Goal: Task Accomplishment & Management: Use online tool/utility

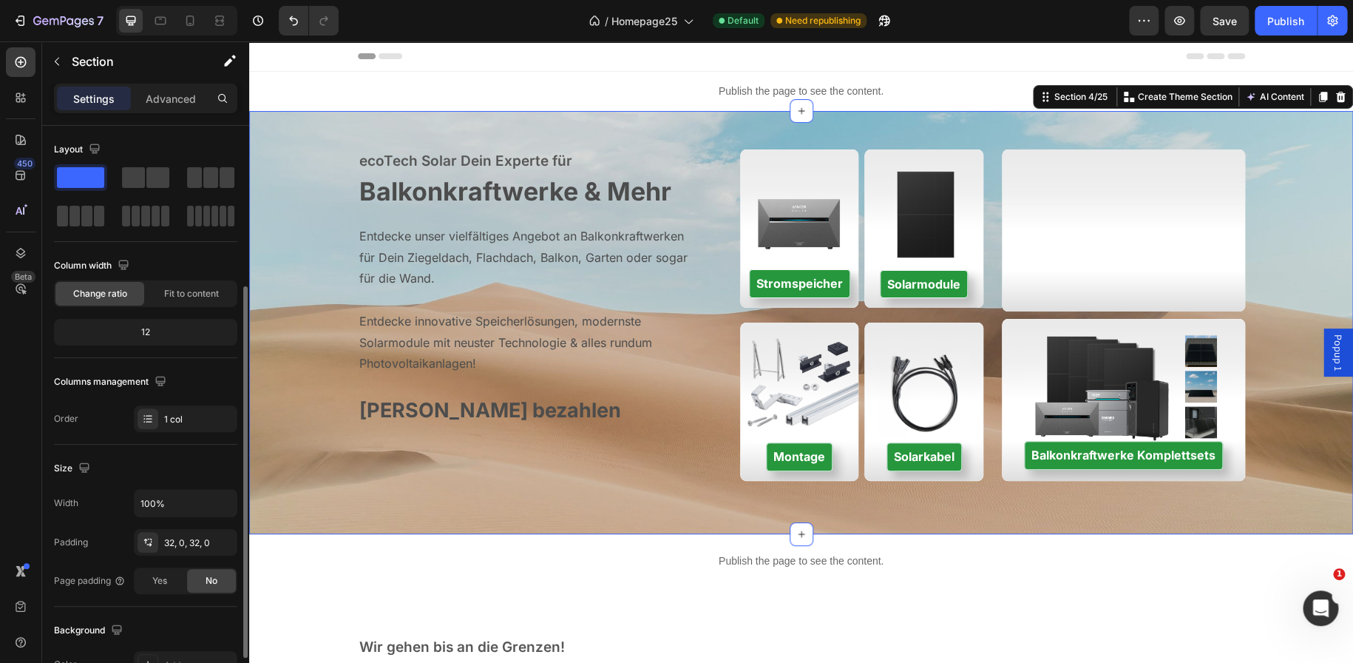
scroll to position [322, 0]
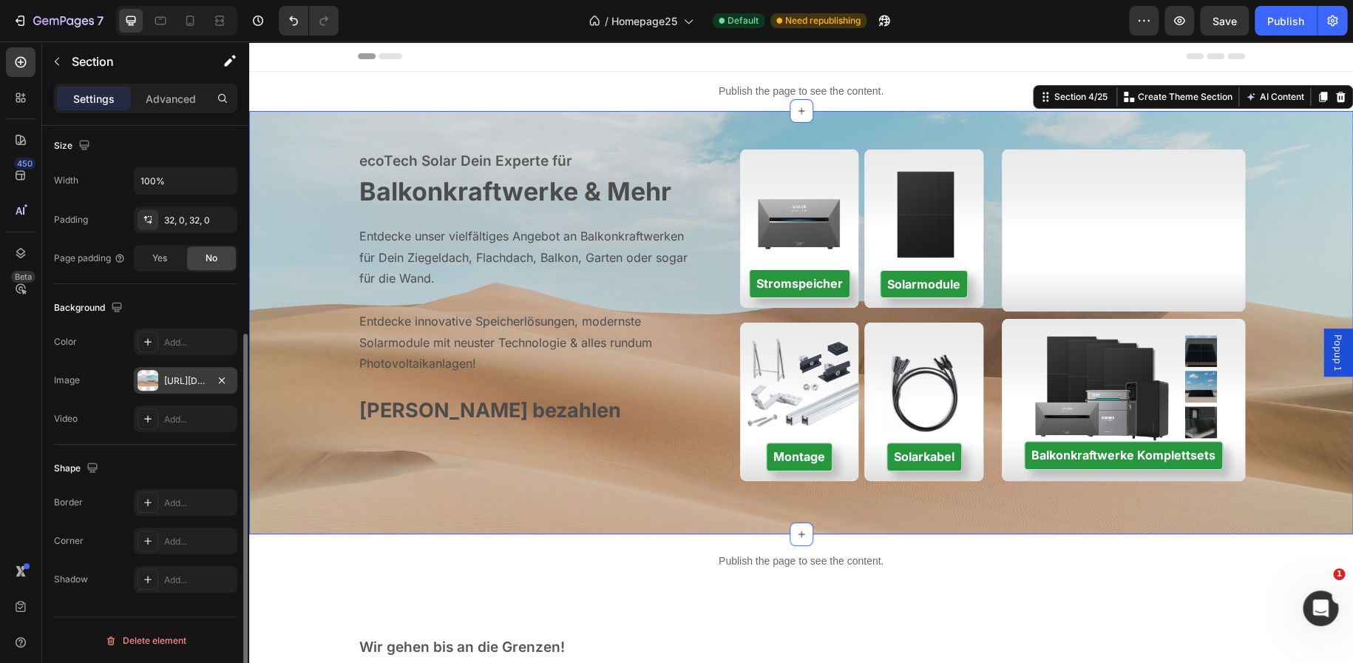
click at [157, 380] on div at bounding box center [148, 380] width 21 height 21
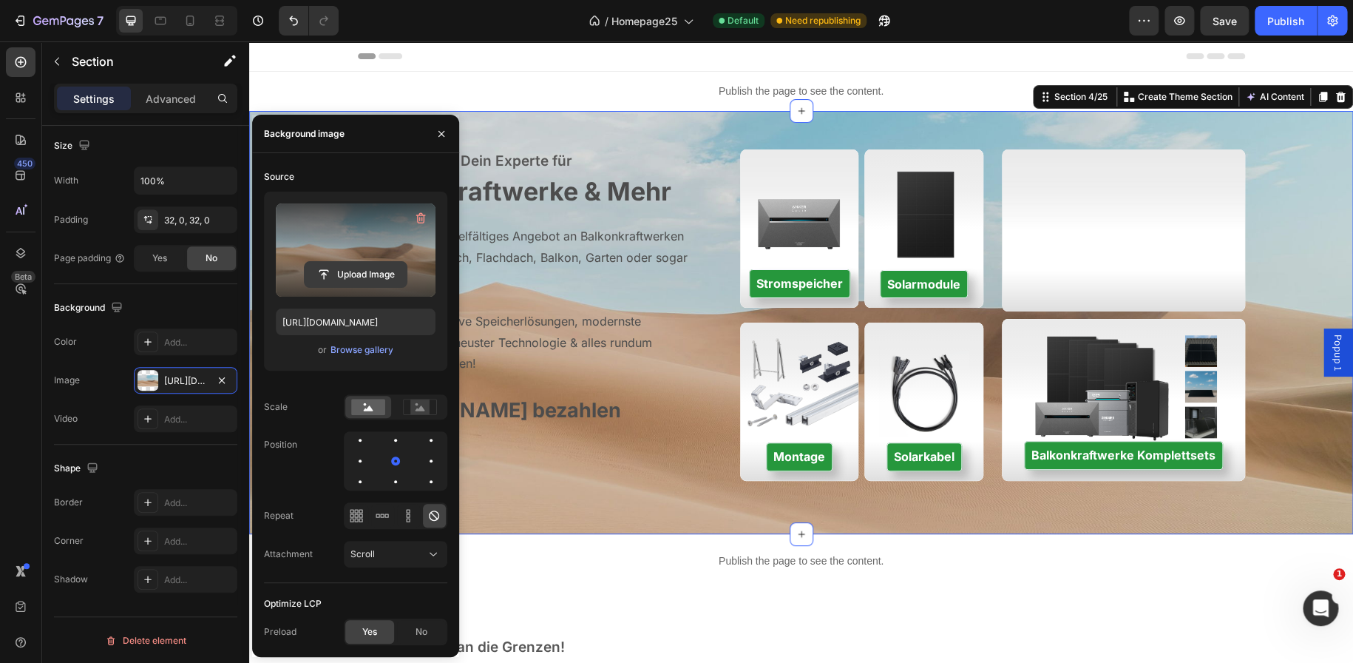
click at [353, 282] on input "file" at bounding box center [356, 274] width 102 height 25
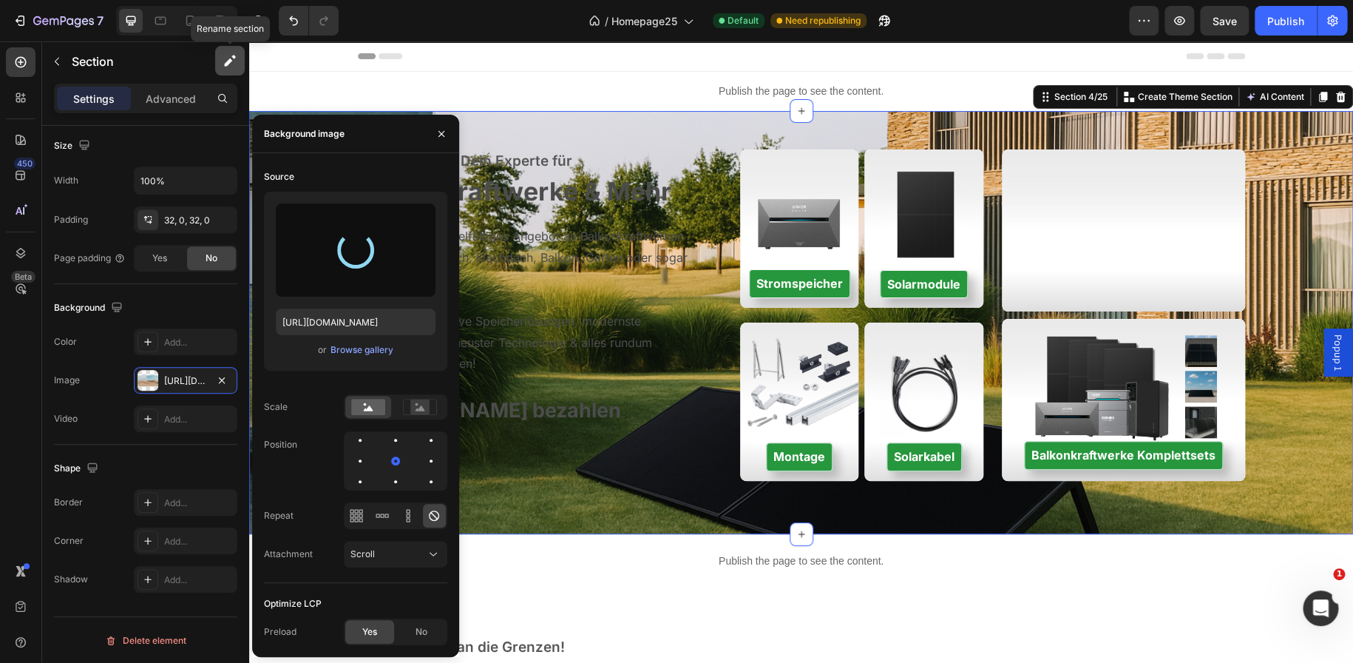
type input "[URL][DOMAIN_NAME]"
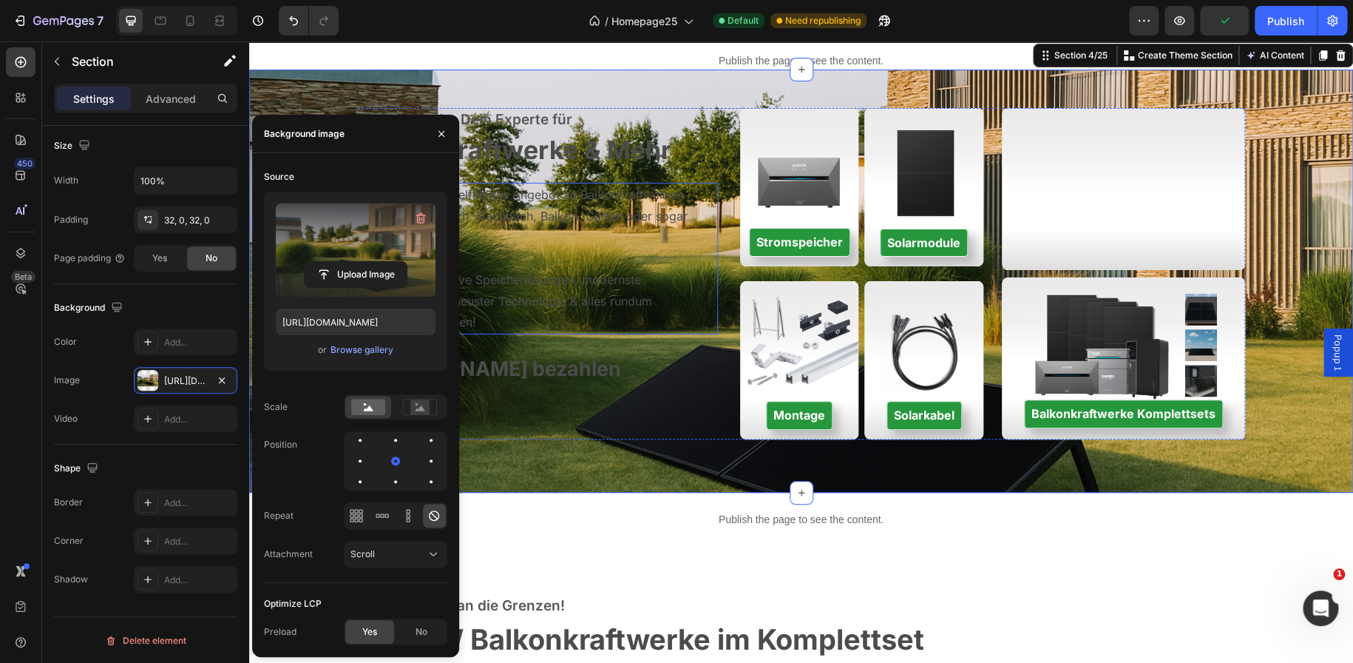
scroll to position [70, 0]
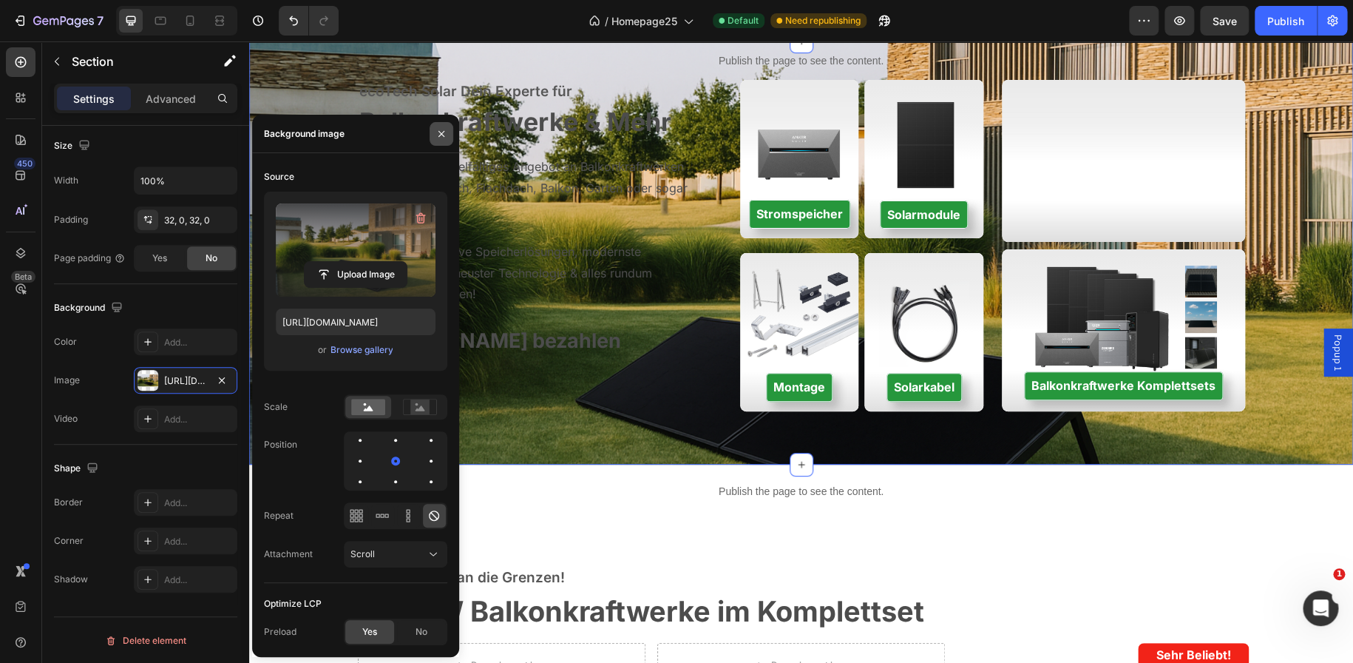
click at [441, 130] on icon "button" at bounding box center [442, 134] width 12 height 12
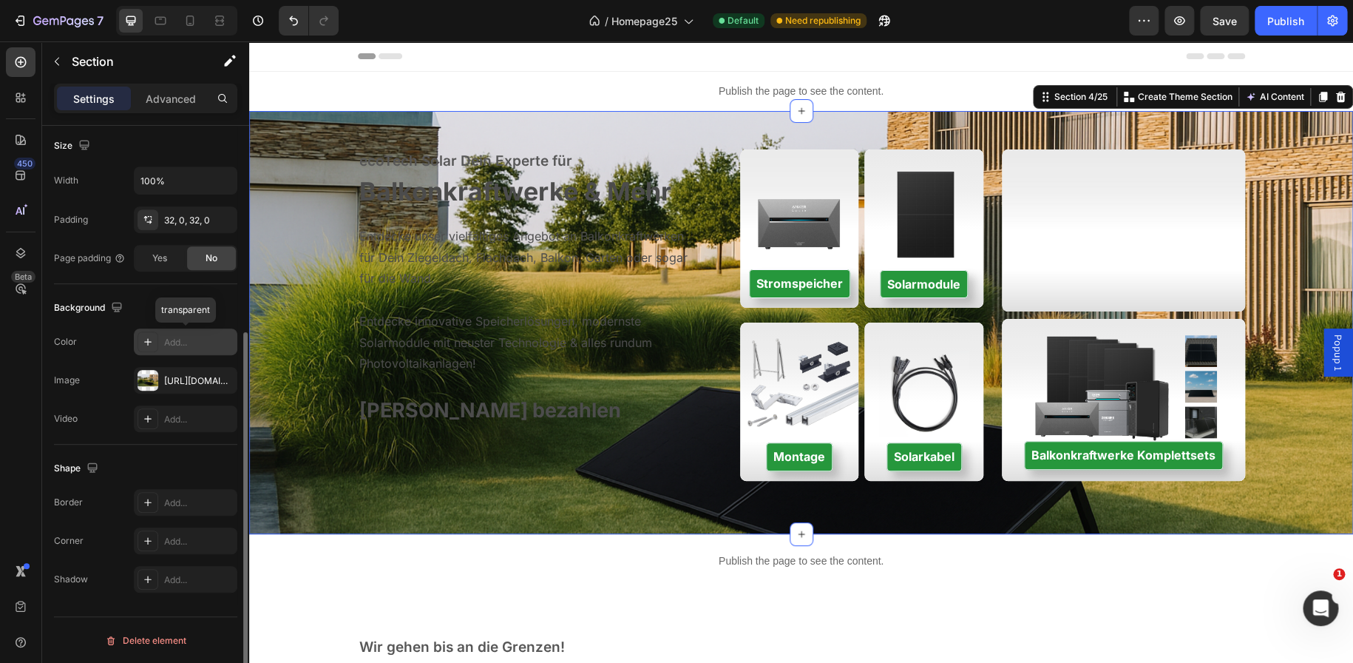
scroll to position [322, 0]
click at [175, 387] on div "[URL][DOMAIN_NAME]" at bounding box center [185, 381] width 43 height 13
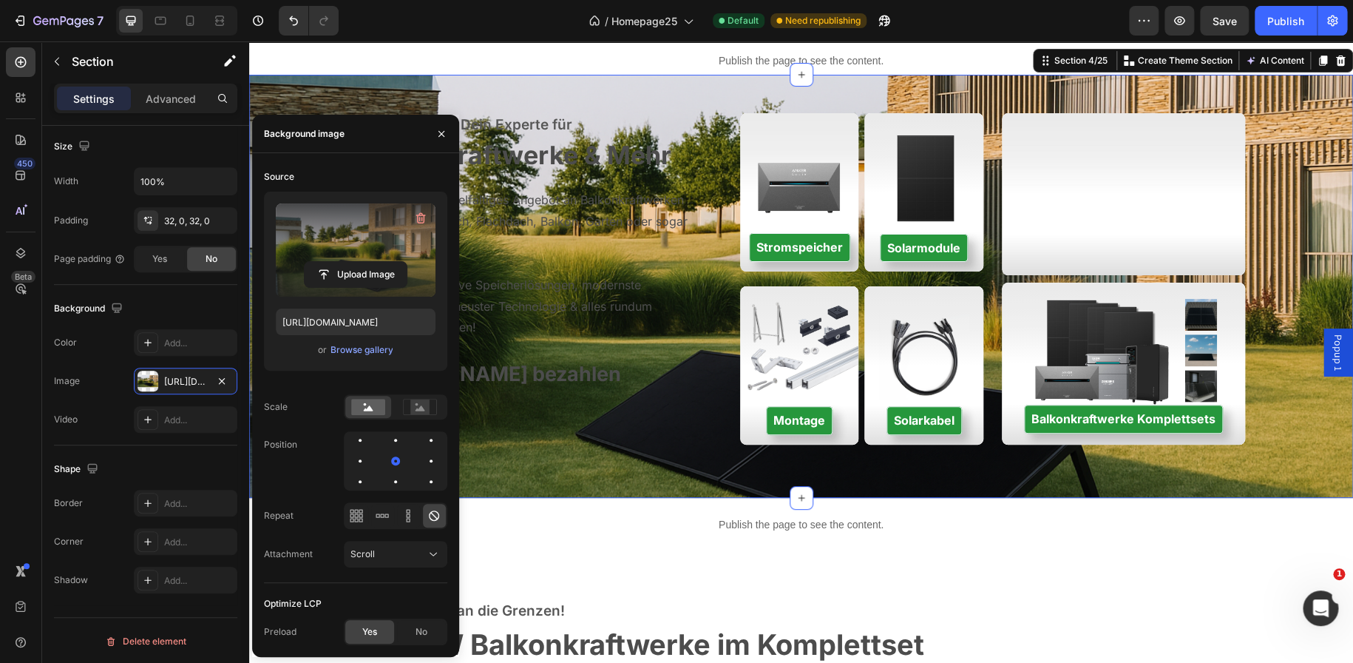
scroll to position [0, 0]
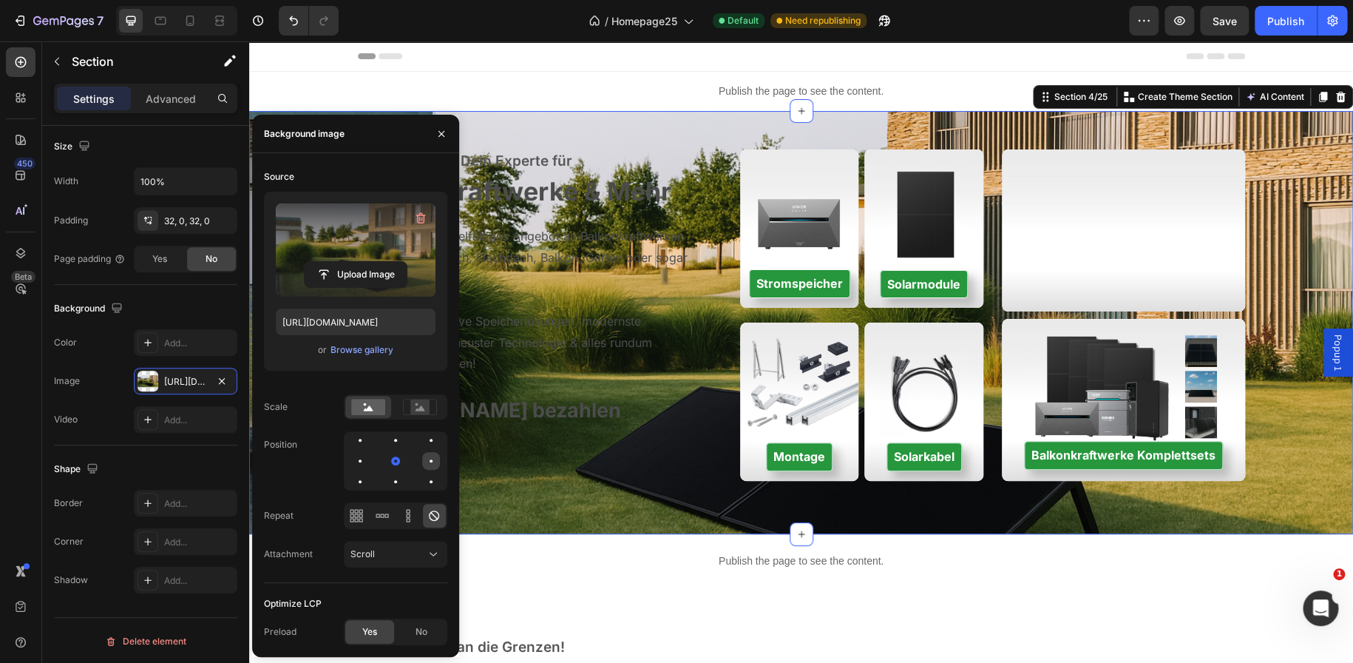
click at [430, 461] on div at bounding box center [431, 460] width 3 height 3
click at [387, 459] on div at bounding box center [396, 461] width 18 height 18
click at [422, 462] on div at bounding box center [431, 461] width 18 height 18
click at [444, 138] on icon "button" at bounding box center [442, 134] width 12 height 12
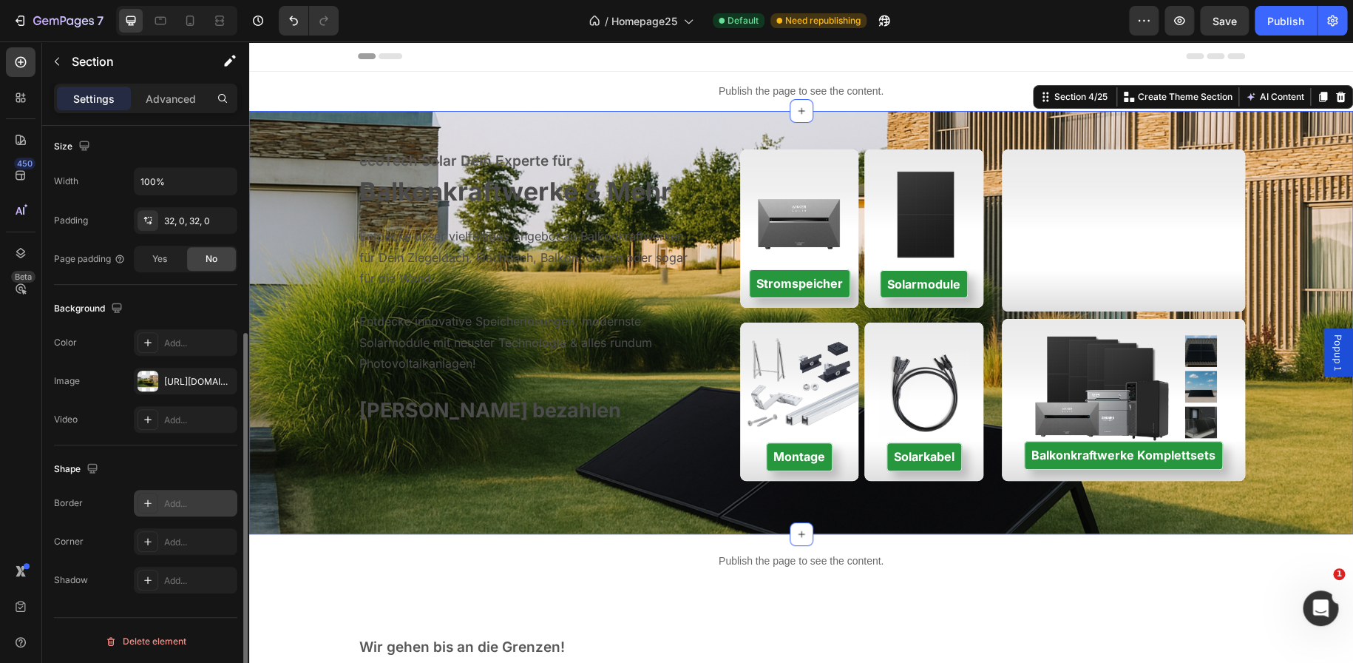
scroll to position [322, 0]
click at [143, 377] on div at bounding box center [148, 380] width 21 height 21
click at [171, 316] on div "Background" at bounding box center [145, 308] width 183 height 24
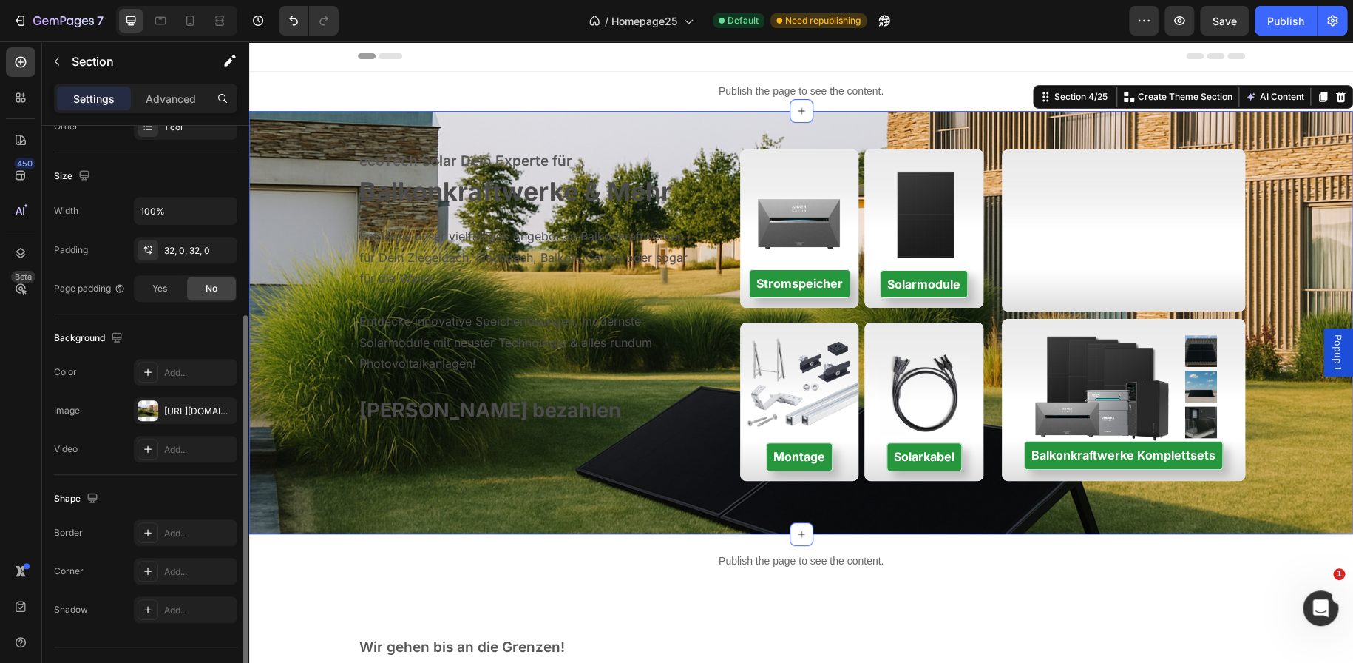
scroll to position [293, 0]
click at [145, 370] on icon at bounding box center [148, 371] width 12 height 12
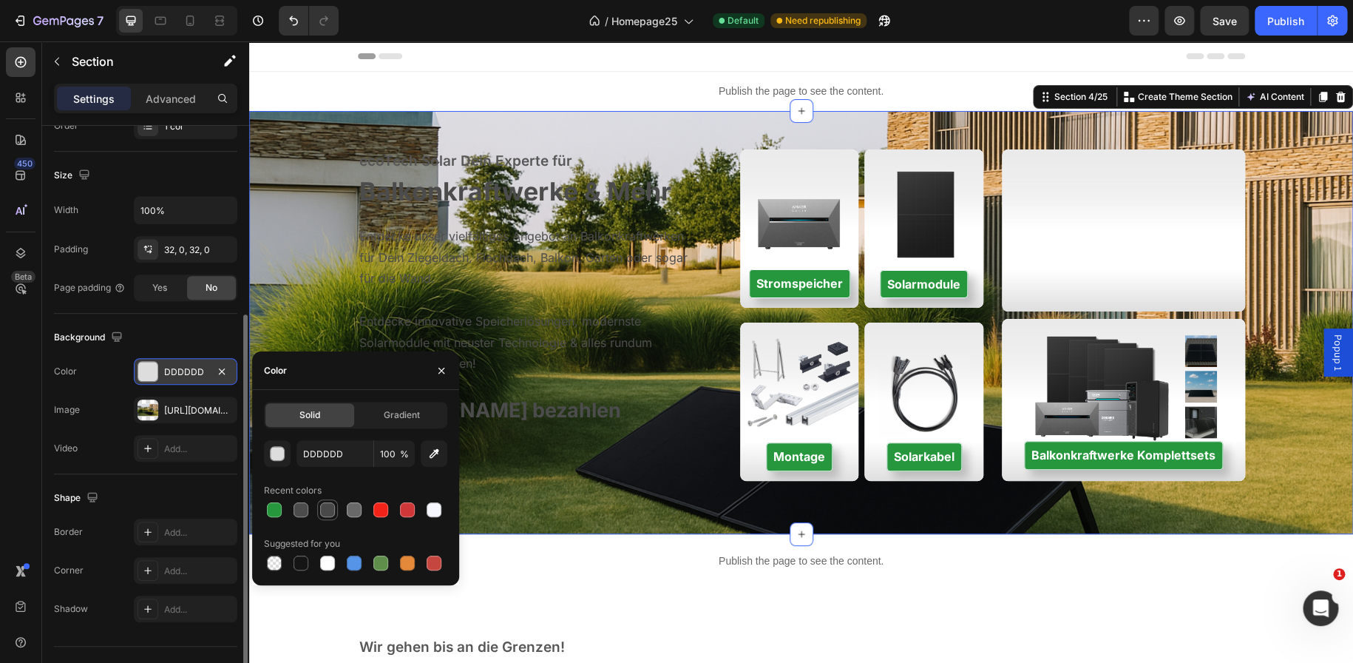
click at [334, 507] on div at bounding box center [327, 509] width 15 height 15
click at [302, 566] on div at bounding box center [301, 562] width 15 height 15
type input "151515"
click at [217, 373] on icon "button" at bounding box center [222, 371] width 12 height 12
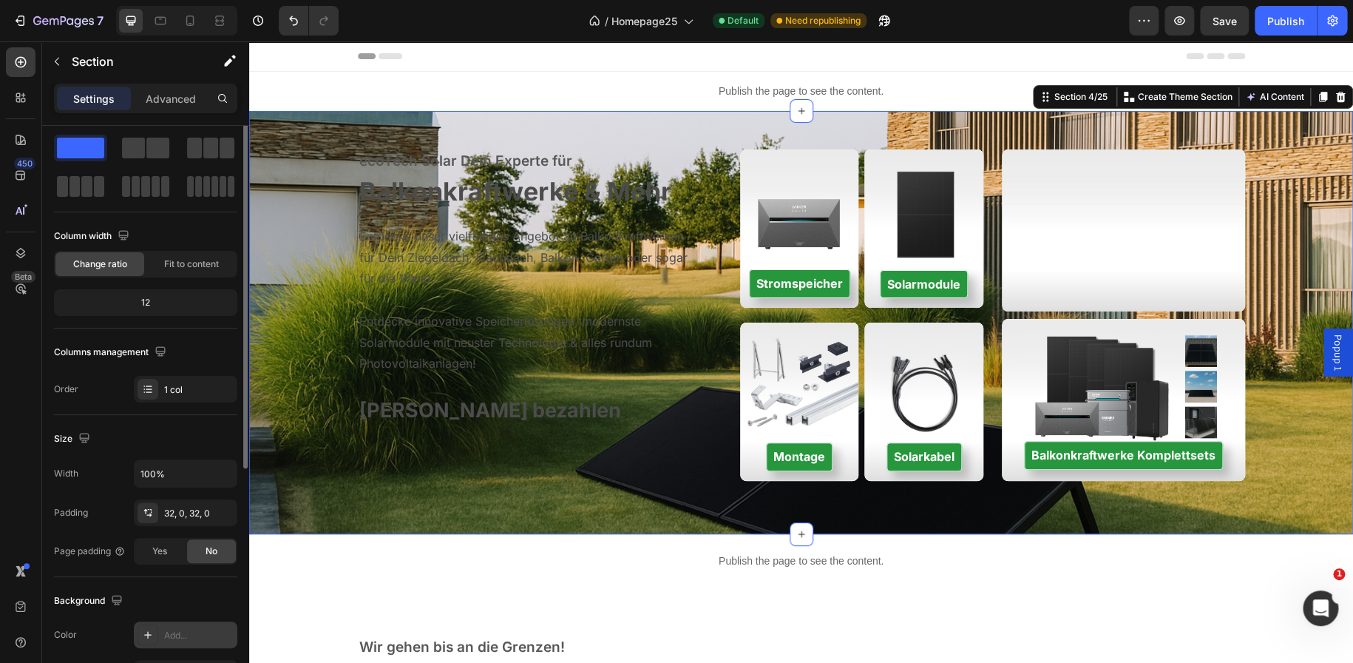
scroll to position [0, 0]
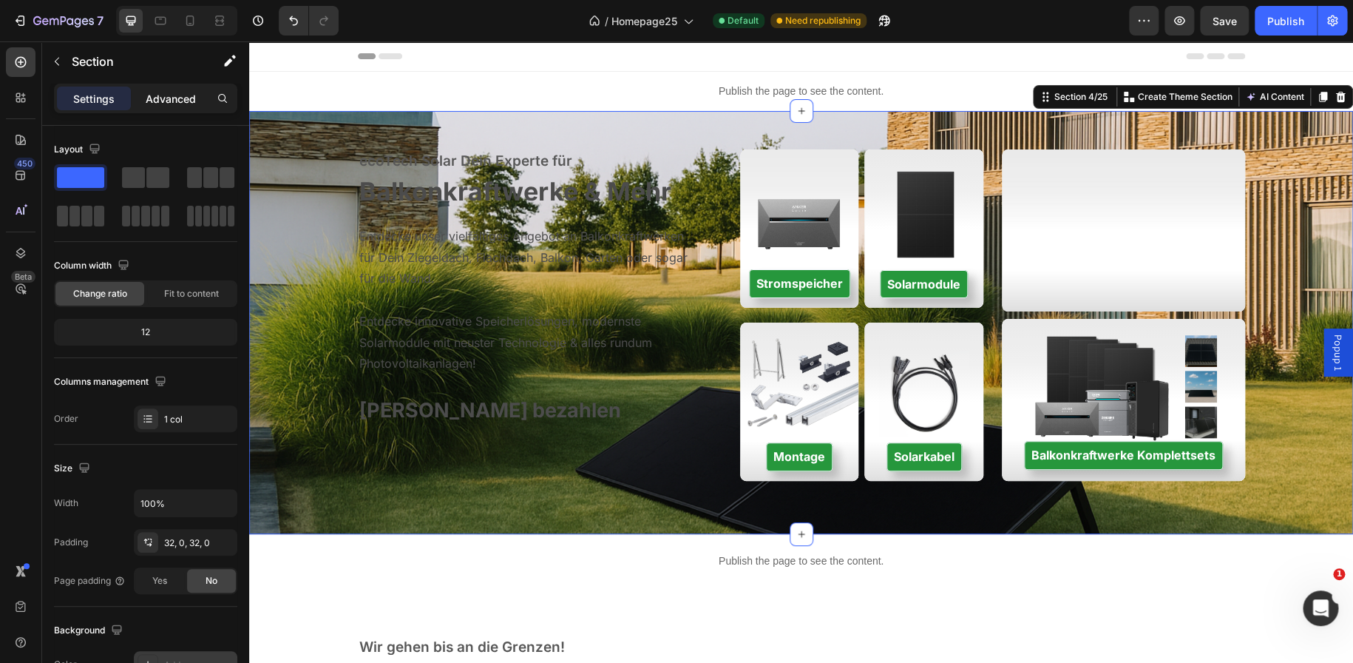
click at [171, 94] on p "Advanced" at bounding box center [171, 99] width 50 height 16
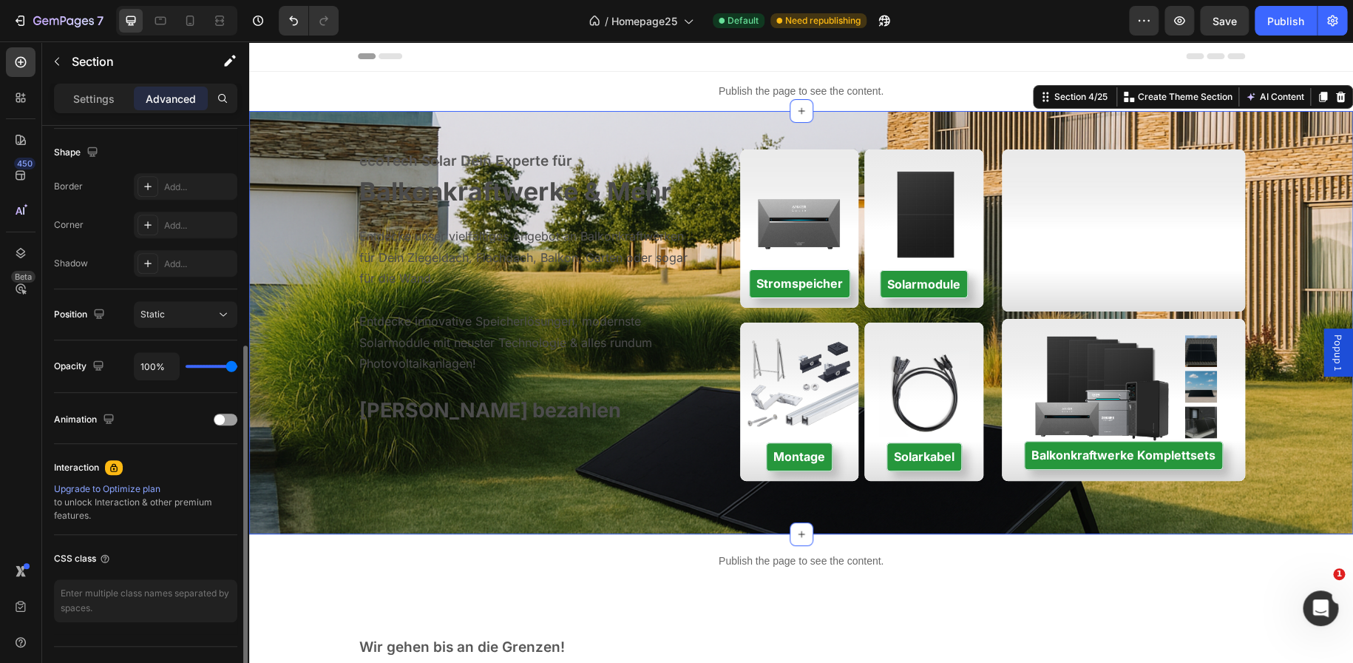
scroll to position [376, 0]
type input "78%"
type input "78"
type input "41%"
type input "41"
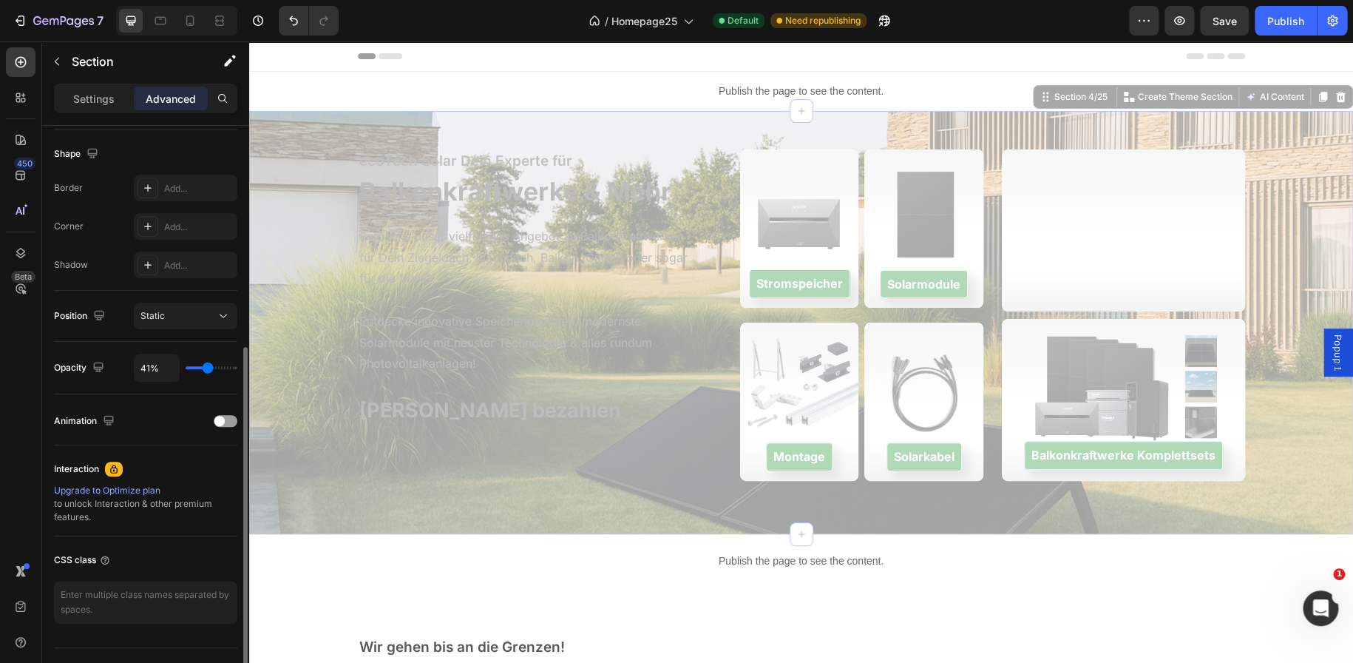
type input "37%"
type input "37"
type input "58%"
type input "58"
type input "65%"
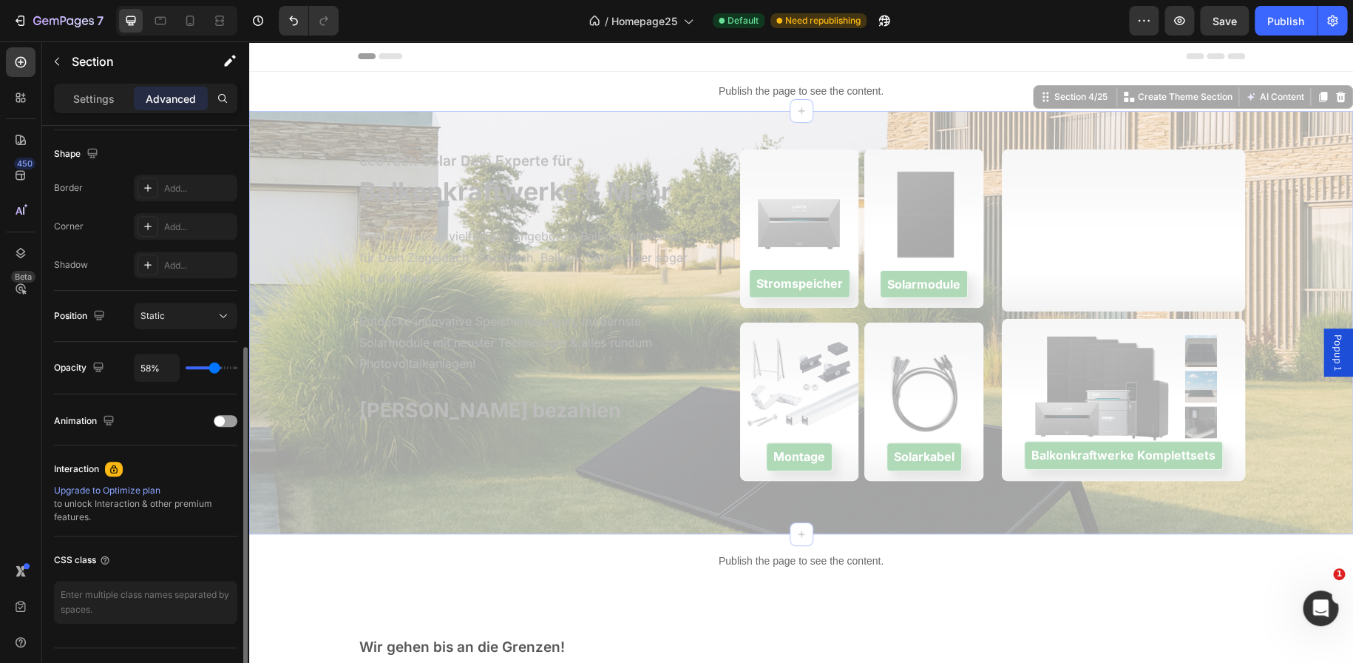
type input "65"
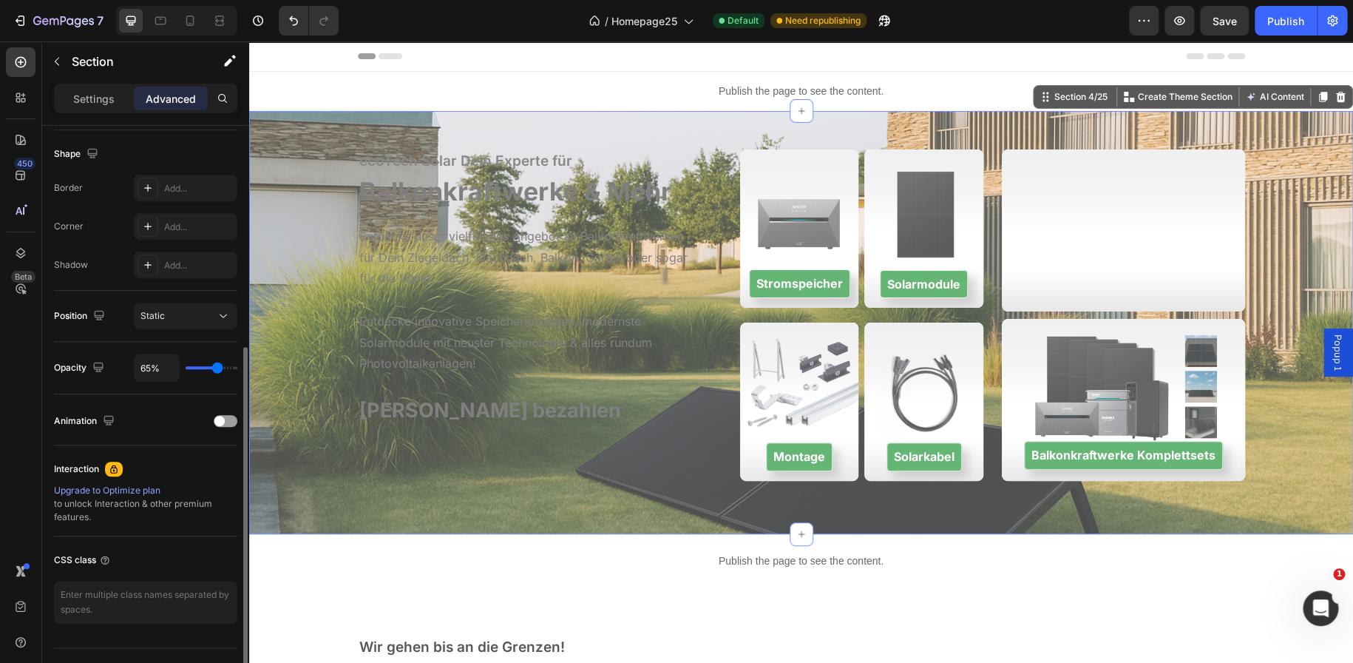
type input "71%"
type input "71"
type input "72%"
type input "72"
type input "74%"
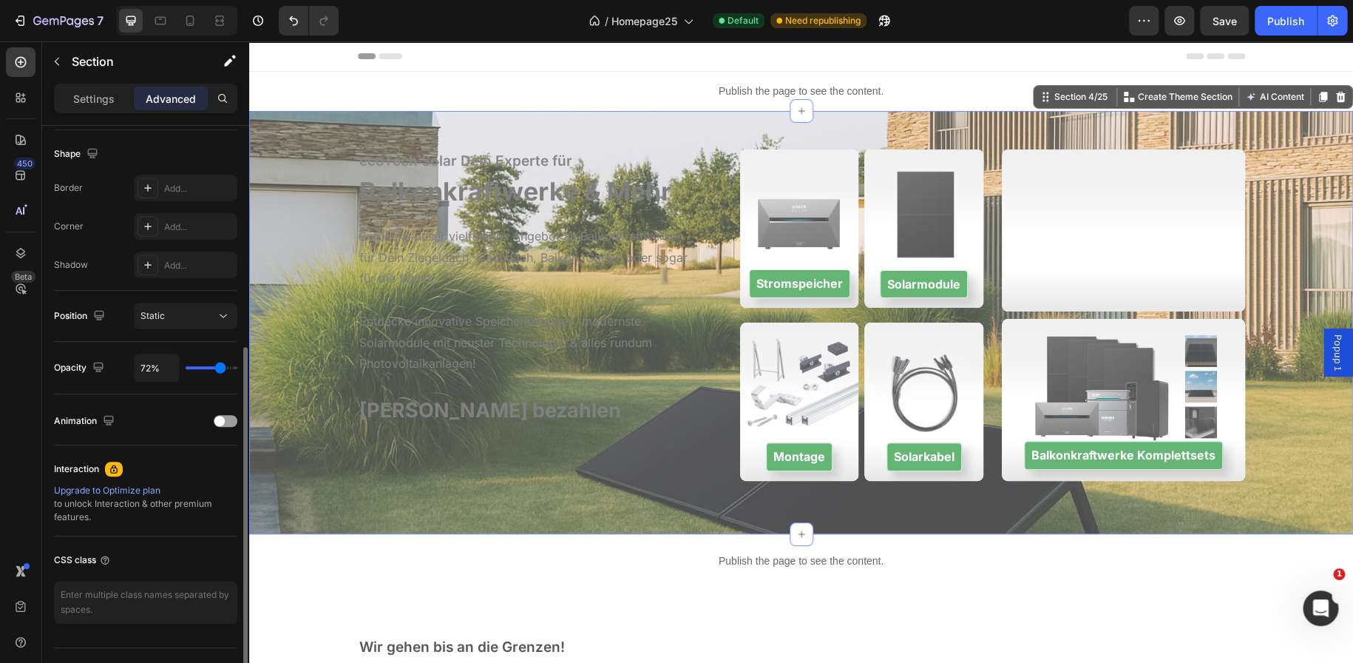
type input "74"
type input "78%"
type input "78"
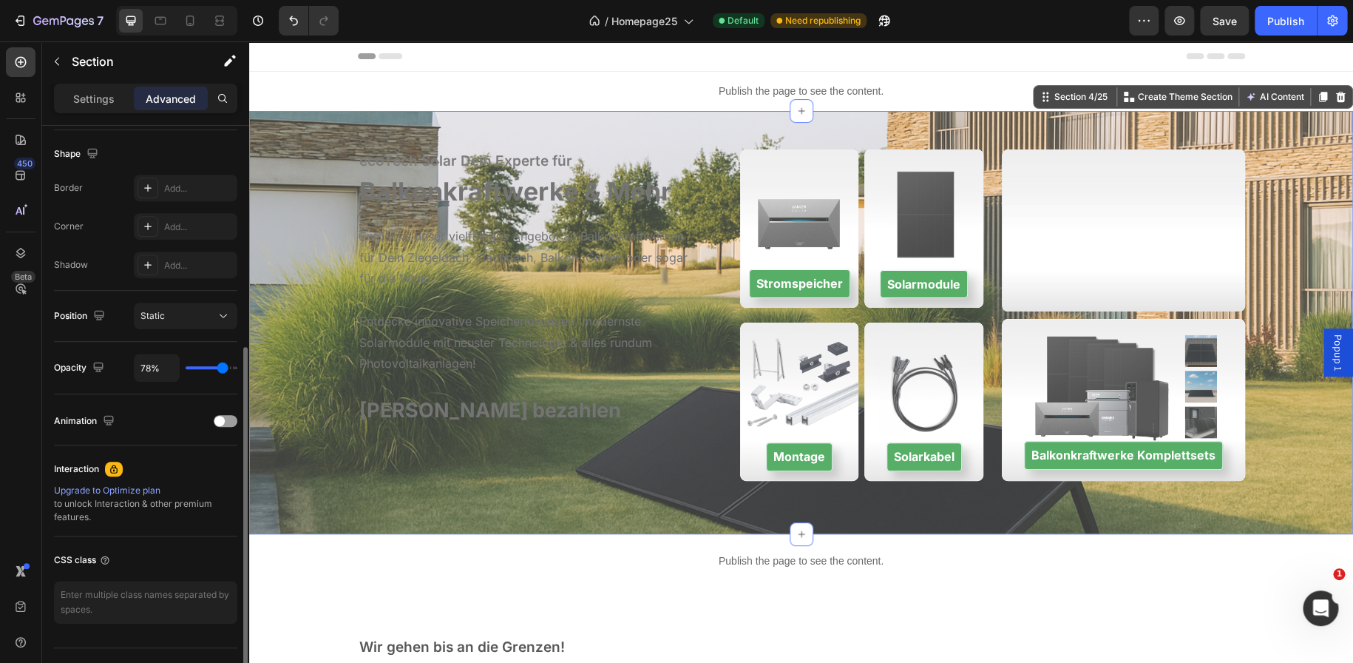
type input "83%"
type input "83"
type input "88%"
type input "88"
type input "92%"
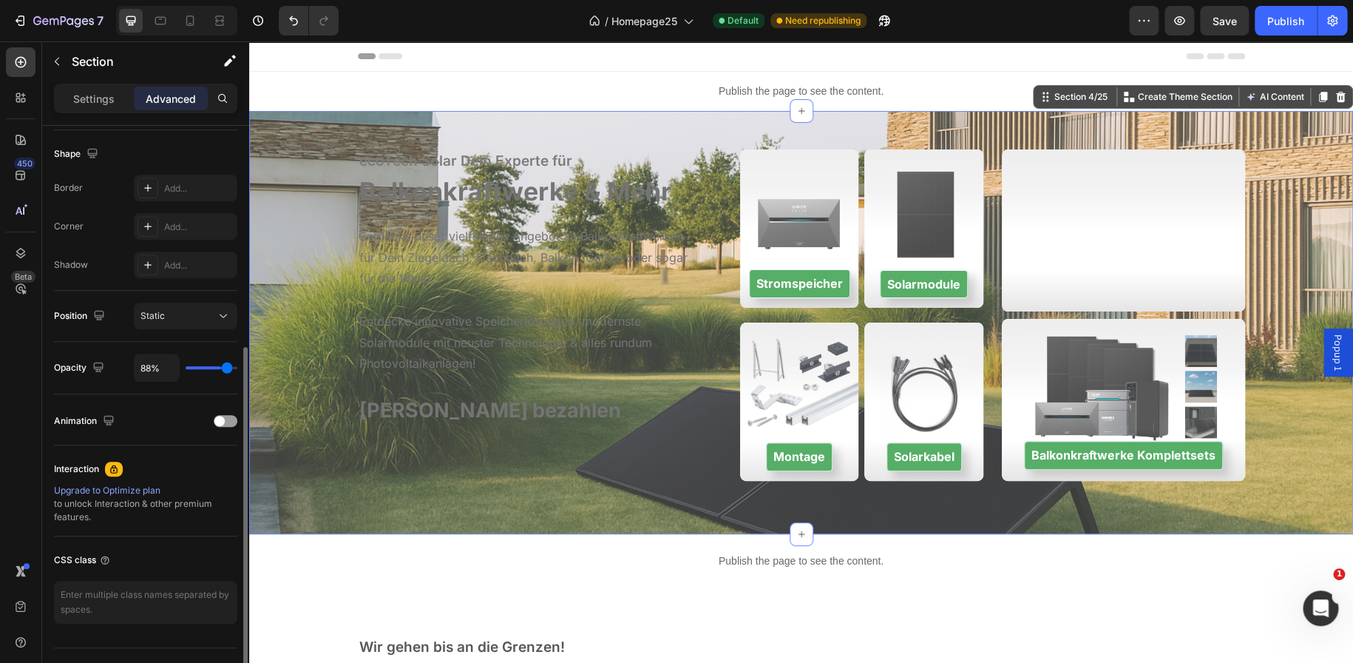
type input "92"
type input "95%"
type input "95"
type input "99%"
type input "99"
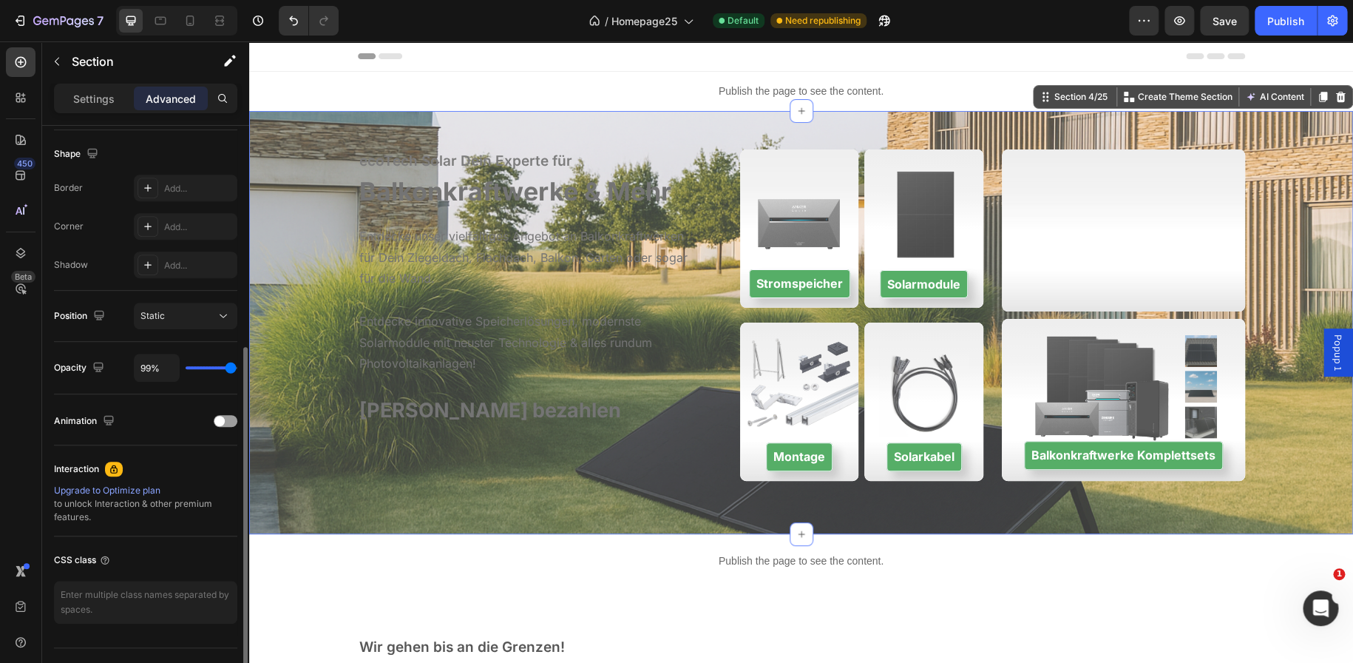
type input "100%"
type input "100"
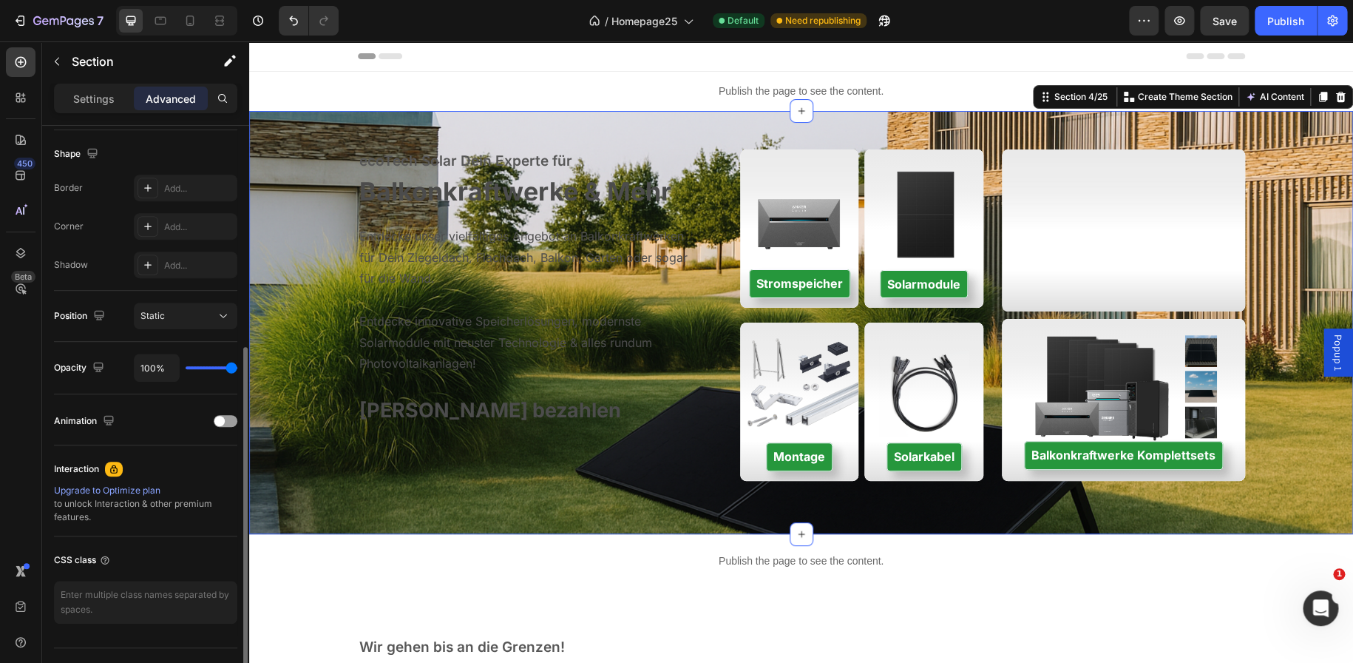
drag, startPoint x: 228, startPoint y: 365, endPoint x: 248, endPoint y: 365, distance: 20.7
click at [237, 366] on input "range" at bounding box center [212, 367] width 52 height 3
type input "60%"
type input "60"
type input "51%"
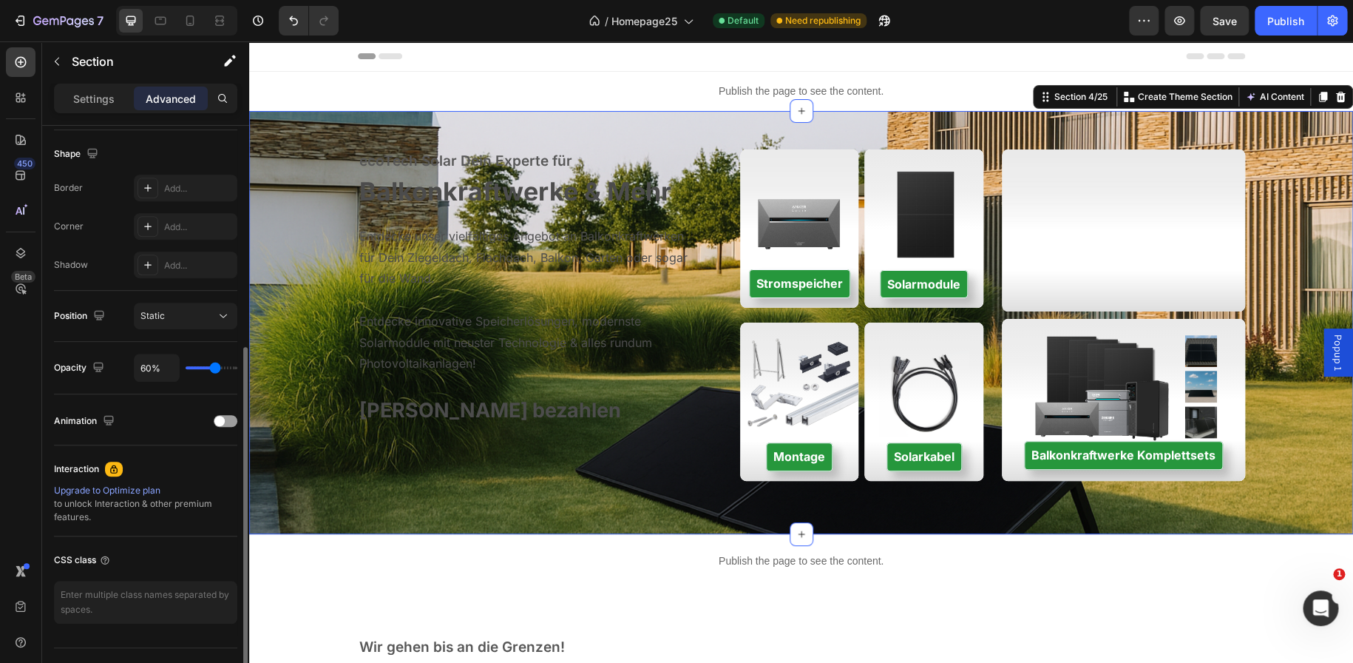
type input "51"
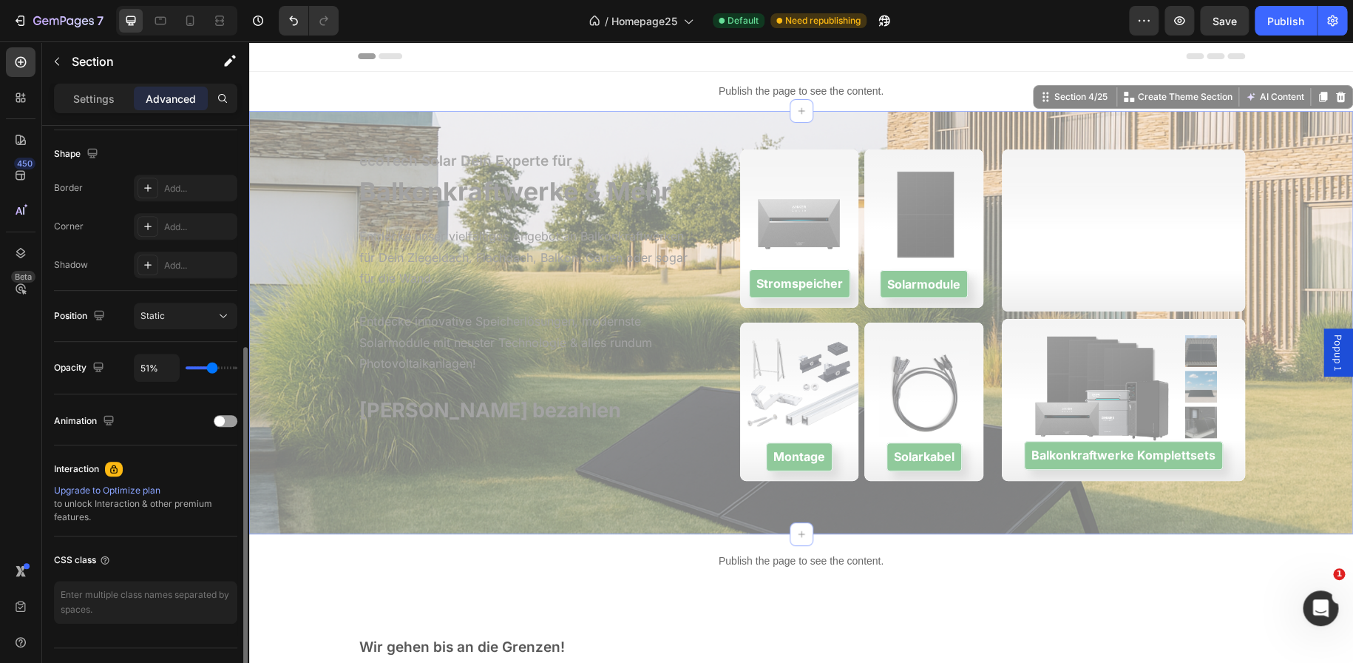
type input "60%"
type input "60"
type input "85%"
type input "85"
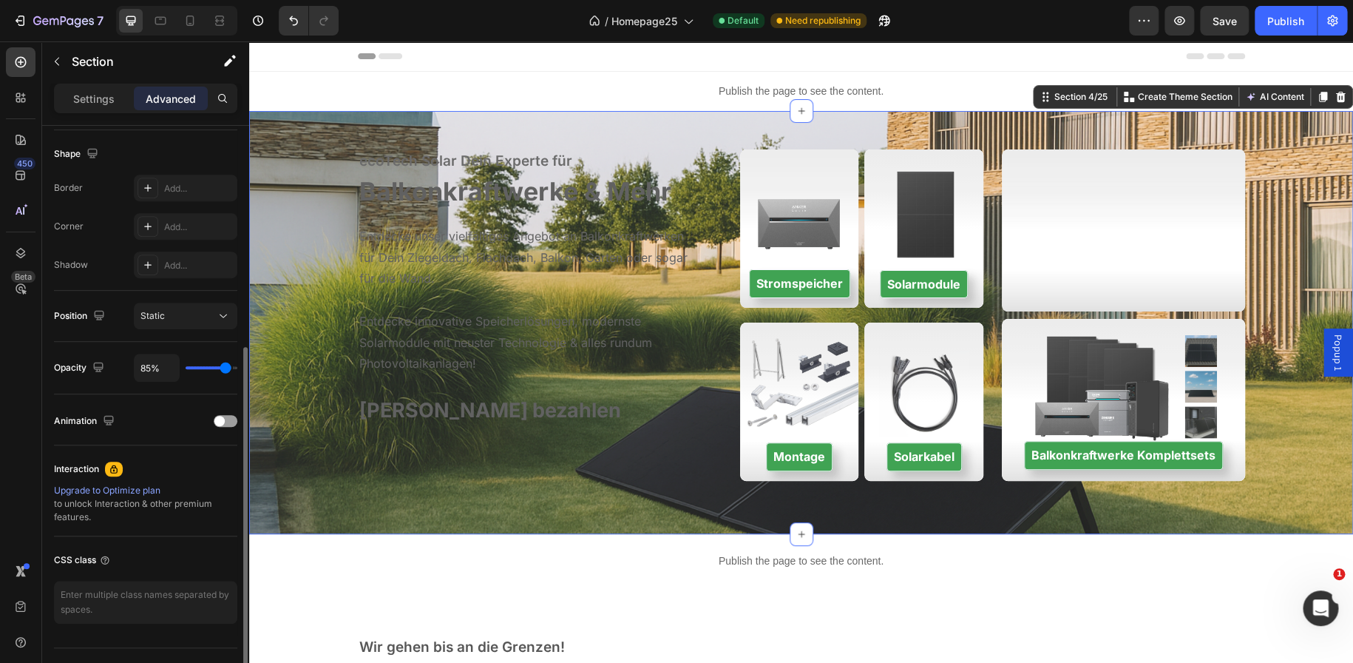
type input "88%"
type input "88"
type input "90%"
type input "90"
type input "95%"
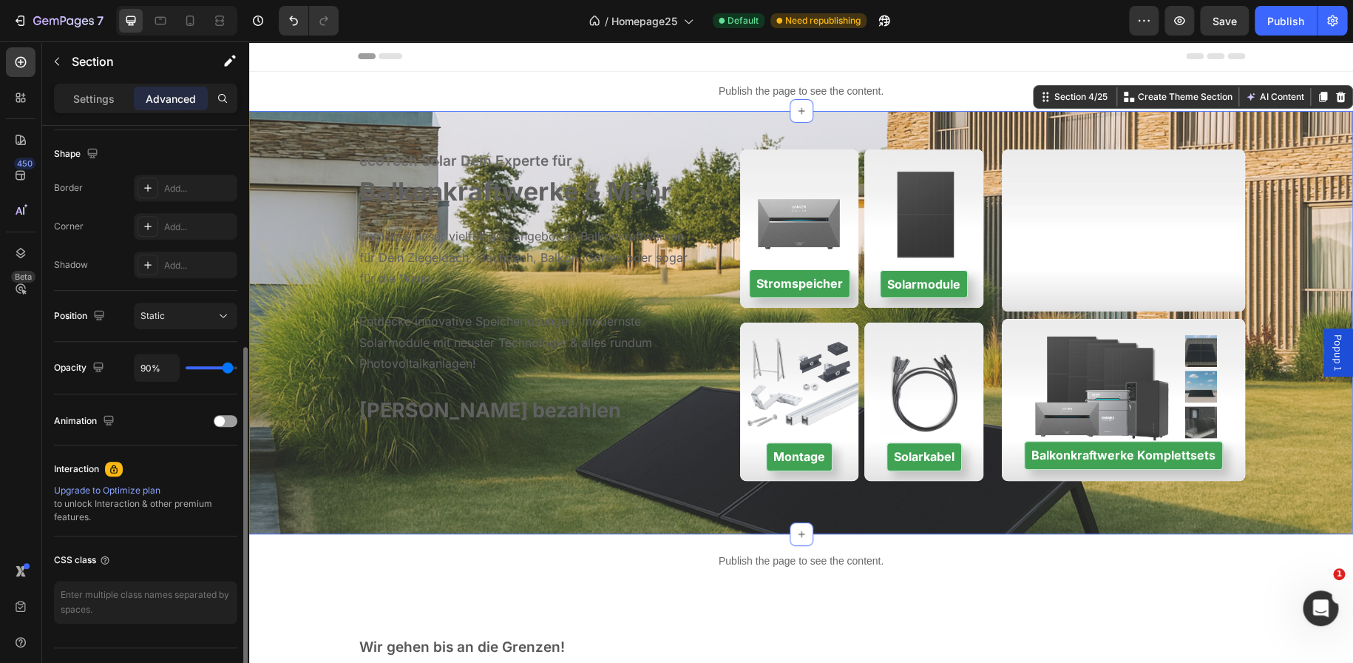
type input "95"
type input "100%"
type input "100"
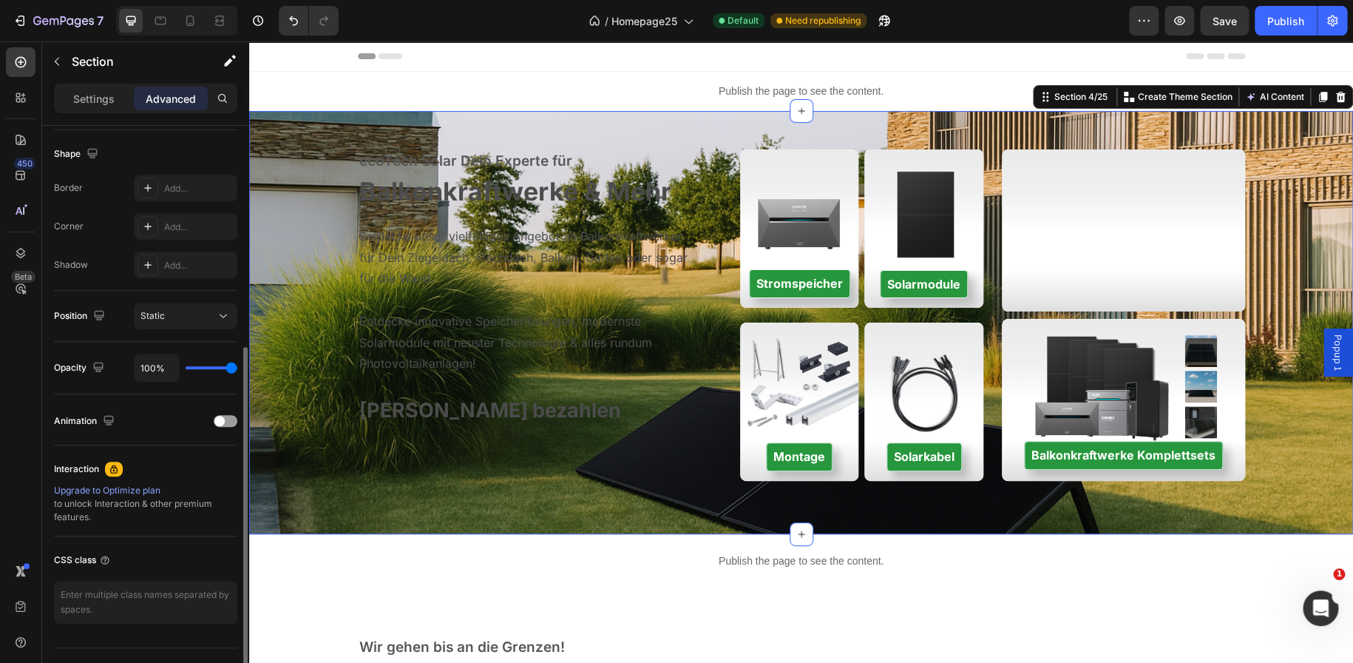
drag, startPoint x: 229, startPoint y: 368, endPoint x: 251, endPoint y: 363, distance: 22.8
click at [237, 366] on input "range" at bounding box center [212, 367] width 52 height 3
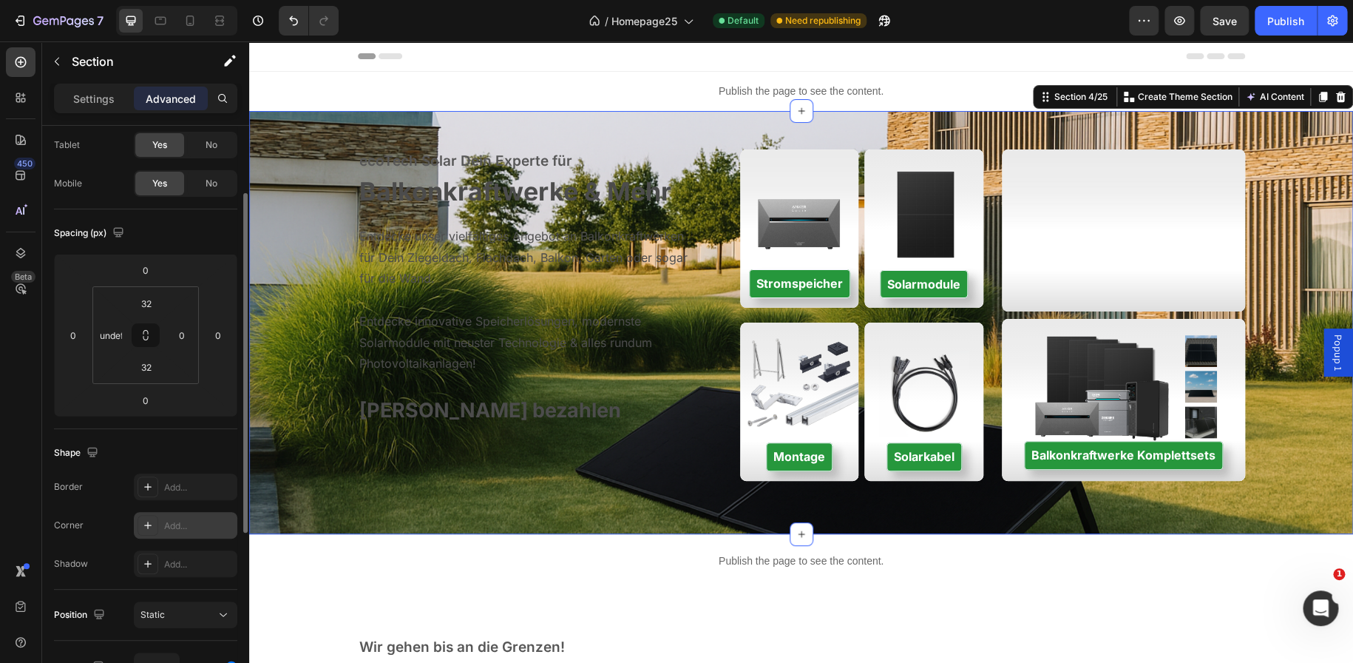
scroll to position [0, 0]
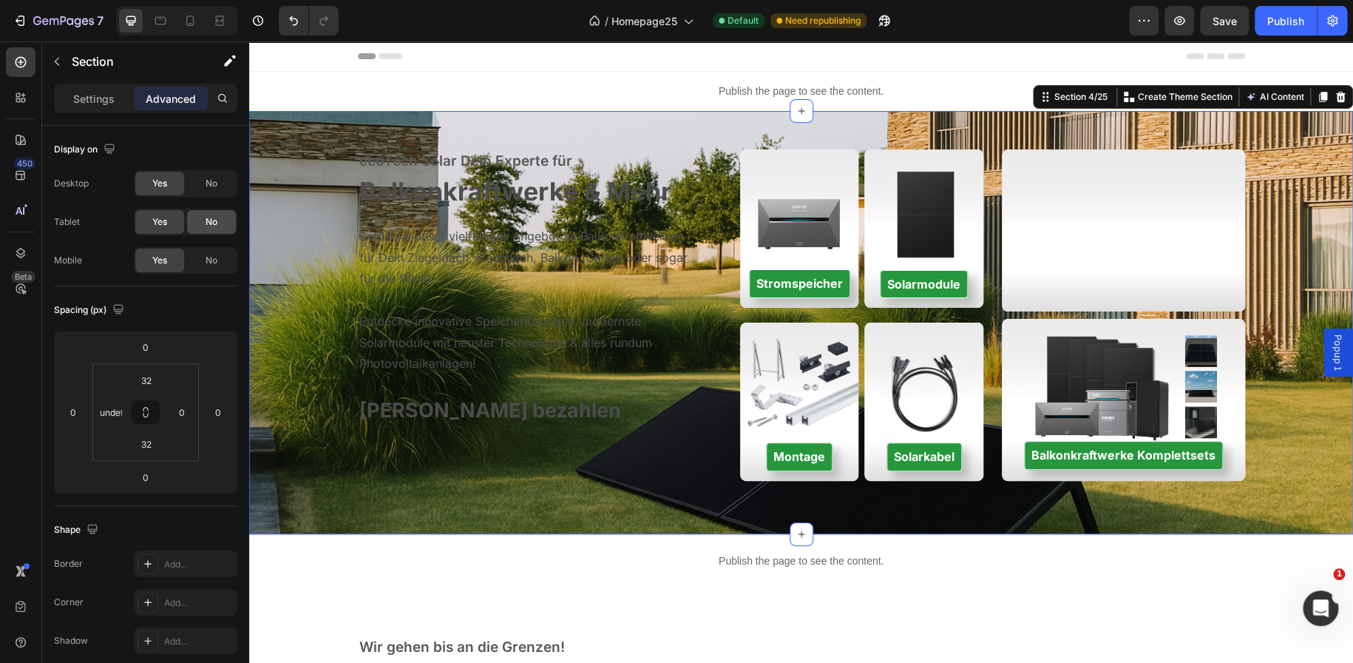
click at [199, 214] on div "No" at bounding box center [211, 222] width 49 height 24
click at [207, 254] on span "No" at bounding box center [212, 260] width 12 height 13
click at [89, 95] on p "Settings" at bounding box center [93, 99] width 41 height 16
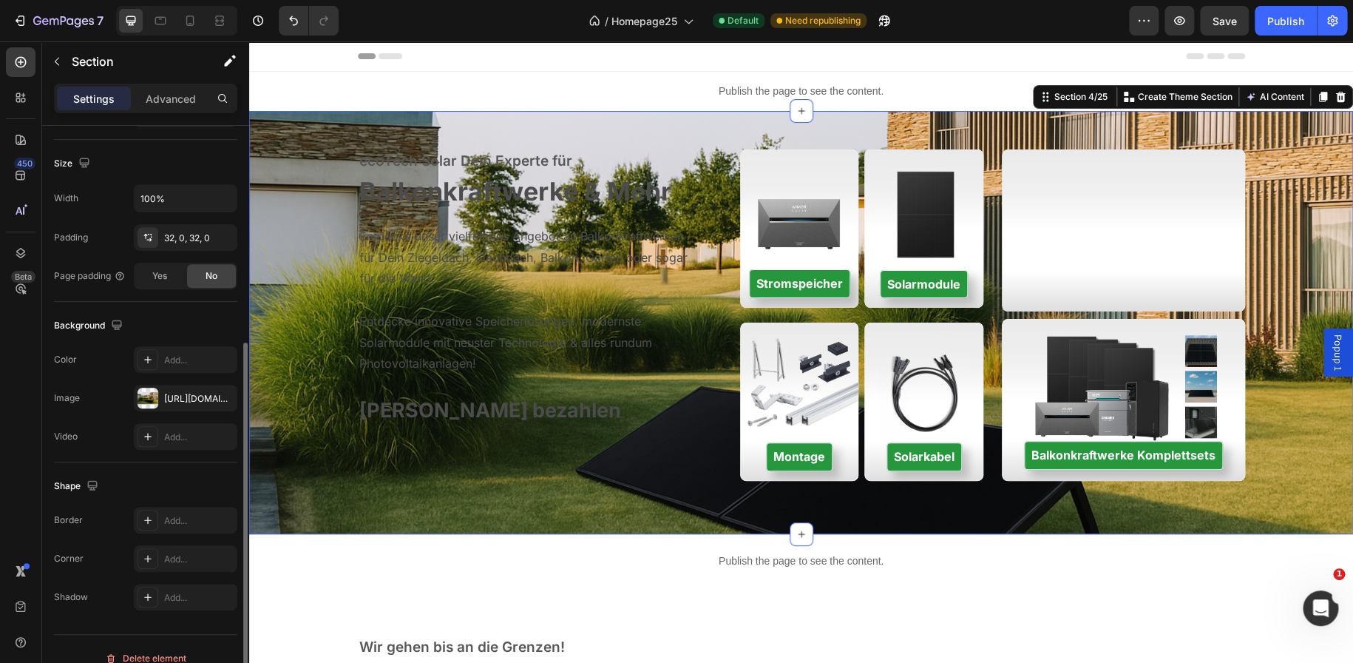
scroll to position [322, 0]
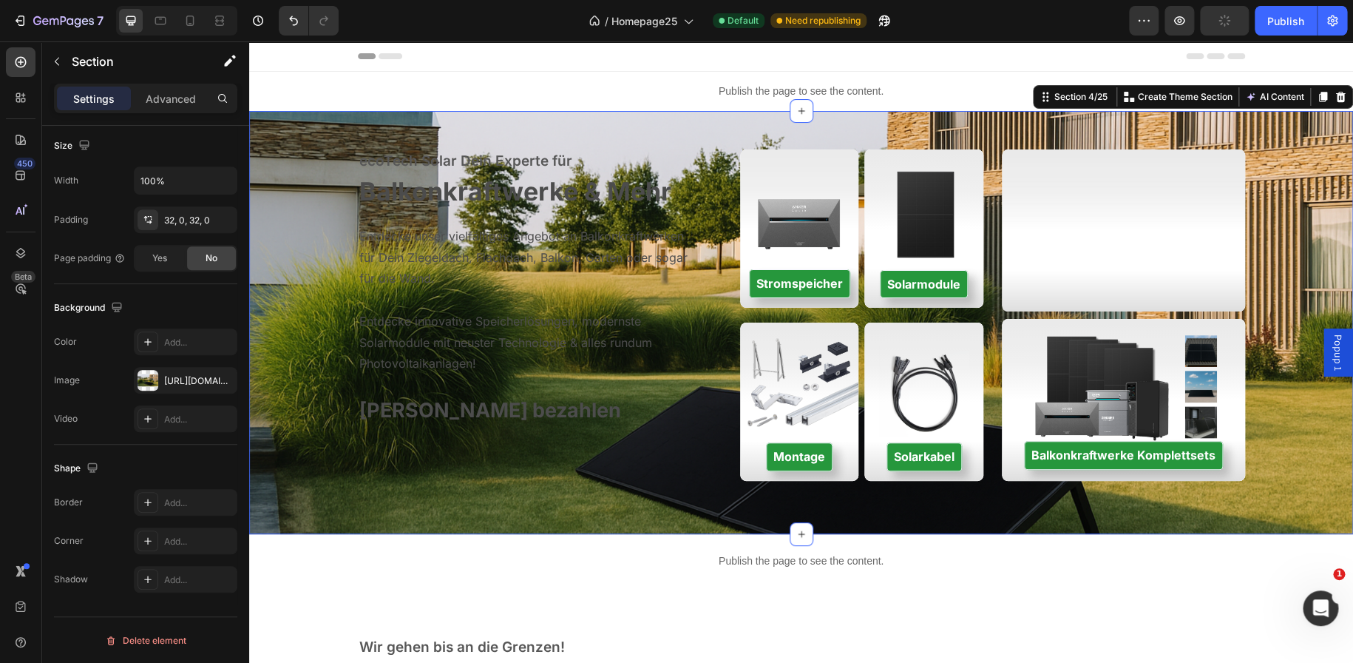
click at [197, 372] on div "[URL][DOMAIN_NAME]" at bounding box center [186, 380] width 104 height 27
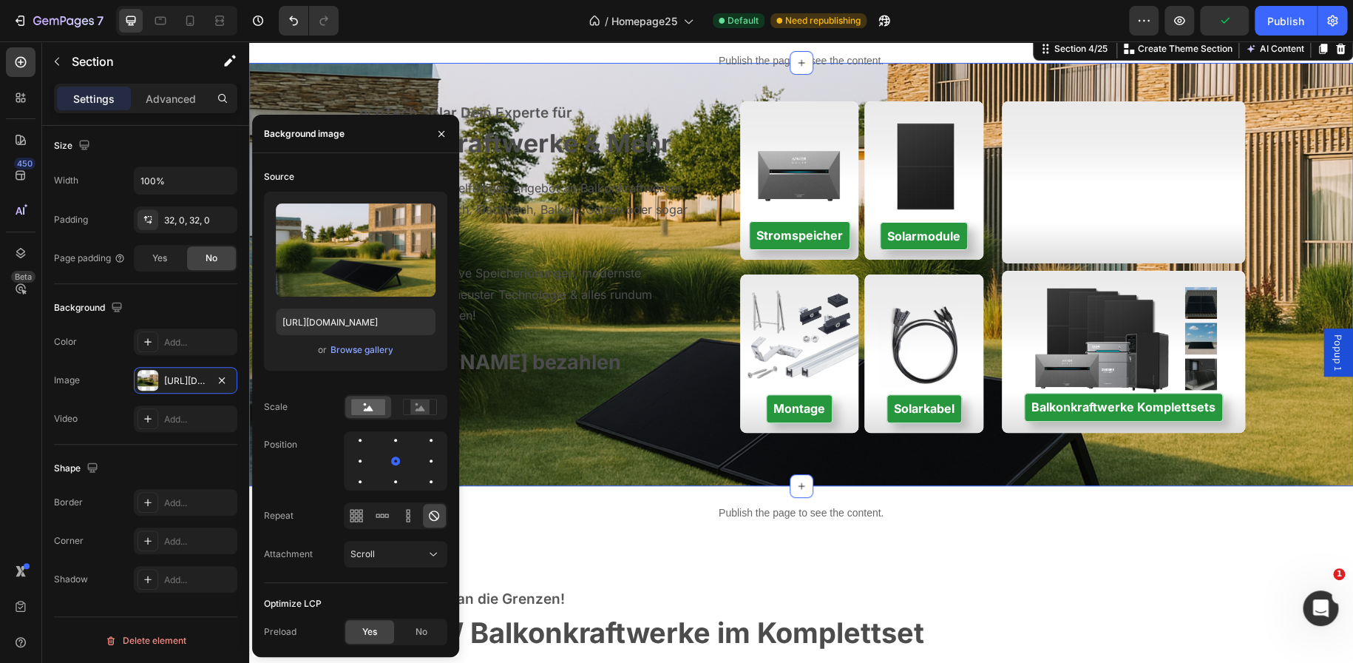
scroll to position [27, 0]
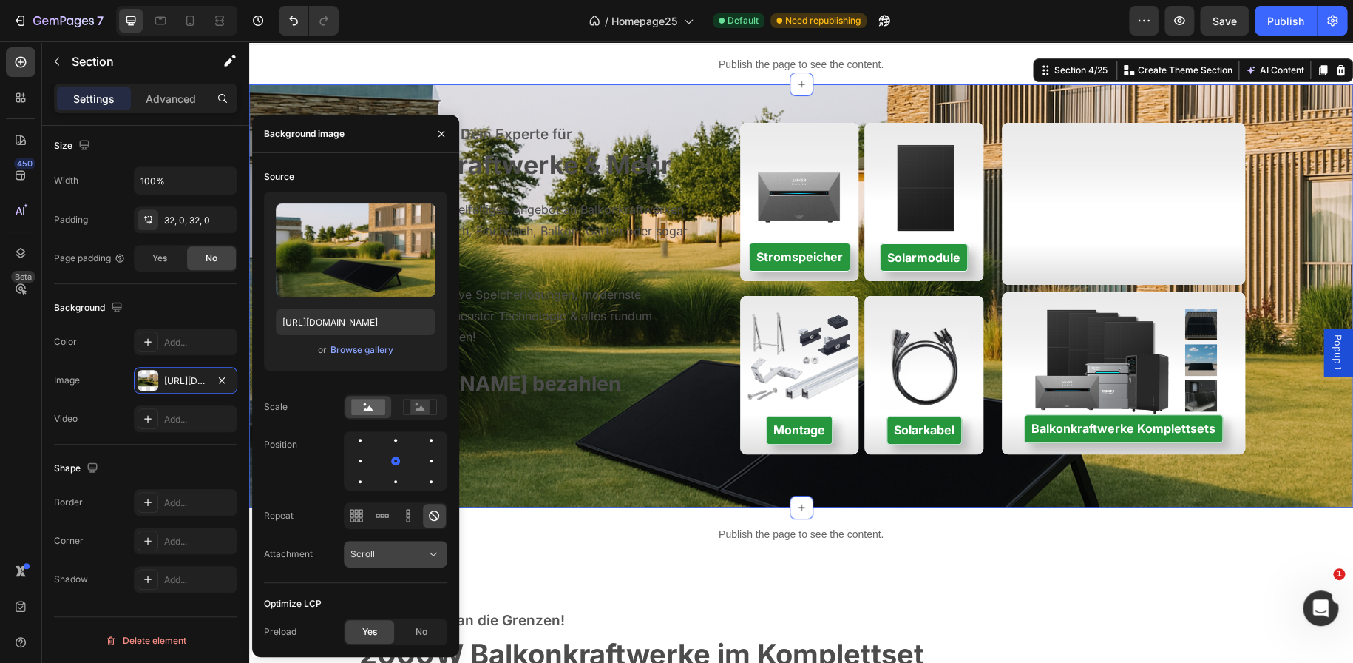
click at [385, 544] on button "Scroll" at bounding box center [396, 554] width 104 height 27
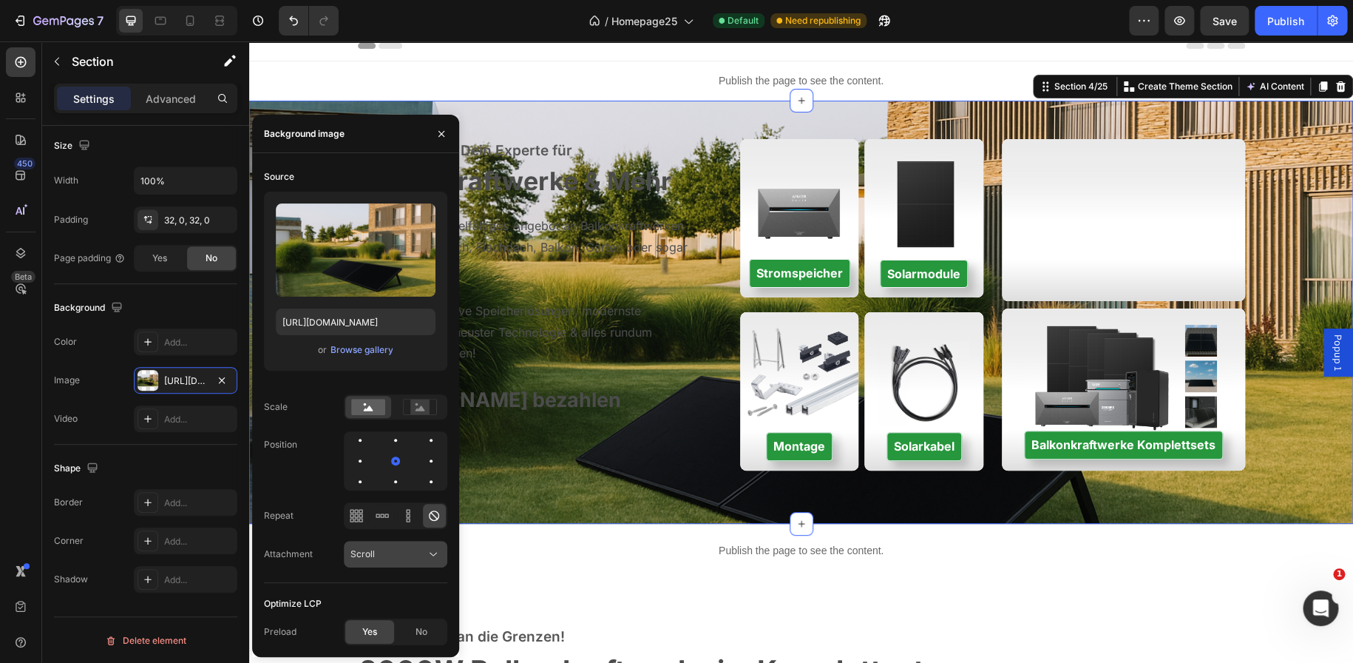
scroll to position [9, 0]
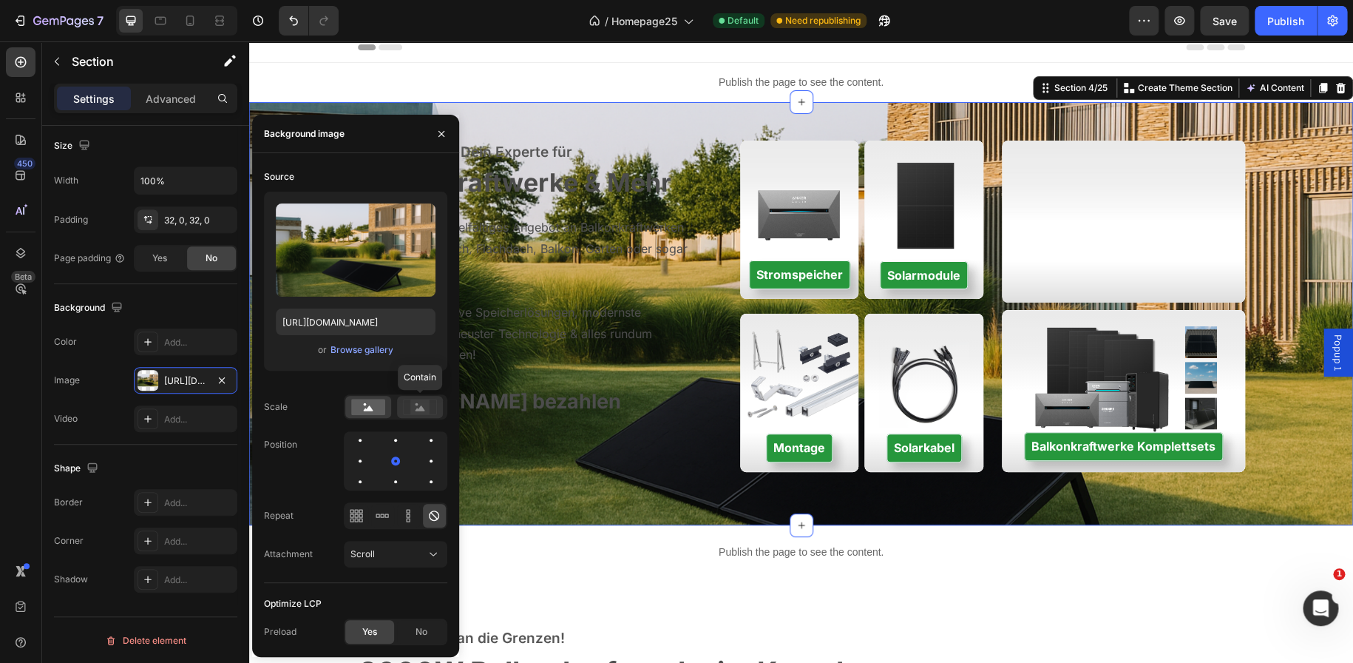
click at [411, 410] on rect at bounding box center [419, 406] width 19 height 15
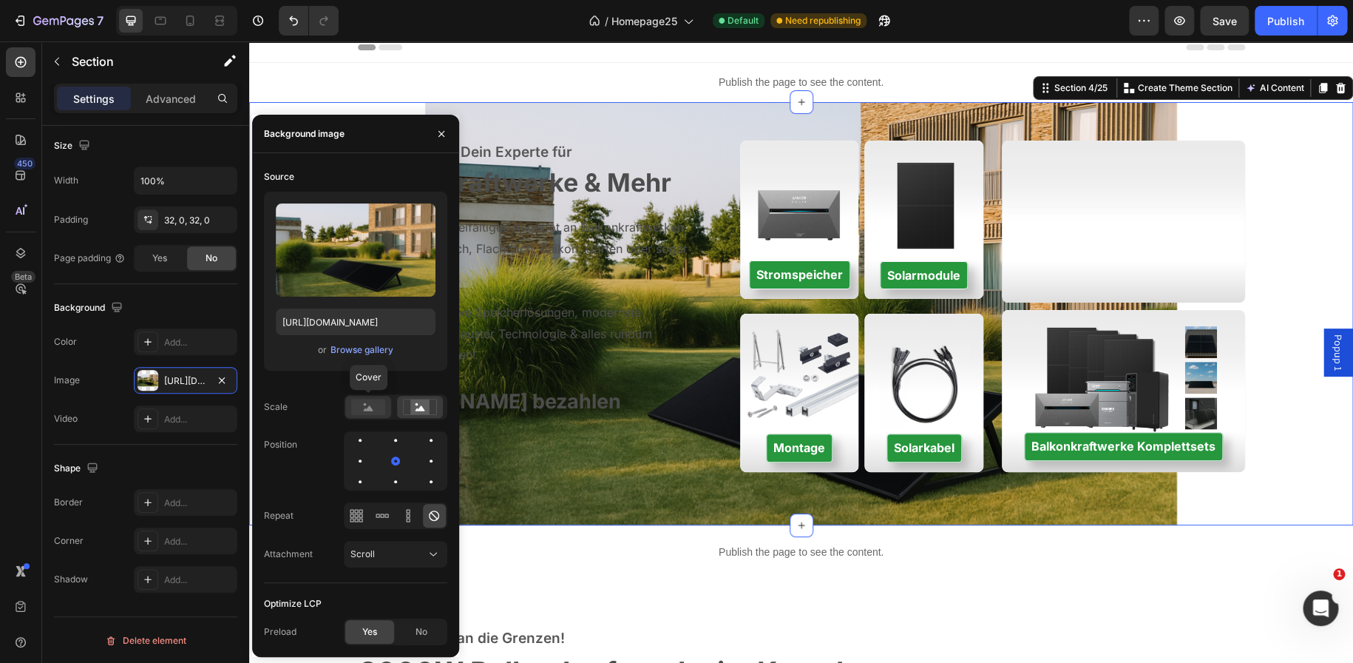
click at [377, 407] on rect at bounding box center [368, 407] width 34 height 16
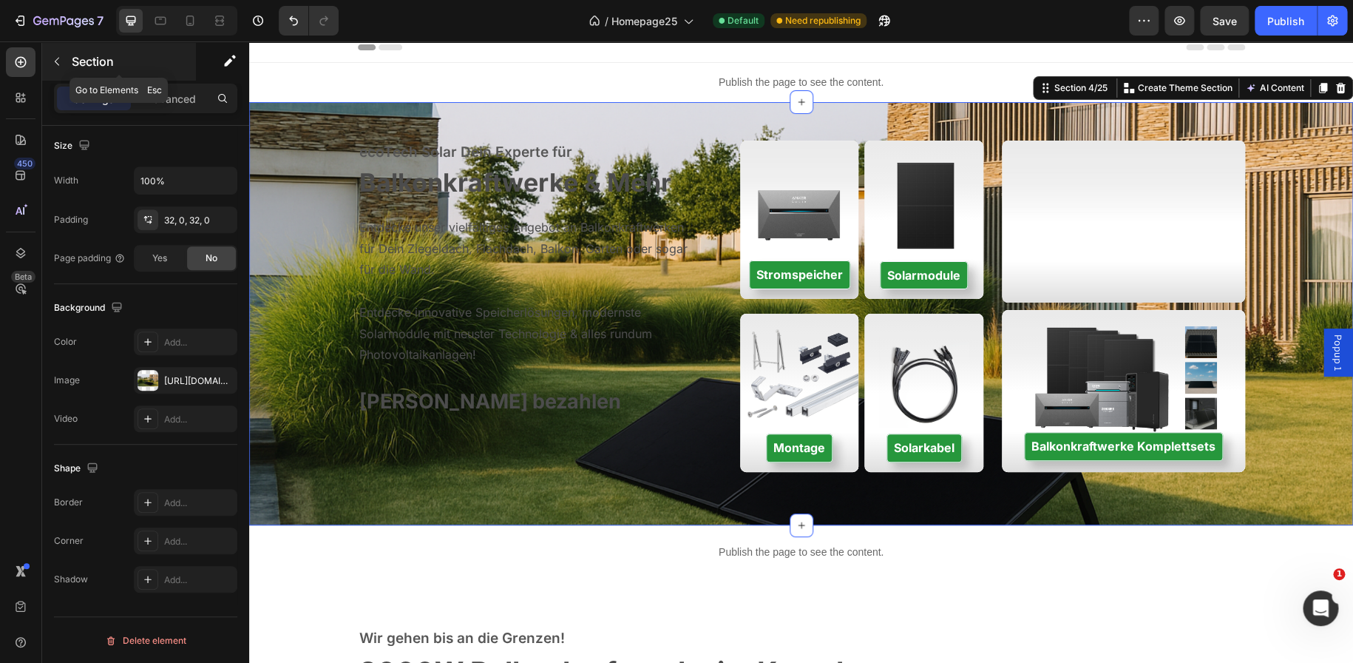
click at [55, 58] on icon "button" at bounding box center [57, 61] width 12 height 12
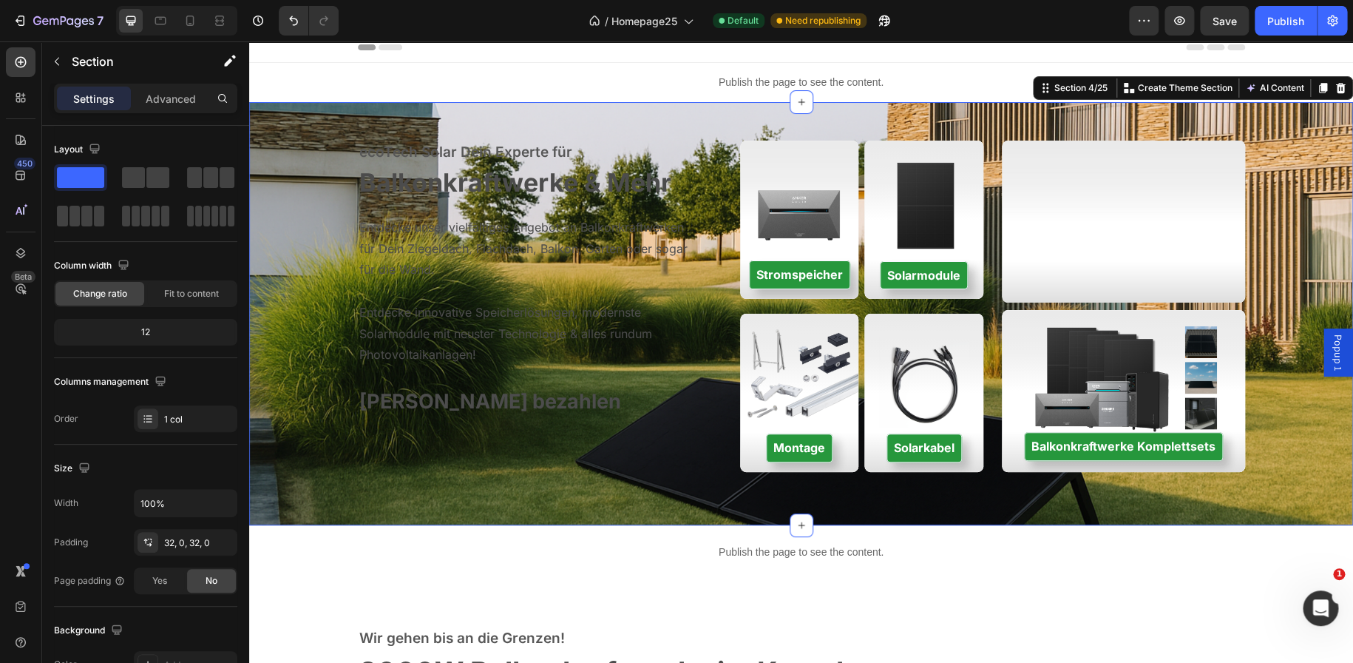
click at [339, 115] on div "ecoTech Solar Dein Experte für Text block Balkonkraftwerke & Mehr Heading Entde…" at bounding box center [801, 313] width 1104 height 423
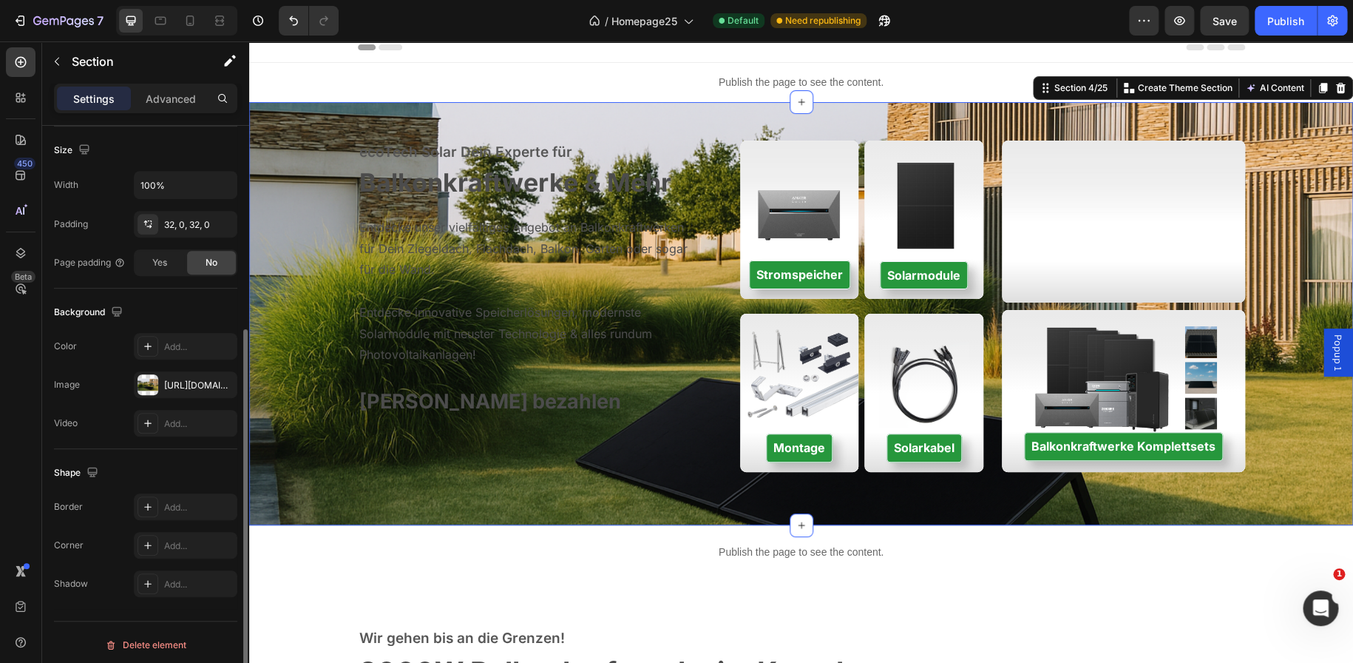
scroll to position [317, 0]
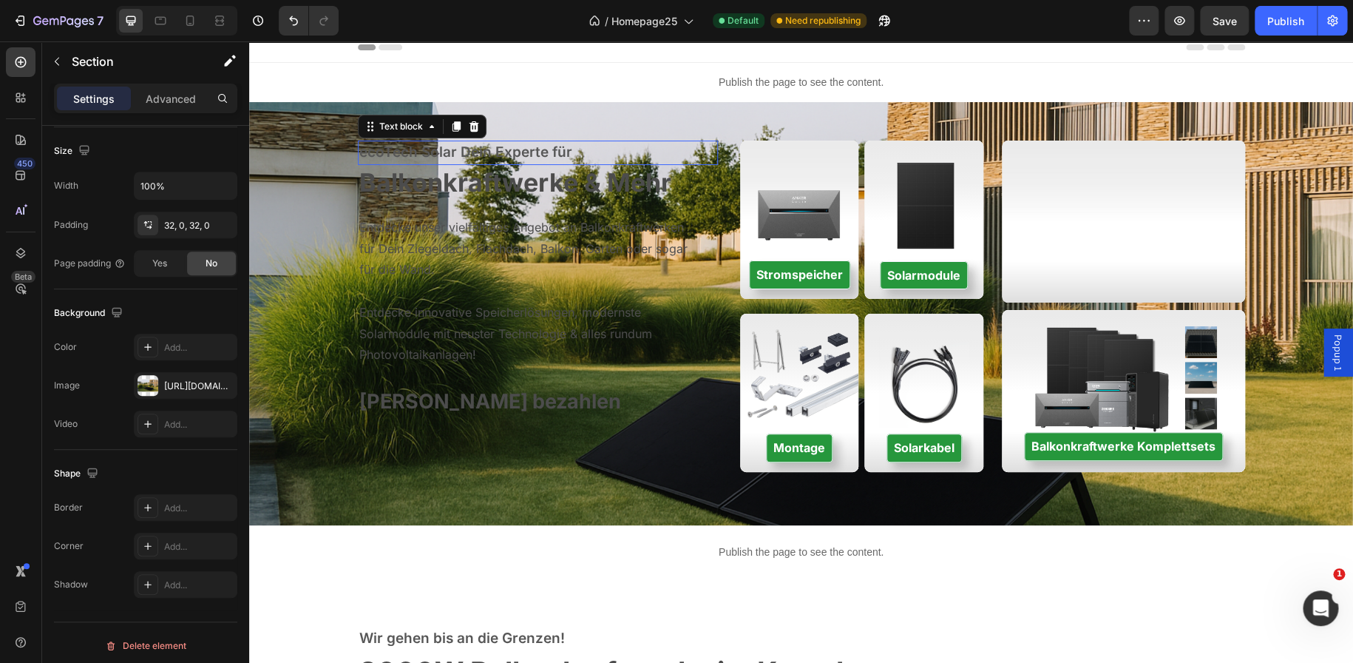
click at [438, 147] on p "ecoTech Solar Dein Experte für" at bounding box center [538, 152] width 358 height 21
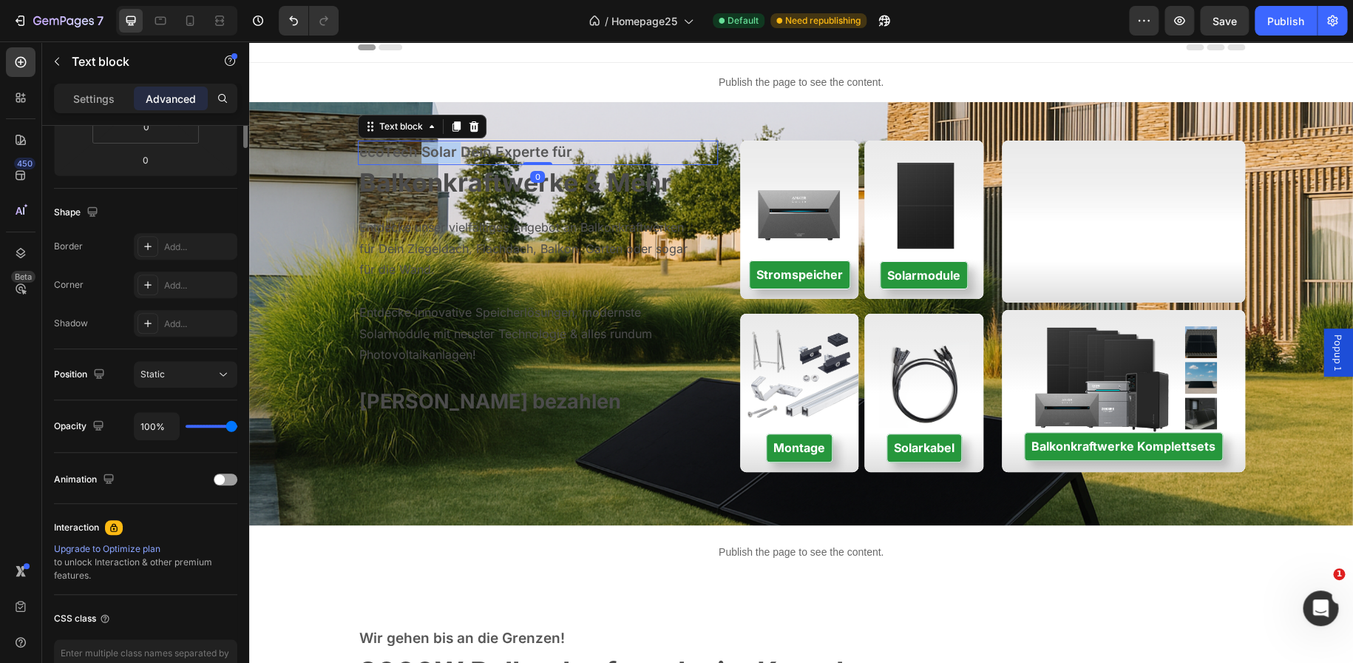
scroll to position [0, 0]
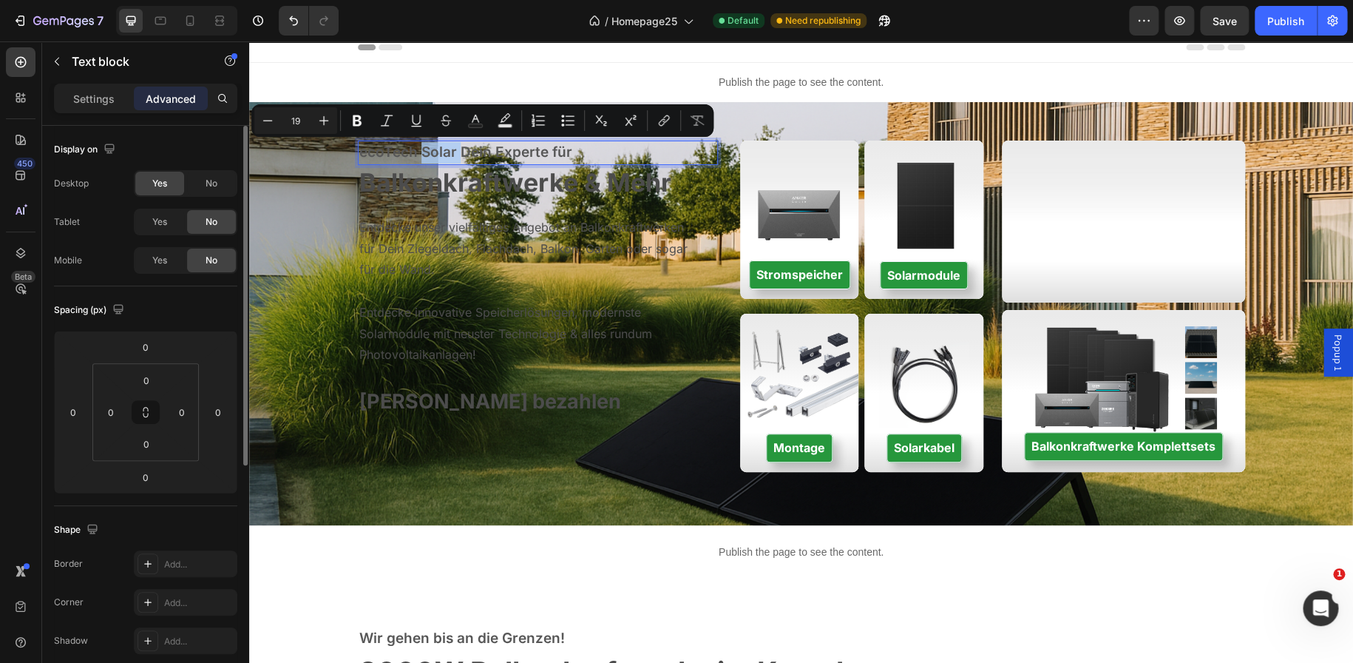
click at [438, 147] on p "ecoTech Solar Dein Experte für" at bounding box center [538, 152] width 358 height 21
click at [470, 123] on icon "Editor contextual toolbar" at bounding box center [475, 120] width 15 height 15
type input "575757"
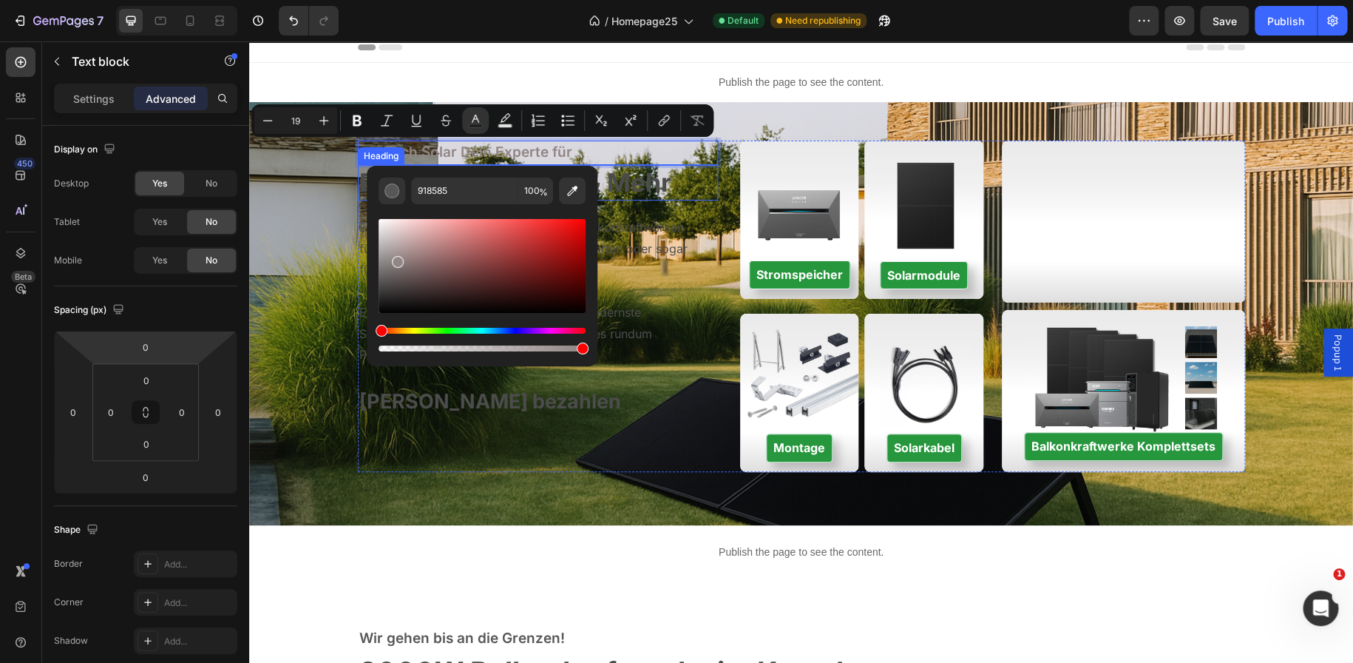
drag, startPoint x: 646, startPoint y: 300, endPoint x: 356, endPoint y: 186, distance: 310.8
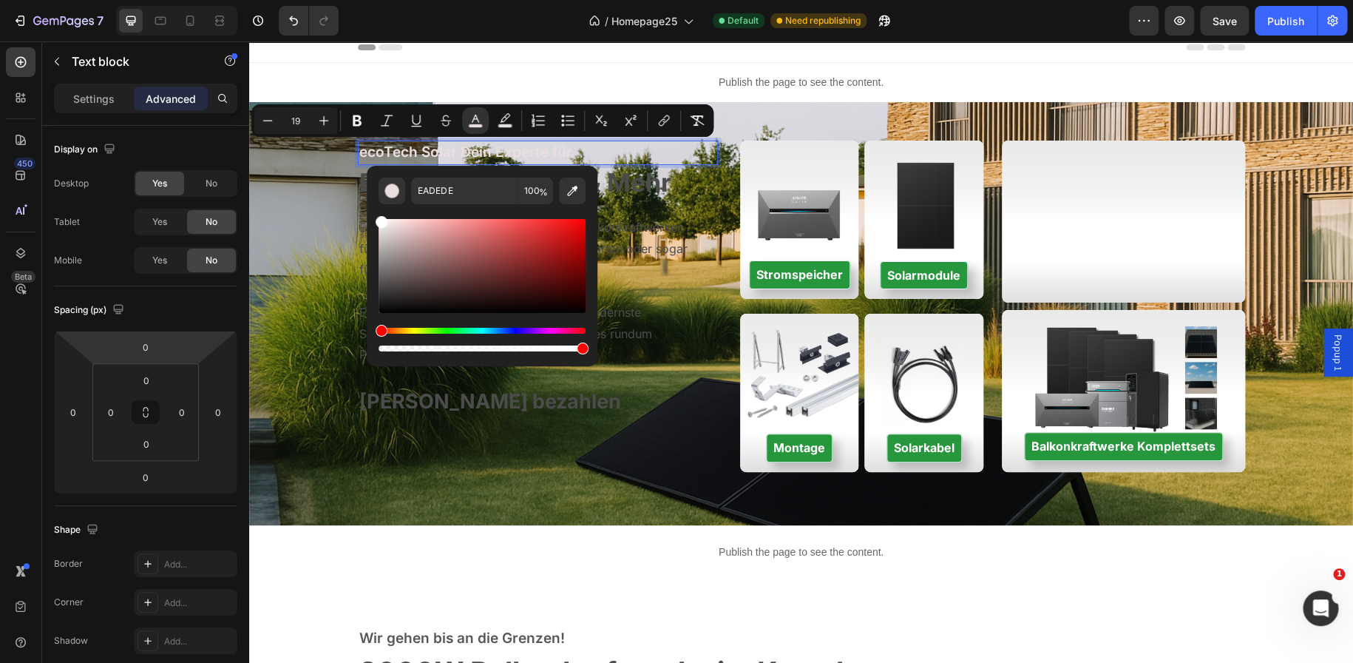
type input "FFFFFF"
drag, startPoint x: 391, startPoint y: 226, endPoint x: 370, endPoint y: 213, distance: 24.2
click at [370, 213] on div "FFFFFF 100 %" at bounding box center [482, 260] width 231 height 189
click at [446, 191] on input "FFFFFF" at bounding box center [464, 190] width 106 height 27
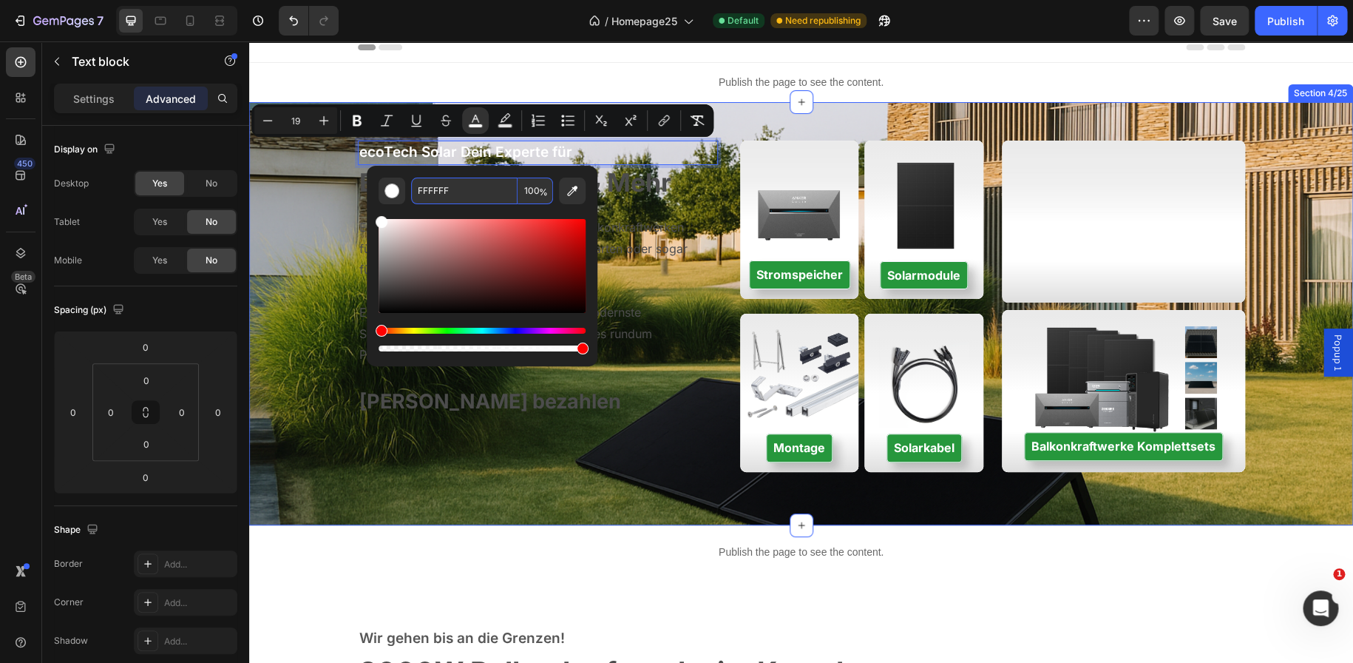
click at [304, 274] on div "ecoTech Solar Dein Experte für Text block 0 Balkonkraftwerke & Mehr Heading Ent…" at bounding box center [801, 314] width 1104 height 376
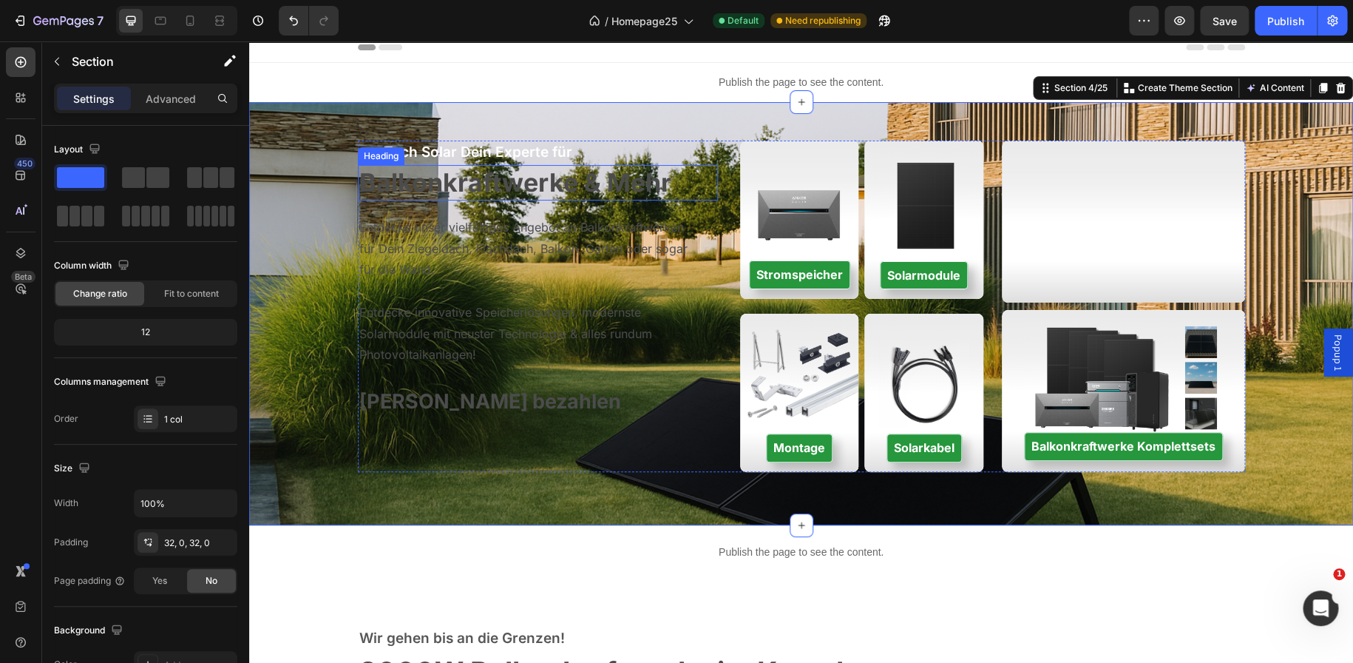
click at [424, 187] on span "Balkonkraftwerke & Mehr" at bounding box center [515, 182] width 312 height 30
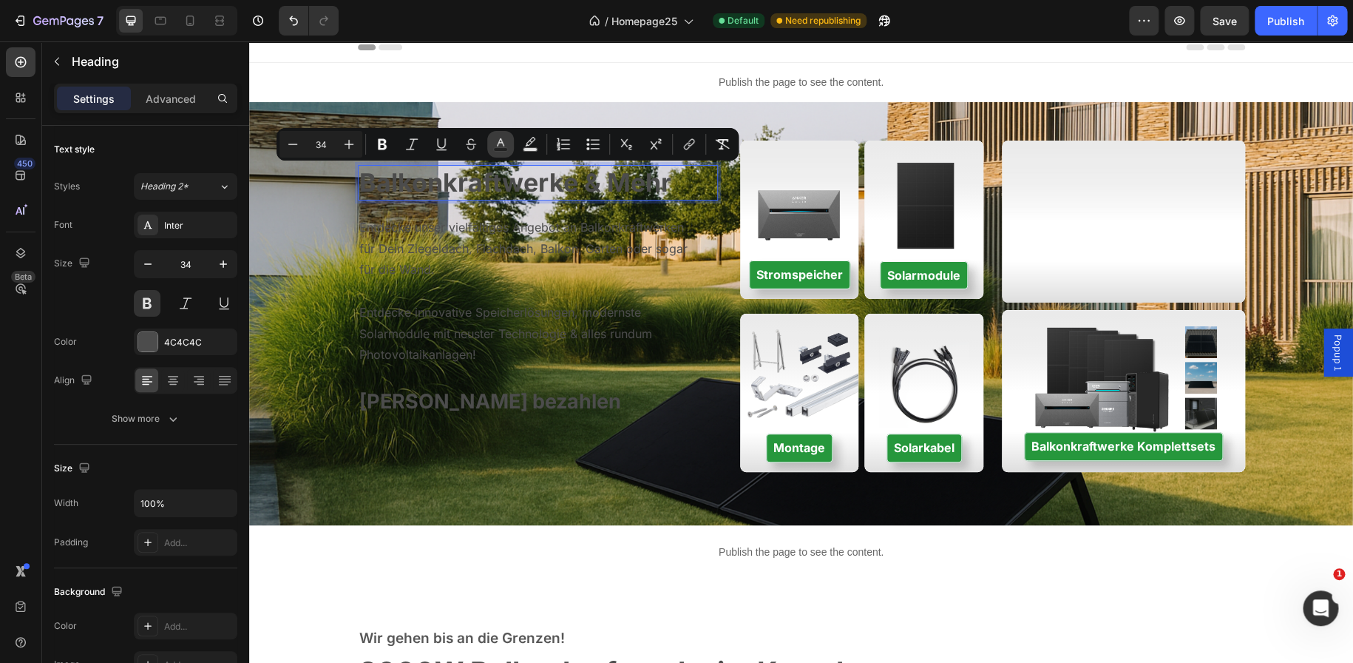
click at [490, 152] on button "Text Color" at bounding box center [500, 144] width 27 height 27
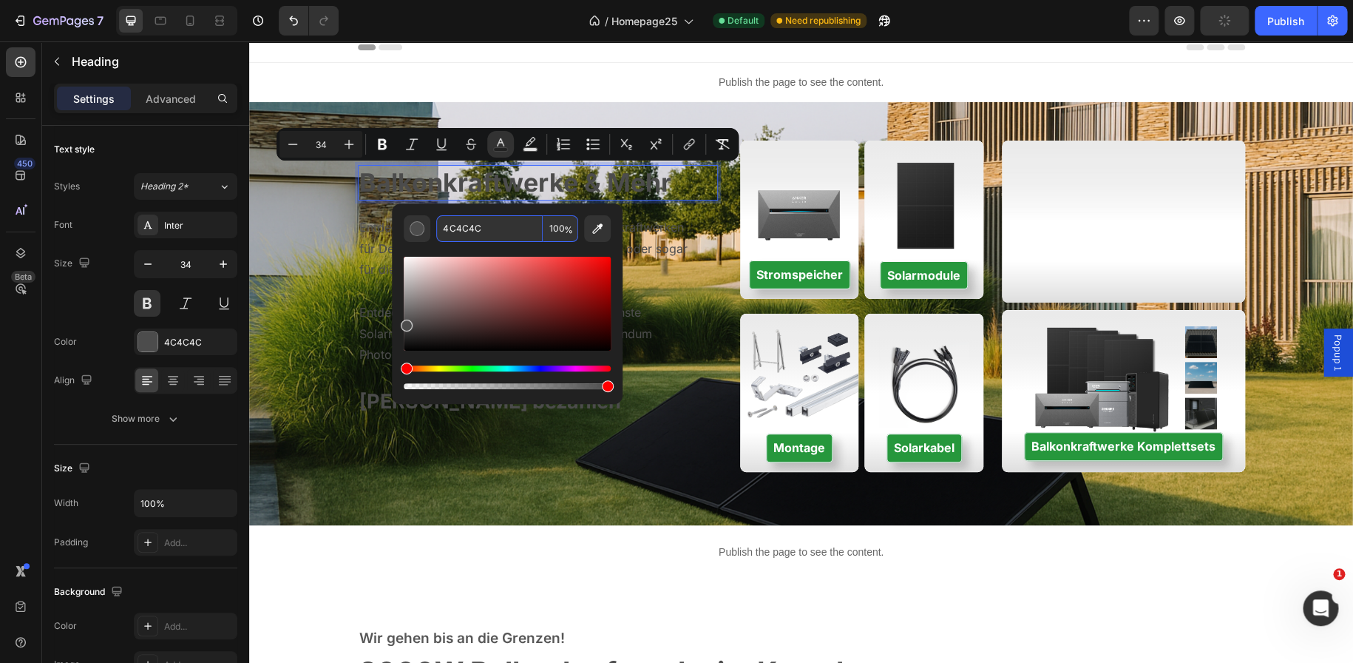
click at [464, 217] on input "4C4C4C" at bounding box center [489, 228] width 106 height 27
paste input "FFFFFF"
type input "FFFFFF"
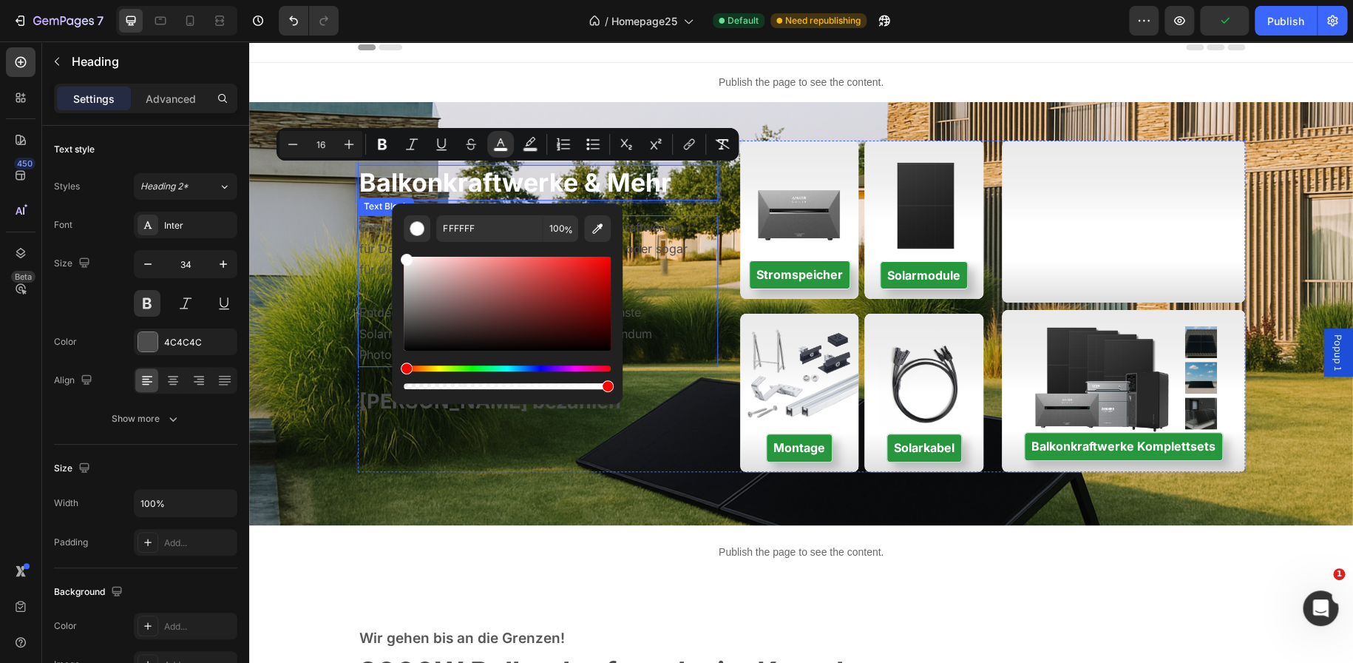
click at [359, 322] on p "Entdecke innovative Speicherlösungen, modernste Solarmodule mit neuster Technol…" at bounding box center [530, 334] width 343 height 64
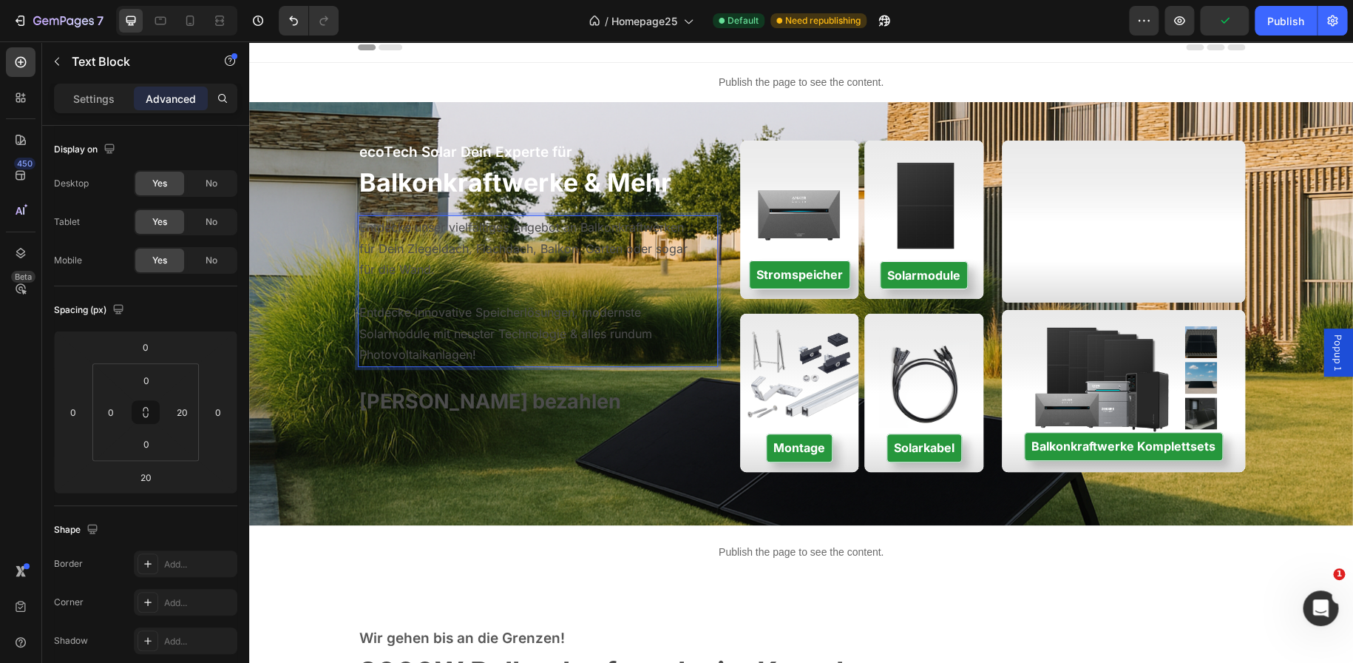
click at [416, 243] on p "Entdecke unser vielfältiges Angebot an Balkonkraftwerken für Dein Ziegeldach, F…" at bounding box center [530, 249] width 343 height 64
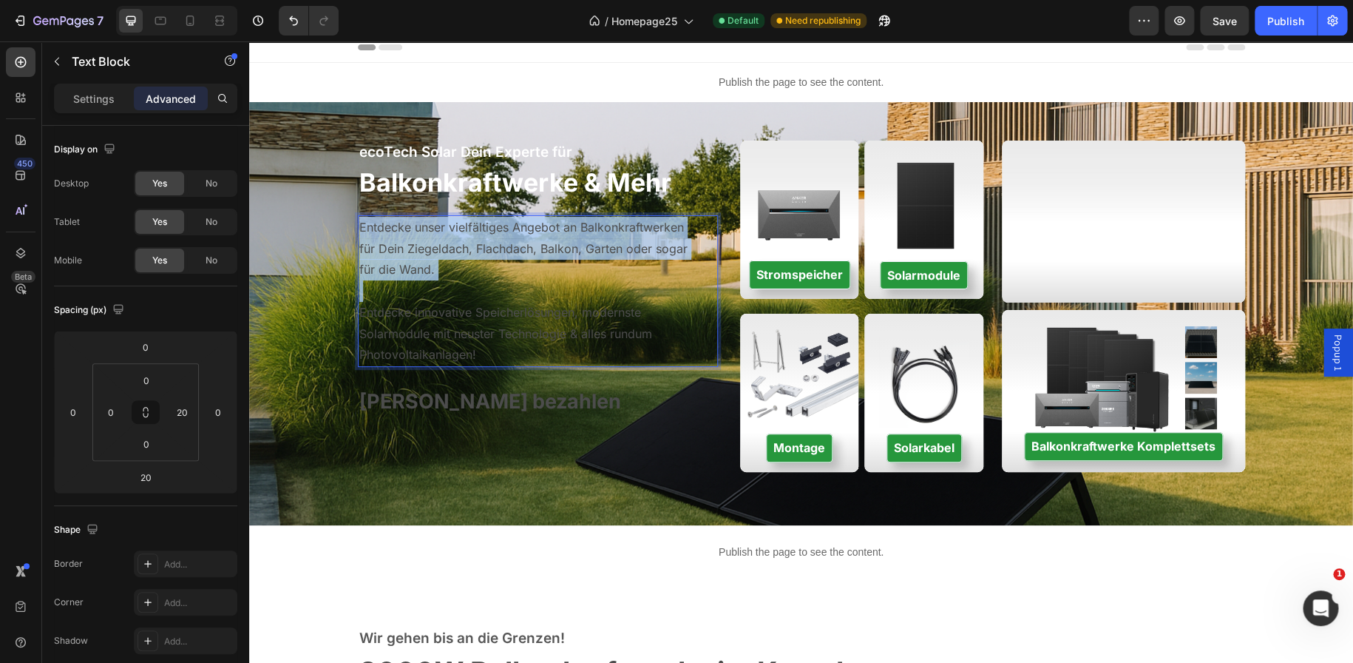
click at [416, 243] on p "Entdecke unser vielfältiges Angebot an Balkonkraftwerken für Dein Ziegeldach, F…" at bounding box center [530, 249] width 343 height 64
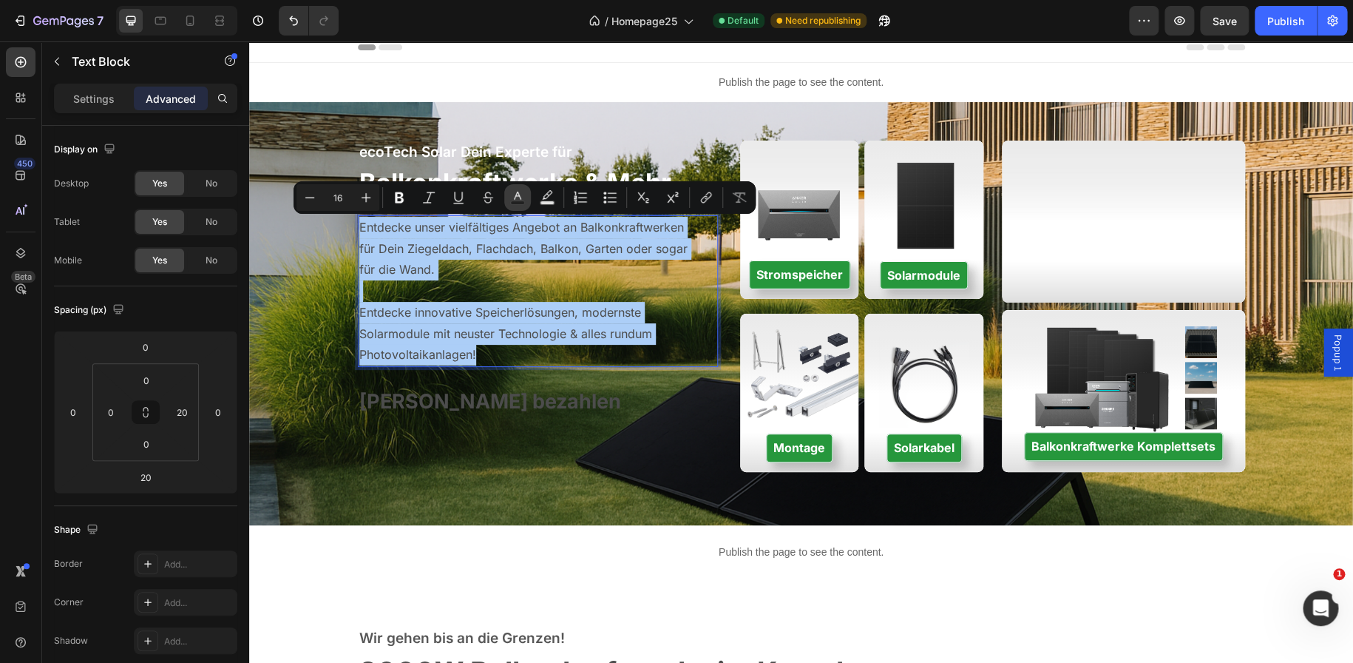
click at [516, 195] on icon "Editor contextual toolbar" at bounding box center [517, 197] width 15 height 15
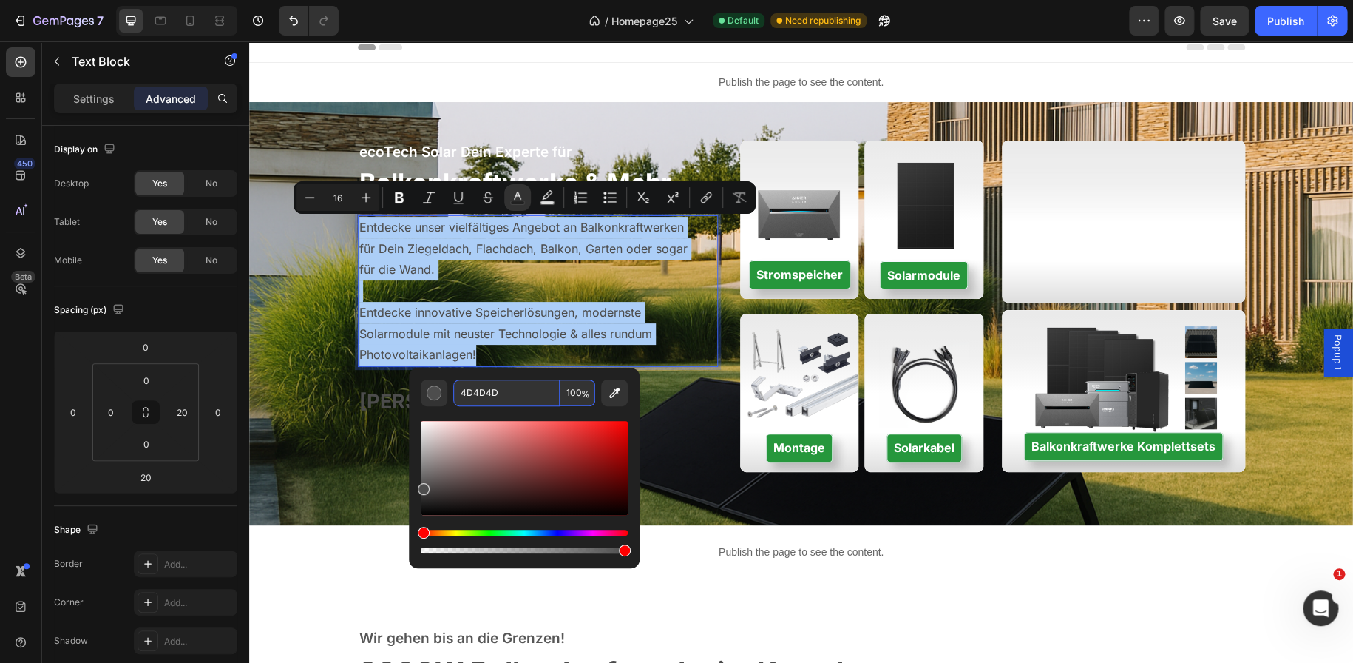
click at [474, 392] on input "4D4D4D" at bounding box center [506, 392] width 106 height 27
paste input "FFFFFF"
type input "FFFFFF"
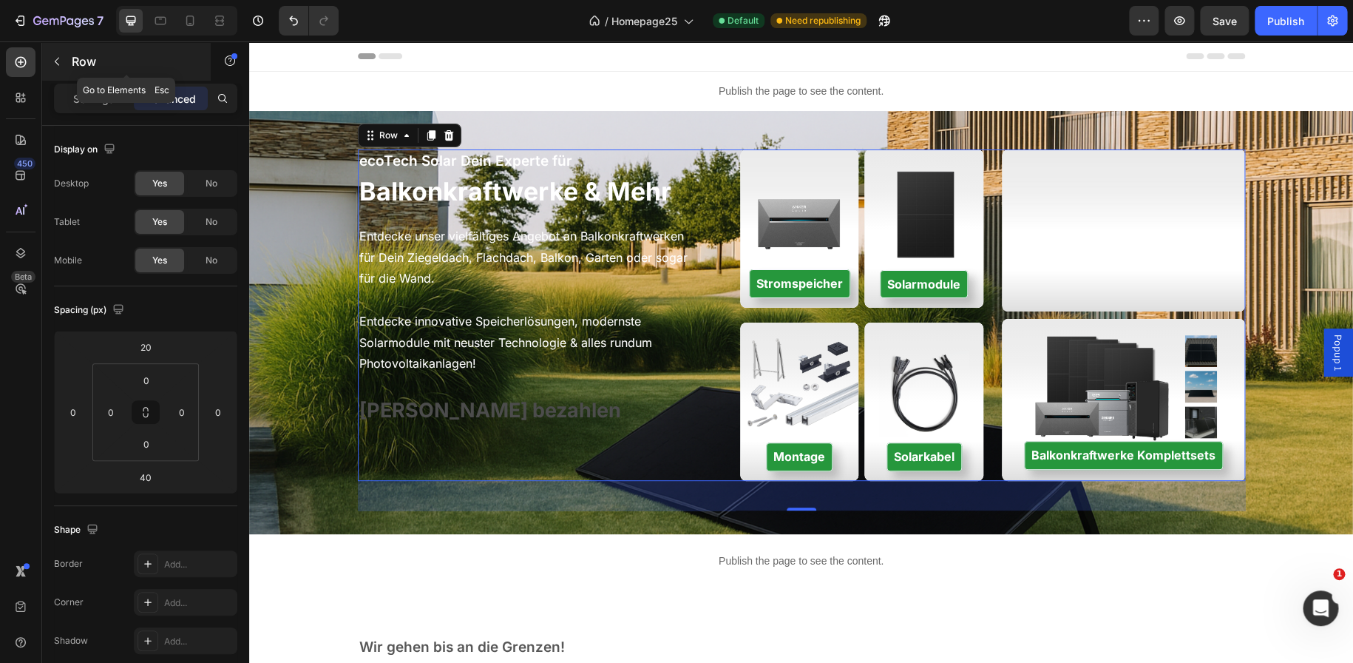
click at [73, 54] on p "Row" at bounding box center [135, 62] width 126 height 18
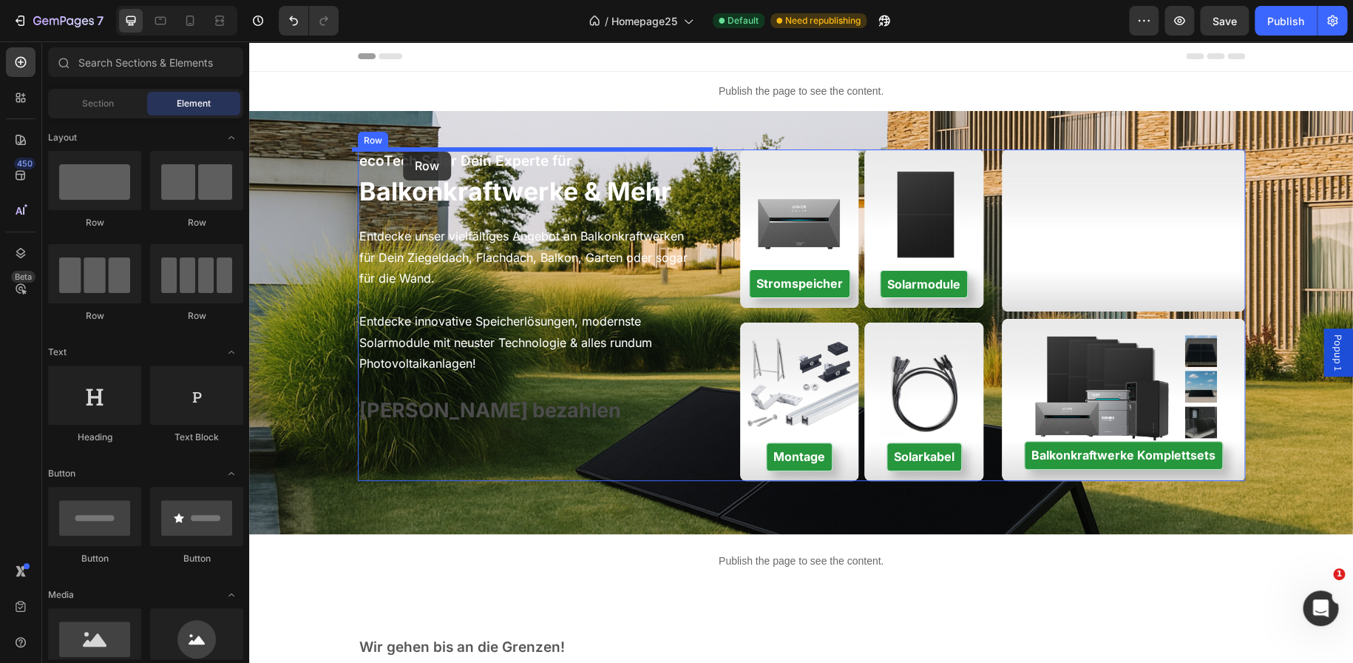
drag, startPoint x: 336, startPoint y: 194, endPoint x: 403, endPoint y: 152, distance: 79.4
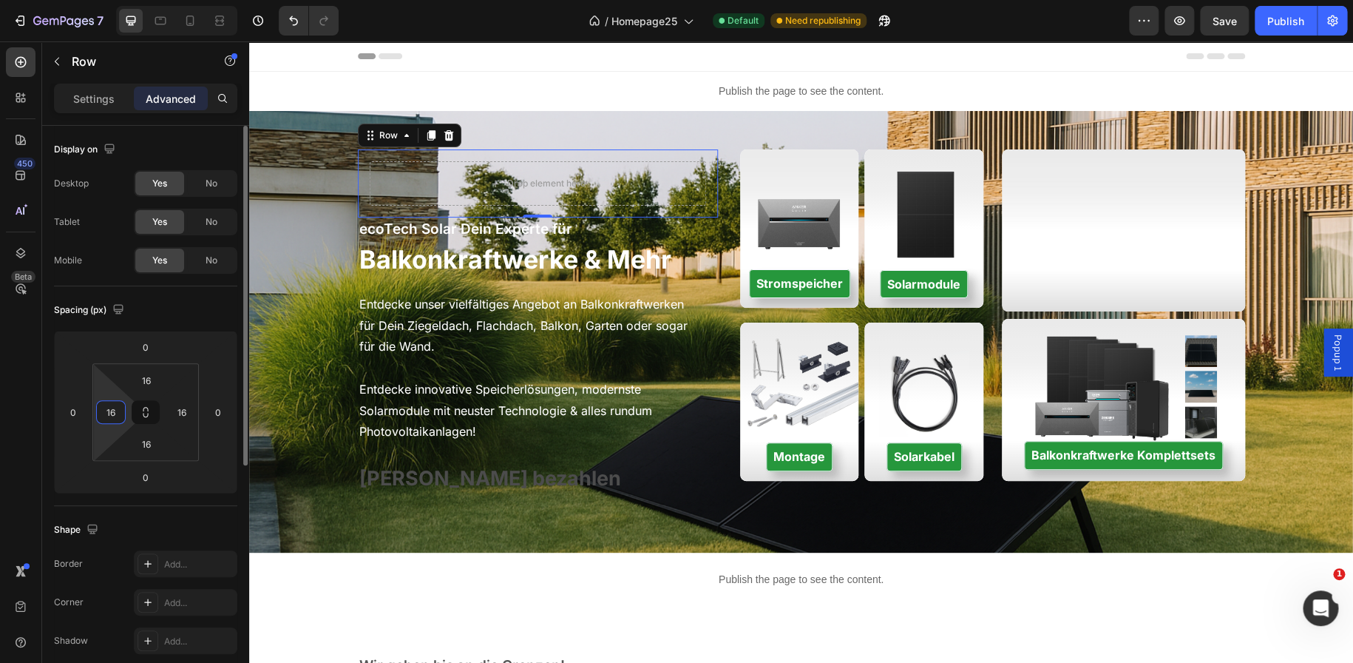
click at [115, 407] on input "16" at bounding box center [111, 412] width 22 height 22
click at [143, 408] on icon at bounding box center [146, 412] width 12 height 12
click at [106, 408] on input "16" at bounding box center [111, 412] width 22 height 22
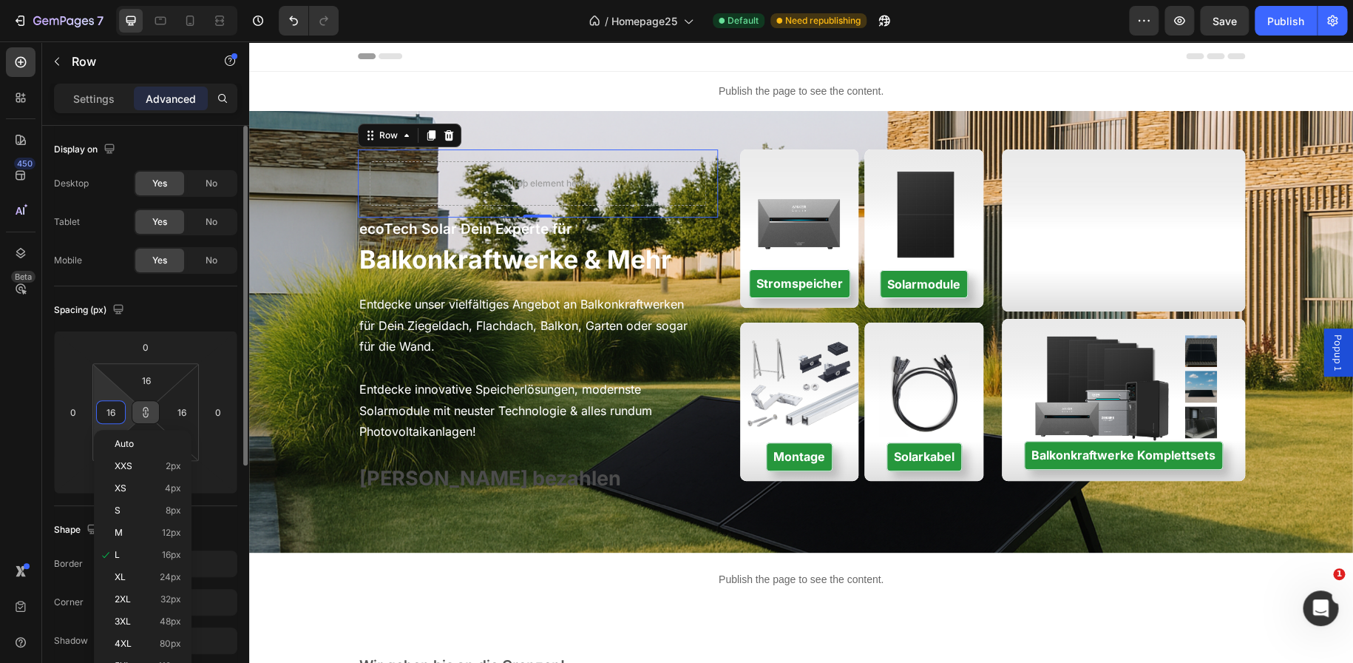
type input "16"
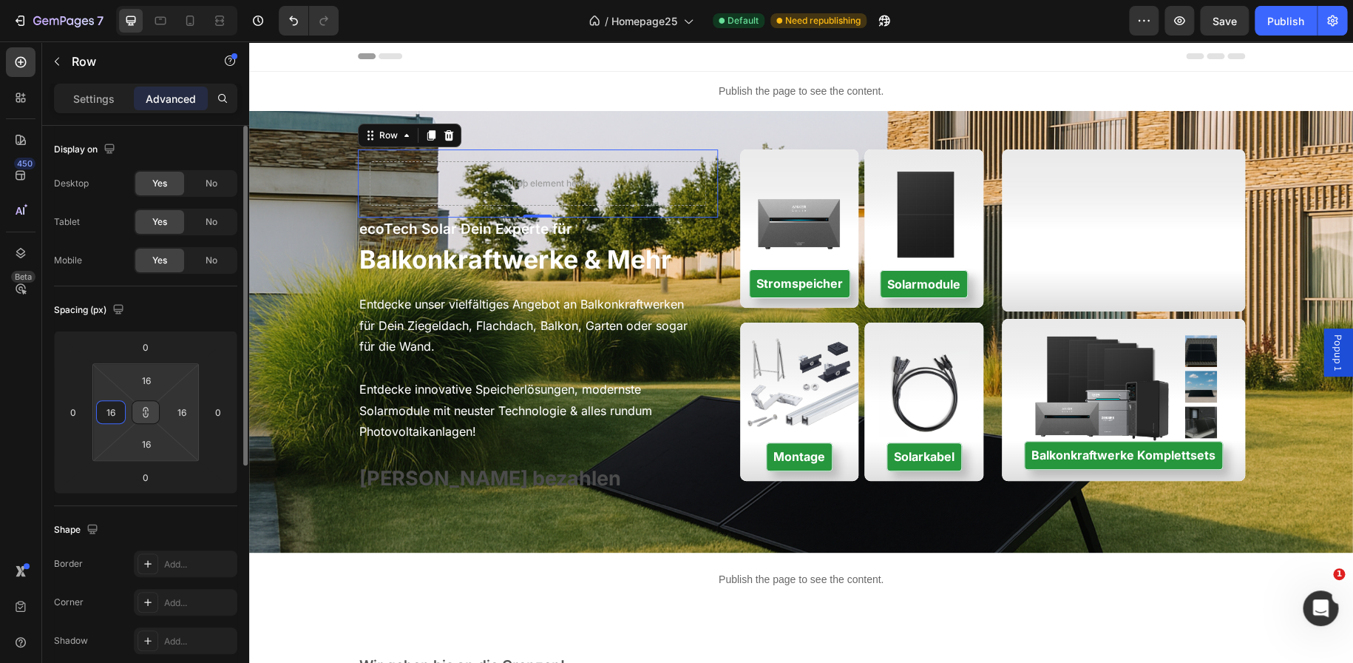
type input "1"
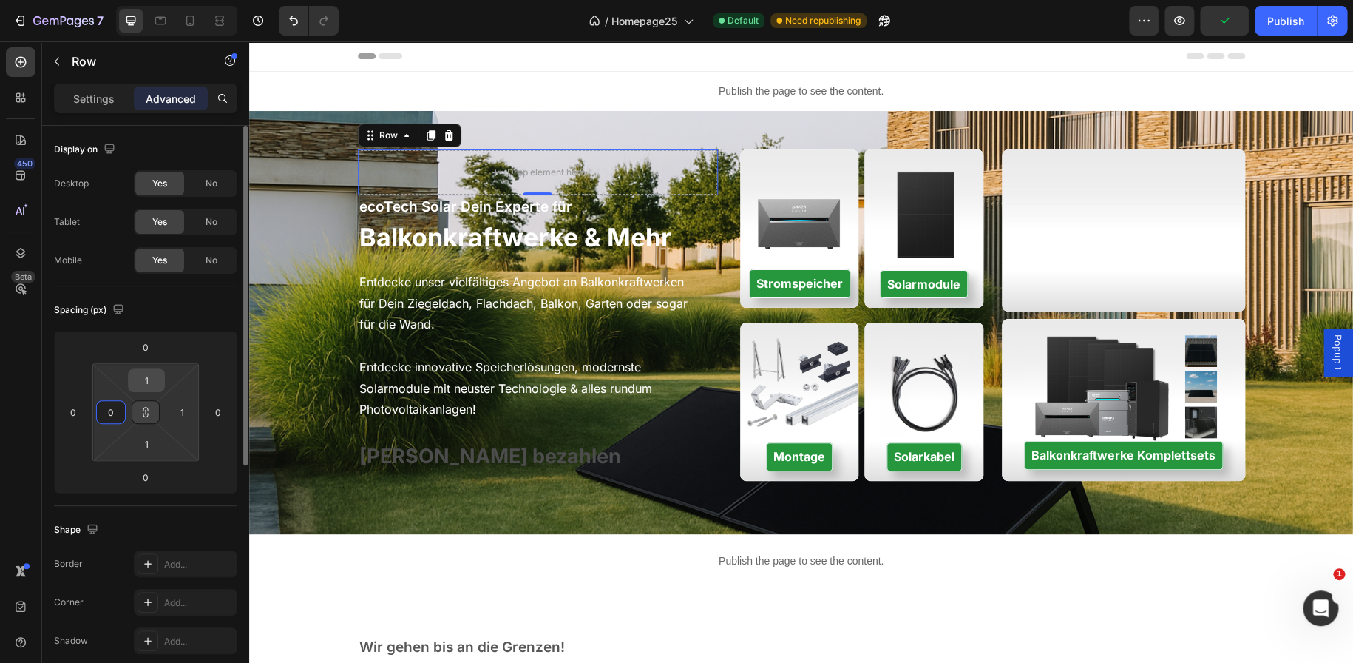
type input "0"
click at [157, 376] on input "1" at bounding box center [147, 380] width 30 height 22
type input "0"
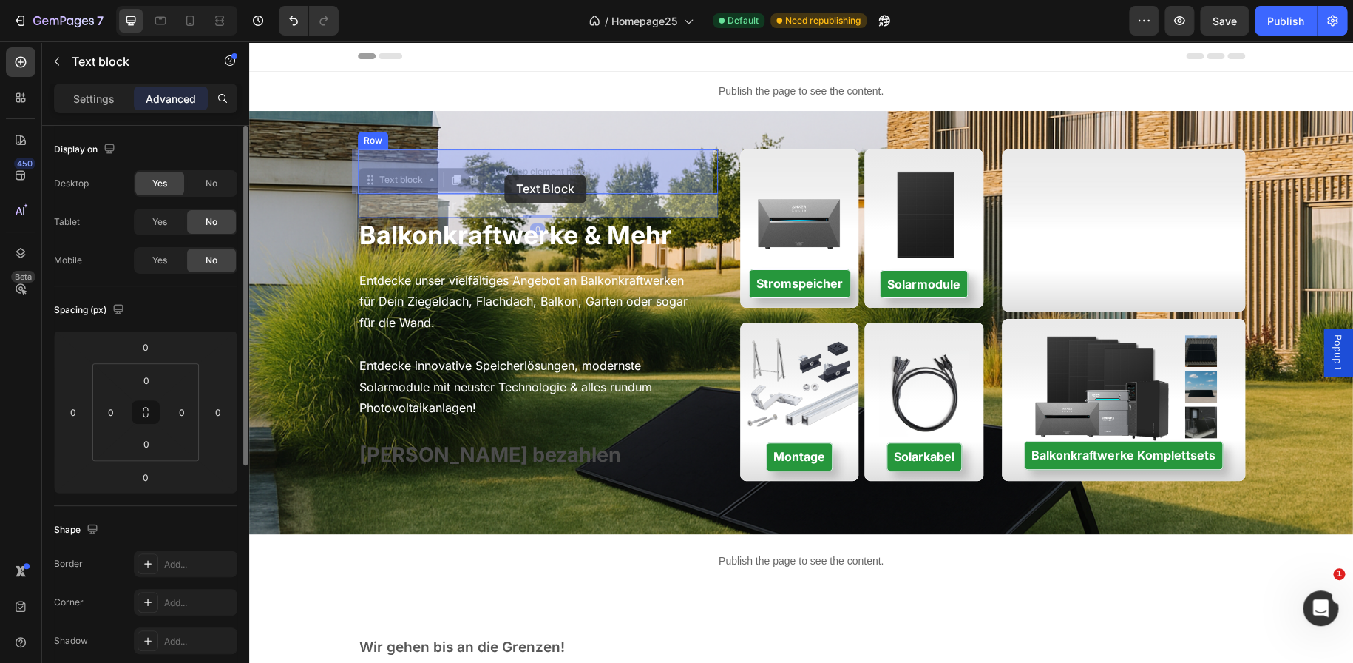
drag, startPoint x: 501, startPoint y: 206, endPoint x: 504, endPoint y: 175, distance: 31.2
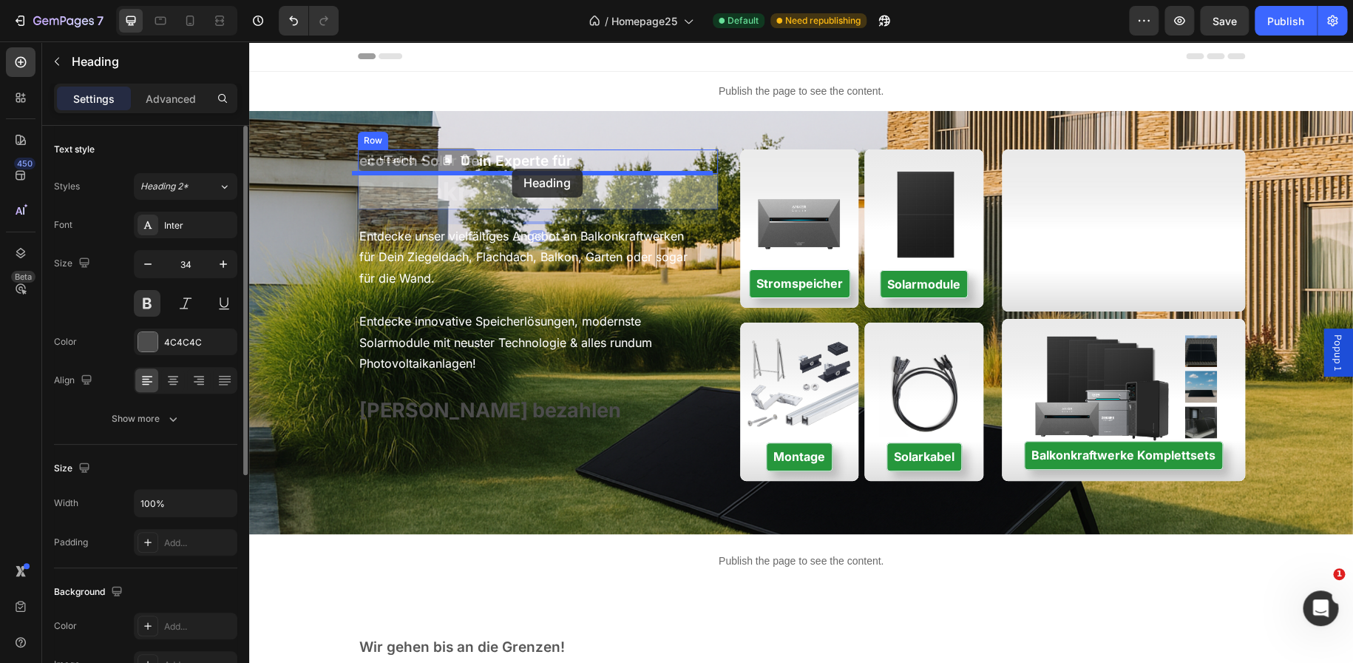
drag, startPoint x: 510, startPoint y: 193, endPoint x: 512, endPoint y: 169, distance: 24.5
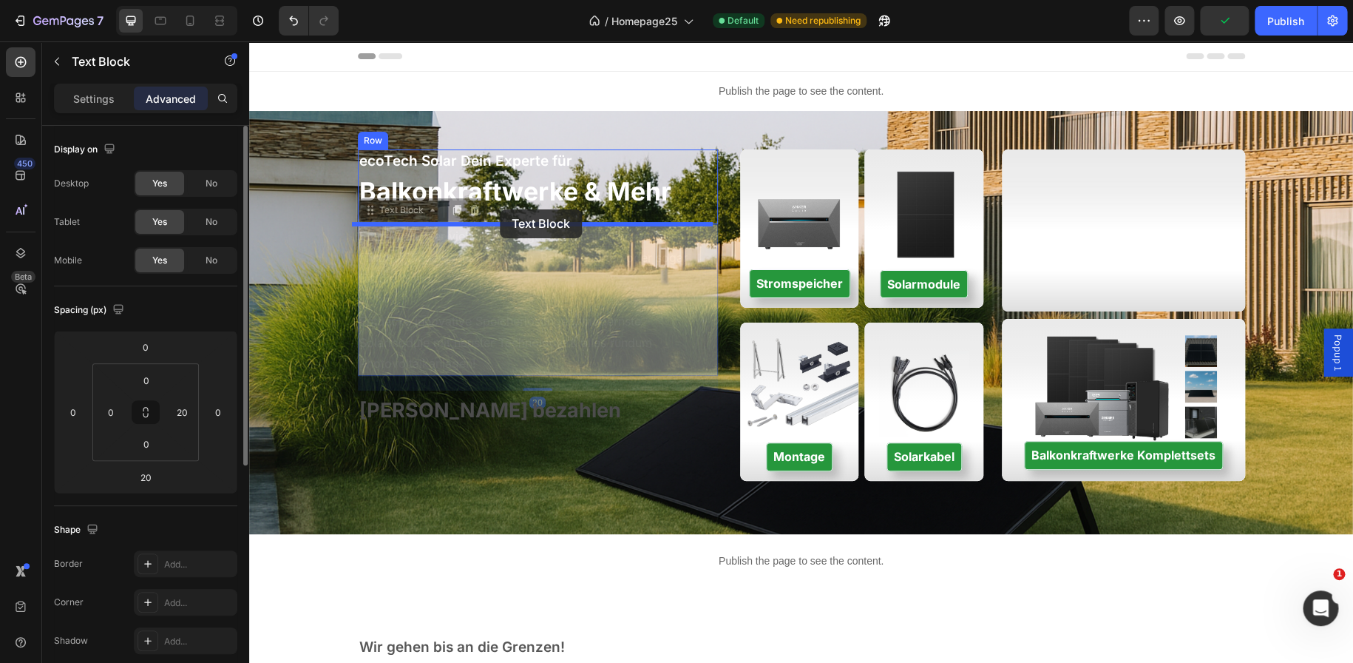
drag, startPoint x: 497, startPoint y: 242, endPoint x: 500, endPoint y: 209, distance: 32.7
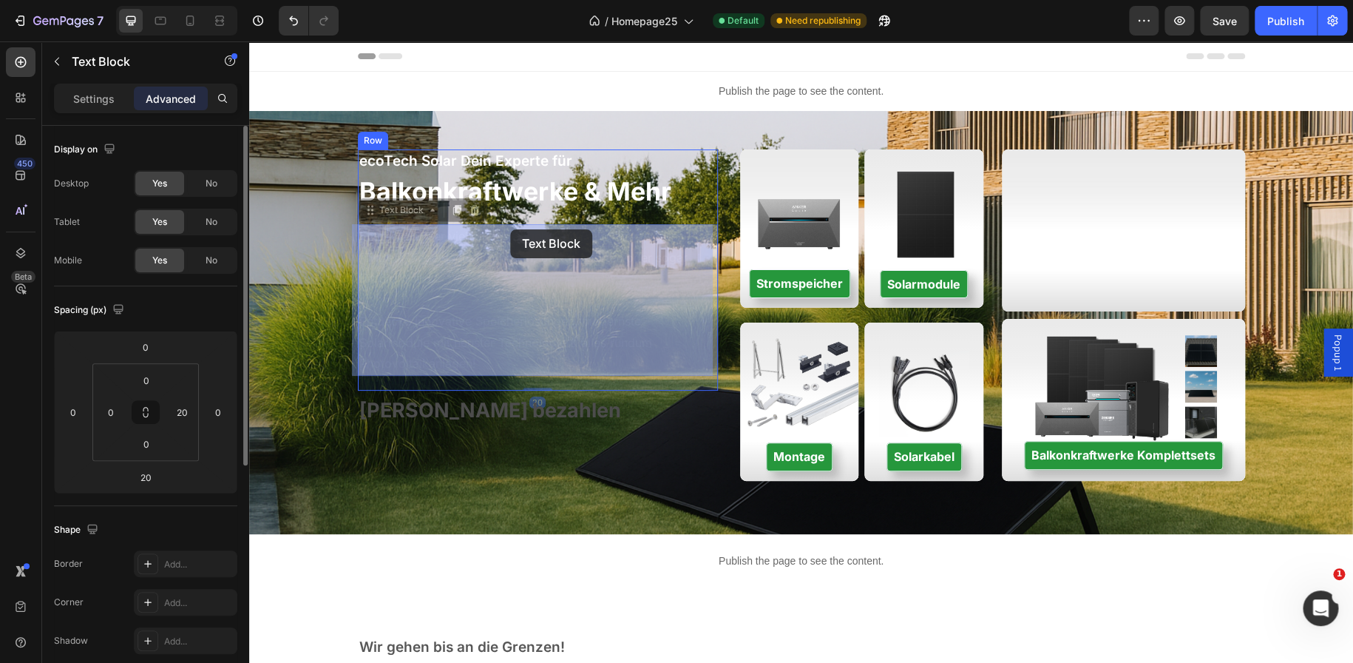
drag, startPoint x: 515, startPoint y: 257, endPoint x: 510, endPoint y: 229, distance: 28.6
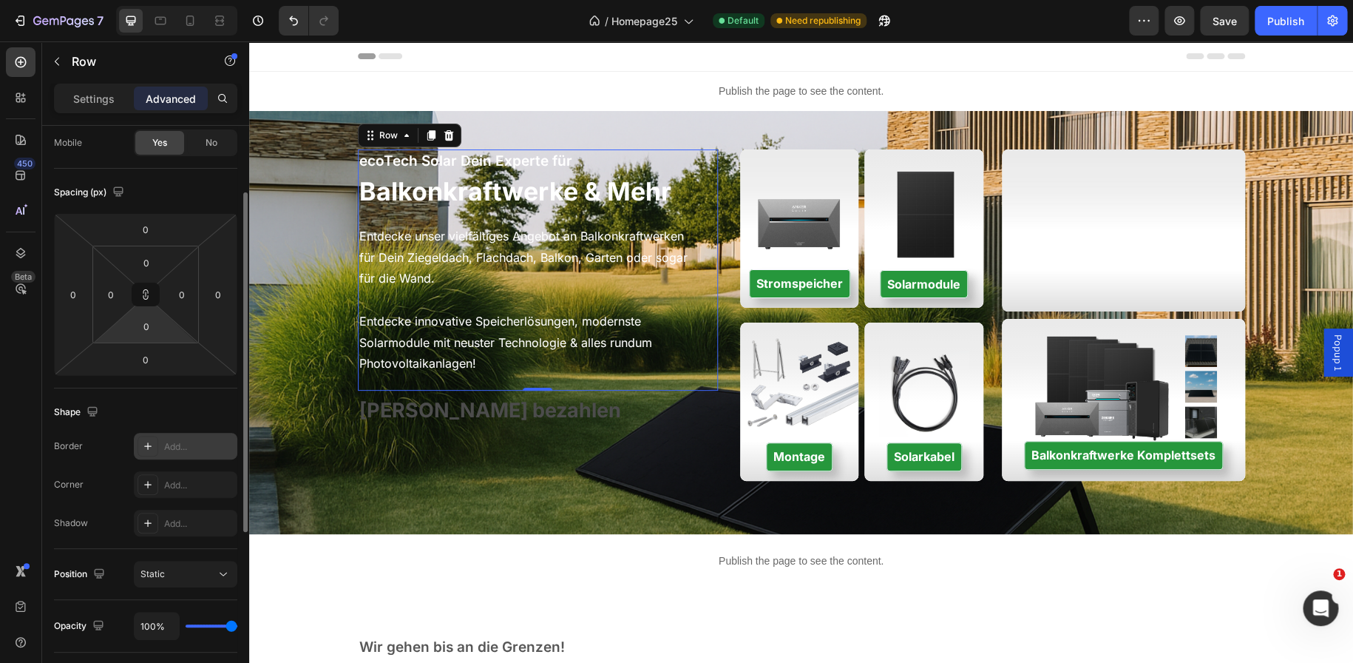
scroll to position [115, 0]
click at [118, 104] on div "Settings" at bounding box center [94, 99] width 74 height 24
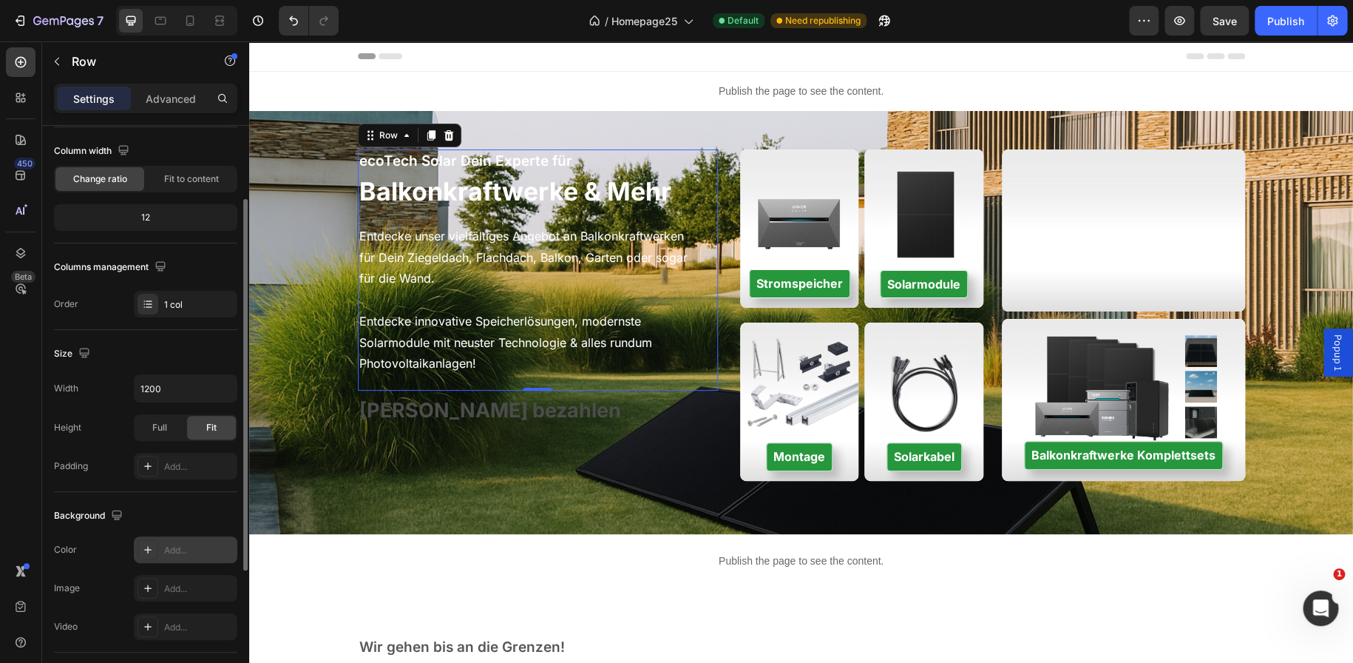
click at [149, 544] on icon at bounding box center [148, 550] width 12 height 12
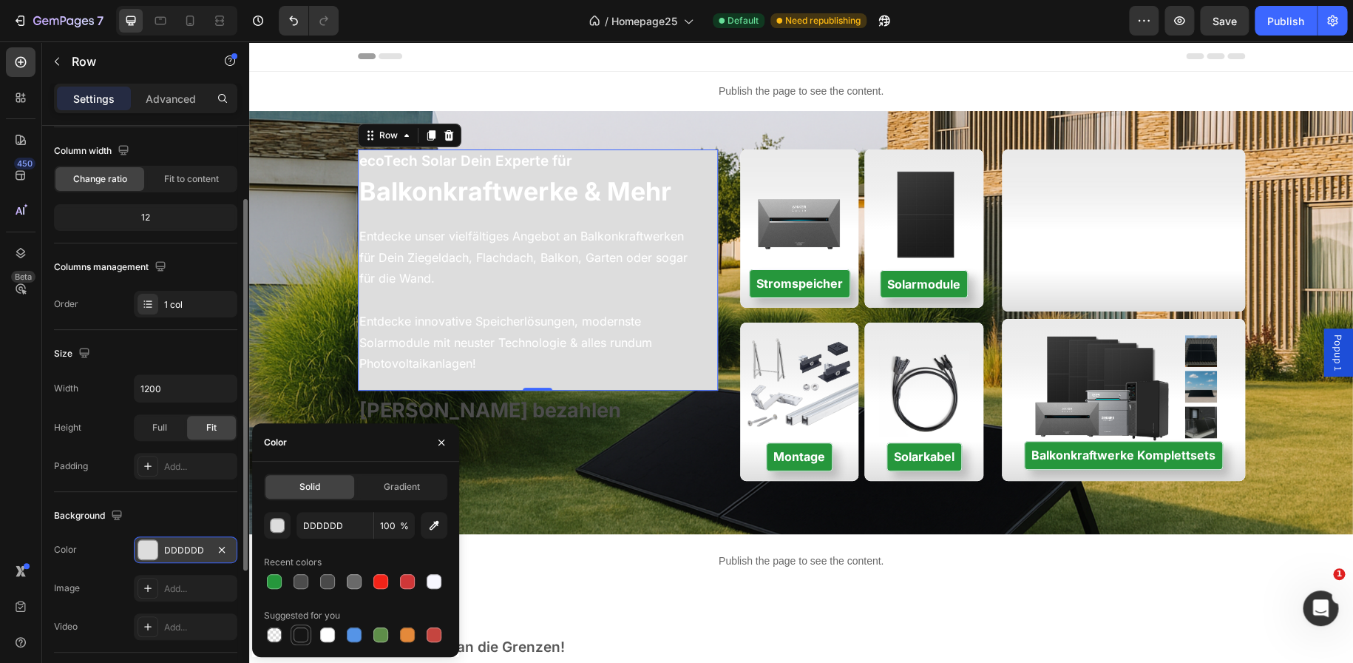
click at [298, 641] on div at bounding box center [301, 634] width 15 height 15
type input "151515"
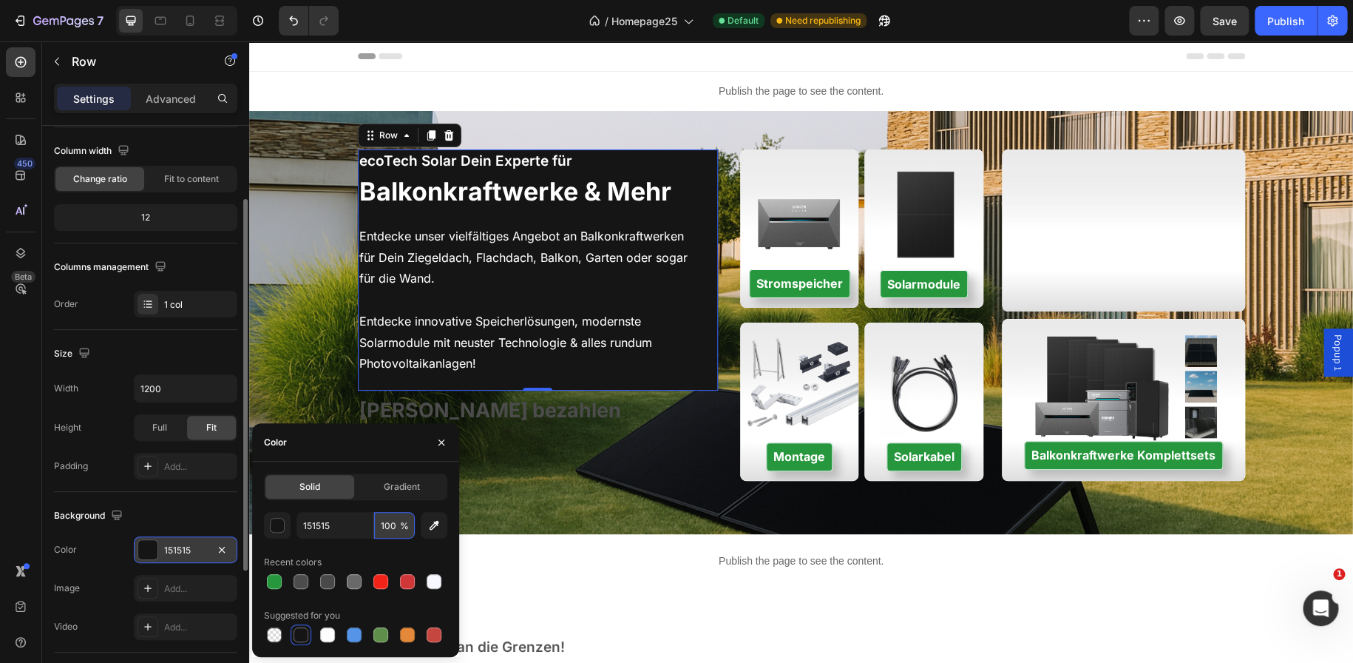
click at [396, 524] on input "100" at bounding box center [394, 525] width 41 height 27
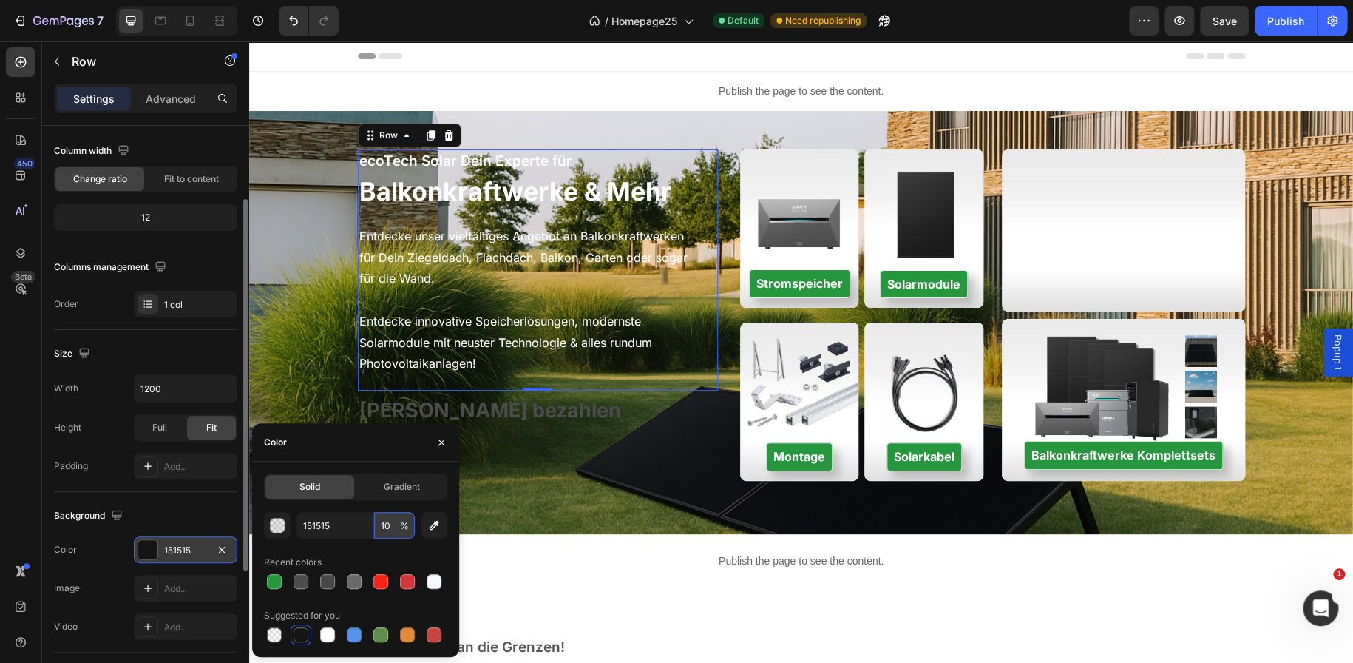
type input "1"
type input "30"
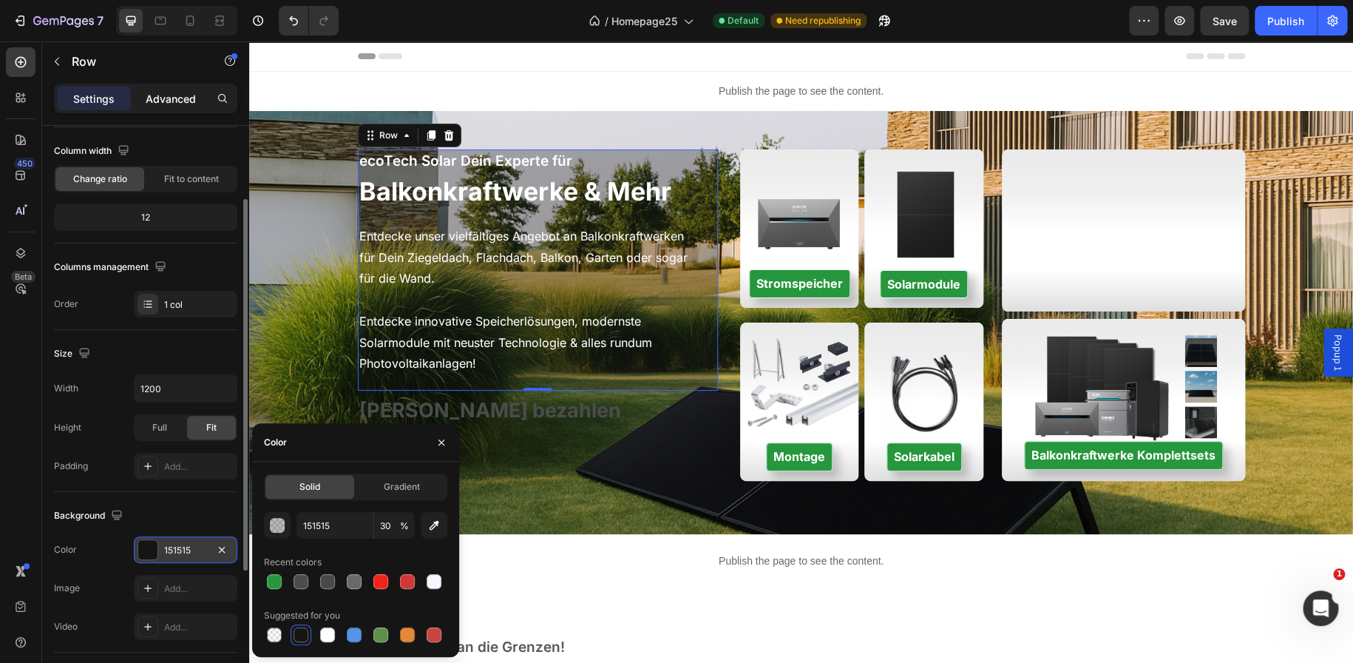
click at [177, 100] on p "Advanced" at bounding box center [171, 99] width 50 height 16
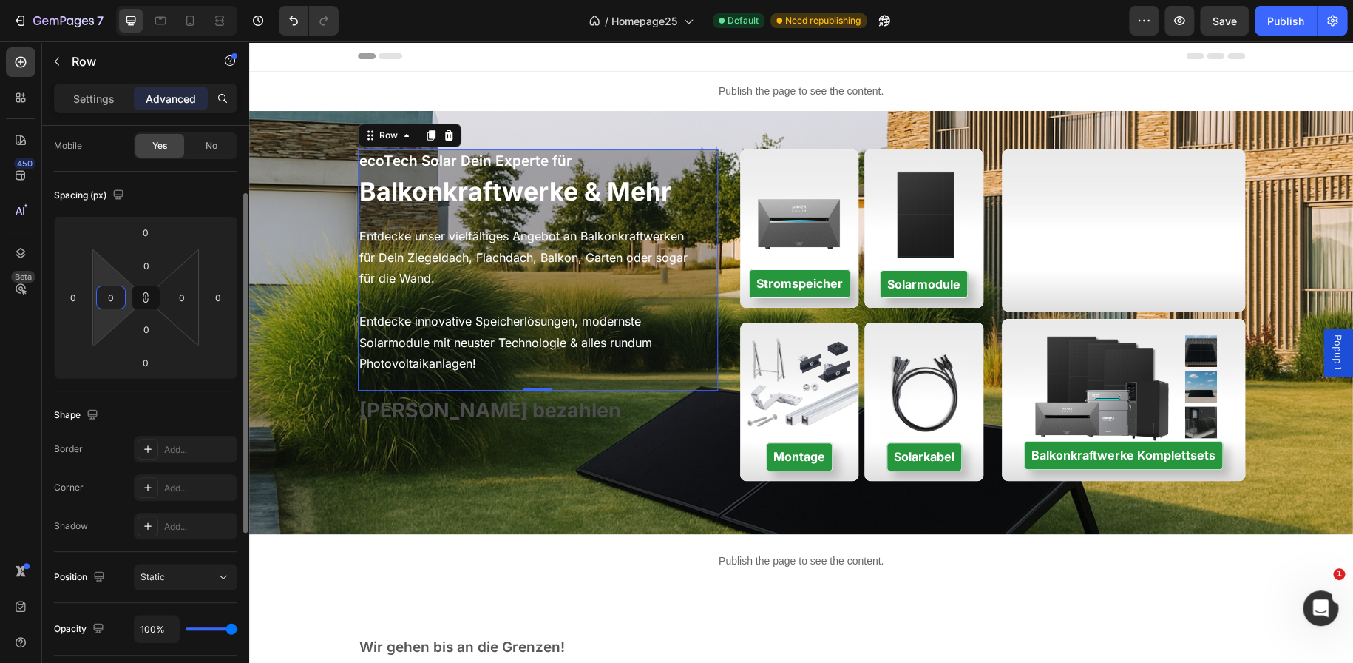
click at [114, 298] on input "0" at bounding box center [111, 297] width 22 height 22
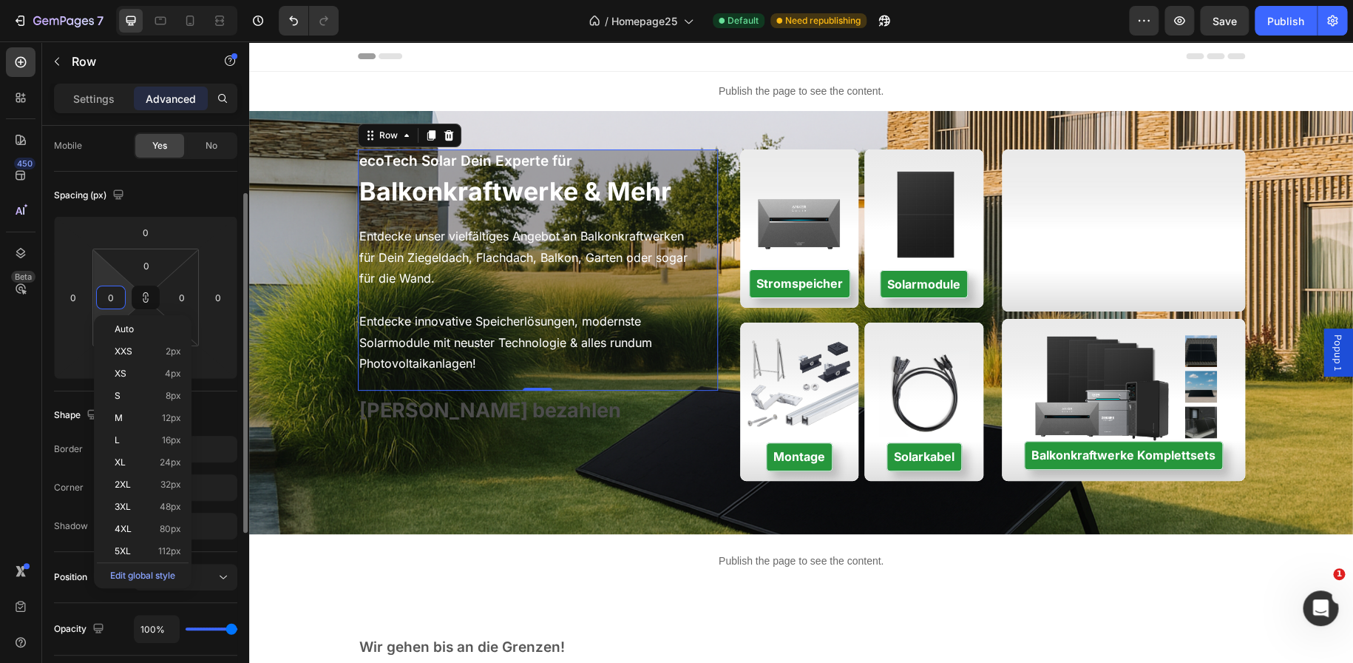
type input "1"
type input "10"
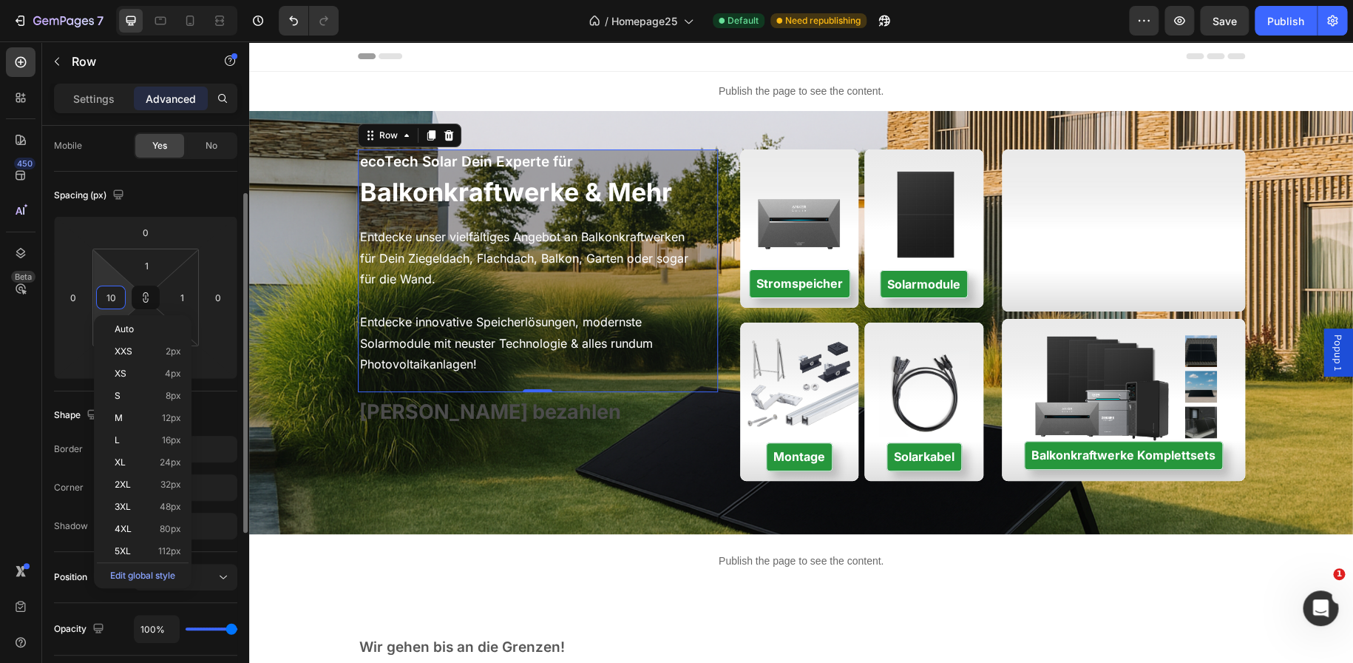
type input "10"
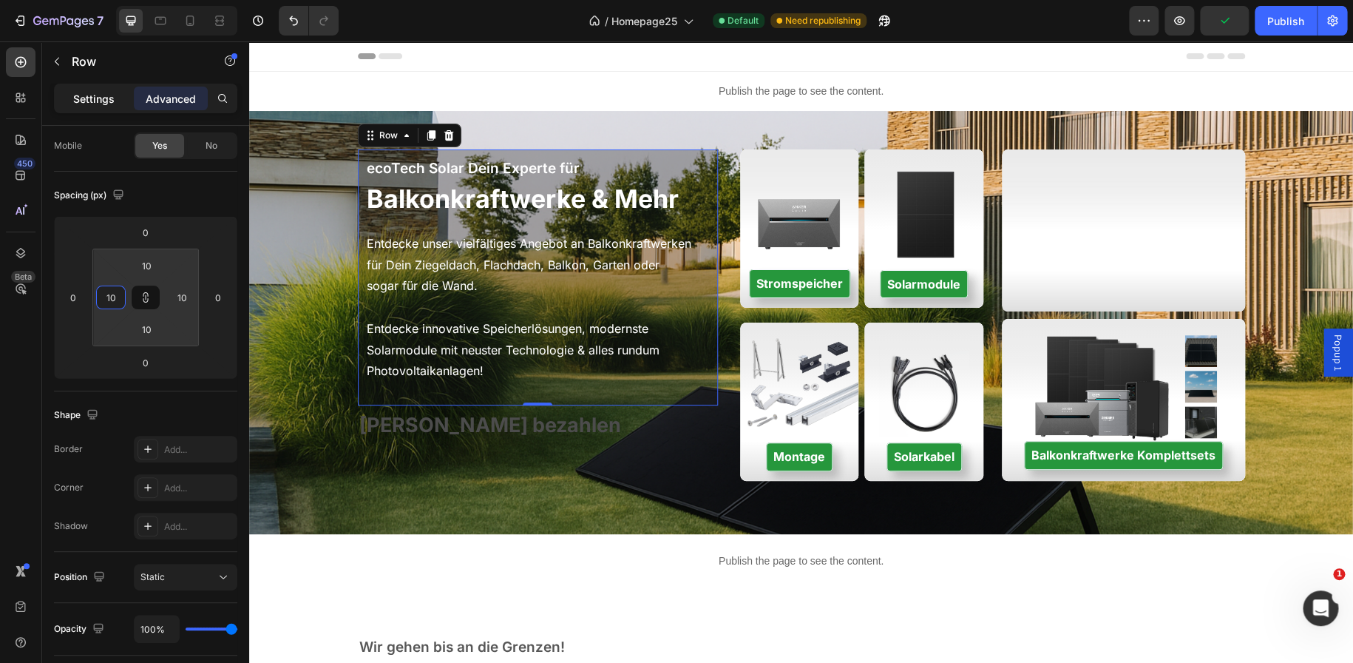
click at [107, 102] on p "Settings" at bounding box center [93, 99] width 41 height 16
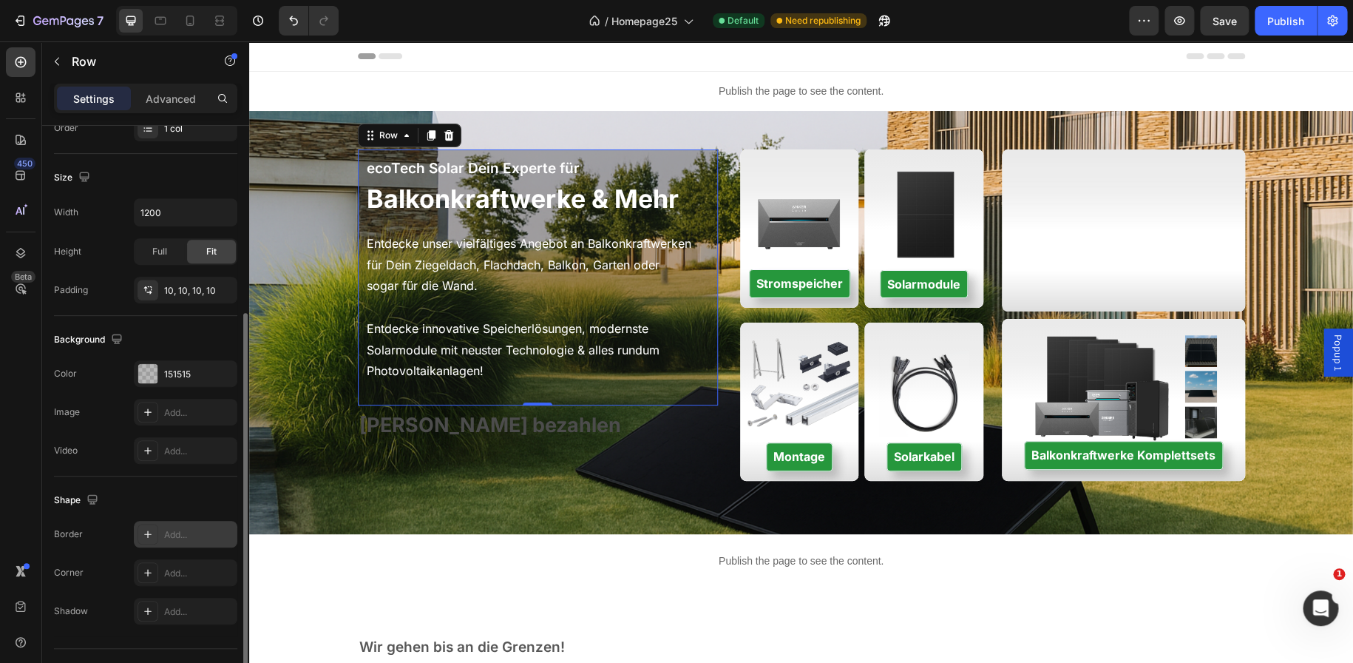
scroll to position [289, 0]
click at [150, 569] on icon at bounding box center [148, 574] width 12 height 12
click at [215, 498] on div "Shape" at bounding box center [145, 502] width 183 height 24
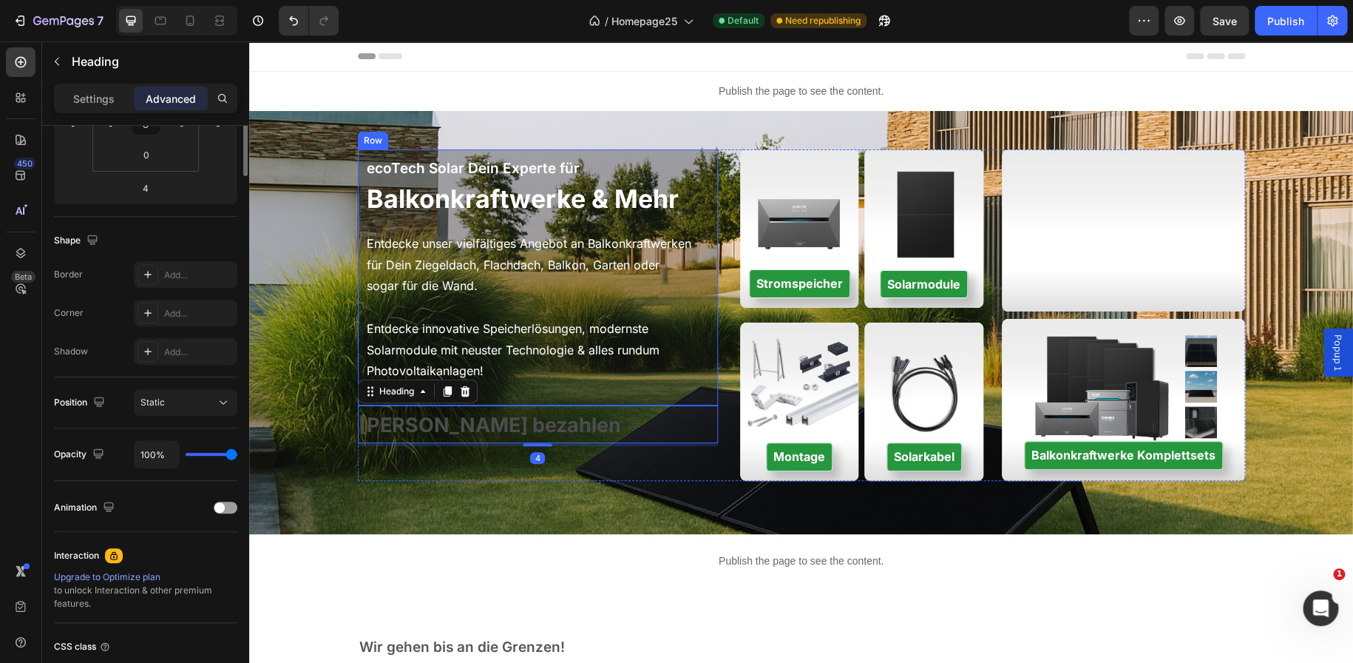
scroll to position [0, 0]
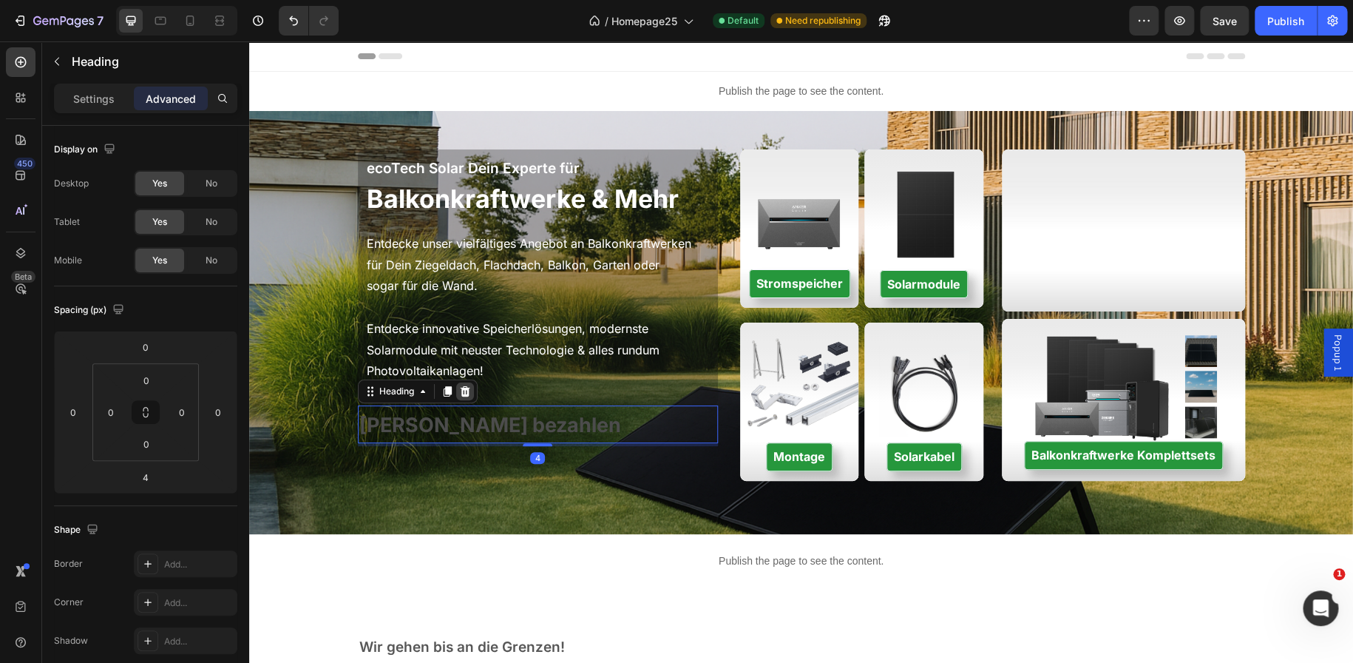
click at [461, 391] on icon at bounding box center [465, 391] width 12 height 12
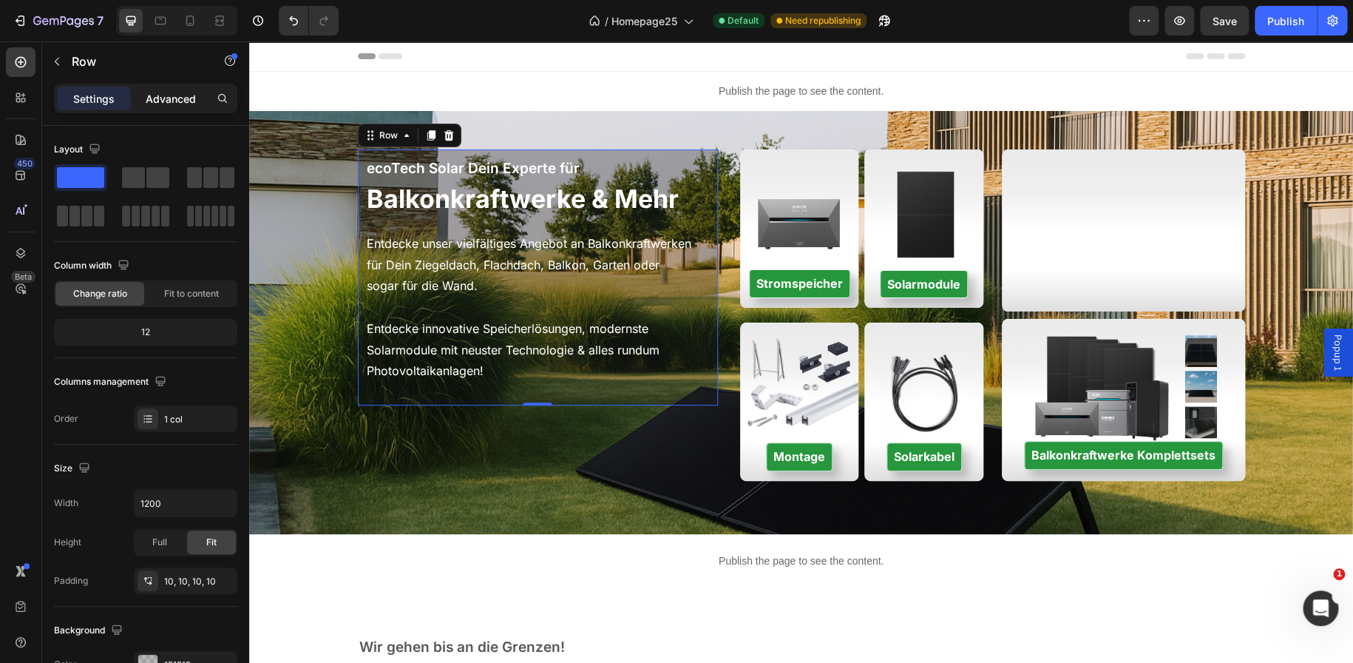
click at [163, 106] on div "Advanced" at bounding box center [171, 99] width 74 height 24
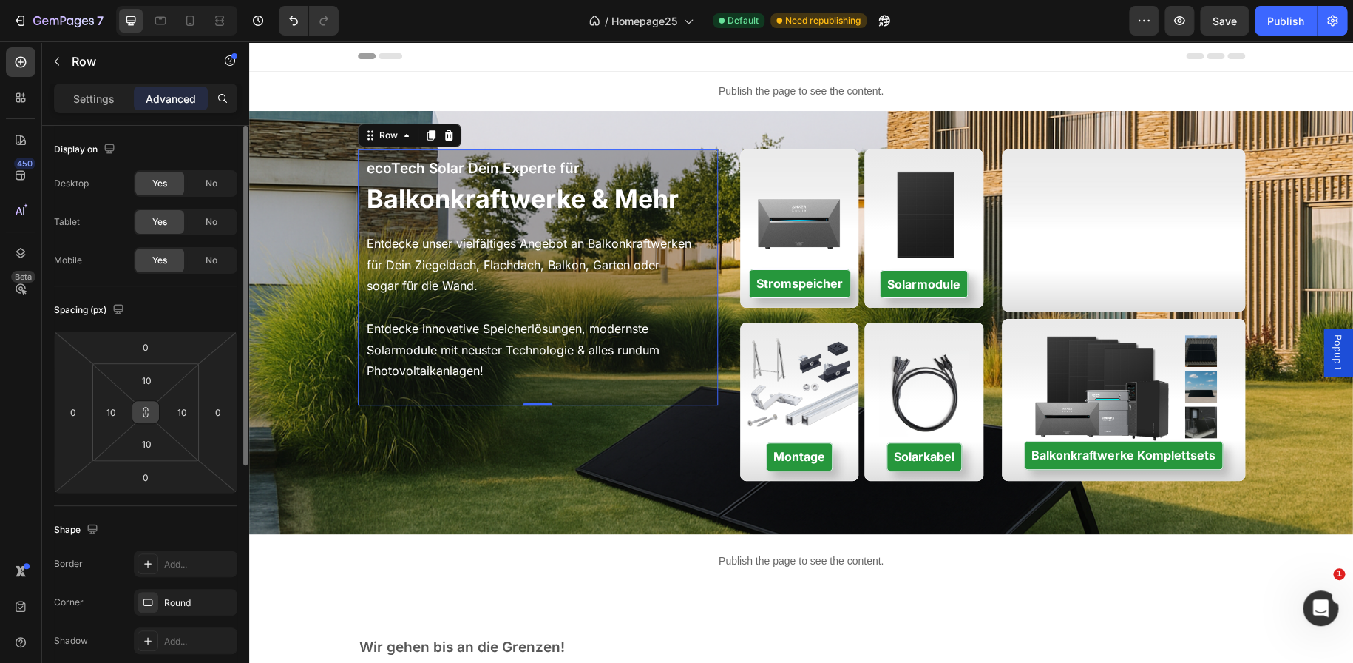
click at [143, 414] on icon at bounding box center [146, 412] width 12 height 12
click at [115, 410] on input "10" at bounding box center [111, 412] width 22 height 22
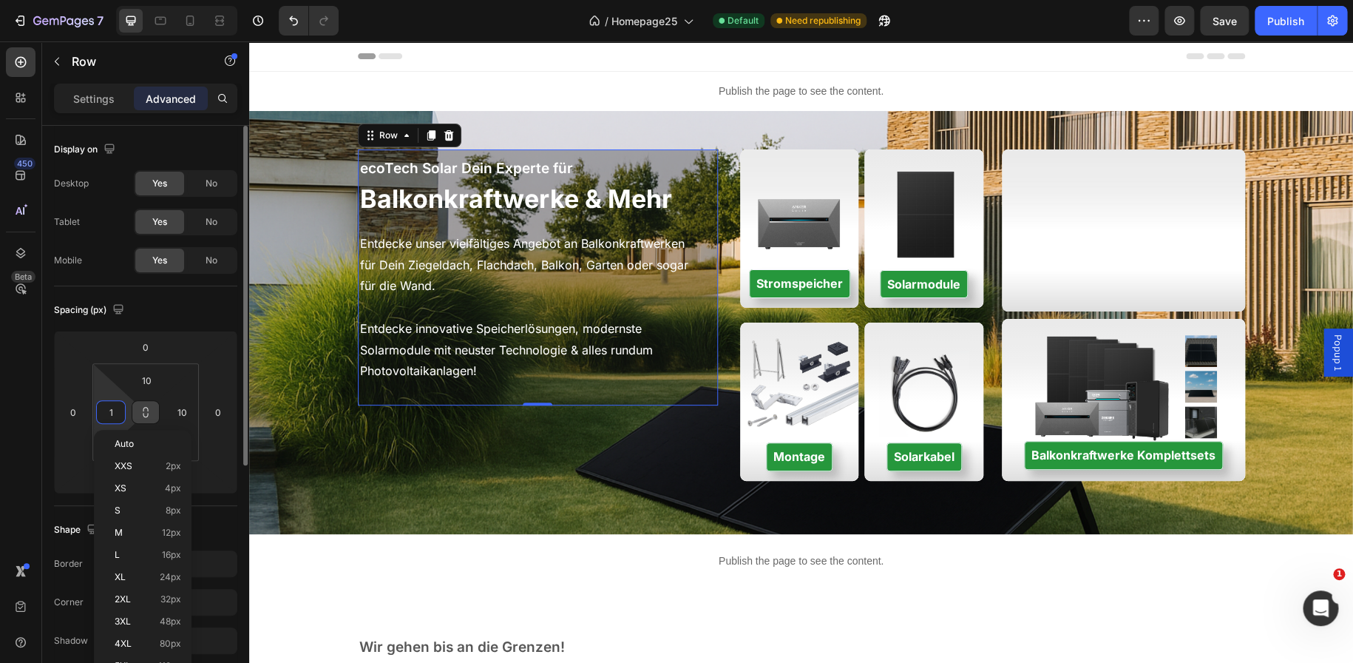
type input "16"
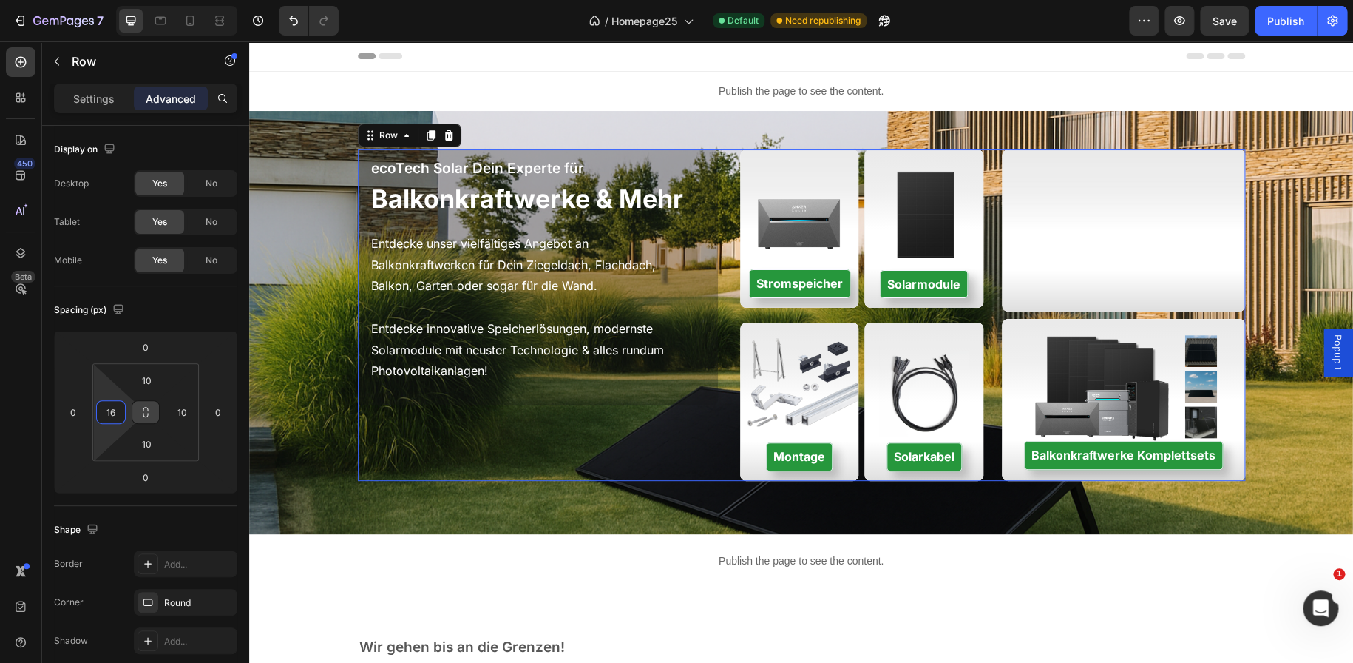
click at [415, 460] on div "ecoTech Solar Dein Experte für Text block Balkonkraftwerke & Mehr Heading Entde…" at bounding box center [538, 314] width 361 height 331
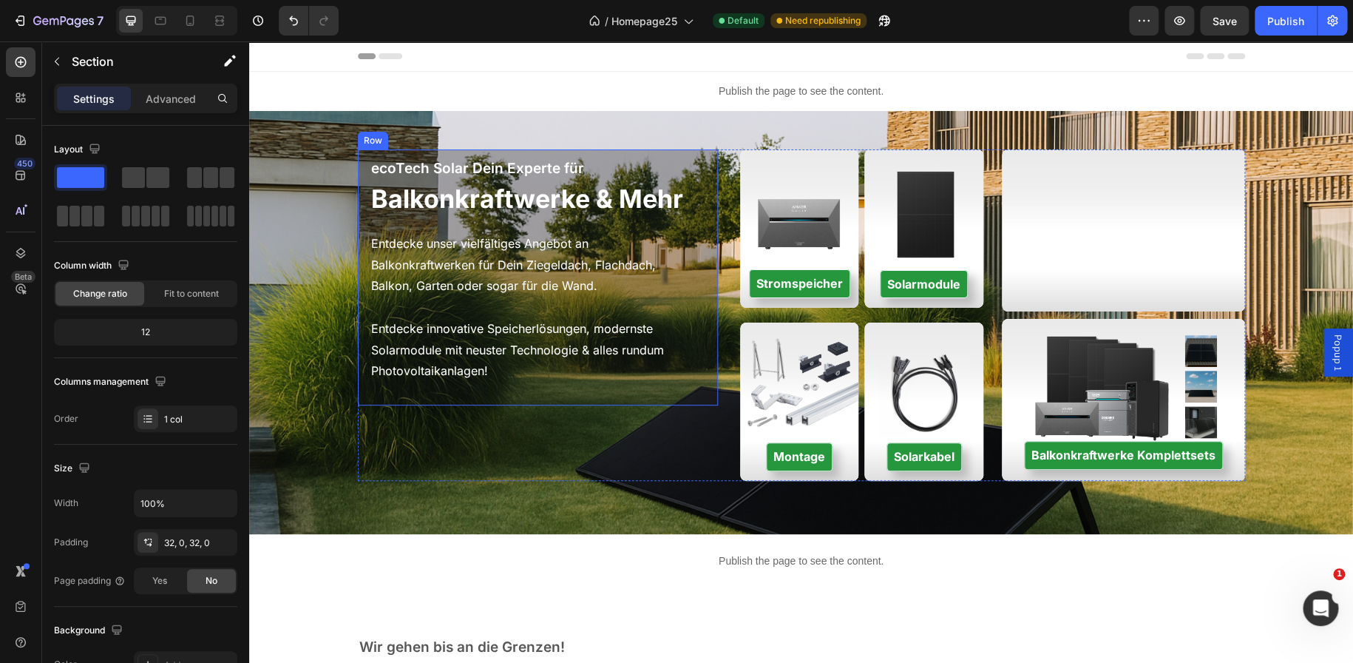
click at [698, 220] on div "ecoTech Solar Dein Experte für Text block Balkonkraftwerke & Mehr Heading Entde…" at bounding box center [541, 277] width 342 height 241
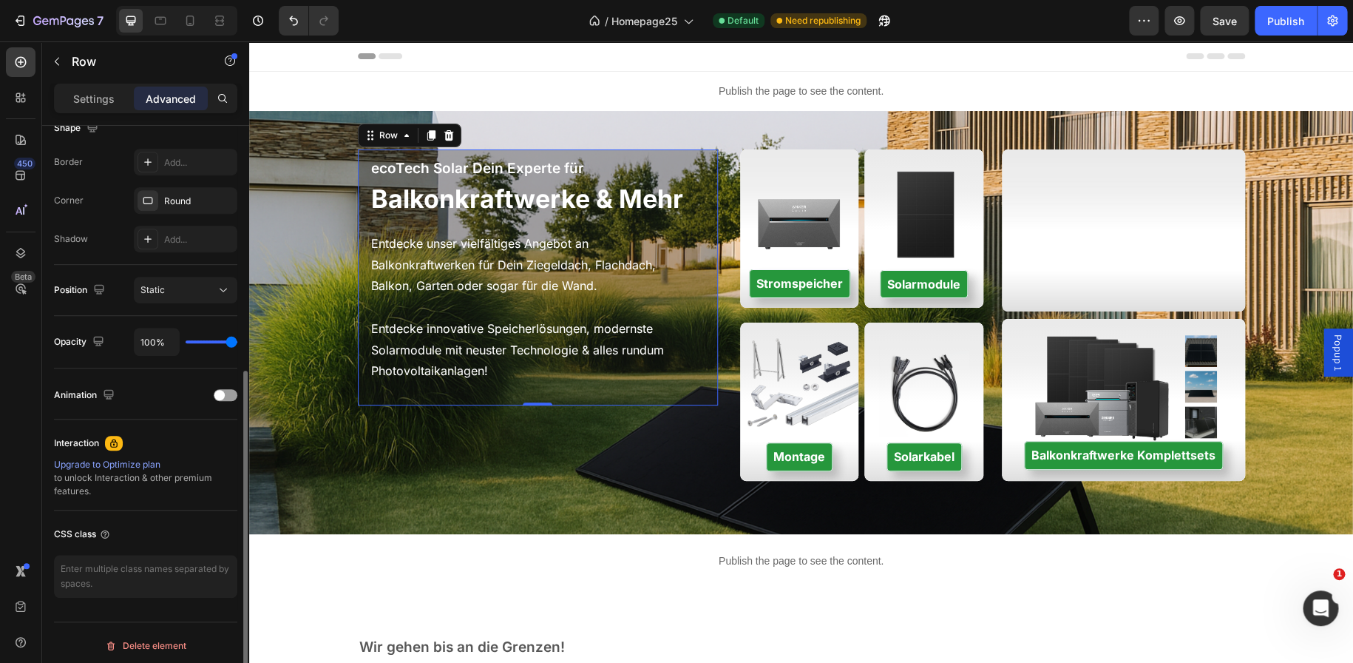
scroll to position [407, 0]
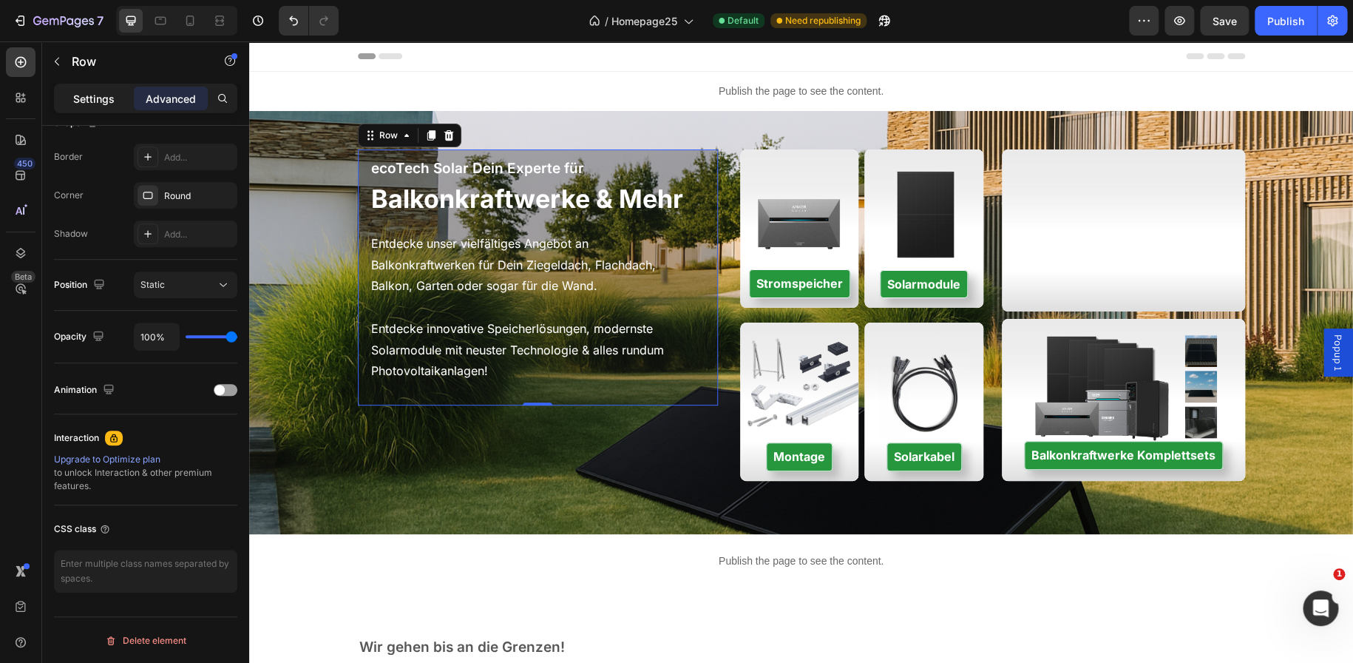
click at [90, 100] on p "Settings" at bounding box center [93, 99] width 41 height 16
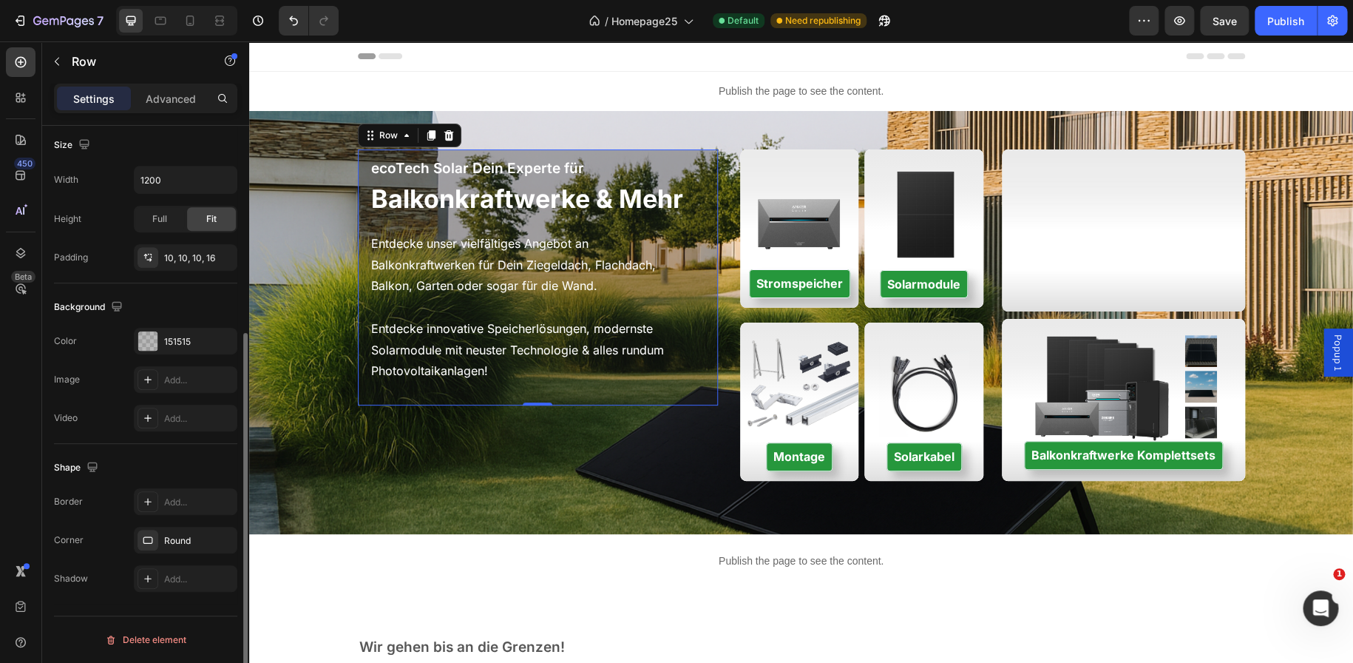
scroll to position [322, 0]
click at [173, 345] on div "151515" at bounding box center [185, 342] width 43 height 13
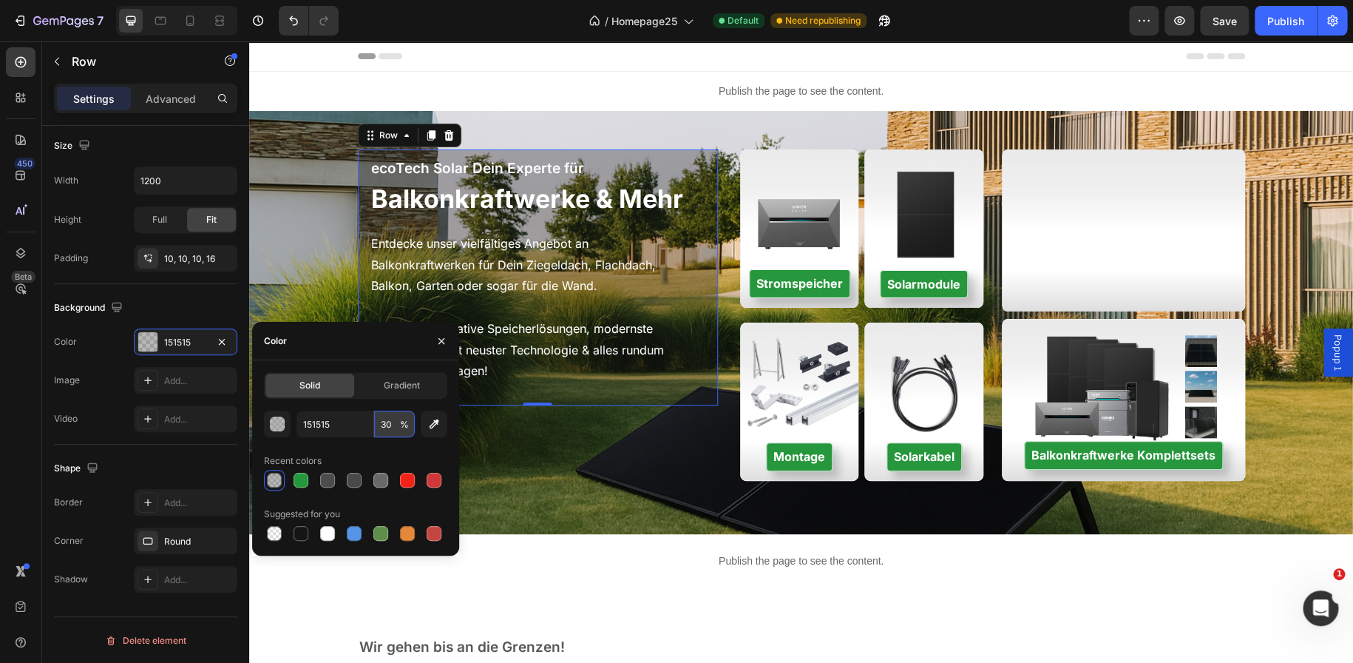
click at [385, 424] on input "30" at bounding box center [394, 423] width 41 height 27
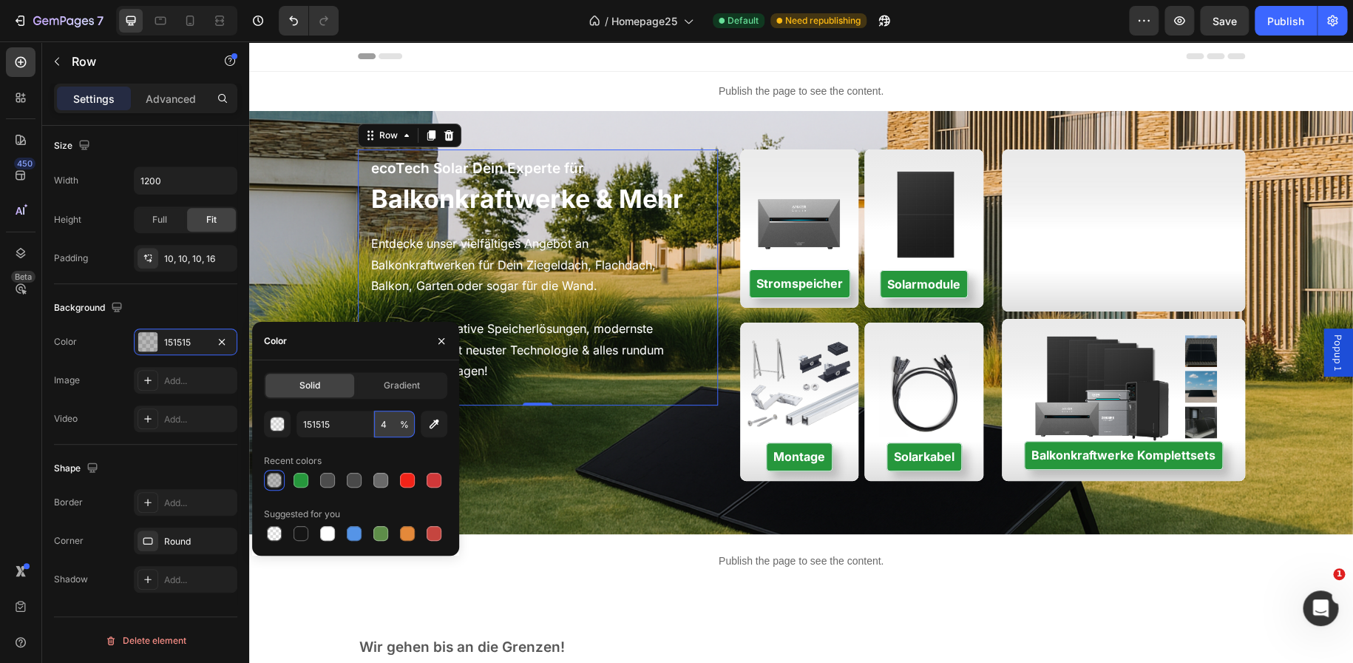
type input "40"
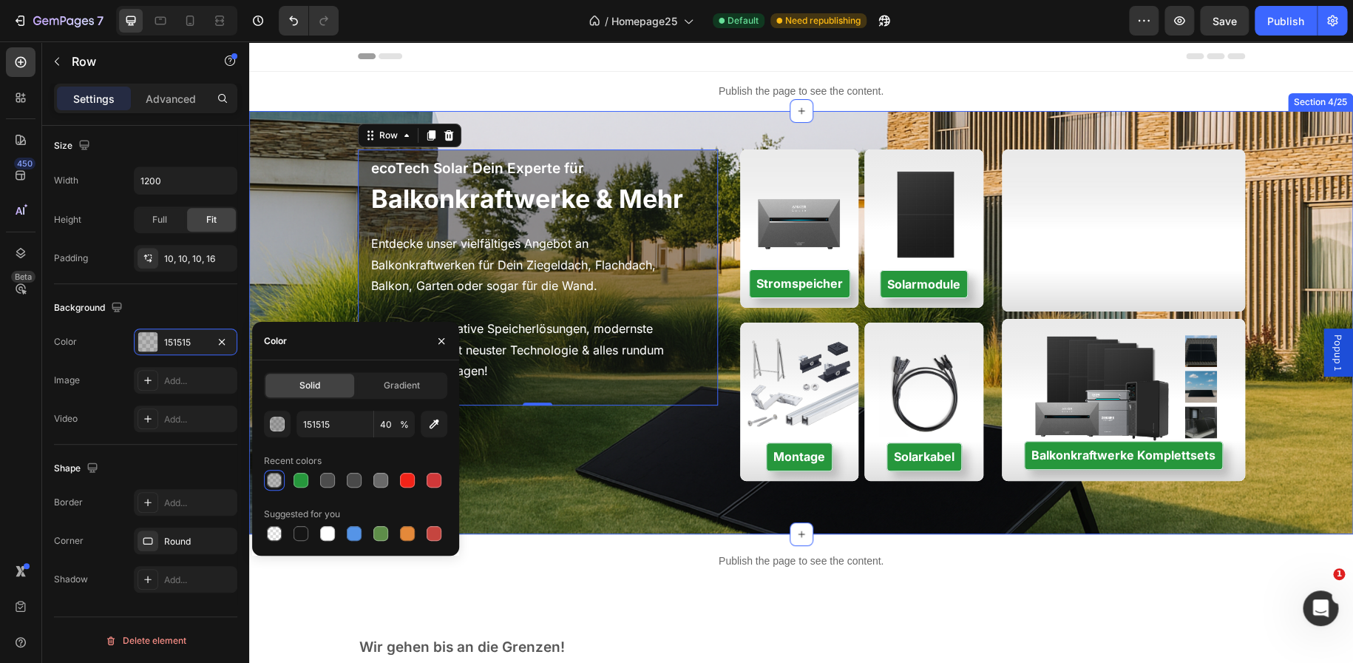
click at [322, 248] on div "ecoTech Solar Dein Experte für Text block Balkonkraftwerke & Mehr Heading Entde…" at bounding box center [801, 323] width 1104 height 376
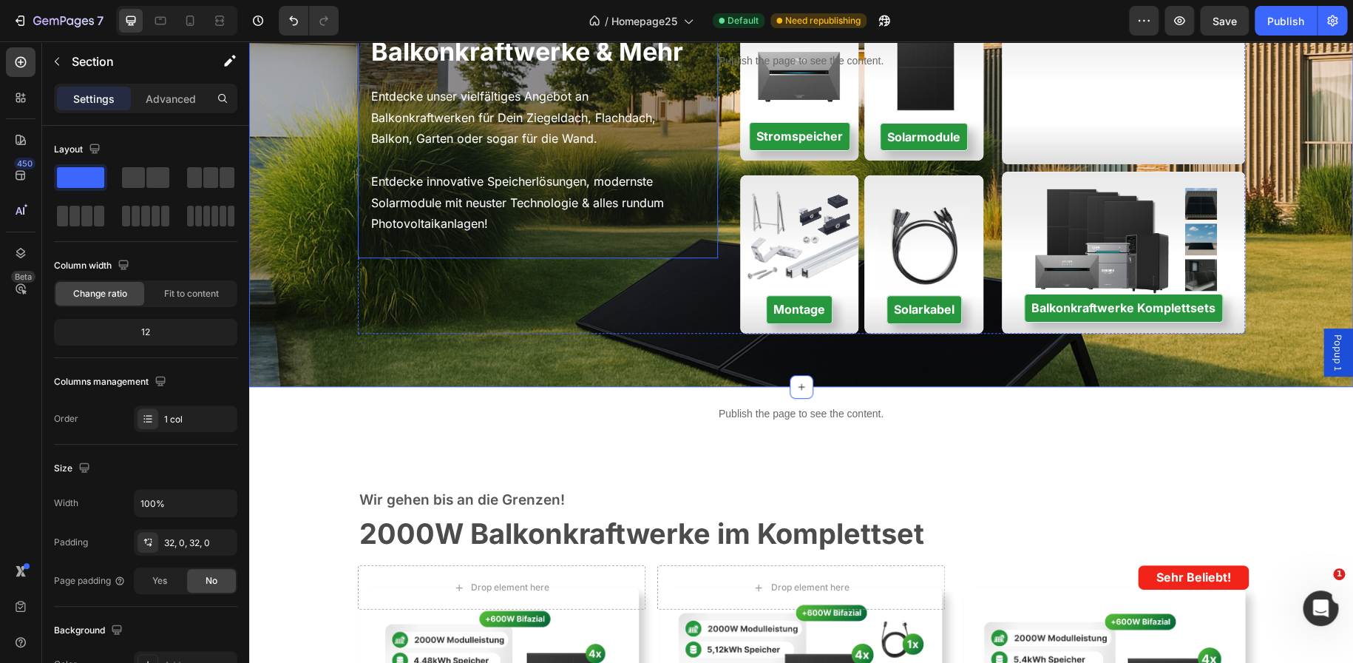
scroll to position [0, 0]
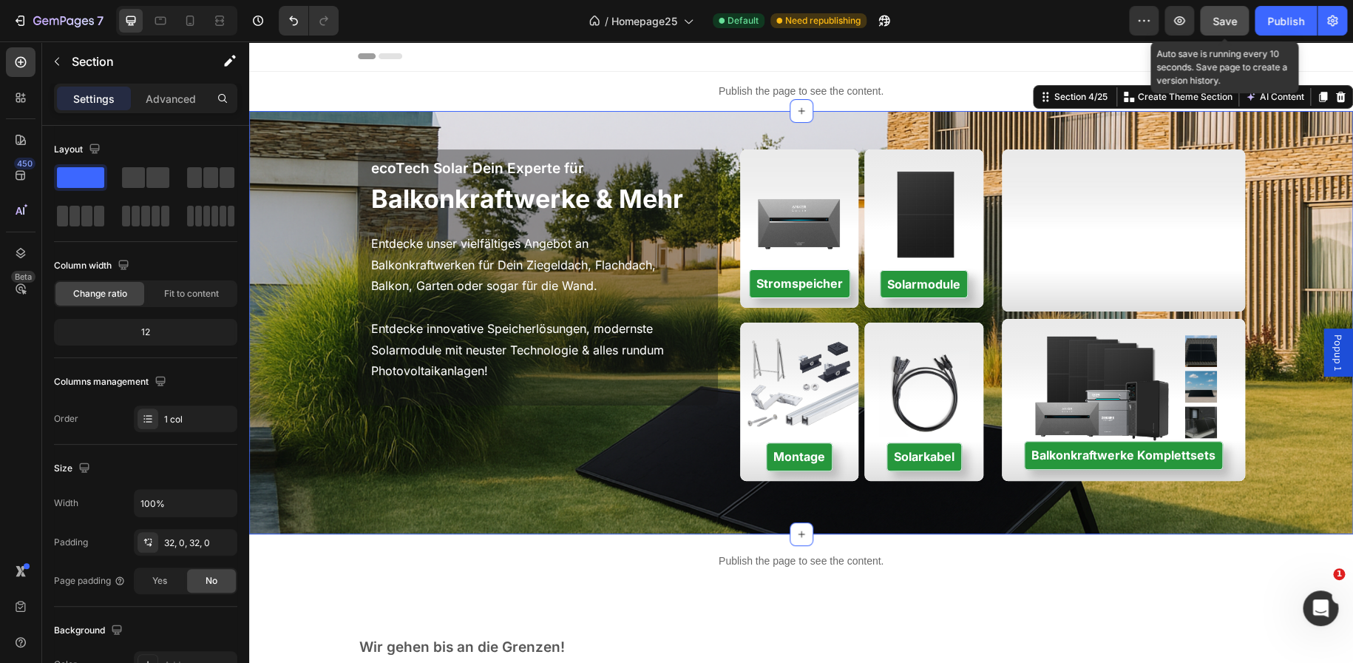
click at [1229, 21] on span "Save" at bounding box center [1225, 21] width 24 height 13
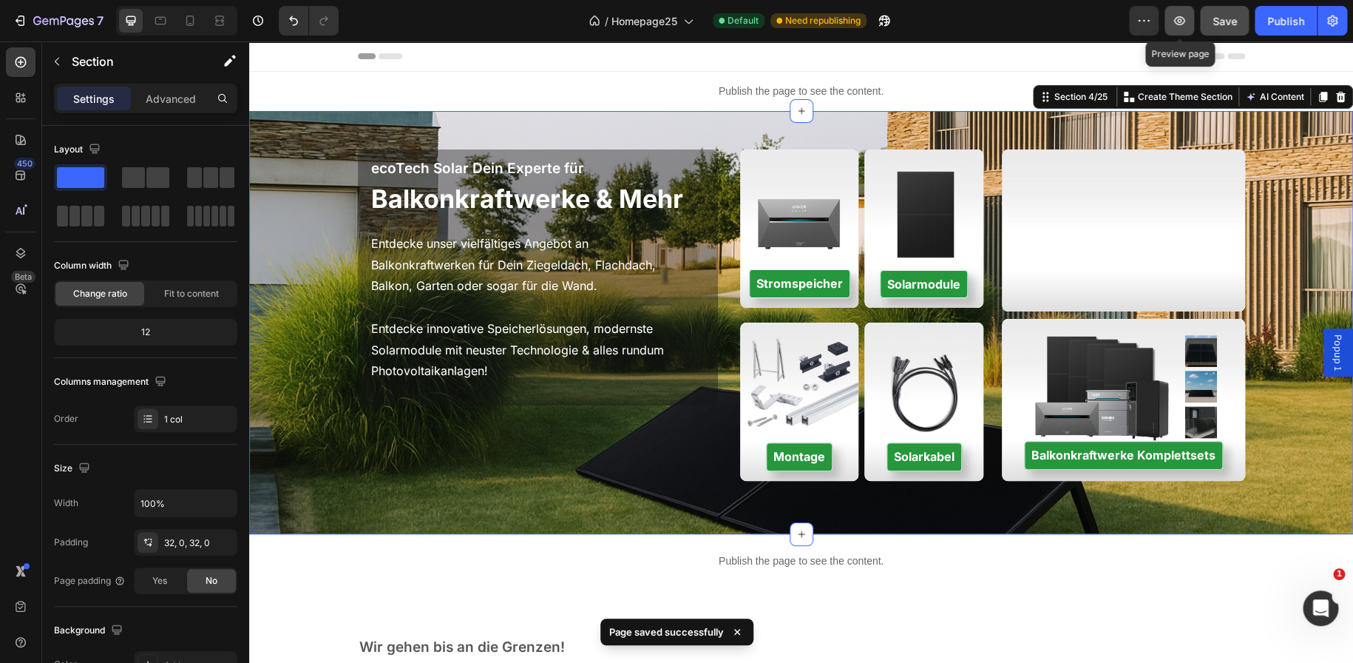
click at [1174, 24] on icon "button" at bounding box center [1179, 20] width 15 height 15
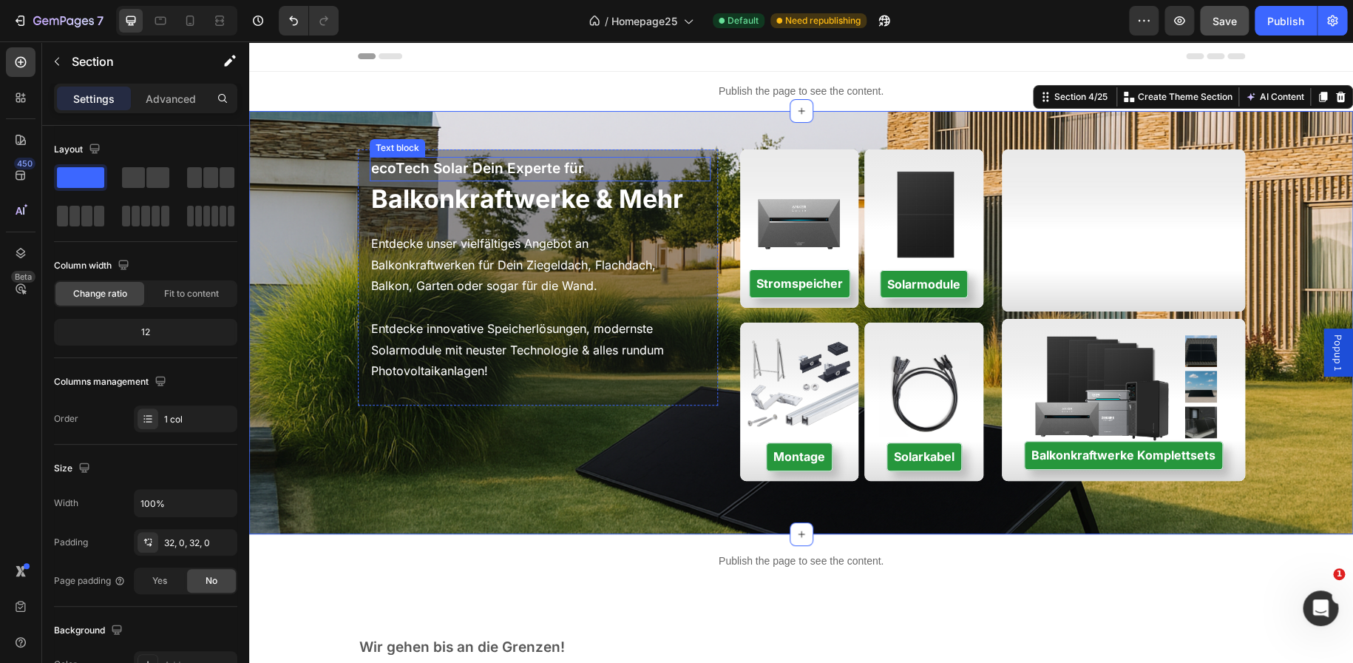
click at [419, 170] on span "ecoTech Solar Dein Experte für" at bounding box center [477, 168] width 213 height 17
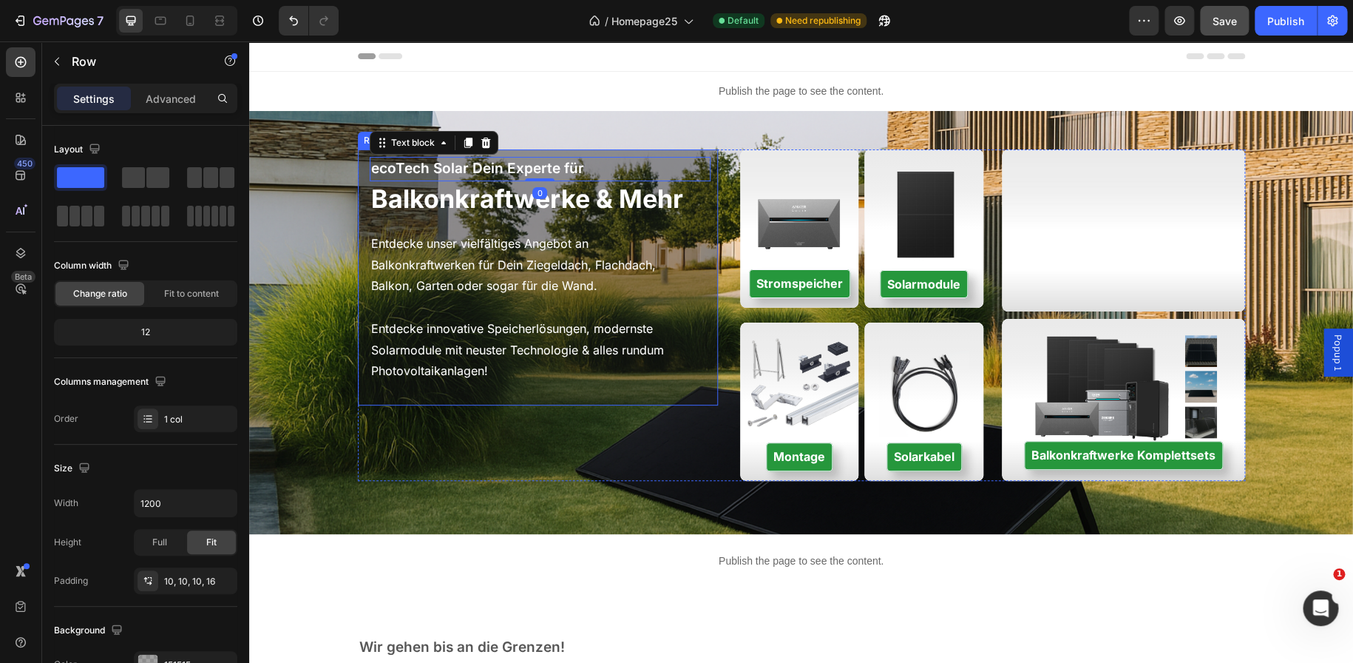
click at [579, 152] on div "ecoTech Solar Dein Experte für Text block 0 Balkonkraftwerke & Mehr Heading Ent…" at bounding box center [538, 277] width 361 height 256
click at [174, 91] on p "Advanced" at bounding box center [171, 99] width 50 height 16
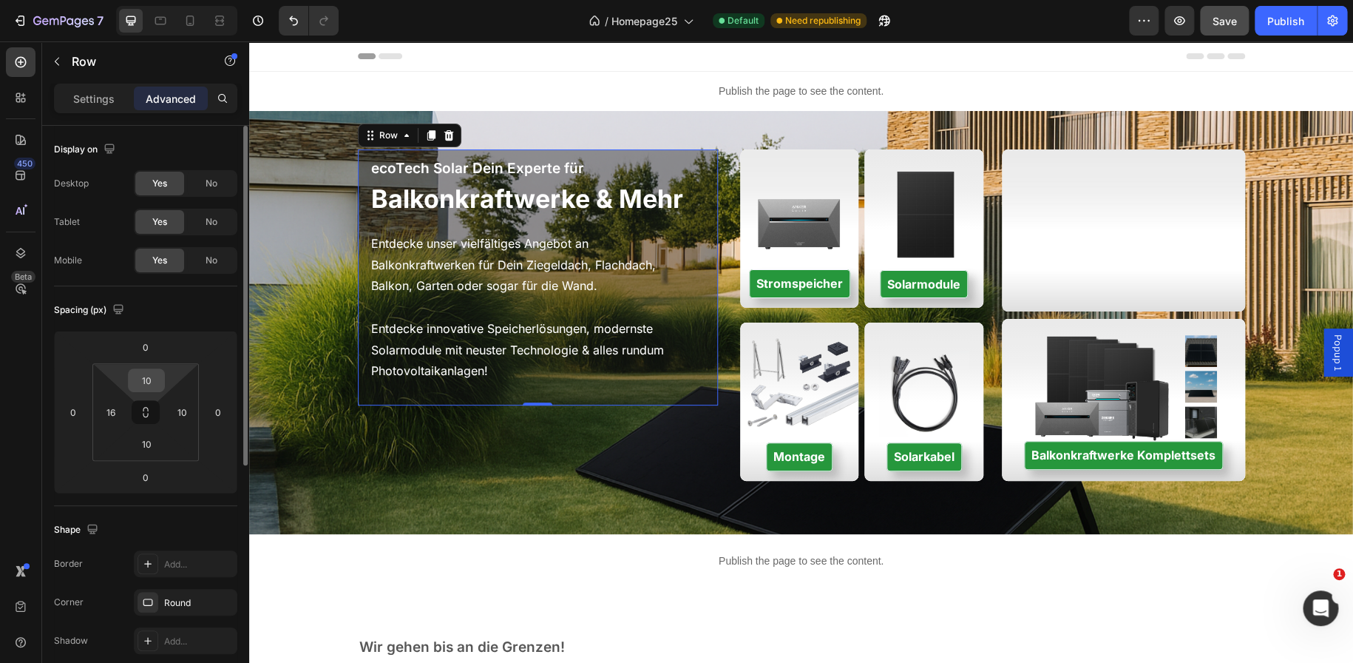
click at [148, 376] on input "10" at bounding box center [147, 380] width 30 height 22
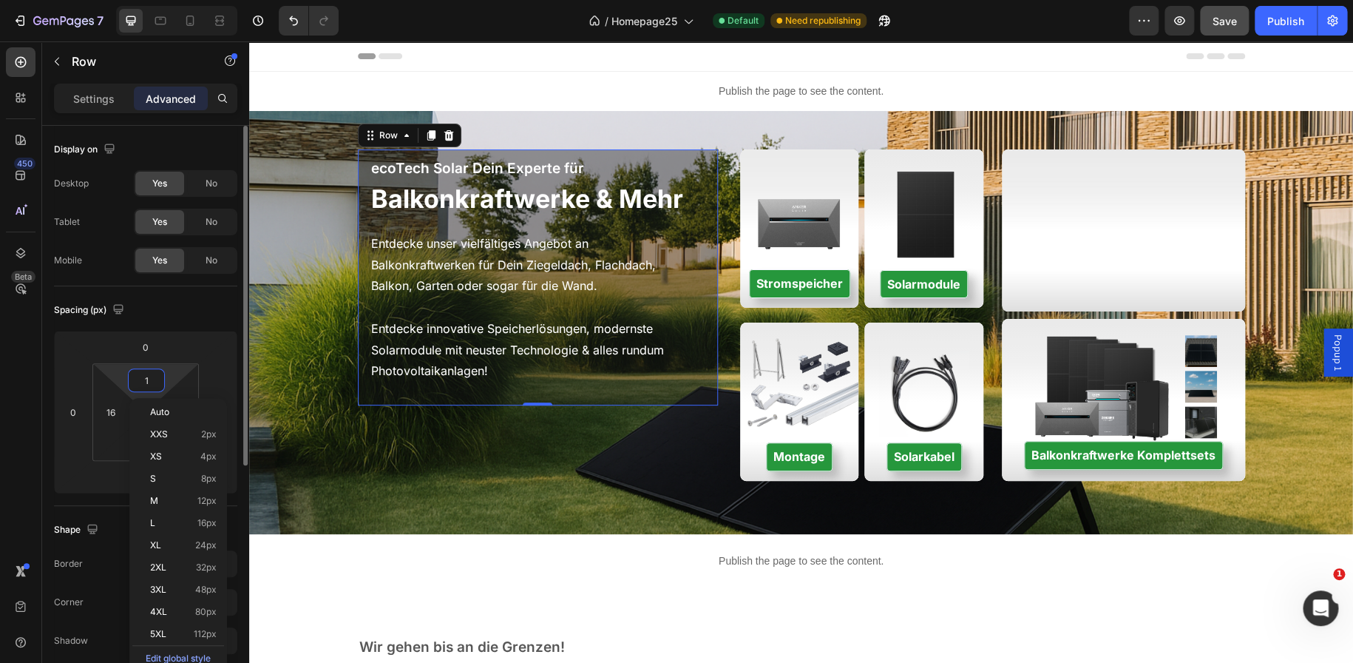
type input "16"
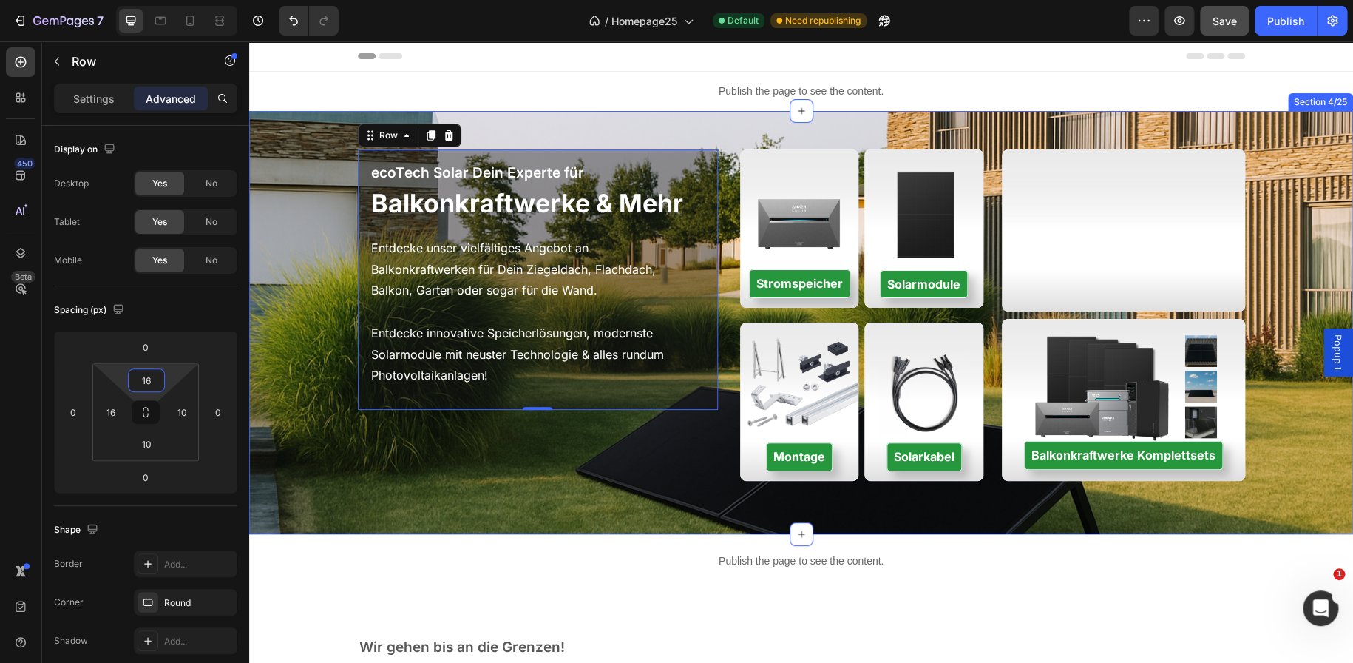
click at [313, 391] on div "ecoTech Solar Dein Experte für Text block Balkonkraftwerke & Mehr Heading Entde…" at bounding box center [801, 323] width 1104 height 376
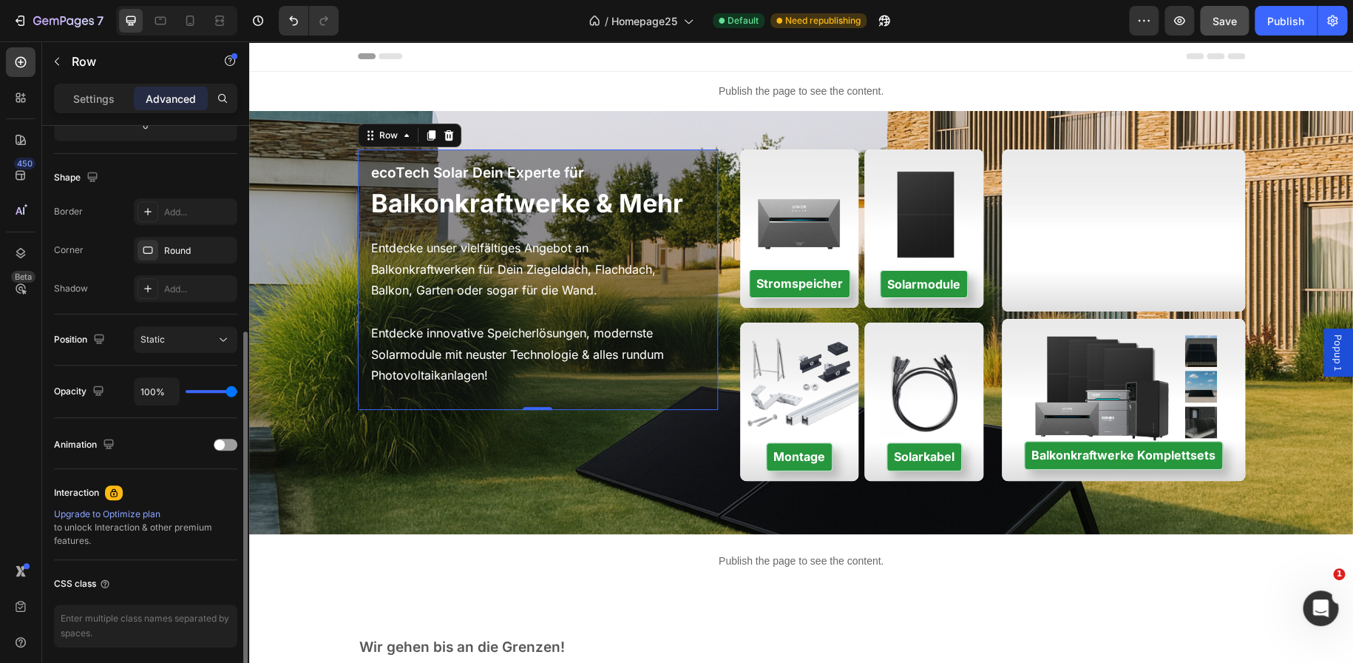
scroll to position [353, 0]
click at [112, 101] on p "Settings" at bounding box center [93, 99] width 41 height 16
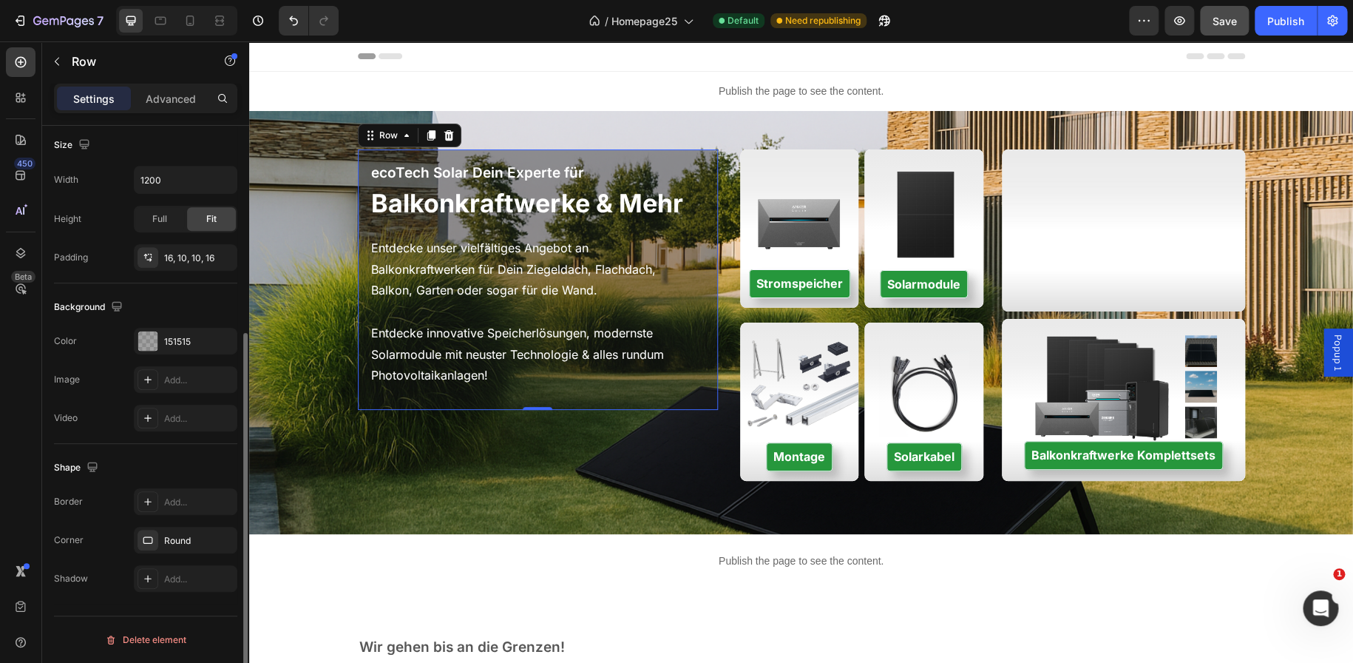
scroll to position [322, 0]
click at [157, 379] on div at bounding box center [148, 380] width 21 height 21
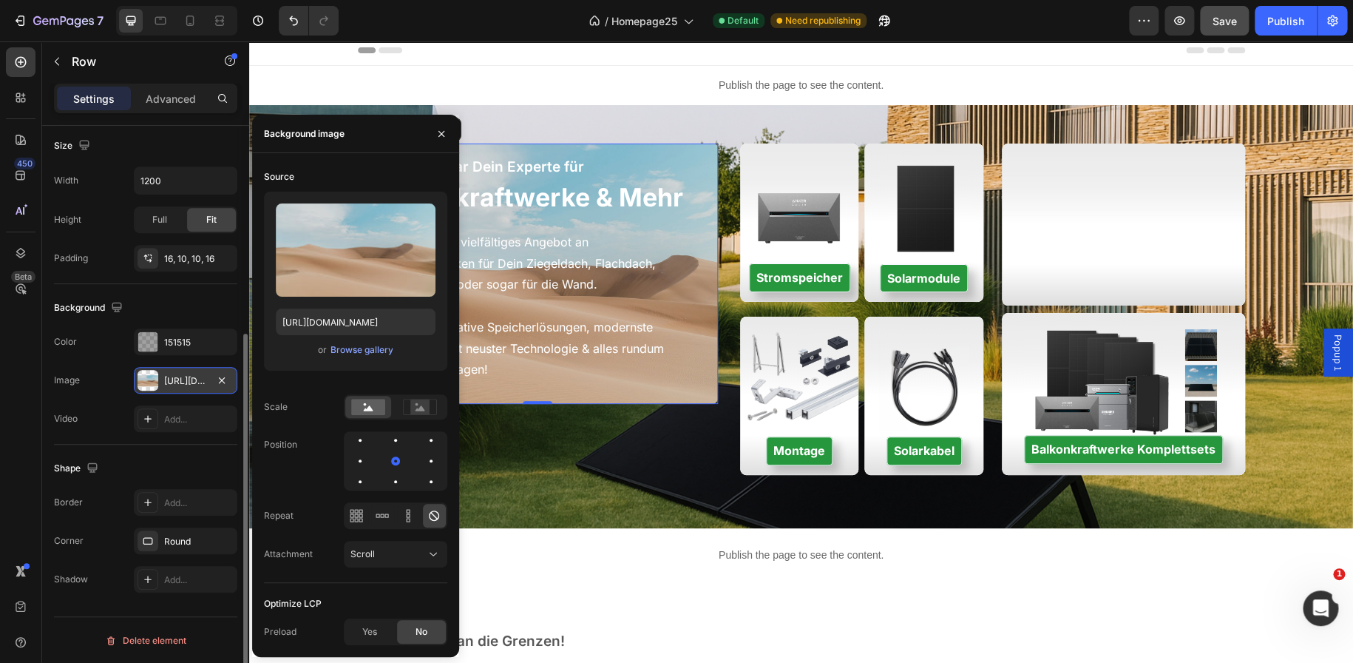
scroll to position [0, 0]
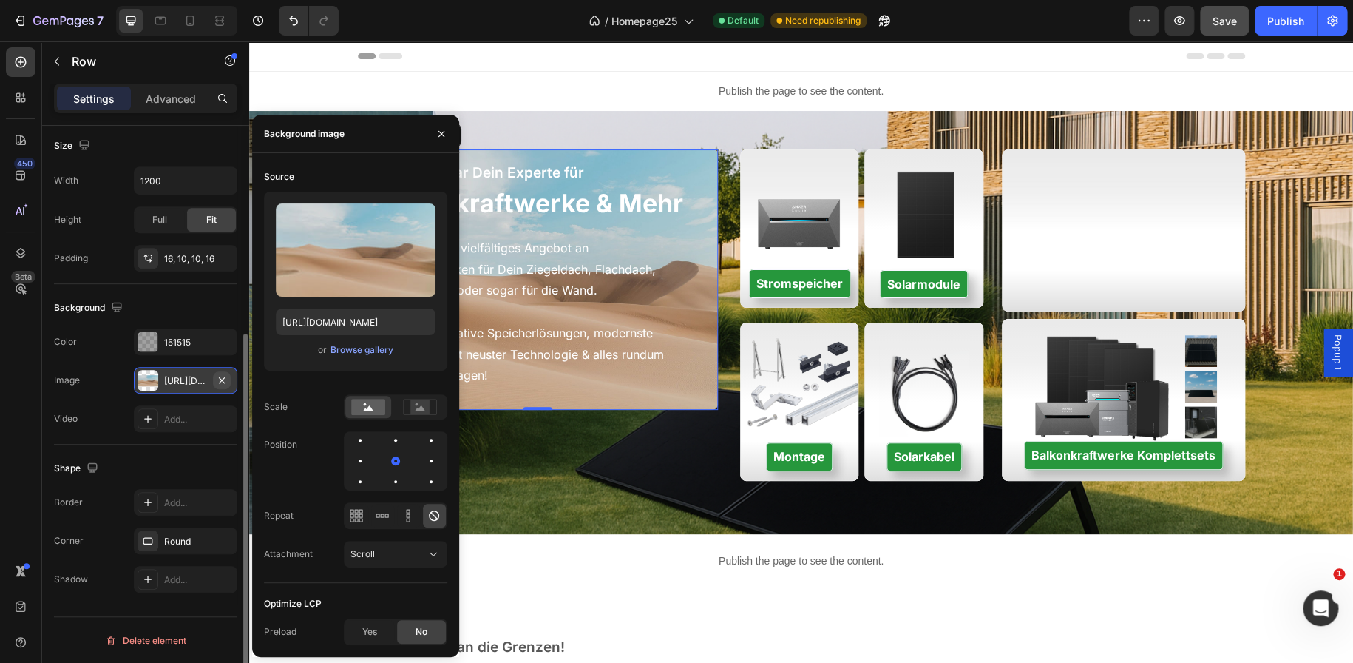
click at [222, 381] on icon "button" at bounding box center [222, 380] width 12 height 12
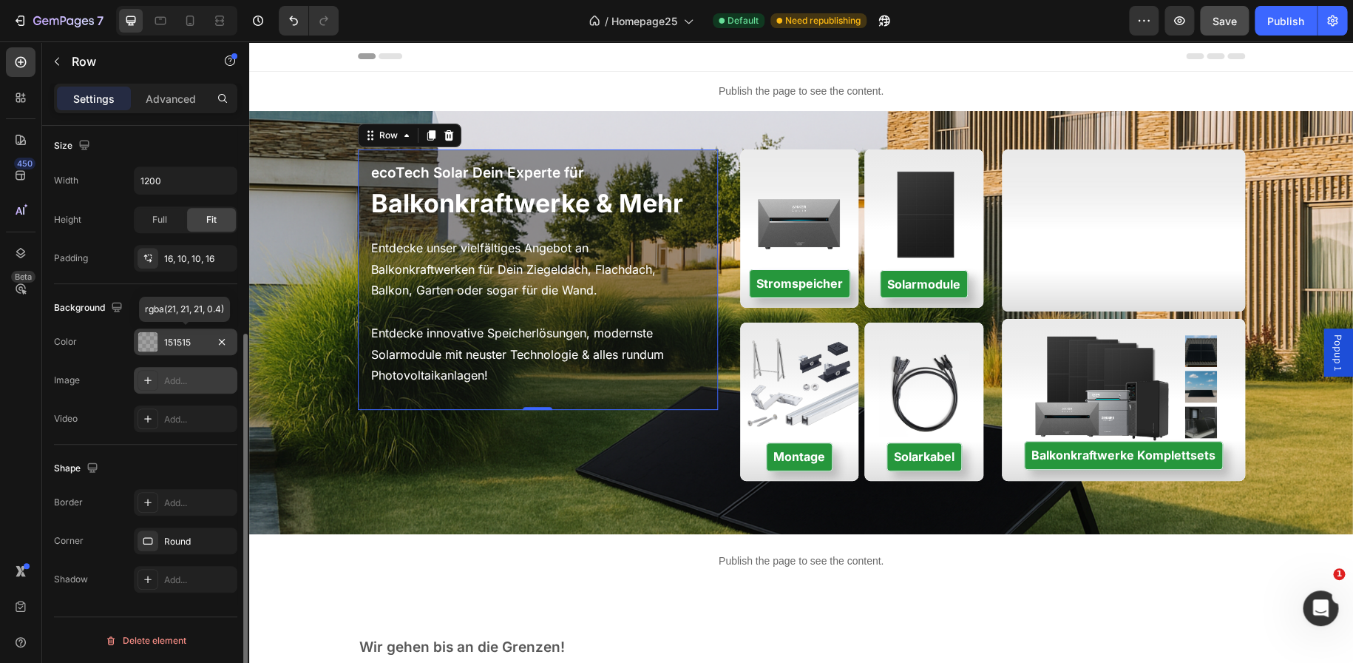
click at [190, 344] on div "151515" at bounding box center [185, 342] width 43 height 13
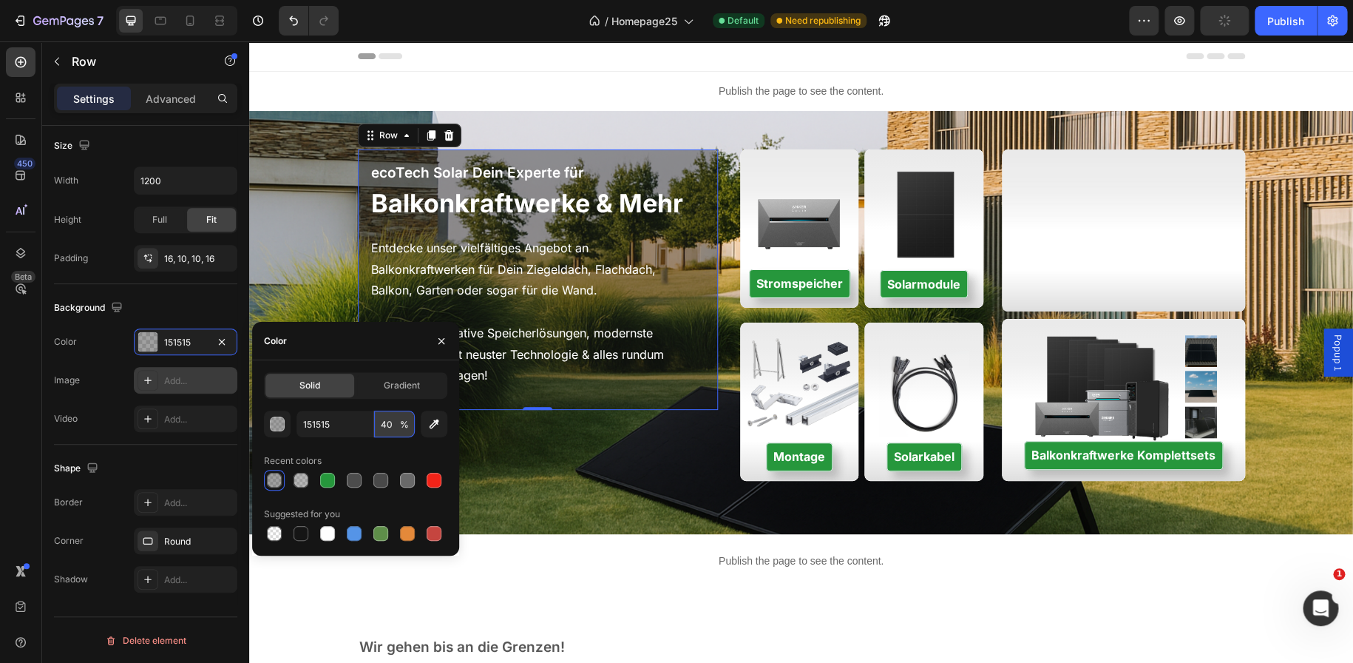
click at [392, 425] on input "40" at bounding box center [394, 423] width 41 height 27
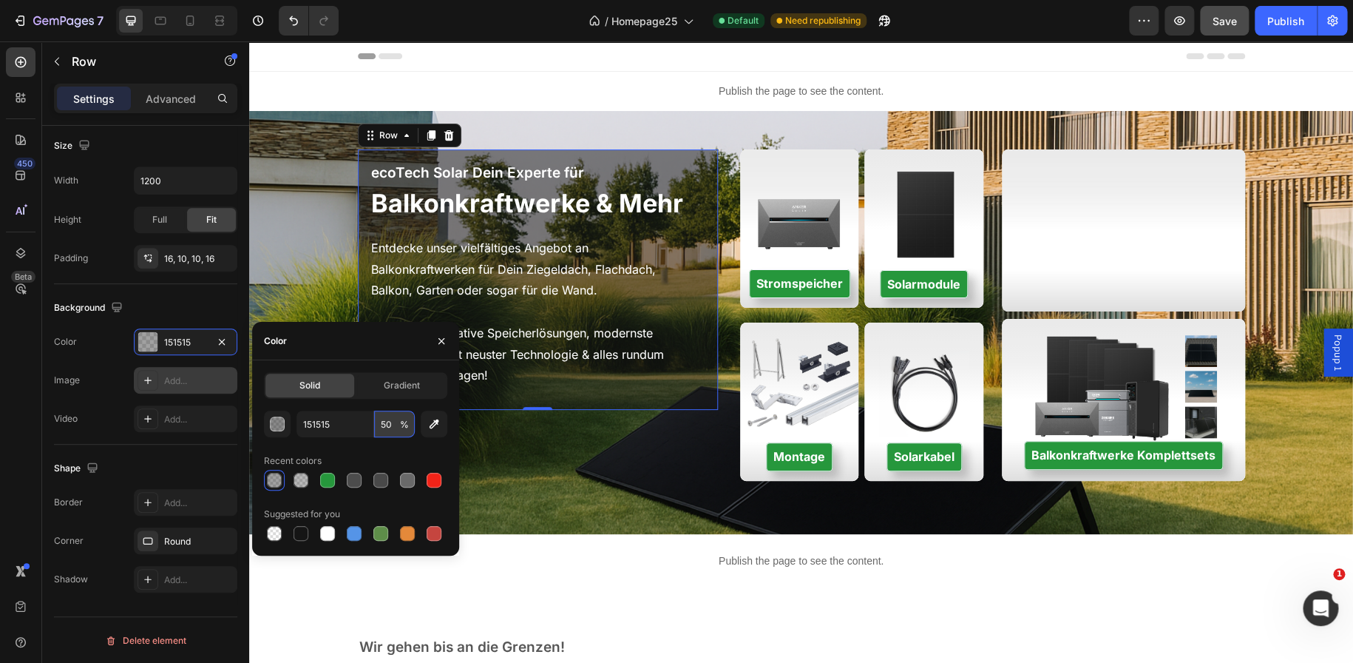
type input "5"
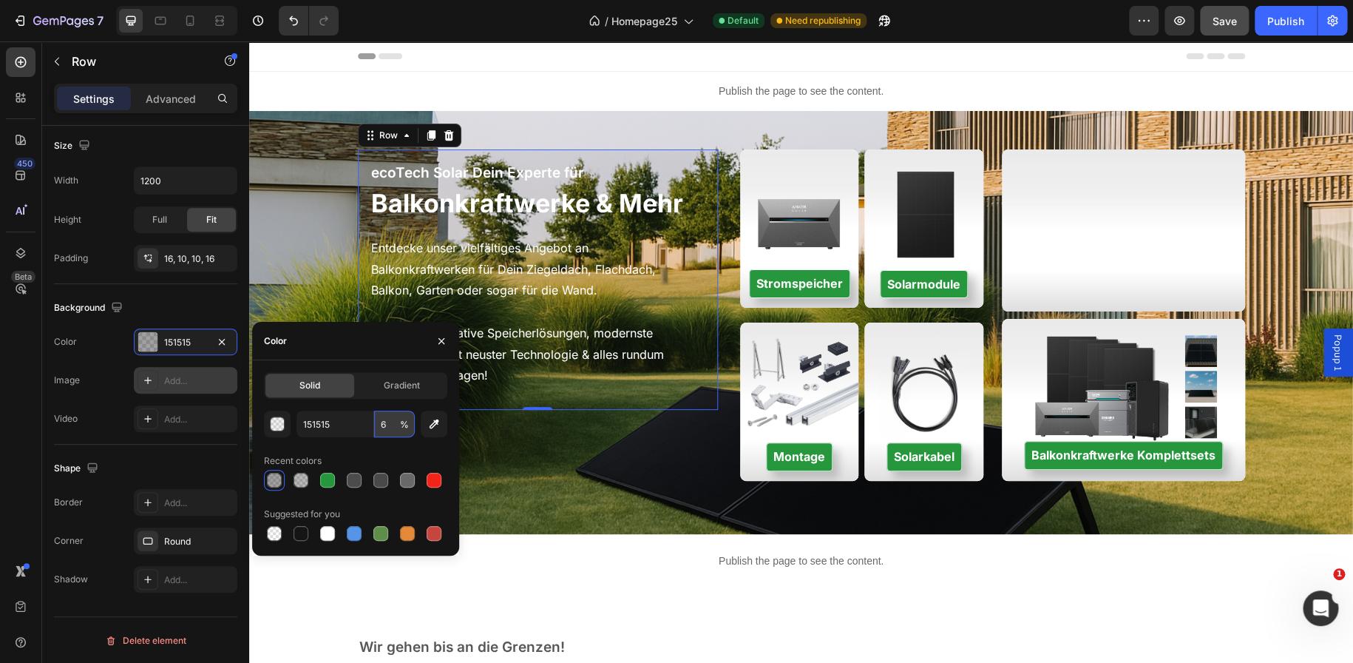
type input "60"
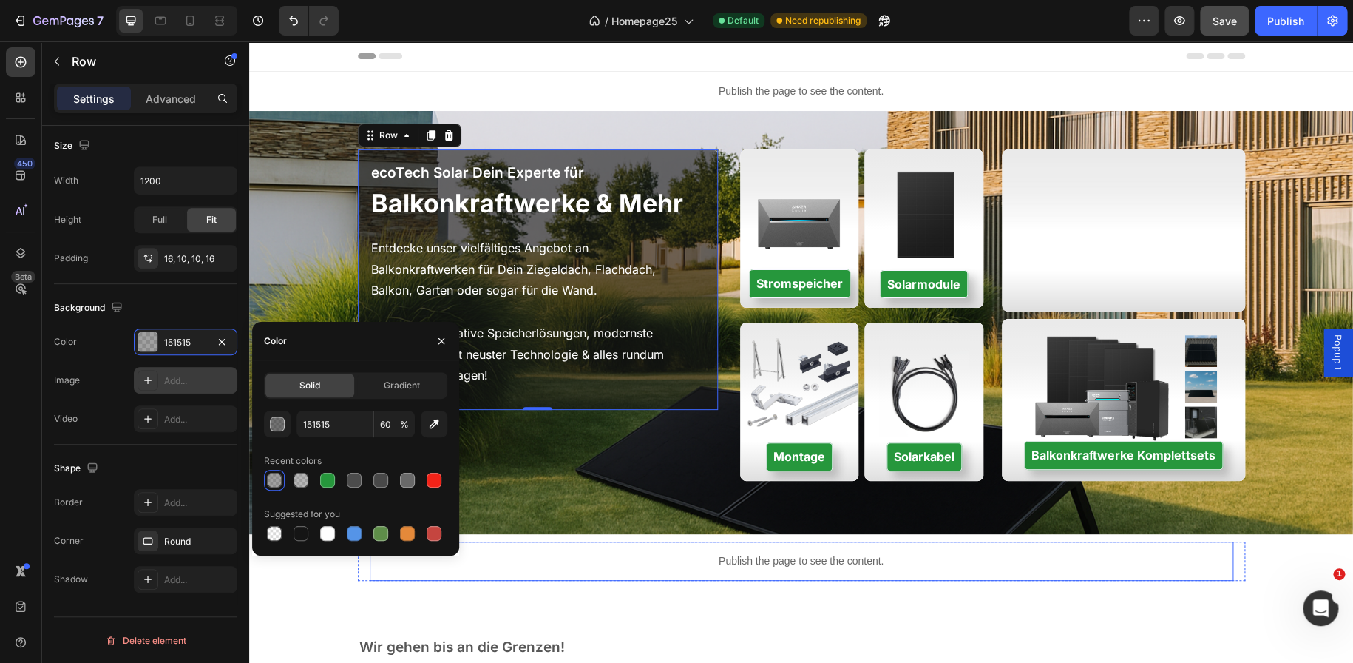
click at [552, 542] on div "Publish the page to see the content." at bounding box center [802, 560] width 864 height 39
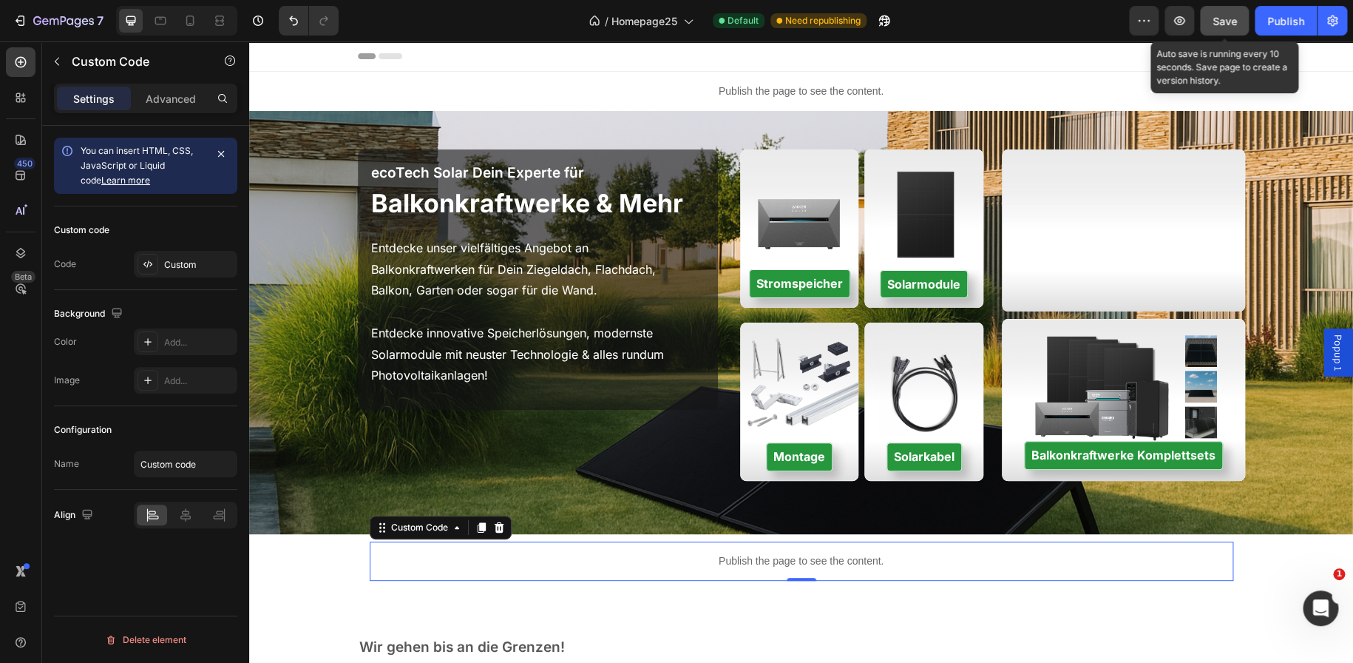
click at [1225, 24] on span "Save" at bounding box center [1225, 21] width 24 height 13
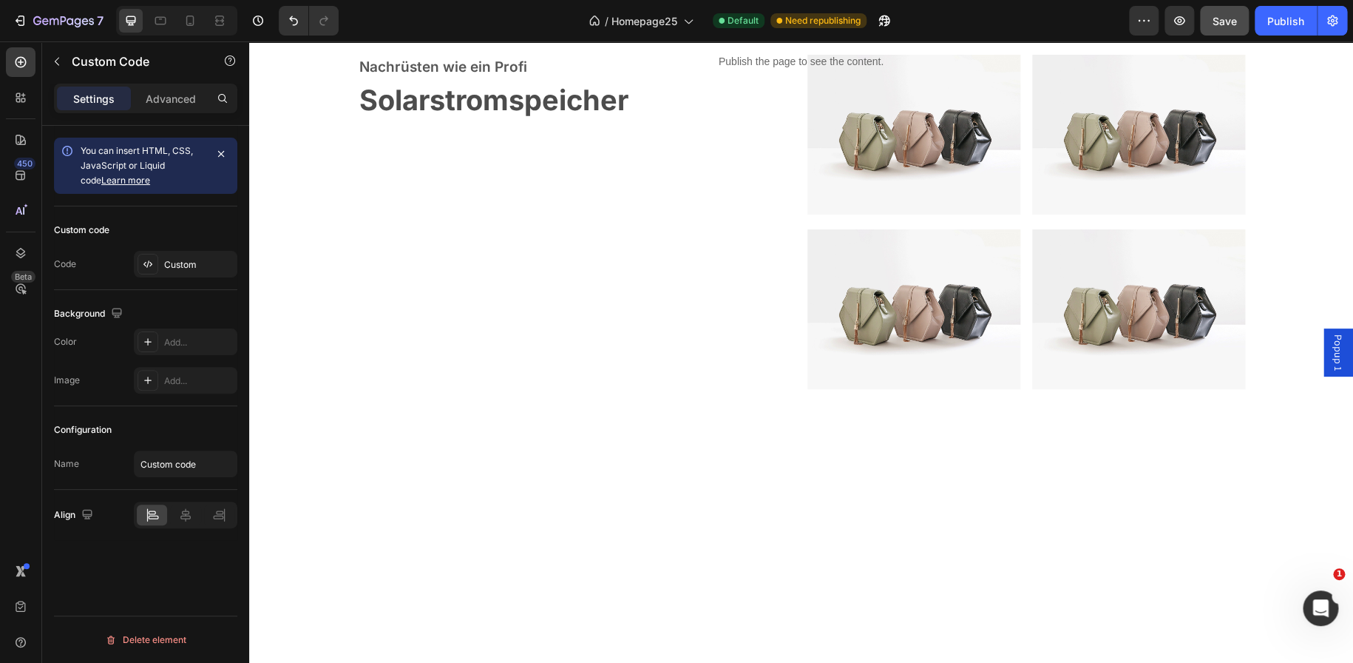
scroll to position [1442, 0]
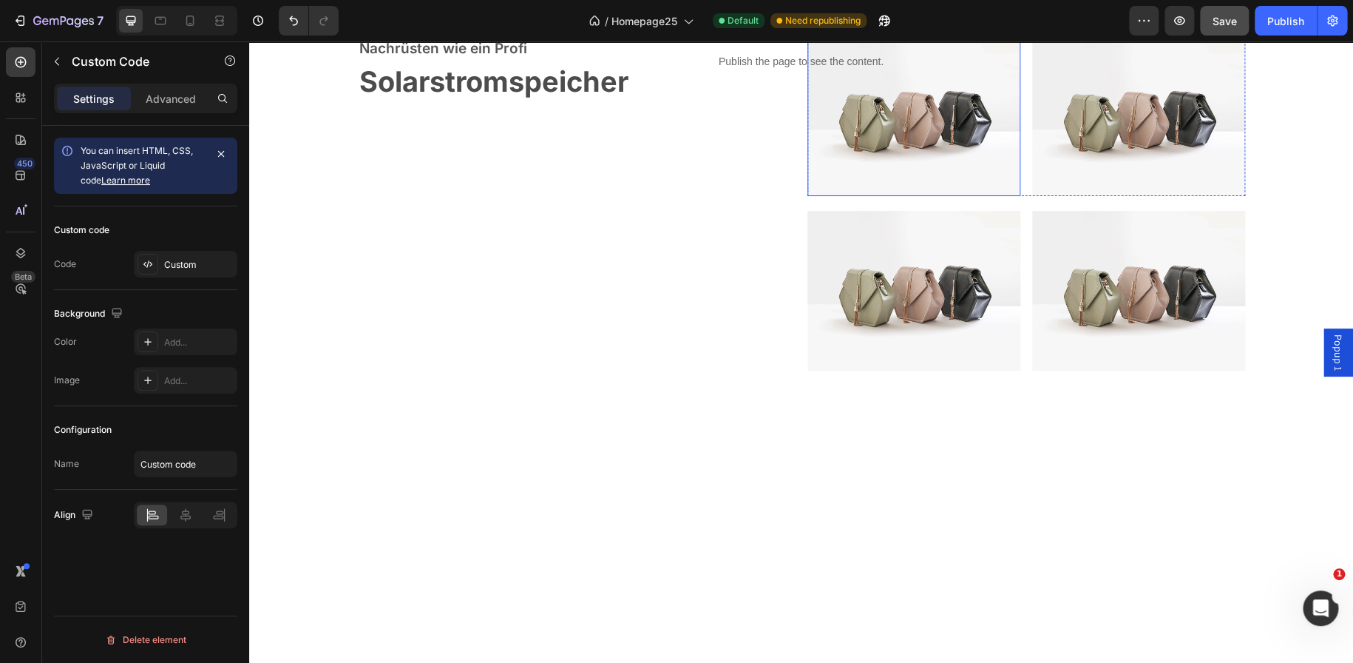
click at [913, 196] on img at bounding box center [914, 116] width 213 height 160
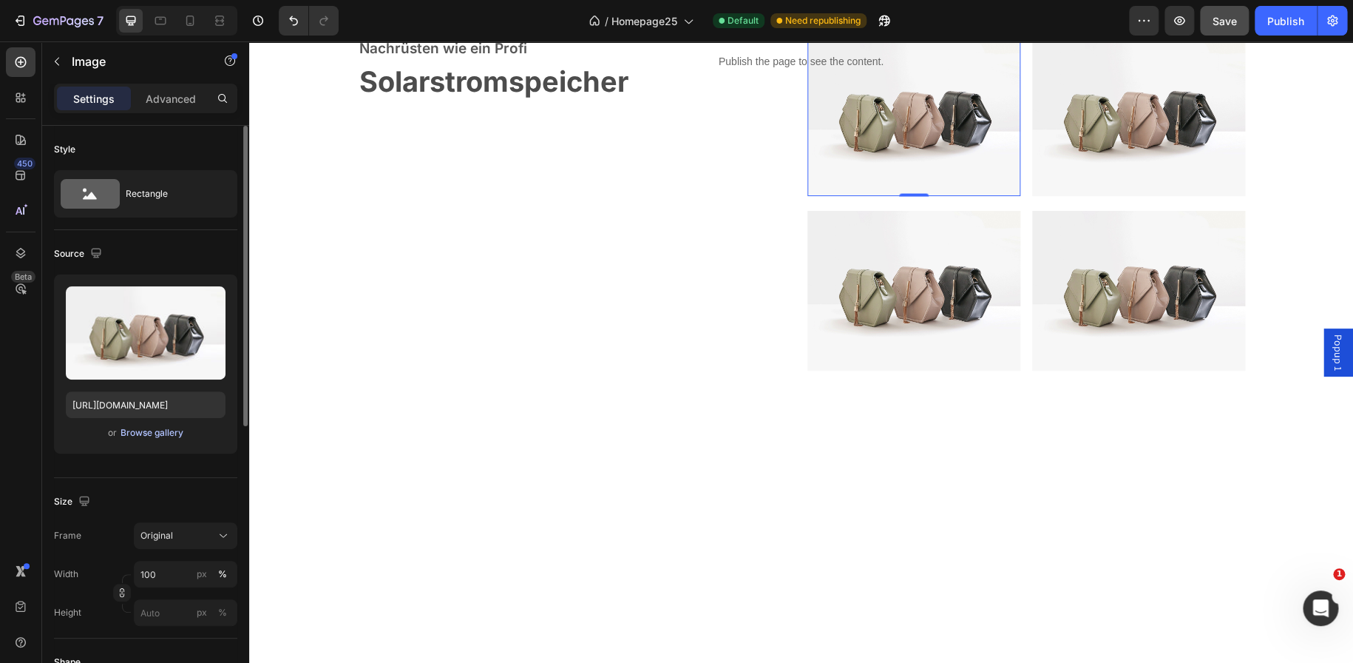
click at [147, 437] on div "Browse gallery" at bounding box center [152, 432] width 63 height 13
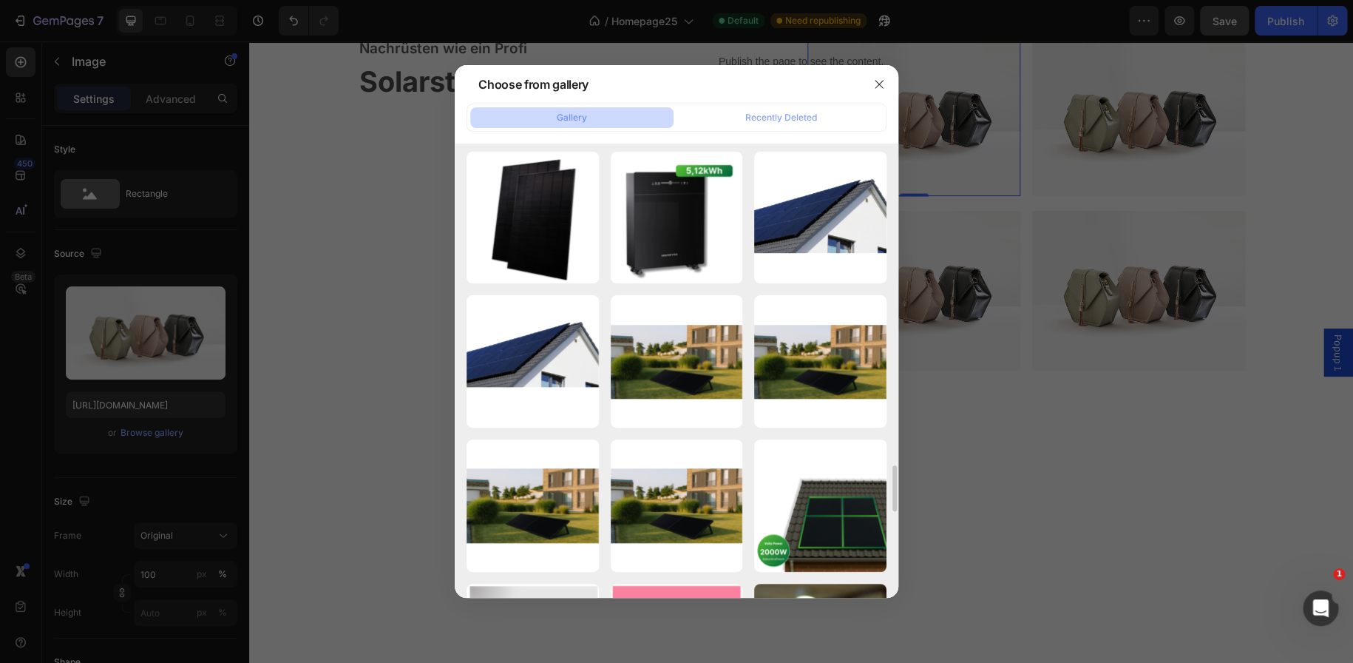
scroll to position [3170, 0]
click at [876, 86] on icon "button" at bounding box center [879, 84] width 8 height 8
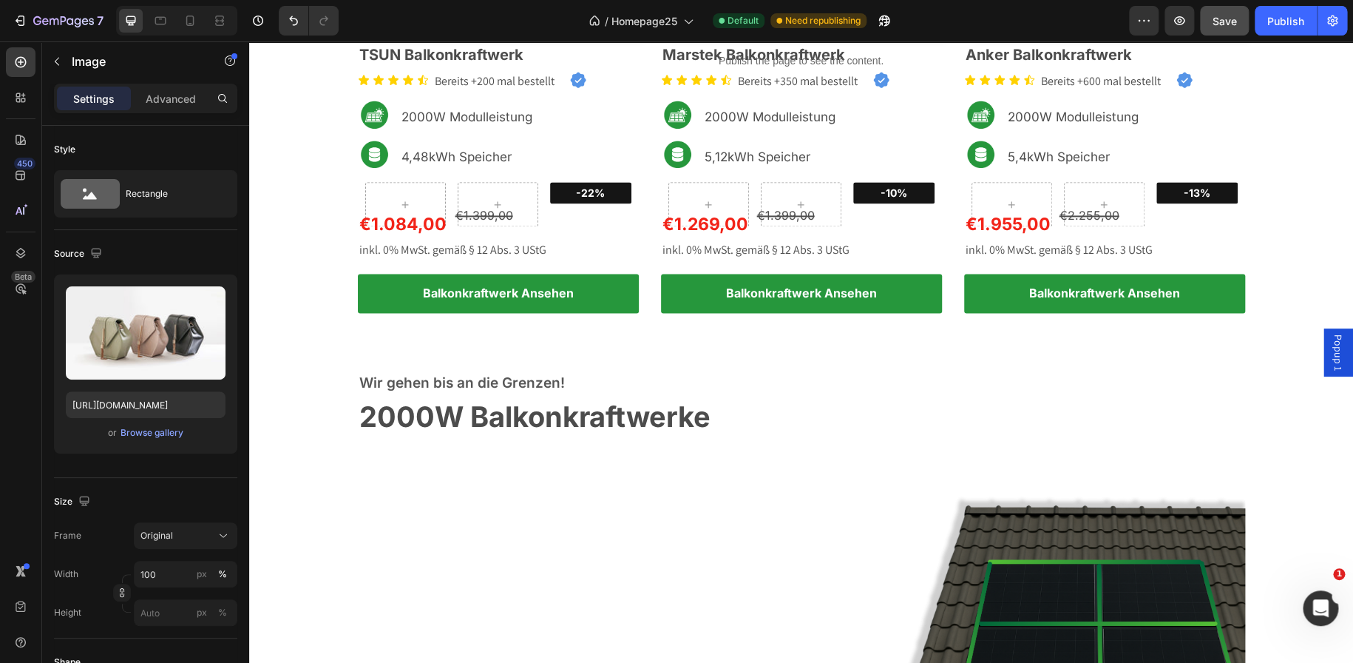
scroll to position [856, 0]
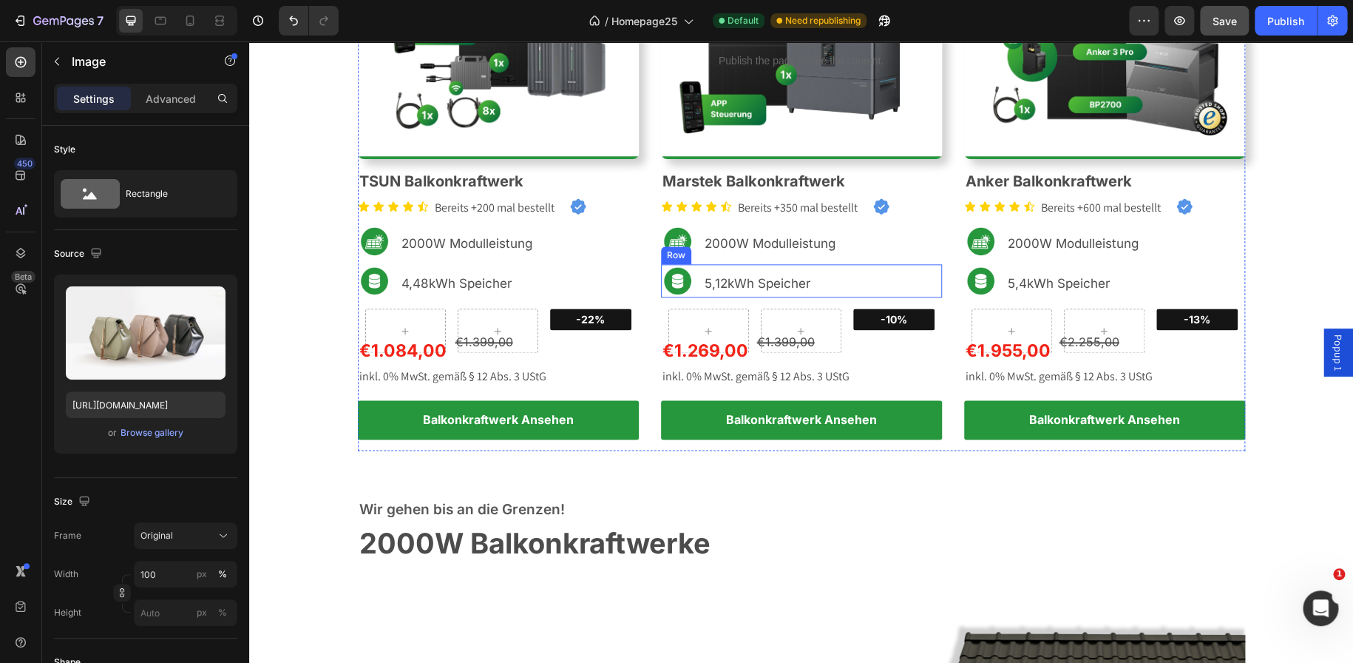
click at [912, 286] on div "5,12kWh Speicher Text Block" at bounding box center [841, 281] width 202 height 34
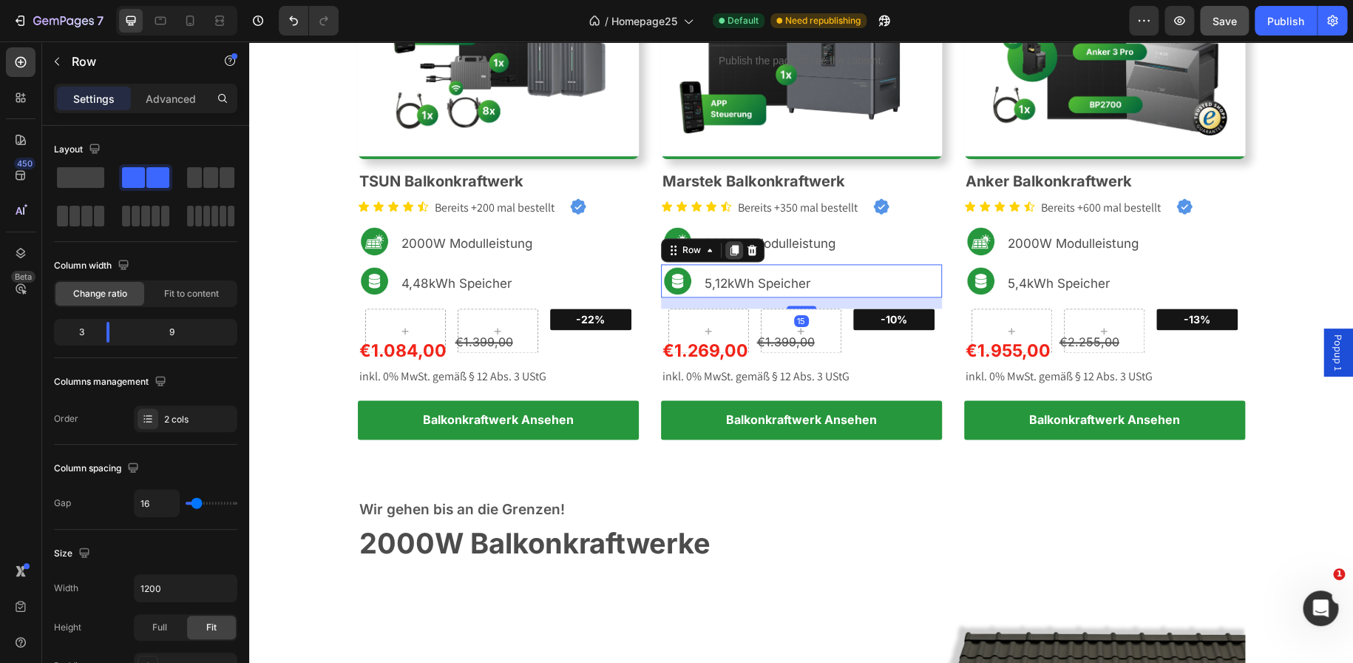
click at [730, 245] on icon at bounding box center [734, 250] width 8 height 10
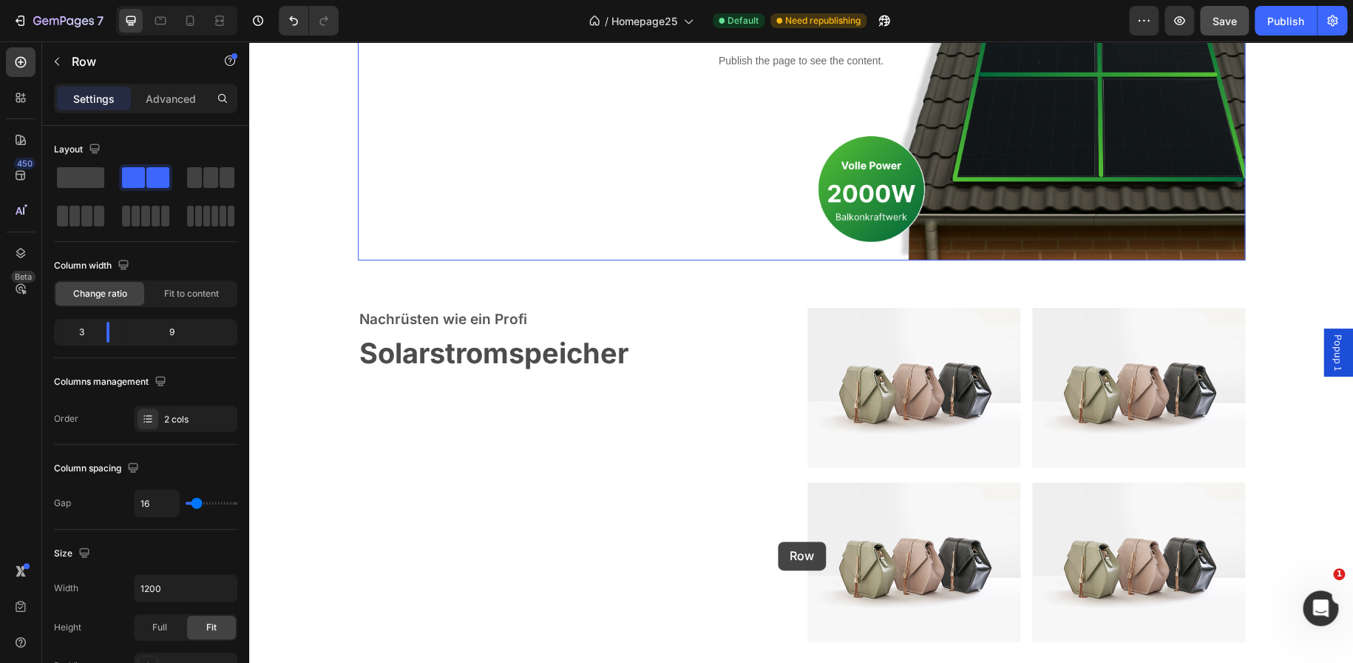
scroll to position [1632, 0]
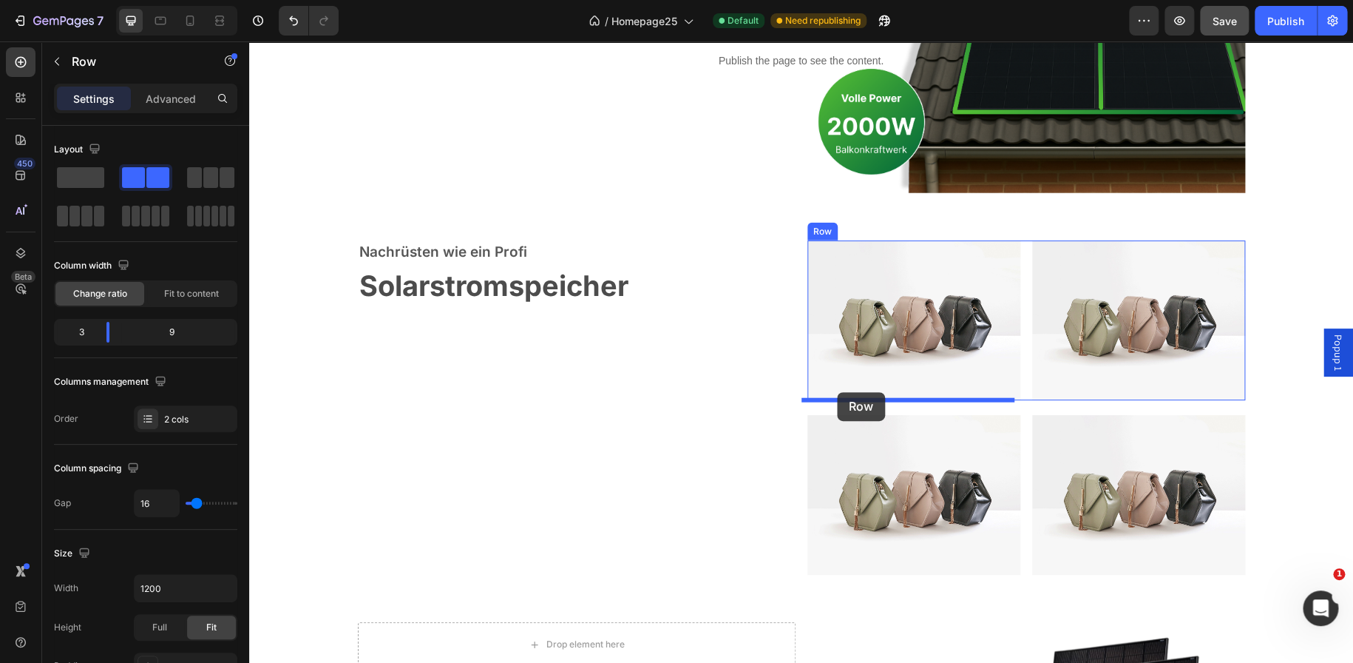
drag, startPoint x: 666, startPoint y: 294, endPoint x: 837, endPoint y: 392, distance: 197.4
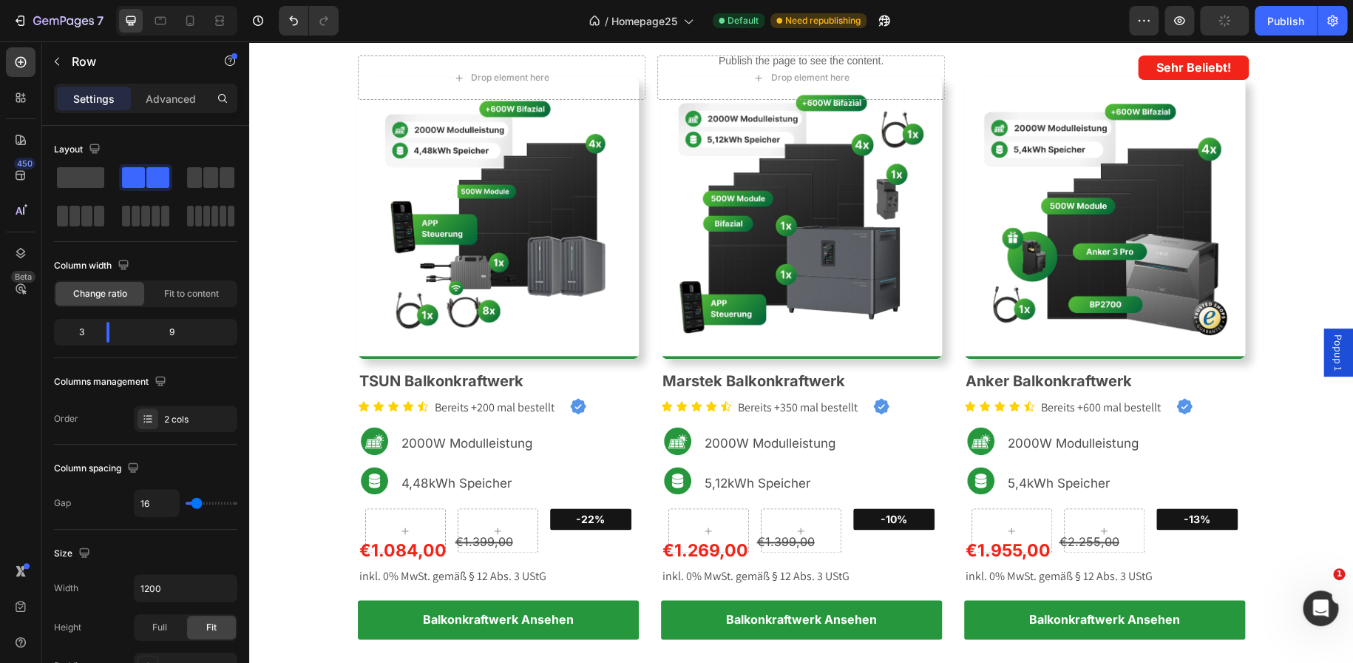
scroll to position [657, 0]
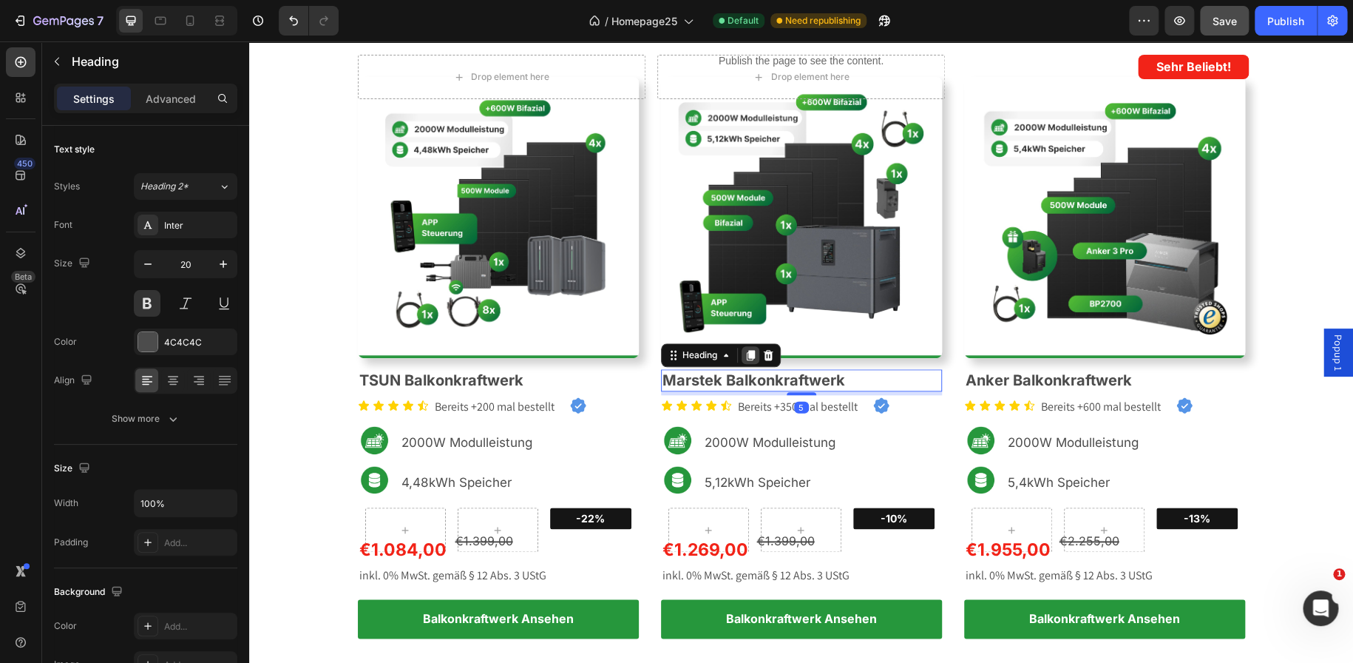
click at [746, 356] on icon at bounding box center [750, 355] width 8 height 10
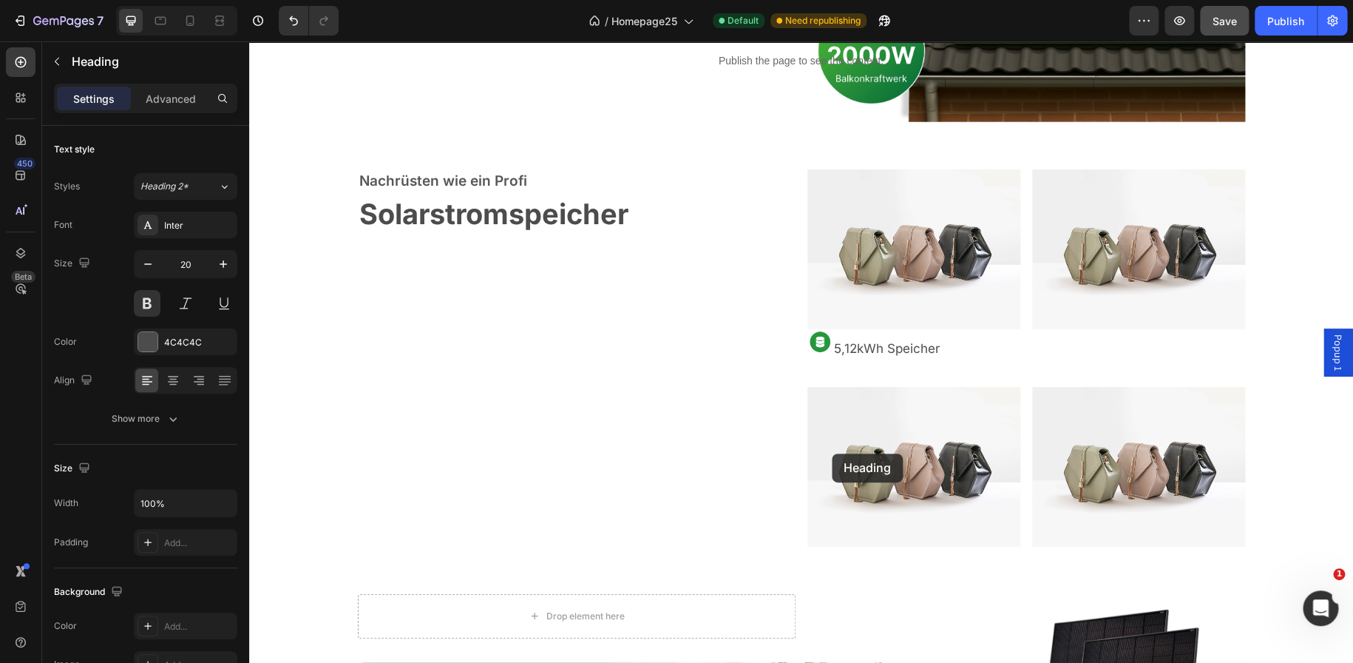
scroll to position [1749, 0]
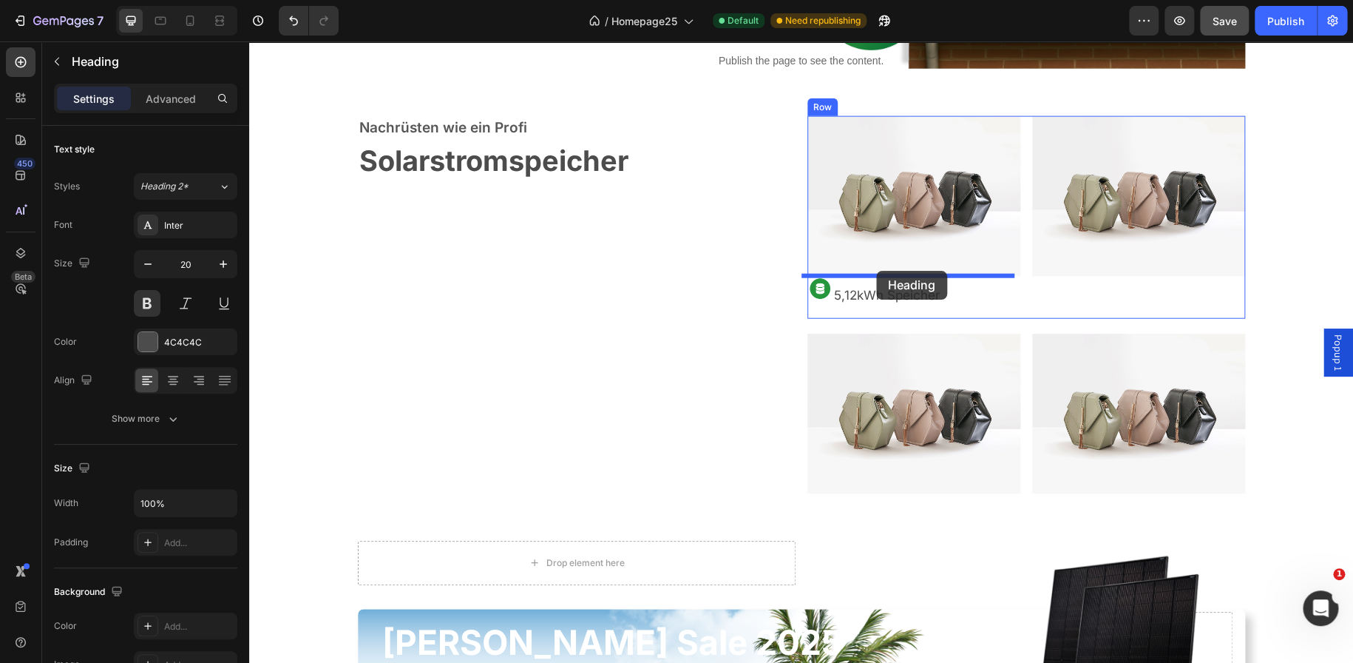
drag, startPoint x: 668, startPoint y: 393, endPoint x: 876, endPoint y: 271, distance: 241.6
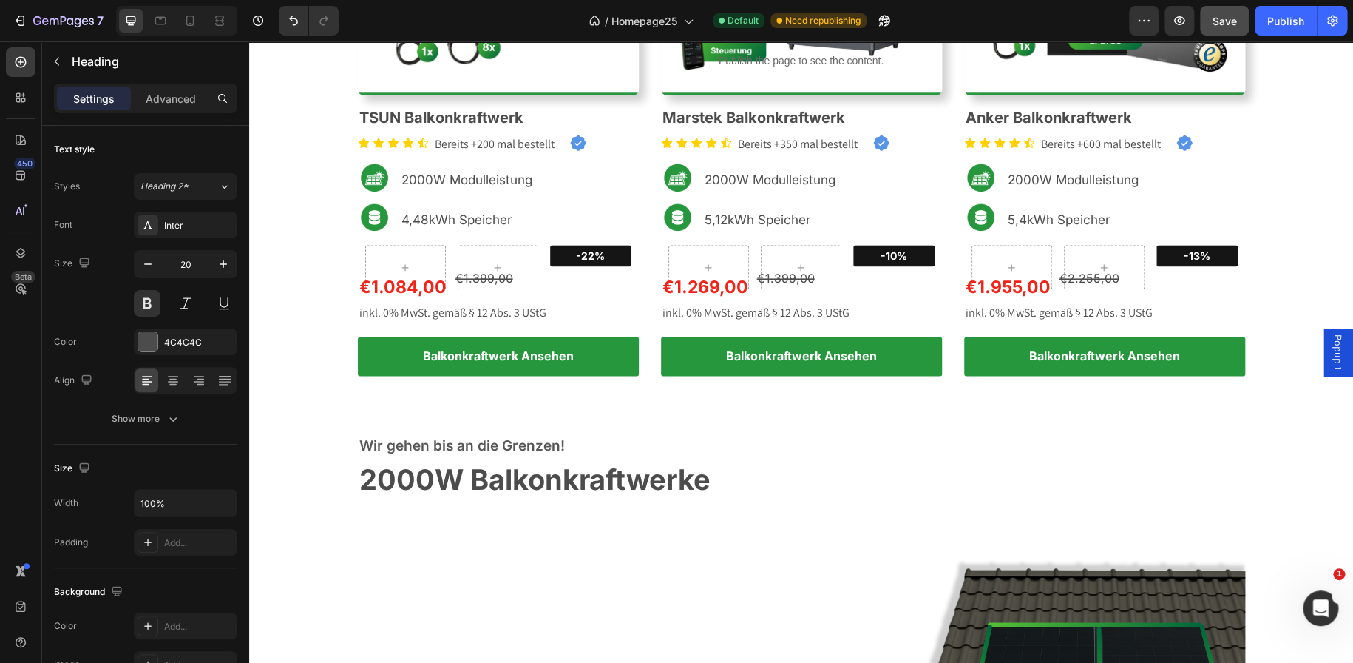
scroll to position [911, 0]
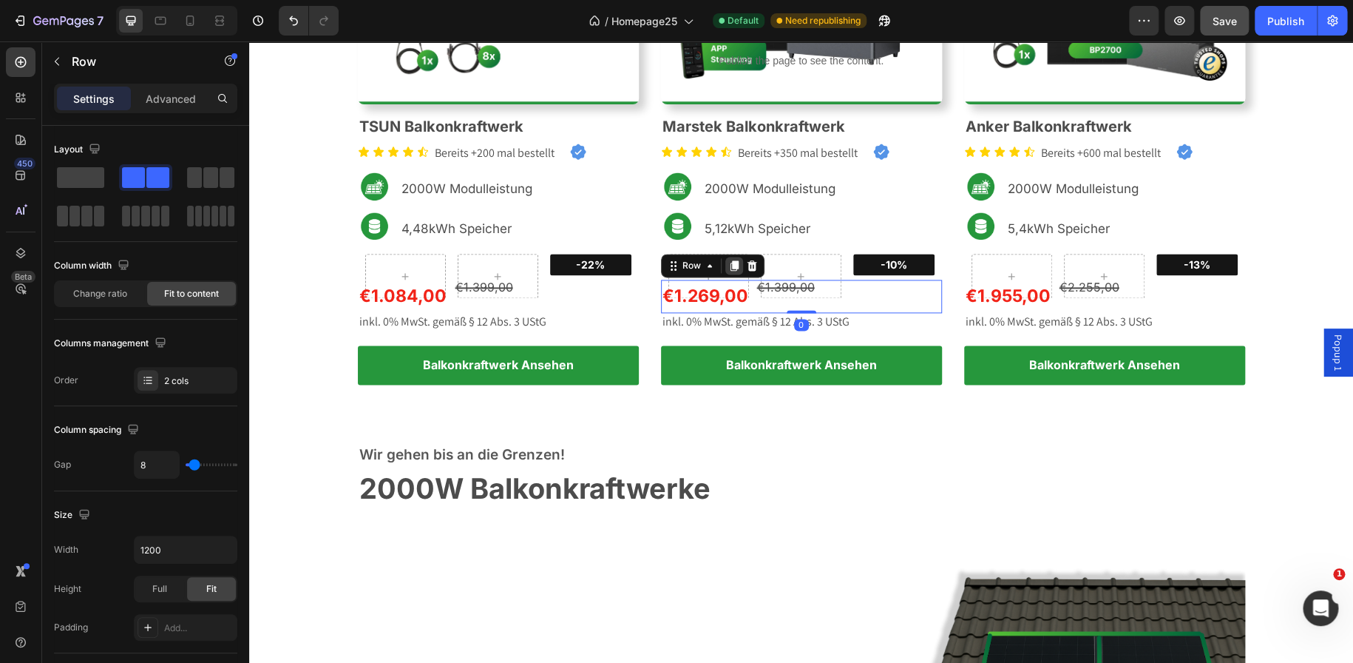
click at [731, 267] on icon at bounding box center [734, 265] width 8 height 10
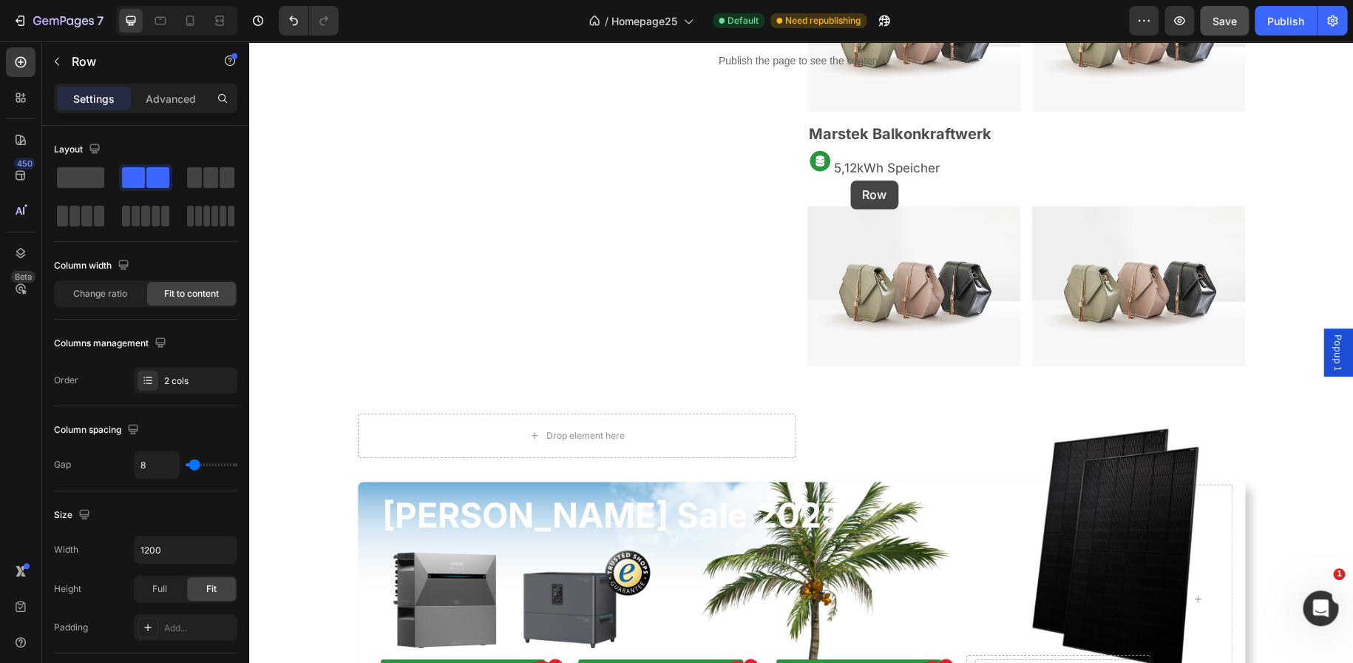
scroll to position [1904, 0]
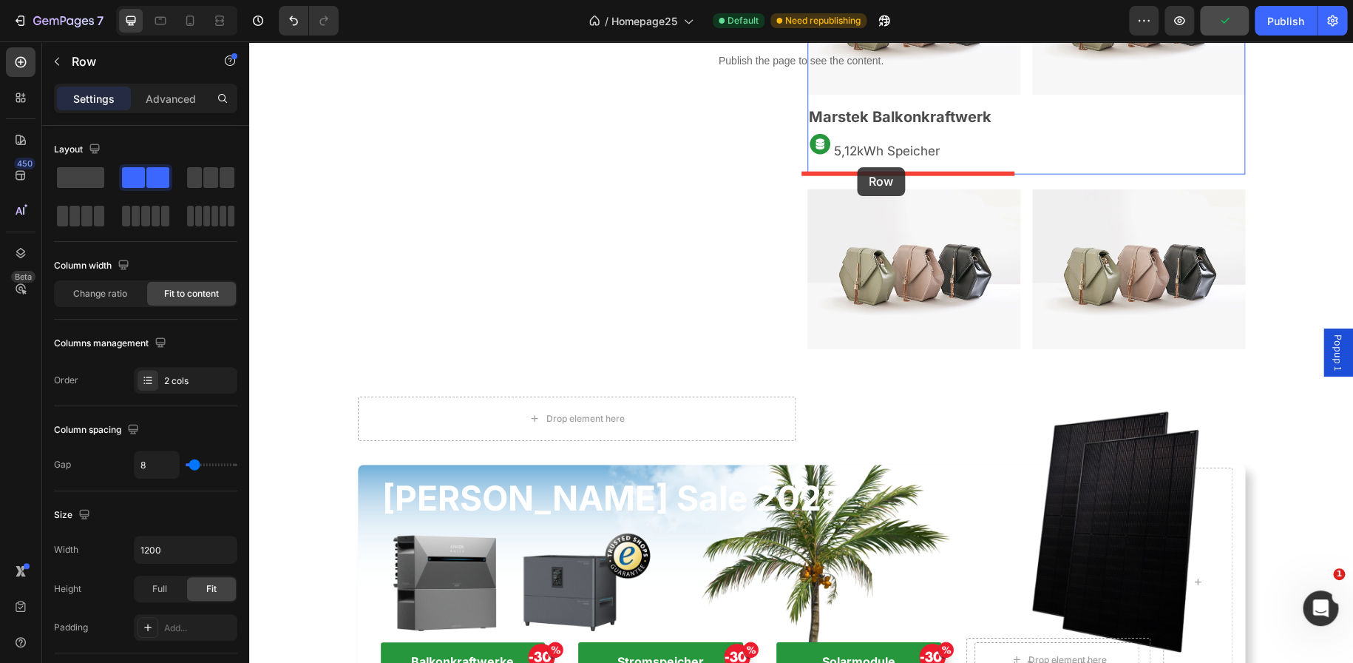
drag, startPoint x: 668, startPoint y: 271, endPoint x: 857, endPoint y: 167, distance: 215.8
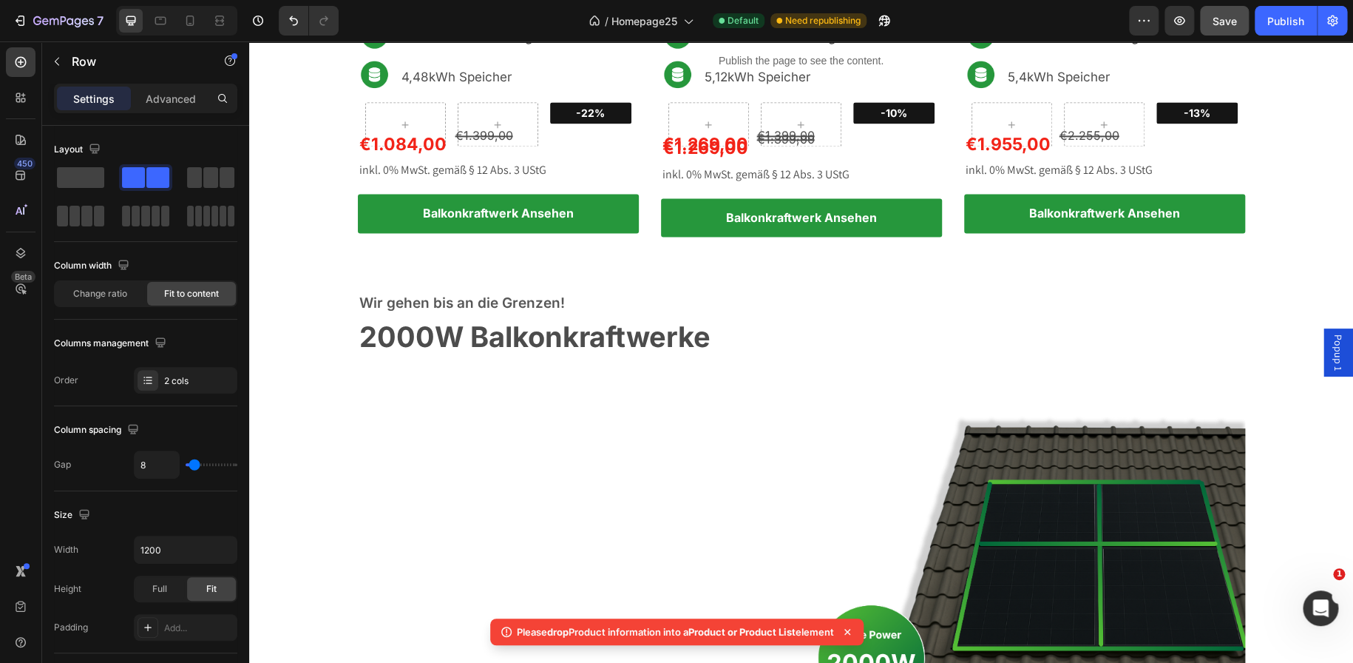
scroll to position [1011, 0]
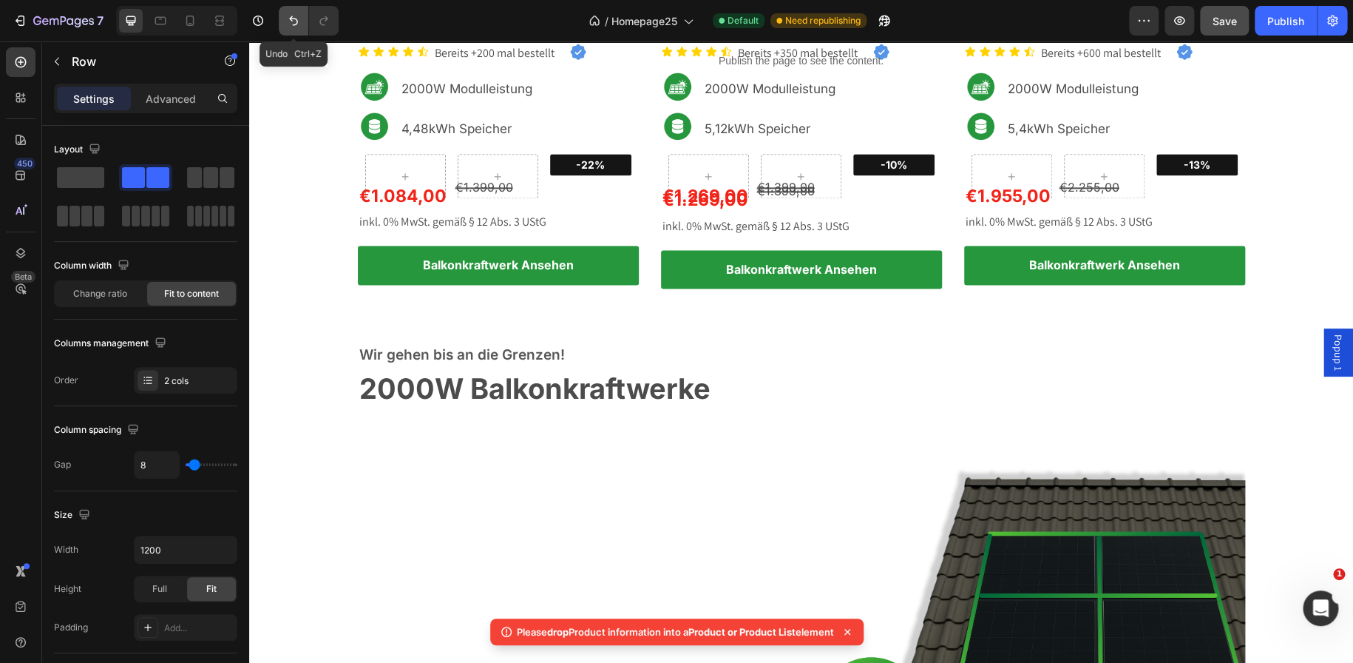
click at [302, 14] on button "Undo/Redo" at bounding box center [294, 21] width 30 height 30
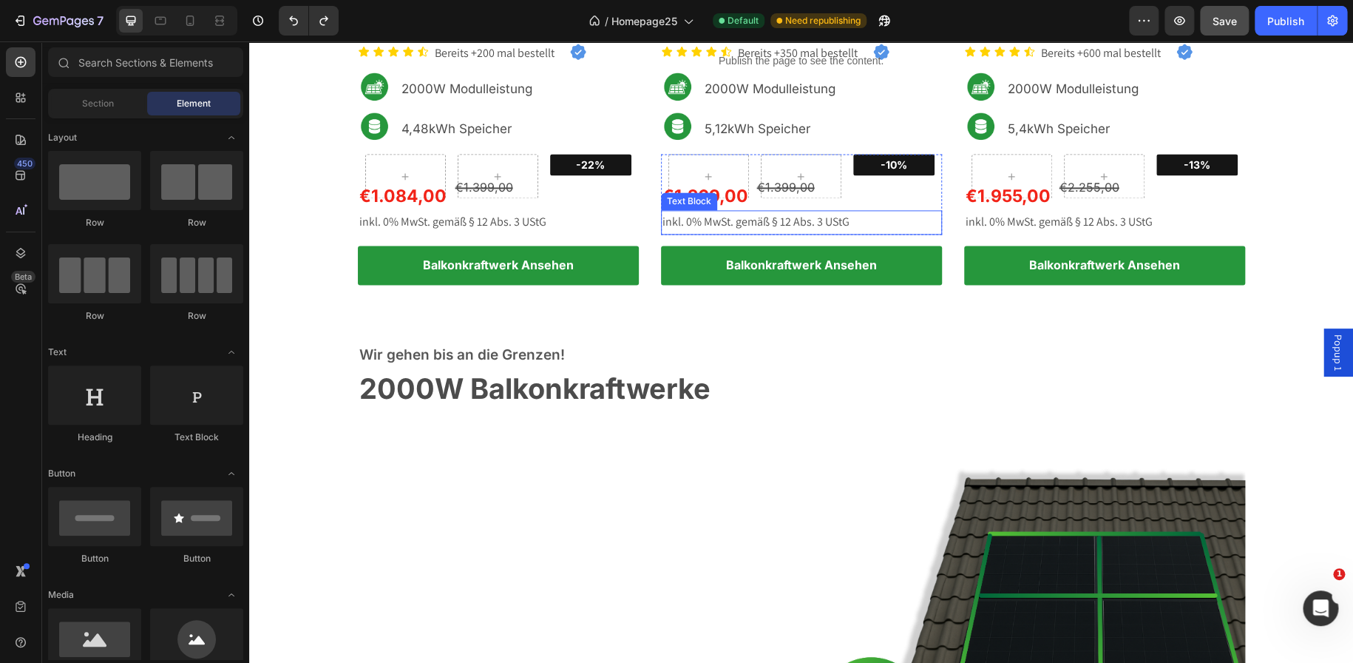
click at [762, 219] on p "inkl. 0% MwSt. gemäß § 12 Abs. 3 UStG" at bounding box center [802, 222] width 278 height 21
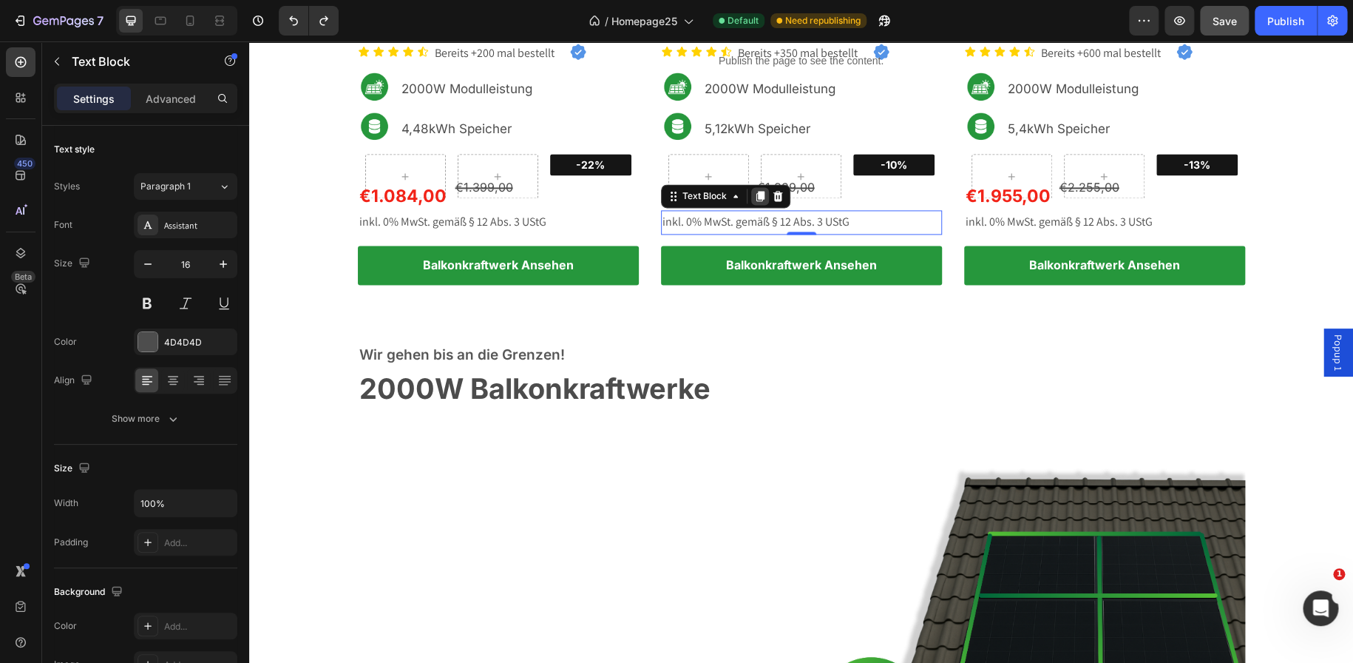
click at [754, 195] on icon at bounding box center [760, 196] width 12 height 12
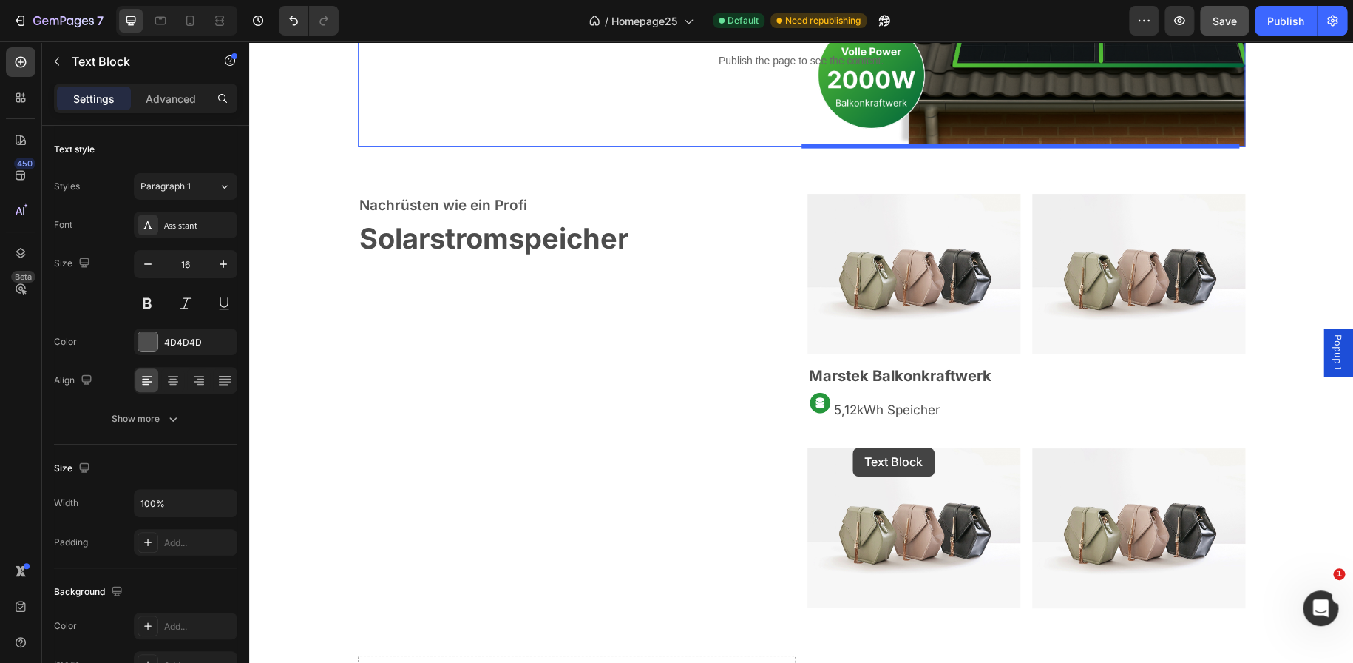
scroll to position [1685, 0]
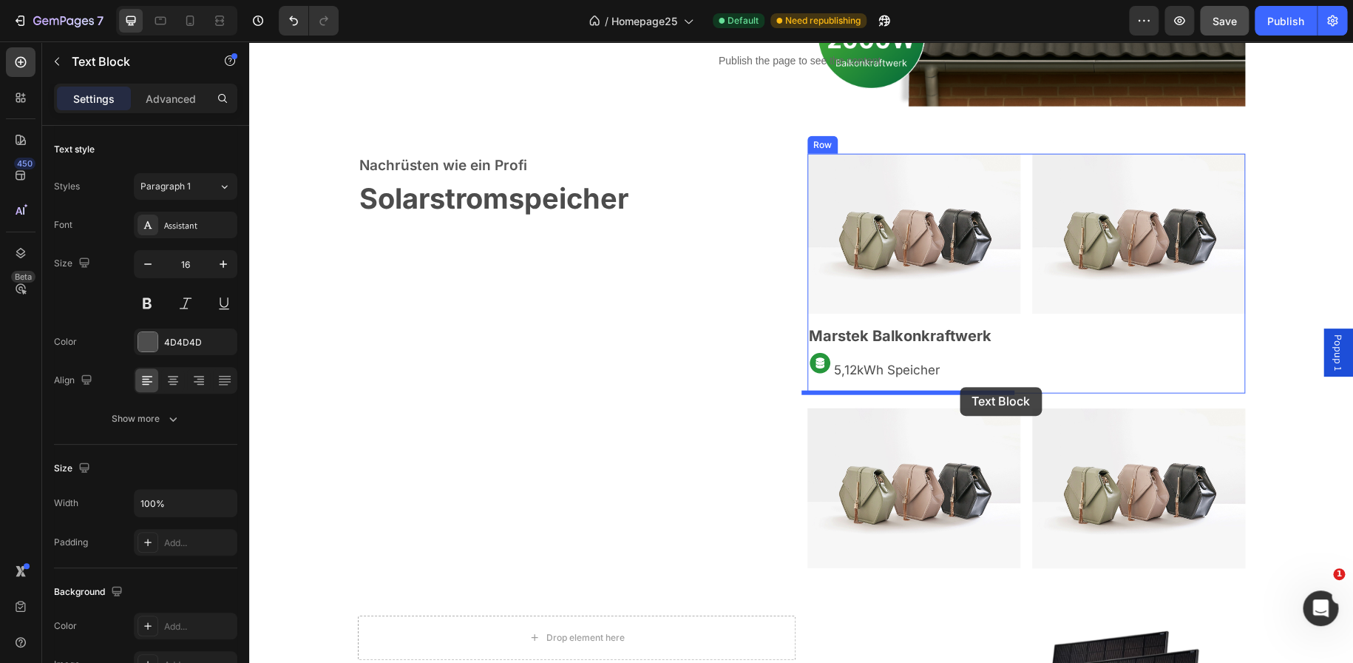
drag, startPoint x: 671, startPoint y: 210, endPoint x: 960, endPoint y: 387, distance: 338.9
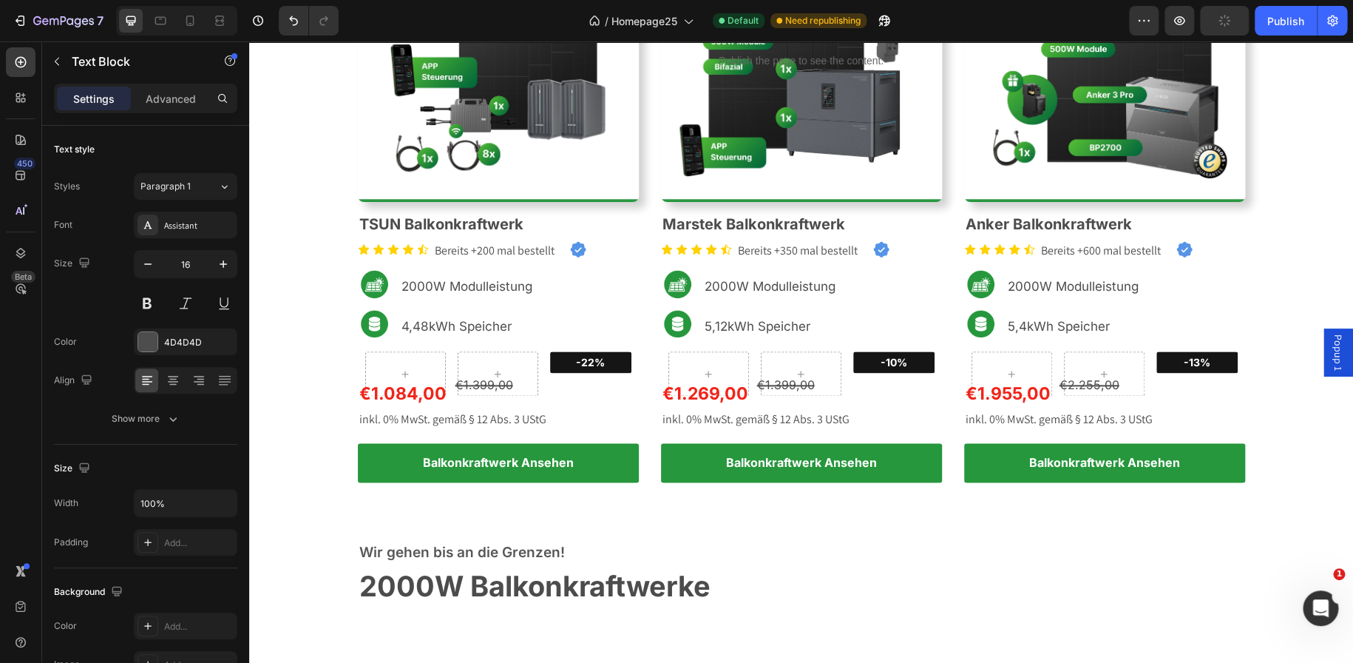
scroll to position [813, 0]
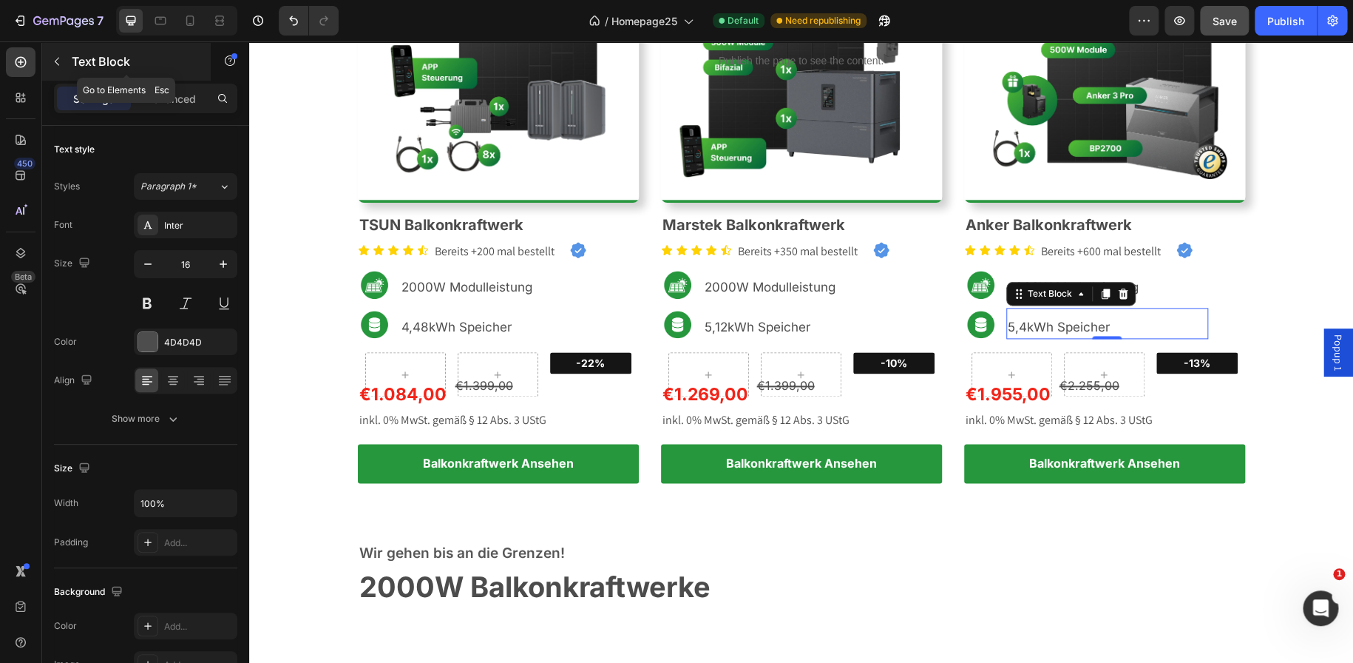
click at [72, 62] on p "Text Block" at bounding box center [135, 62] width 126 height 18
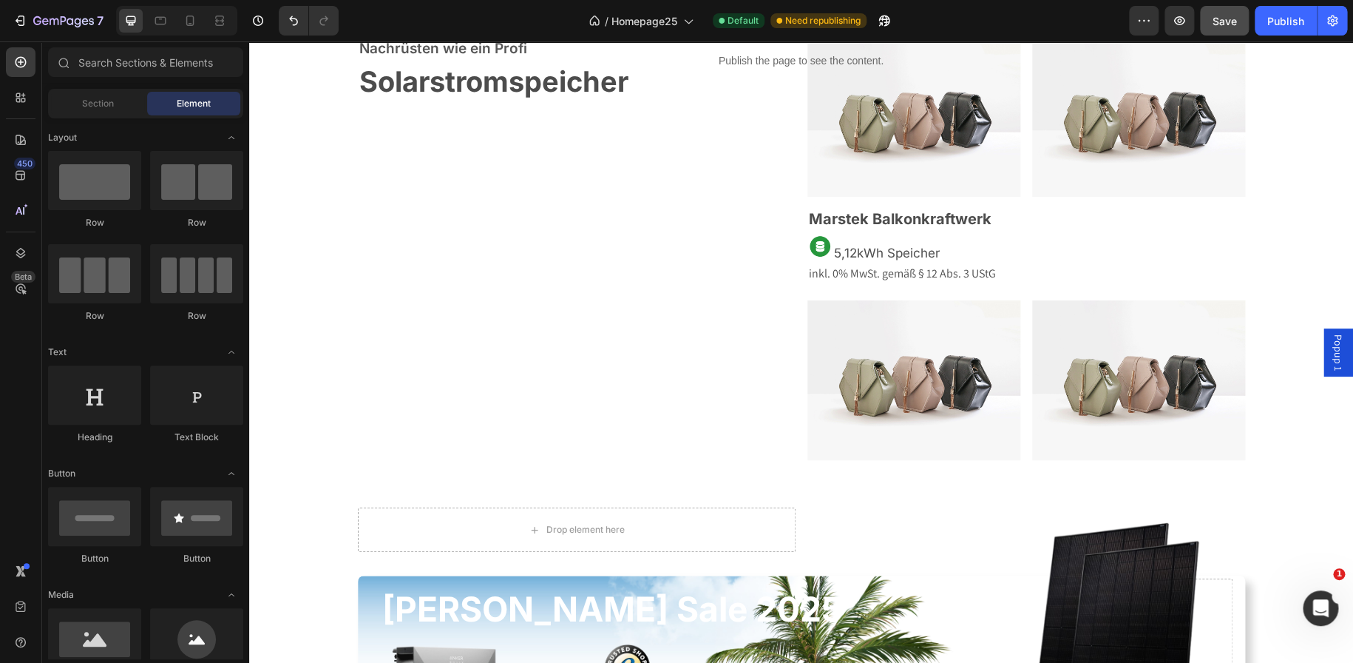
scroll to position [1798, 0]
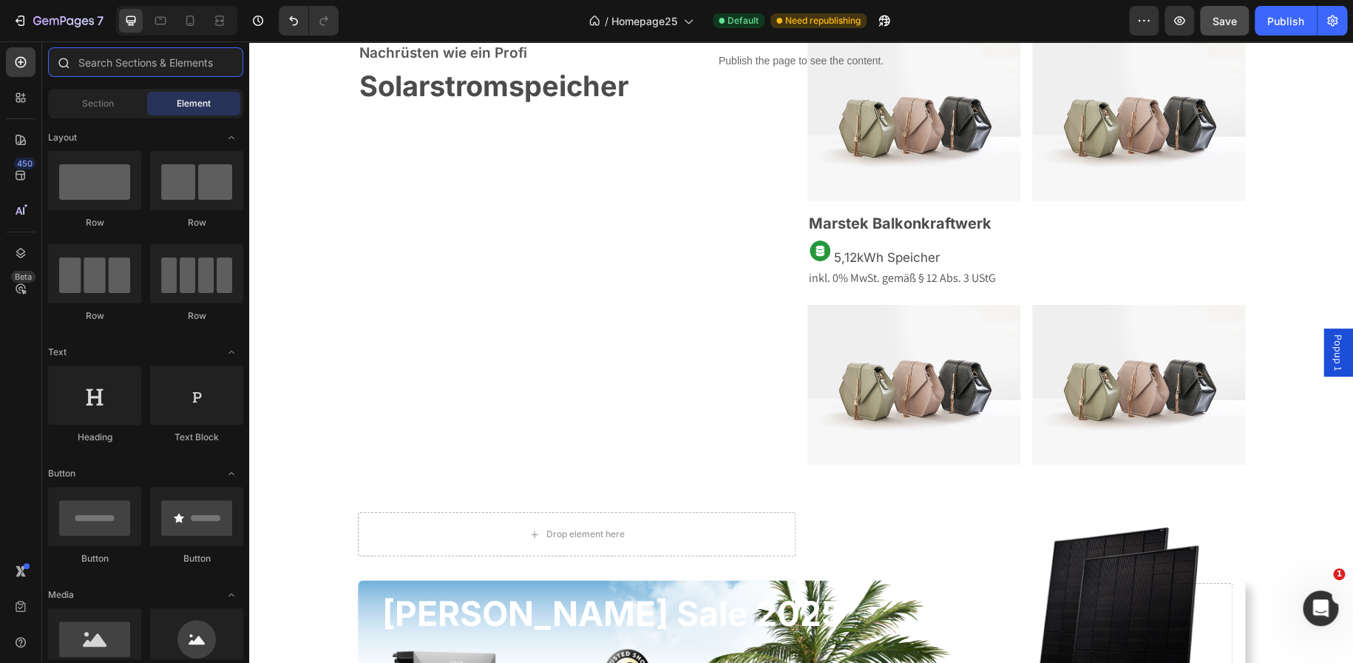
click at [104, 72] on input "text" at bounding box center [145, 62] width 195 height 30
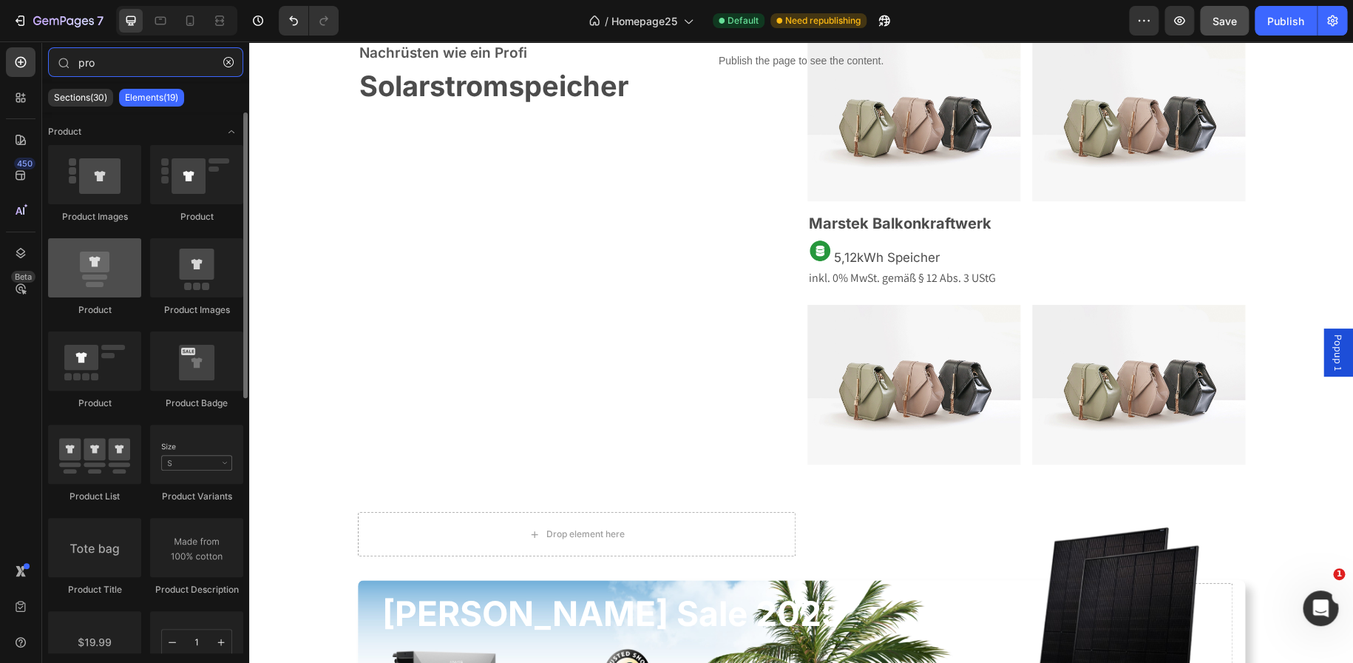
type input "pro"
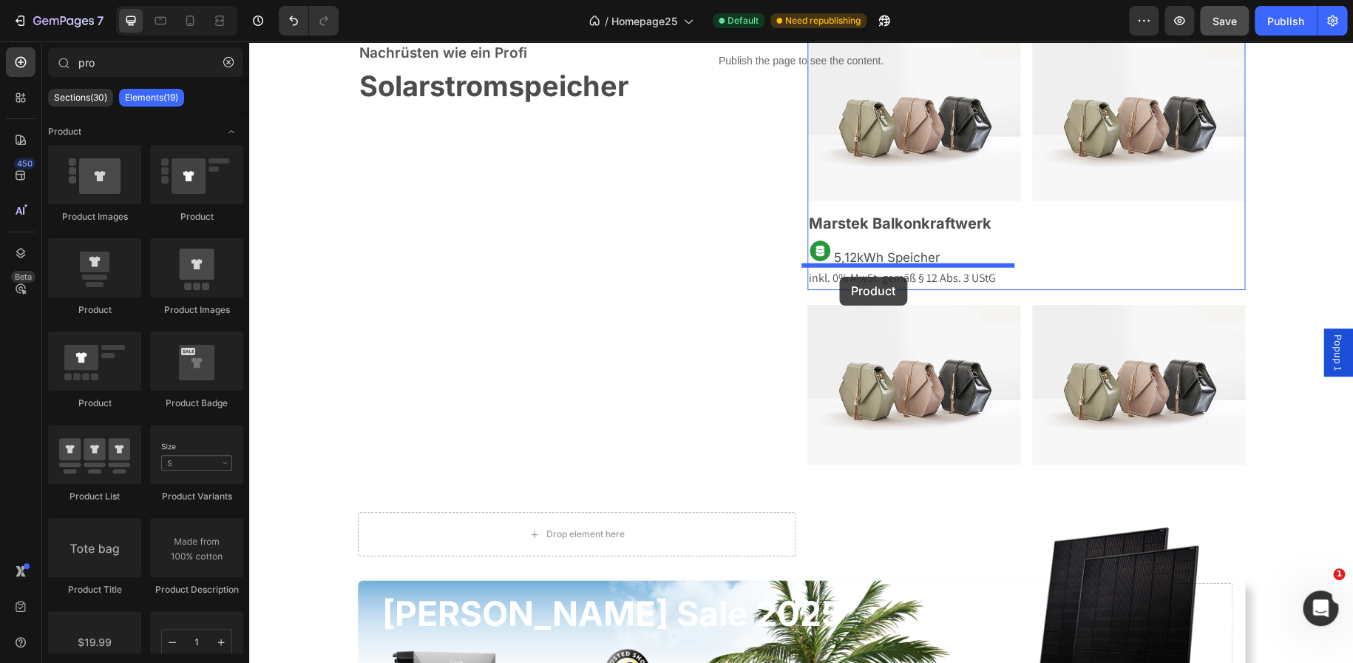
drag, startPoint x: 349, startPoint y: 336, endPoint x: 839, endPoint y: 276, distance: 493.9
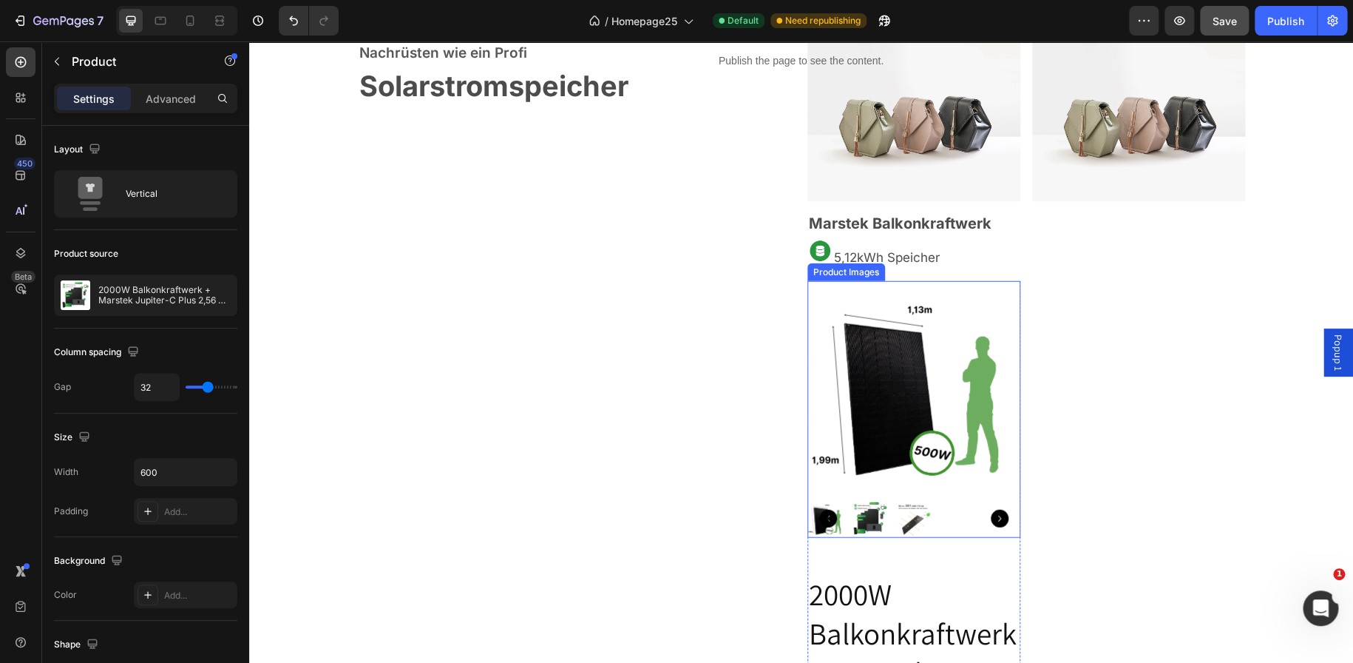
click at [900, 331] on img at bounding box center [913, 387] width 213 height 213
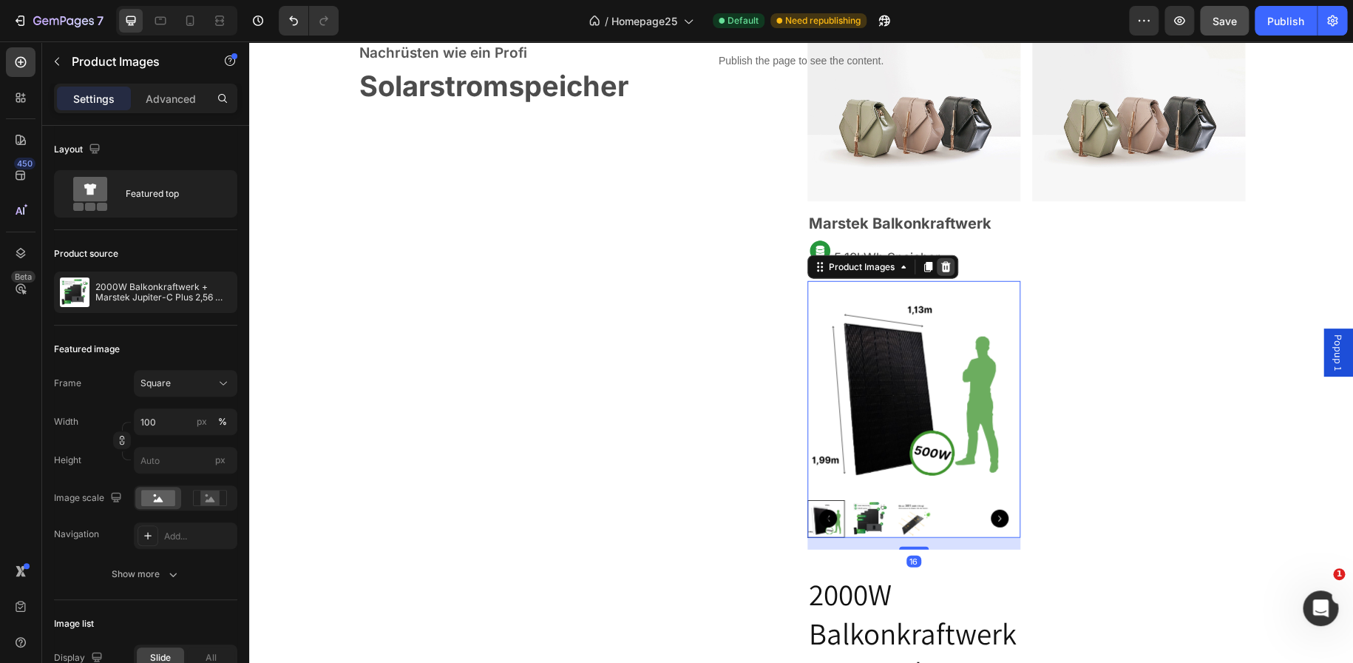
click at [944, 262] on icon at bounding box center [946, 266] width 10 height 10
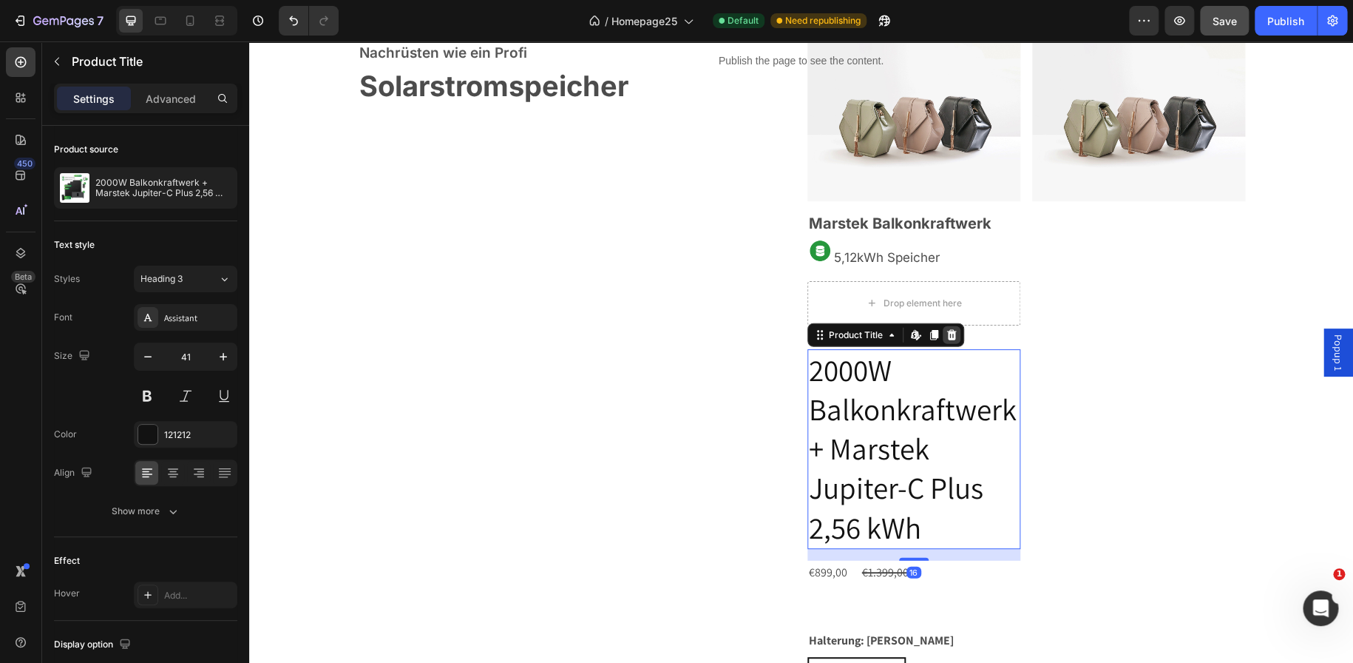
click at [947, 332] on icon at bounding box center [952, 334] width 10 height 10
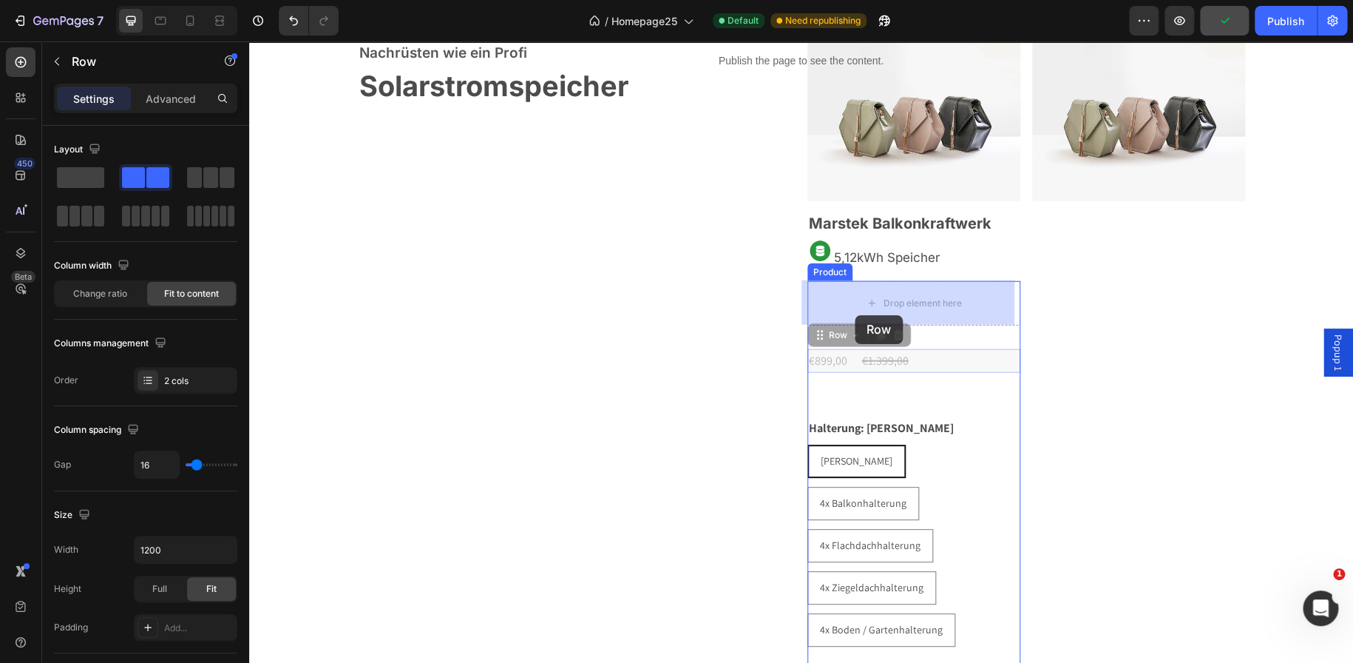
drag, startPoint x: 849, startPoint y: 365, endPoint x: 855, endPoint y: 316, distance: 49.9
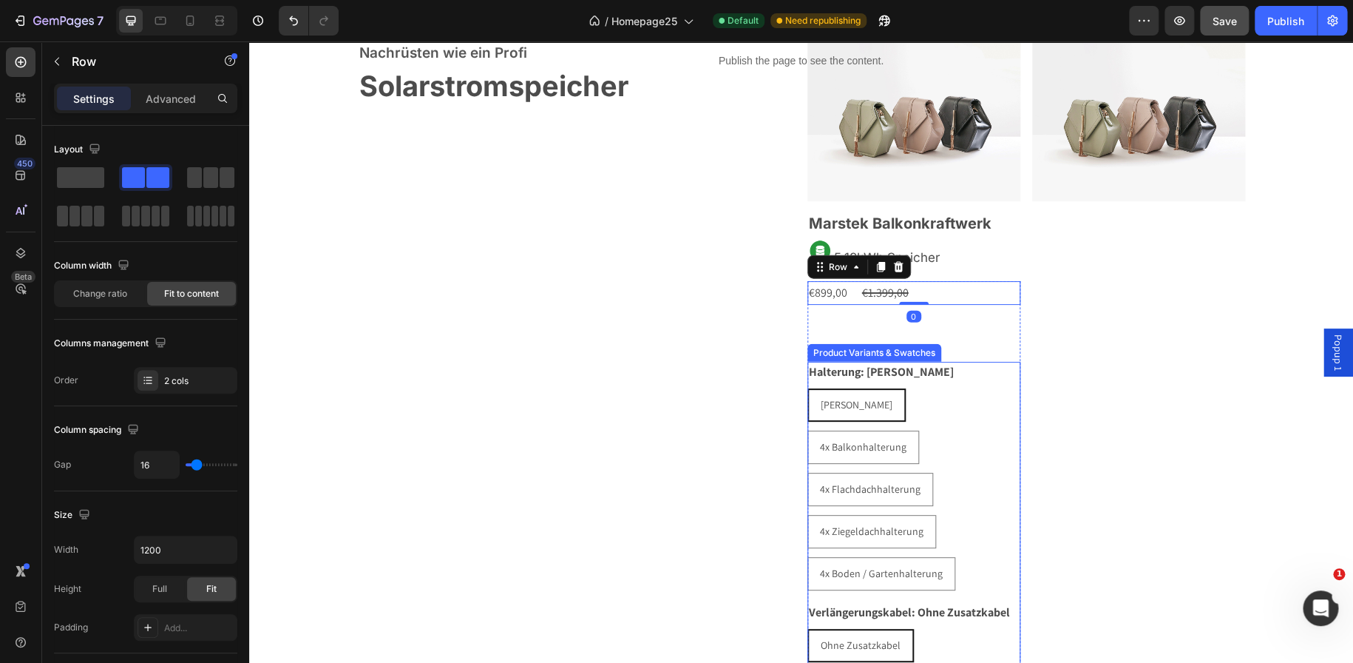
click at [941, 376] on legend "Halterung: [PERSON_NAME]" at bounding box center [882, 372] width 148 height 21
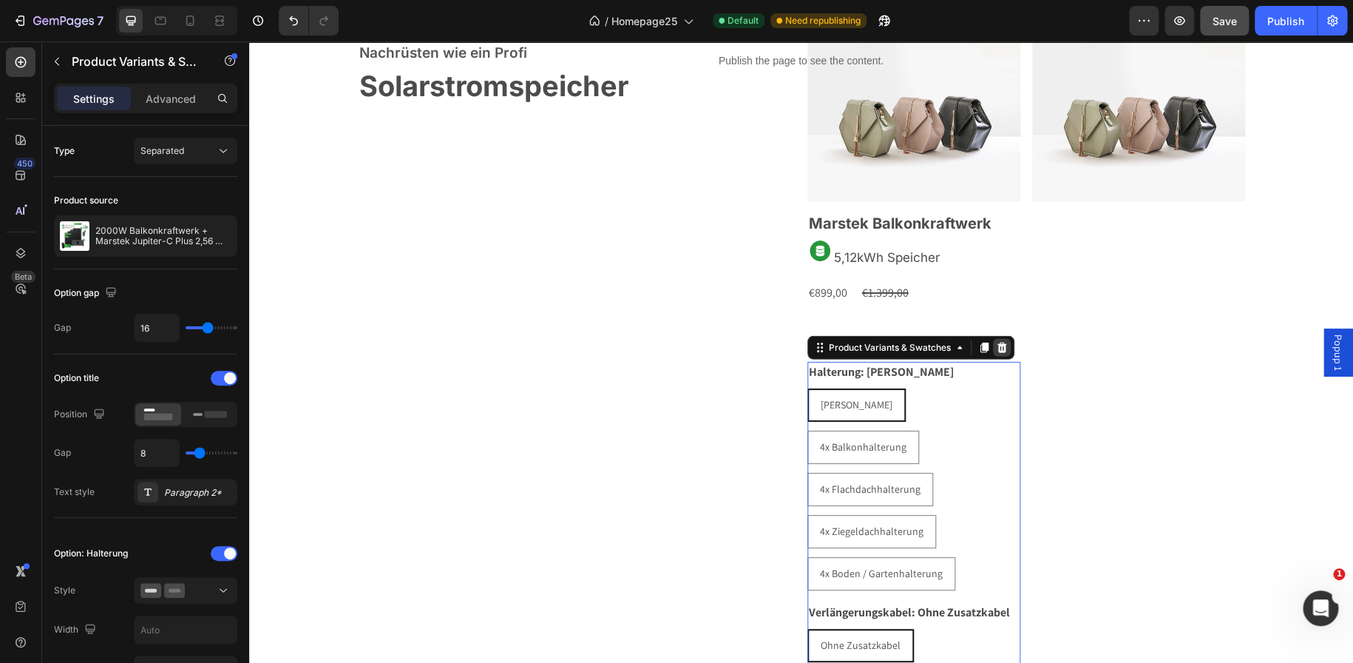
click at [997, 348] on icon at bounding box center [1002, 347] width 10 height 10
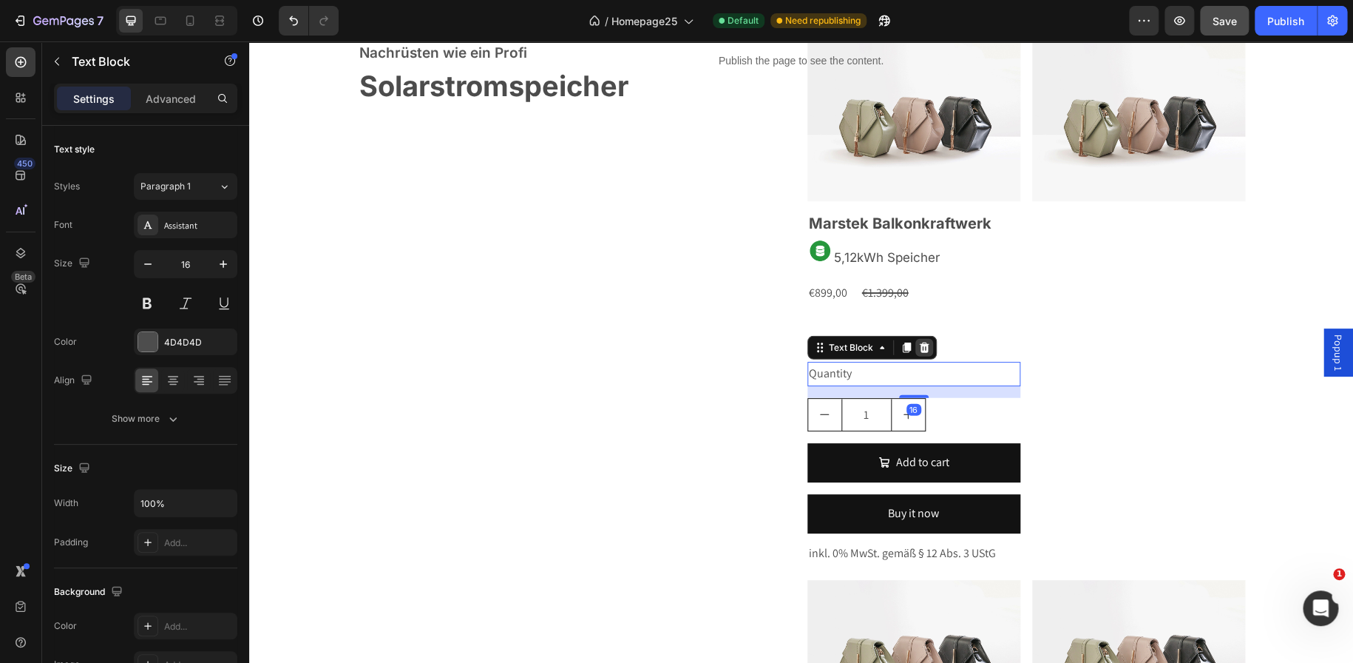
click at [919, 345] on icon at bounding box center [924, 347] width 10 height 10
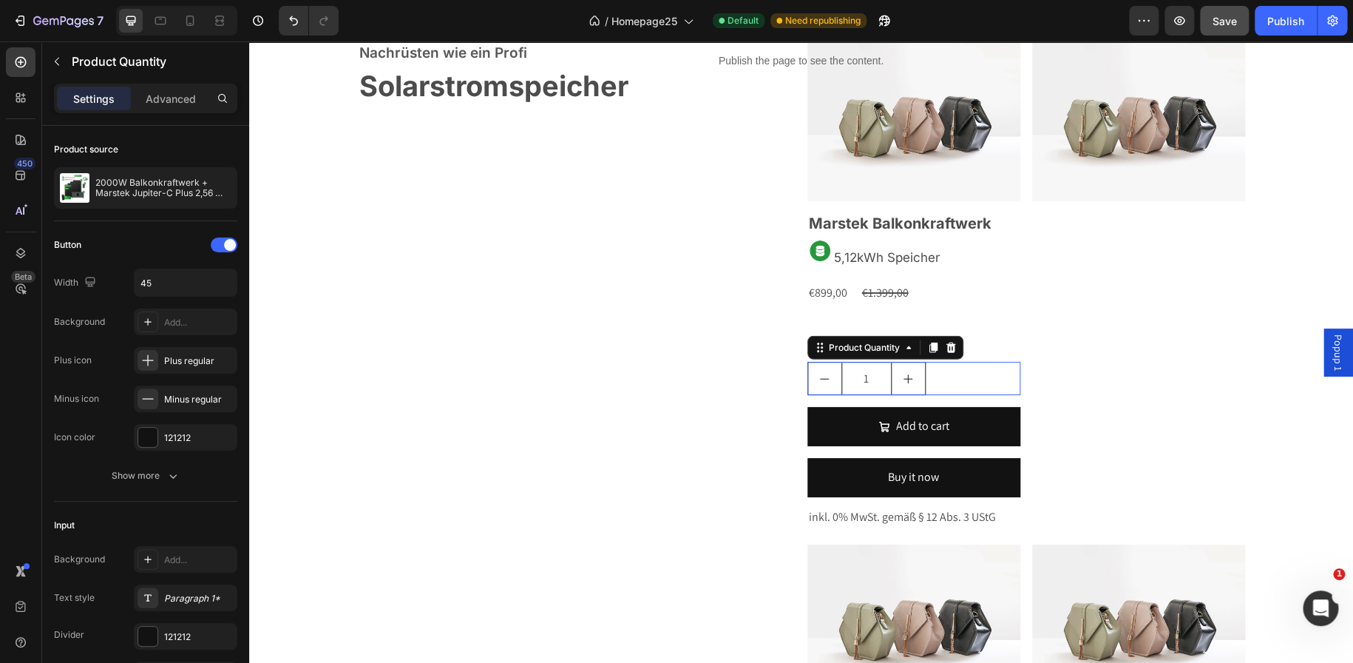
click at [924, 380] on div "1" at bounding box center [914, 378] width 213 height 33
click at [945, 345] on icon at bounding box center [951, 348] width 12 height 12
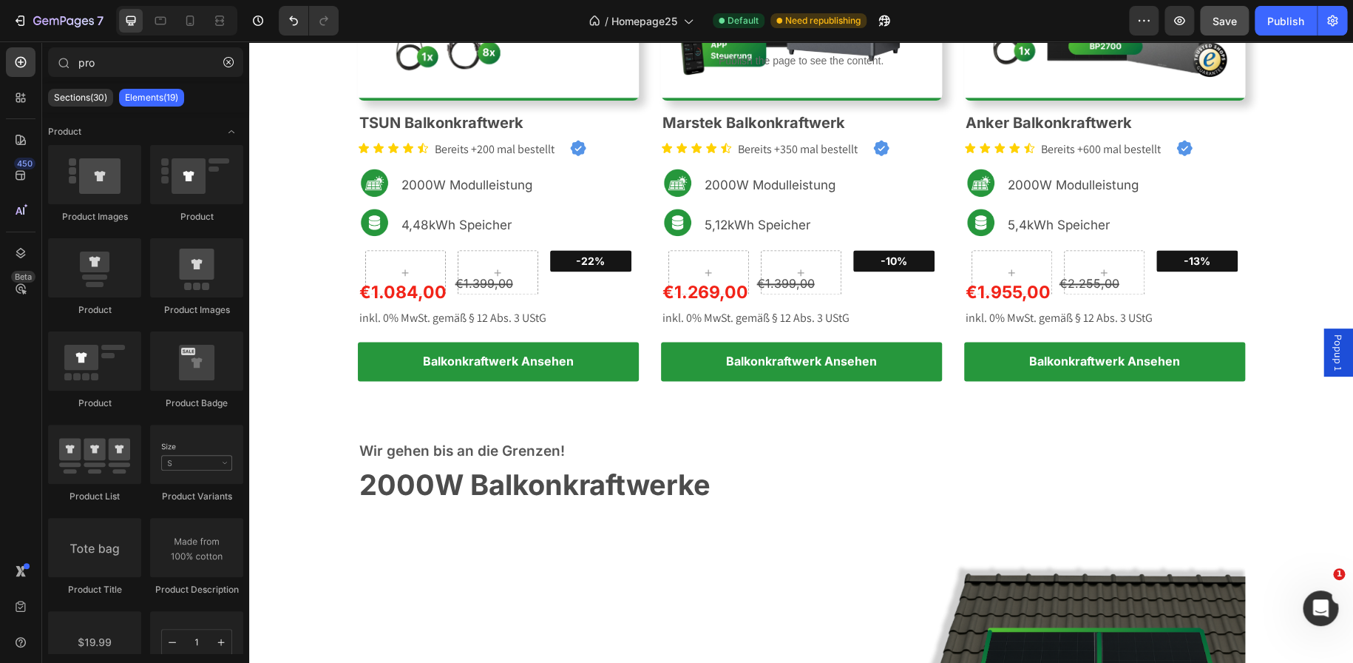
scroll to position [914, 0]
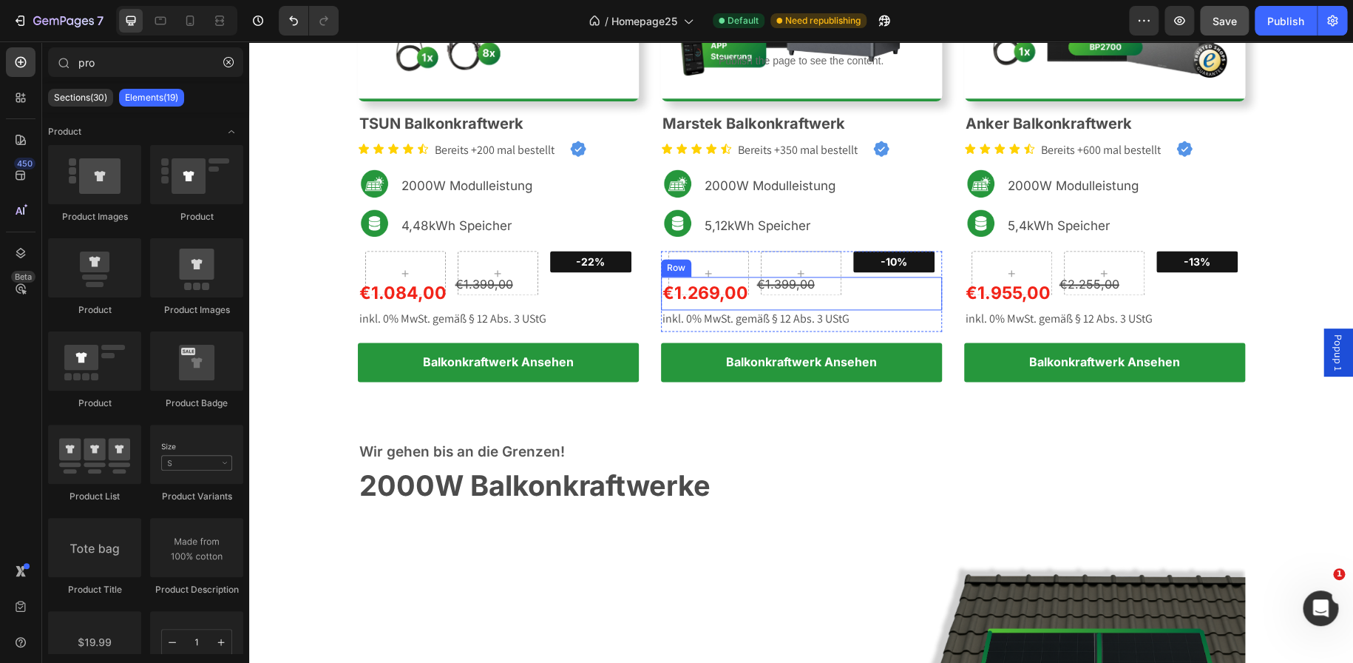
click at [748, 296] on div "€1.269,00 Product Price Product Price €1.399,00 Product Price Product Price Row" at bounding box center [801, 293] width 281 height 33
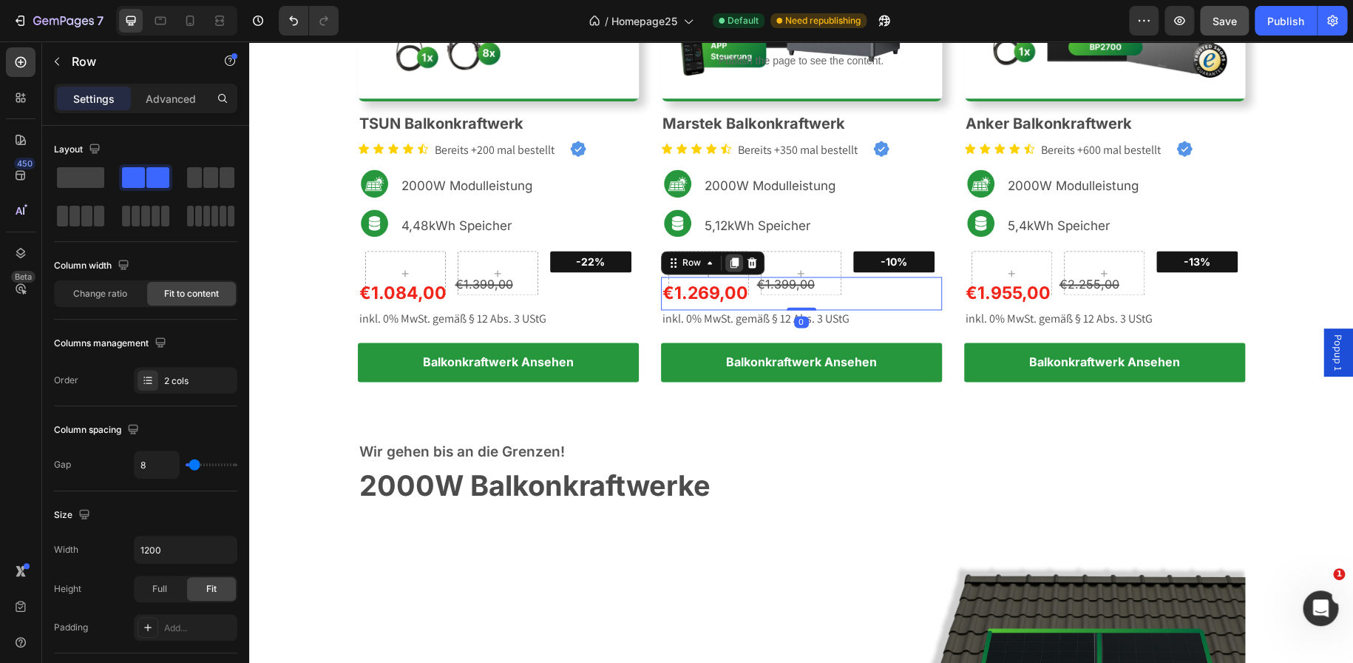
click at [730, 266] on icon at bounding box center [734, 262] width 8 height 10
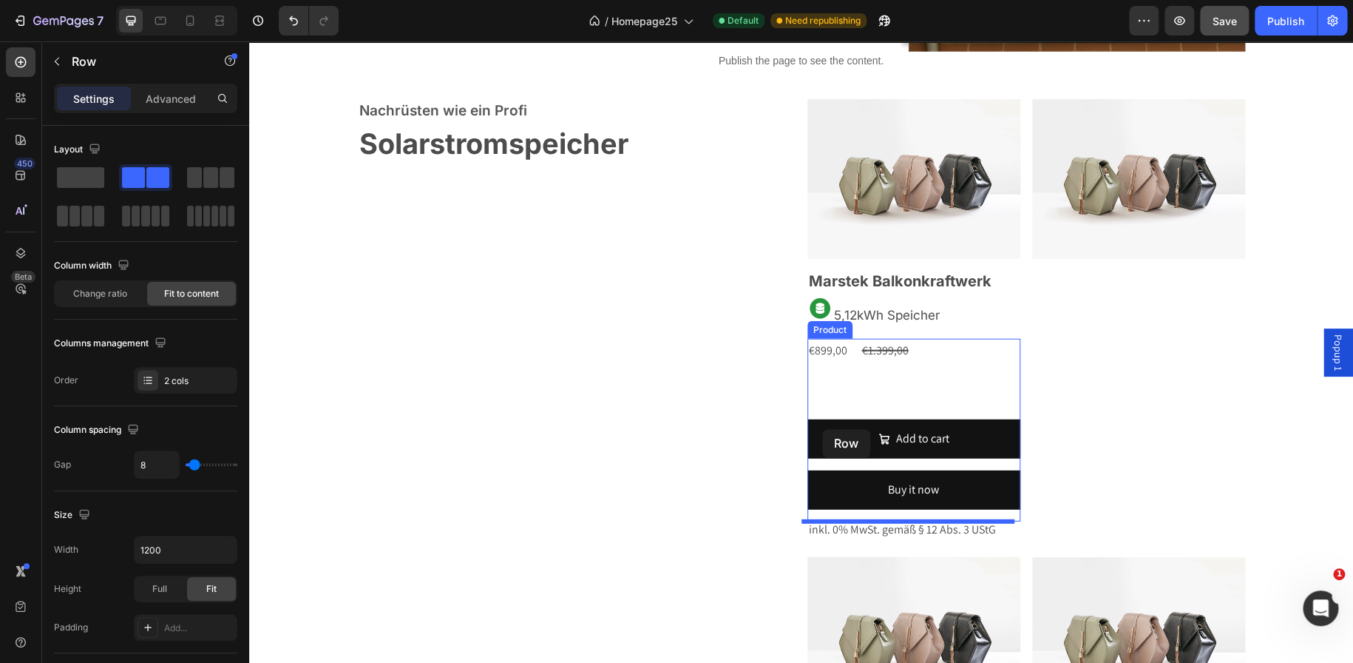
scroll to position [1585, 0]
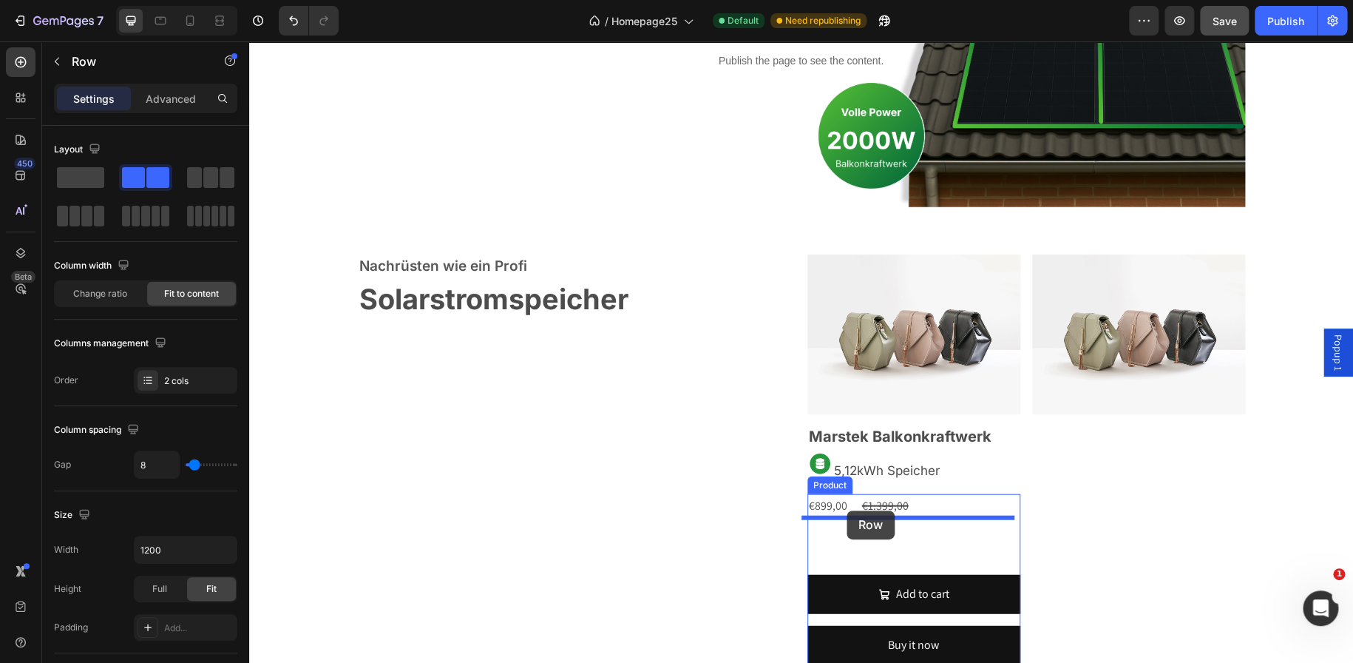
drag, startPoint x: 669, startPoint y: 268, endPoint x: 847, endPoint y: 510, distance: 301.0
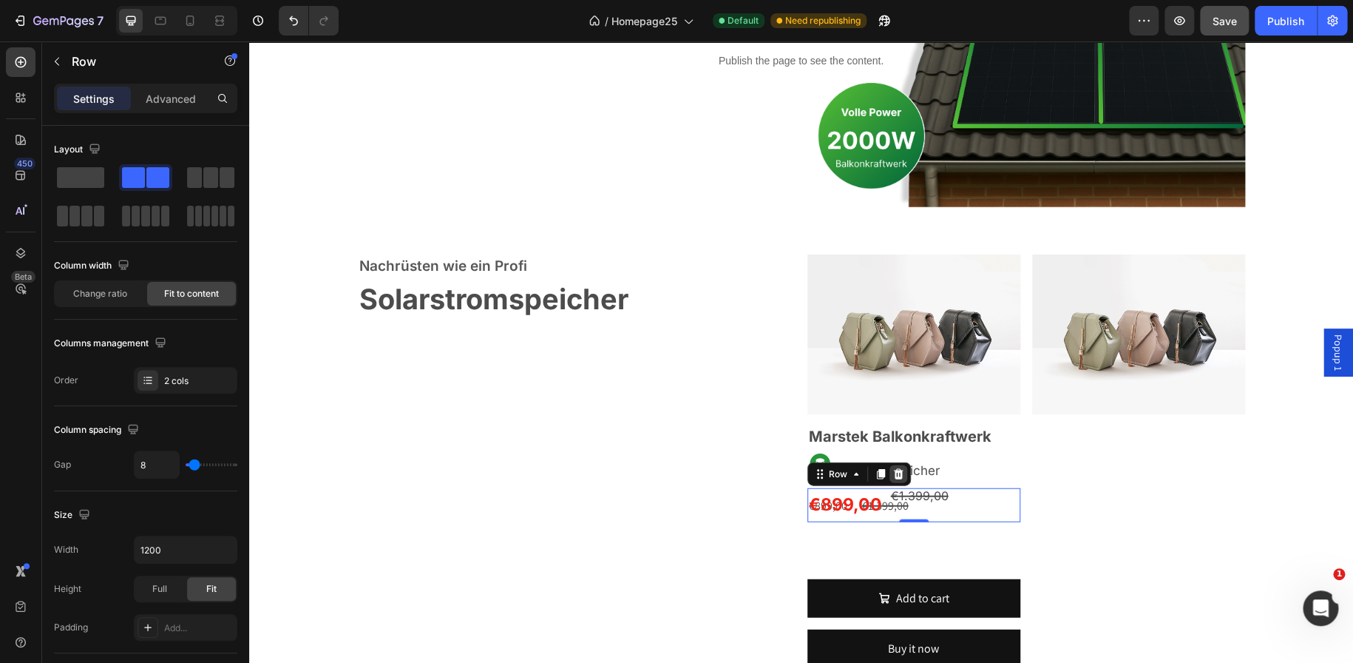
click at [894, 477] on icon at bounding box center [898, 474] width 10 height 10
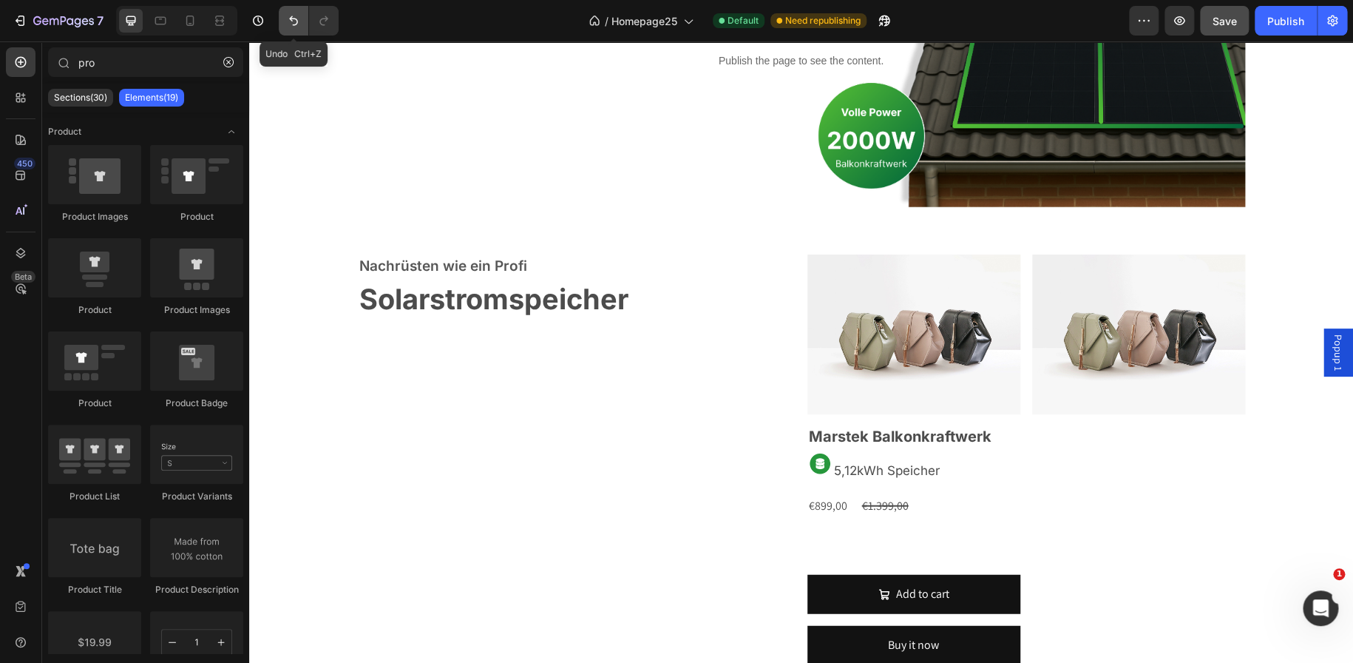
click at [296, 28] on button "Undo/Redo" at bounding box center [294, 21] width 30 height 30
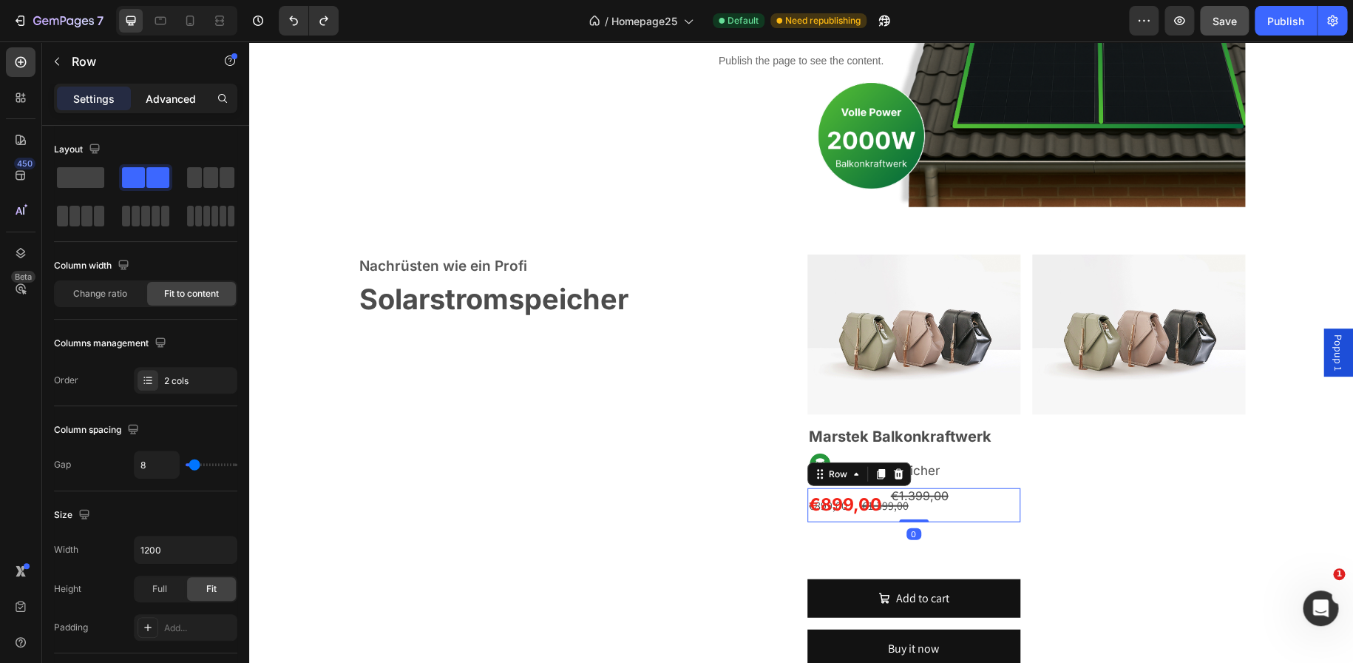
click at [179, 98] on p "Advanced" at bounding box center [171, 99] width 50 height 16
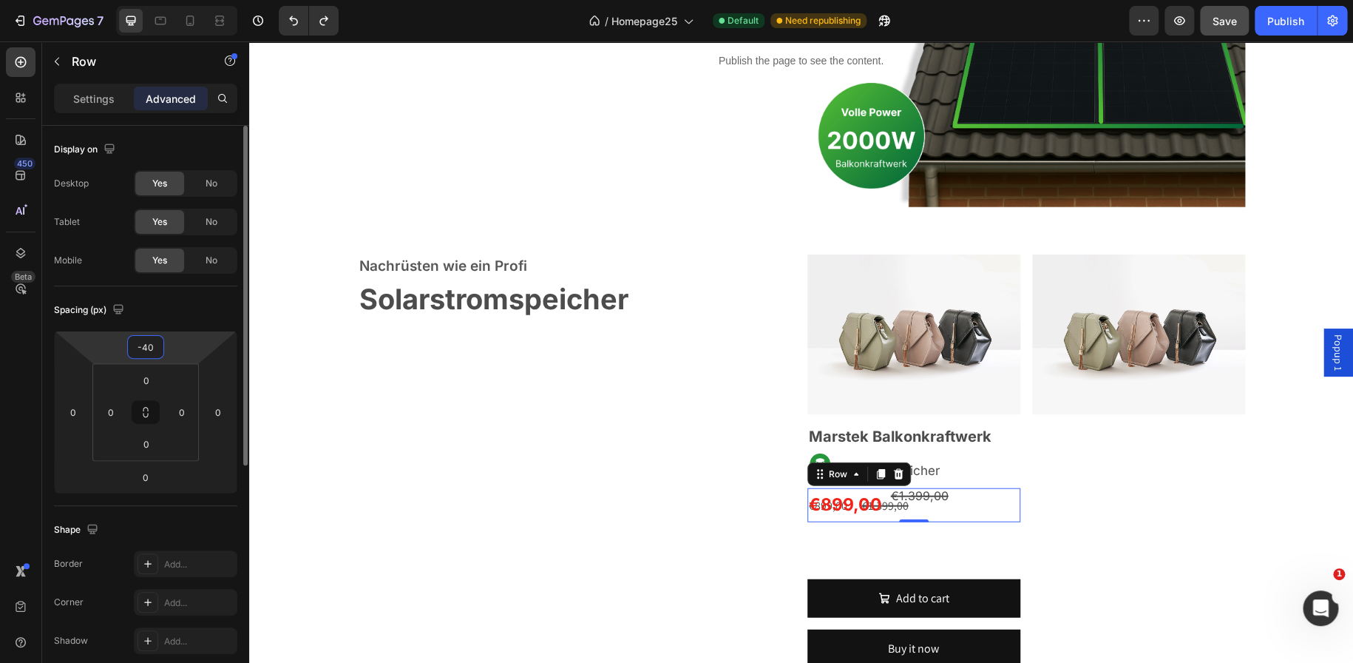
click at [148, 337] on input "-40" at bounding box center [146, 347] width 30 height 22
type input "0"
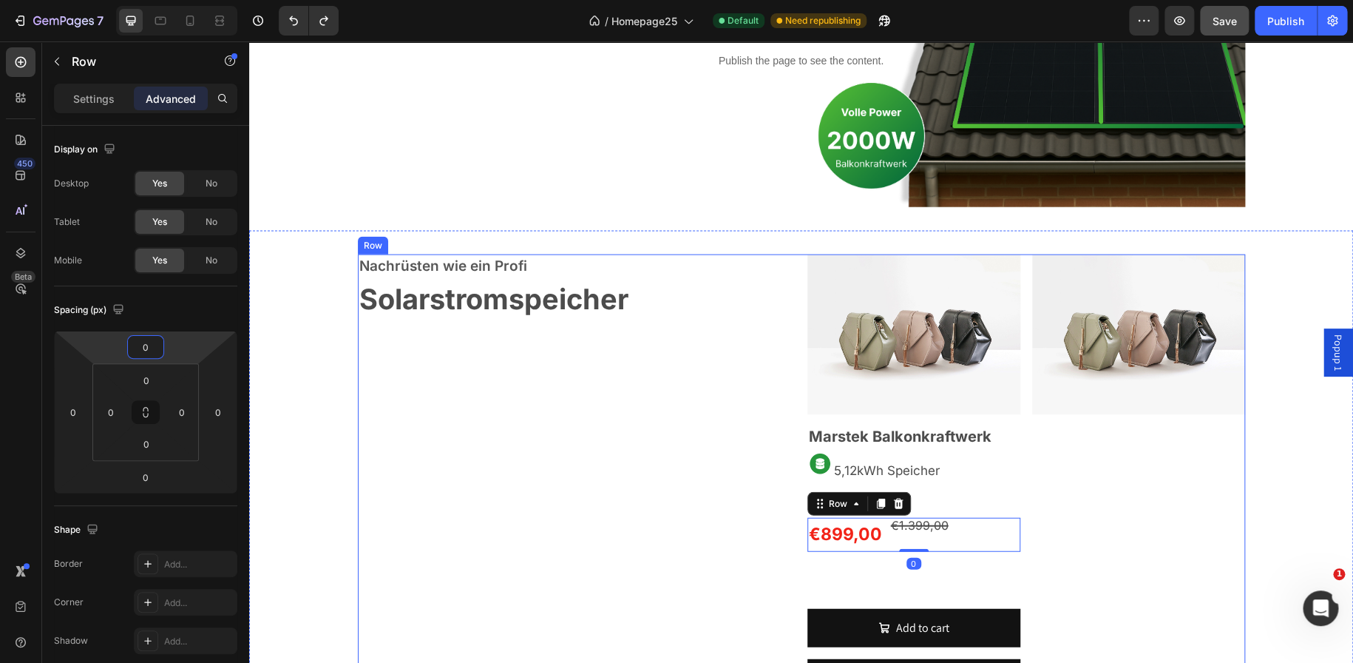
click at [747, 543] on div "Nachrüsten wie ein Profi Text block Solarstromspeicher Heading Row" at bounding box center [577, 579] width 438 height 651
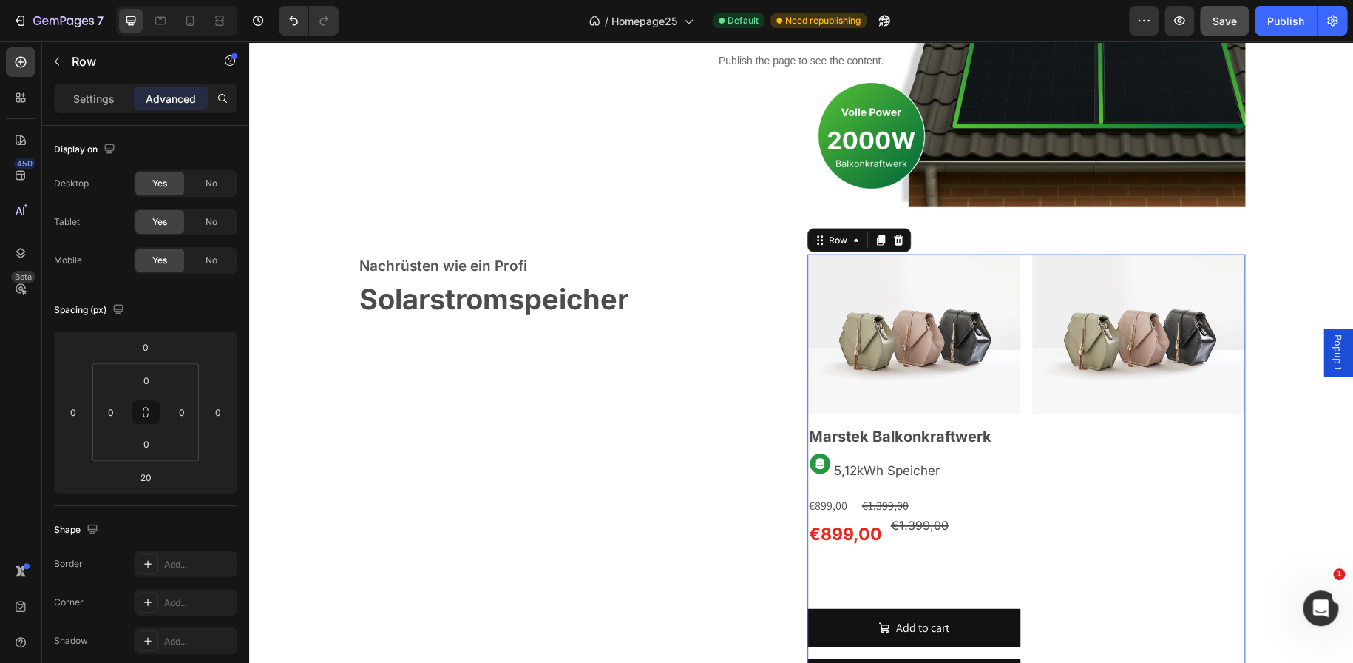
click at [1043, 518] on div "Image" at bounding box center [1138, 492] width 213 height 476
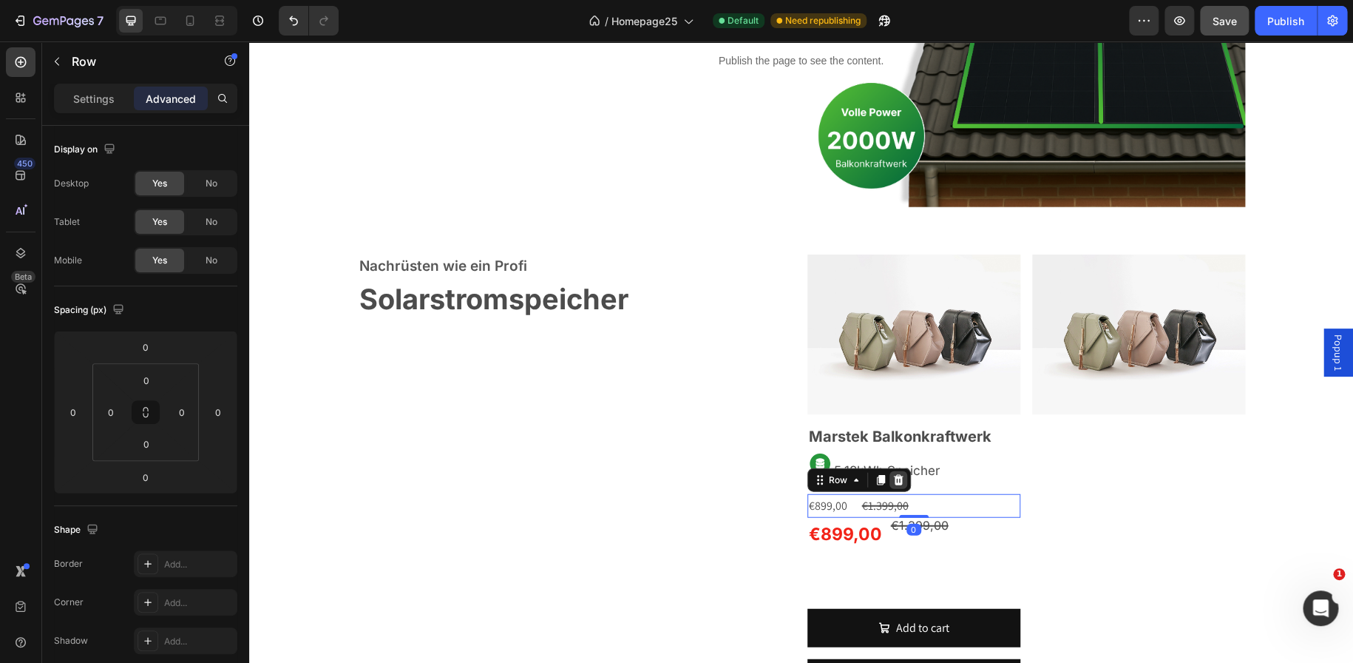
click at [896, 477] on icon at bounding box center [898, 479] width 10 height 10
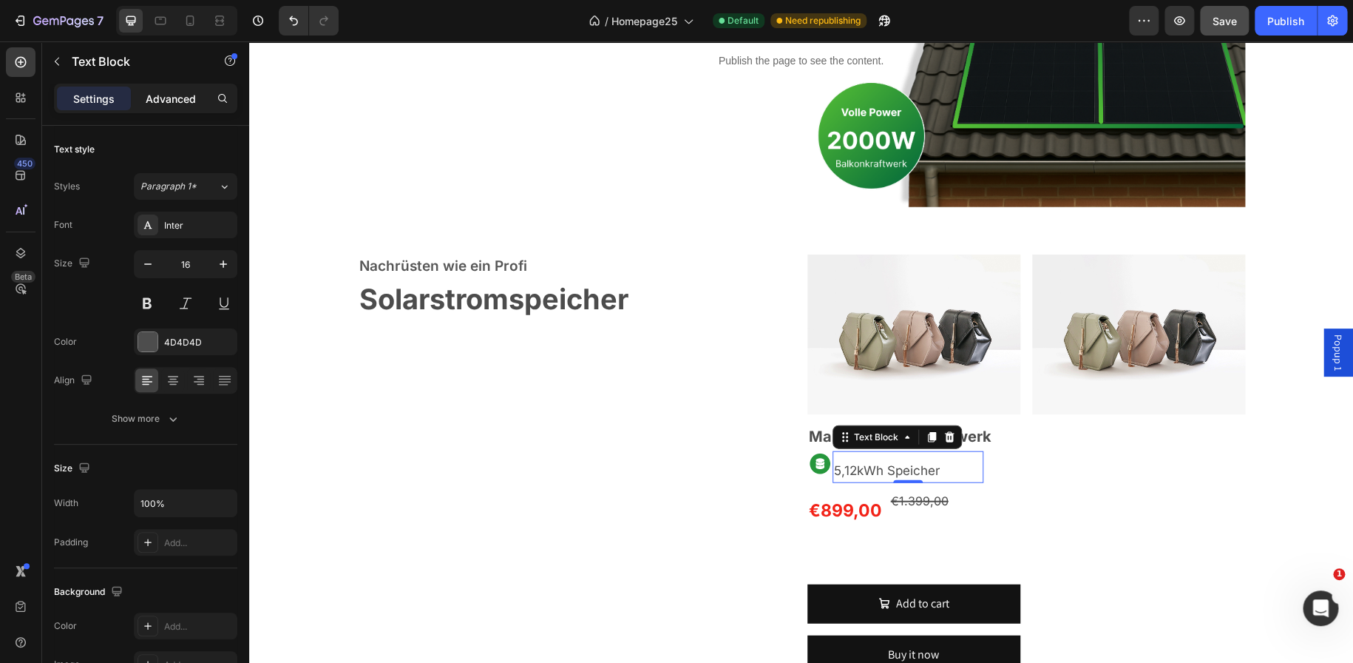
click at [177, 102] on p "Advanced" at bounding box center [171, 99] width 50 height 16
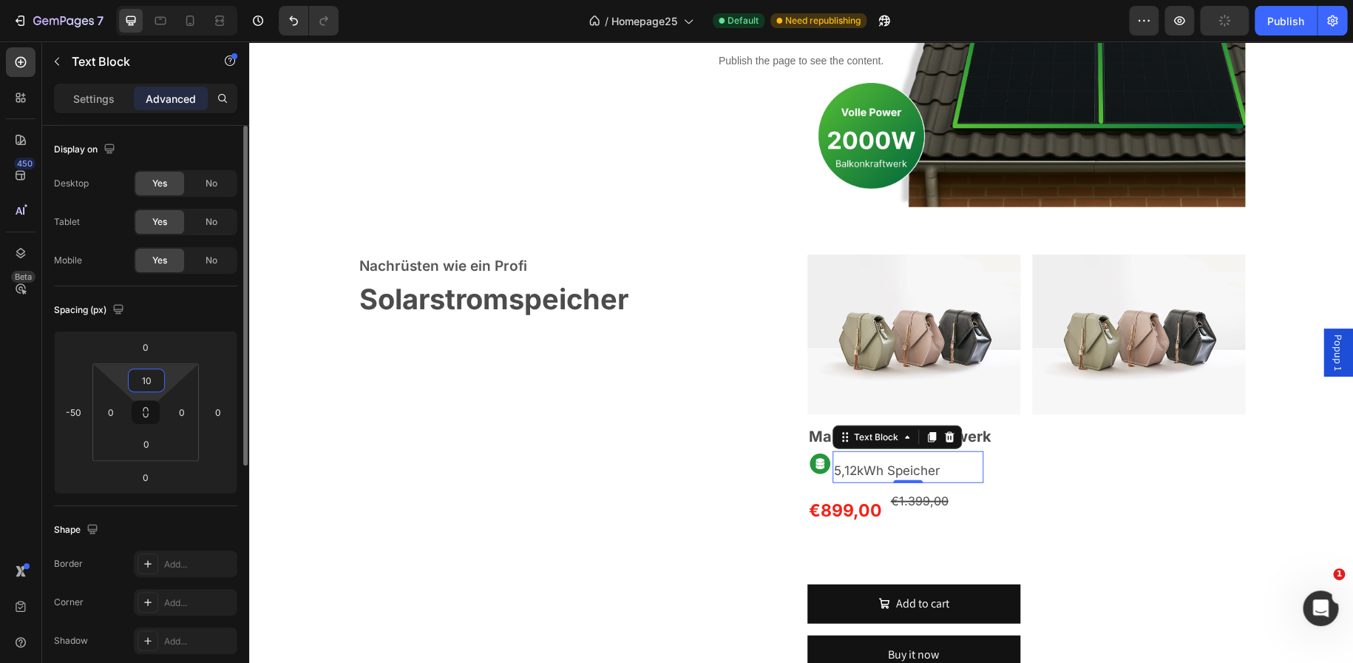
click at [149, 390] on input "10" at bounding box center [147, 380] width 30 height 22
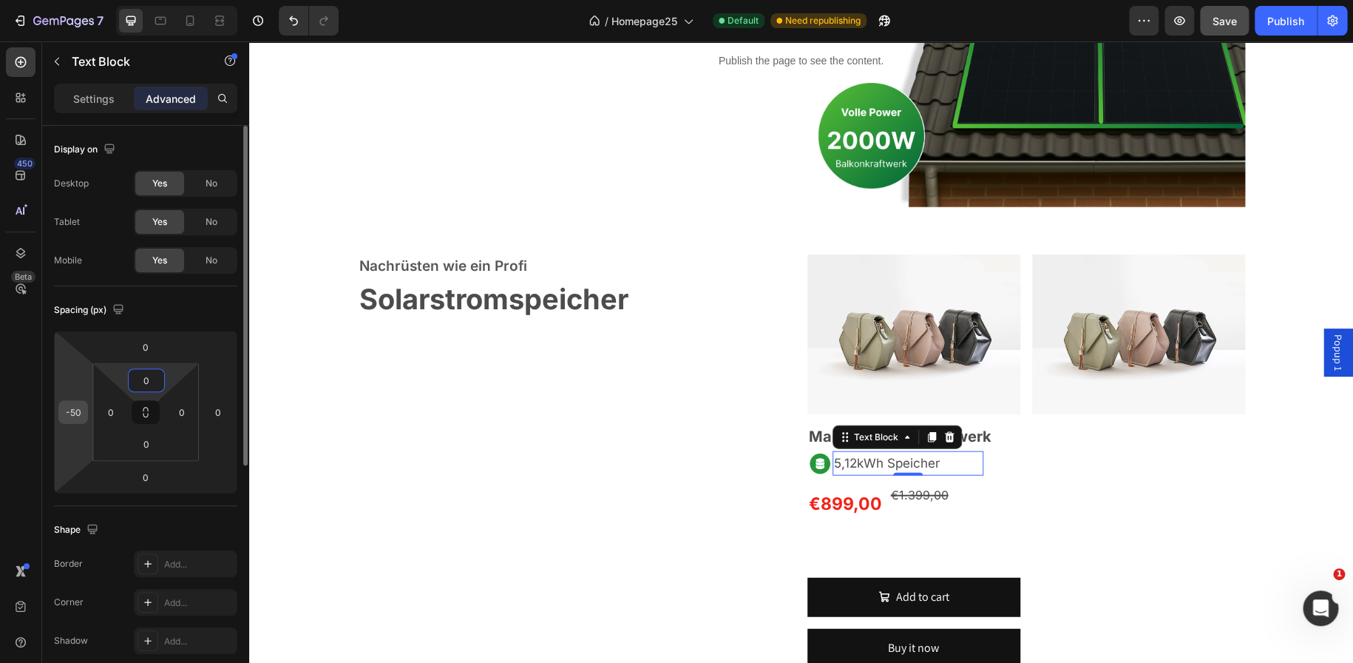
type input "0"
click at [80, 408] on input "-50" at bounding box center [73, 412] width 22 height 22
type input "-40"
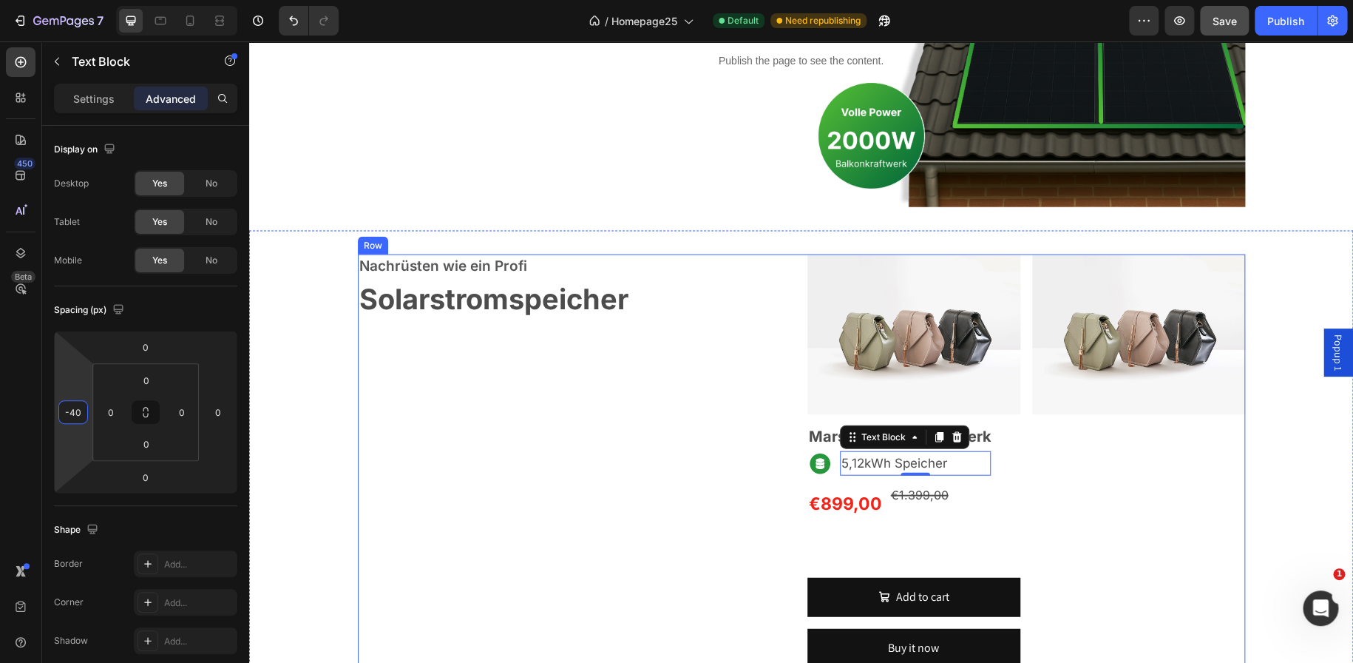
click at [779, 498] on div "Nachrüsten wie ein Profi Text block Solarstromspeicher Heading Row" at bounding box center [577, 564] width 438 height 620
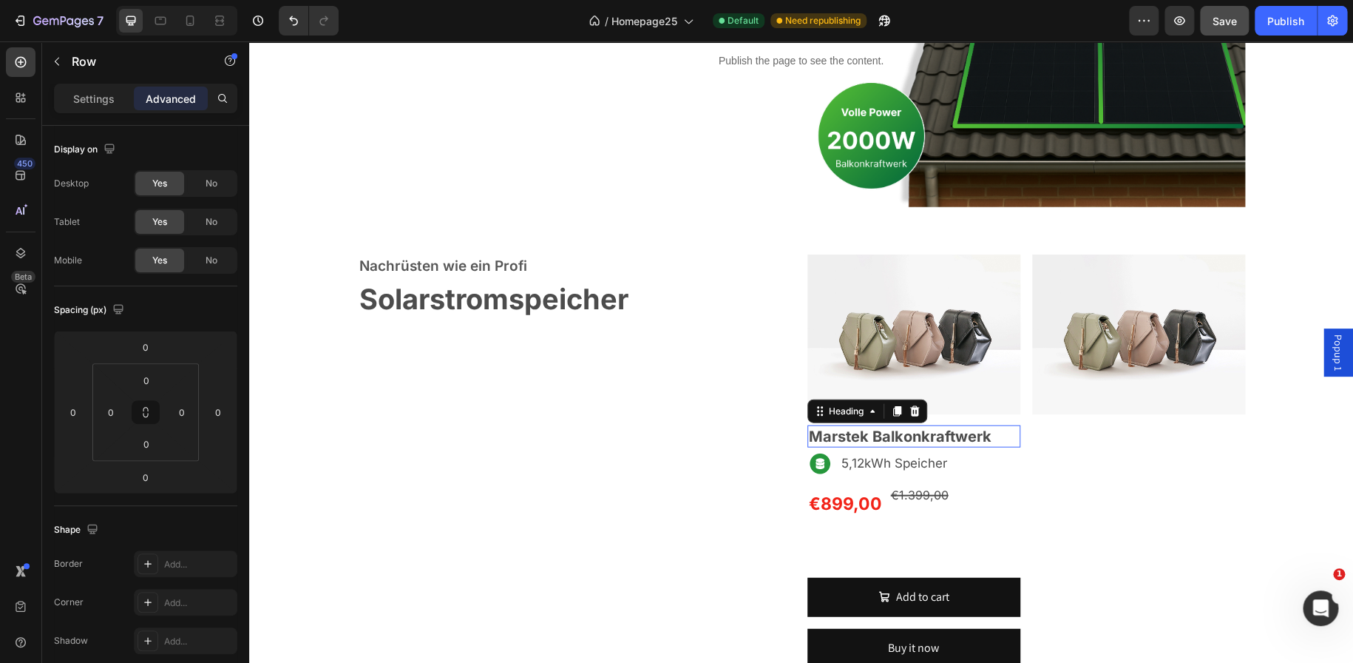
click at [910, 440] on span "Marstek Balkonkraftwerk" at bounding box center [900, 436] width 183 height 18
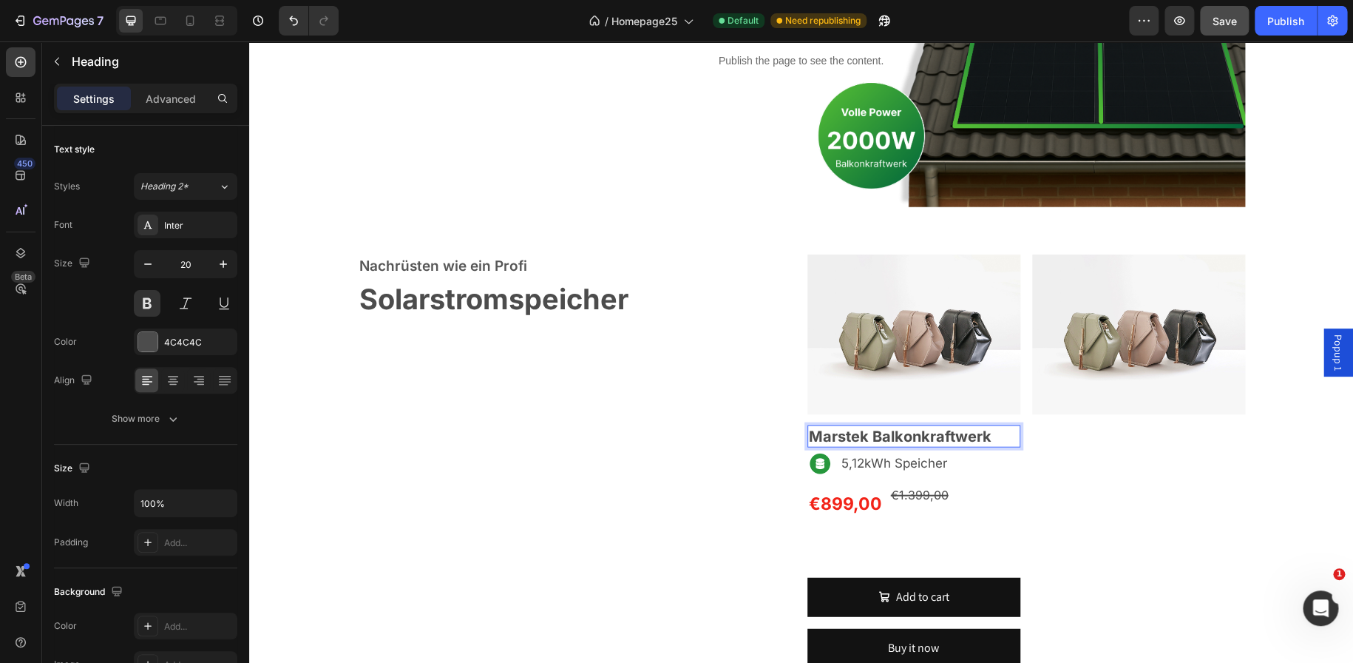
click at [910, 440] on span "Marstek Balkonkraftwerk" at bounding box center [900, 436] width 183 height 18
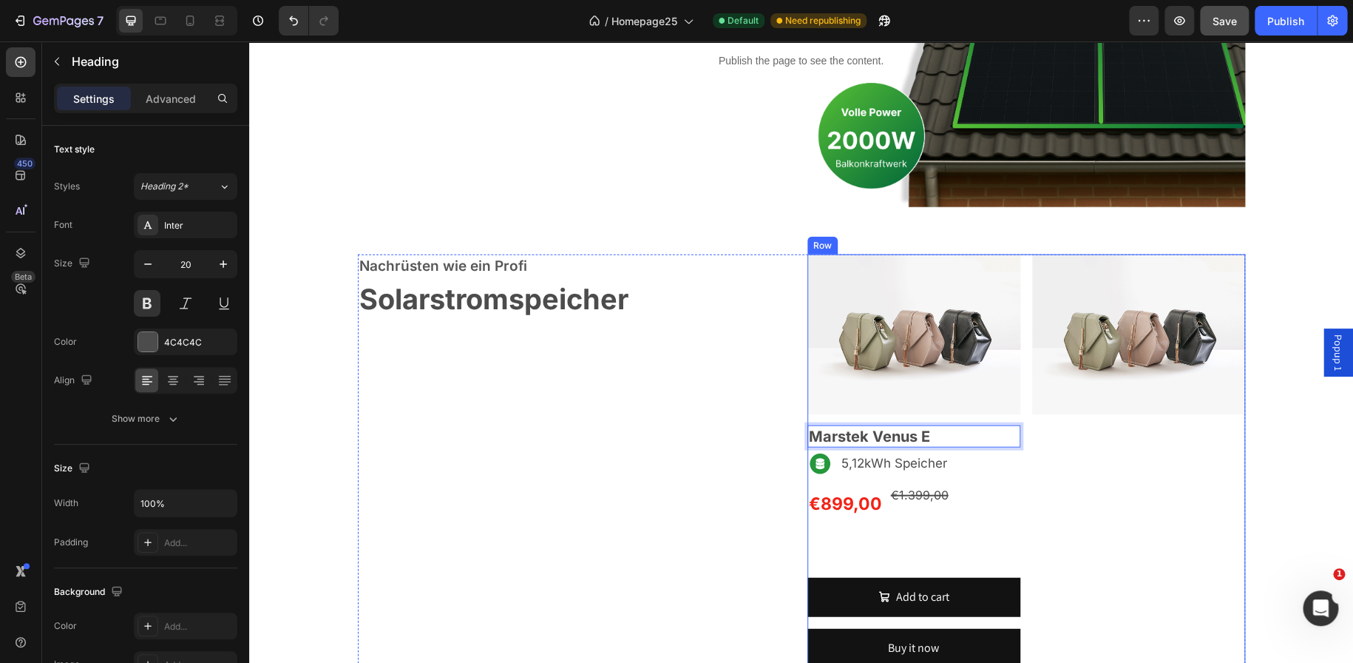
click at [1110, 464] on div "Image" at bounding box center [1138, 477] width 213 height 446
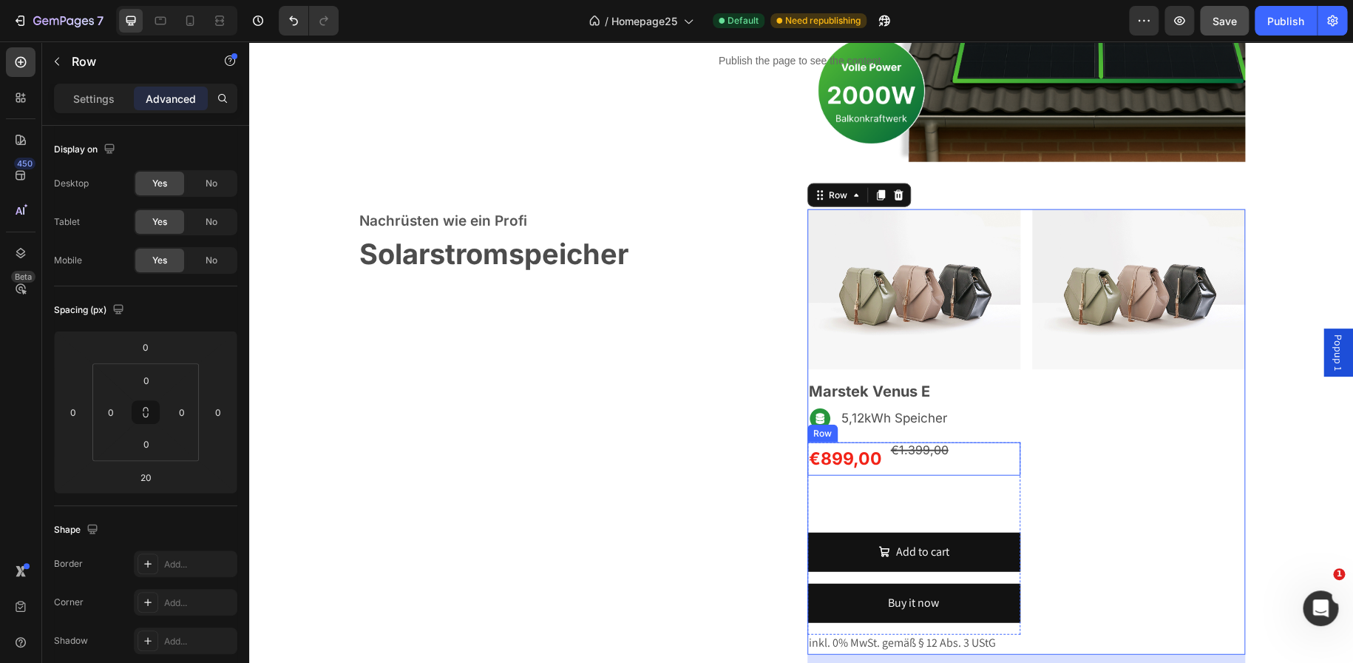
scroll to position [1642, 0]
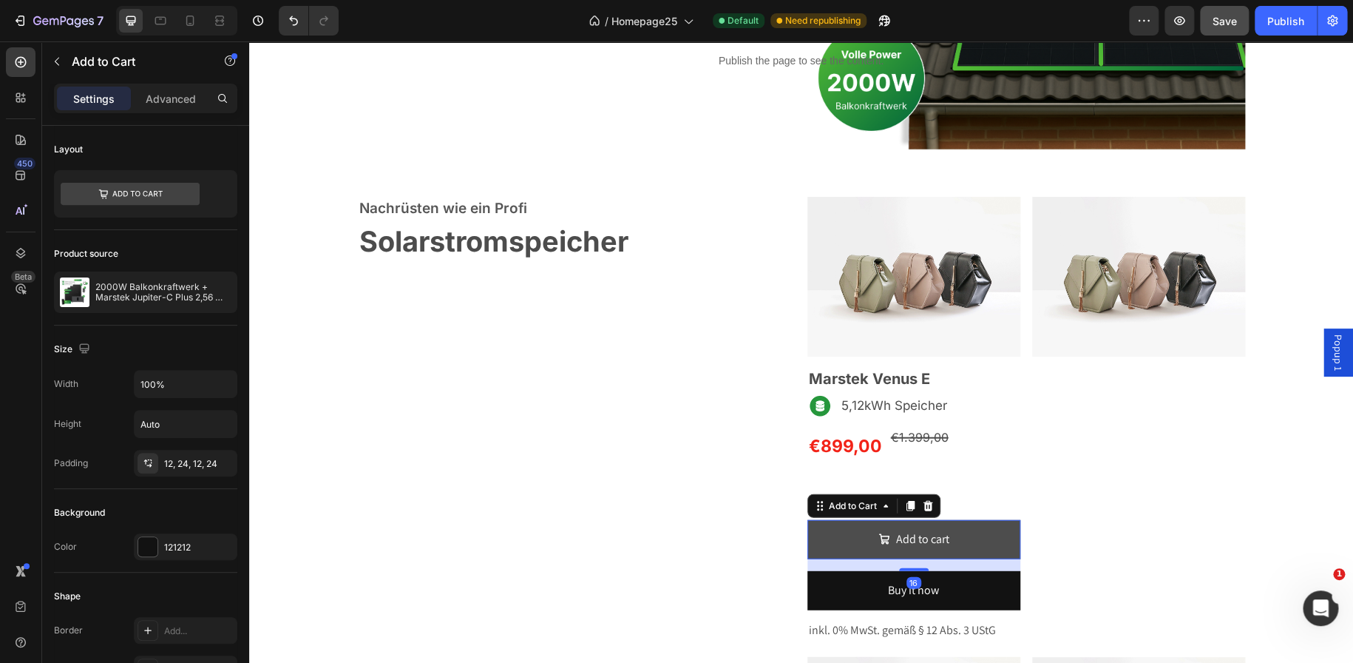
click at [985, 531] on button "Add to cart" at bounding box center [914, 539] width 213 height 39
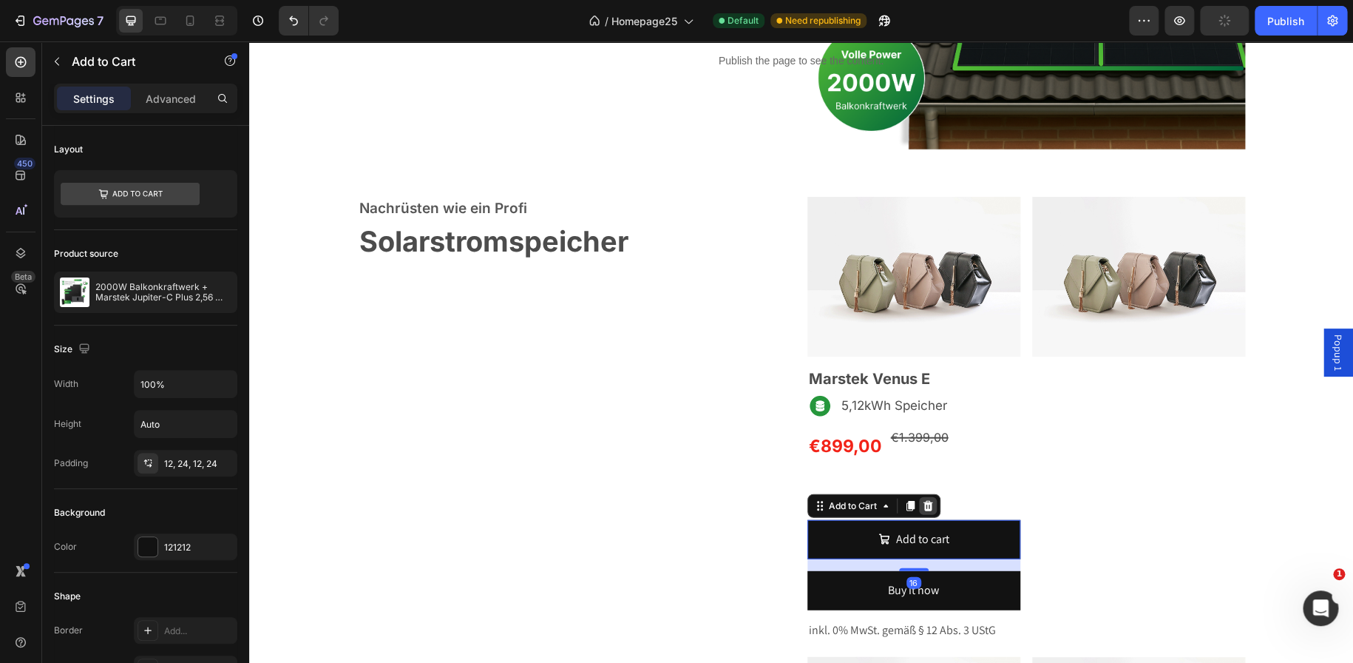
click at [922, 503] on icon at bounding box center [928, 506] width 12 height 12
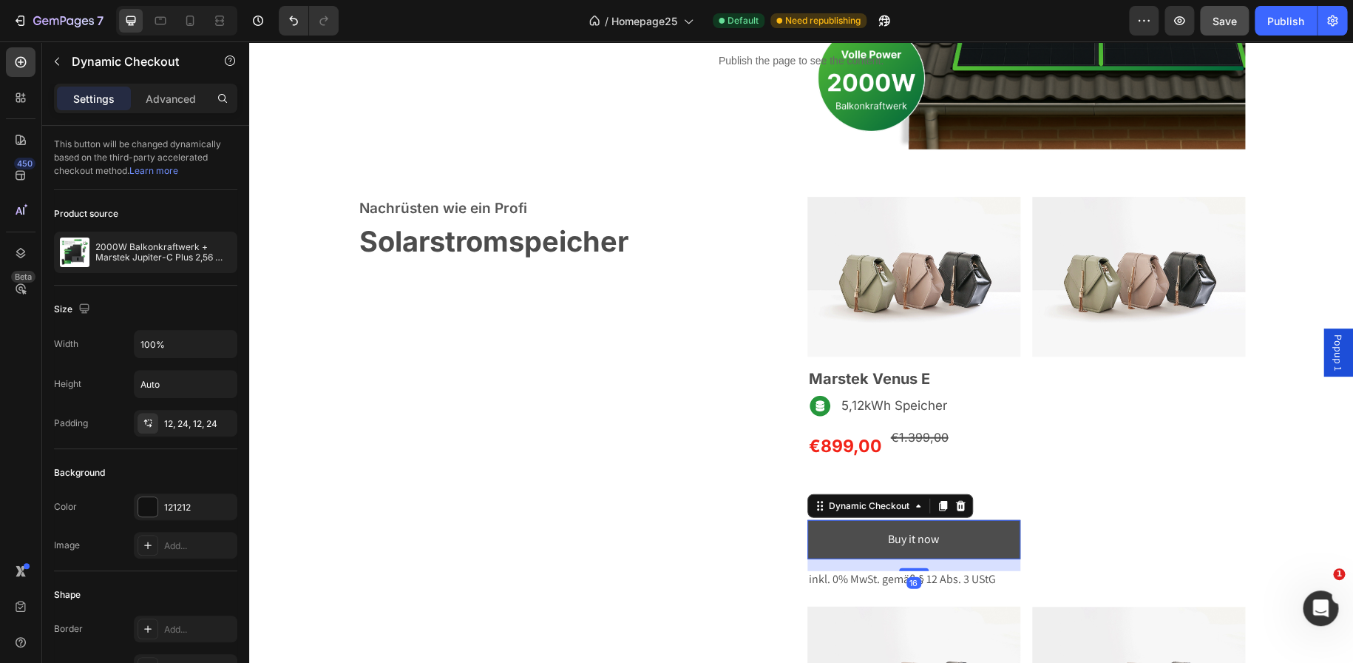
click at [964, 536] on button "Buy it now" at bounding box center [914, 539] width 213 height 39
click at [958, 500] on icon at bounding box center [961, 506] width 12 height 12
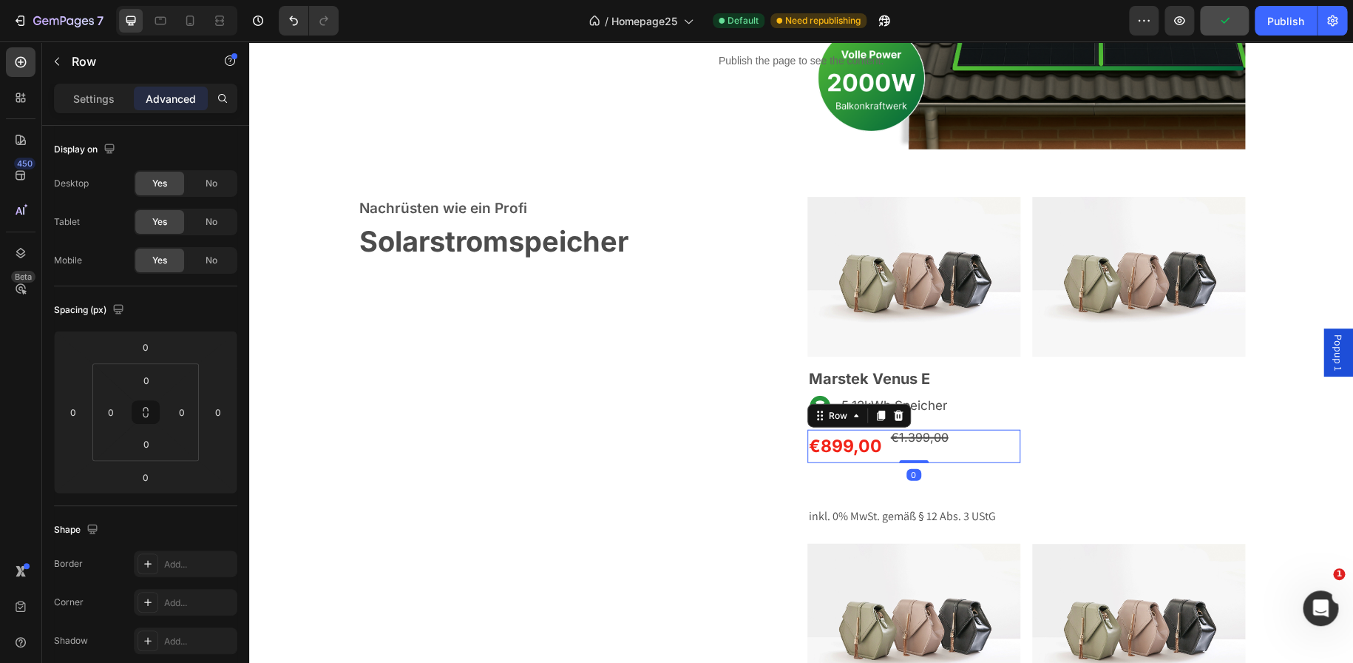
click at [890, 450] on div "€1.399,00 Product Price Product Price" at bounding box center [920, 446] width 61 height 33
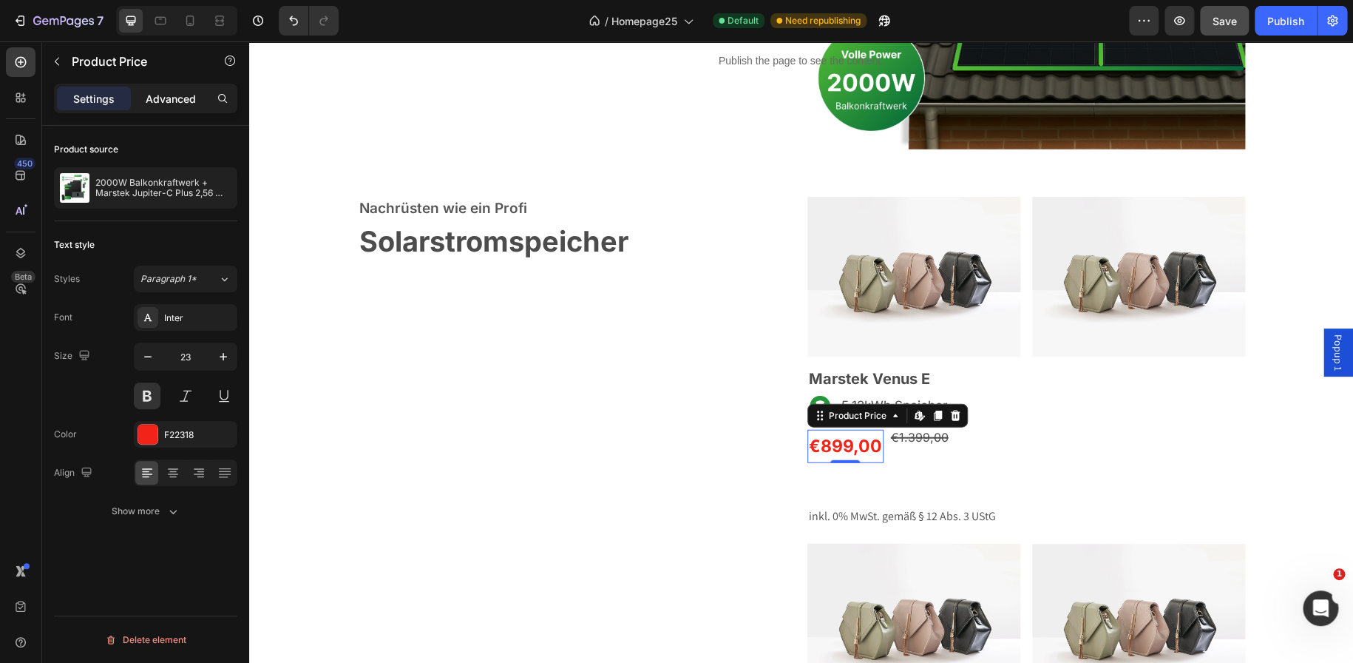
click at [186, 100] on p "Advanced" at bounding box center [171, 99] width 50 height 16
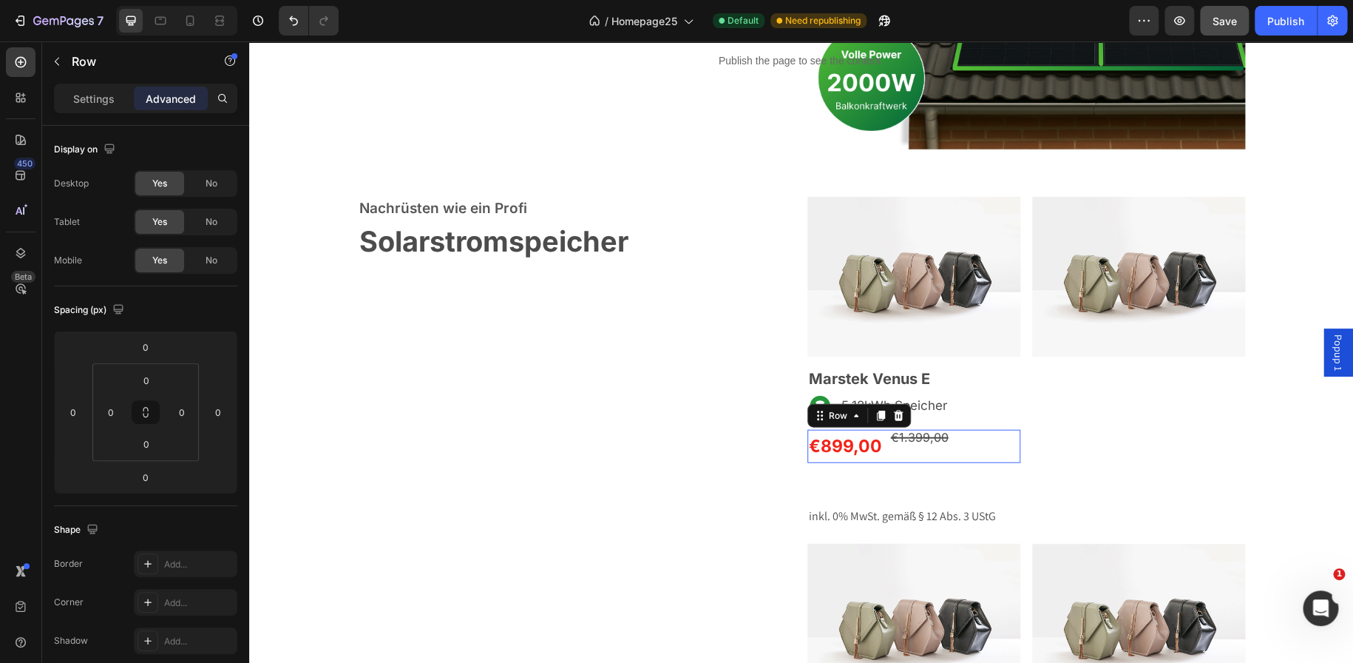
click at [882, 453] on div "€899,00 Product Price Product Price €1.399,00 Product Price Product Price Row 0" at bounding box center [914, 446] width 213 height 33
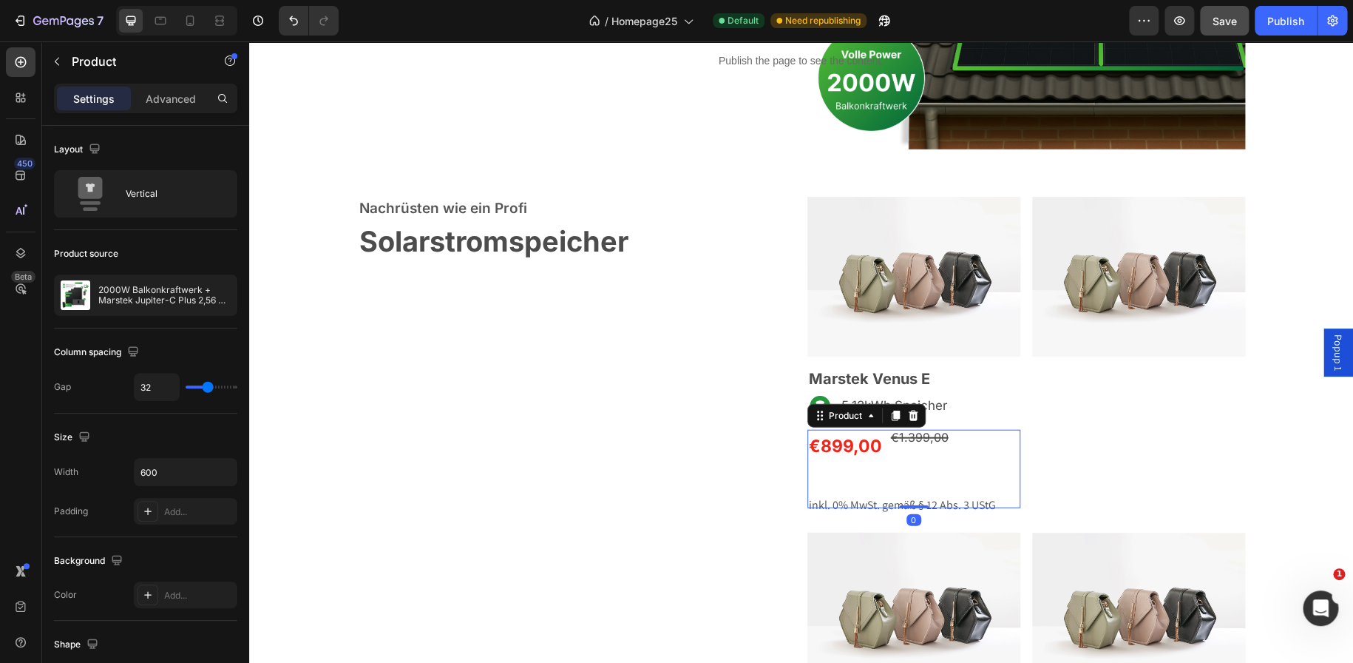
drag, startPoint x: 910, startPoint y: 516, endPoint x: 910, endPoint y: 489, distance: 27.4
click at [910, 489] on div "€899,00 Product Price Product Price €1.399,00 Product Price Product Price Row P…" at bounding box center [914, 469] width 213 height 78
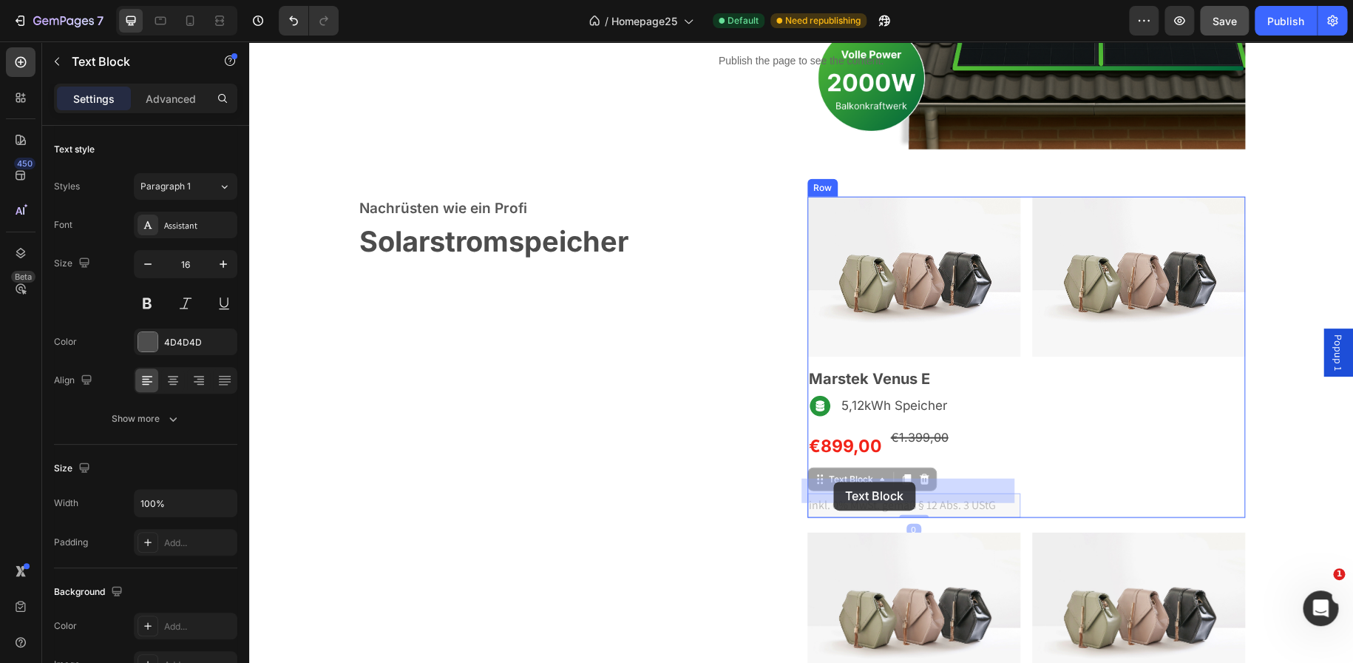
drag, startPoint x: 825, startPoint y: 503, endPoint x: 833, endPoint y: 481, distance: 22.9
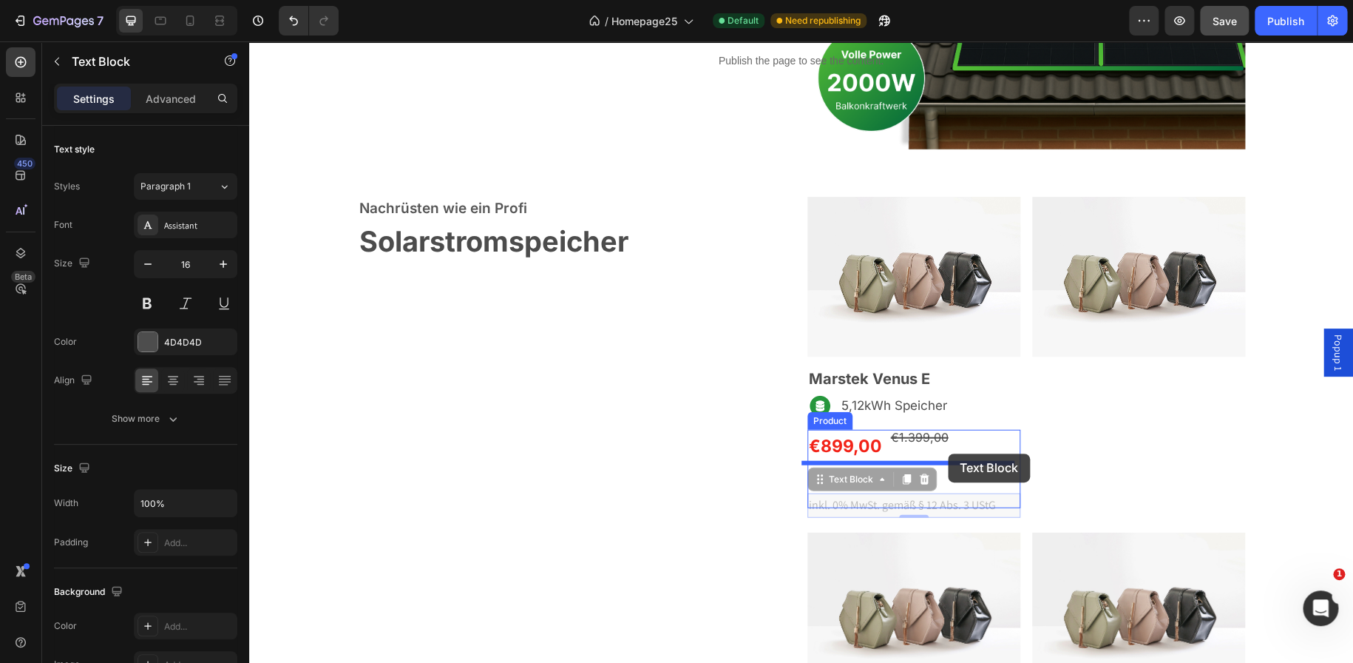
drag, startPoint x: 955, startPoint y: 505, endPoint x: 947, endPoint y: 453, distance: 52.3
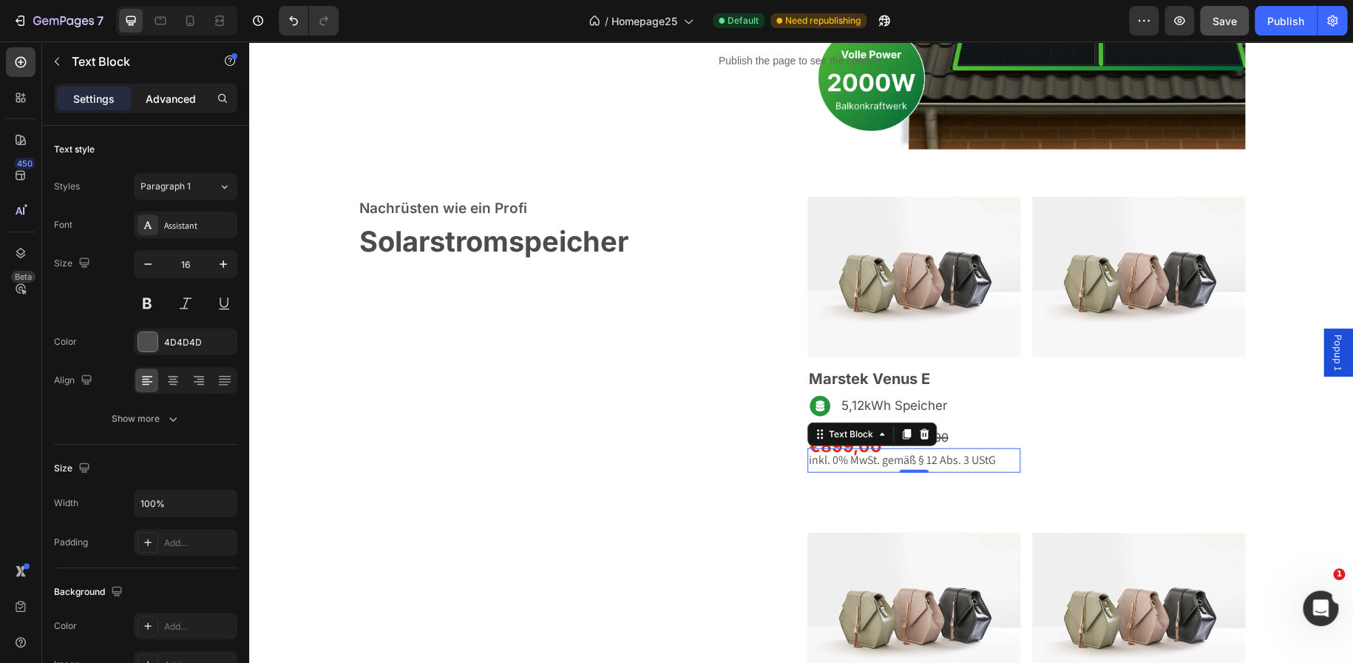
click at [160, 91] on p "Advanced" at bounding box center [171, 99] width 50 height 16
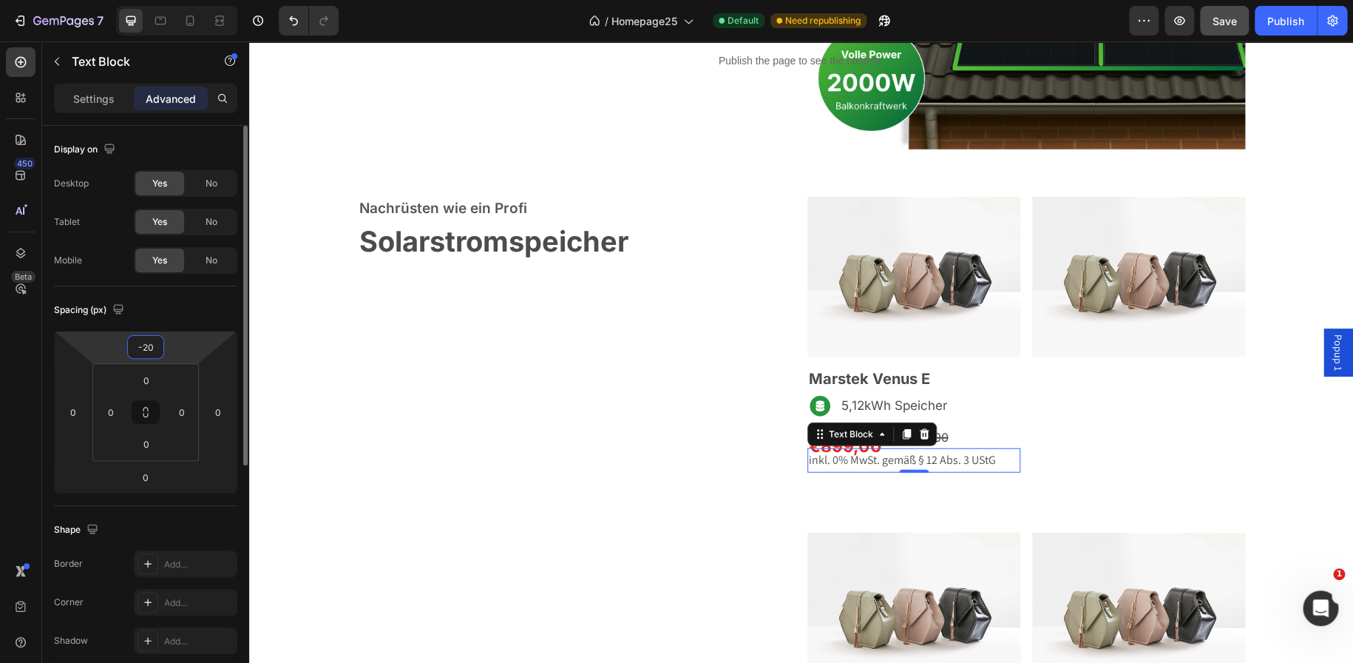
click at [153, 336] on input "-20" at bounding box center [146, 347] width 30 height 22
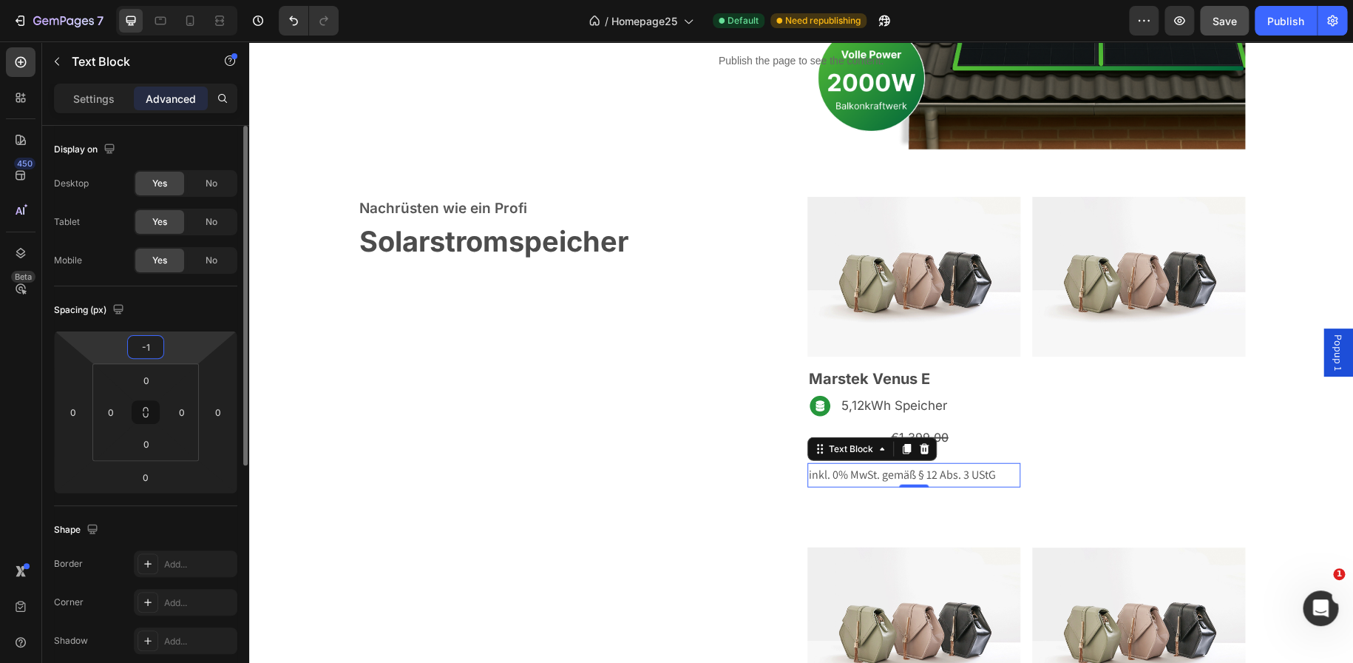
type input "-10"
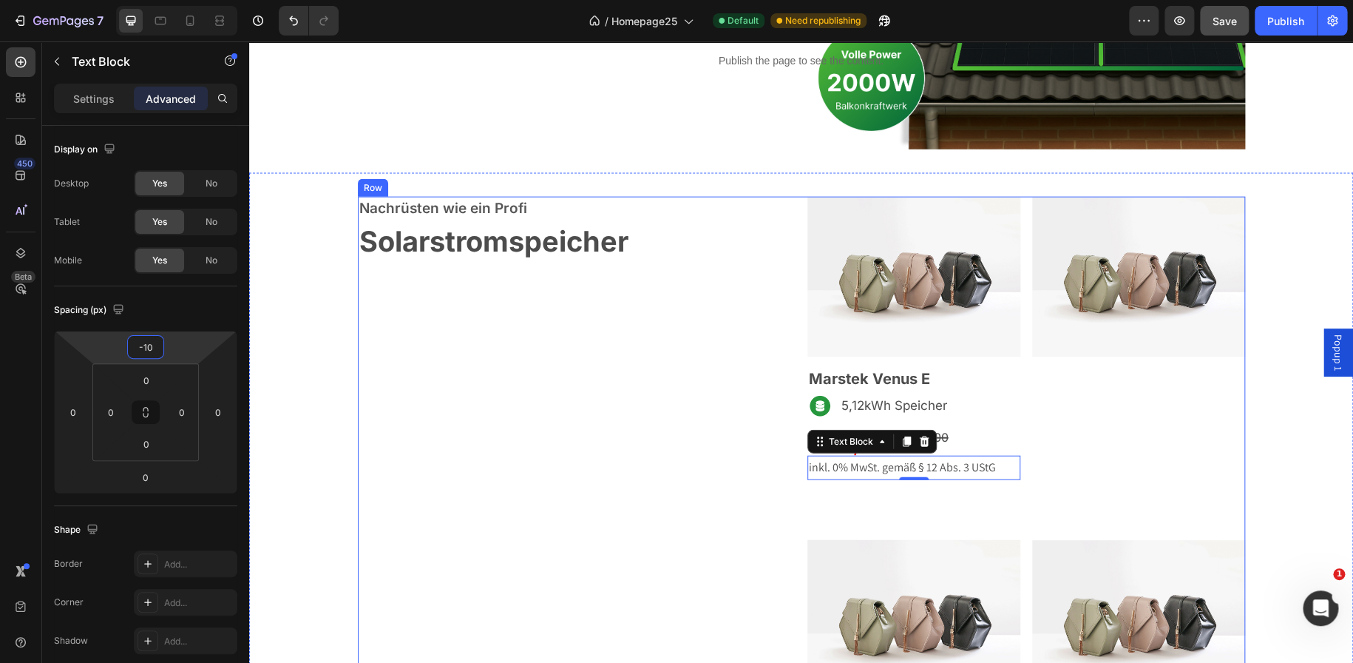
click at [713, 463] on div "Nachrüsten wie ein Profi Text block Solarstromspeicher Heading Row" at bounding box center [577, 448] width 438 height 503
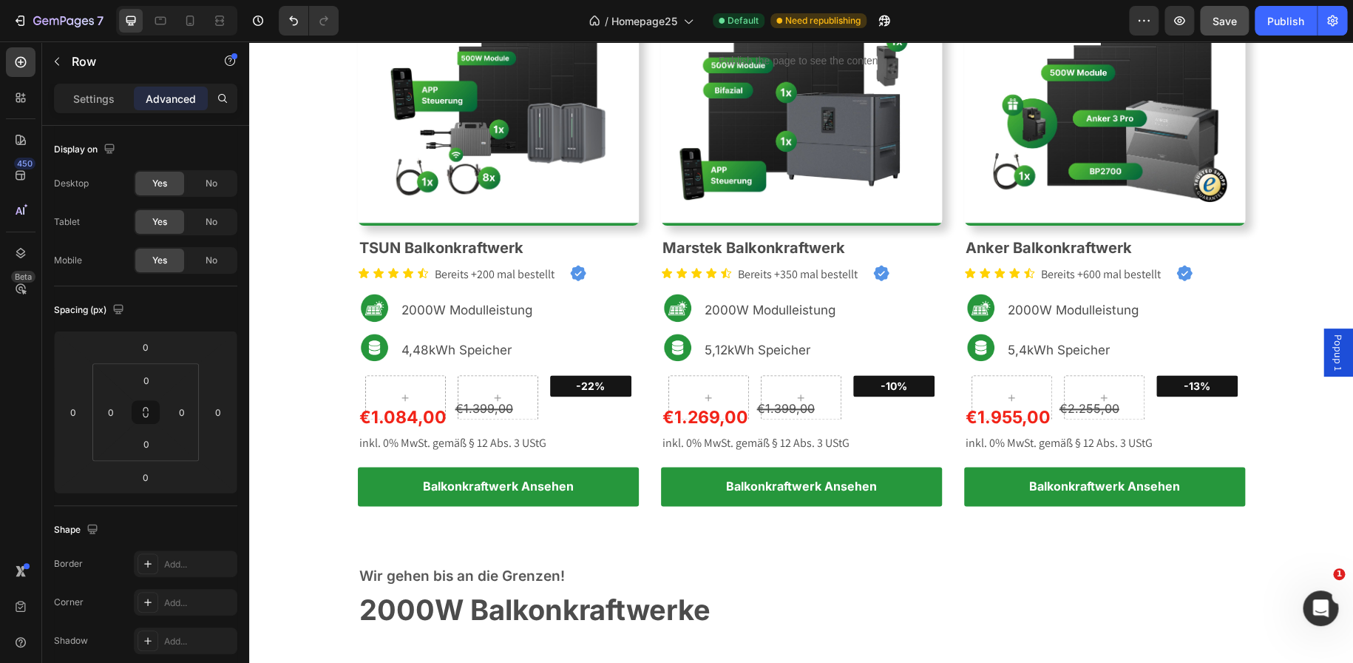
scroll to position [787, 0]
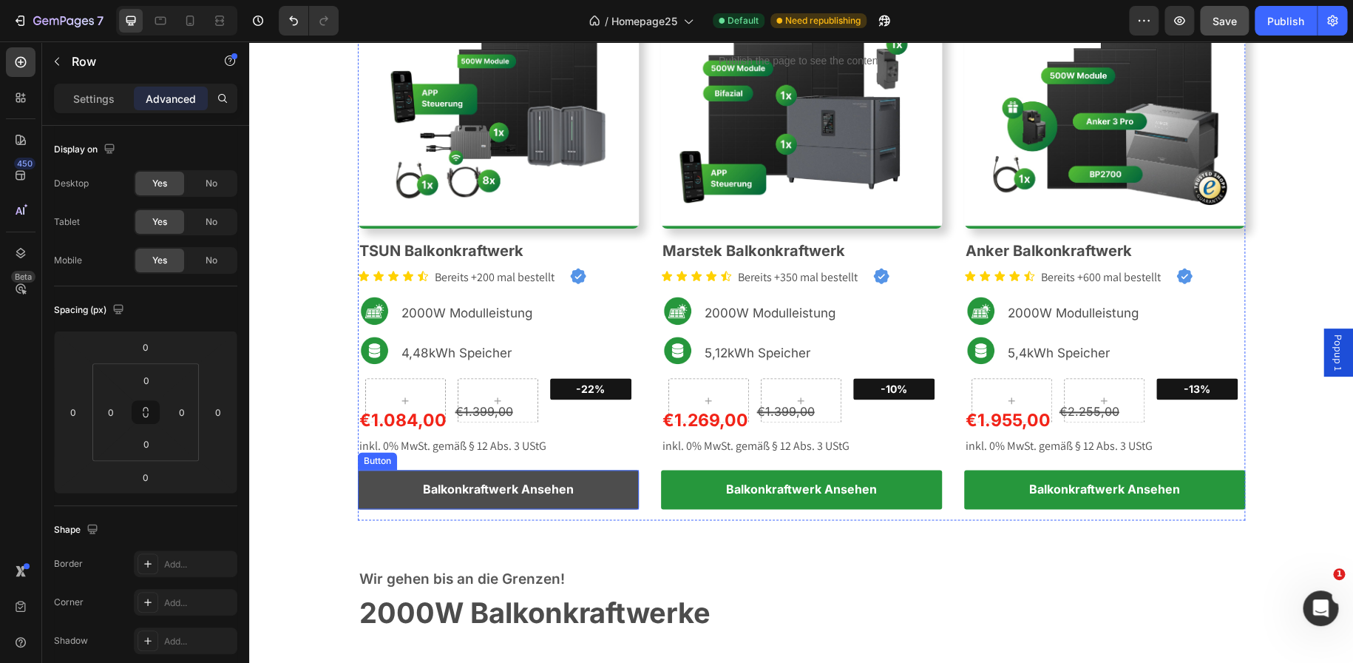
click at [583, 480] on link "Balkonkraftwerk Ansehen" at bounding box center [498, 489] width 281 height 39
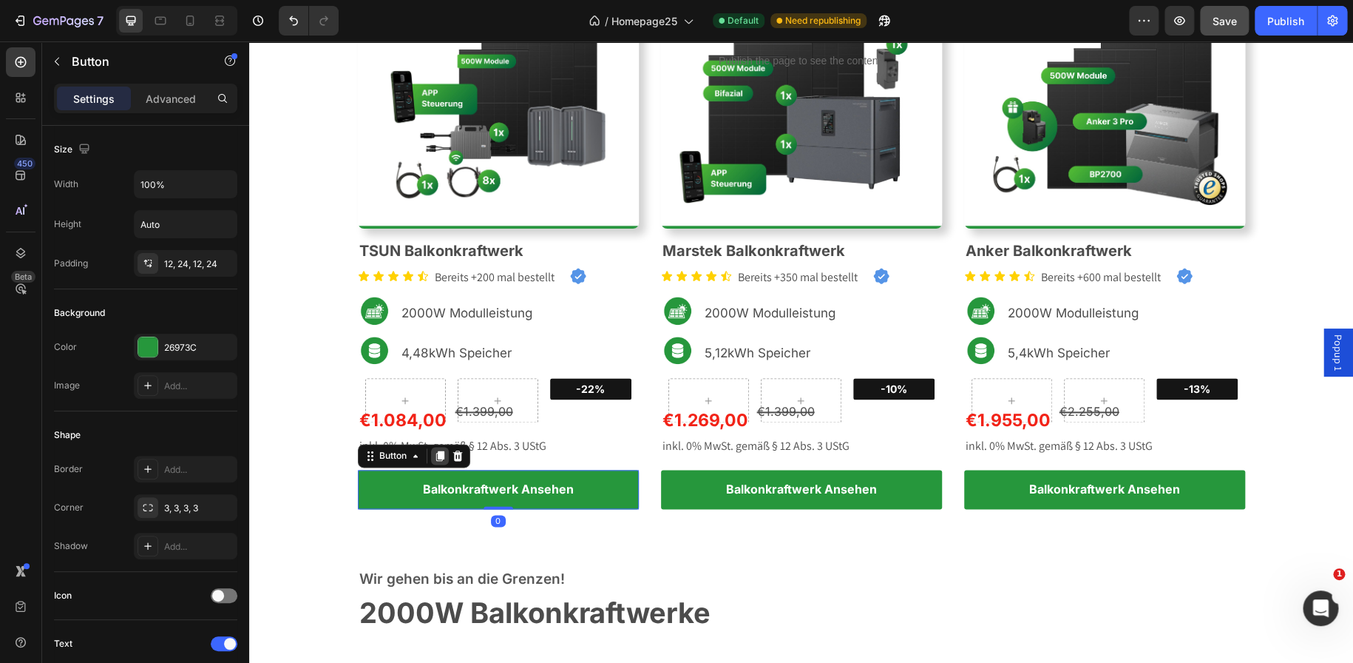
click at [434, 456] on icon at bounding box center [440, 456] width 12 height 12
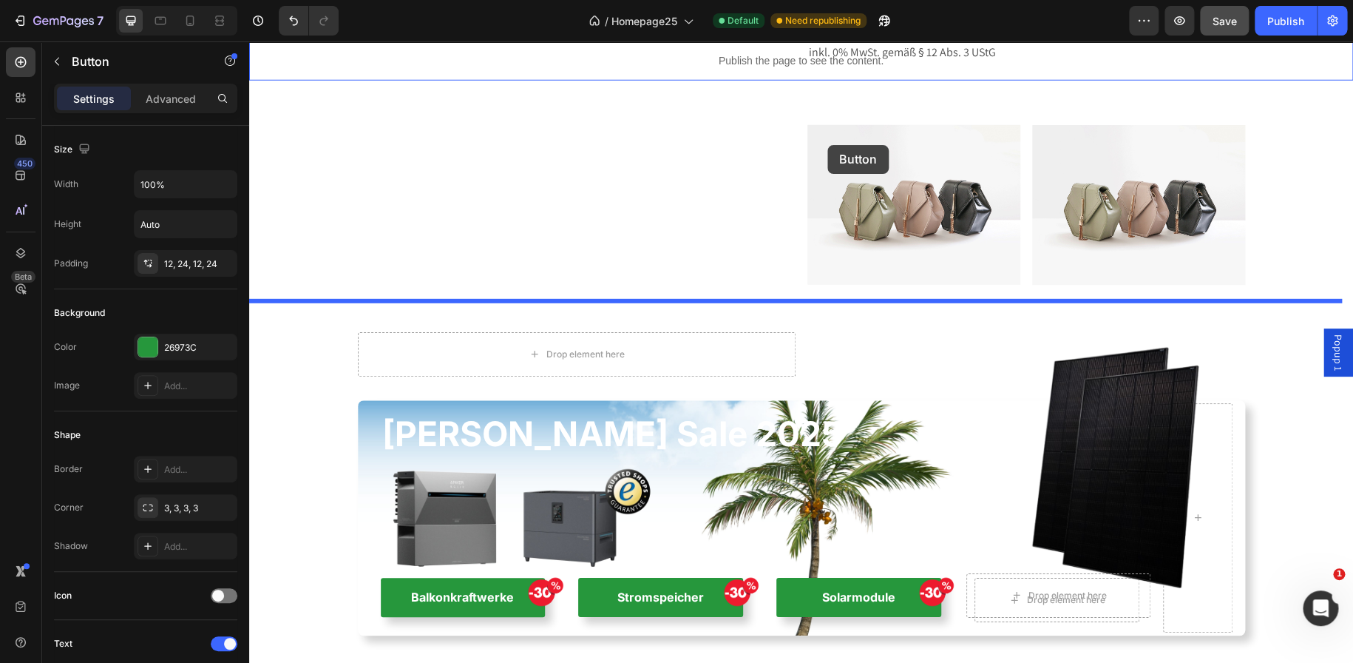
scroll to position [2031, 0]
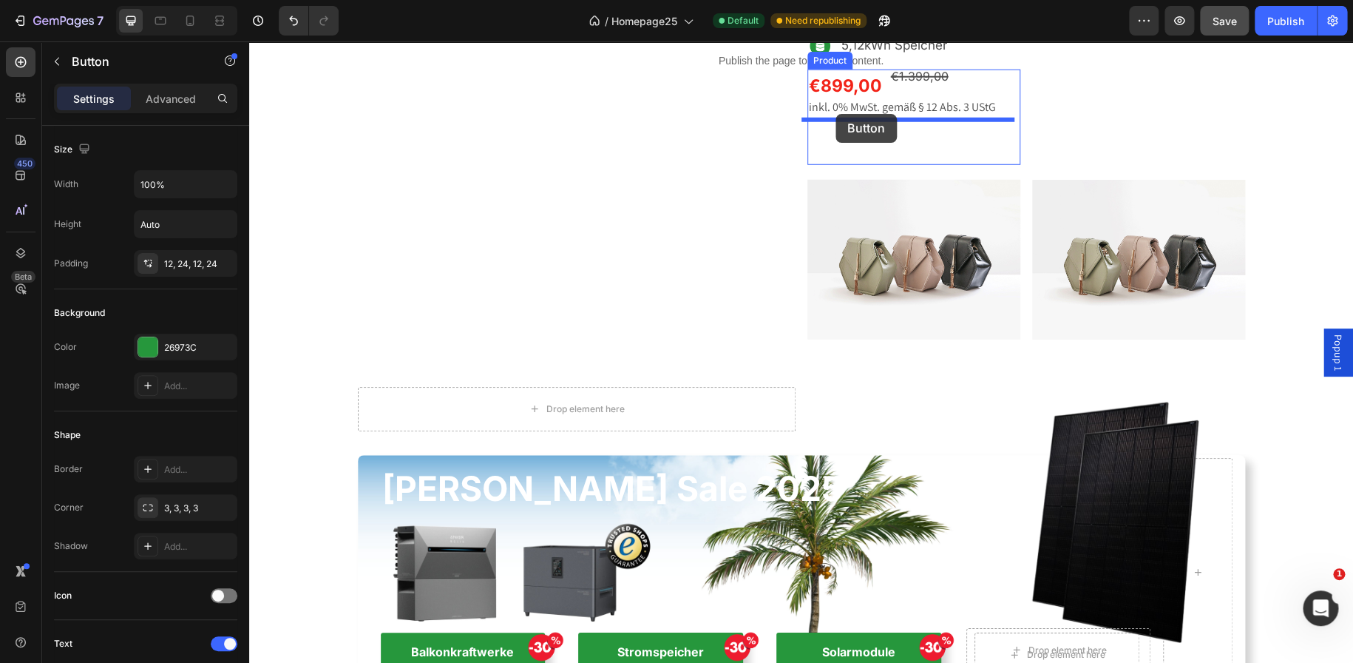
drag, startPoint x: 367, startPoint y: 497, endPoint x: 836, endPoint y: 114, distance: 605.4
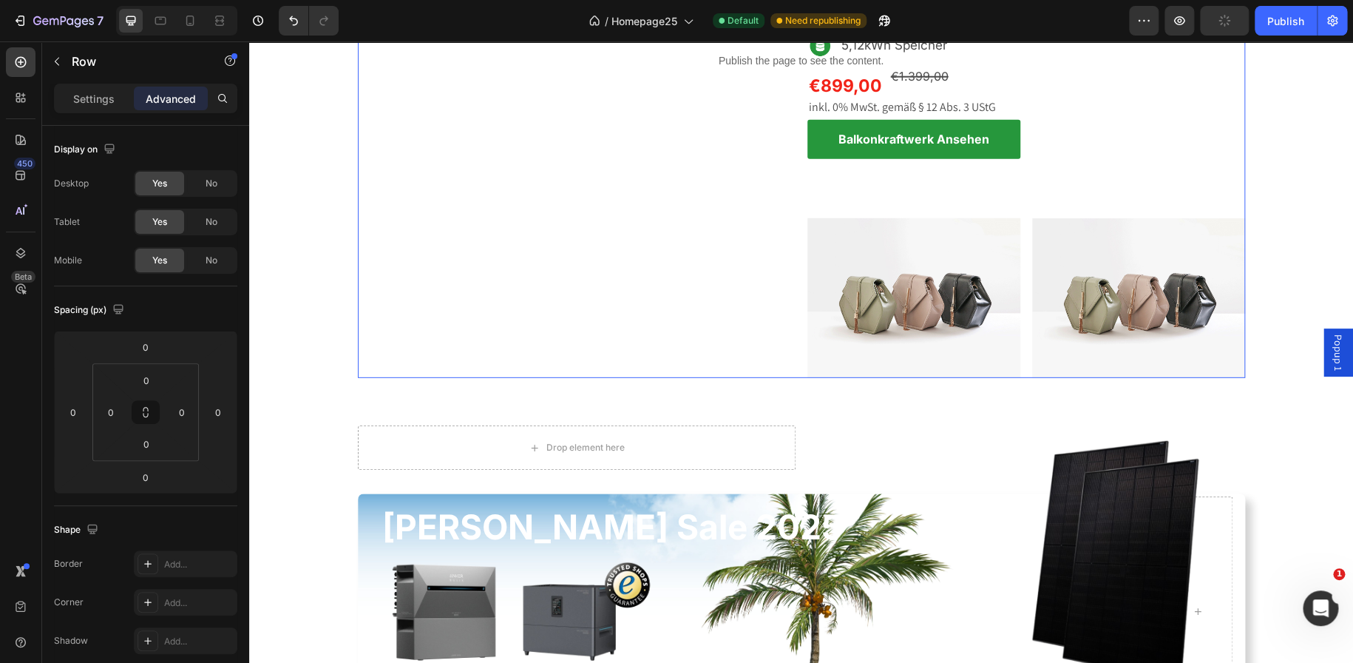
click at [708, 161] on div "Nachrüsten wie ein Profi Text block Solarstromspeicher Heading Row" at bounding box center [577, 108] width 438 height 542
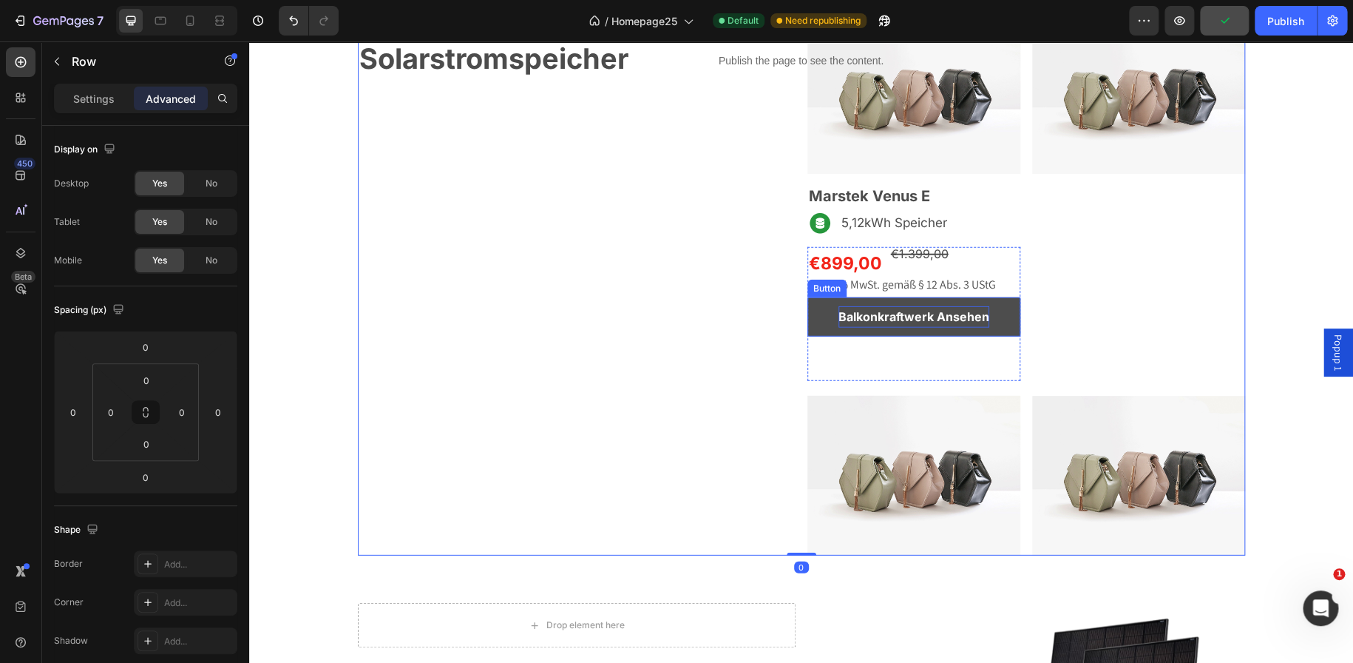
scroll to position [1824, 0]
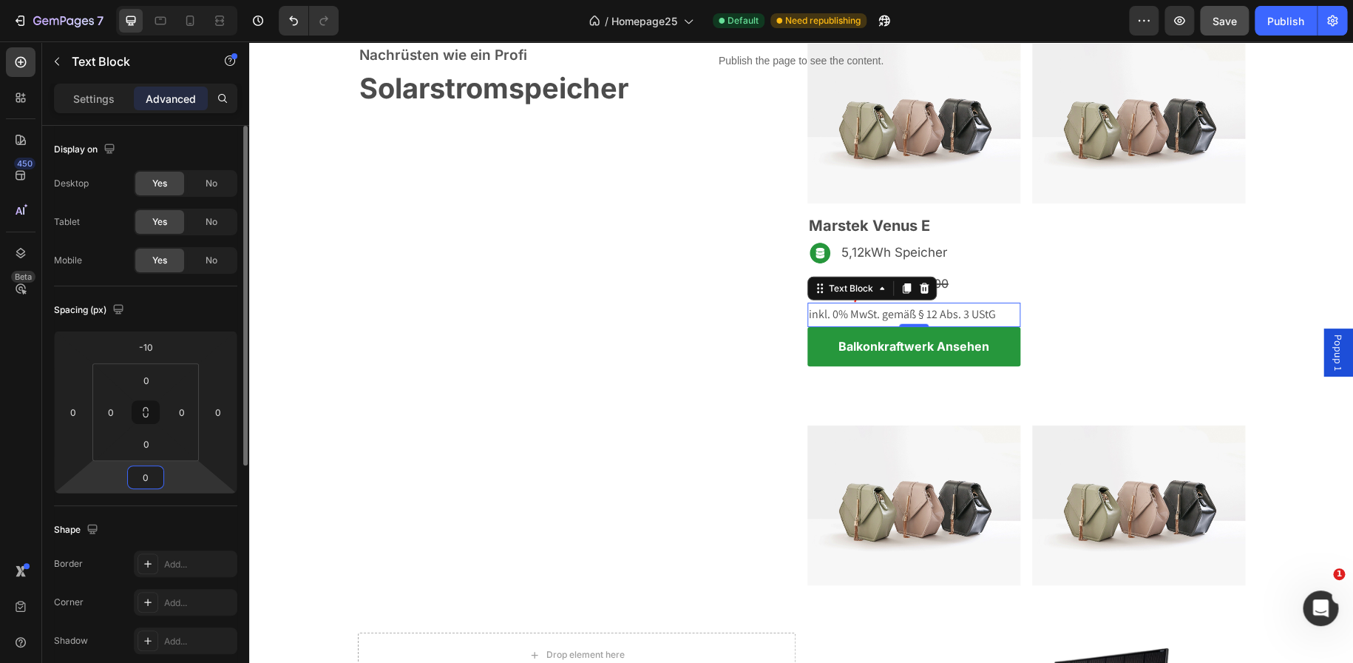
click at [147, 472] on input "0" at bounding box center [146, 477] width 30 height 22
type input "10"
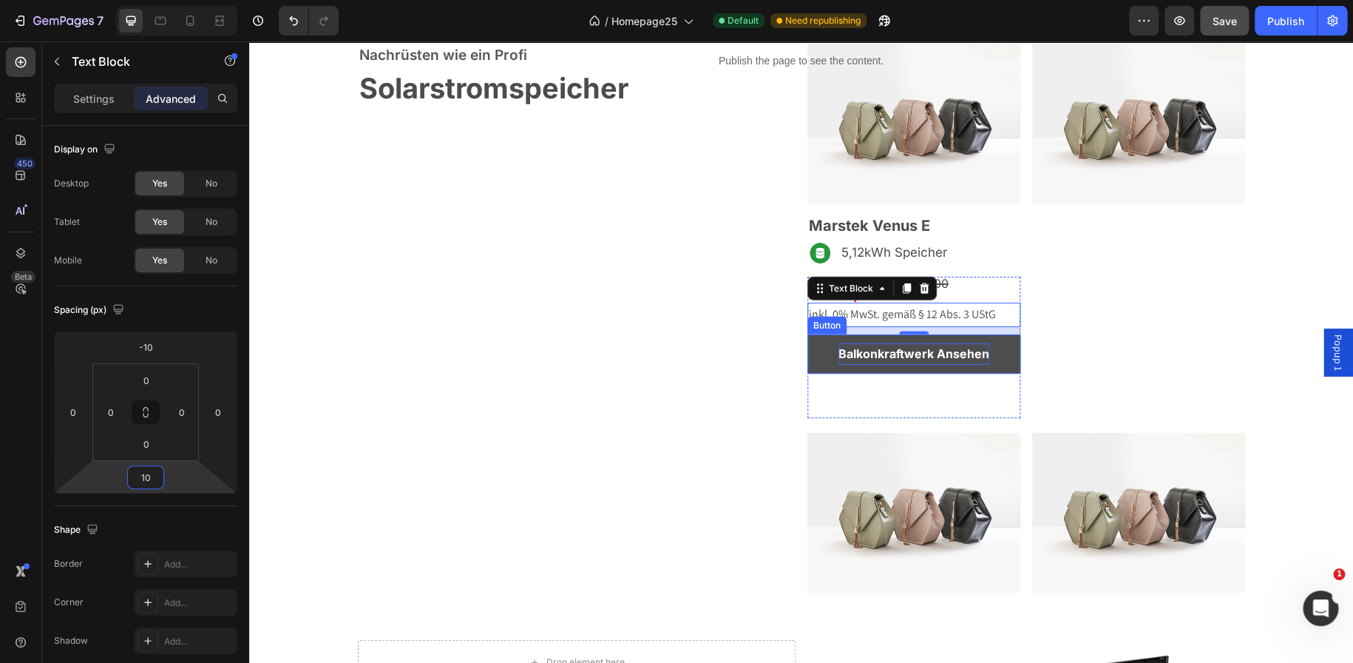
click at [854, 349] on strong "Balkonkraftwerk Ansehen" at bounding box center [914, 353] width 151 height 15
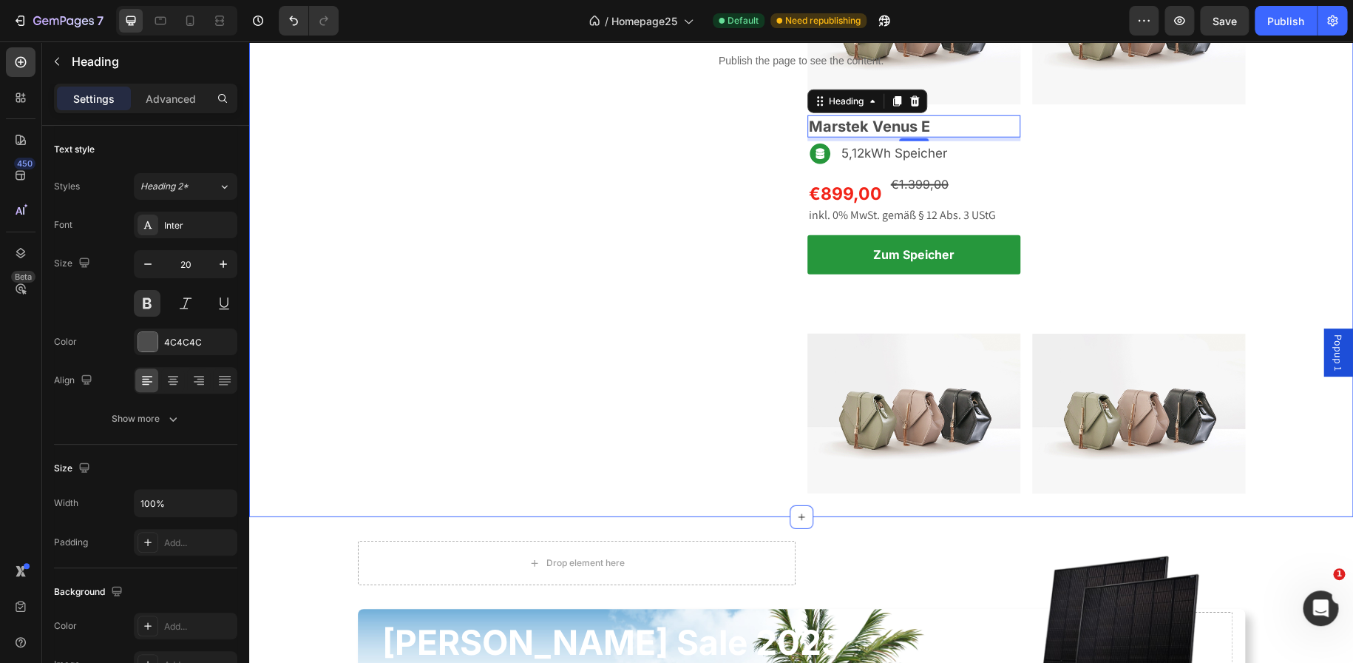
scroll to position [1918, 0]
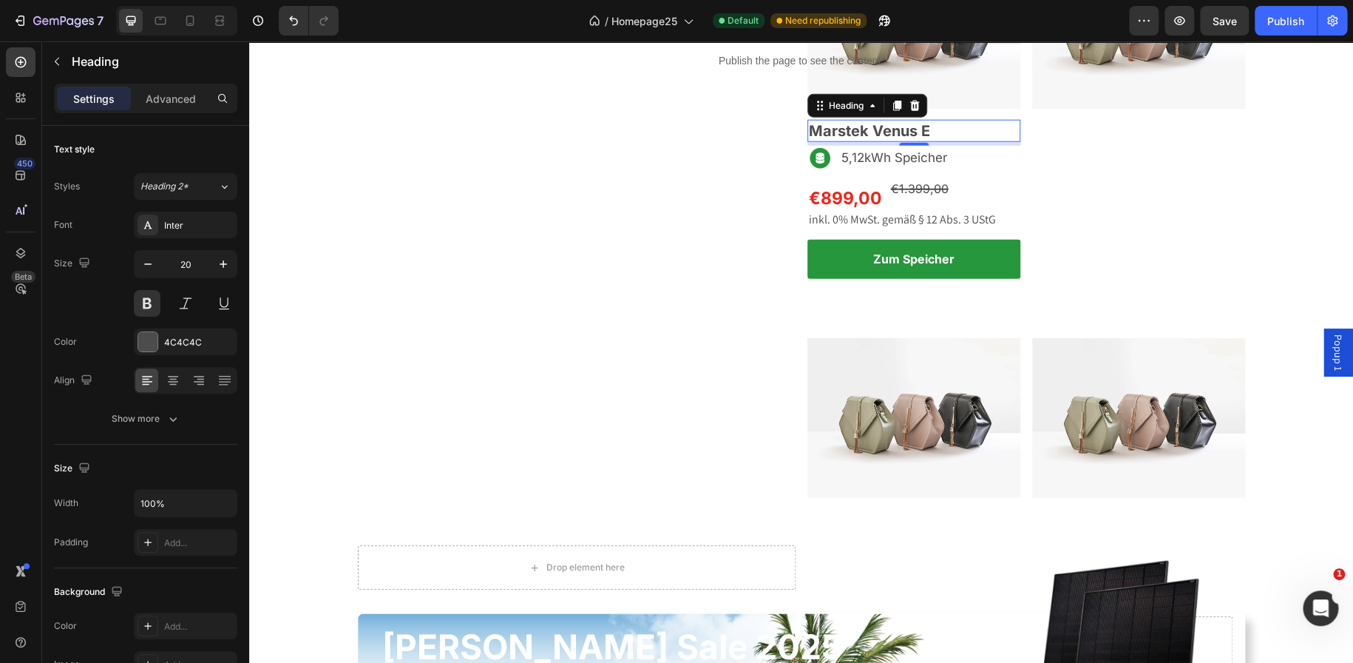
click at [928, 123] on p "Marstek Venus E" at bounding box center [914, 130] width 210 height 19
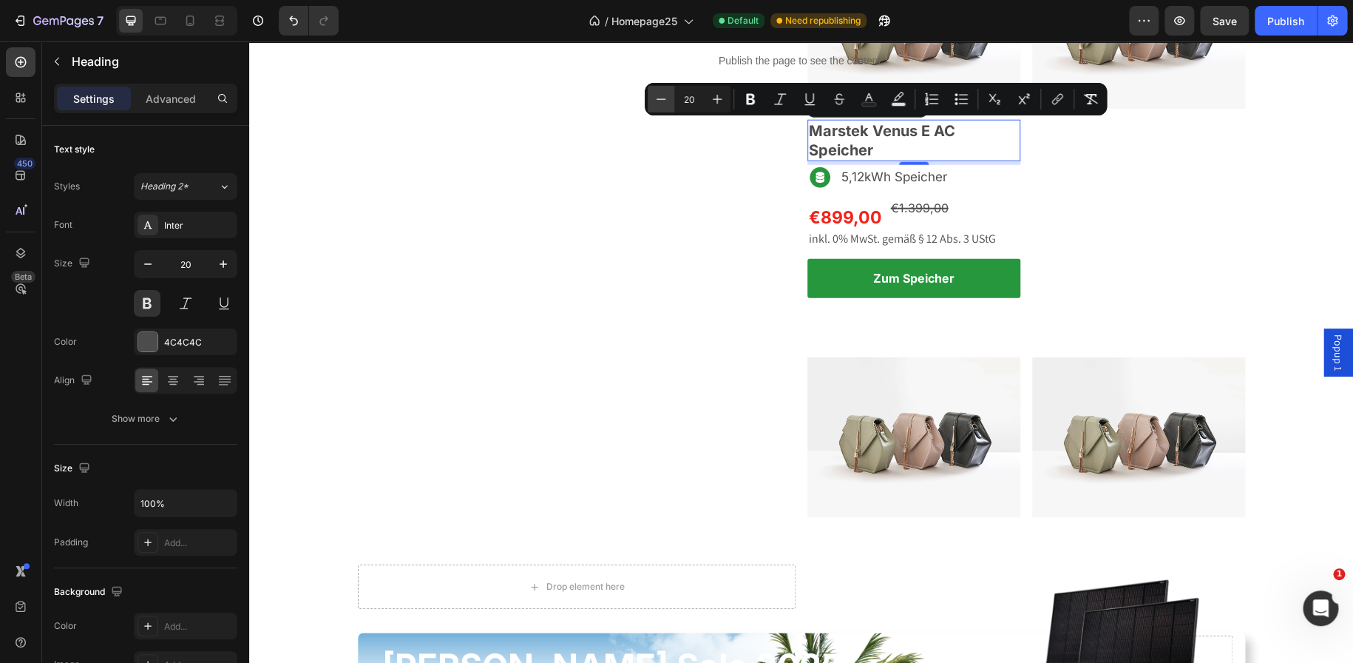
click at [666, 98] on icon "Editor contextual toolbar" at bounding box center [661, 99] width 15 height 15
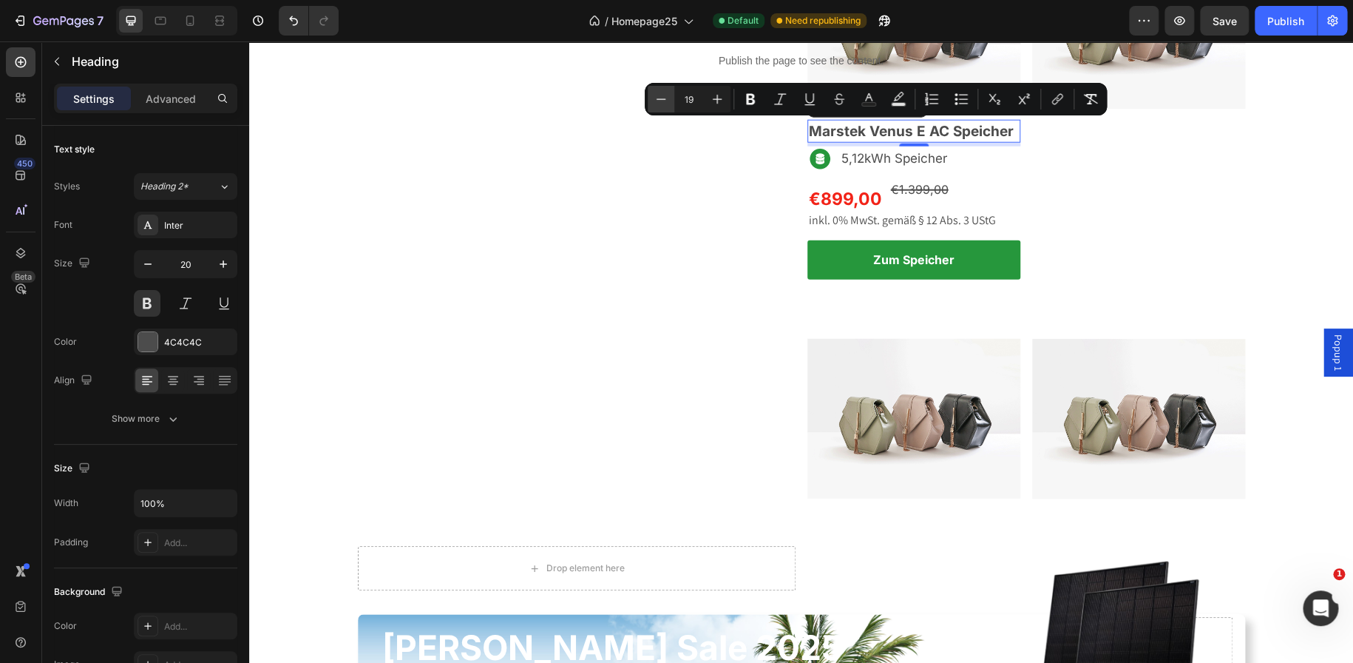
click at [666, 98] on icon "Editor contextual toolbar" at bounding box center [661, 99] width 15 height 15
type input "18"
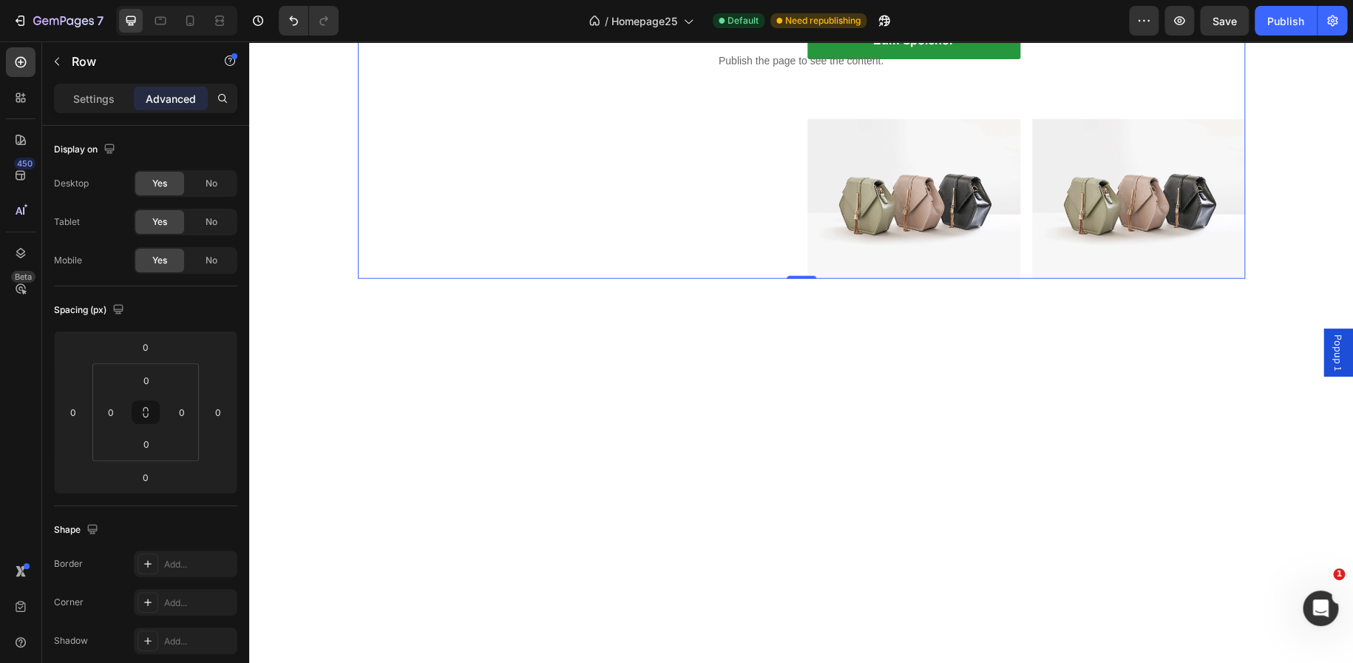
scroll to position [1730, 0]
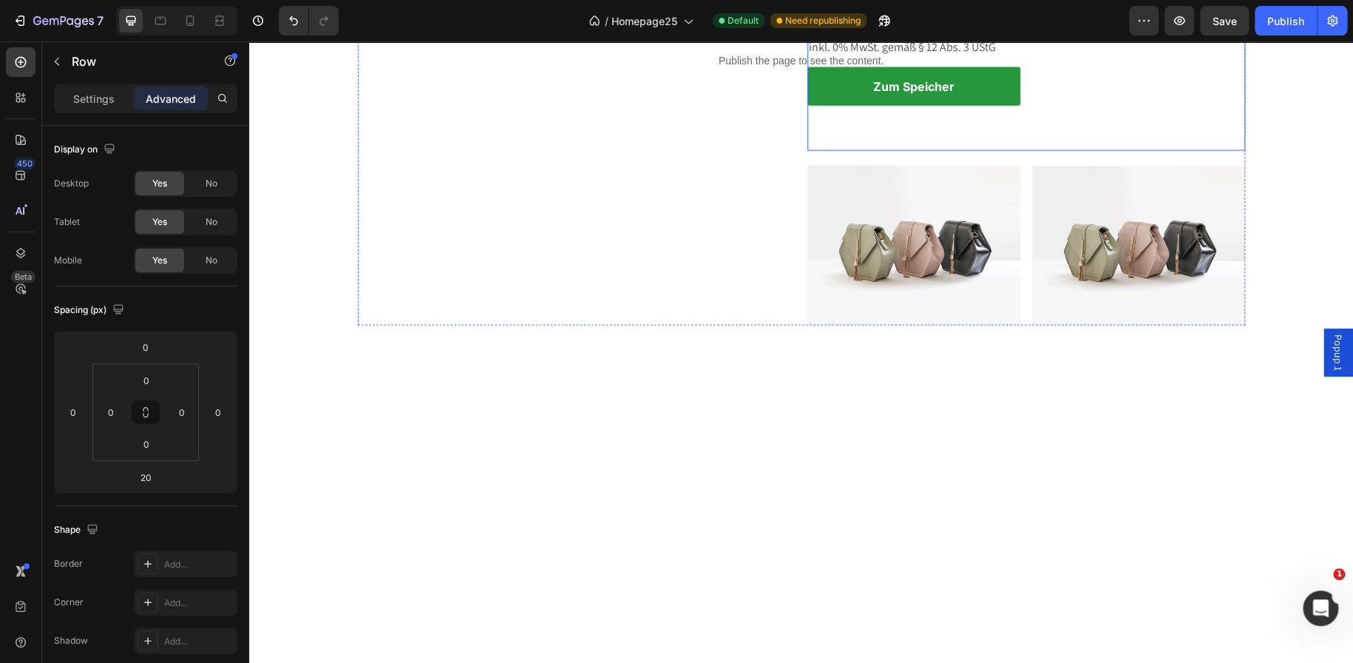
click at [743, 325] on div "Nachrüsten wie ein Profi Text block Solarstromspeicher Heading Row" at bounding box center [577, 50] width 438 height 550
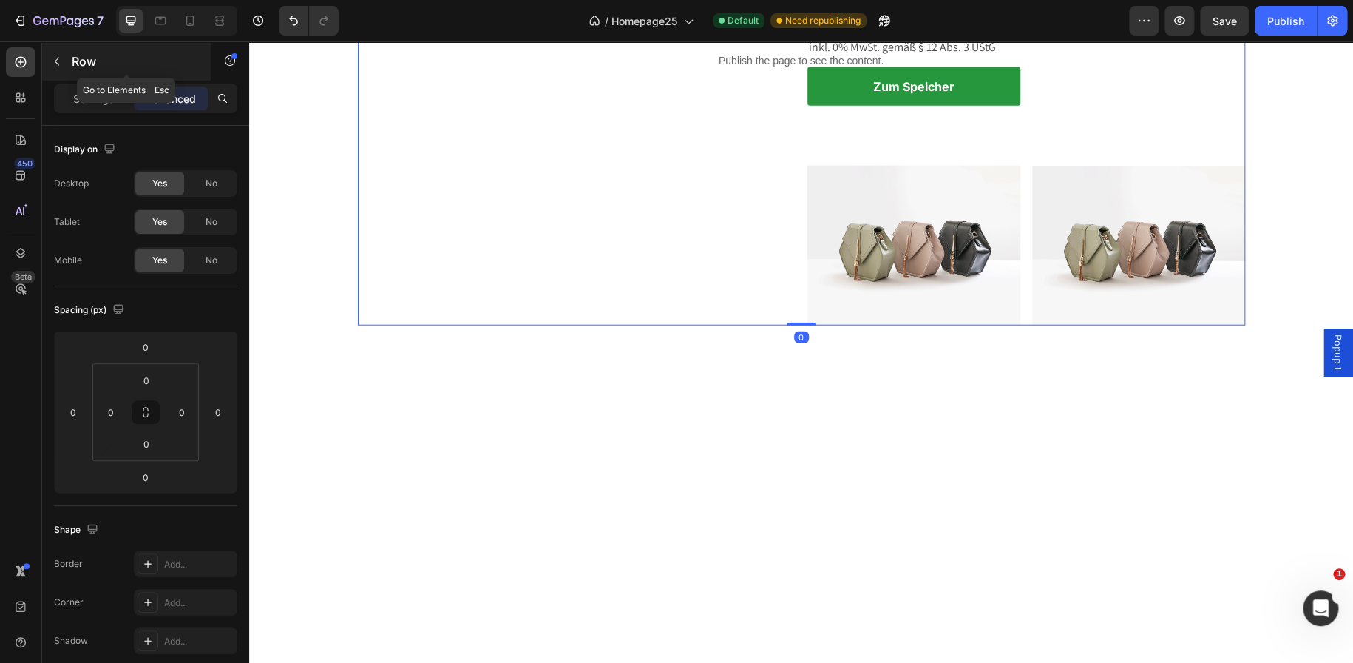
click at [64, 72] on button "button" at bounding box center [57, 62] width 24 height 24
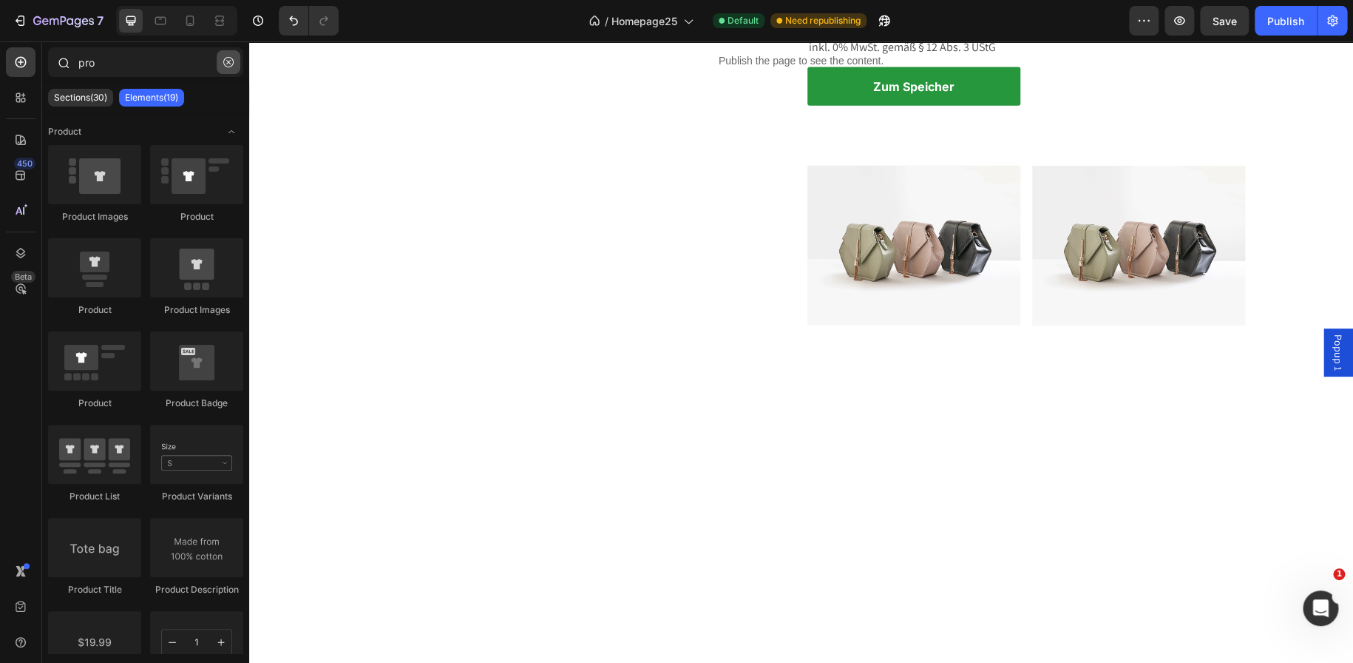
click at [226, 60] on icon "button" at bounding box center [228, 62] width 10 height 10
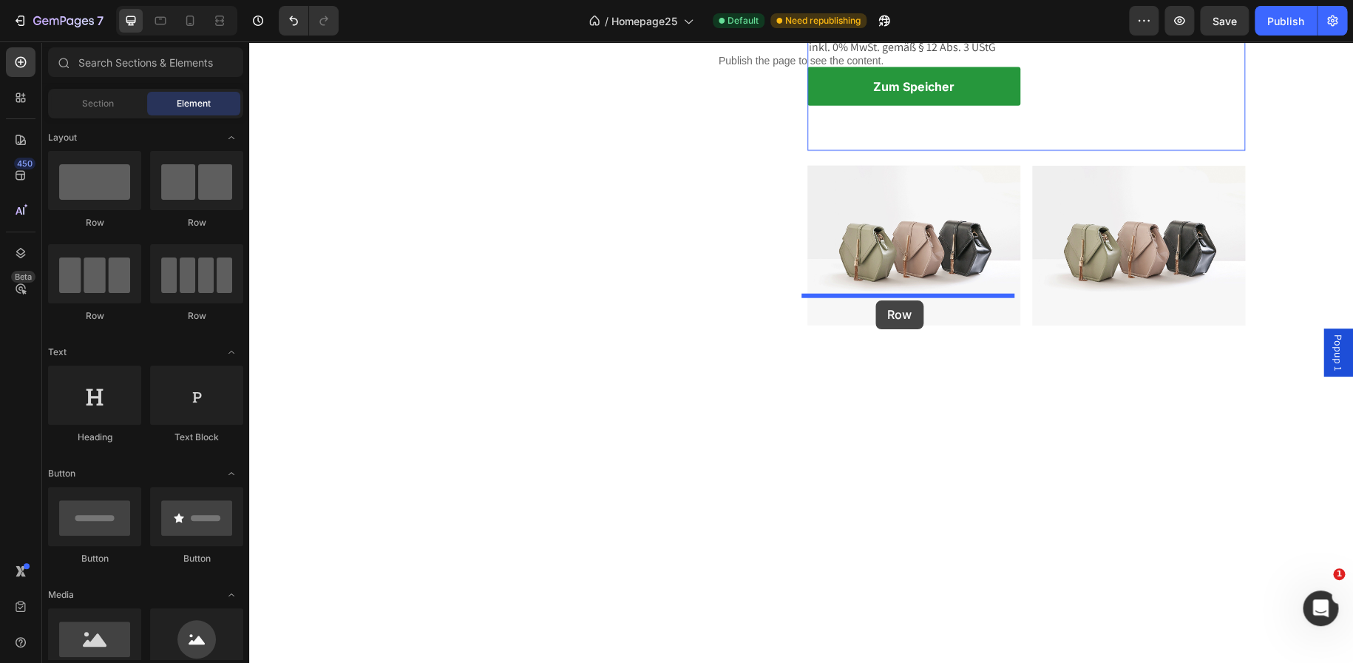
drag, startPoint x: 361, startPoint y: 231, endPoint x: 876, endPoint y: 300, distance: 519.3
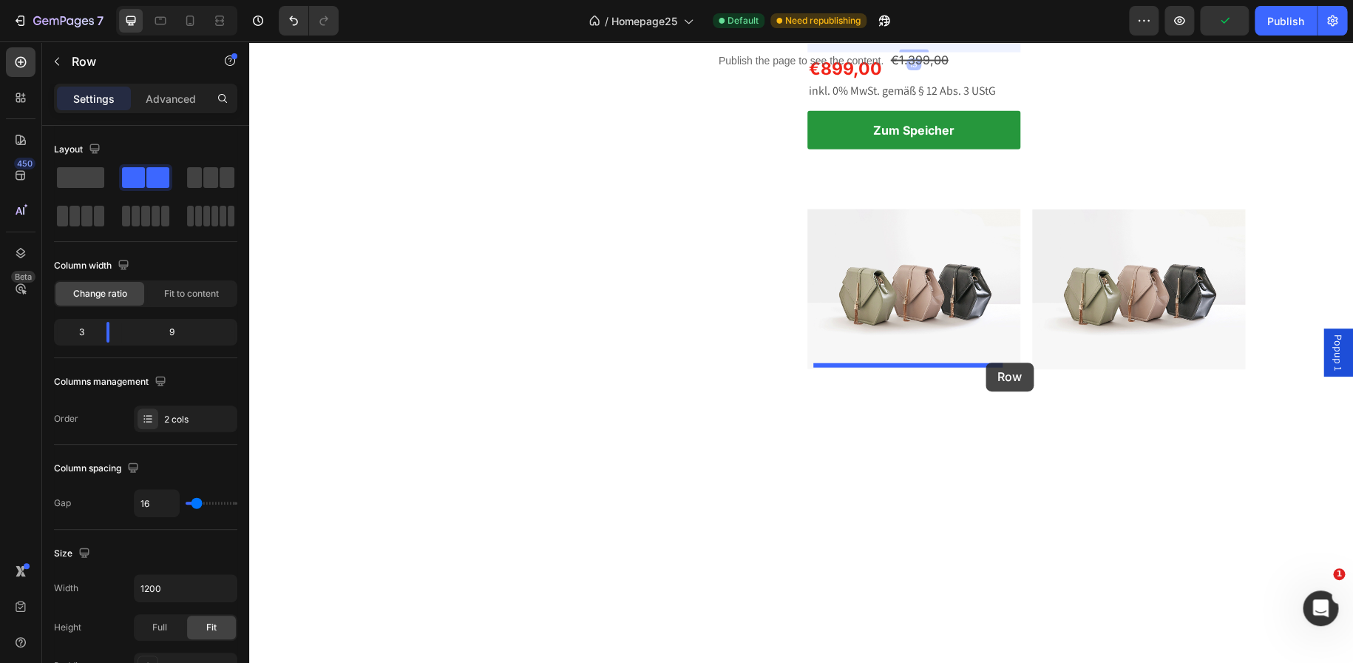
drag, startPoint x: 1003, startPoint y: 390, endPoint x: 986, endPoint y: 362, distance: 32.8
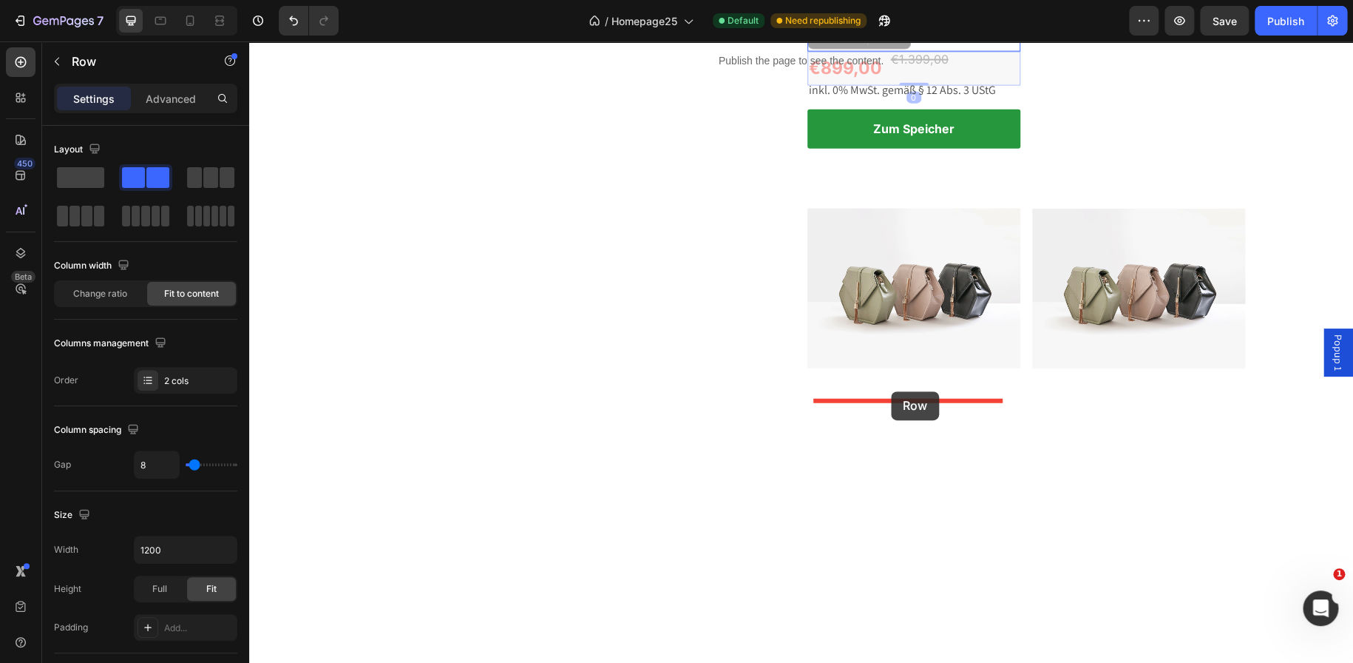
drag, startPoint x: 884, startPoint y: 437, endPoint x: 890, endPoint y: 391, distance: 46.3
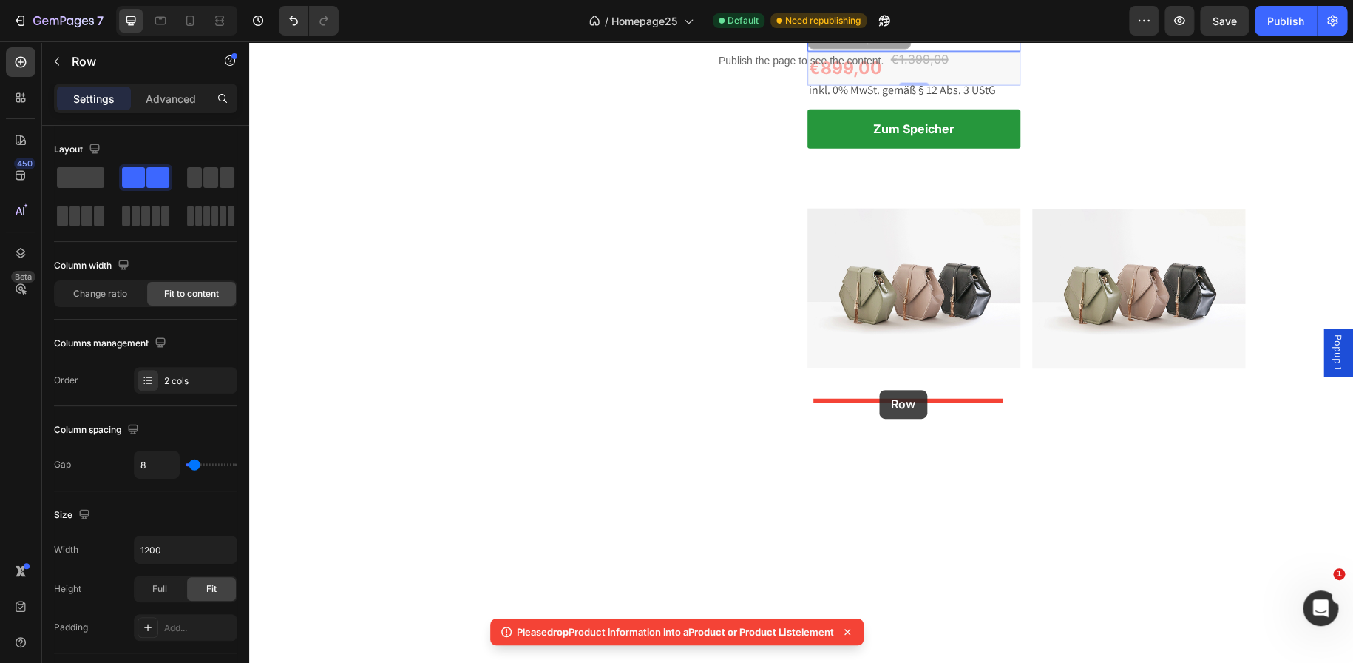
drag, startPoint x: 878, startPoint y: 434, endPoint x: 878, endPoint y: 395, distance: 39.2
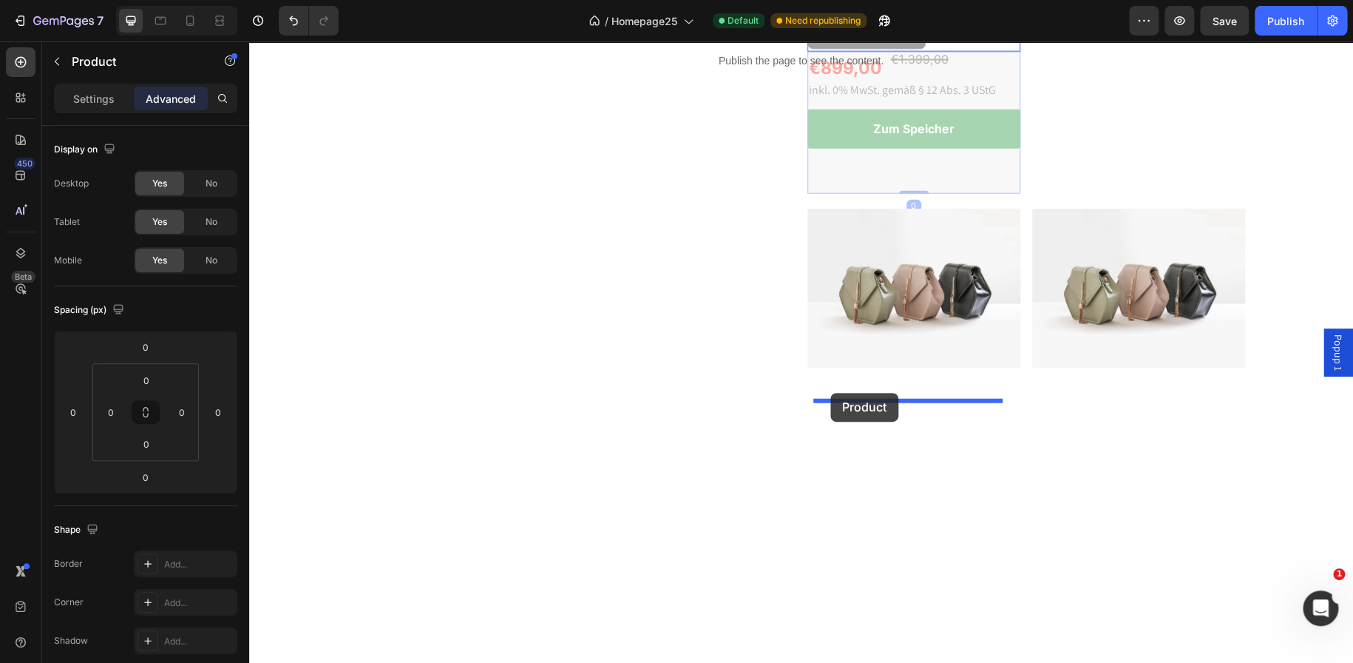
drag, startPoint x: 817, startPoint y: 402, endPoint x: 830, endPoint y: 393, distance: 15.8
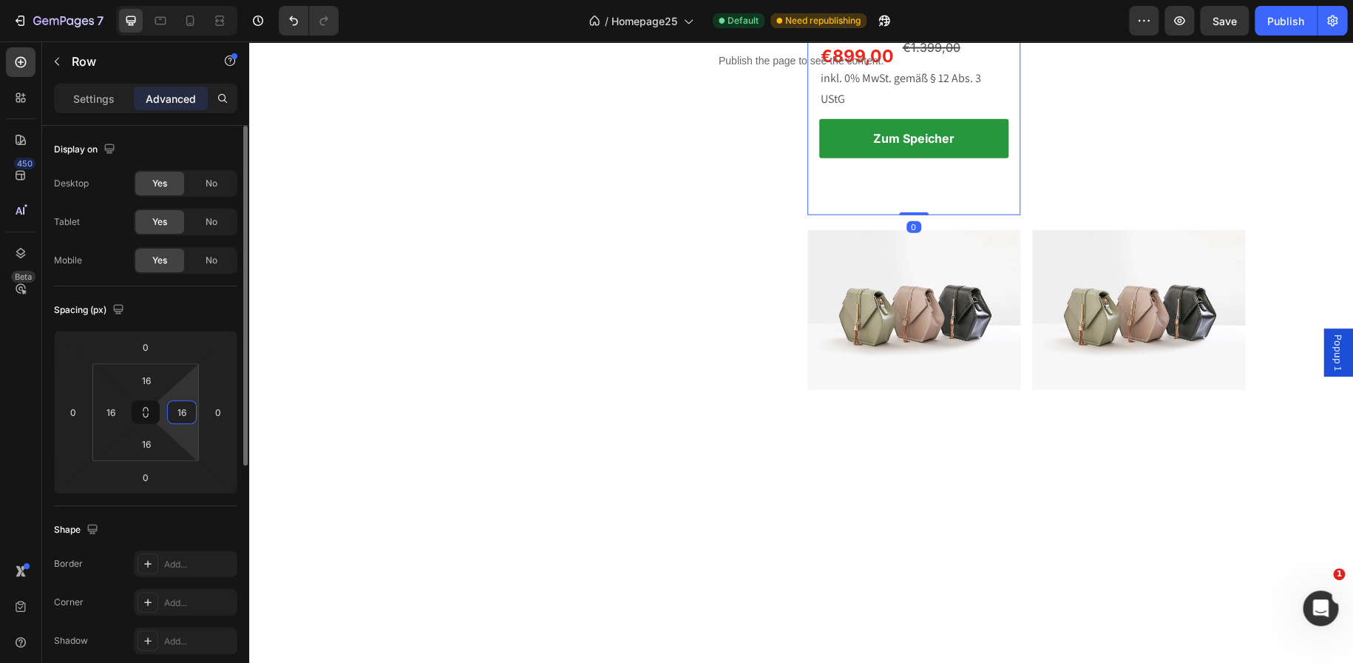
click at [182, 412] on input "16" at bounding box center [182, 412] width 22 height 22
type input "0"
click at [110, 411] on input "16" at bounding box center [111, 412] width 22 height 22
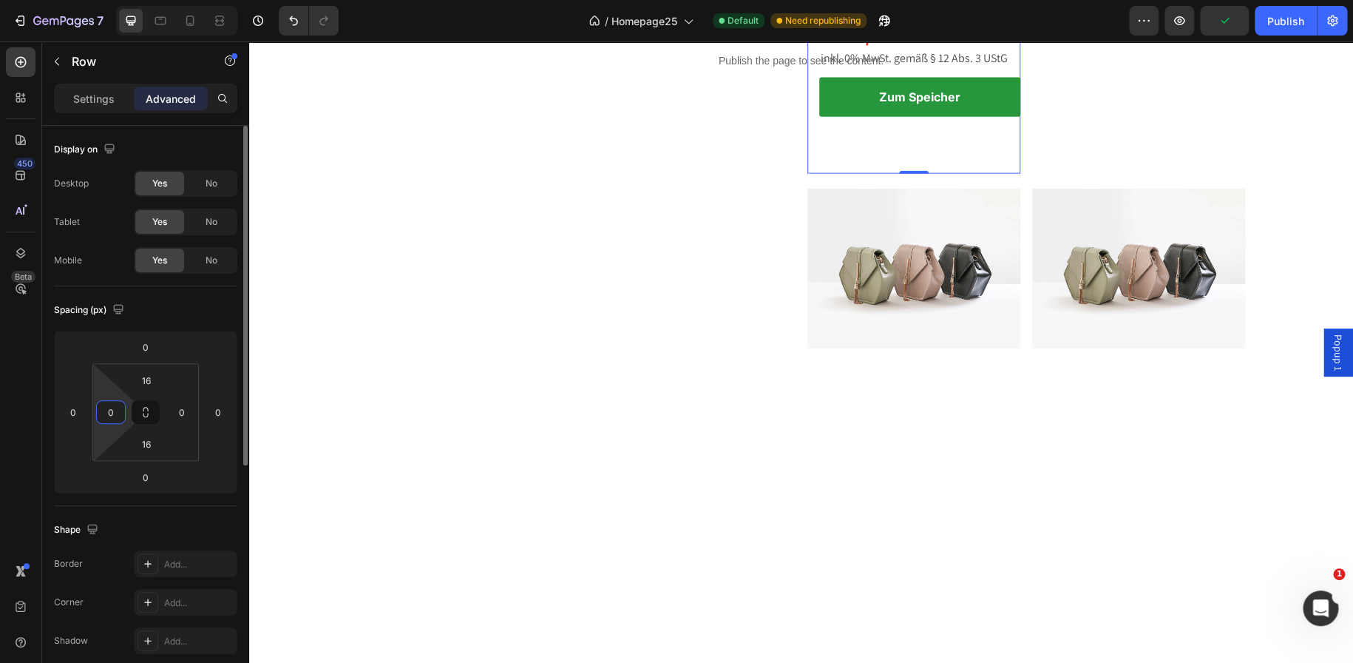
type input "0"
click at [0, 0] on div "Spacing (px) 0 0 0 0 16 0 16 0" at bounding box center [0, 0] width 0 height 0
click at [152, 453] on input "16" at bounding box center [147, 444] width 30 height 22
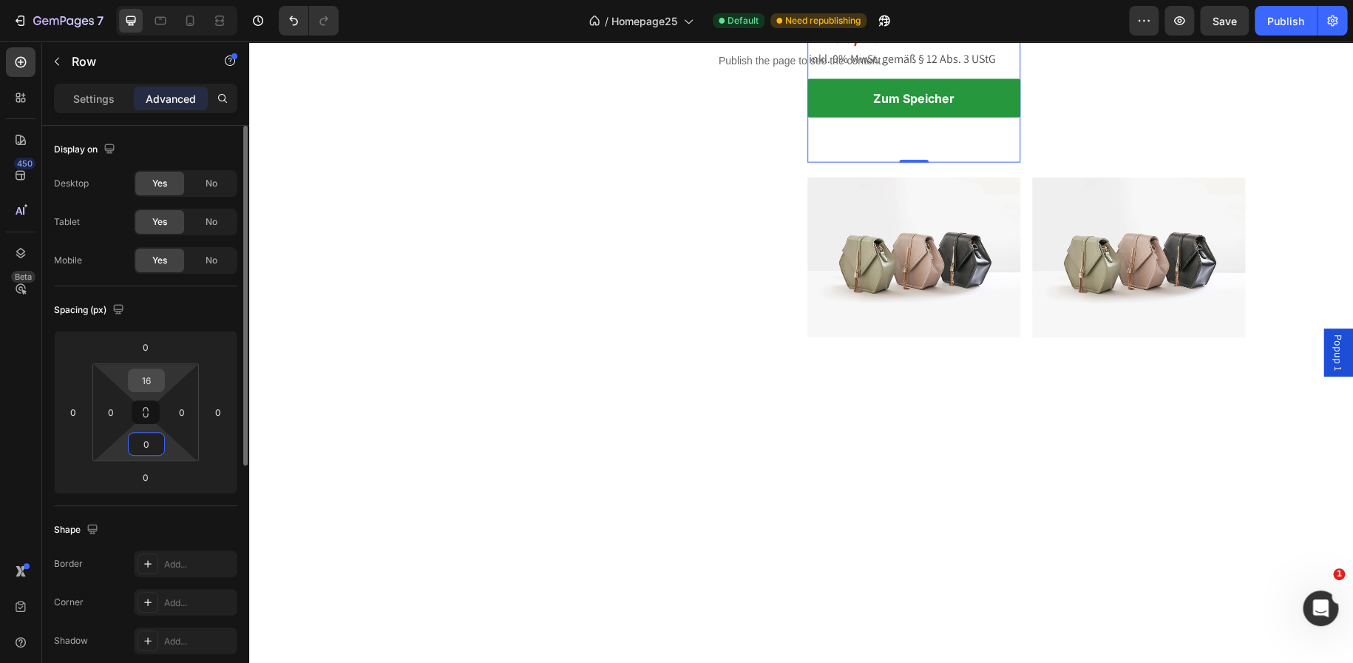
type input "0"
click at [145, 381] on input "16" at bounding box center [147, 380] width 30 height 22
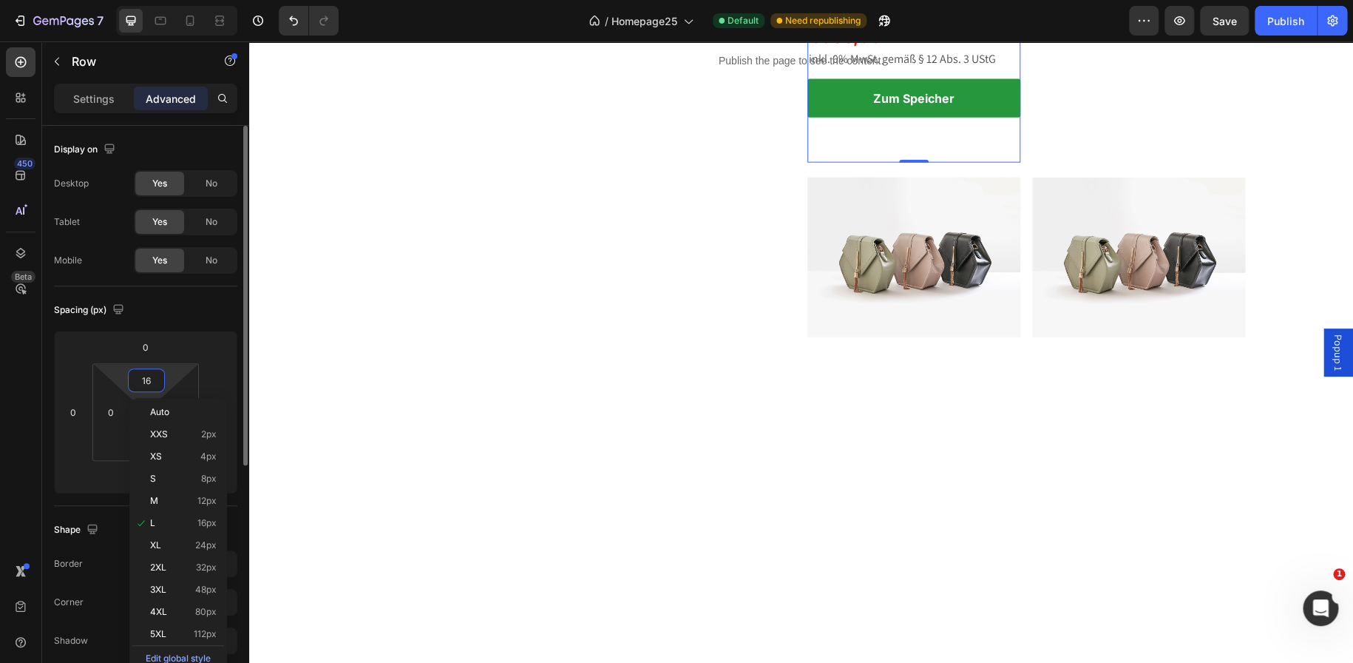
type input "0"
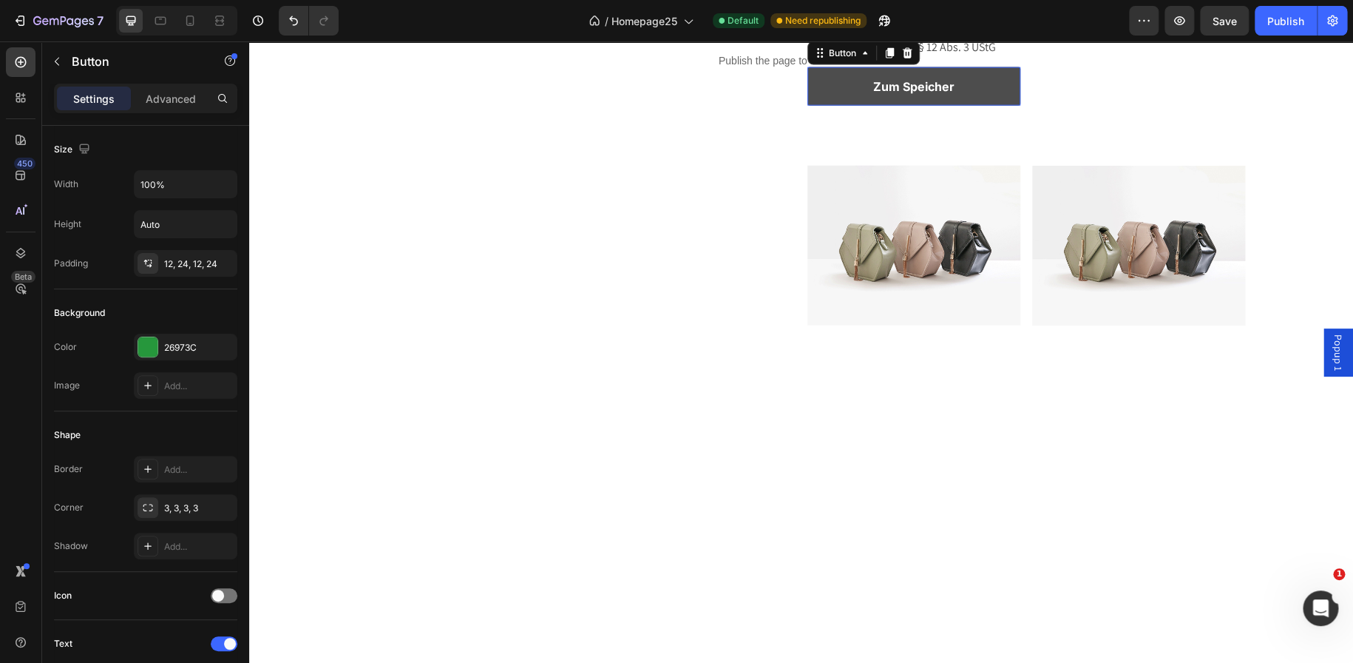
click at [934, 106] on link "Zum Speicher" at bounding box center [914, 86] width 213 height 39
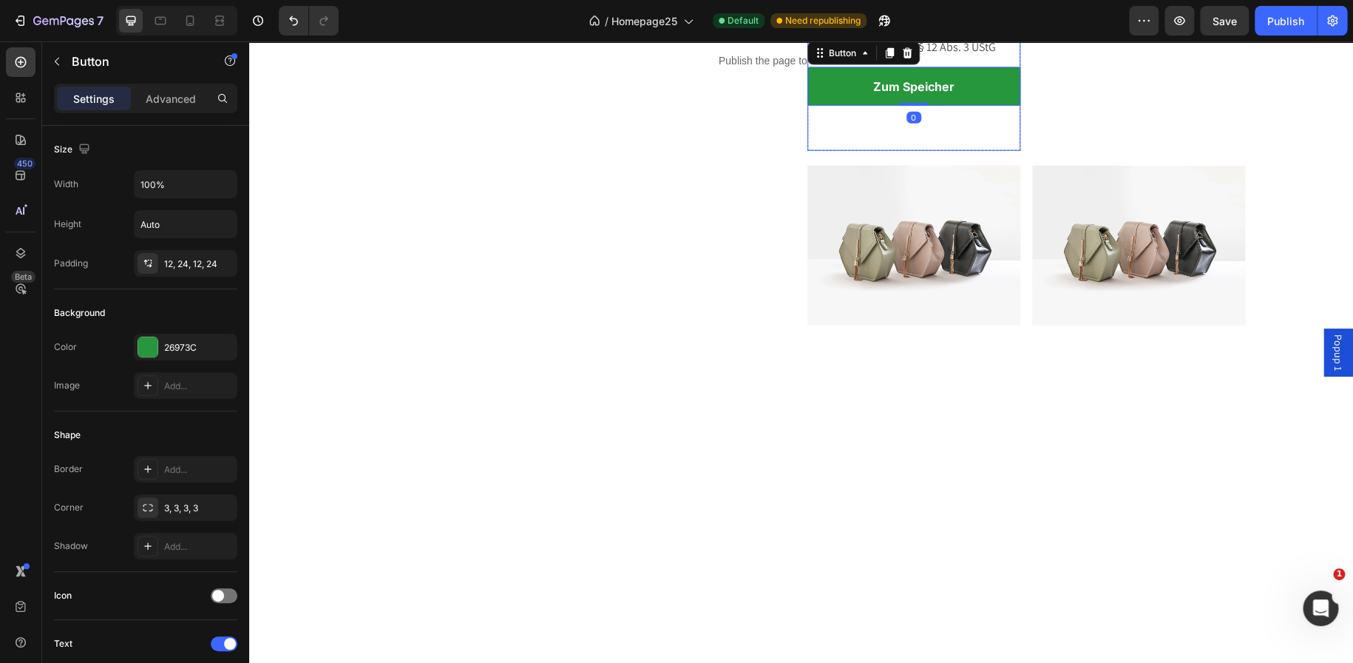
click at [926, 151] on div "€899,00 Product Price Product Price €1.399,00 Product Price Product Price Row i…" at bounding box center [914, 80] width 213 height 142
click at [175, 102] on p "Advanced" at bounding box center [171, 99] width 50 height 16
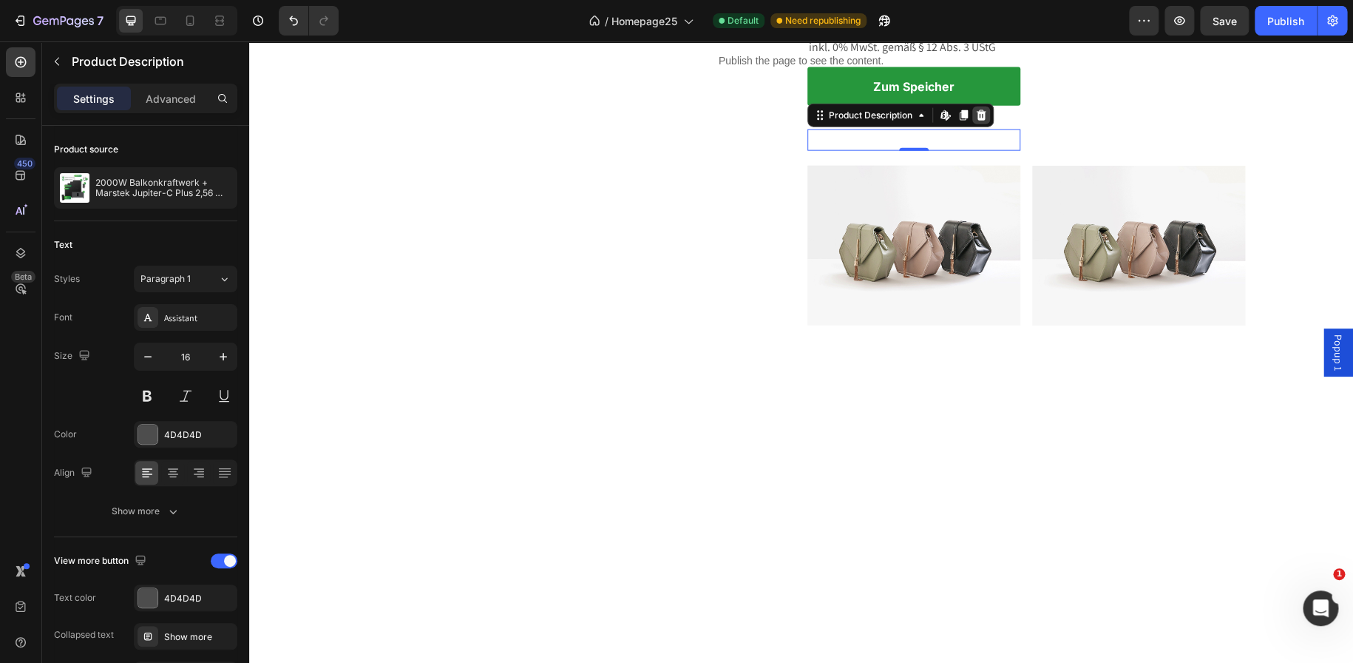
click at [980, 121] on icon at bounding box center [981, 115] width 10 height 10
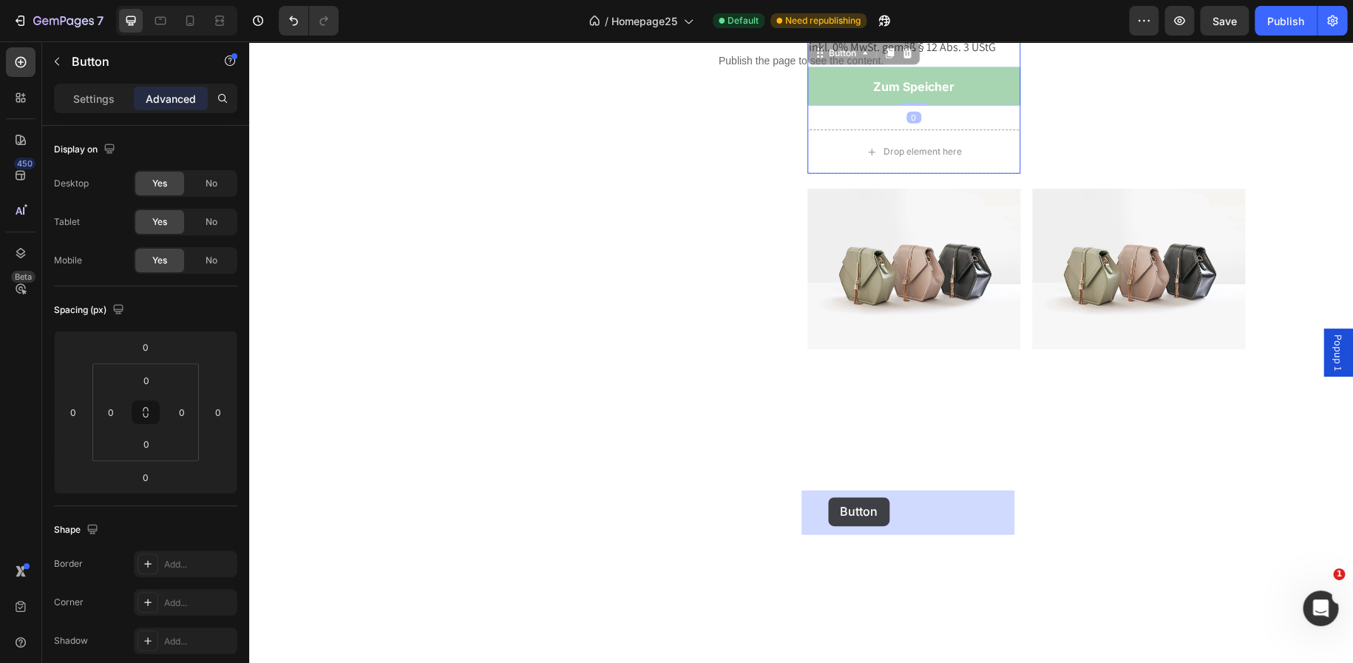
drag, startPoint x: 825, startPoint y: 434, endPoint x: 828, endPoint y: 497, distance: 63.0
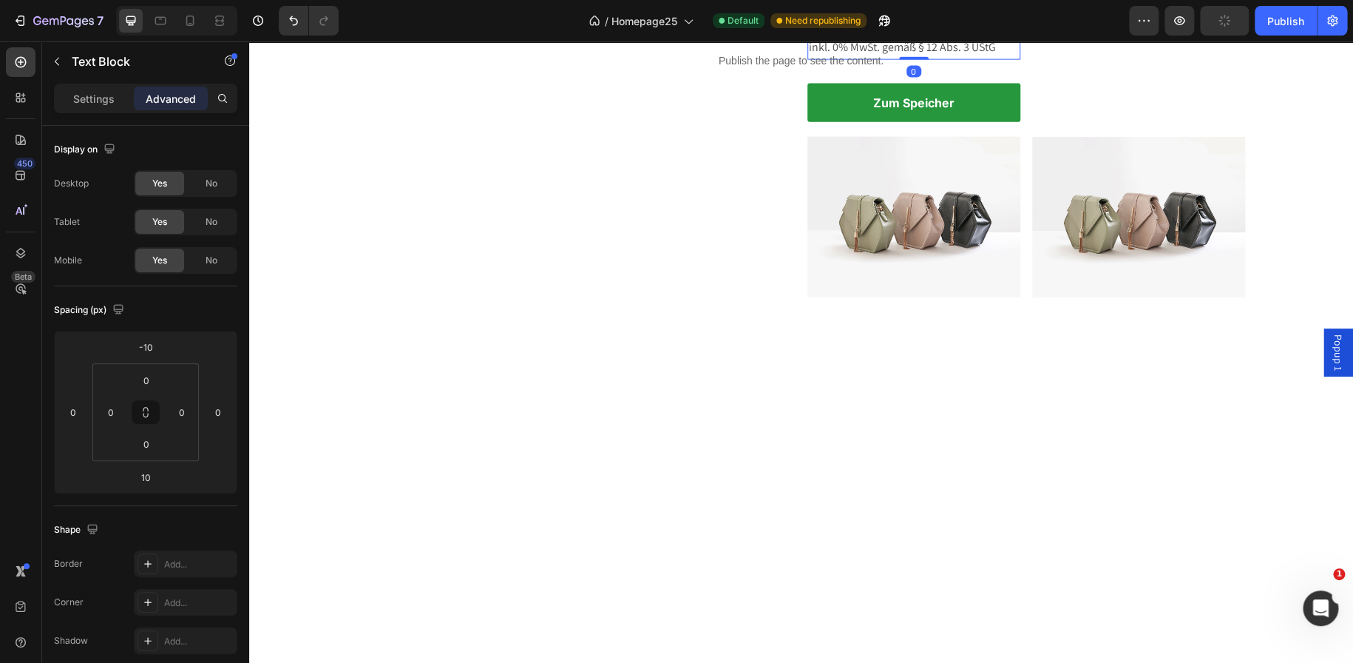
drag, startPoint x: 916, startPoint y: 424, endPoint x: 913, endPoint y: 405, distance: 19.5
click at [913, 60] on div "inkl. 0% MwSt. gemäß § 12 Abs. 3 UStG Text Block 0" at bounding box center [914, 47] width 213 height 24
type input "0"
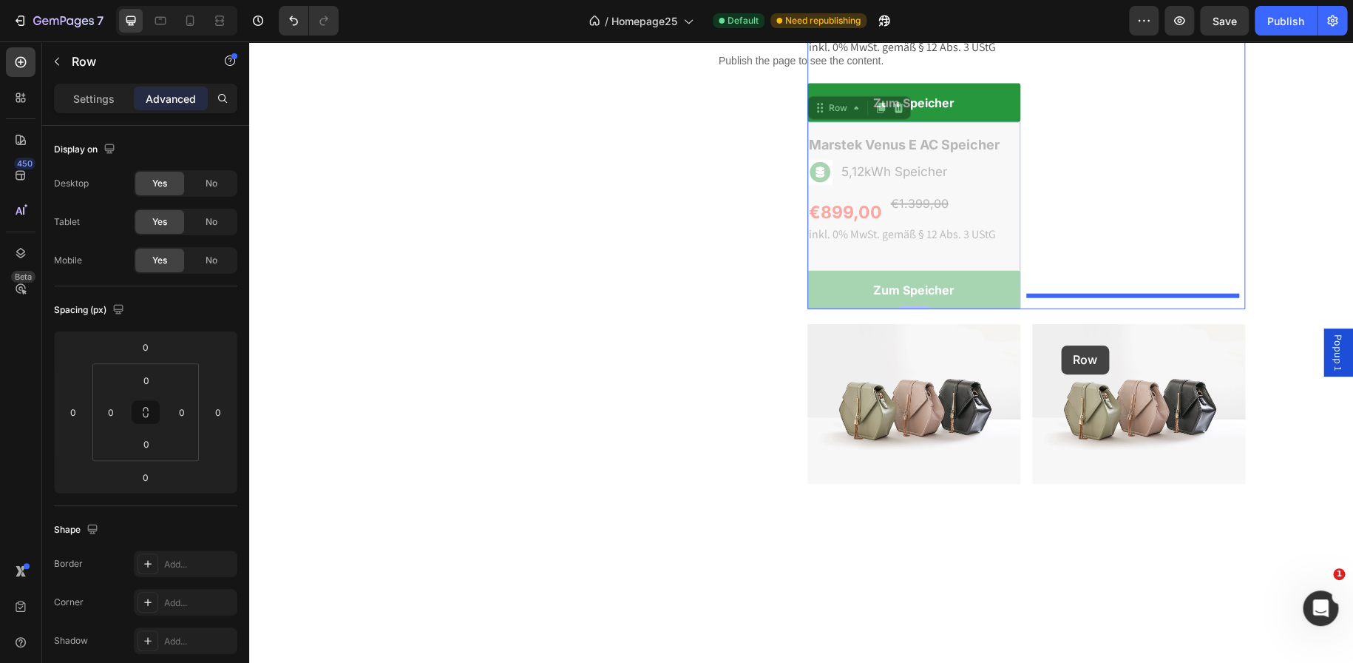
drag, startPoint x: 810, startPoint y: 473, endPoint x: 1061, endPoint y: 345, distance: 282.1
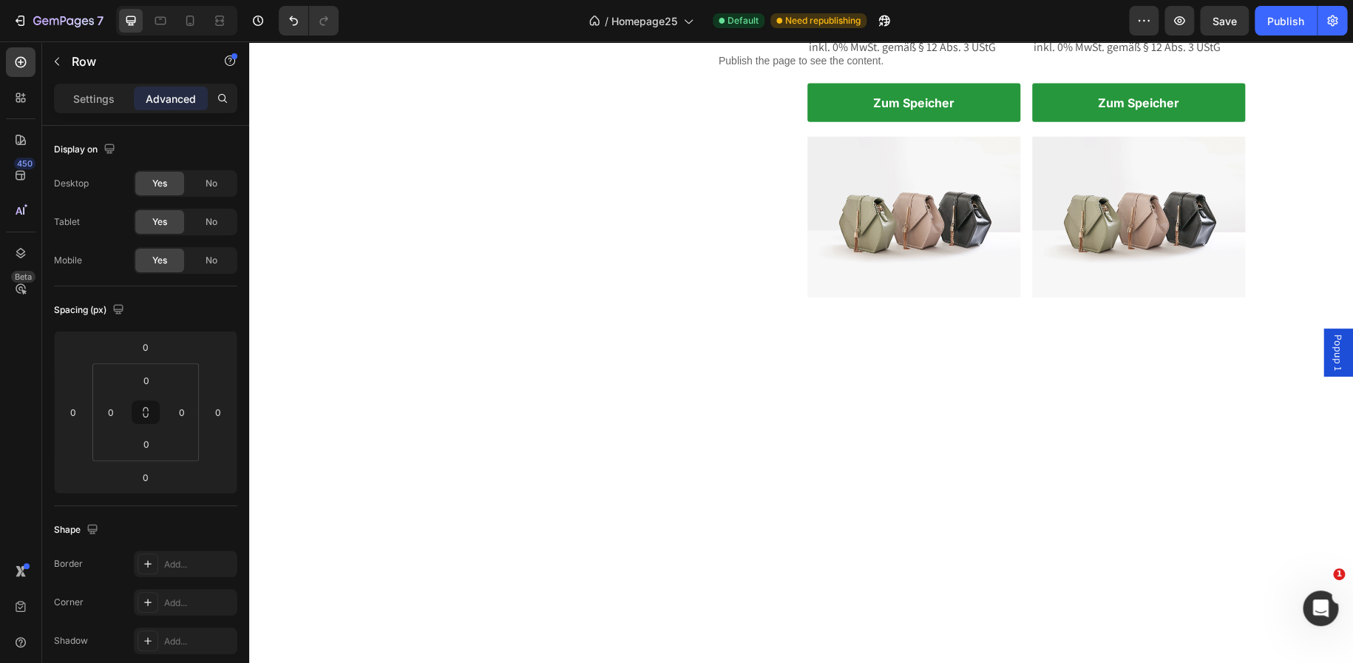
click at [1119, 122] on div "⁠⁠⁠⁠⁠⁠⁠ Marstek Jupiter C Plus Heading Image 5,12kWh Speicher Text Block Row €8…" at bounding box center [1138, 28] width 213 height 187
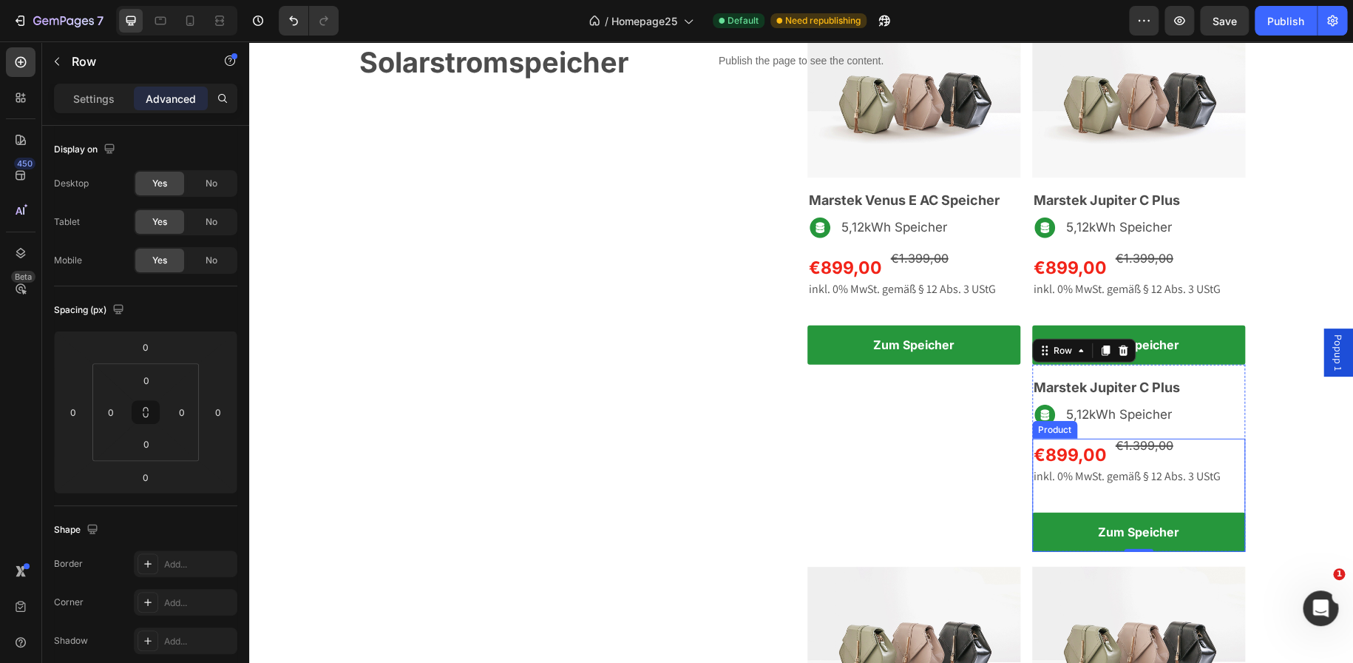
scroll to position [1965, 0]
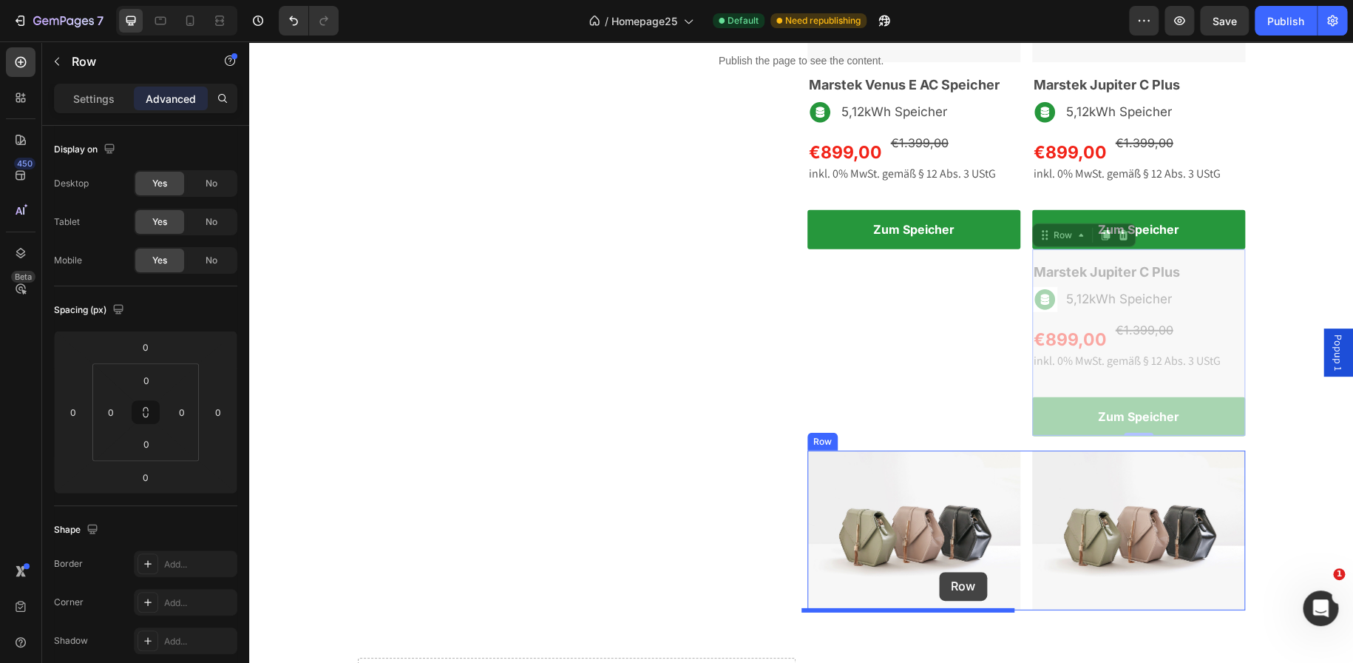
drag, startPoint x: 1034, startPoint y: 240, endPoint x: 939, endPoint y: 572, distance: 344.6
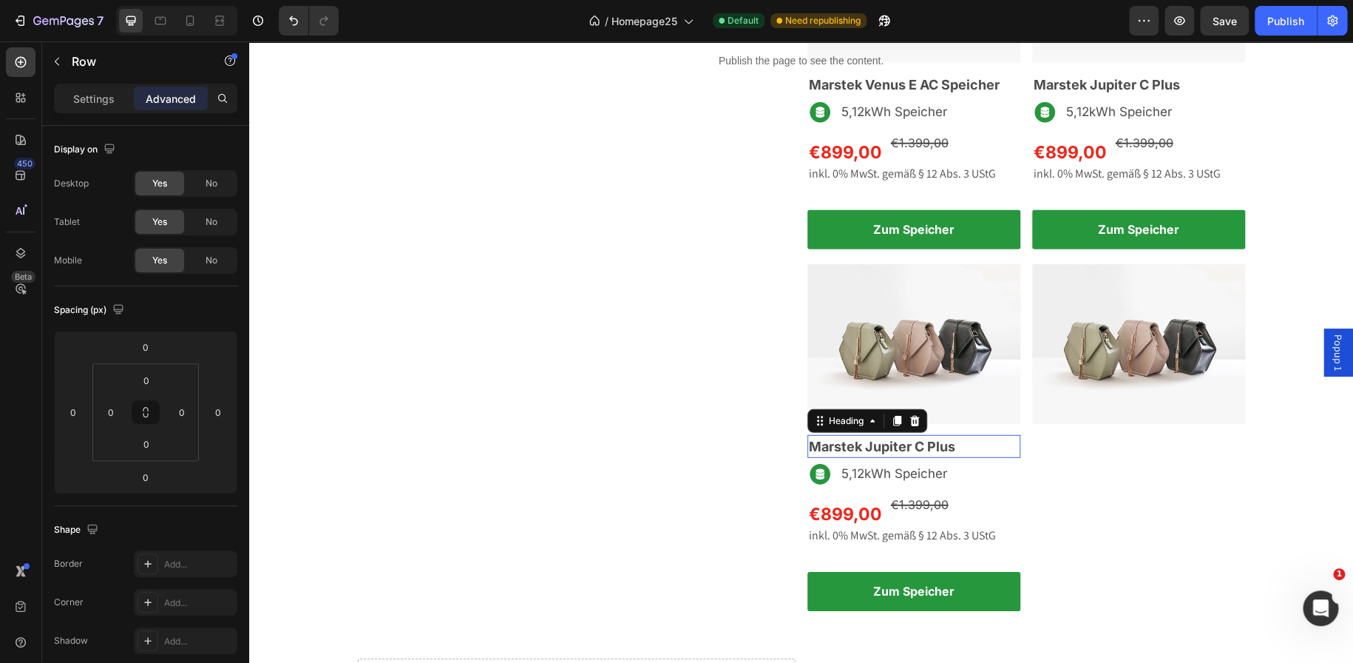
click at [874, 453] on span "Marstek Jupiter C Plus" at bounding box center [882, 447] width 146 height 16
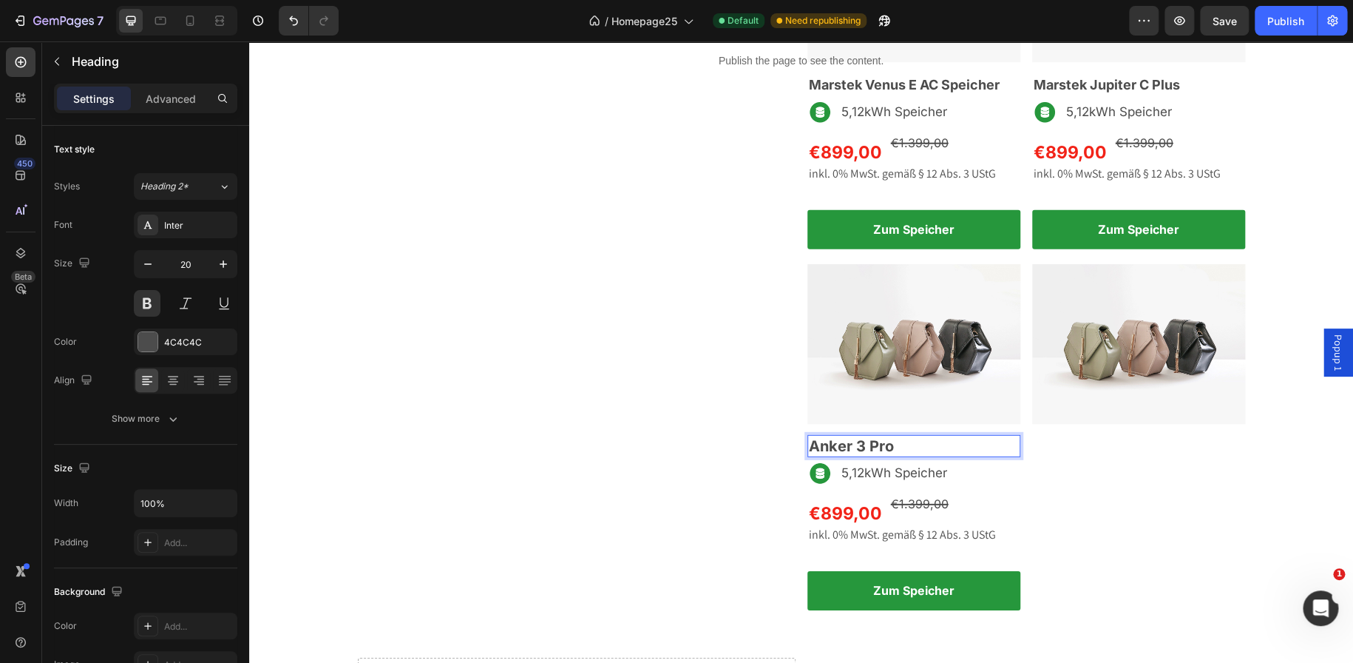
click at [847, 447] on p "Anker 3 Pro" at bounding box center [914, 445] width 210 height 19
click at [1057, 452] on div "Image" at bounding box center [1138, 437] width 213 height 346
click at [950, 447] on p "Anker Solarbank 3 Pro" at bounding box center [914, 445] width 210 height 19
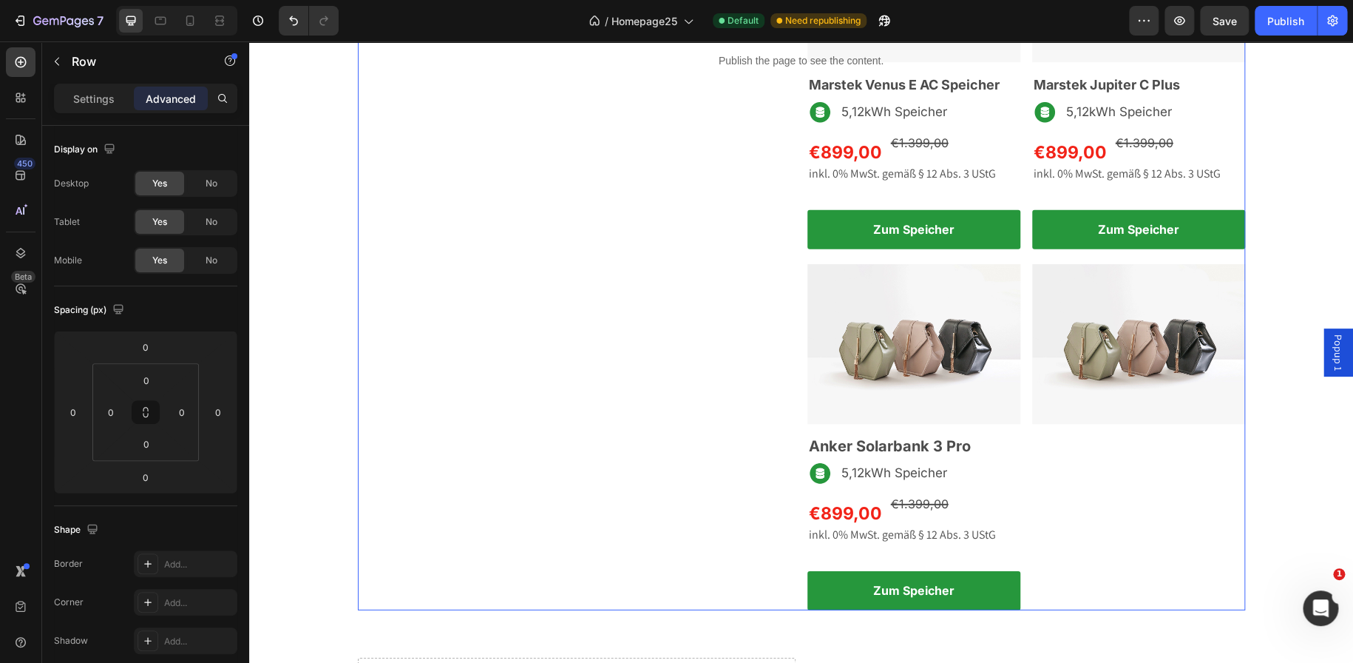
click at [669, 523] on div "Nachrüsten wie ein Profi Text block Solarstromspeicher Heading Row" at bounding box center [577, 256] width 438 height 708
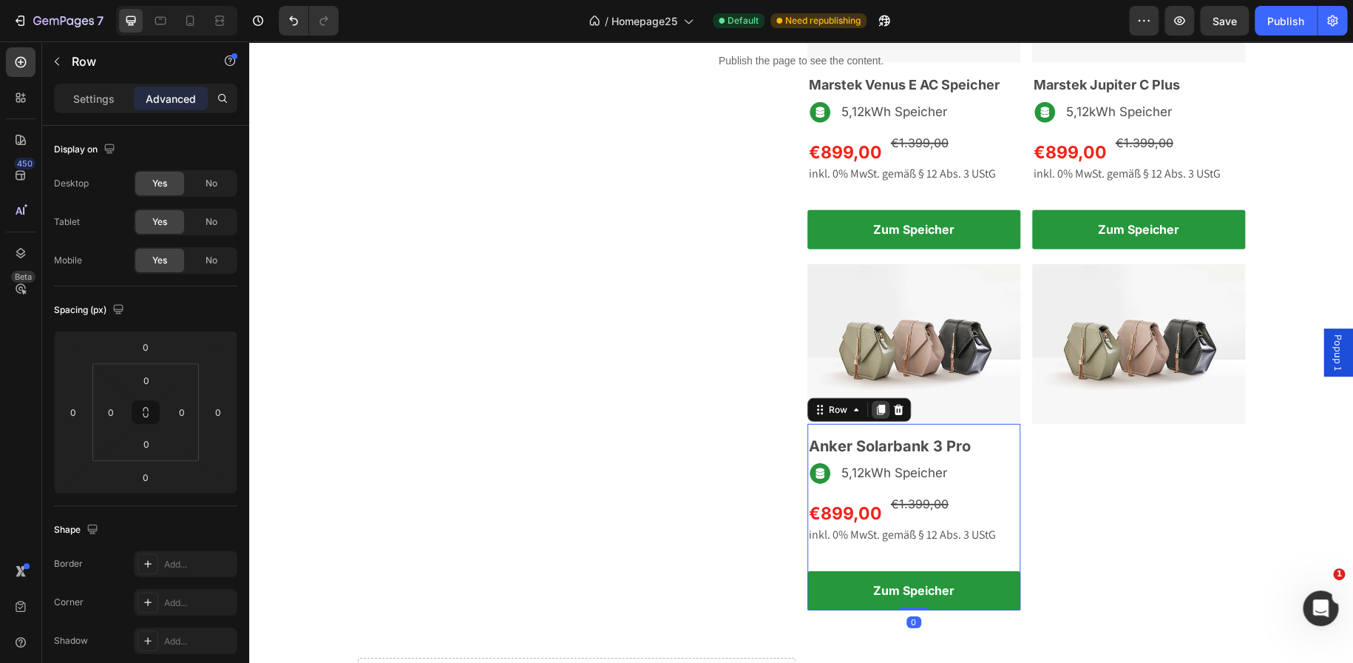
click at [879, 410] on icon at bounding box center [881, 410] width 12 height 12
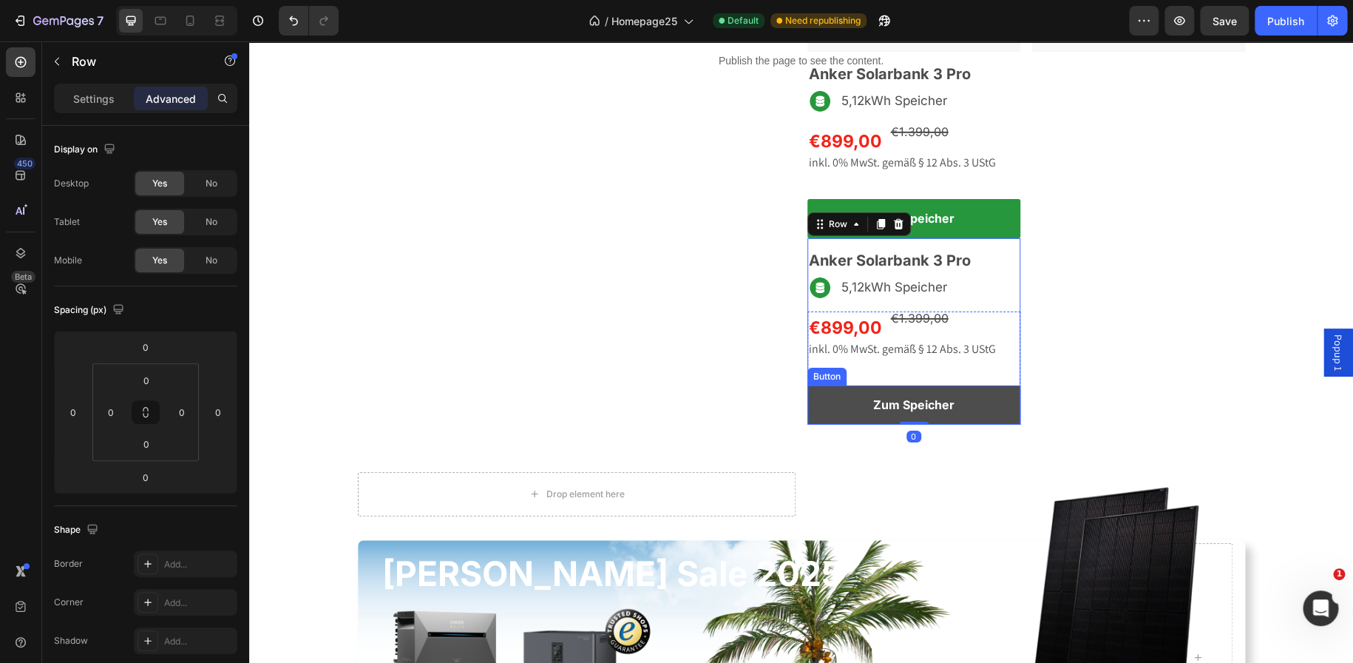
scroll to position [2336, 0]
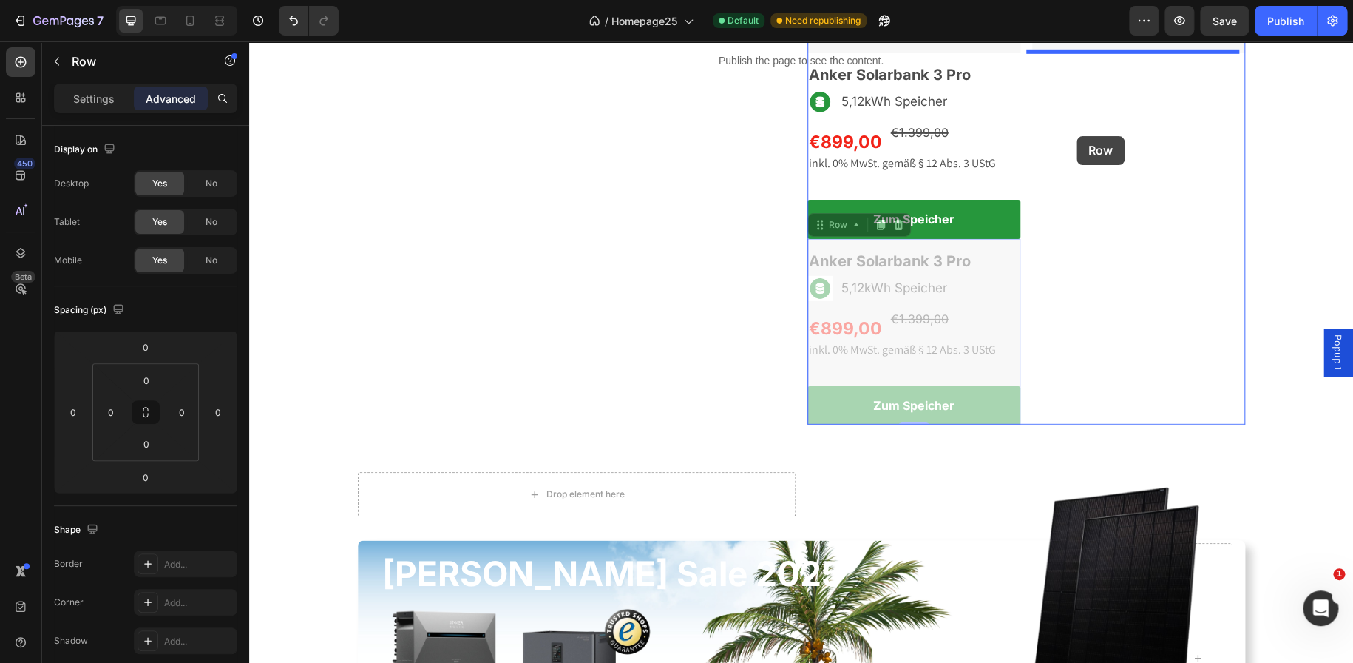
drag, startPoint x: 811, startPoint y: 229, endPoint x: 1077, endPoint y: 135, distance: 282.1
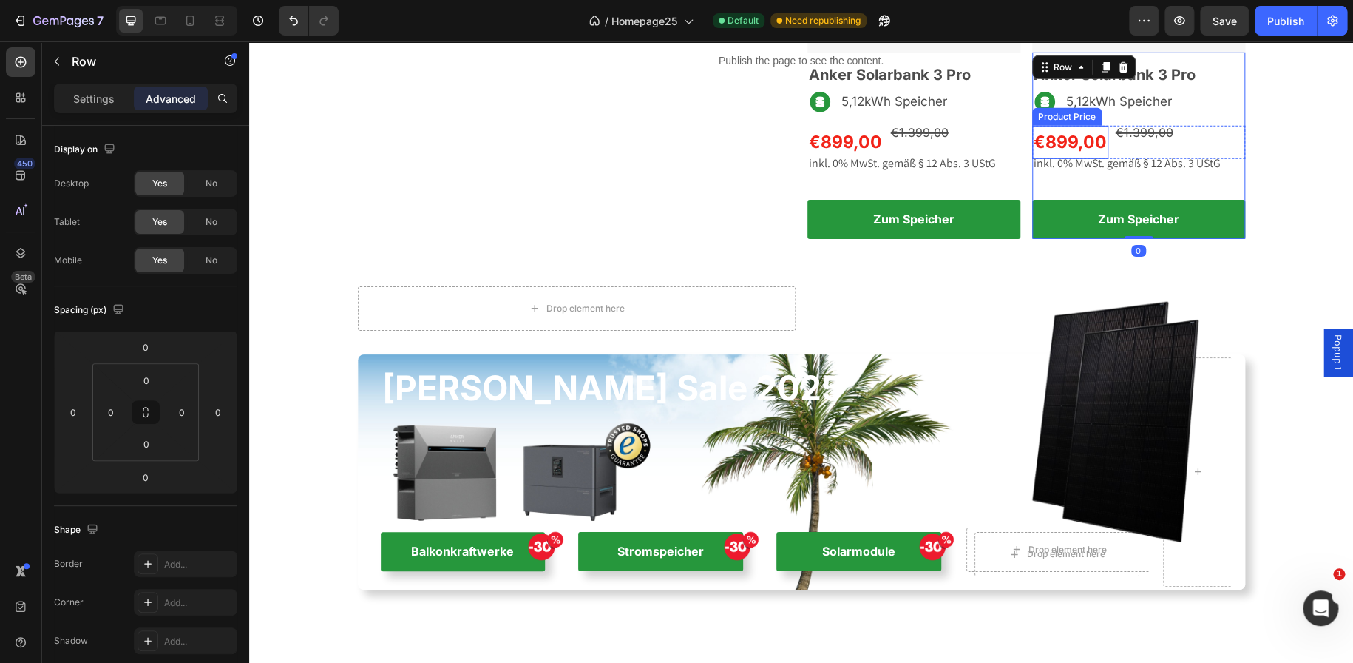
scroll to position [2209, 0]
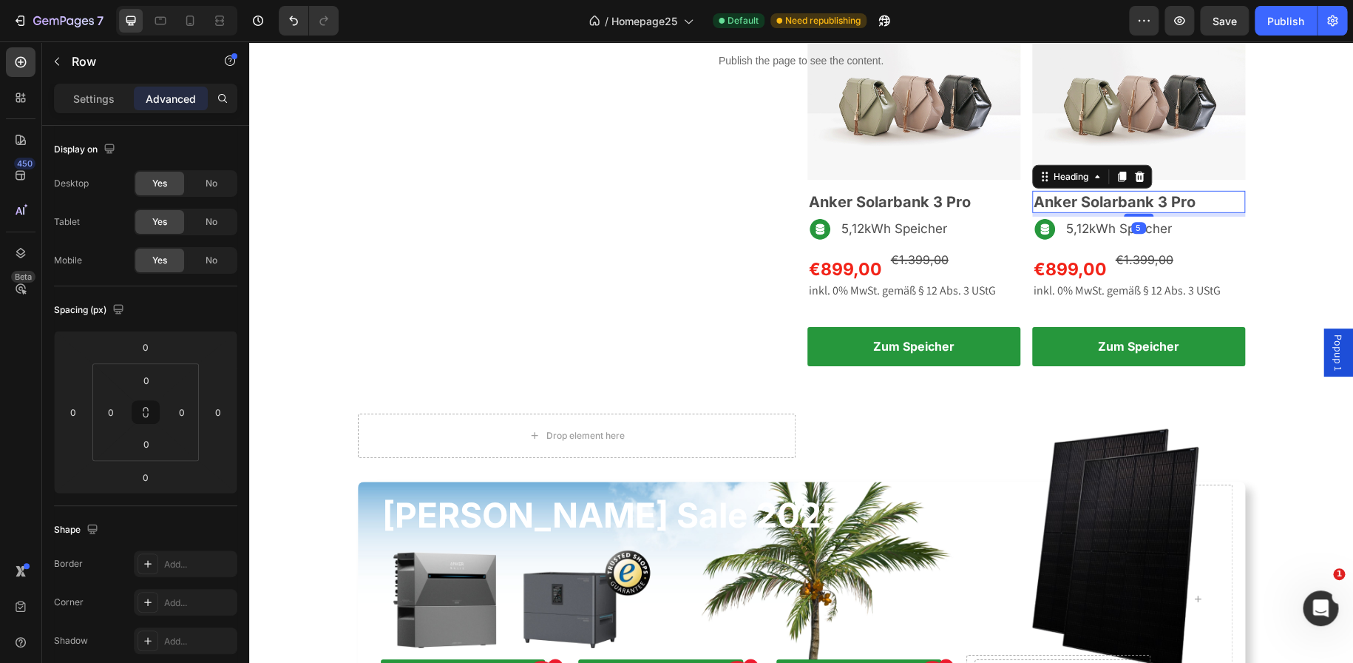
click at [1157, 200] on h2 "Anker Solarbank 3 Pro" at bounding box center [1138, 202] width 213 height 22
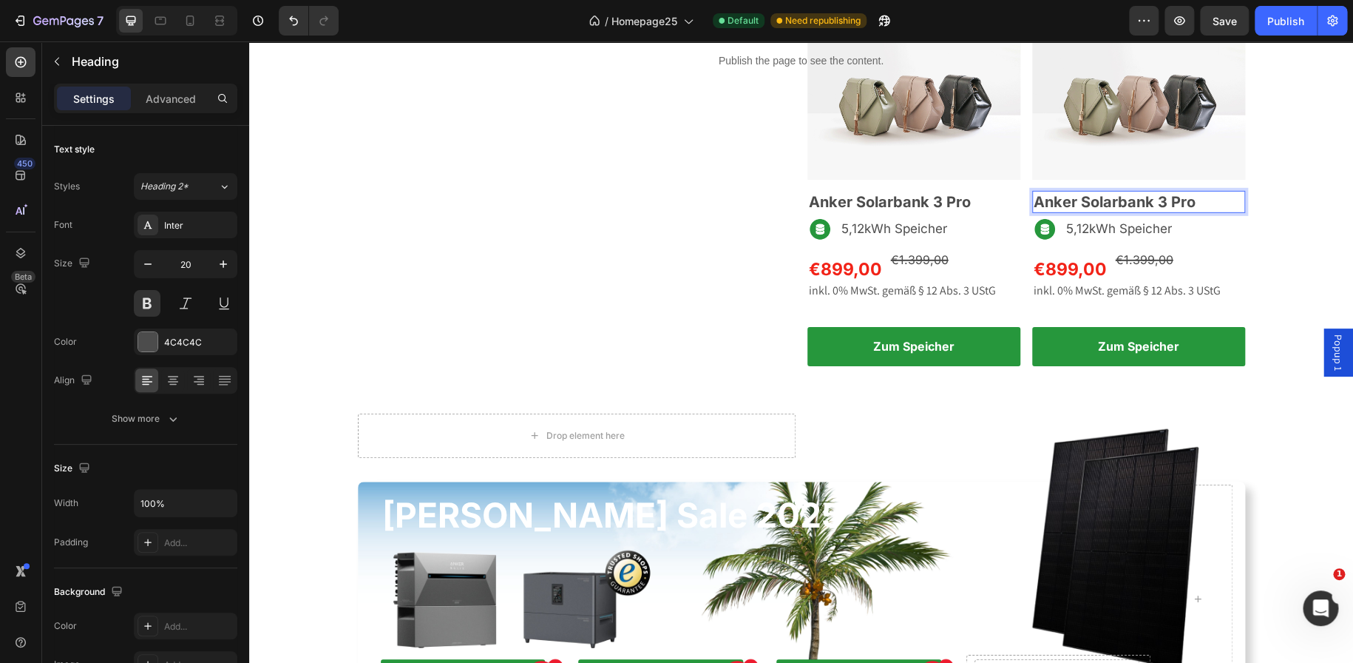
click at [1157, 200] on h2 "Anker Solarbank 3 Pro" at bounding box center [1138, 202] width 213 height 22
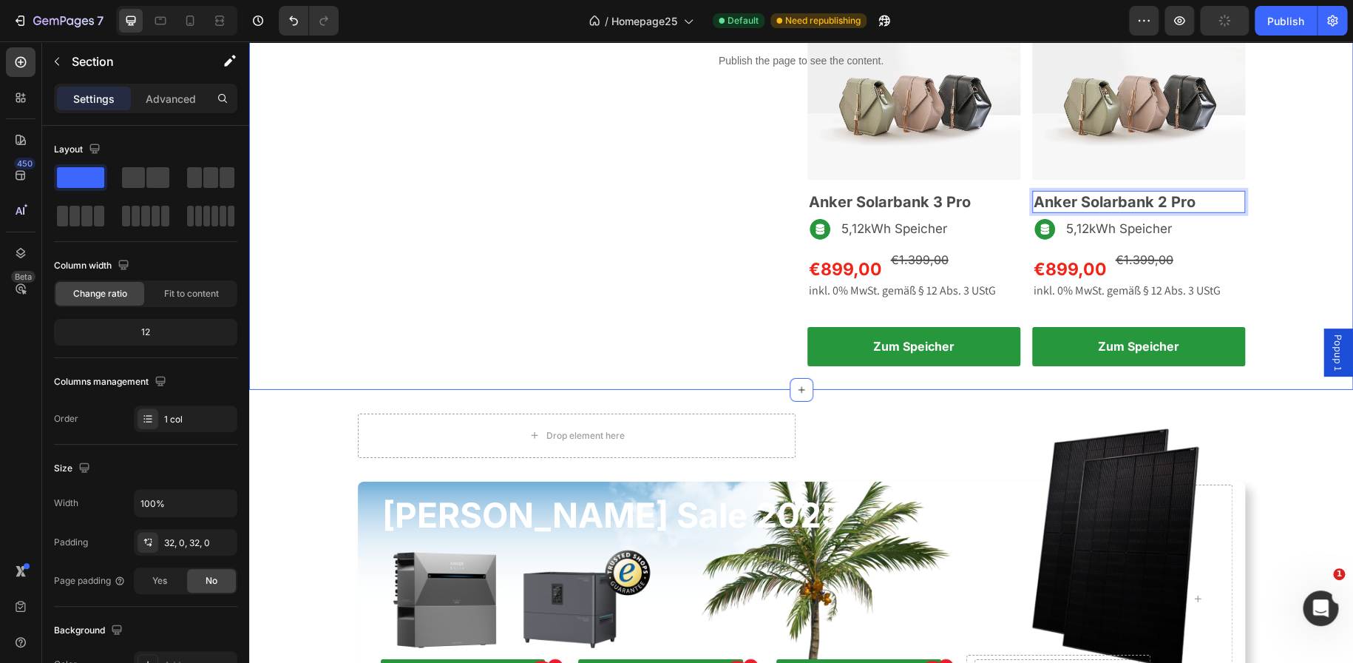
click at [1288, 247] on div "Nachrüsten wie ein Profi Text block Solarstromspeicher Heading Row Image Marste…" at bounding box center [801, 12] width 1104 height 708
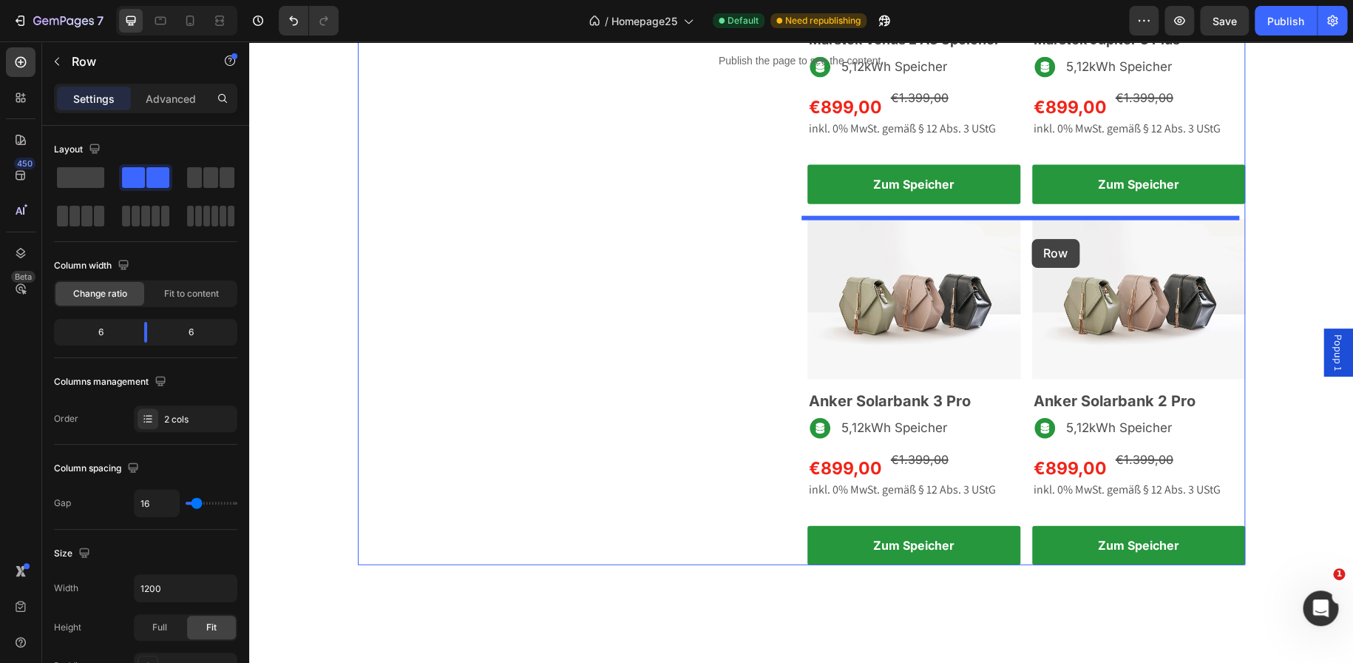
scroll to position [1641, 0]
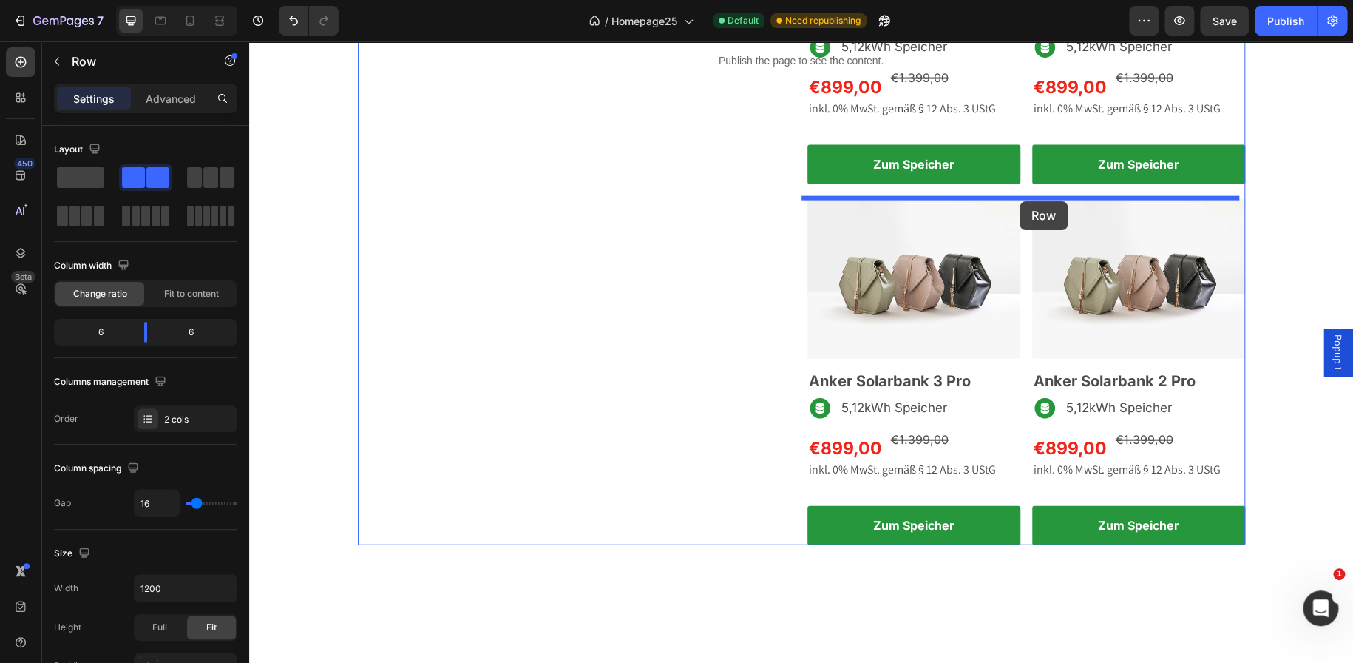
drag, startPoint x: 1023, startPoint y: 307, endPoint x: 1020, endPoint y: 201, distance: 105.8
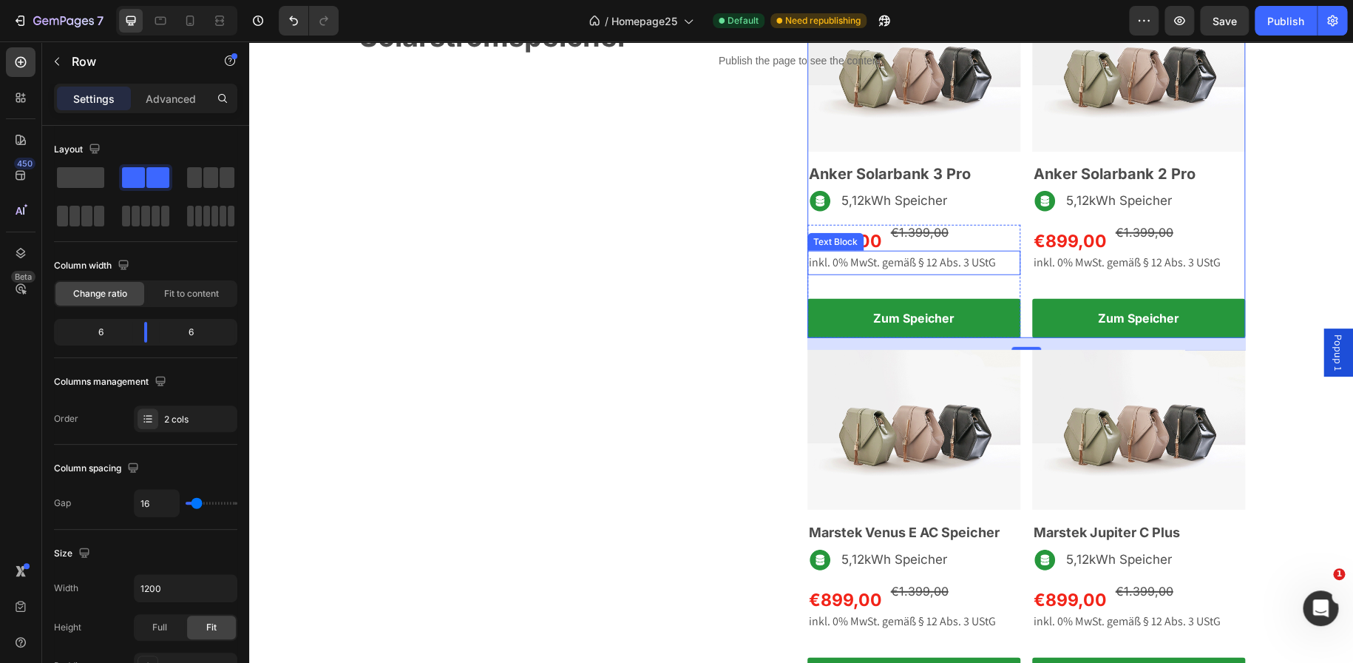
scroll to position [1847, 0]
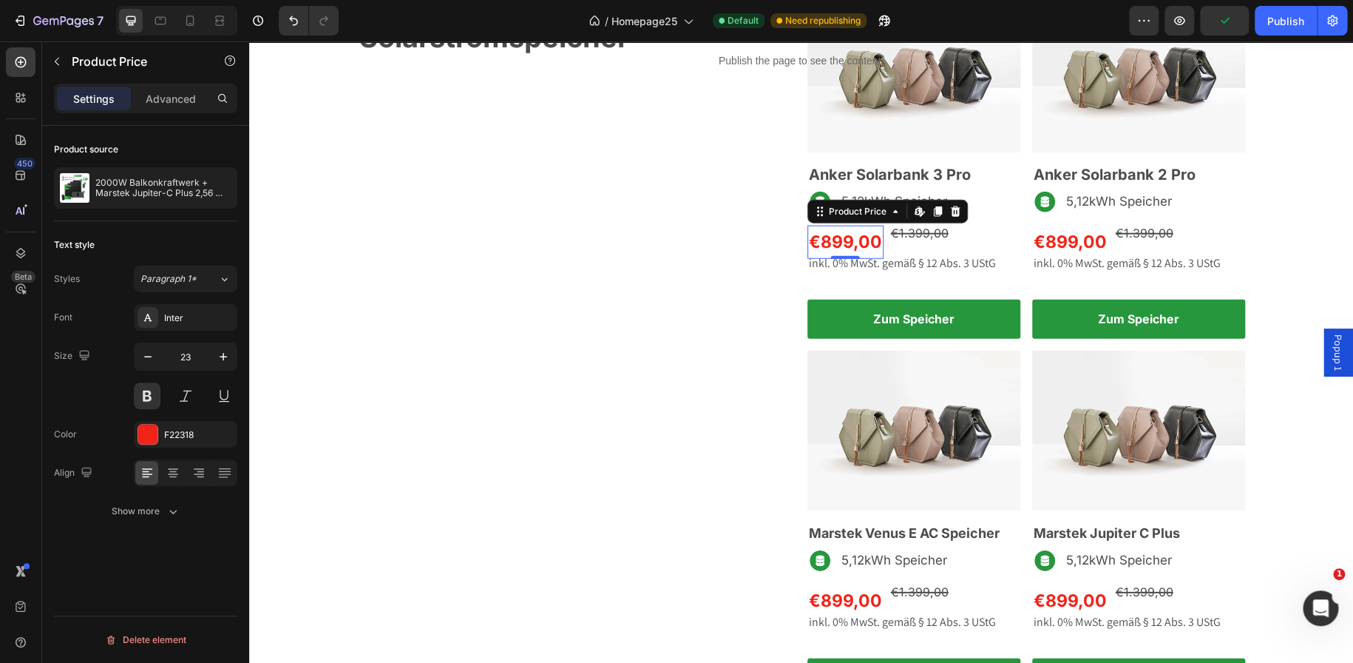
click at [867, 240] on div "€899,00" at bounding box center [846, 242] width 76 height 33
click at [124, 186] on p "2000W Balkonkraftwerk + Marstek Jupiter-C Plus 2,56 kWh" at bounding box center [163, 187] width 136 height 21
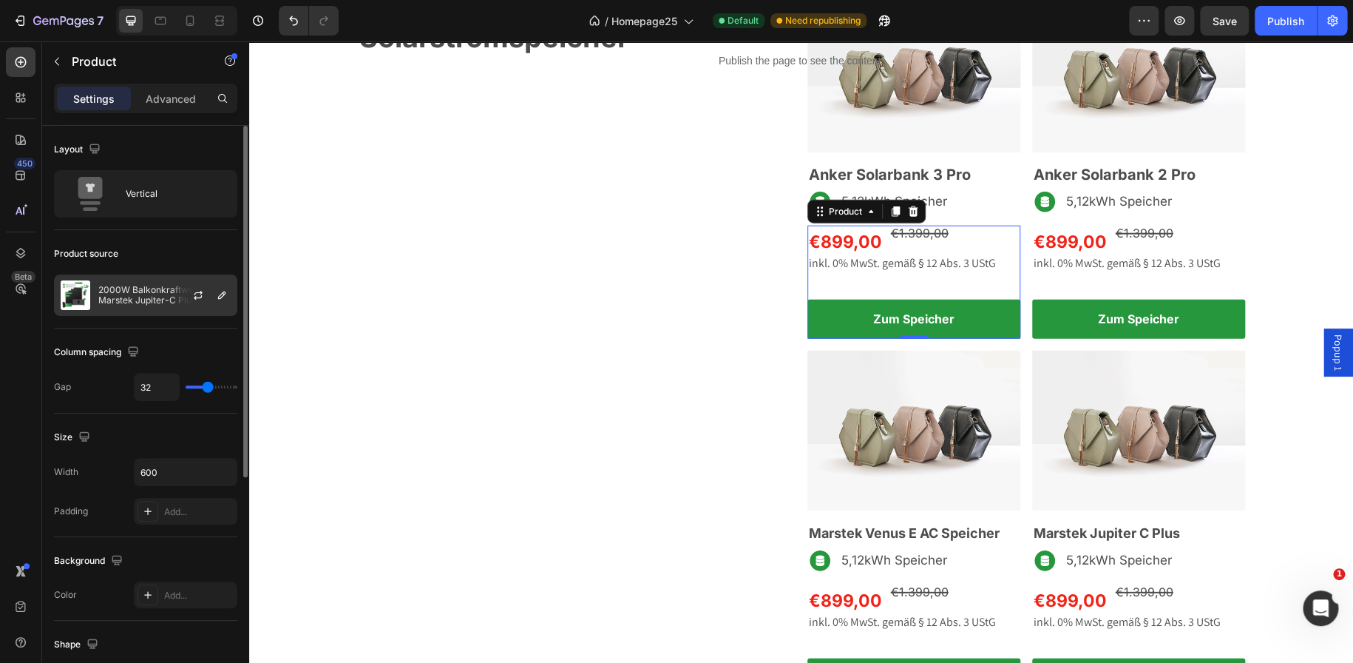
click at [157, 277] on div "2000W Balkonkraftwerk + Marstek Jupiter-C Plus 2,56 kWh" at bounding box center [145, 294] width 183 height 41
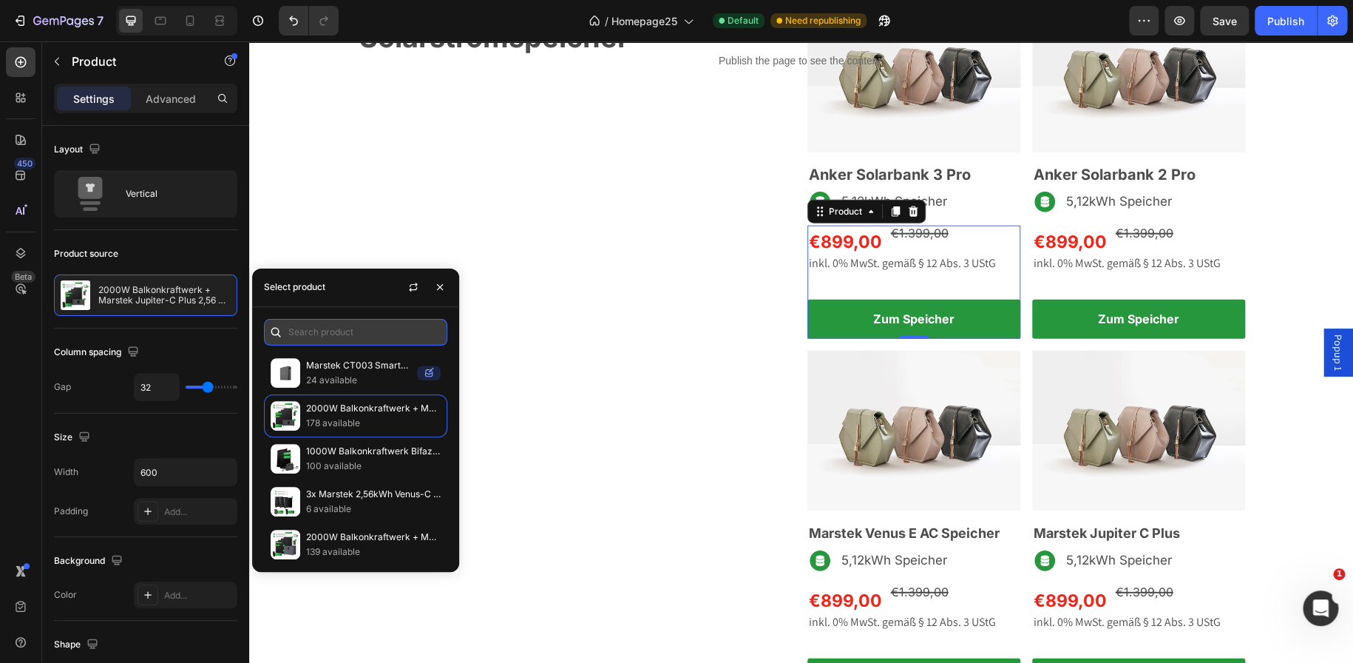
click at [315, 334] on input "text" at bounding box center [355, 332] width 183 height 27
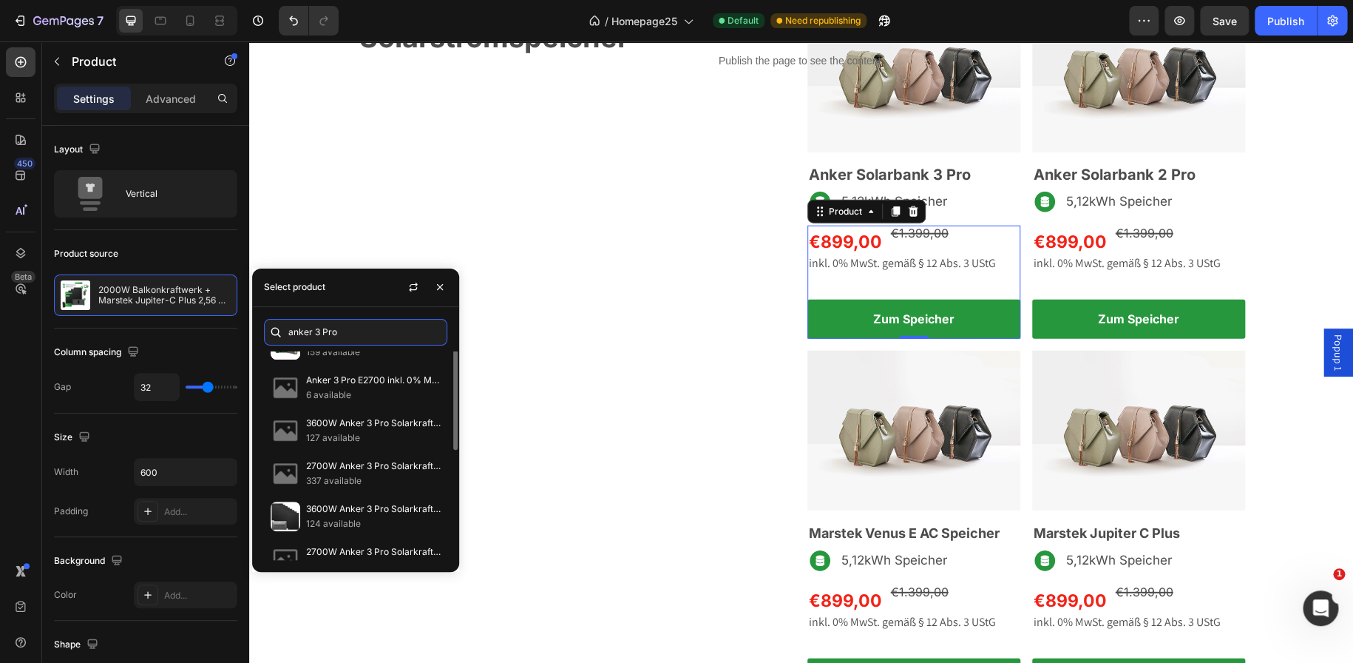
scroll to position [0, 0]
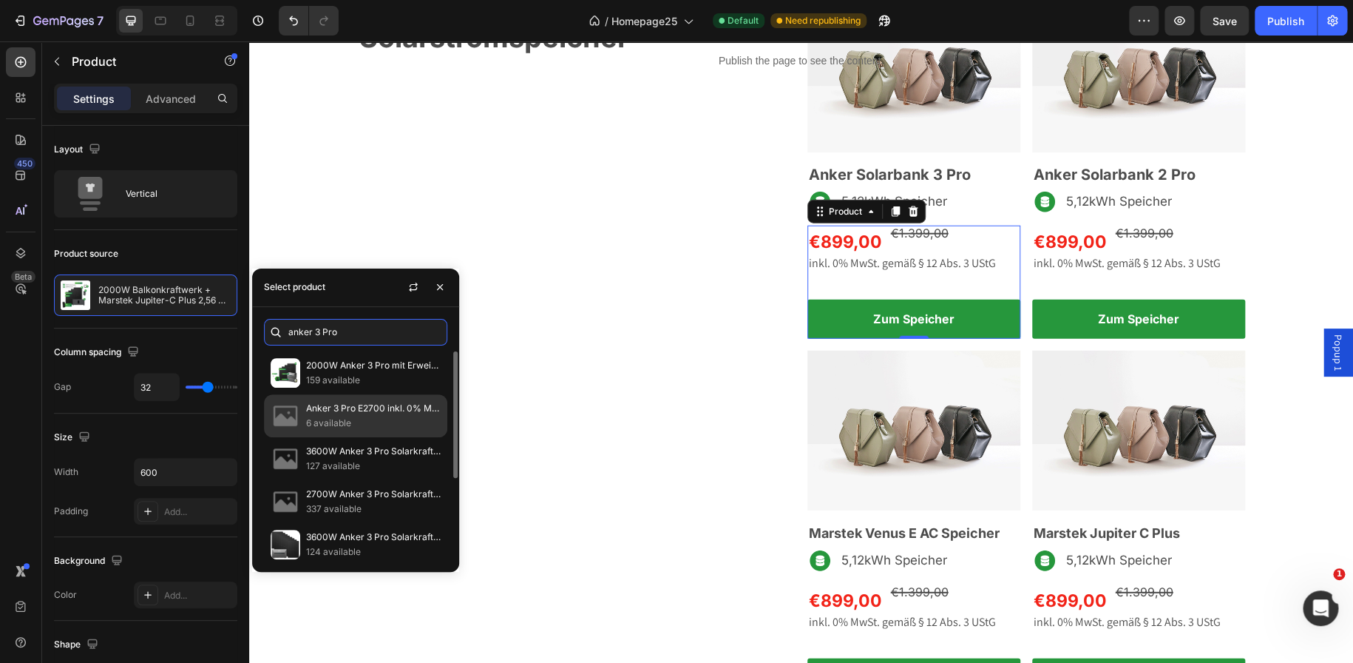
type input "anker 3 Pro"
click at [340, 420] on p "6 available" at bounding box center [373, 423] width 135 height 15
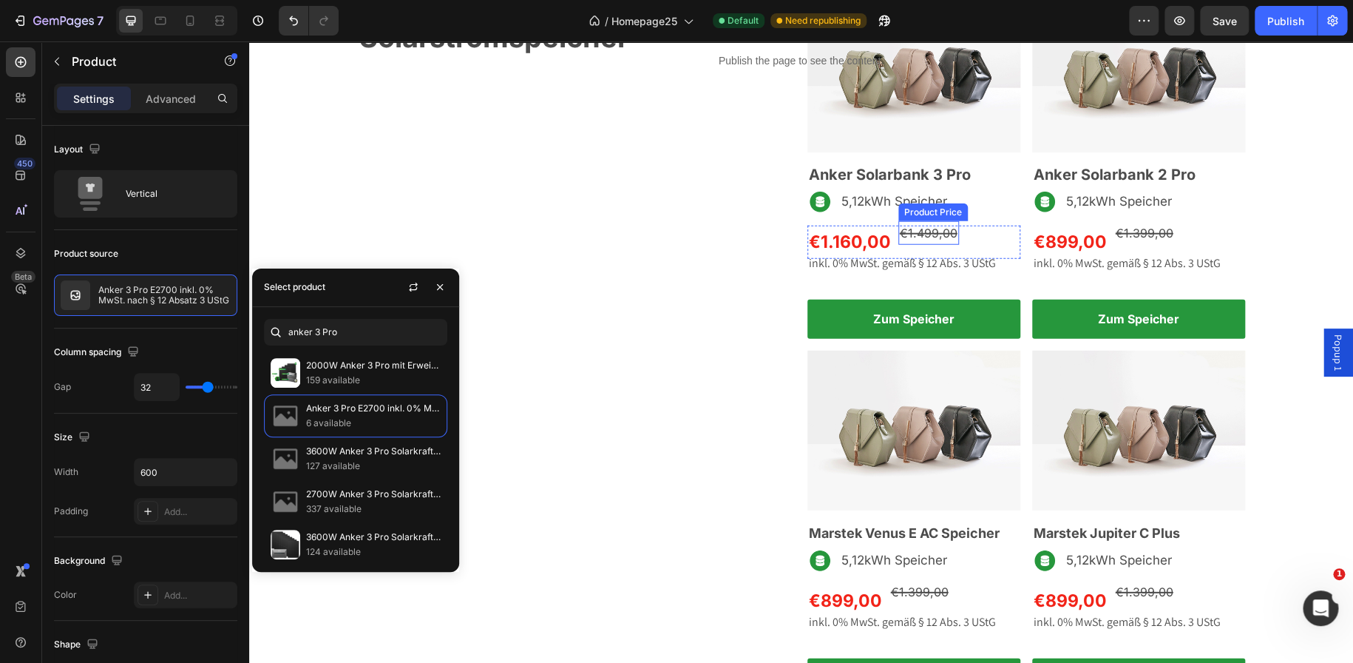
click at [922, 231] on div "€1.499,00" at bounding box center [929, 233] width 61 height 24
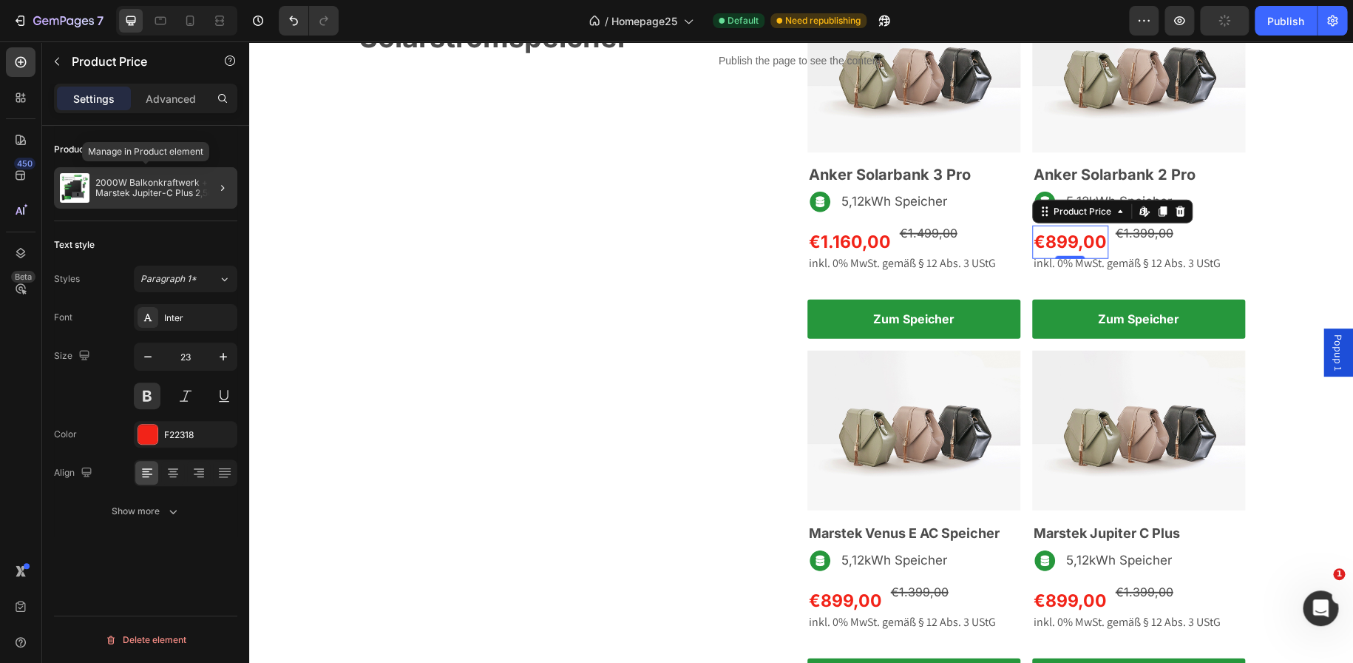
click at [129, 186] on p "2000W Balkonkraftwerk + Marstek Jupiter-C Plus 2,56 kWh" at bounding box center [163, 187] width 136 height 21
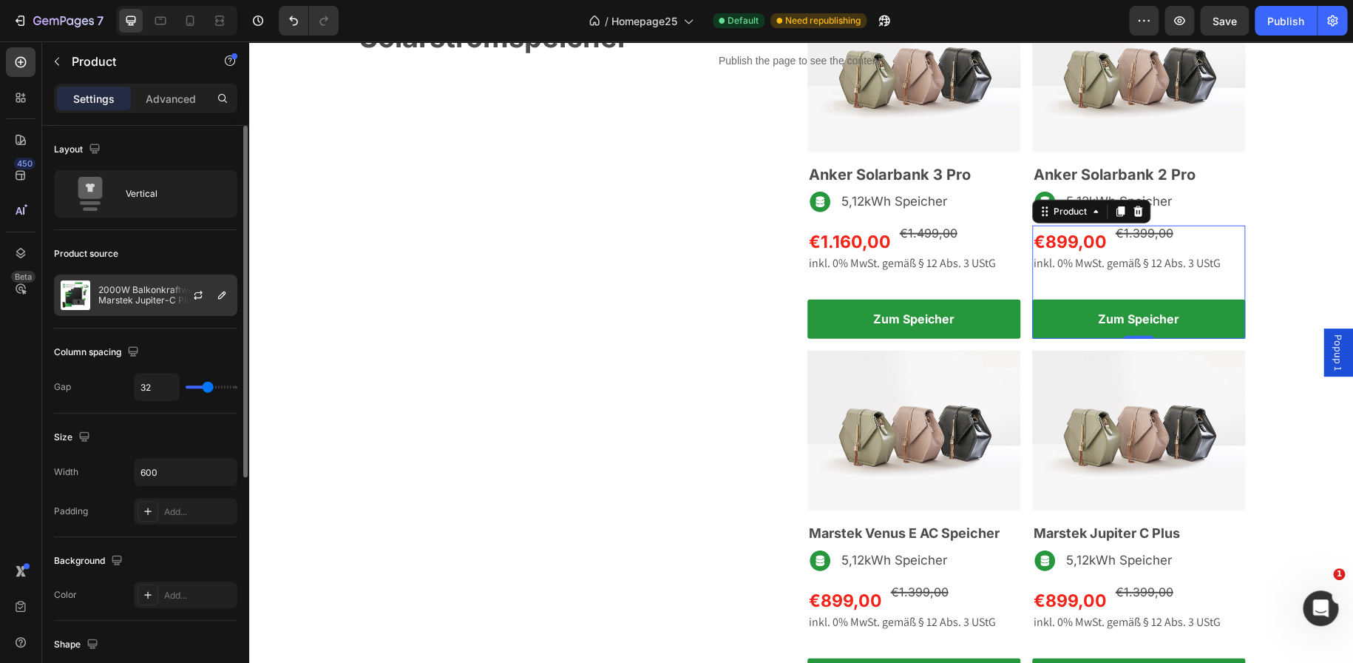
click at [147, 275] on div "2000W Balkonkraftwerk + Marstek Jupiter-C Plus 2,56 kWh" at bounding box center [145, 294] width 183 height 41
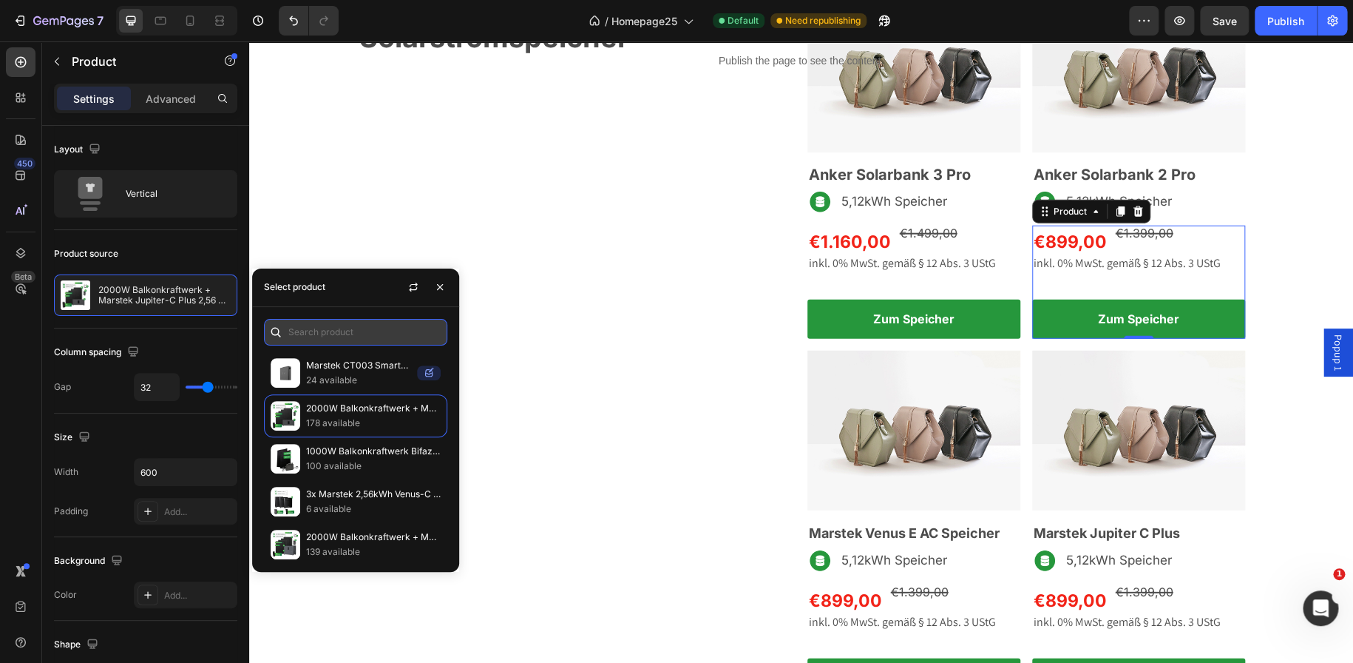
click at [317, 333] on input "text" at bounding box center [355, 332] width 183 height 27
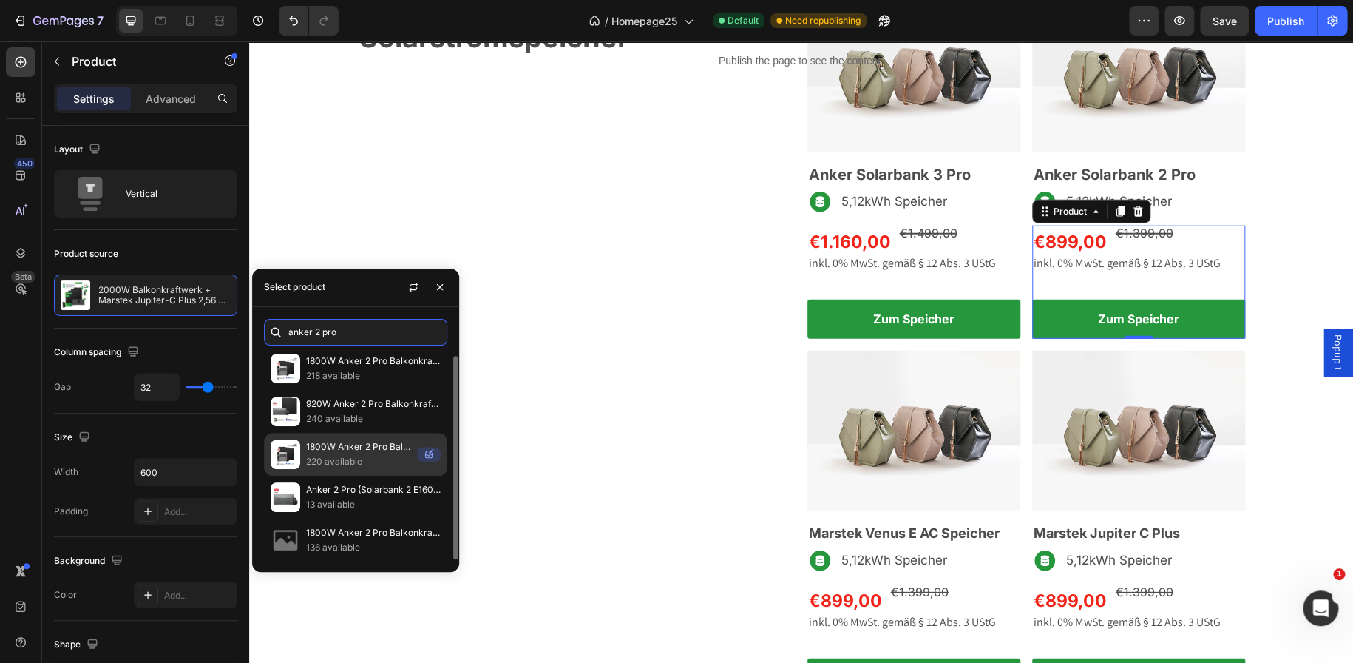
scroll to position [5, 0]
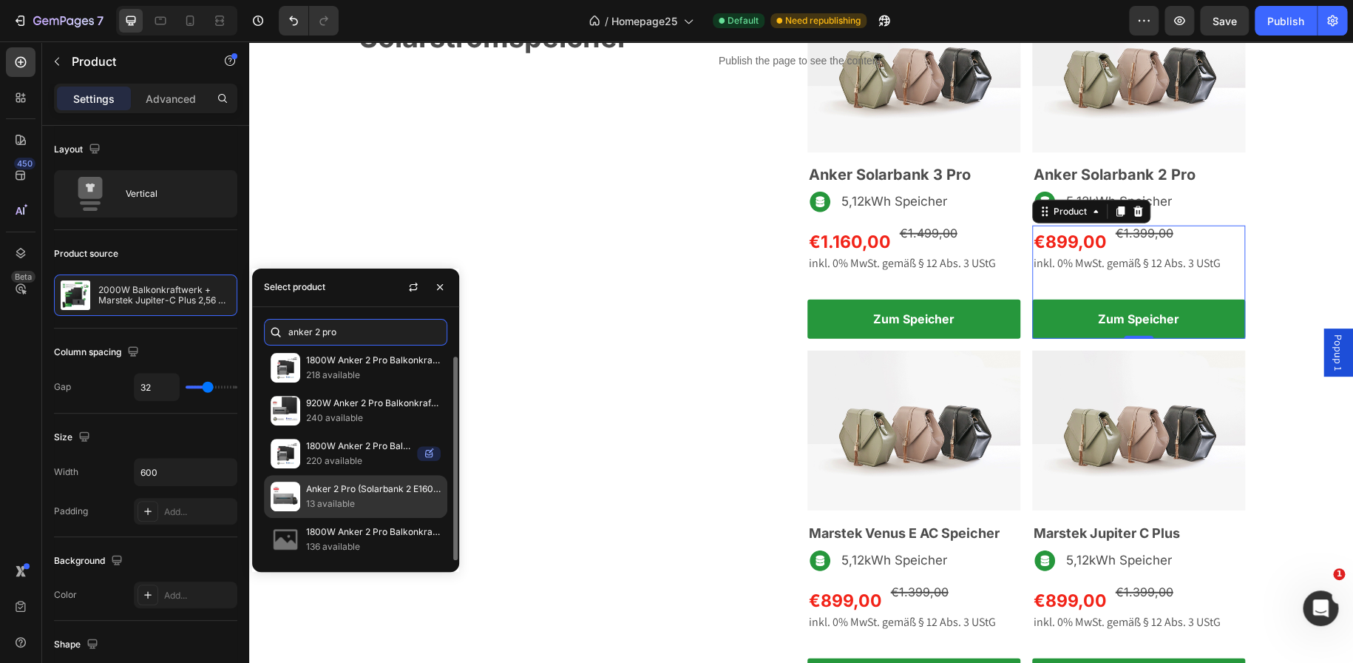
type input "anker 2 pro"
click at [342, 518] on div "Anker 2 Pro (Solarbank 2 E1600 Pro) inkl. Smartmeter inkl. 0% MwSt. nach § 12 A…" at bounding box center [355, 539] width 183 height 43
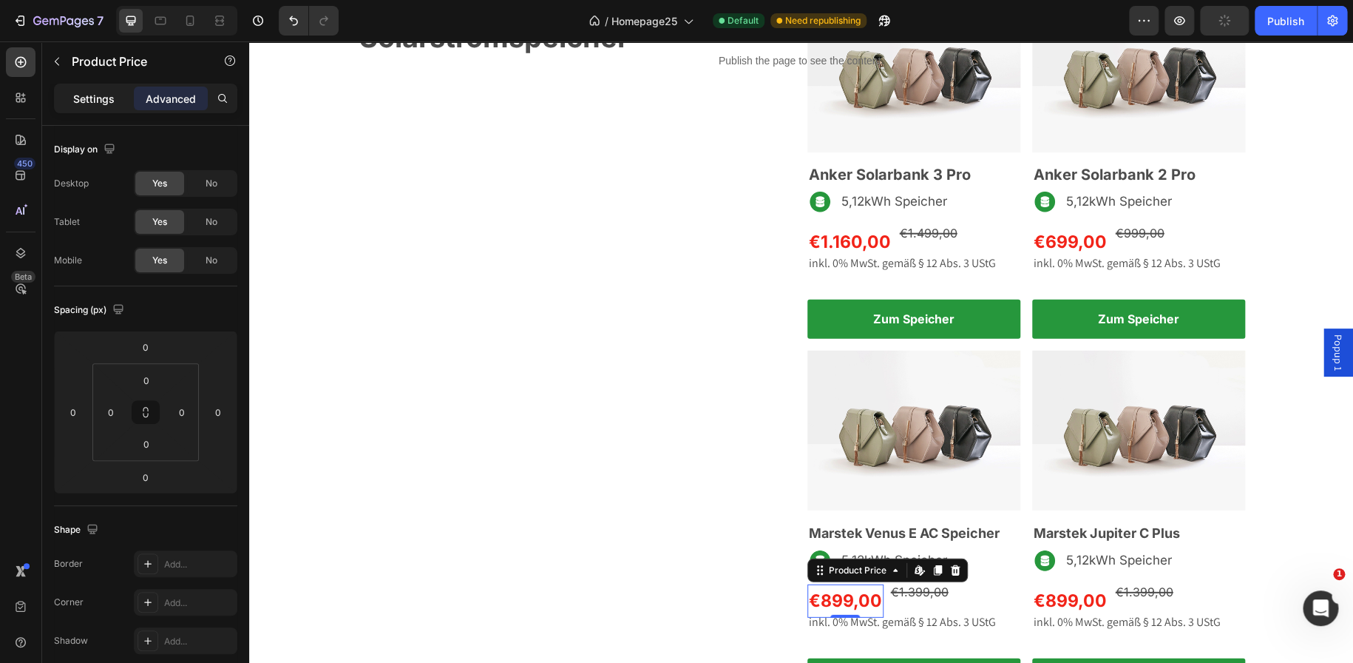
click at [108, 91] on p "Settings" at bounding box center [93, 99] width 41 height 16
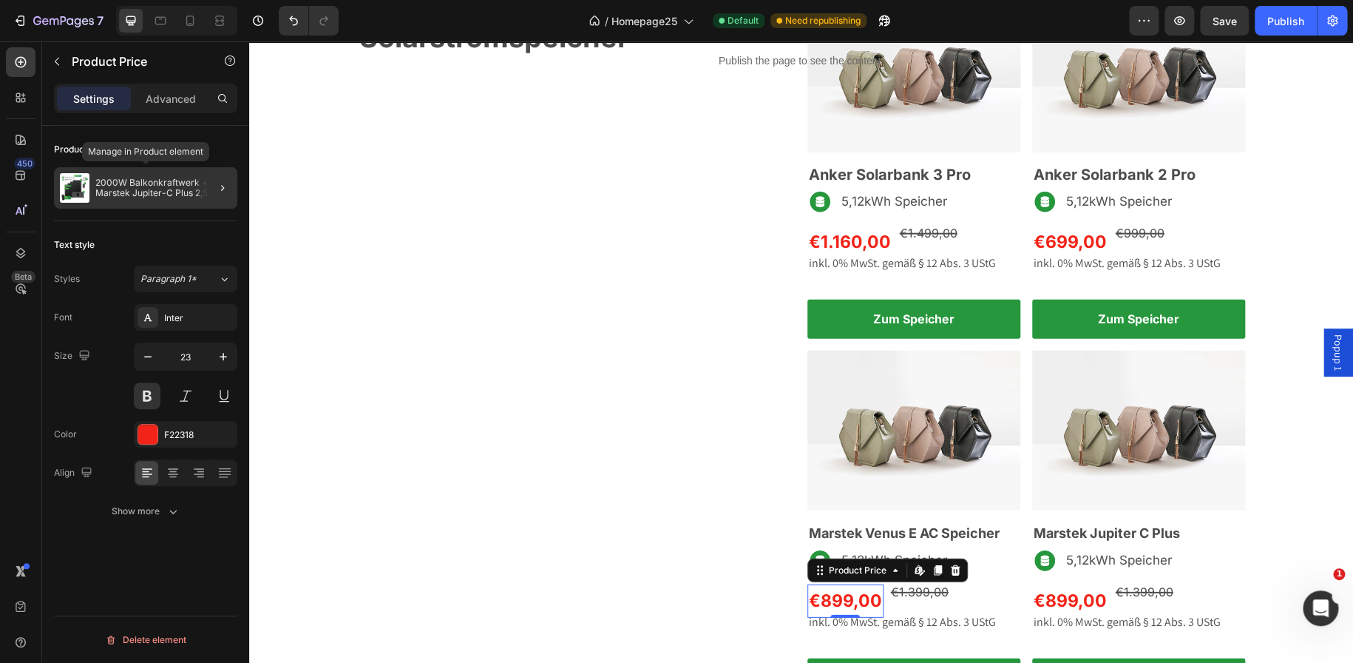
click at [152, 197] on p "2000W Balkonkraftwerk + Marstek Jupiter-C Plus 2,56 kWh" at bounding box center [163, 187] width 136 height 21
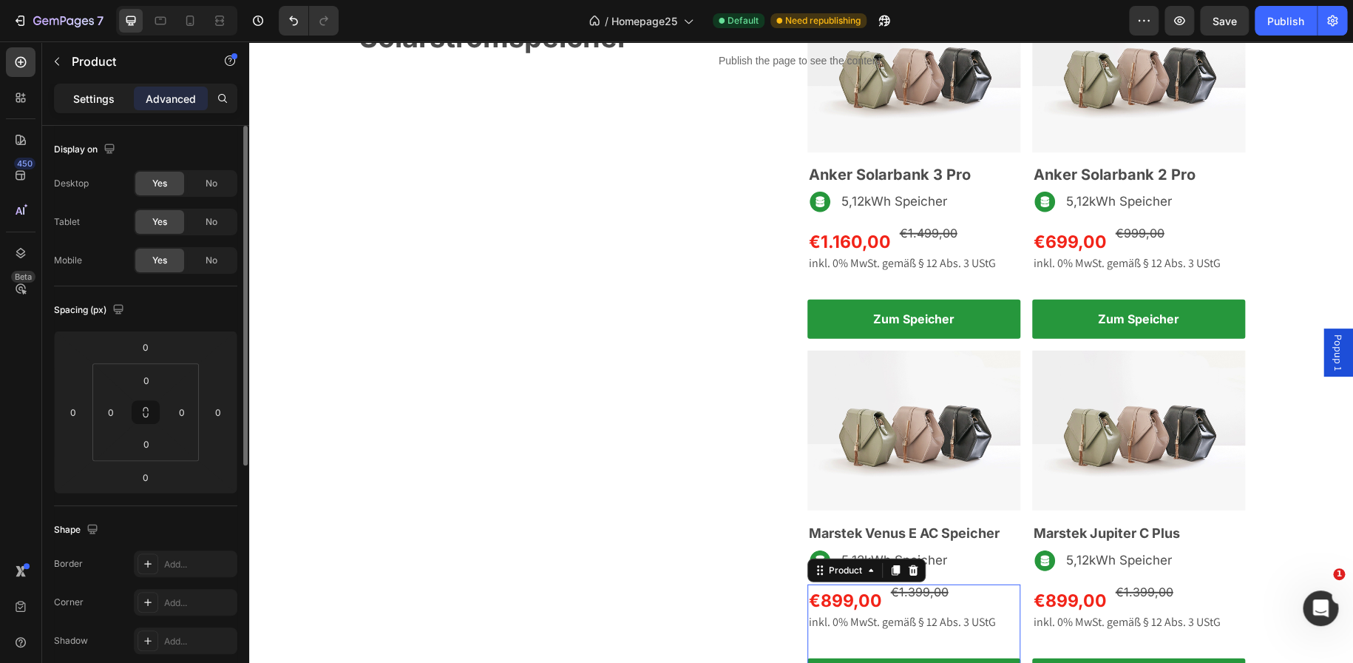
click at [104, 97] on p "Settings" at bounding box center [93, 99] width 41 height 16
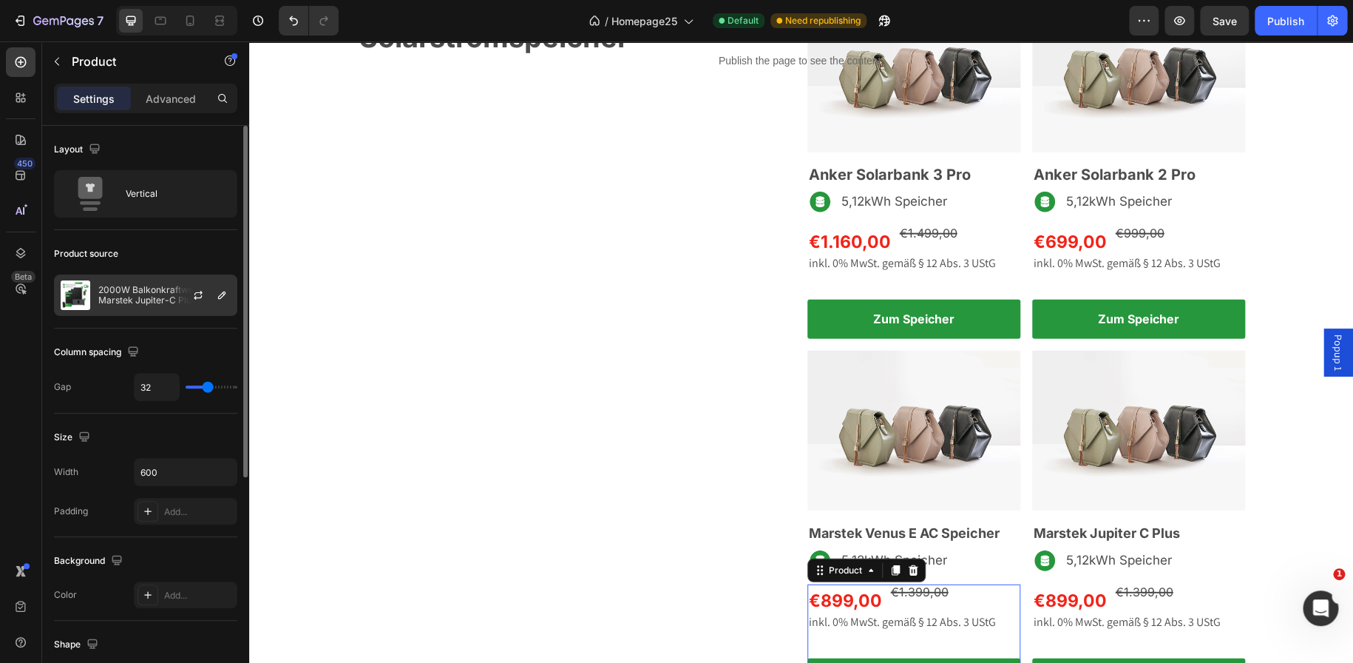
click at [148, 295] on p "2000W Balkonkraftwerk + Marstek Jupiter-C Plus 2,56 kWh" at bounding box center [164, 295] width 132 height 21
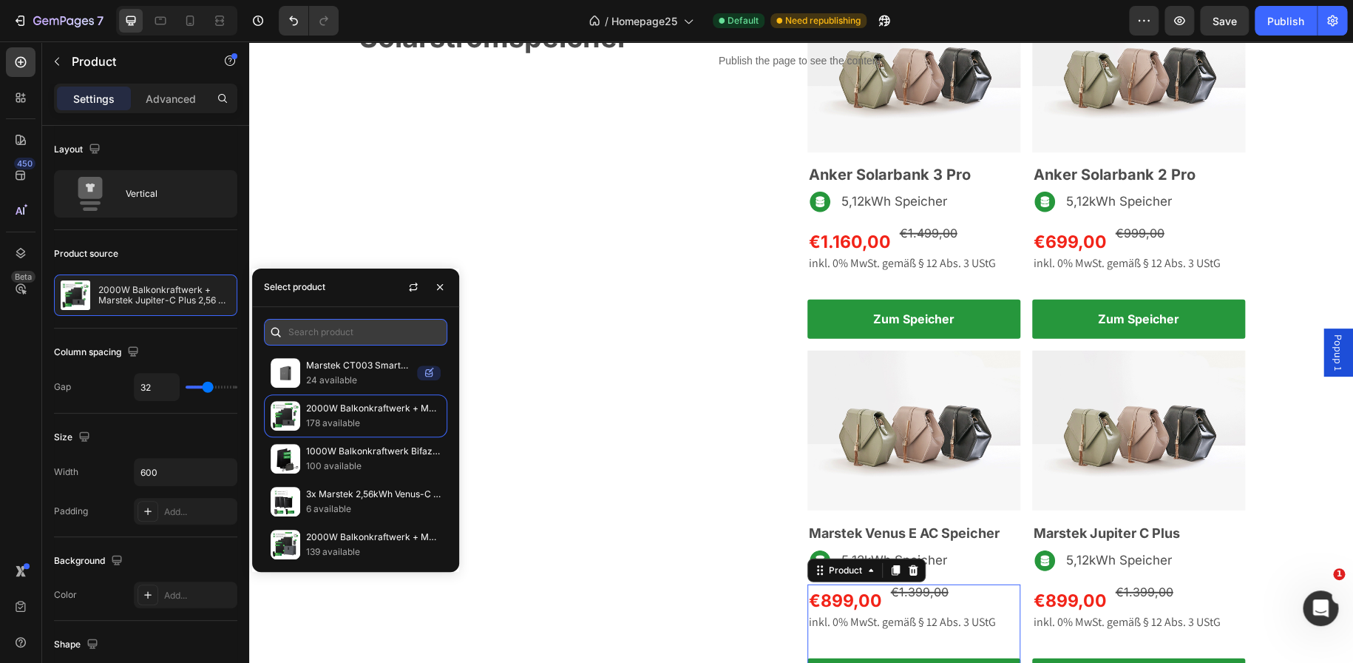
click at [309, 320] on input "text" at bounding box center [355, 332] width 183 height 27
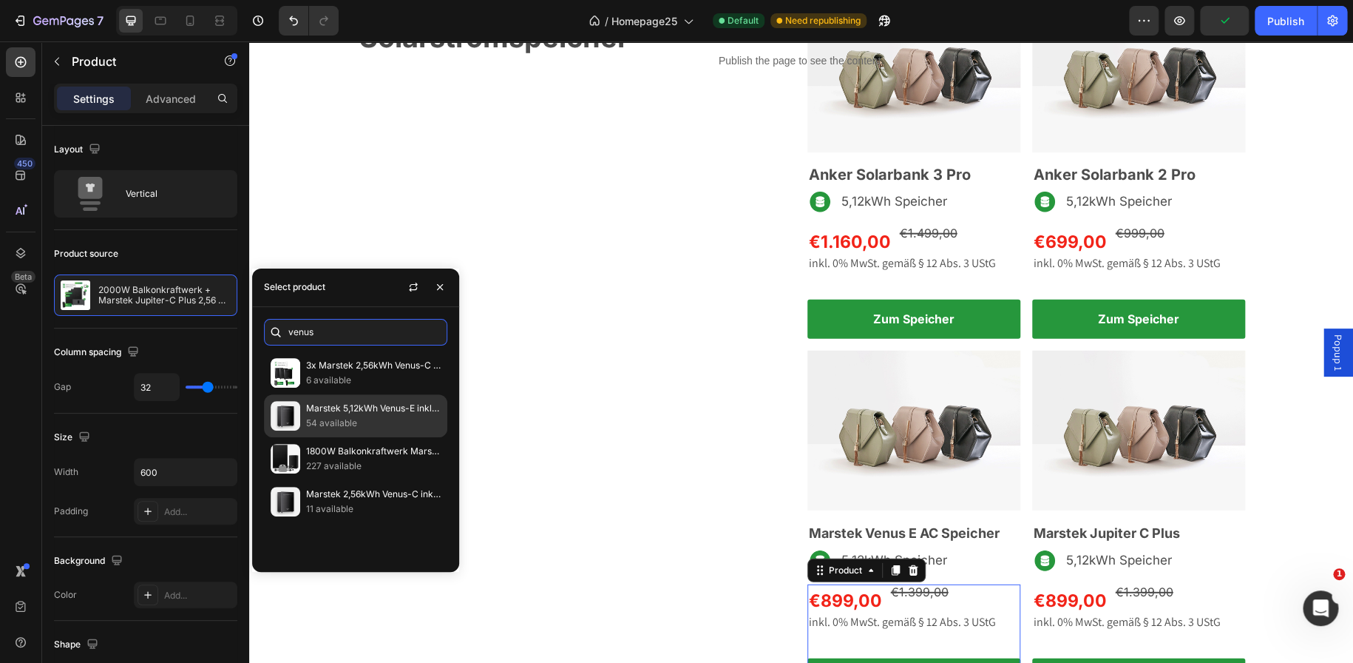
type input "venus"
click at [346, 407] on p "Marstek 5,12kWh Venus-E inkl. 0% MwSt. nach § 12 Absatz 3 UStG" at bounding box center [373, 408] width 135 height 15
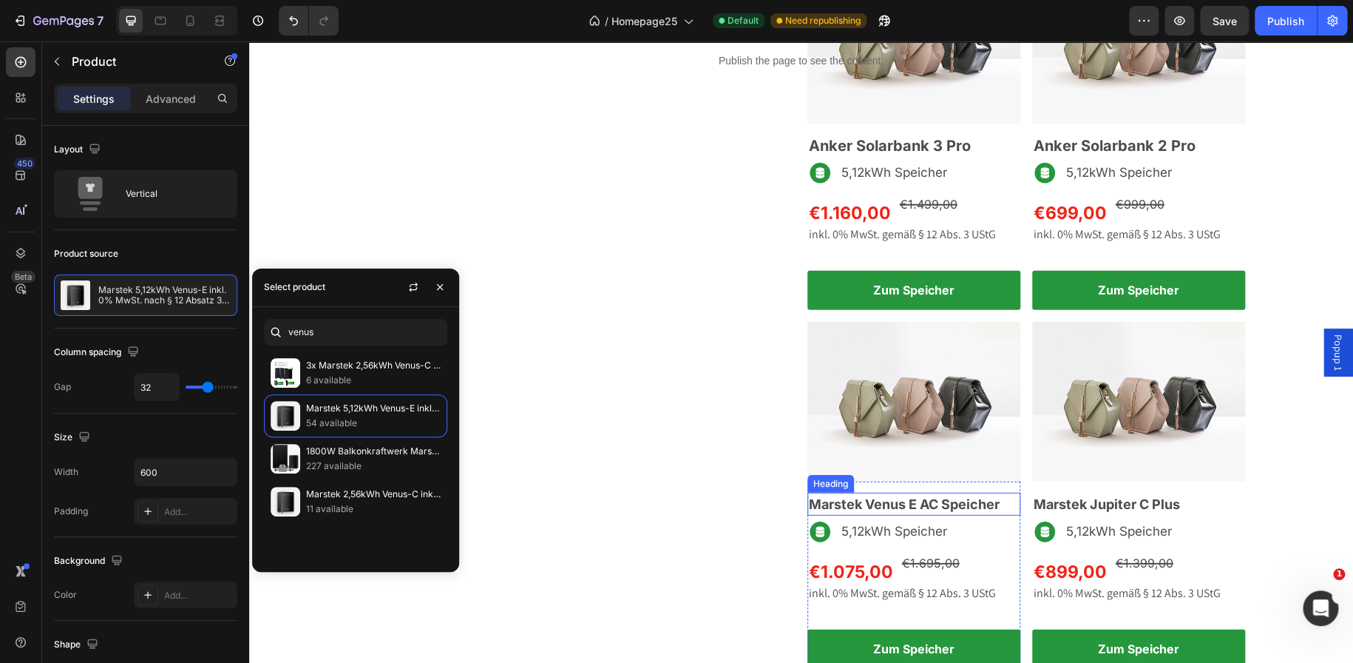
scroll to position [1876, 0]
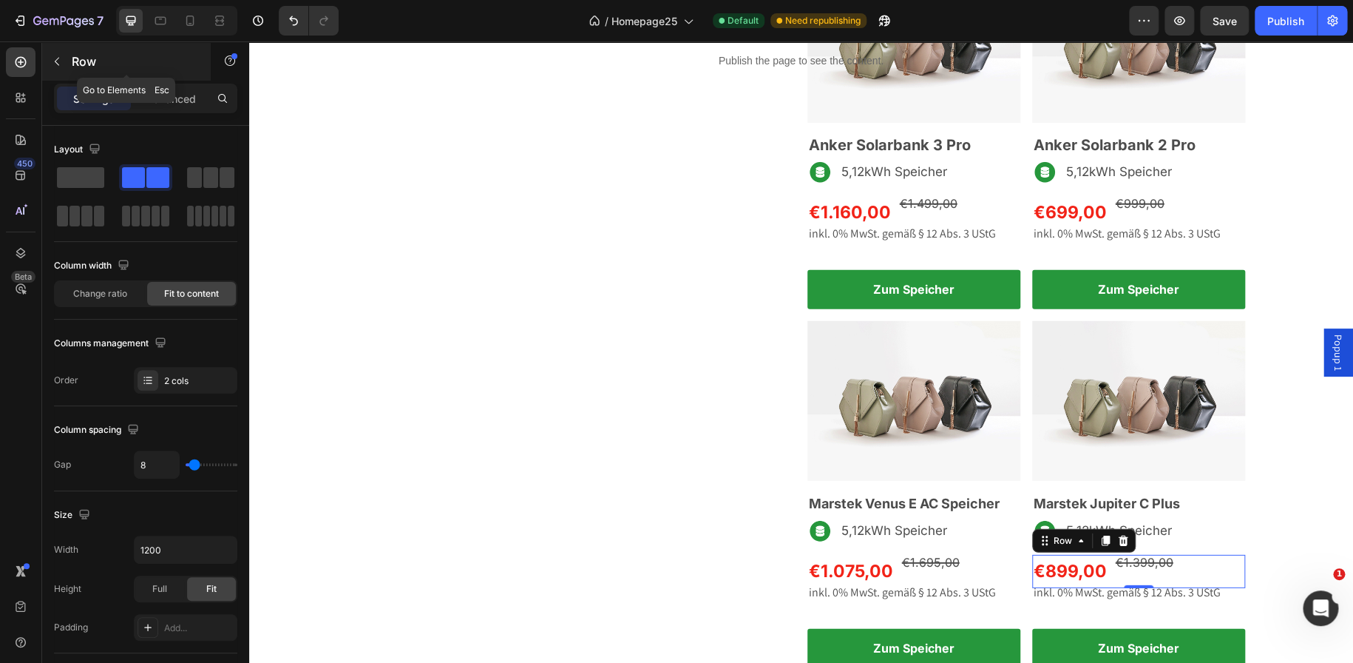
click at [64, 63] on button "button" at bounding box center [57, 62] width 24 height 24
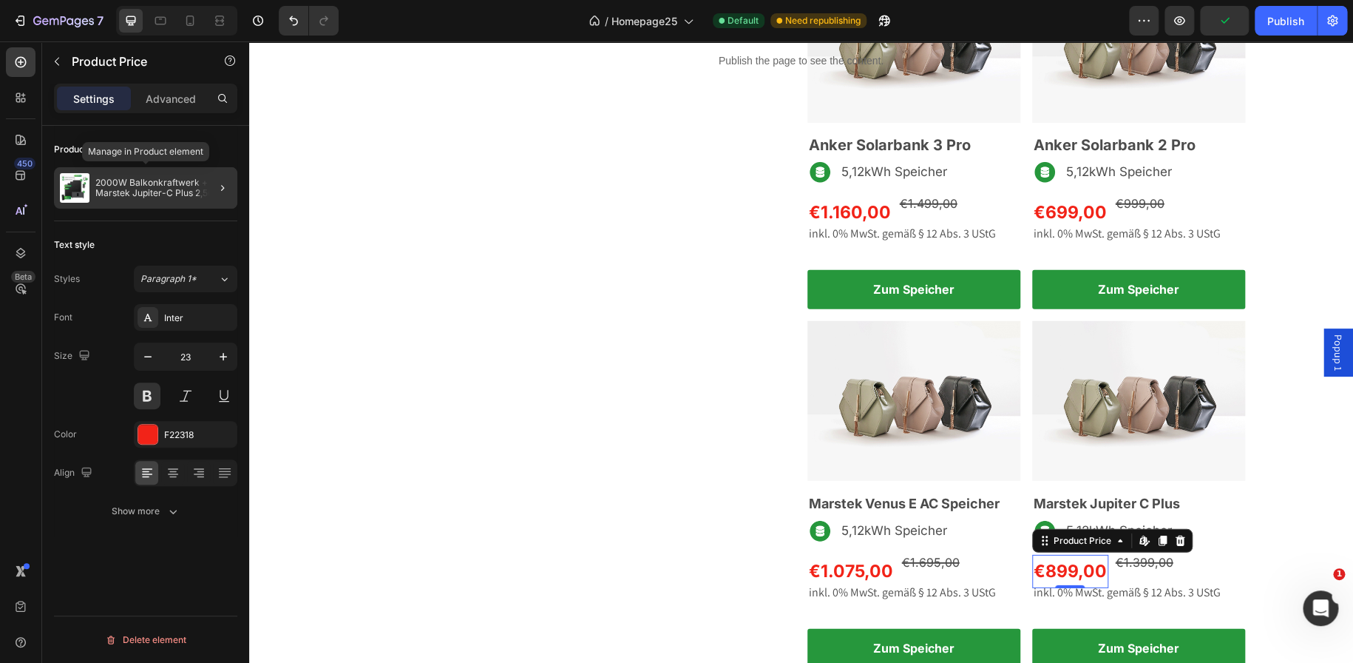
click at [181, 195] on p "2000W Balkonkraftwerk + Marstek Jupiter-C Plus 2,56 kWh" at bounding box center [163, 187] width 136 height 21
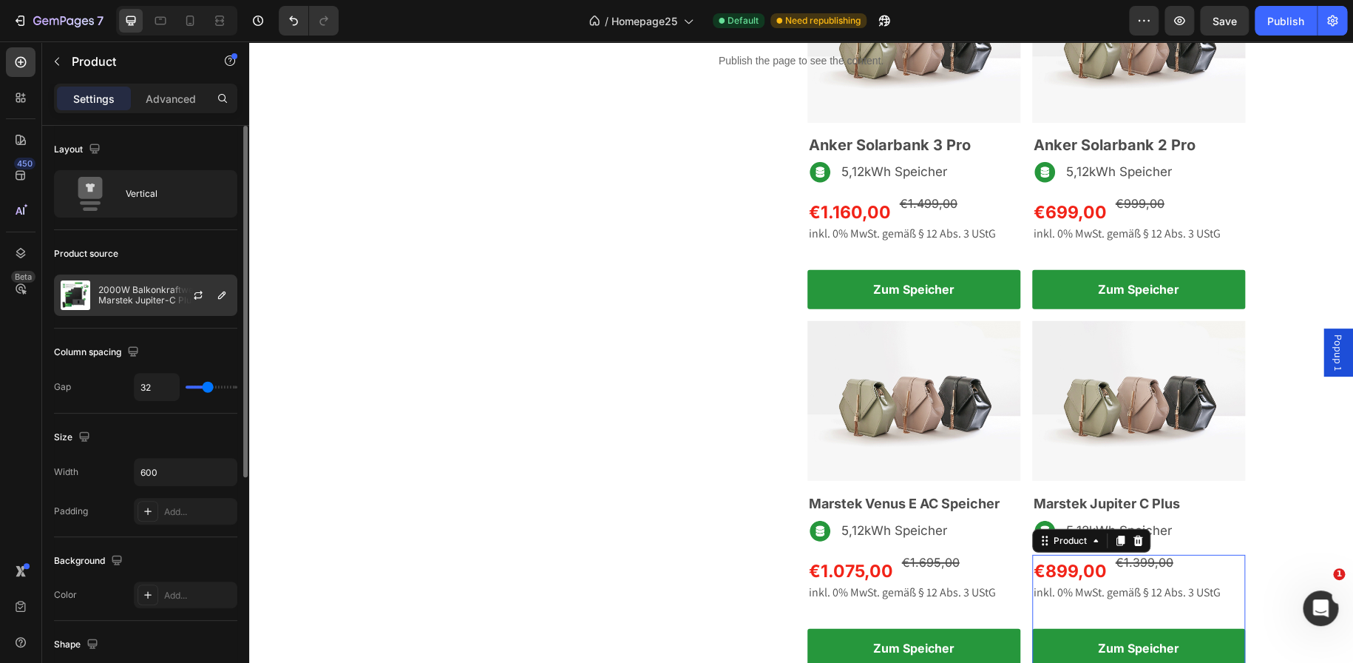
click at [148, 283] on div "2000W Balkonkraftwerk + Marstek Jupiter-C Plus 2,56 kWh" at bounding box center [145, 294] width 183 height 41
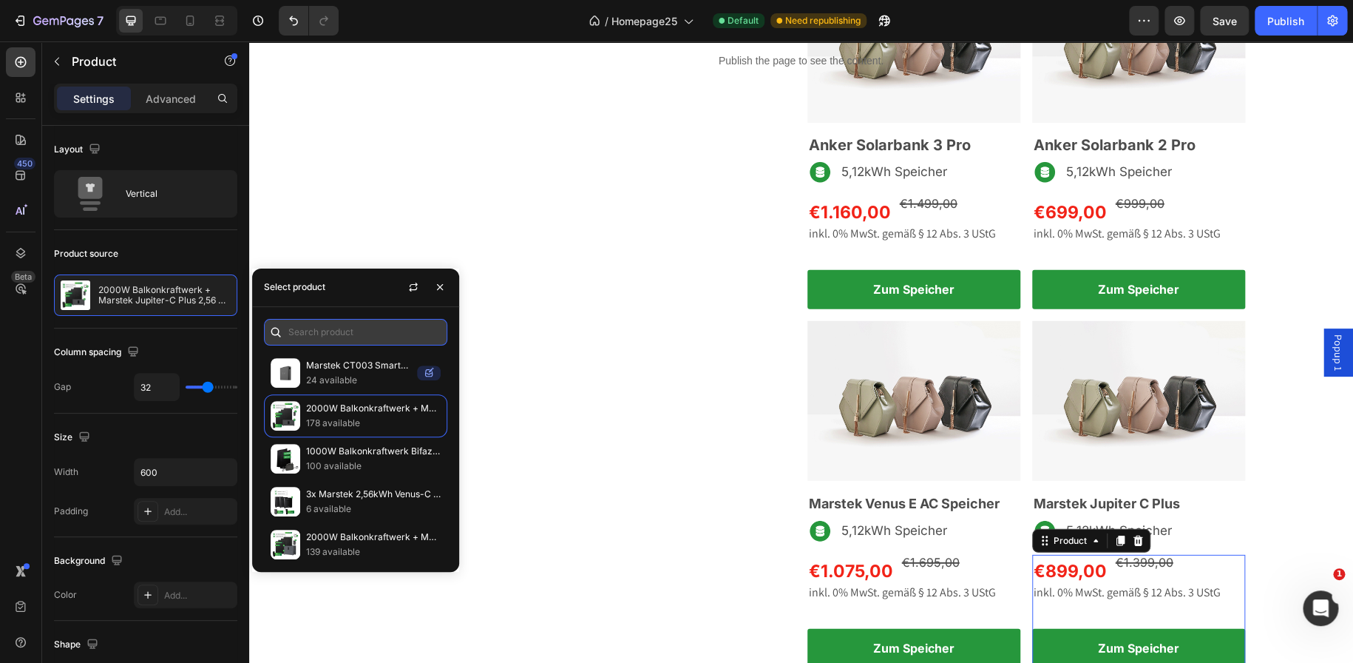
click at [364, 344] on input "text" at bounding box center [355, 332] width 183 height 27
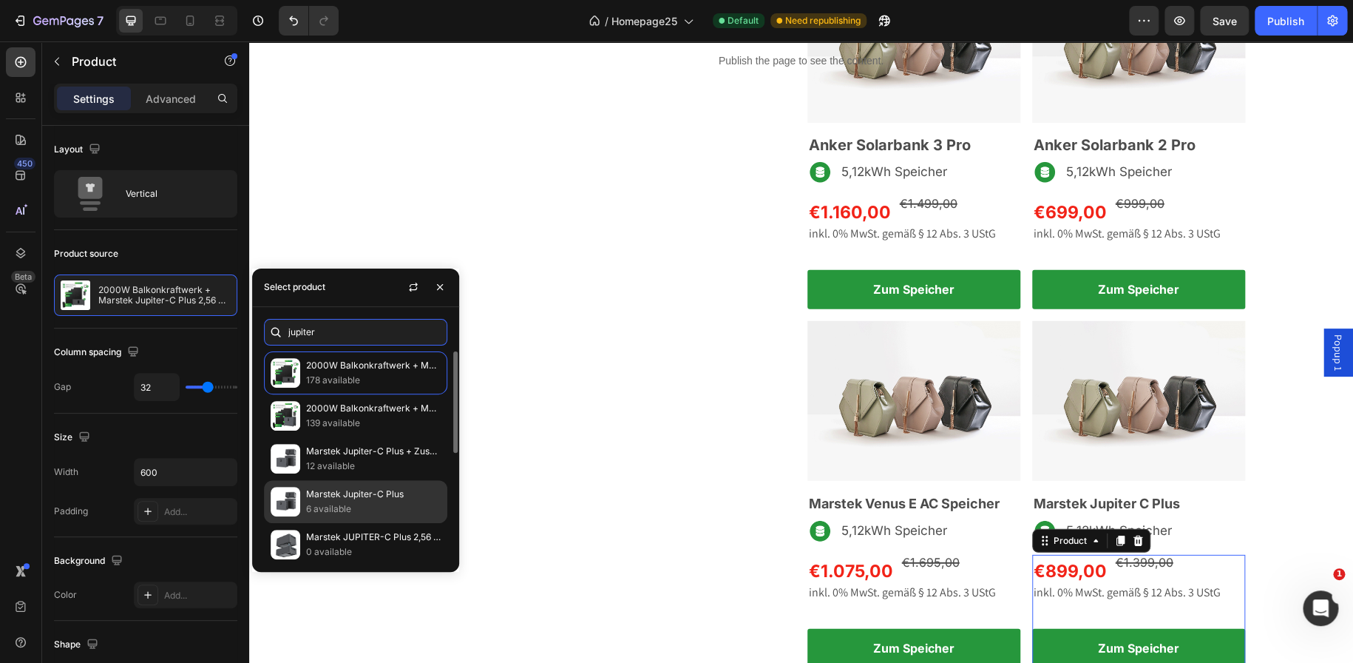
type input "jupiter"
click at [365, 491] on p "Marstek Jupiter-C Plus" at bounding box center [373, 494] width 135 height 15
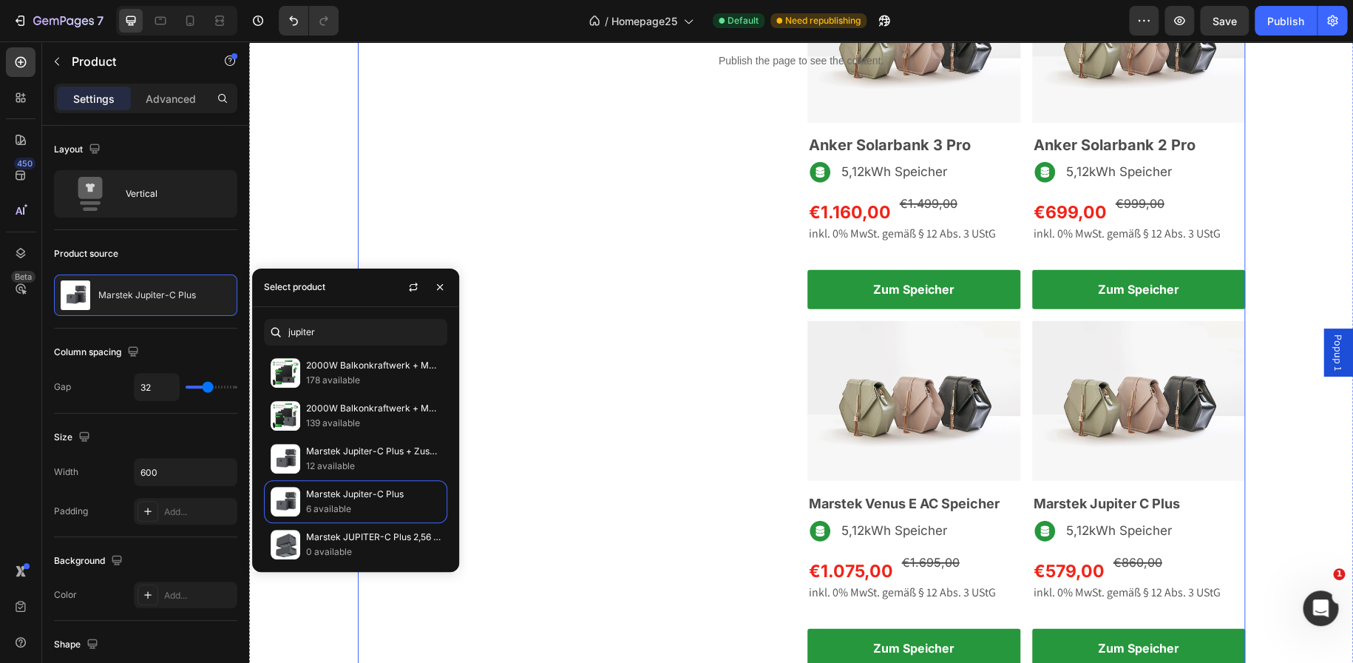
scroll to position [1926, 0]
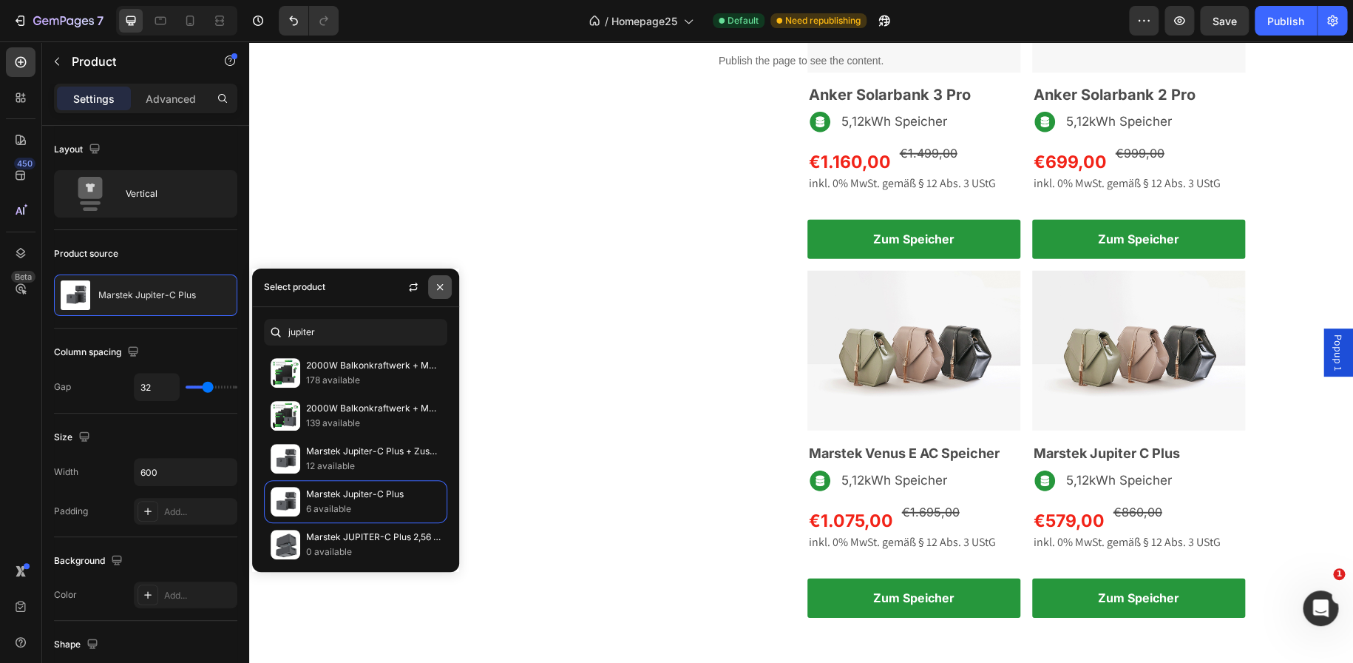
click at [441, 291] on icon "button" at bounding box center [440, 287] width 12 height 12
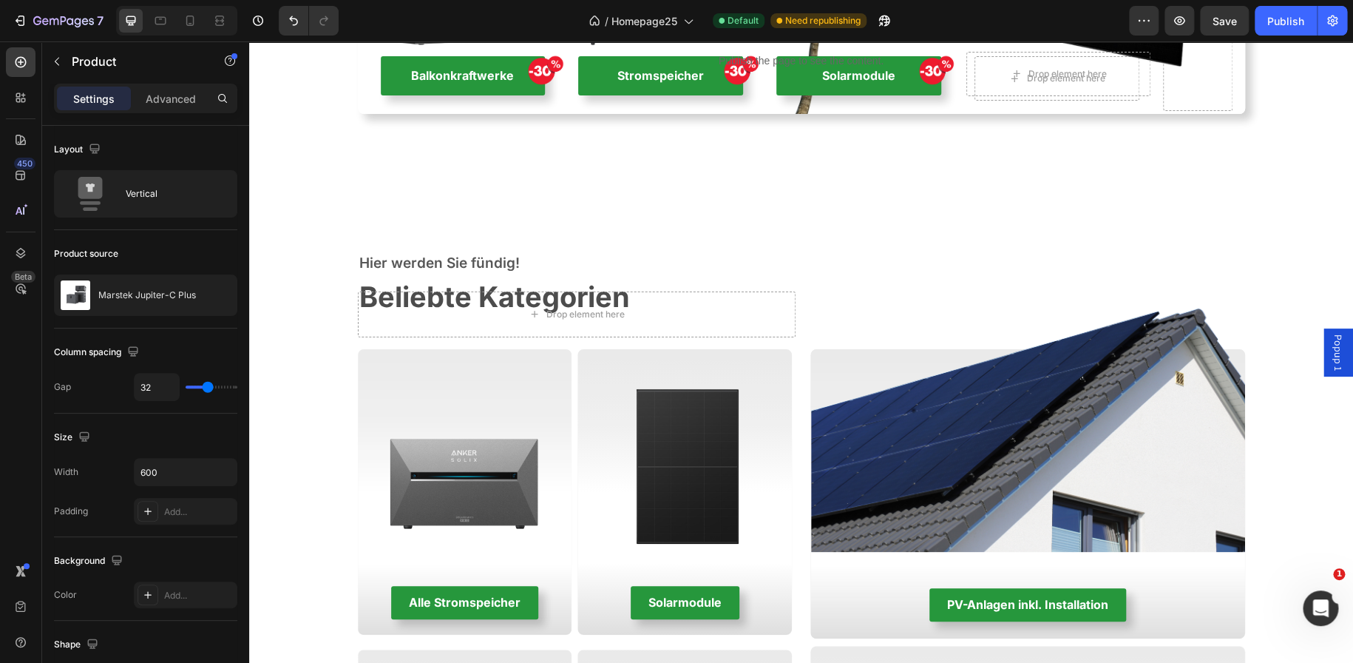
scroll to position [2795, 0]
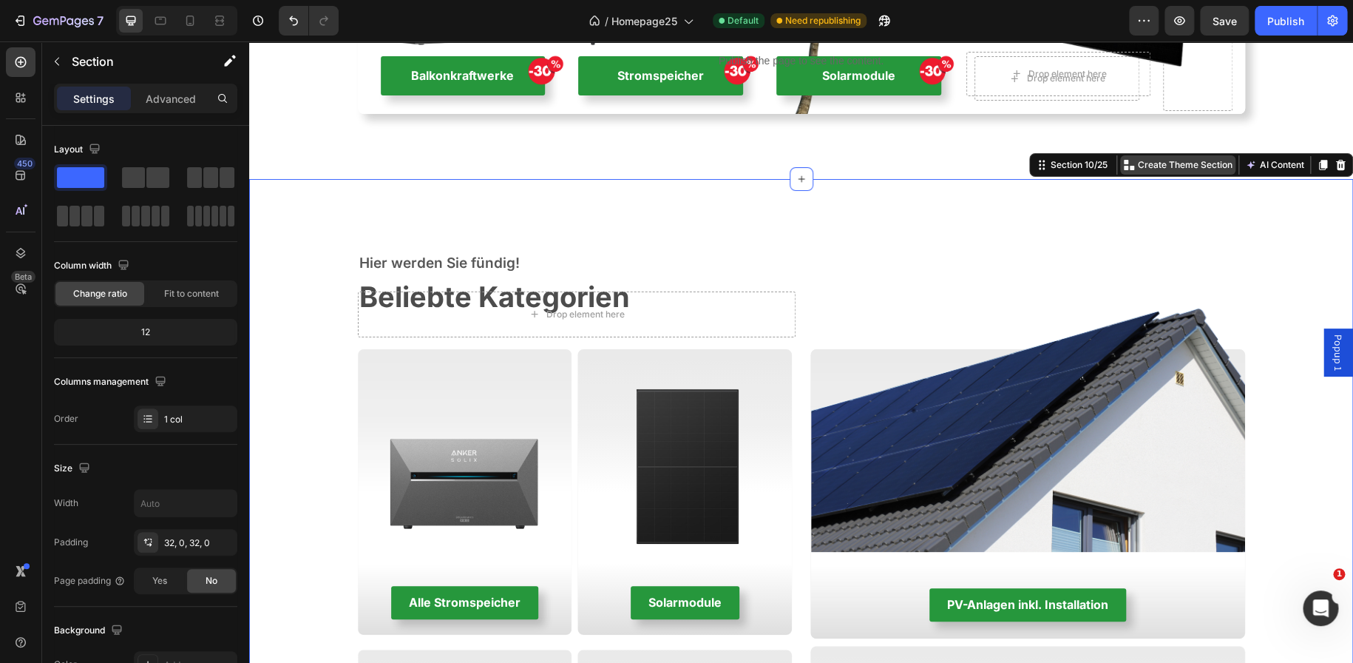
click at [1138, 160] on p "Create Theme Section" at bounding box center [1185, 164] width 95 height 13
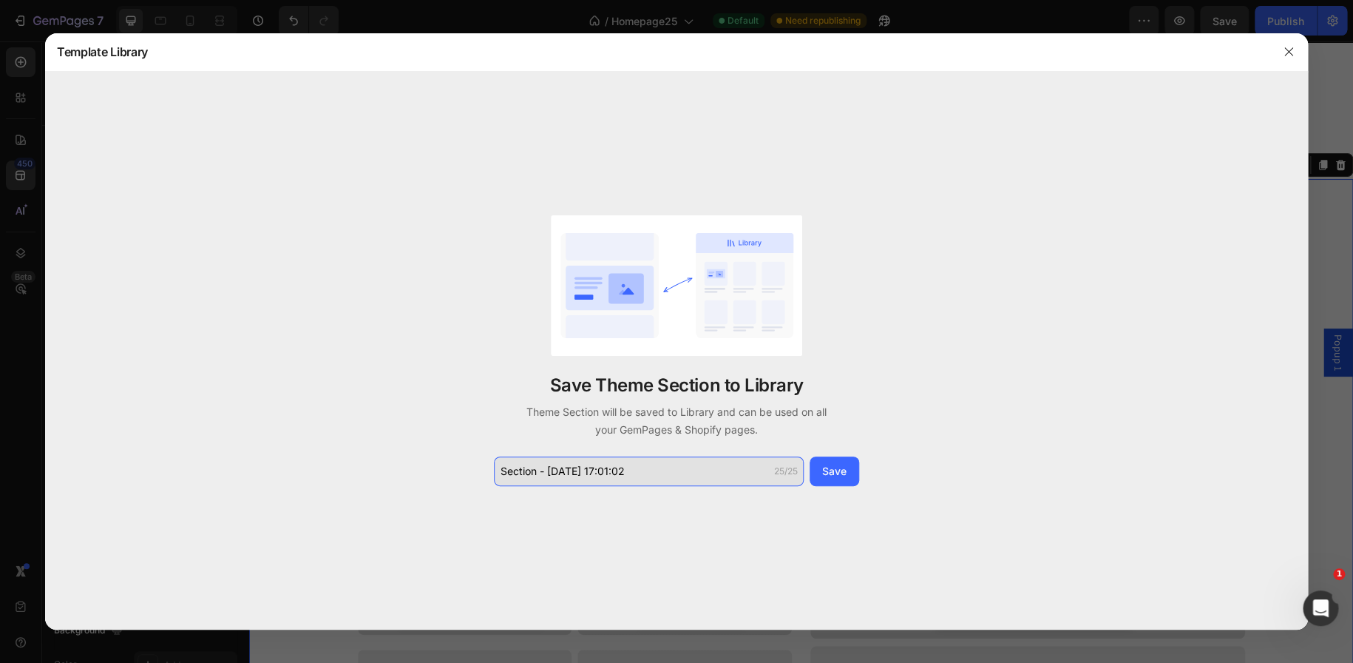
click at [603, 476] on input "Section - Aug 27 17:01:02" at bounding box center [649, 471] width 310 height 30
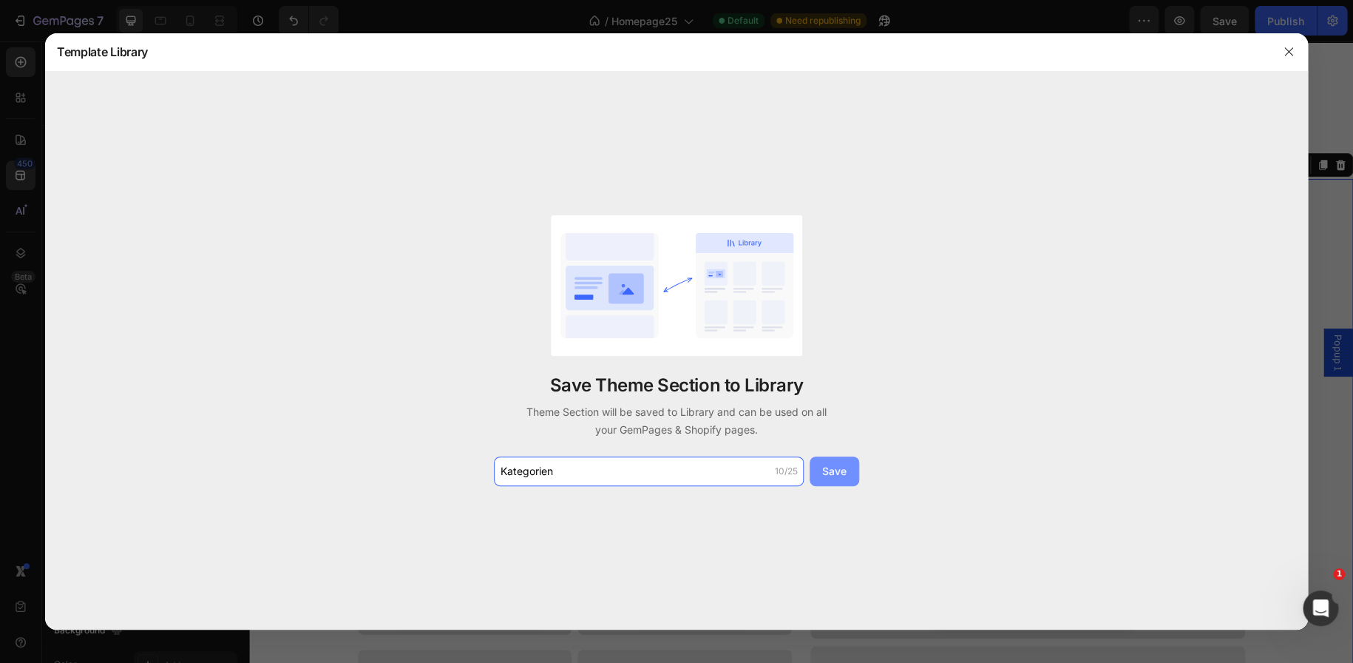
type input "Kategorien"
click at [839, 472] on div "Save" at bounding box center [834, 471] width 24 height 16
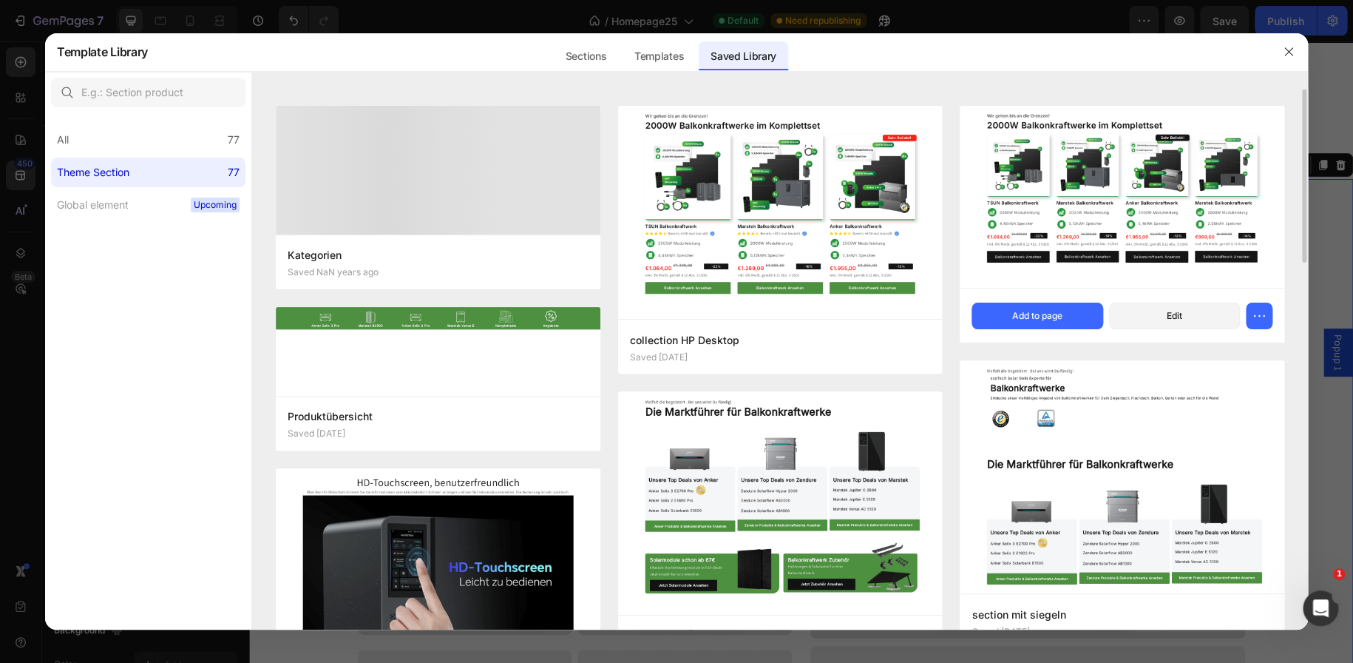
scroll to position [0, 0]
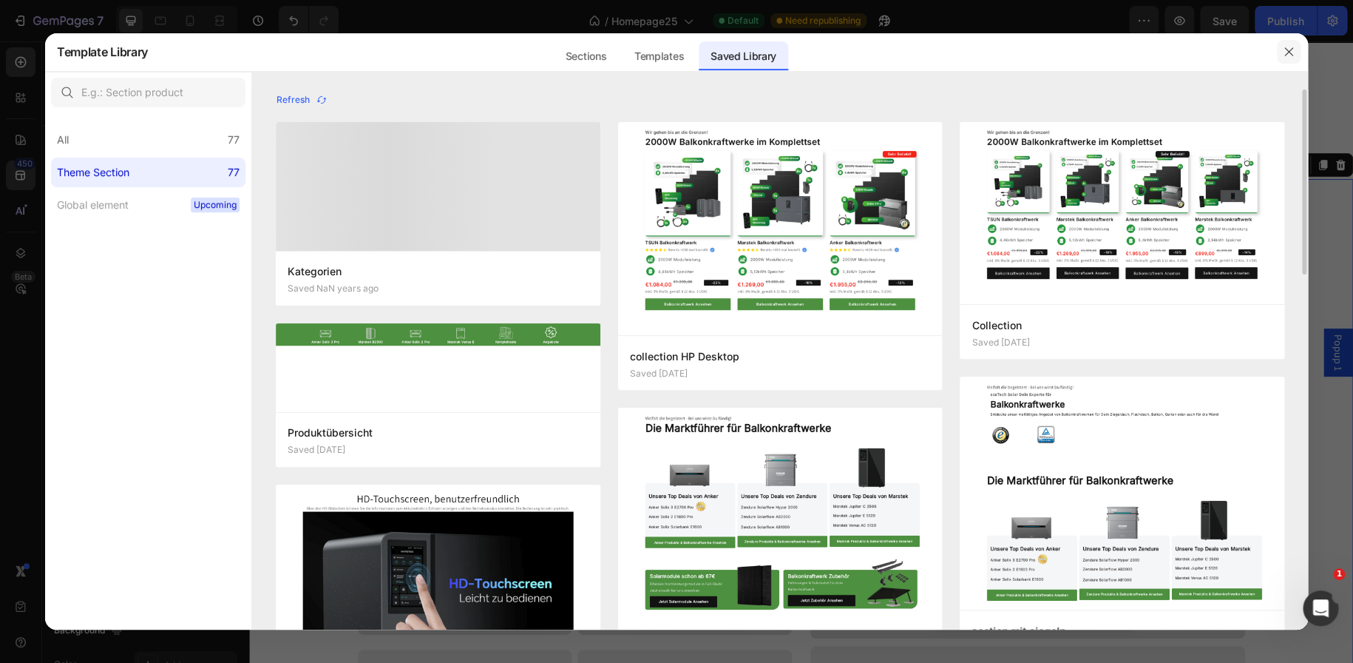
click at [1295, 55] on button "button" at bounding box center [1289, 52] width 24 height 24
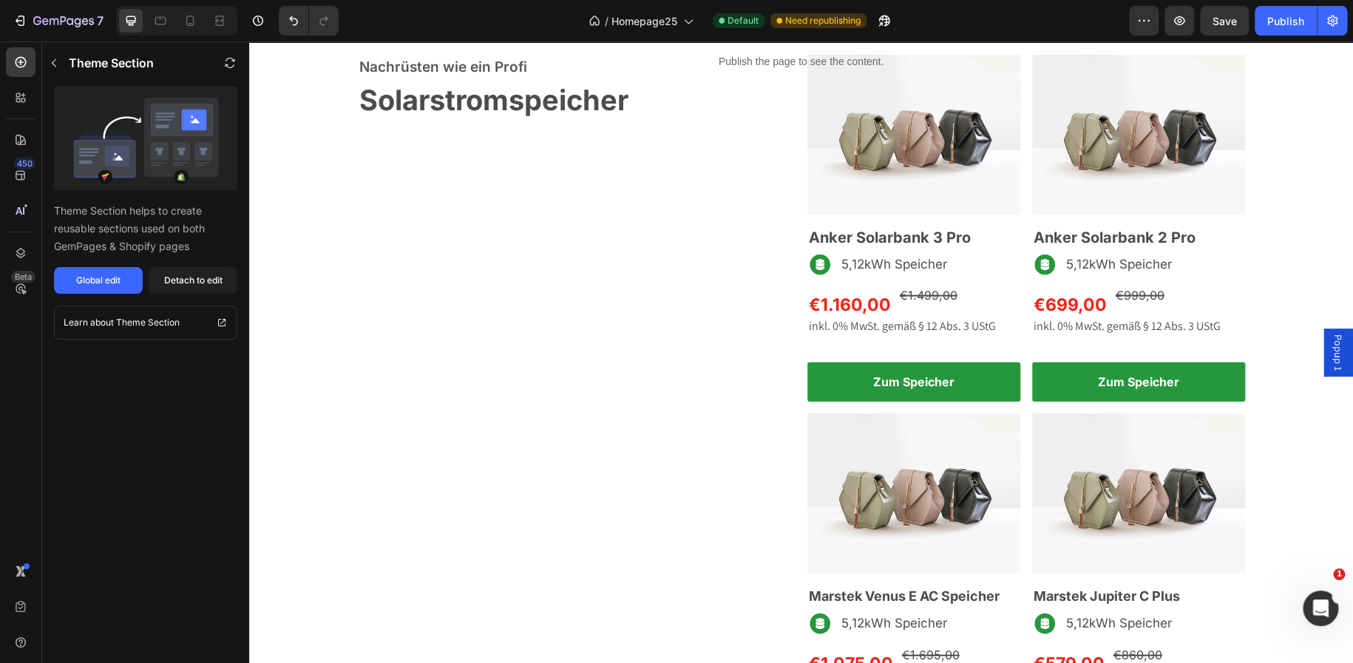
scroll to position [1449, 0]
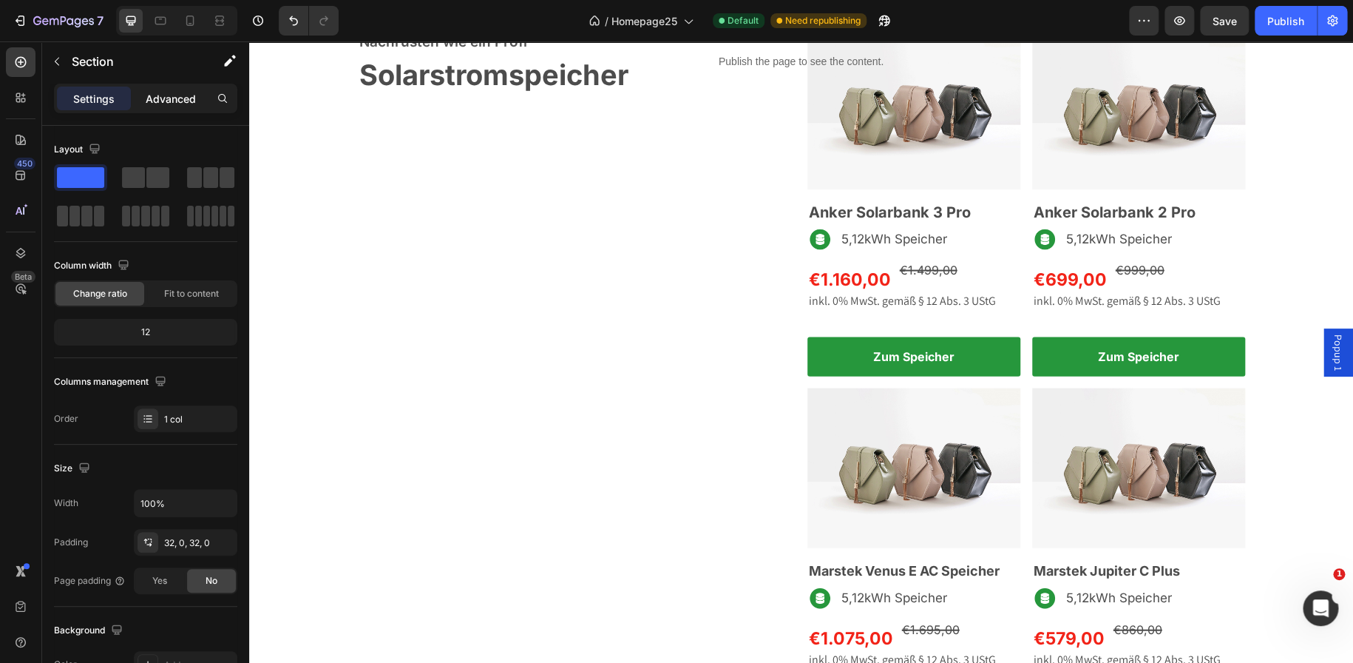
click at [182, 98] on p "Advanced" at bounding box center [171, 99] width 50 height 16
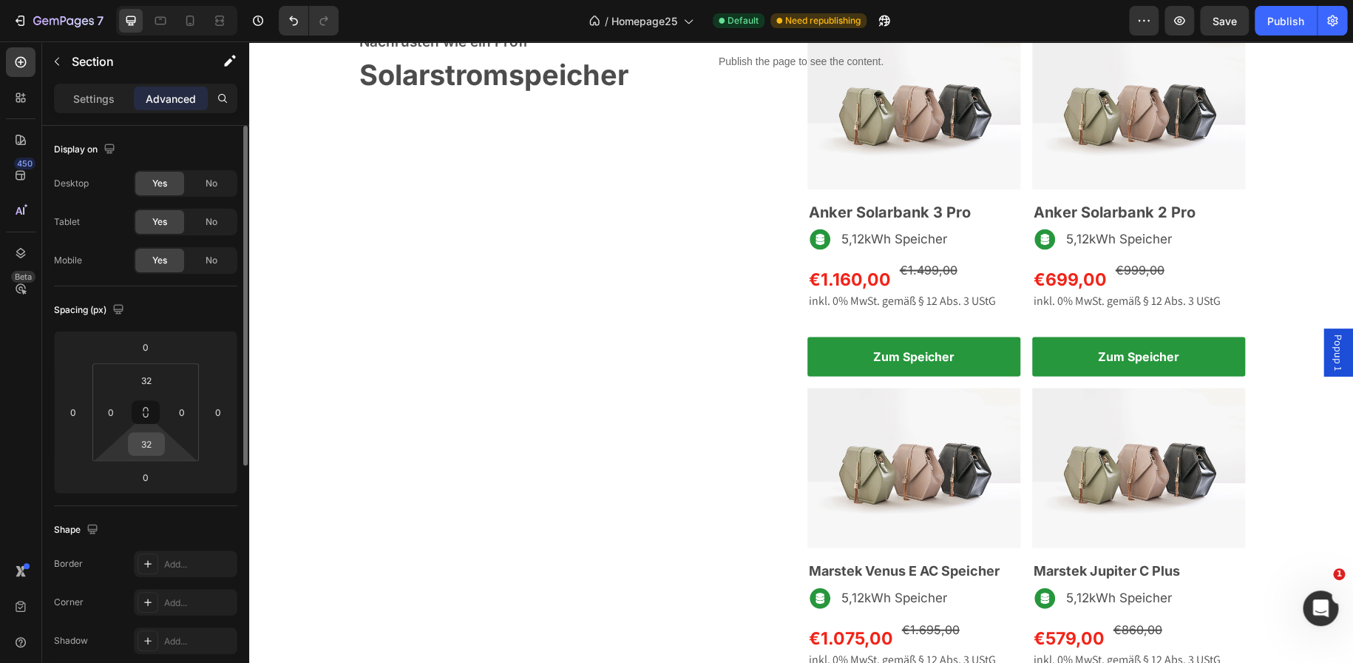
click at [158, 439] on input "32" at bounding box center [147, 444] width 30 height 22
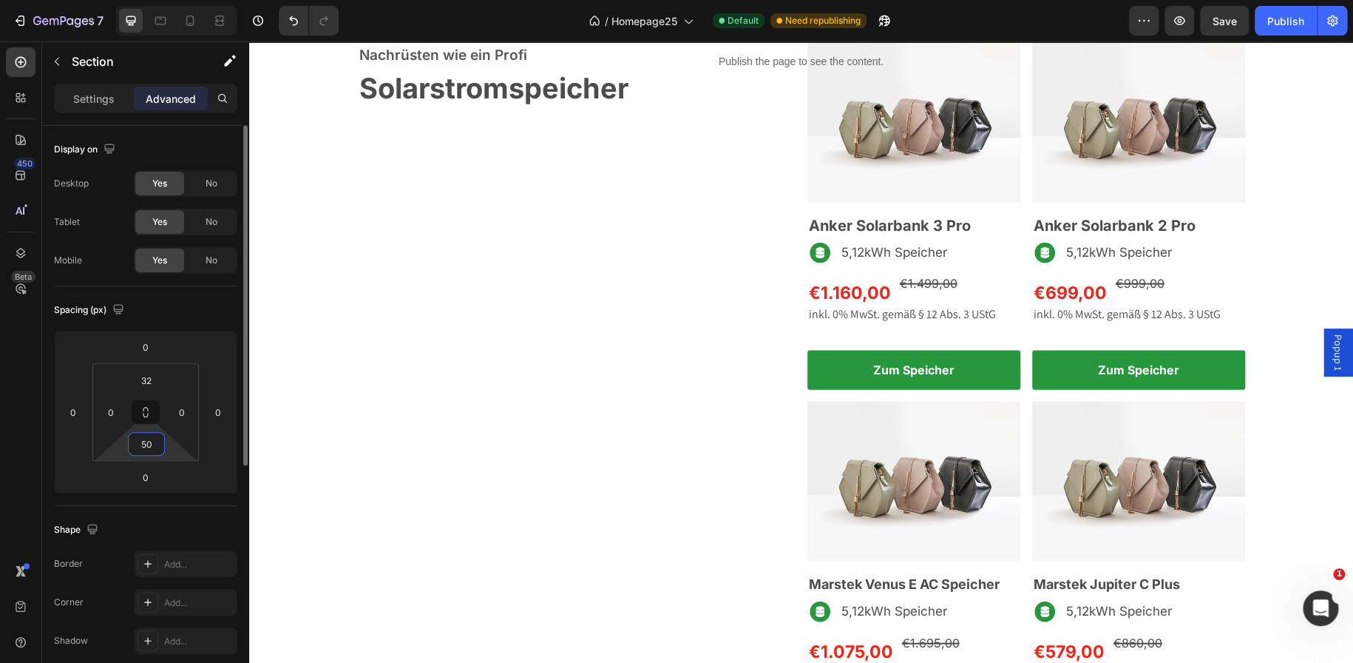
type input "5"
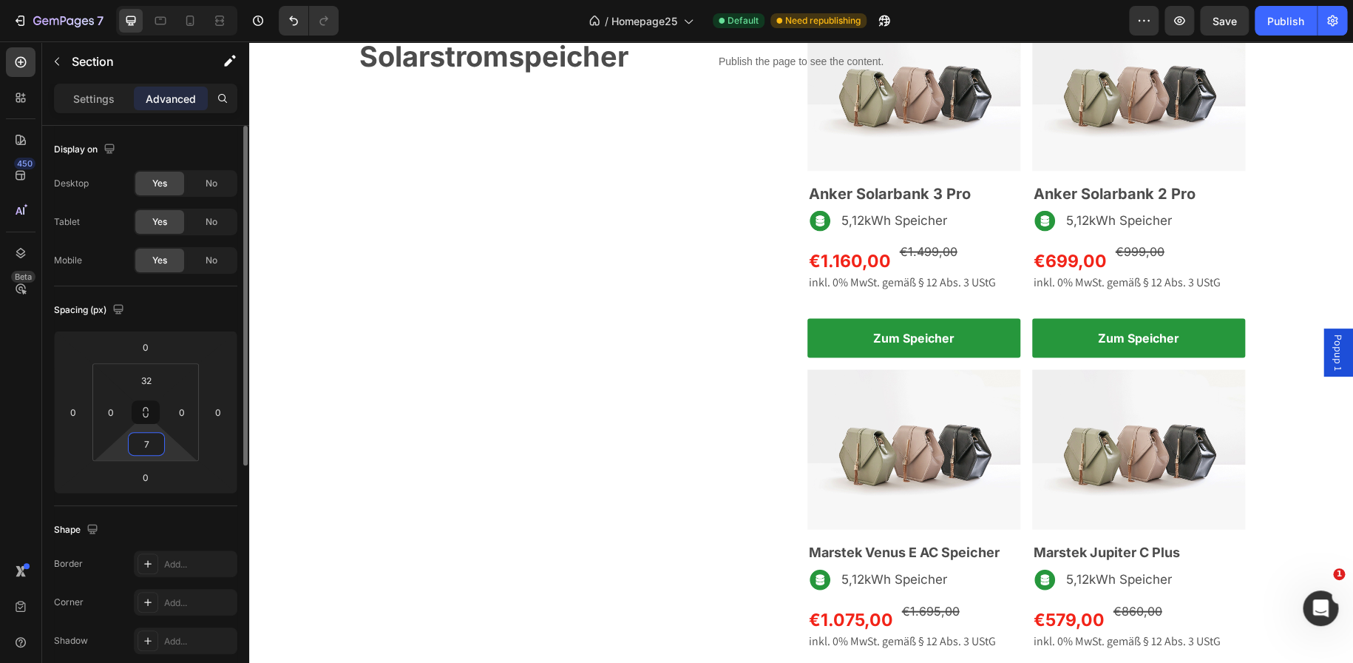
type input "70"
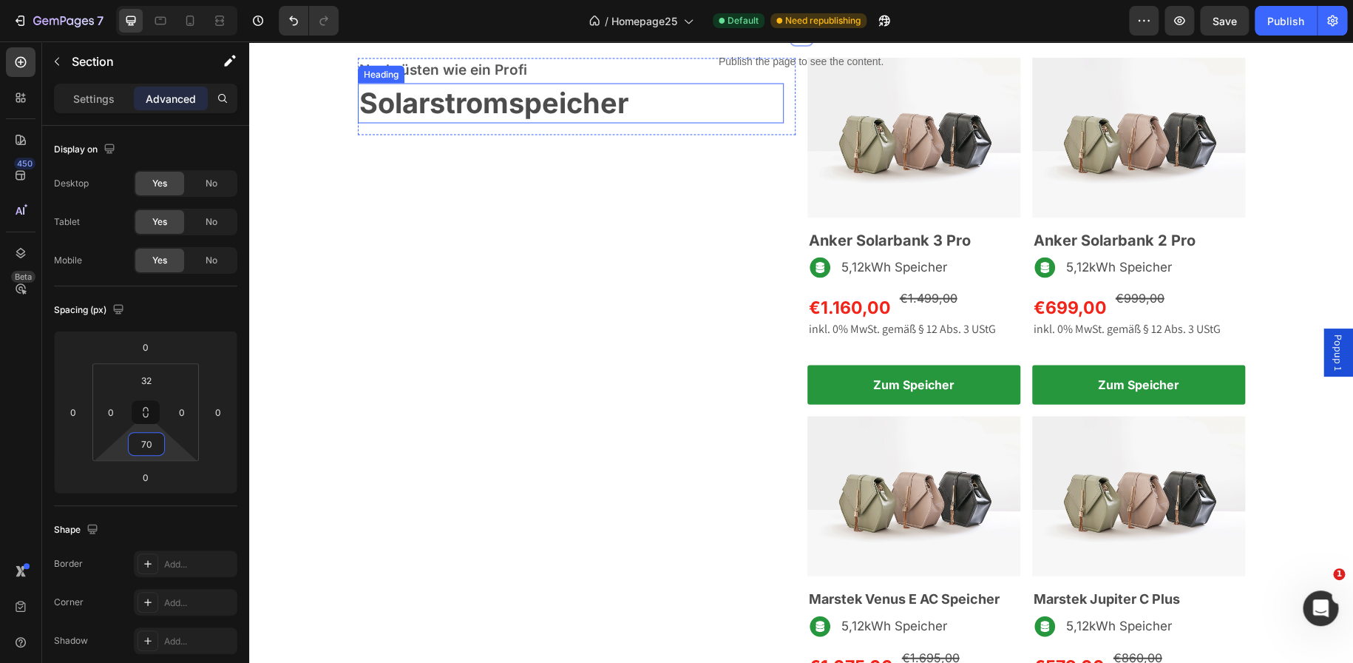
click at [631, 122] on h2 "Solarstromspeicher" at bounding box center [571, 102] width 426 height 39
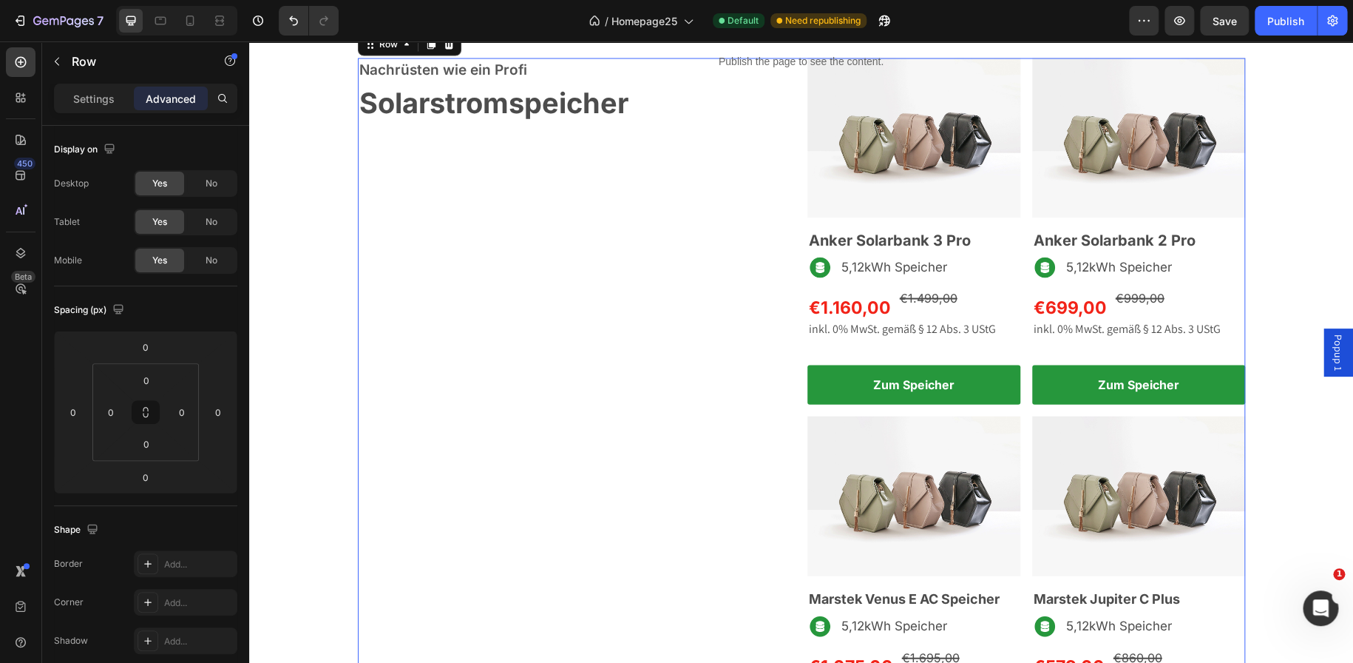
click at [667, 533] on div "Nachrüsten wie ein Profi Text block Solarstromspeicher Heading Row" at bounding box center [577, 418] width 438 height 720
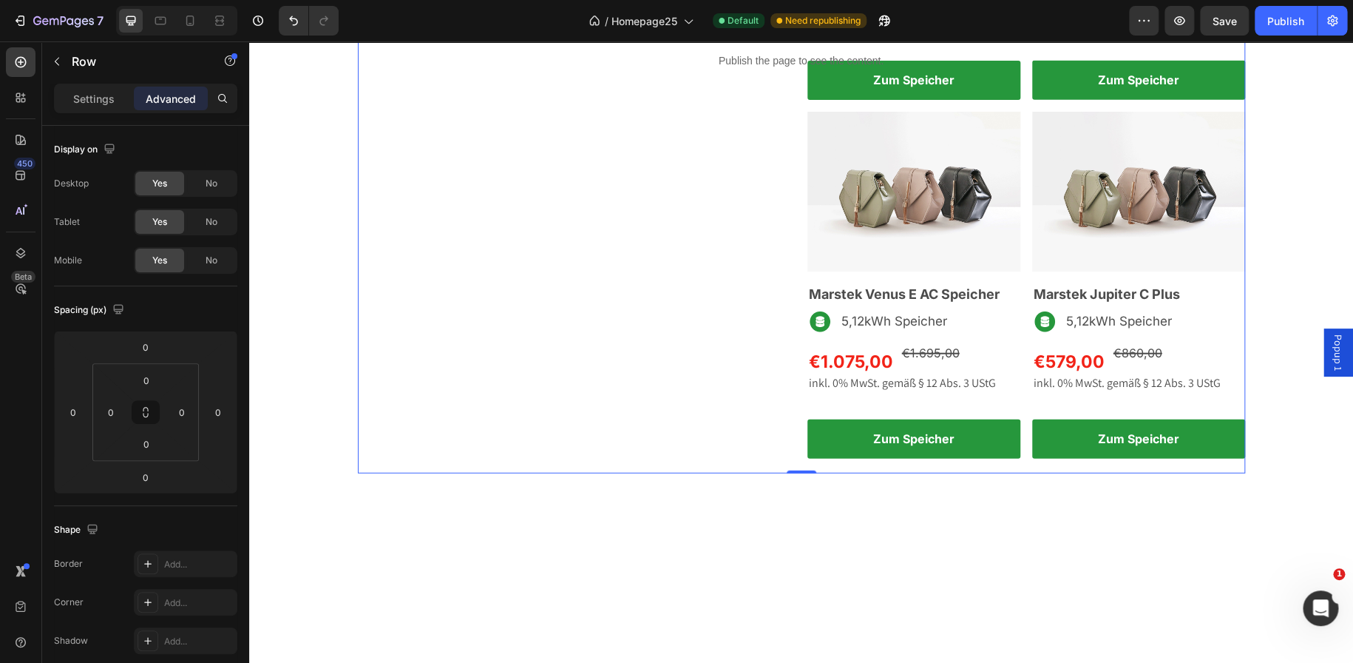
scroll to position [1751, 0]
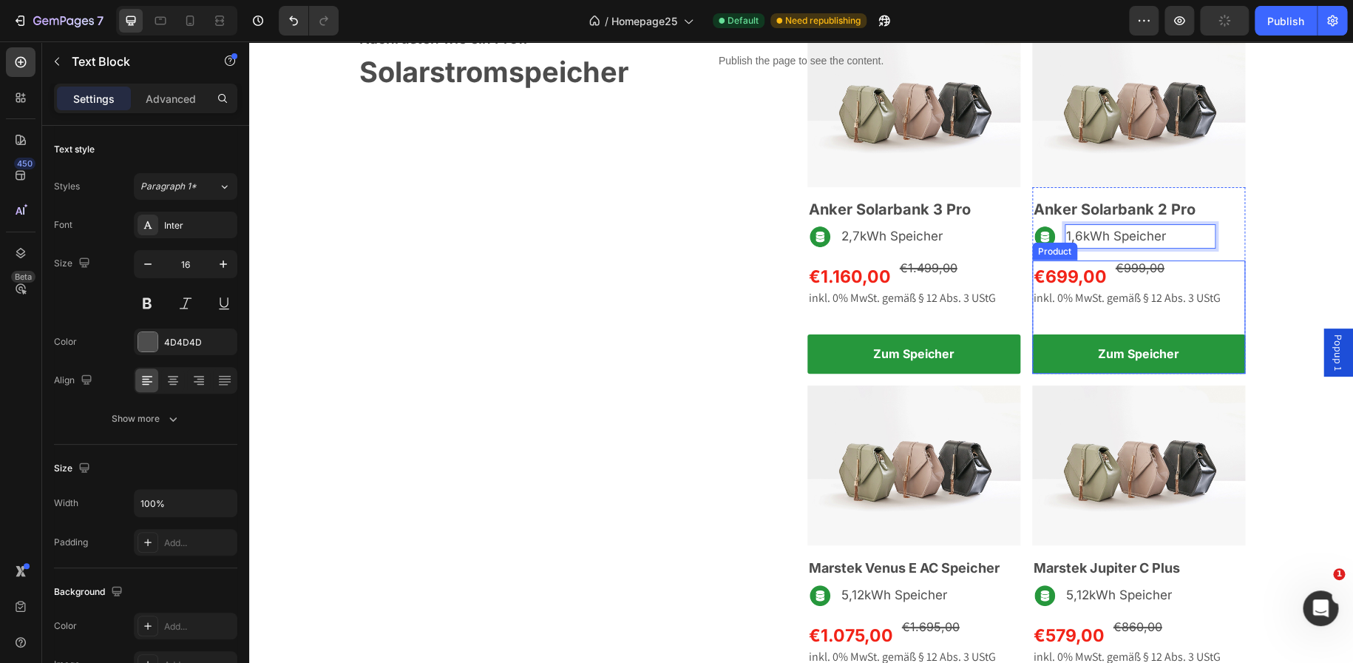
scroll to position [1945, 0]
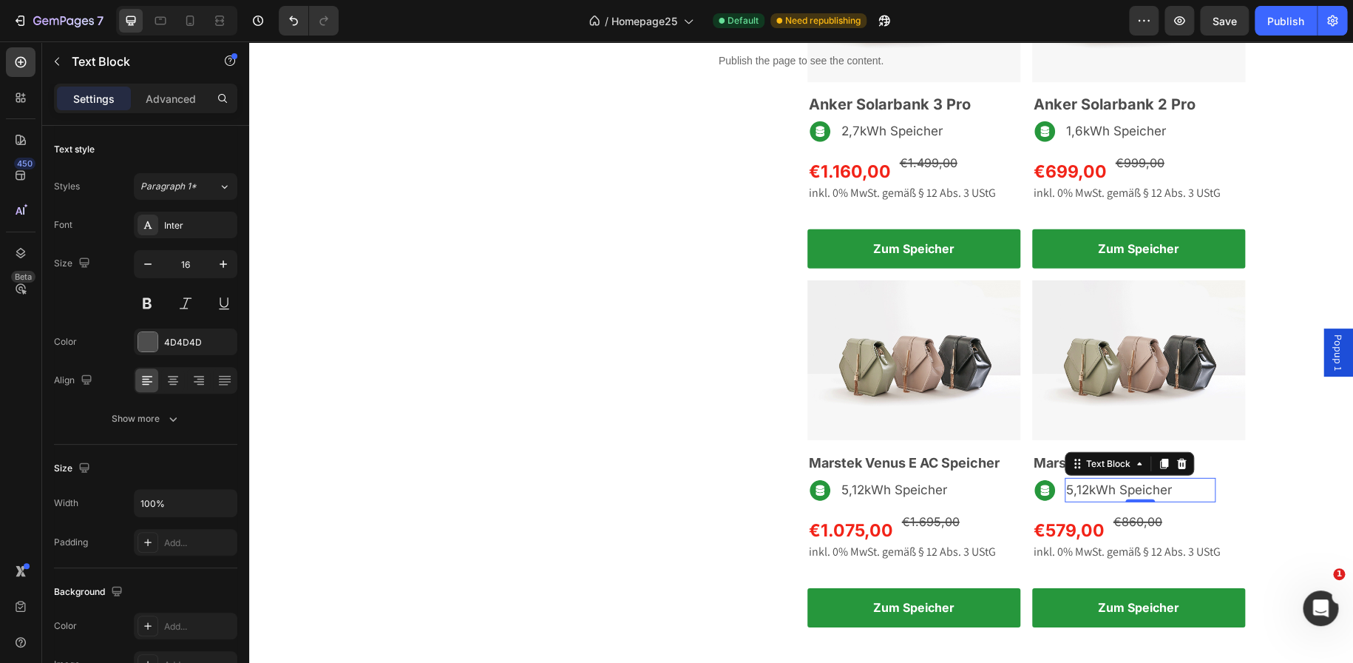
click at [1083, 490] on span "5,12kWh Speicher" at bounding box center [1119, 489] width 106 height 15
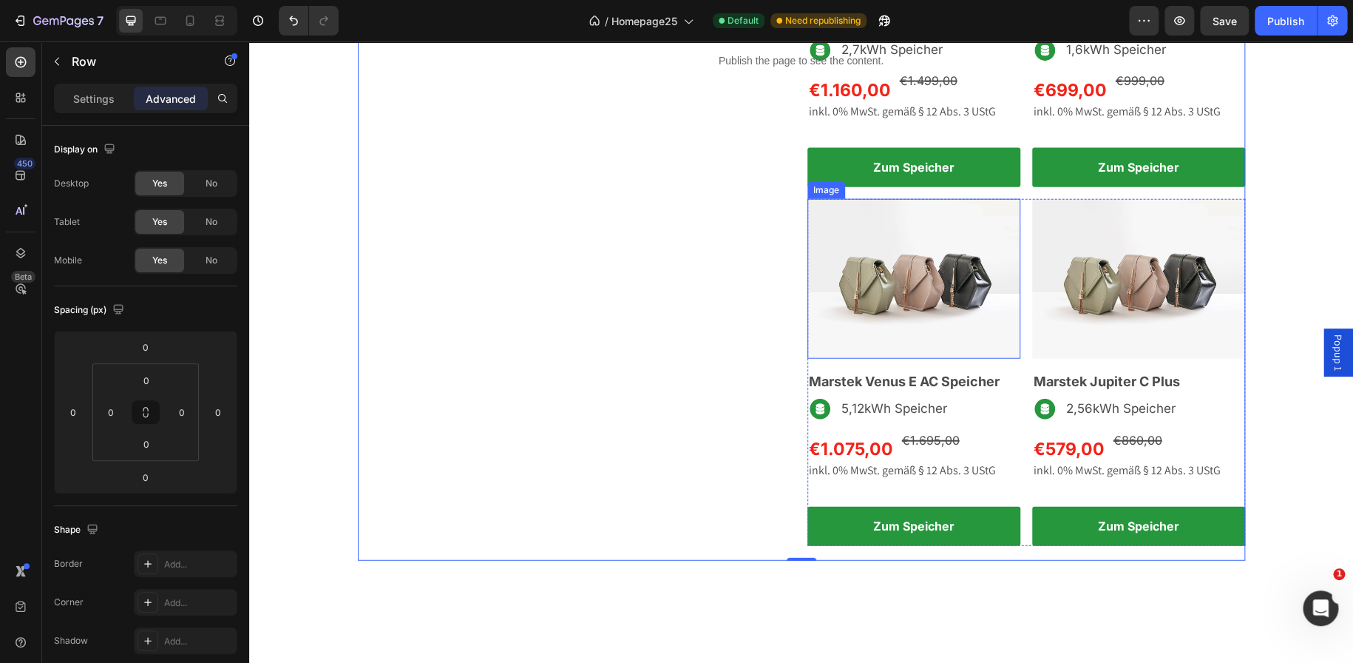
scroll to position [1665, 0]
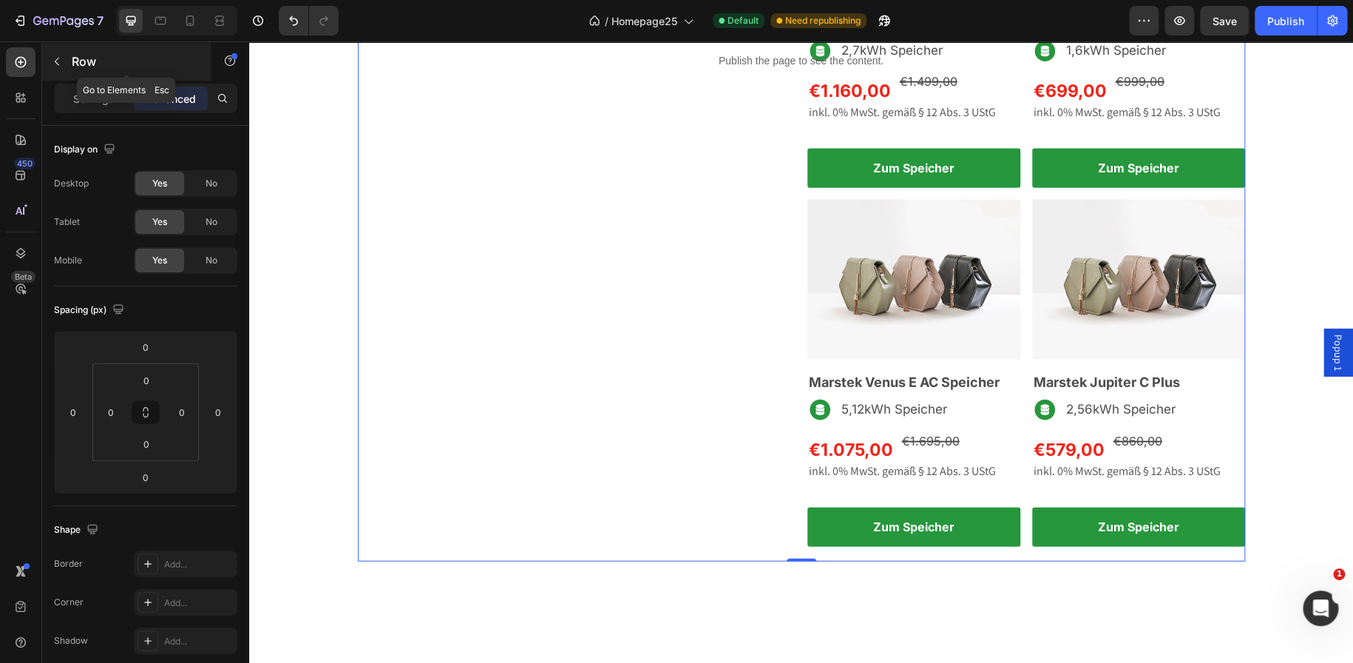
click at [58, 50] on button "button" at bounding box center [57, 62] width 24 height 24
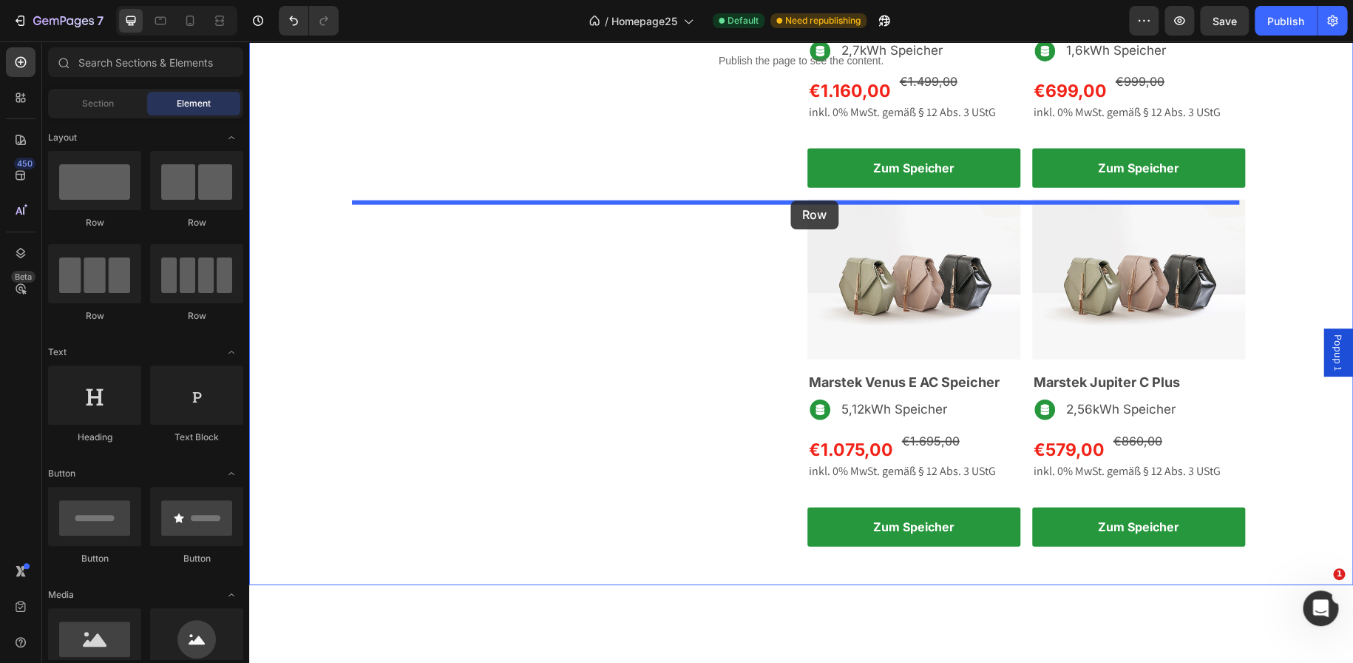
drag, startPoint x: 441, startPoint y: 244, endPoint x: 791, endPoint y: 200, distance: 351.8
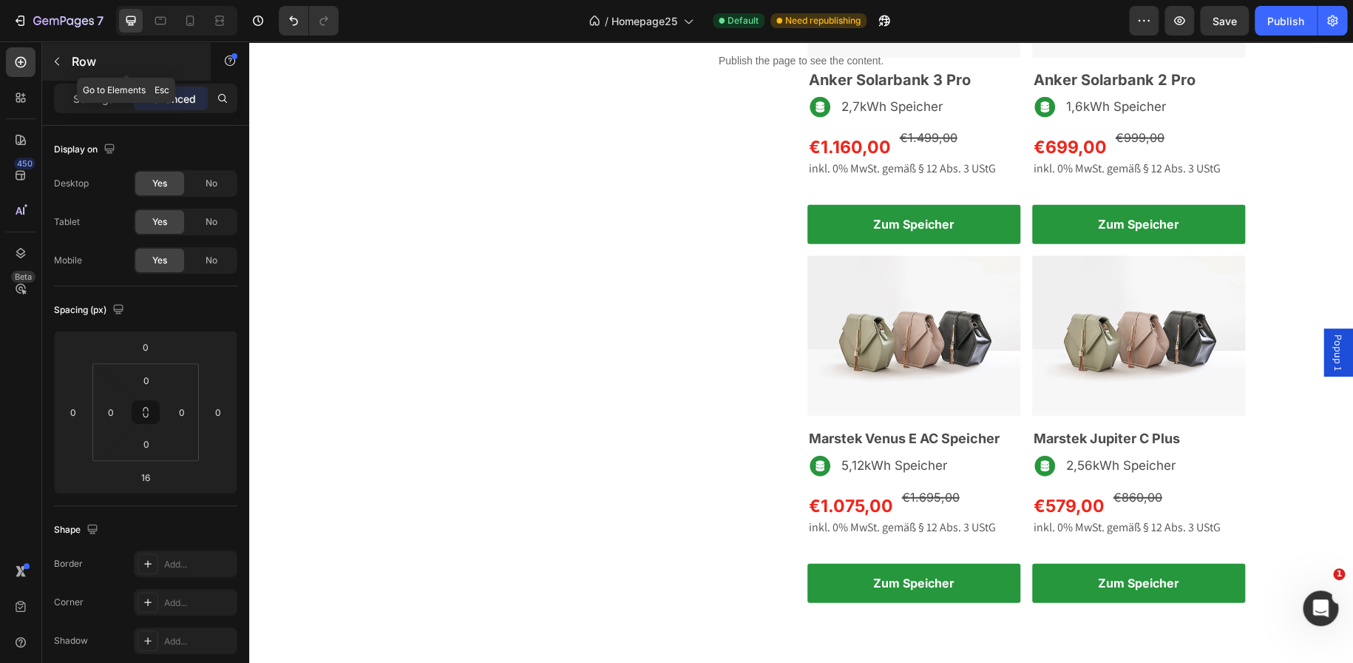
click at [54, 67] on icon "button" at bounding box center [57, 61] width 12 height 12
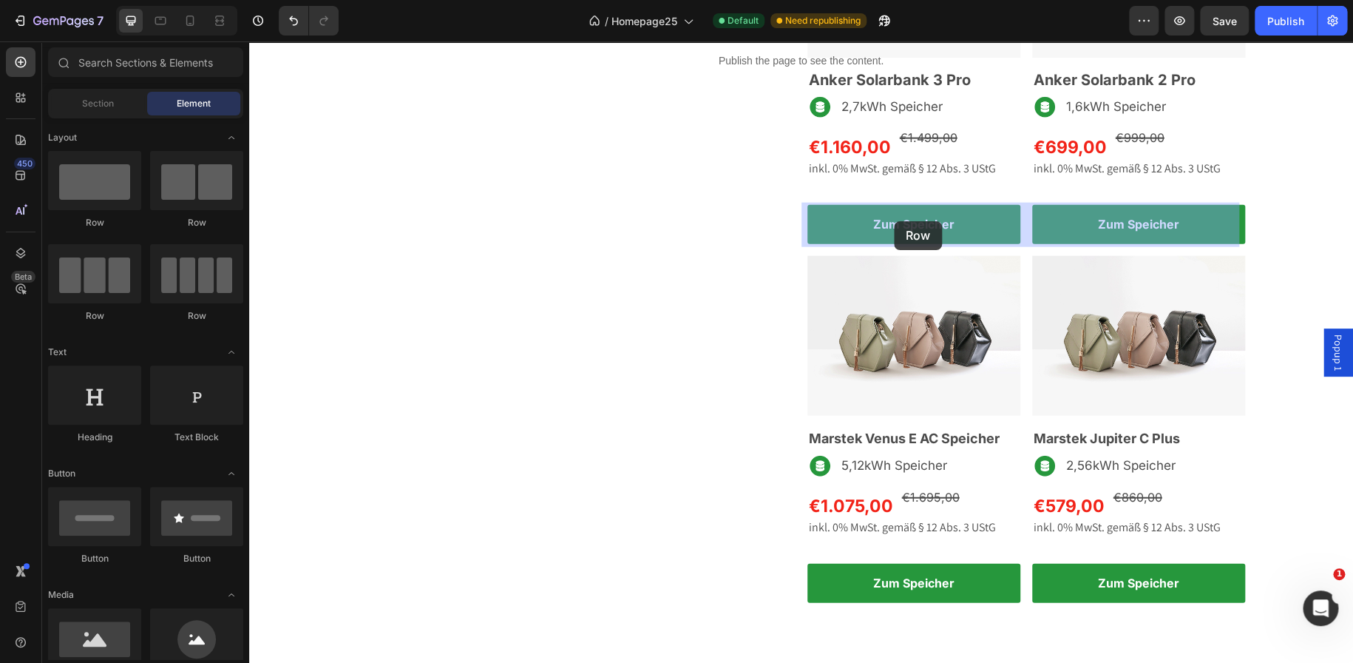
drag, startPoint x: 449, startPoint y: 234, endPoint x: 894, endPoint y: 221, distance: 445.4
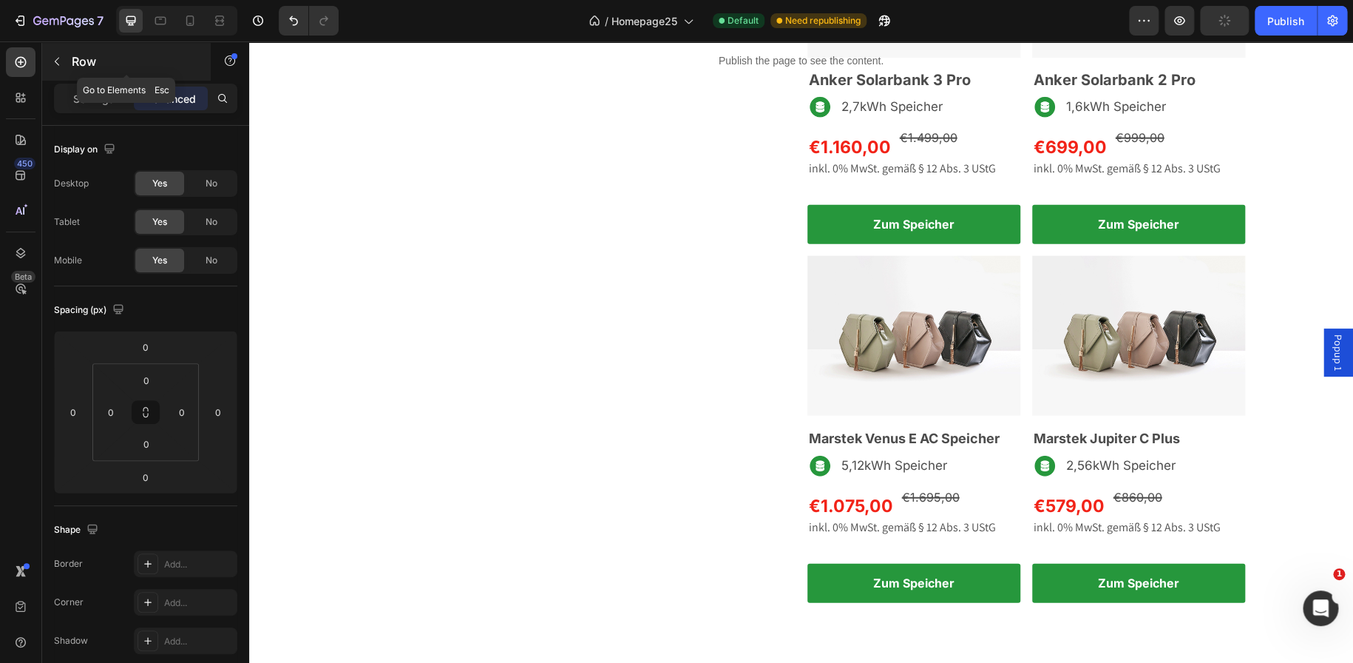
click at [52, 58] on icon "button" at bounding box center [57, 61] width 12 height 12
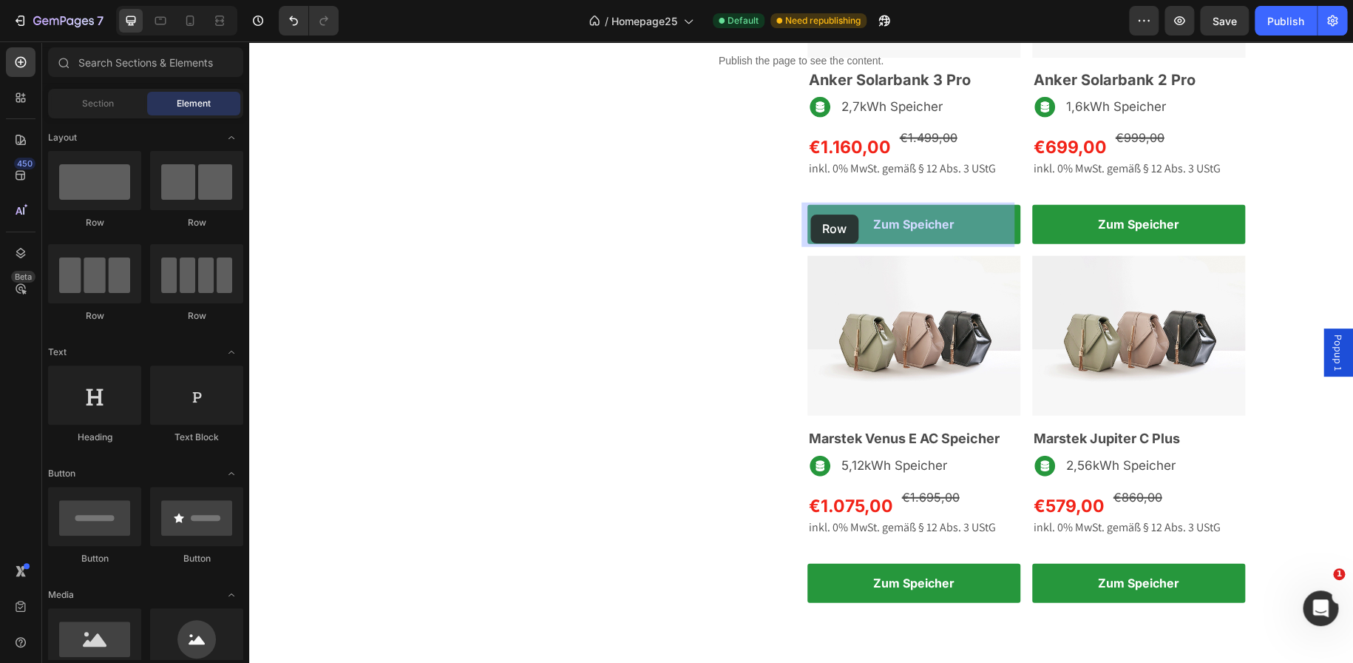
drag, startPoint x: 355, startPoint y: 239, endPoint x: 811, endPoint y: 214, distance: 456.2
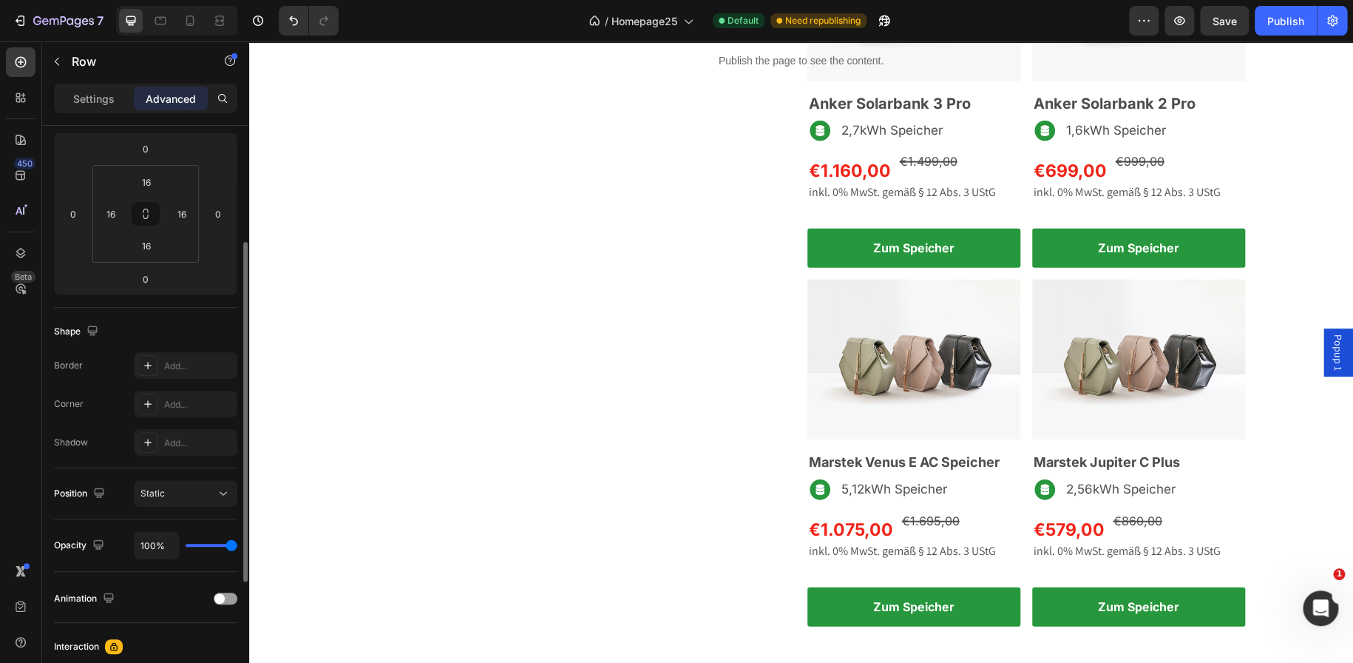
scroll to position [199, 0]
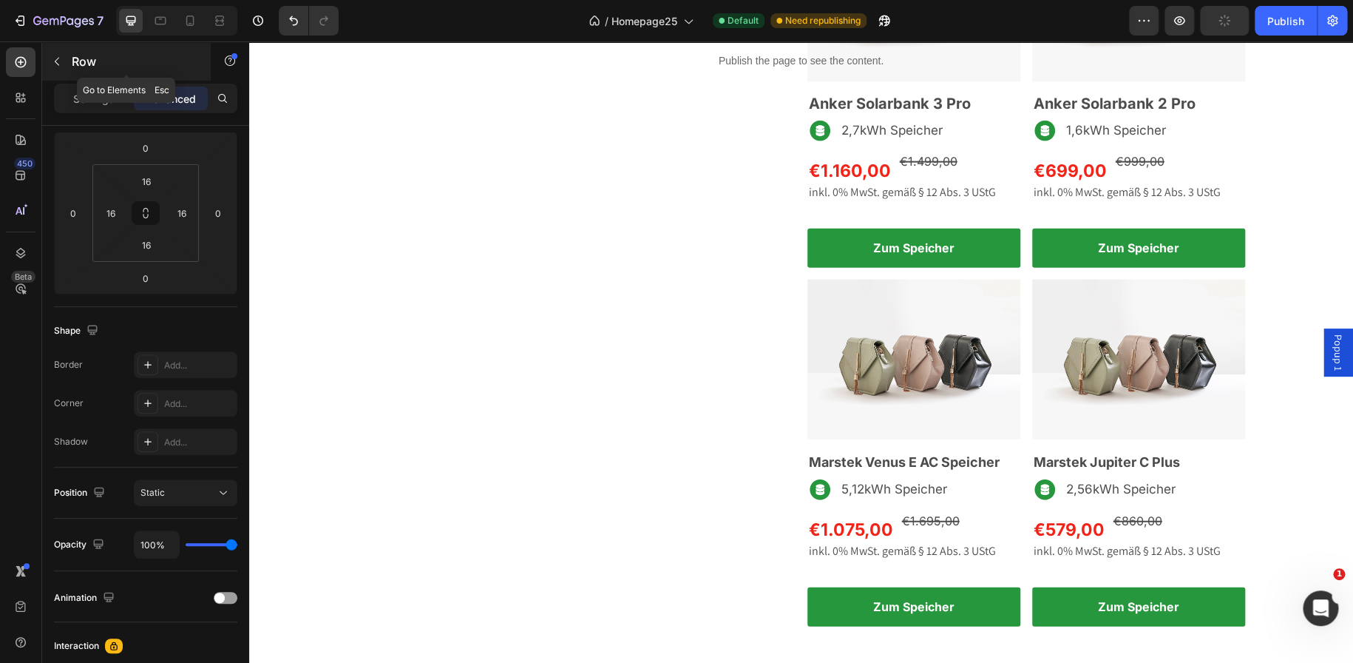
click at [58, 60] on icon "button" at bounding box center [57, 61] width 12 height 12
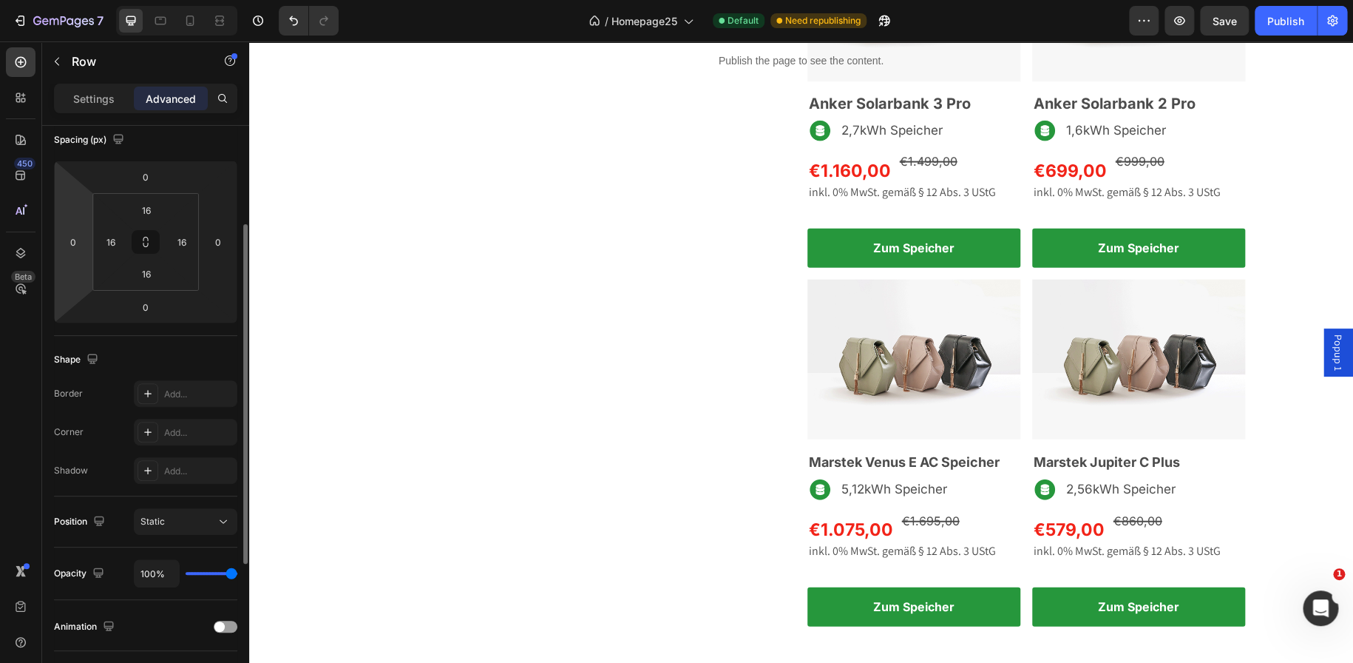
scroll to position [169, 0]
click at [113, 92] on p "Settings" at bounding box center [93, 99] width 41 height 16
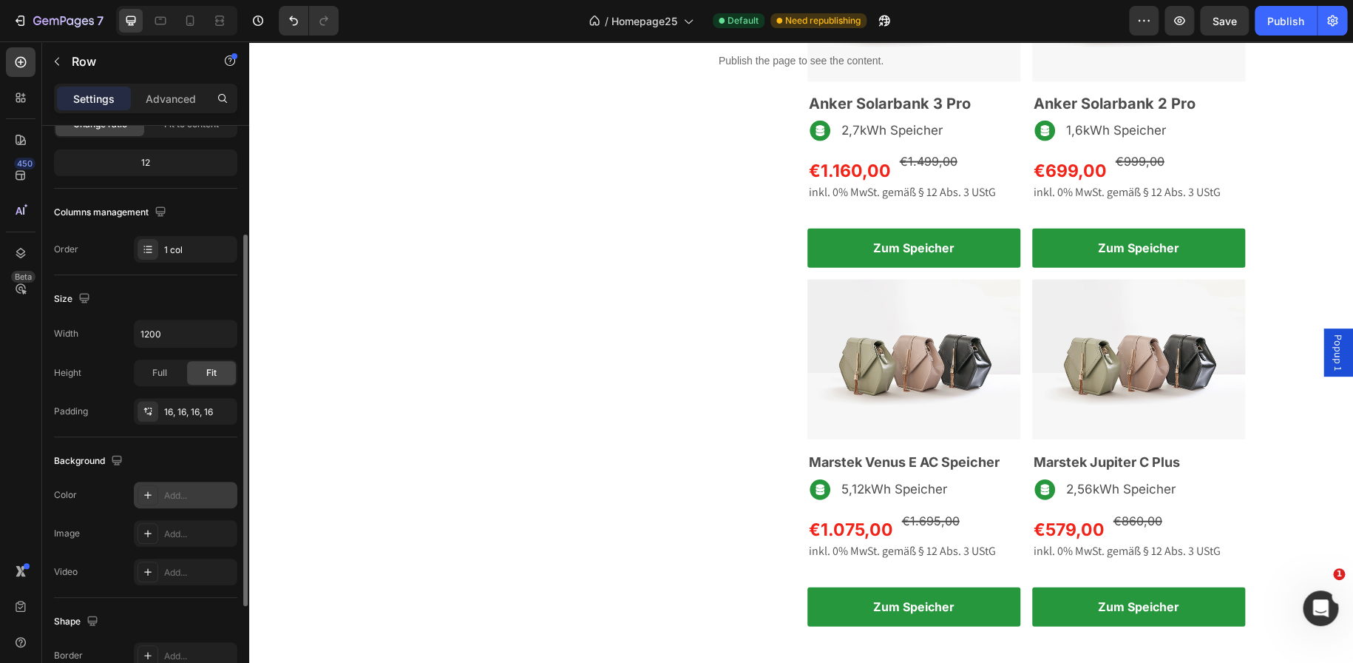
click at [146, 495] on icon at bounding box center [148, 495] width 12 height 12
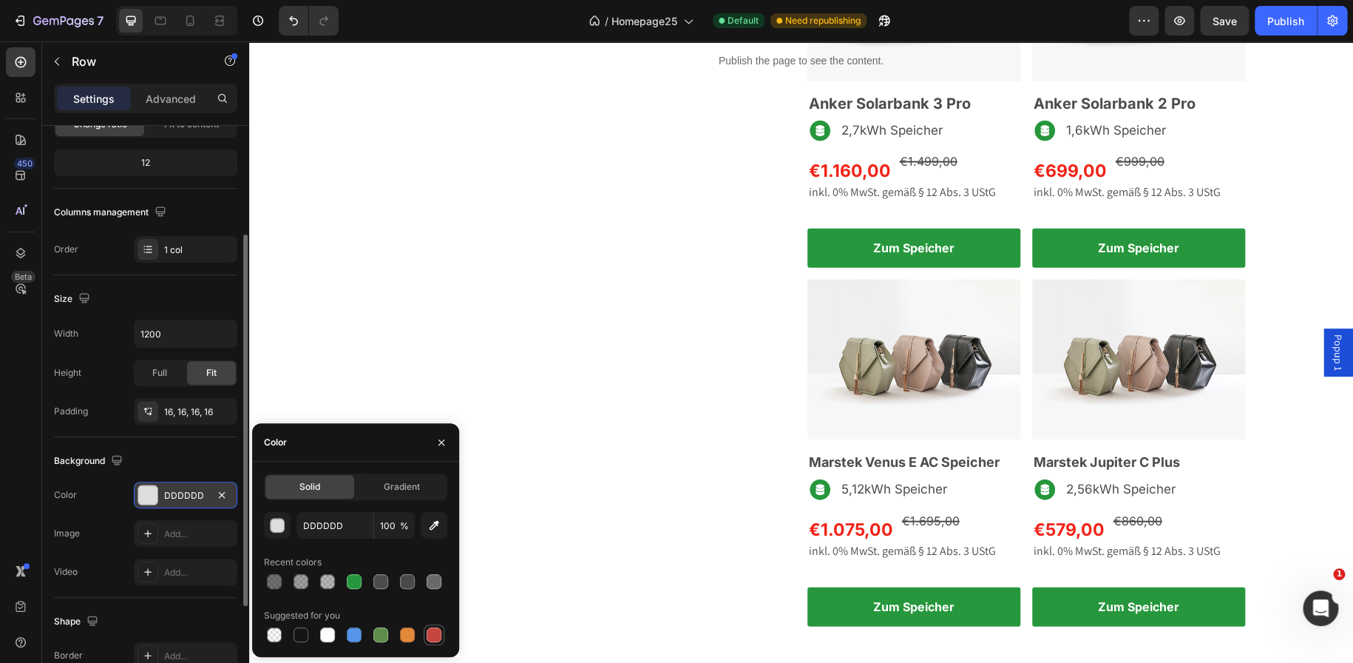
click at [432, 631] on div at bounding box center [434, 634] width 15 height 15
type input "C5453F"
click at [437, 524] on icon "button" at bounding box center [435, 526] width 10 height 10
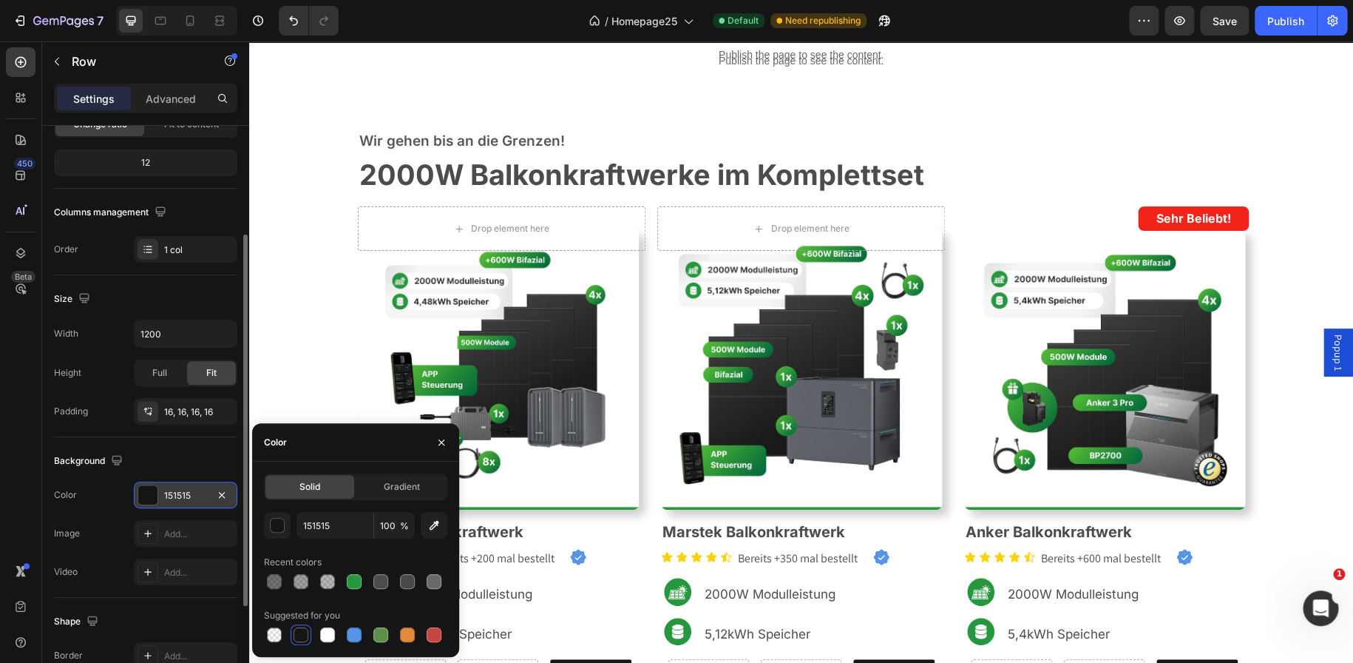
scroll to position [507, 0]
click at [429, 524] on icon "button" at bounding box center [434, 525] width 15 height 15
type input "D33C2C"
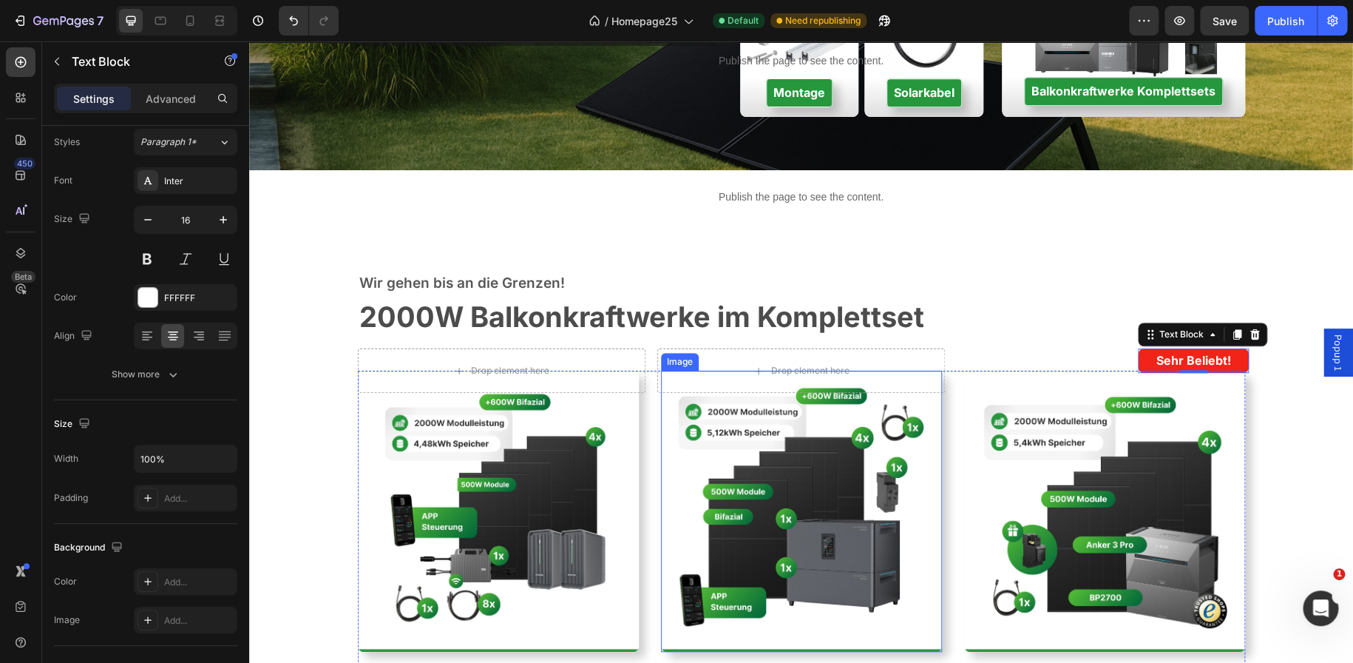
scroll to position [393, 0]
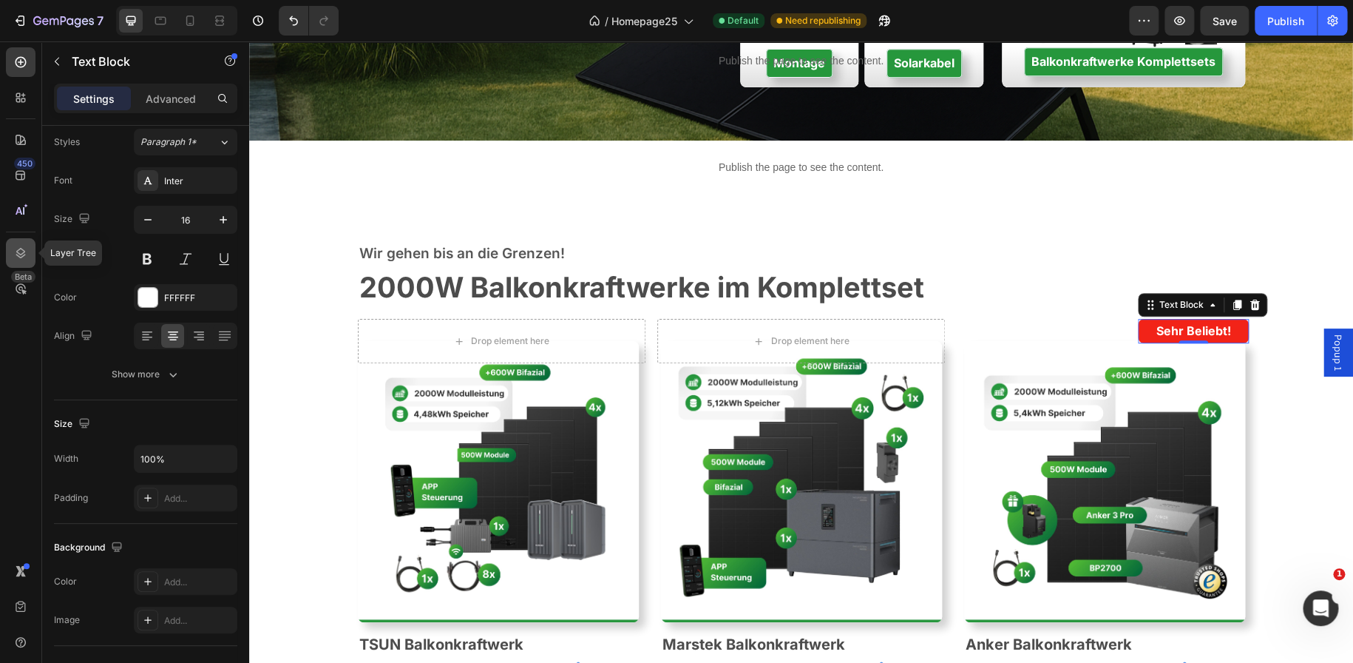
click at [18, 249] on icon at bounding box center [21, 253] width 10 height 10
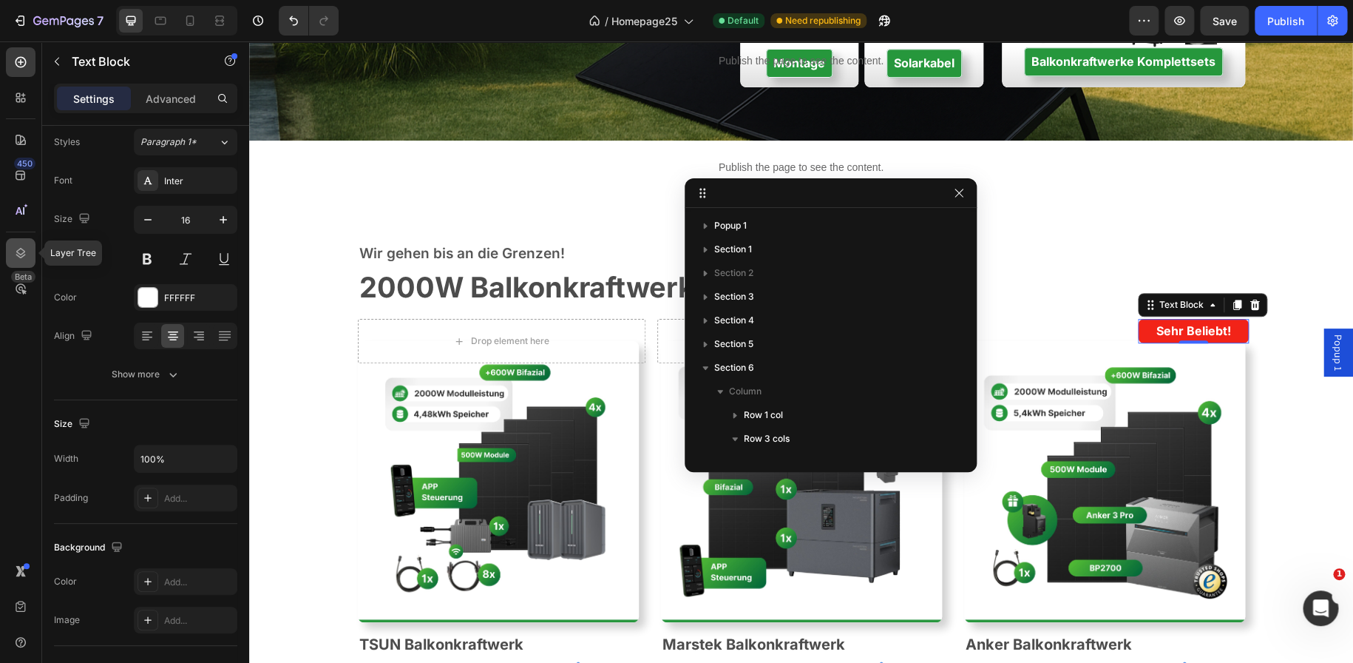
scroll to position [292, 0]
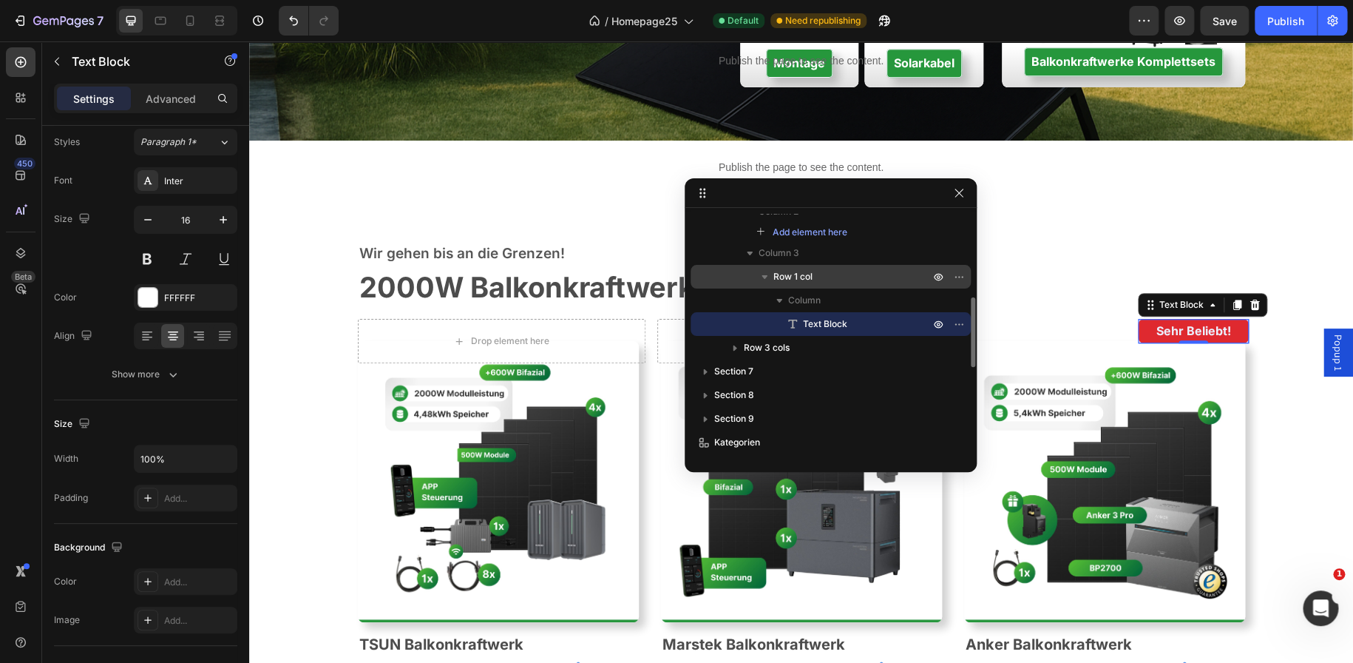
click at [806, 273] on span "Row 1 col" at bounding box center [793, 276] width 39 height 15
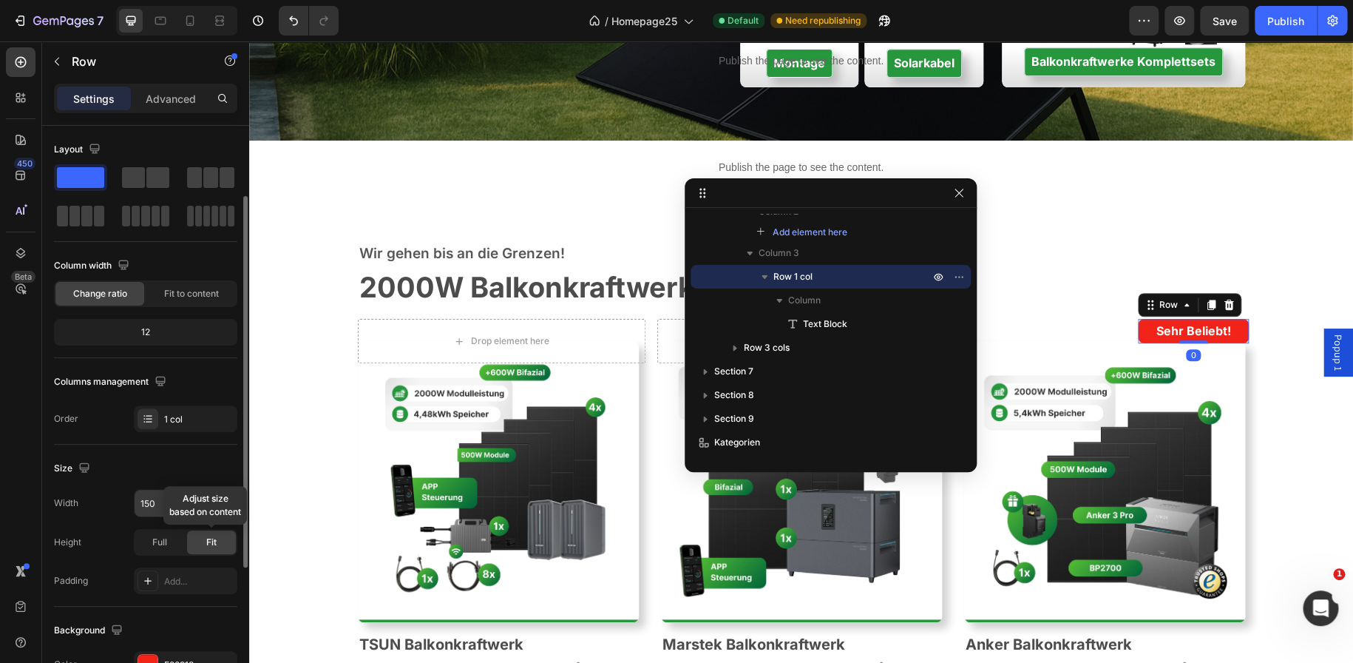
scroll to position [43, 0]
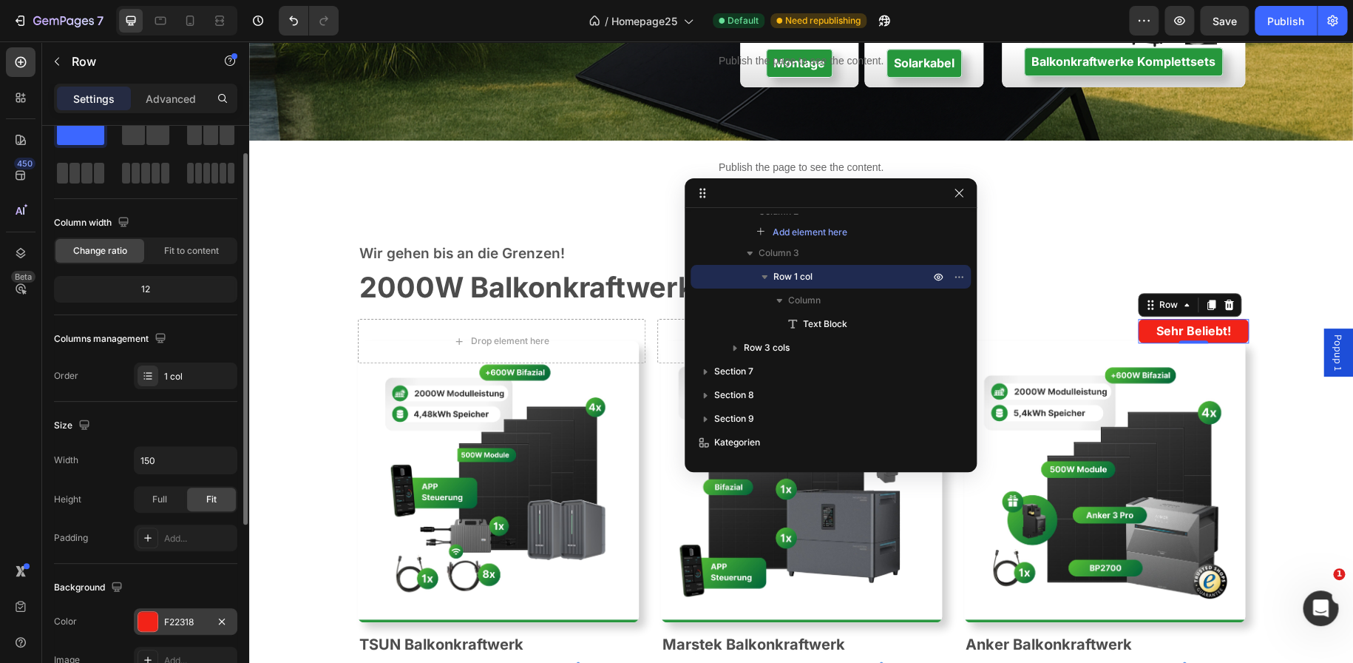
click at [178, 618] on div "F22318" at bounding box center [185, 621] width 43 height 13
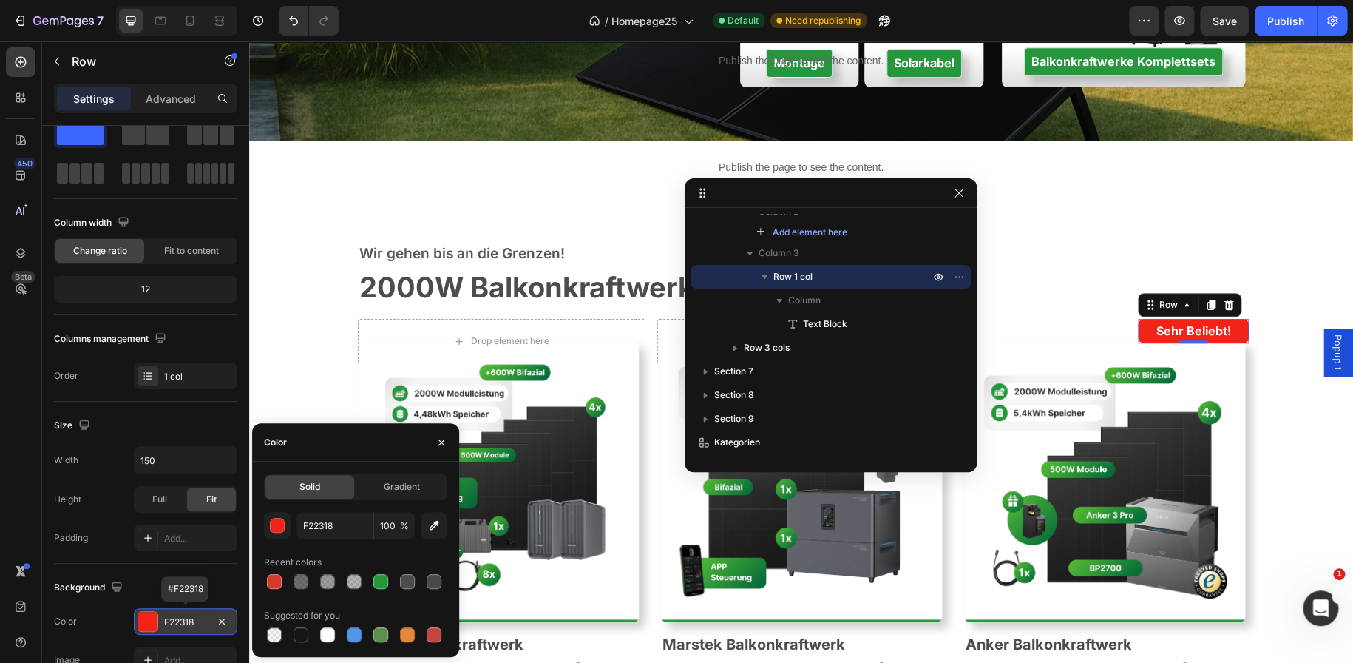
click at [178, 618] on div "F22318" at bounding box center [185, 621] width 43 height 13
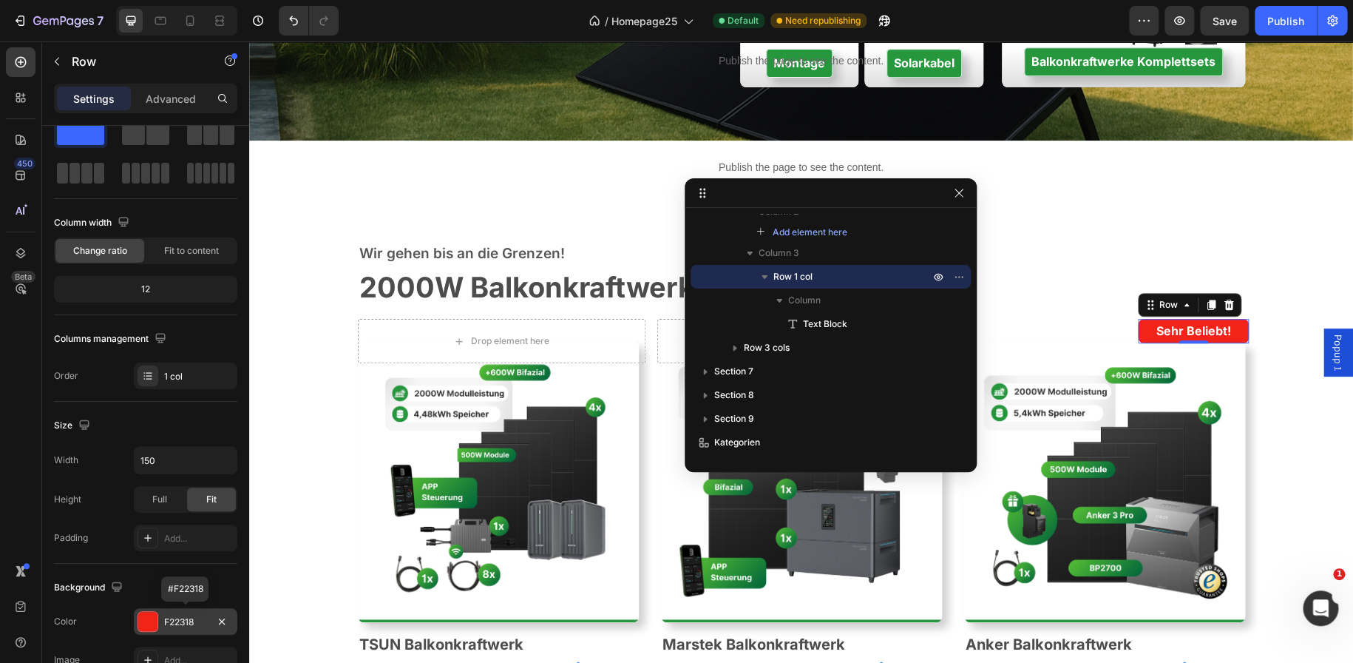
click at [178, 618] on div "F22318" at bounding box center [185, 621] width 43 height 13
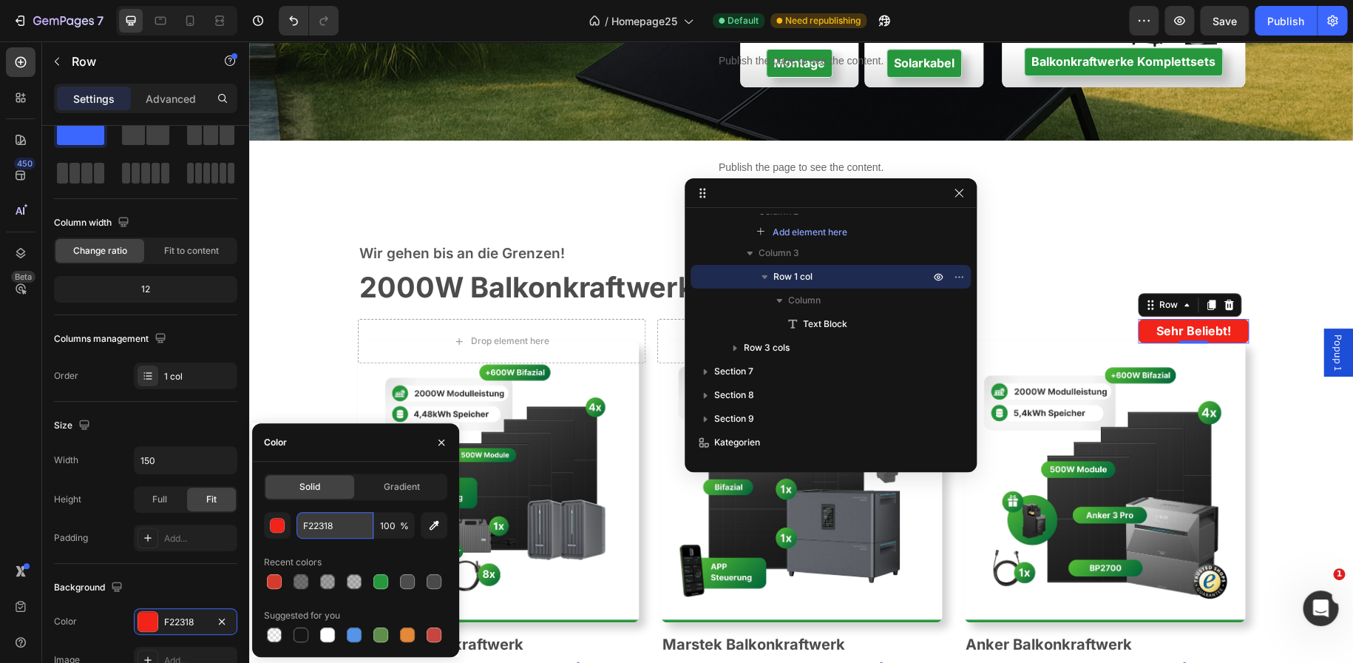
click at [323, 524] on input "F22318" at bounding box center [335, 525] width 77 height 27
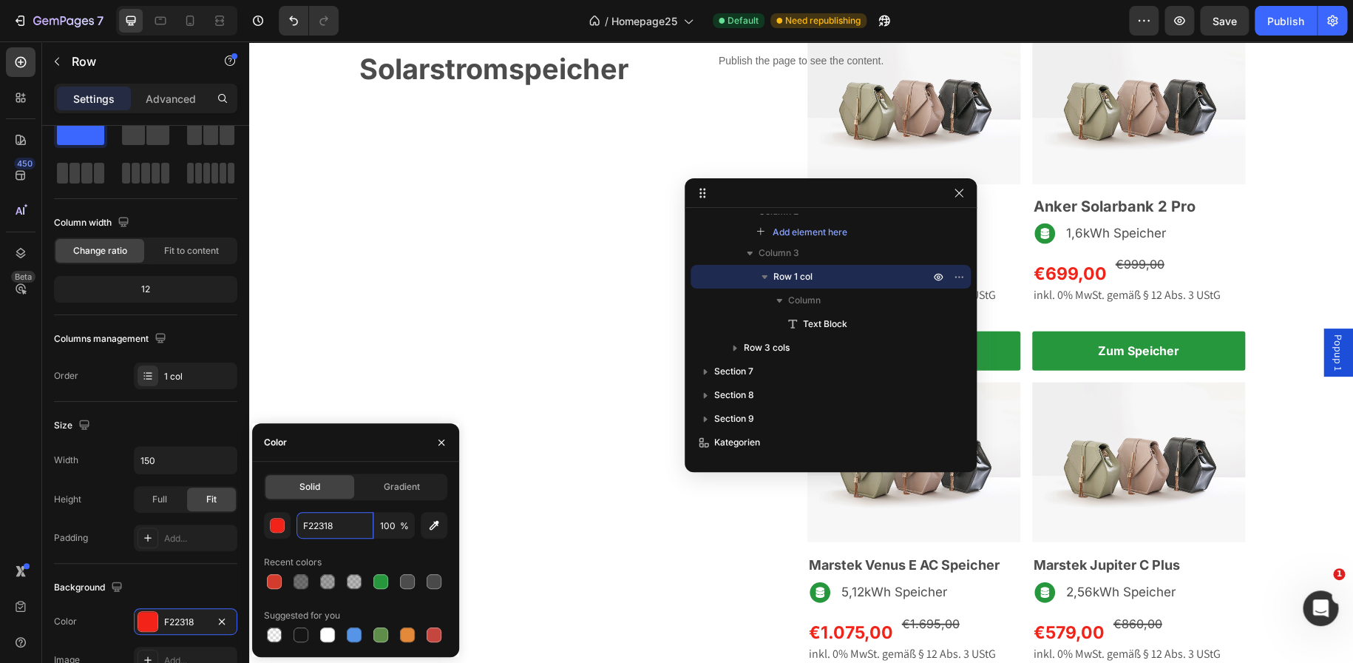
scroll to position [1568, 0]
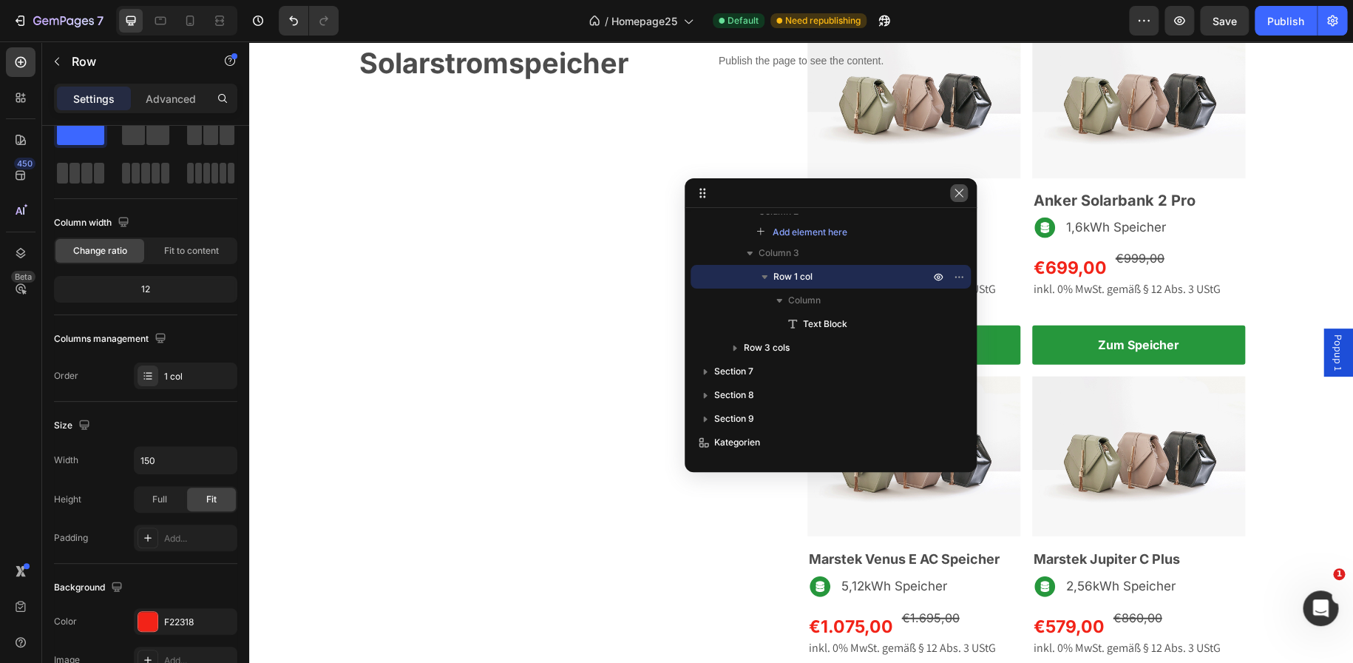
click at [958, 197] on icon "button" at bounding box center [959, 193] width 12 height 12
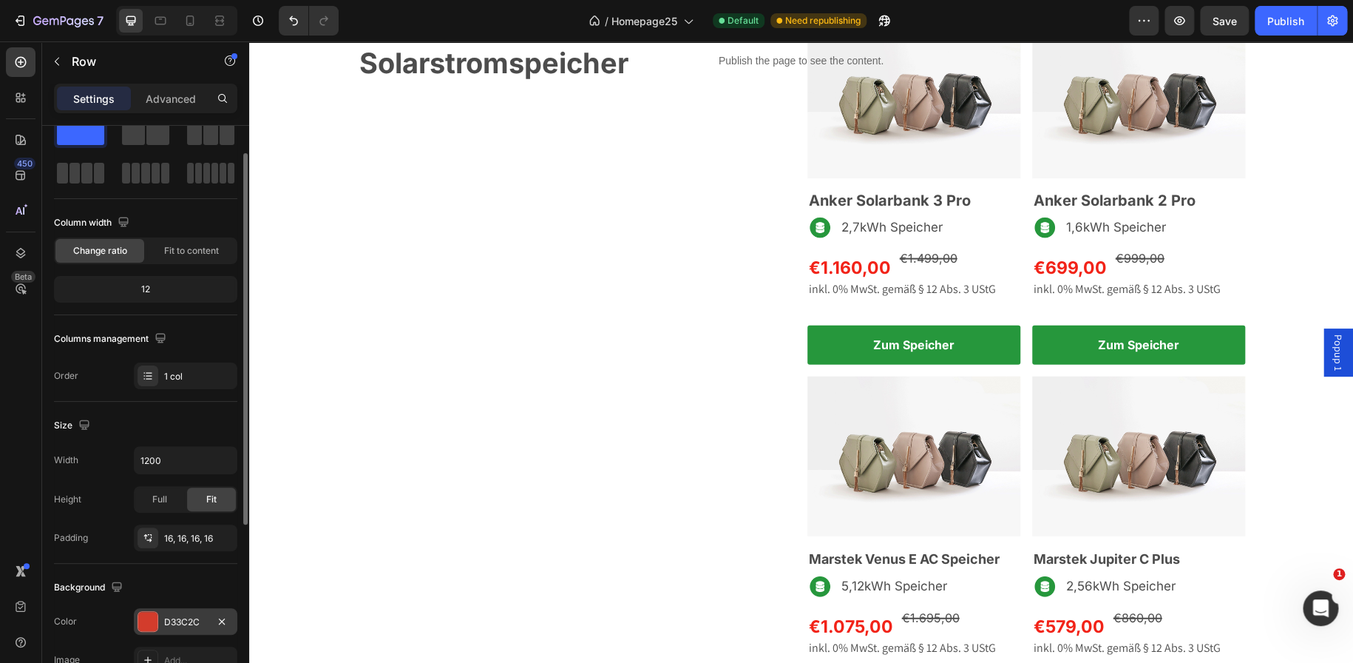
click at [194, 615] on div "D33C2C" at bounding box center [185, 621] width 43 height 13
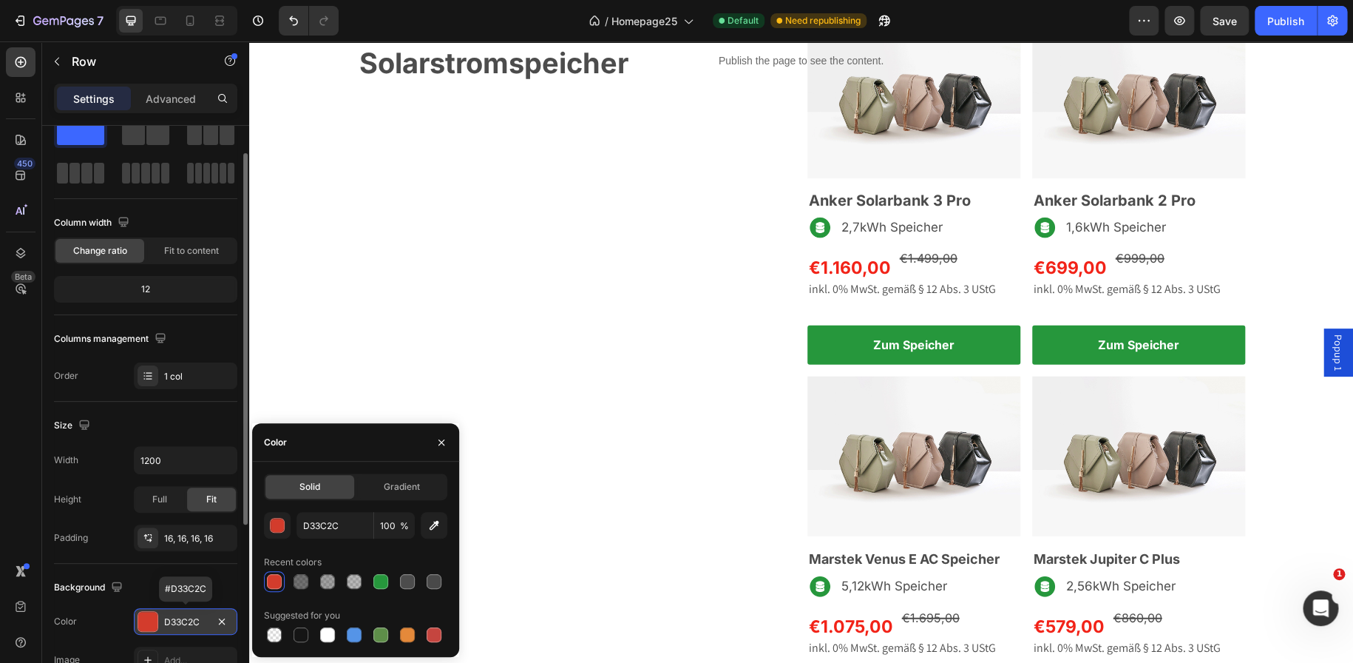
click at [194, 615] on div "D33C2C" at bounding box center [185, 621] width 43 height 13
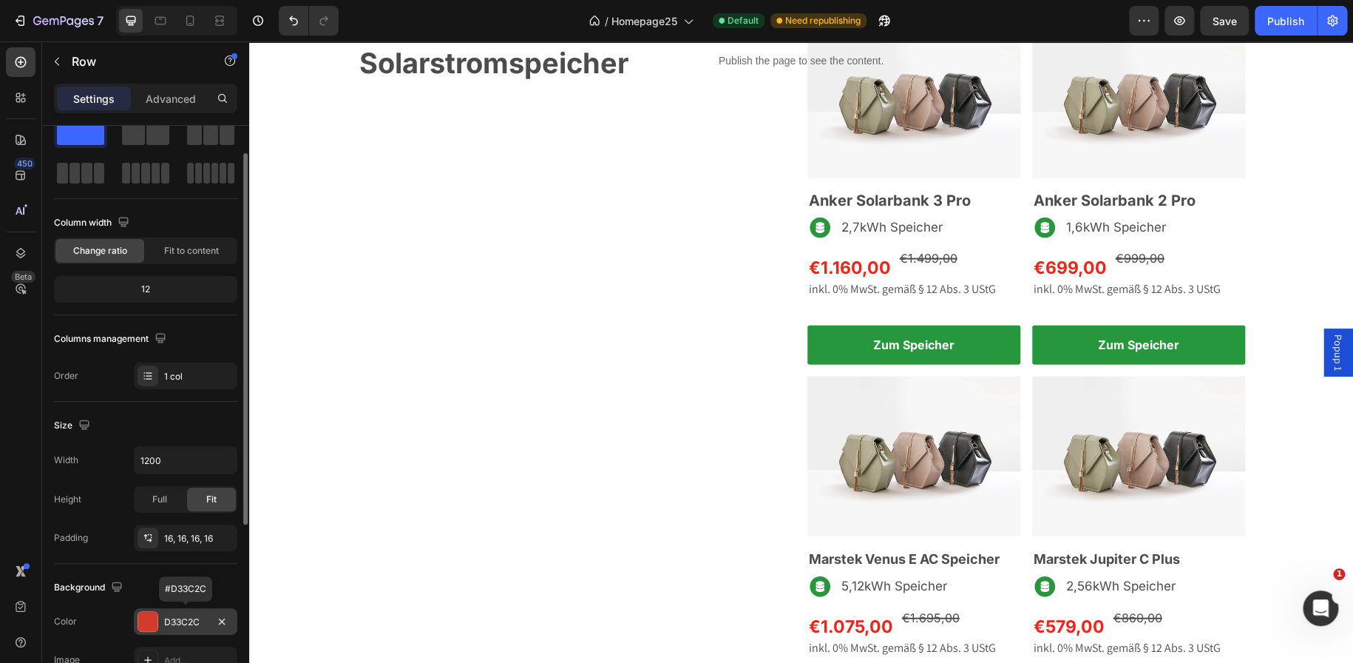
click at [194, 615] on div "D33C2C" at bounding box center [185, 621] width 43 height 13
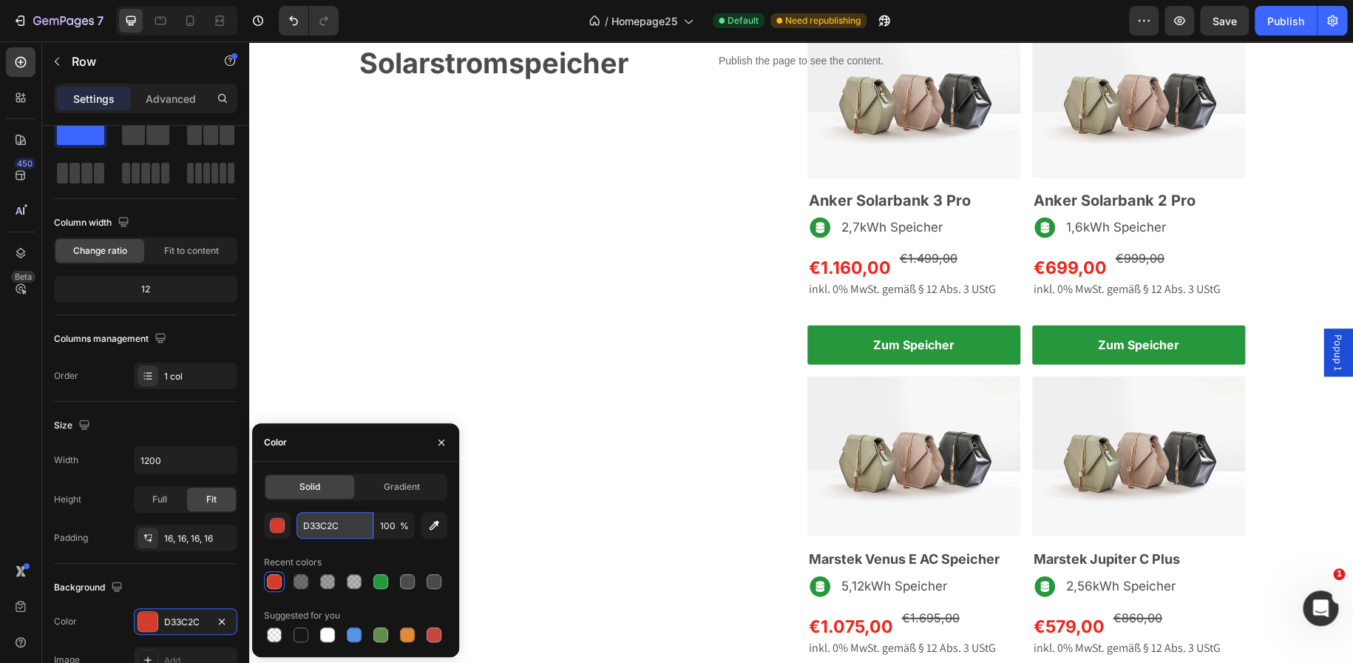
click at [319, 527] on input "D33C2C" at bounding box center [335, 525] width 77 height 27
paste input "F22318"
type input "F22318"
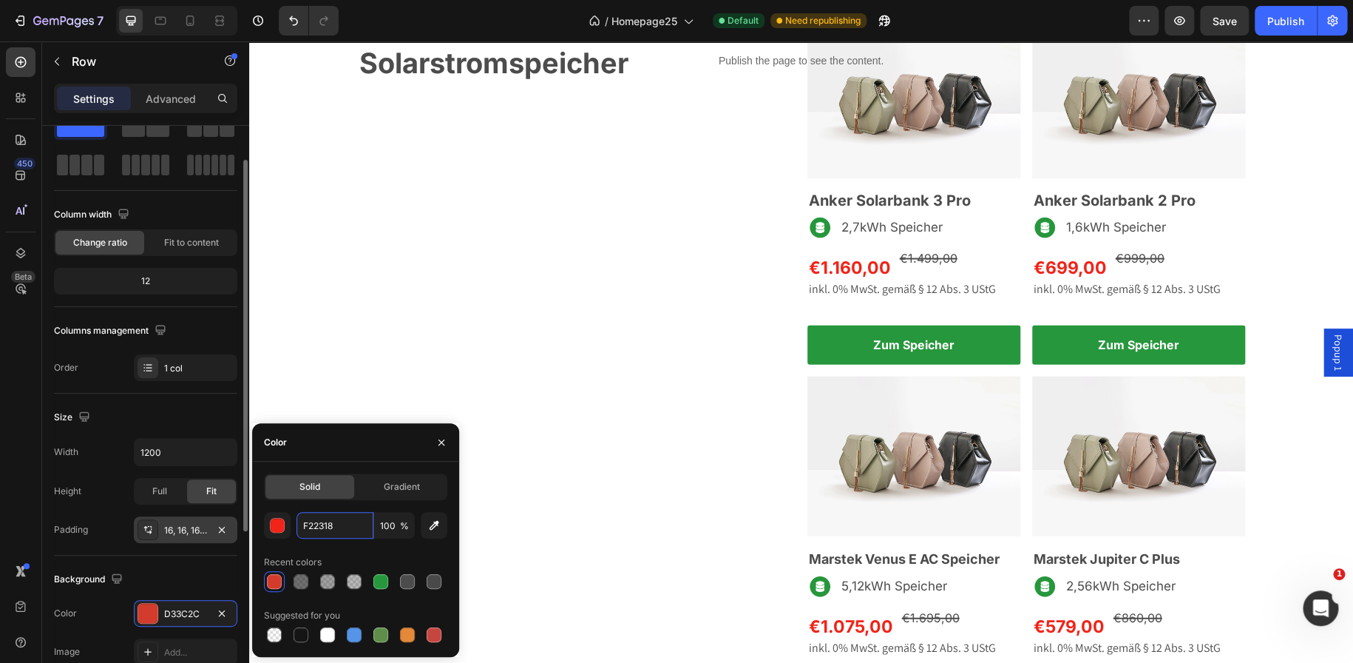
scroll to position [52, 0]
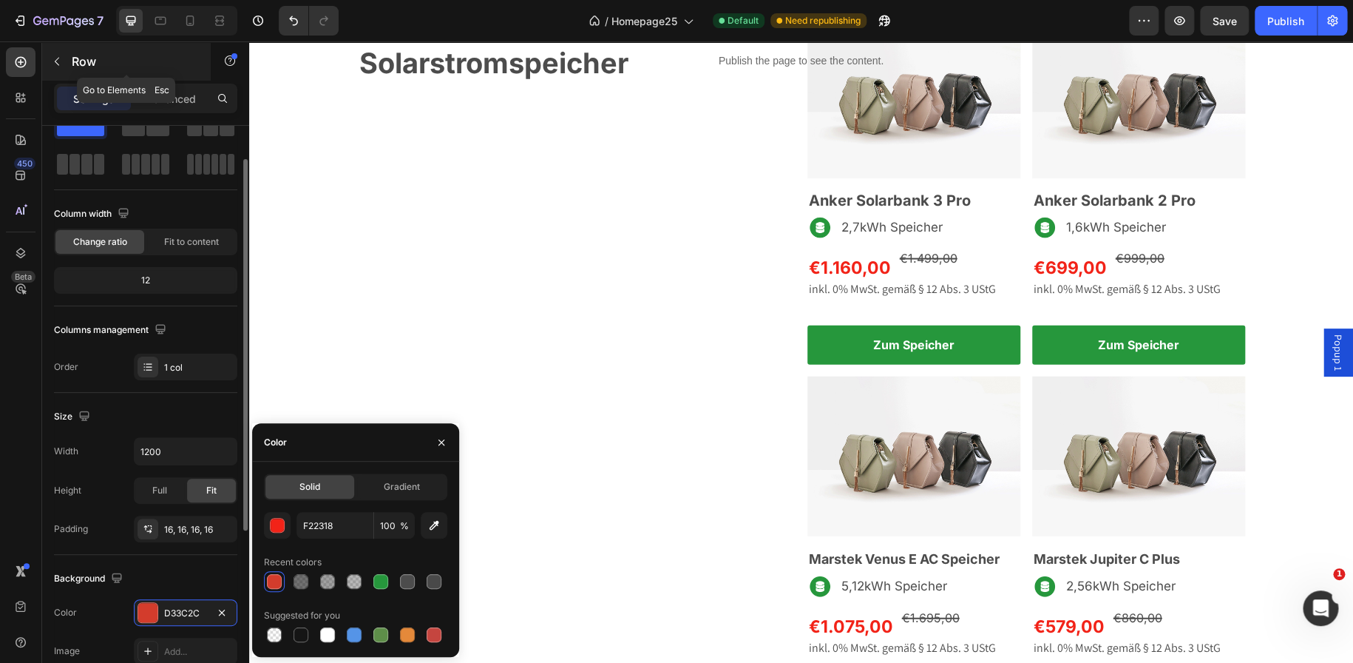
click at [59, 64] on icon "button" at bounding box center [57, 61] width 12 height 12
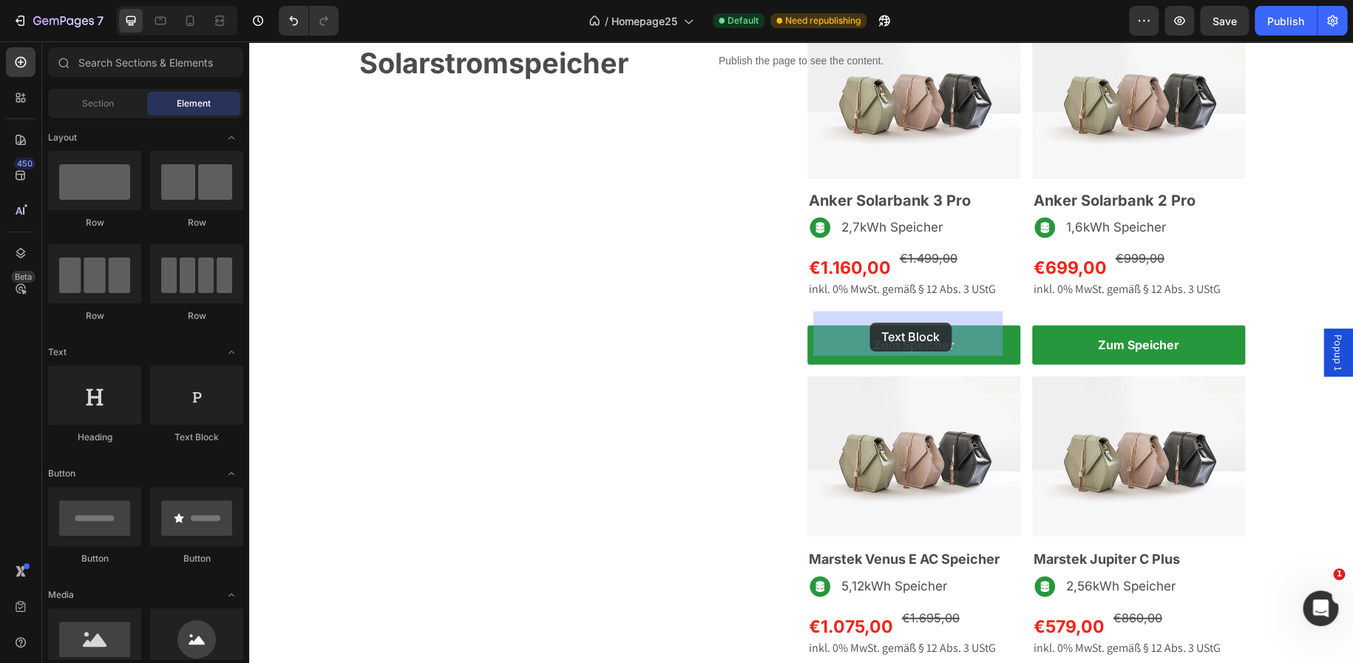
drag, startPoint x: 437, startPoint y: 426, endPoint x: 868, endPoint y: 322, distance: 443.4
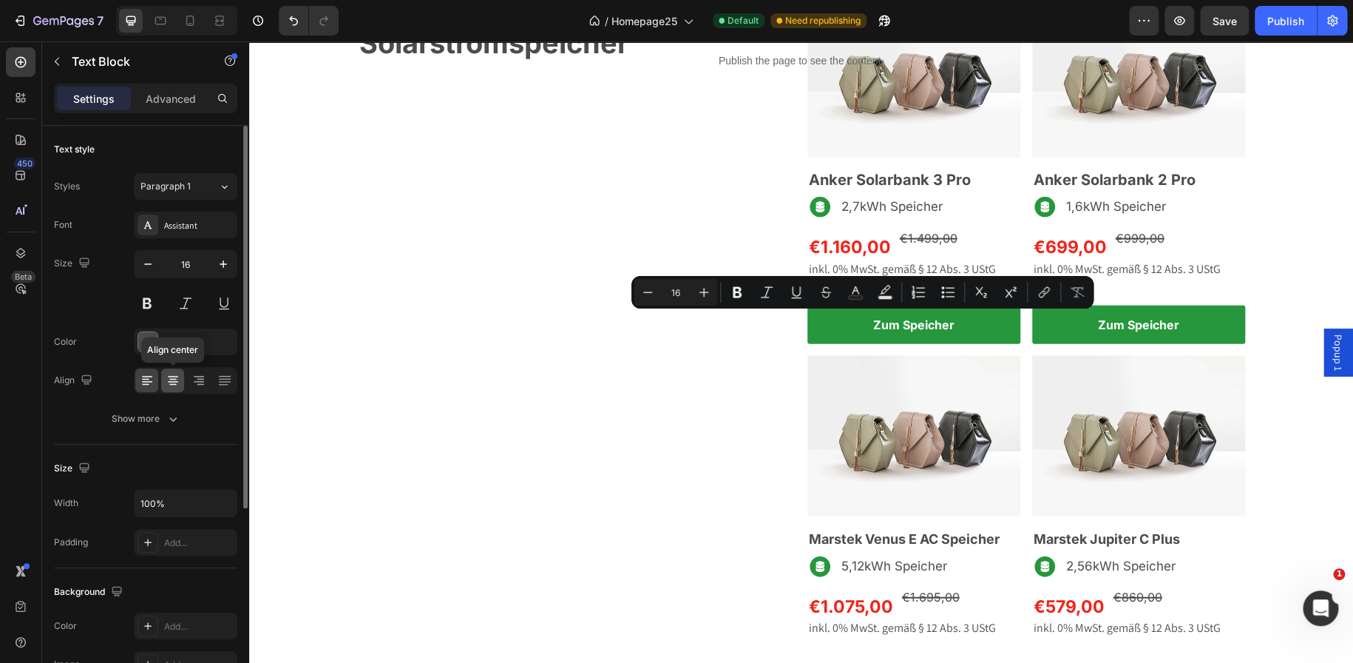
click at [180, 379] on div at bounding box center [172, 380] width 23 height 24
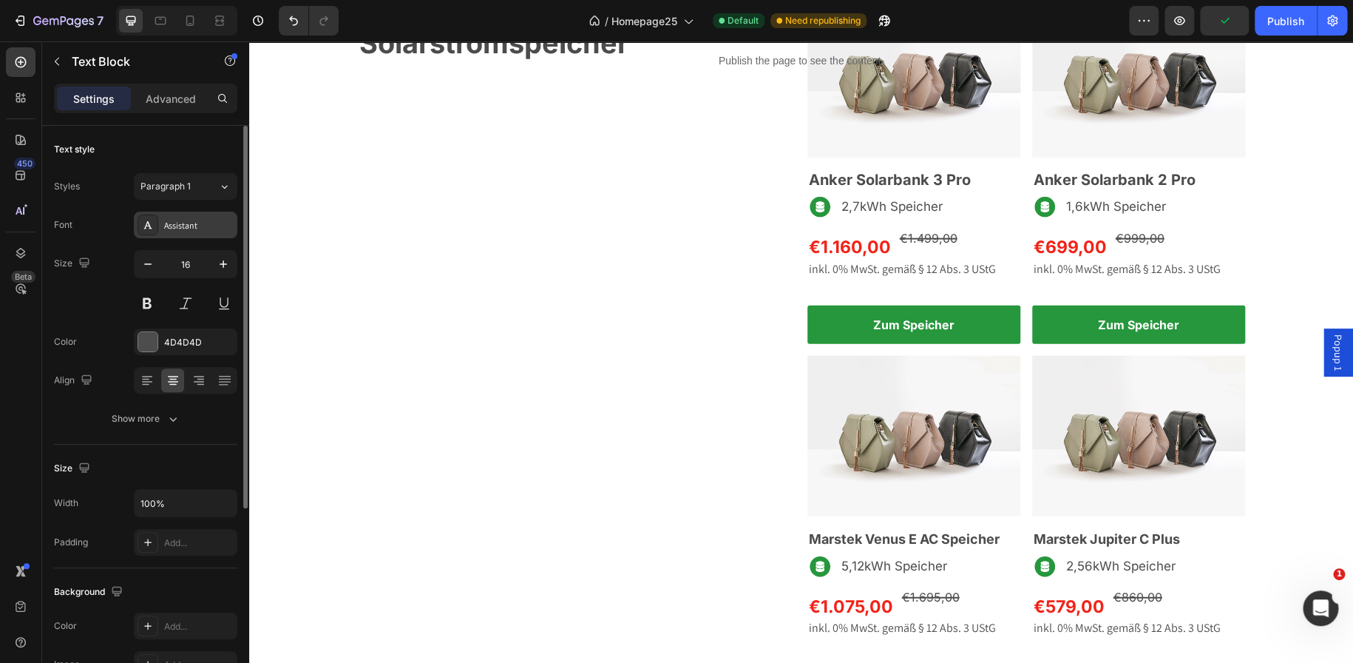
click at [205, 229] on div "Assistant" at bounding box center [199, 225] width 70 height 13
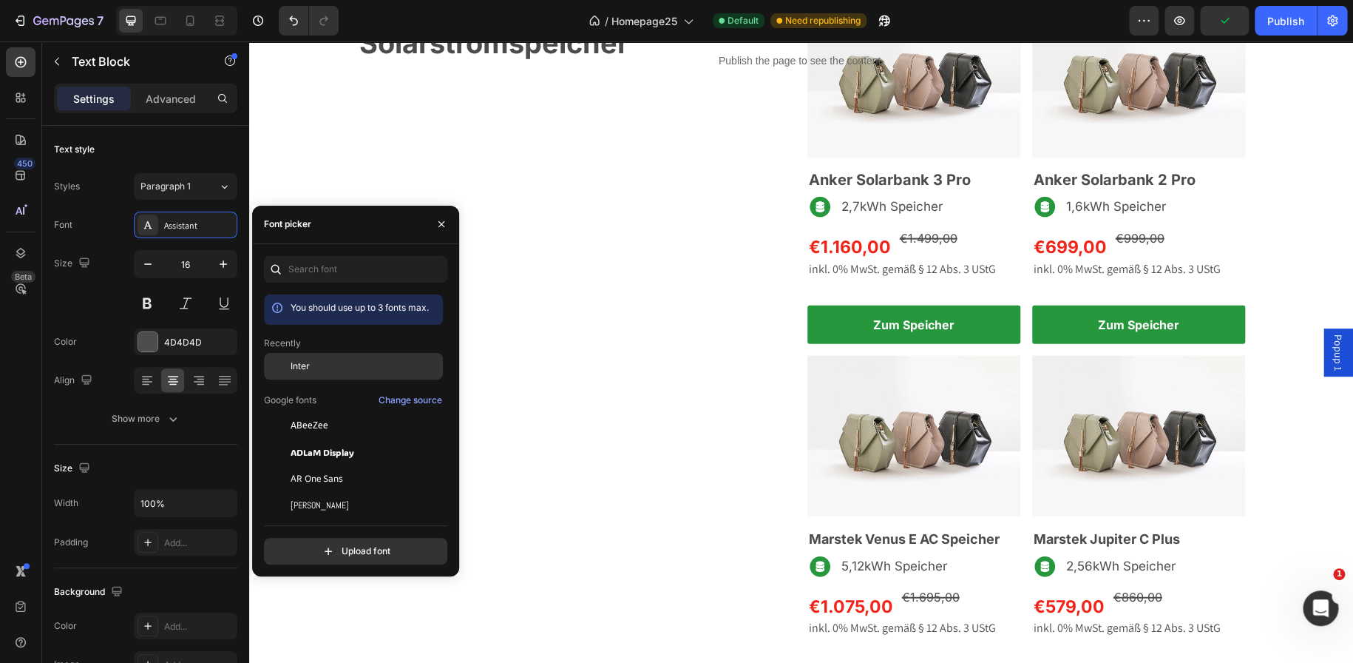
click at [359, 366] on div "Inter" at bounding box center [365, 365] width 149 height 13
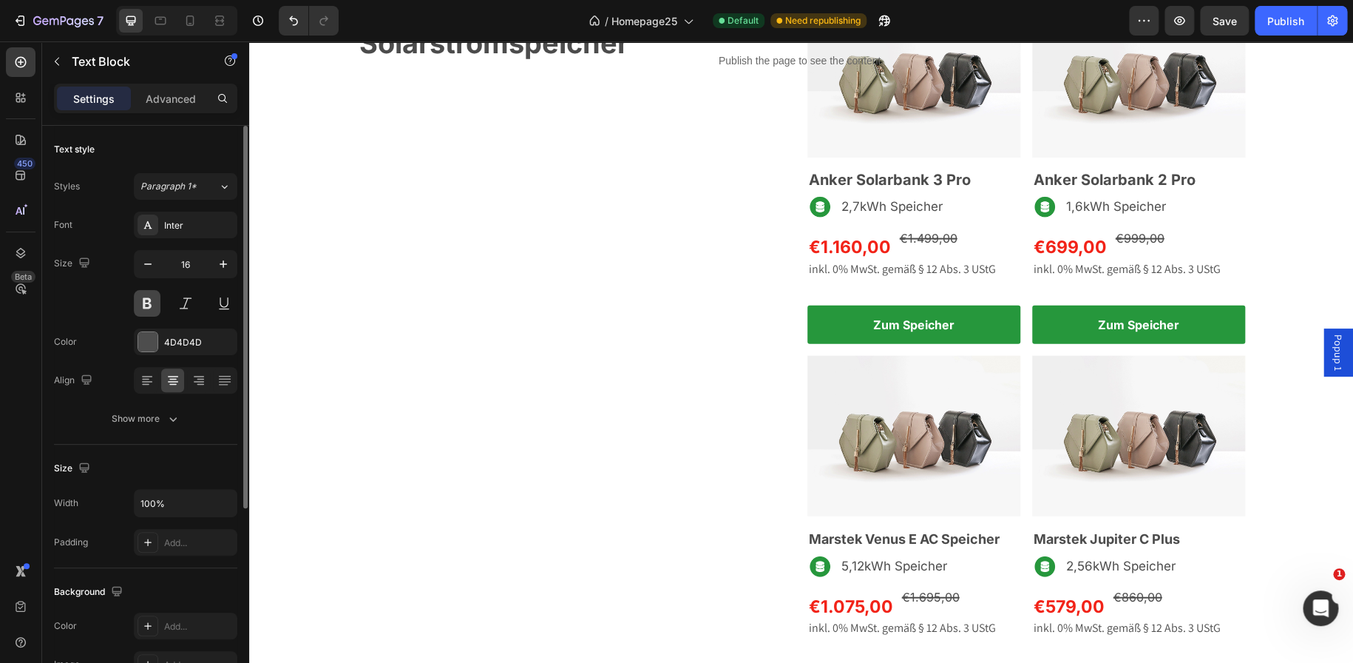
click at [156, 311] on button at bounding box center [147, 303] width 27 height 27
click at [214, 269] on button "button" at bounding box center [223, 264] width 27 height 27
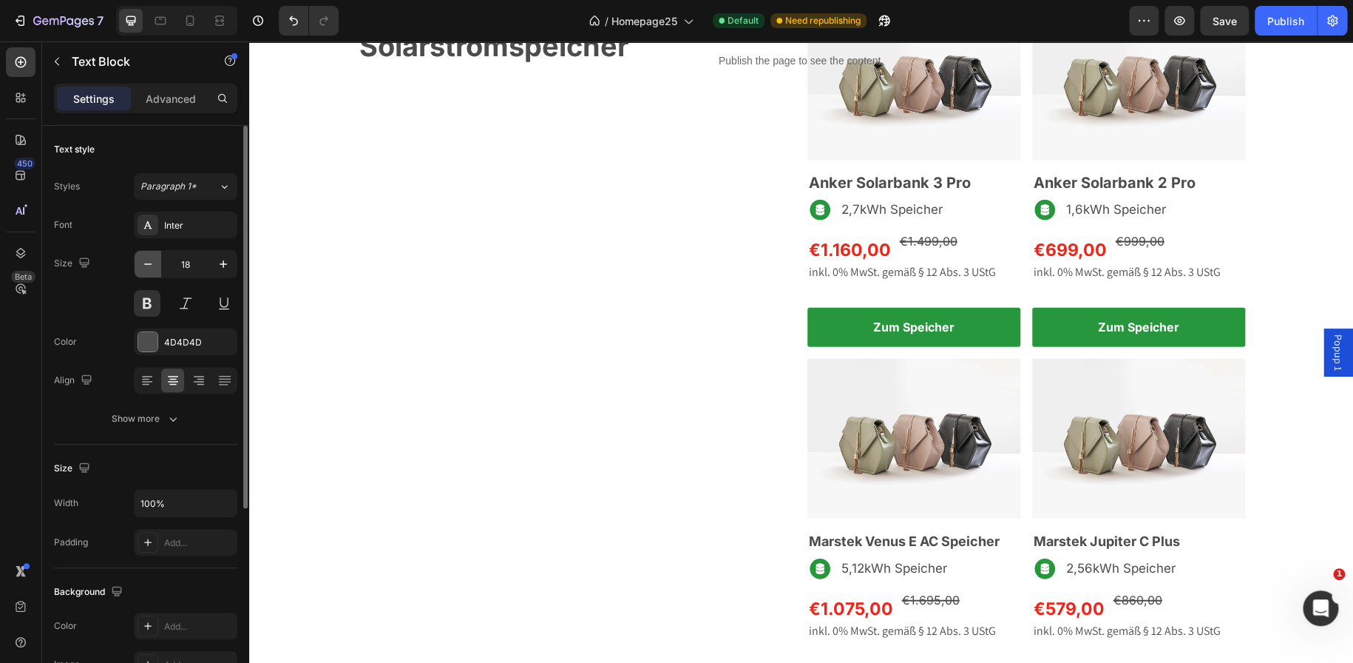
click at [143, 263] on icon "button" at bounding box center [148, 264] width 15 height 15
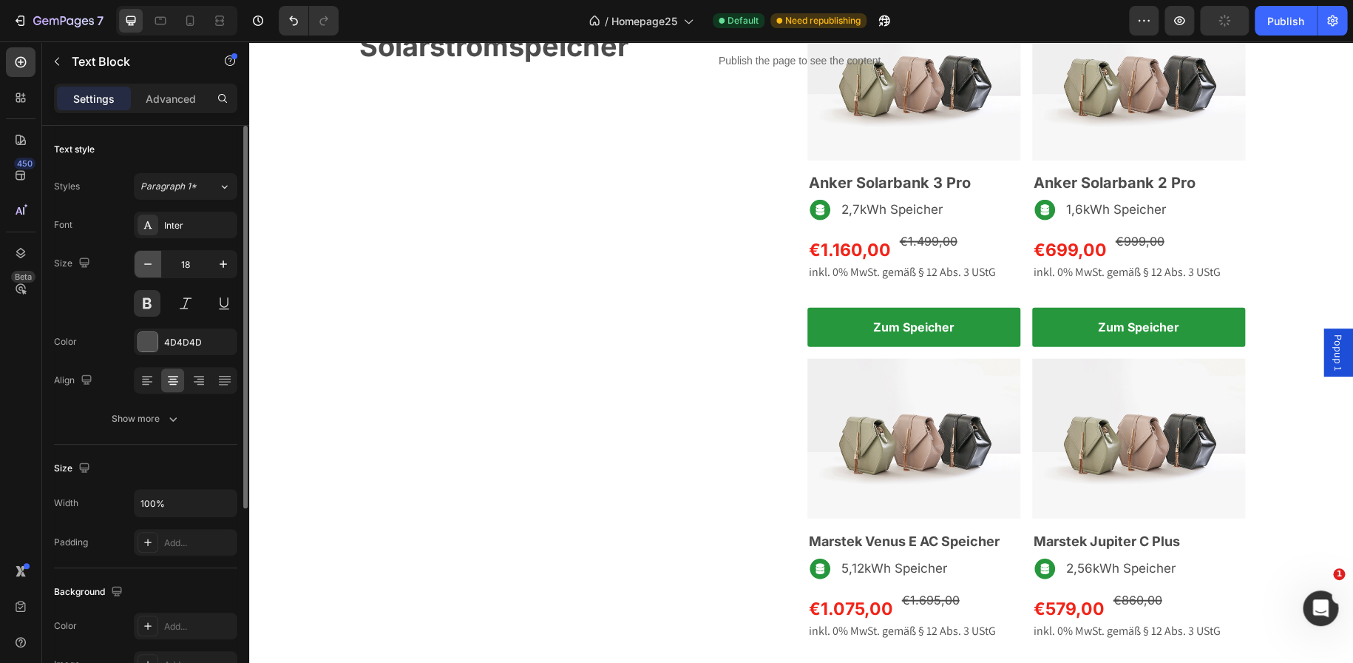
click at [143, 263] on icon "button" at bounding box center [148, 264] width 15 height 15
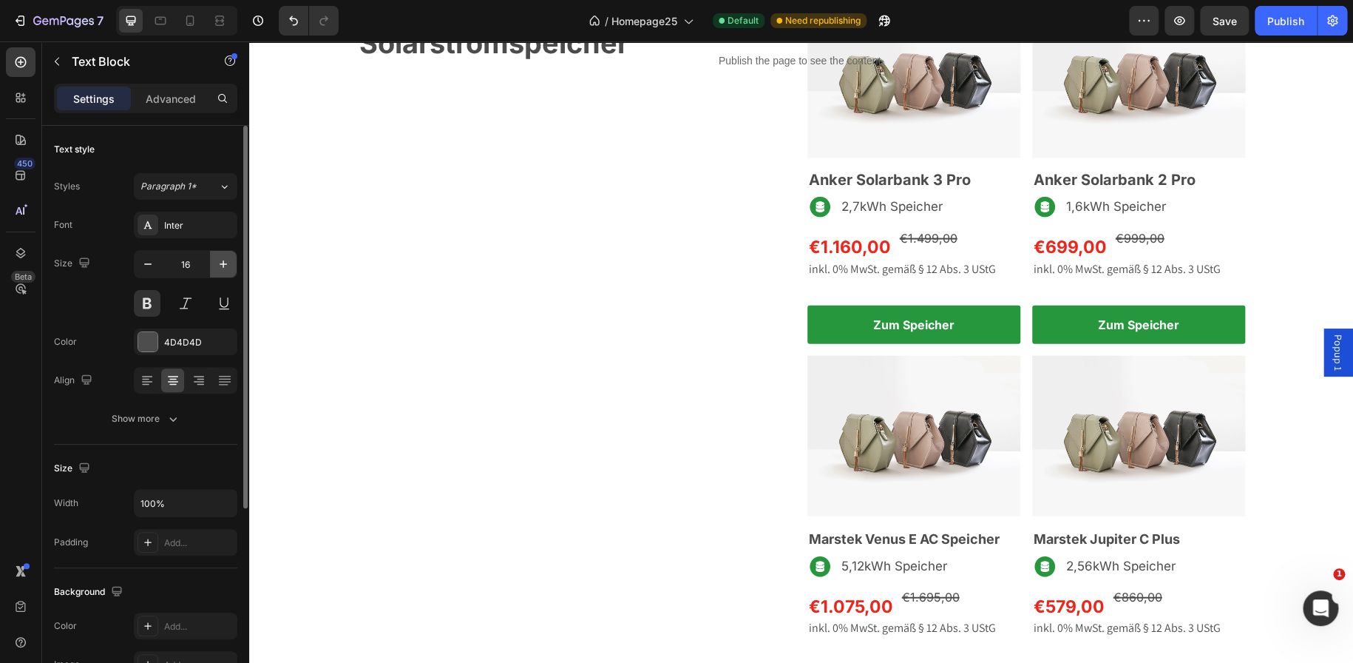
click at [214, 271] on button "button" at bounding box center [223, 264] width 27 height 27
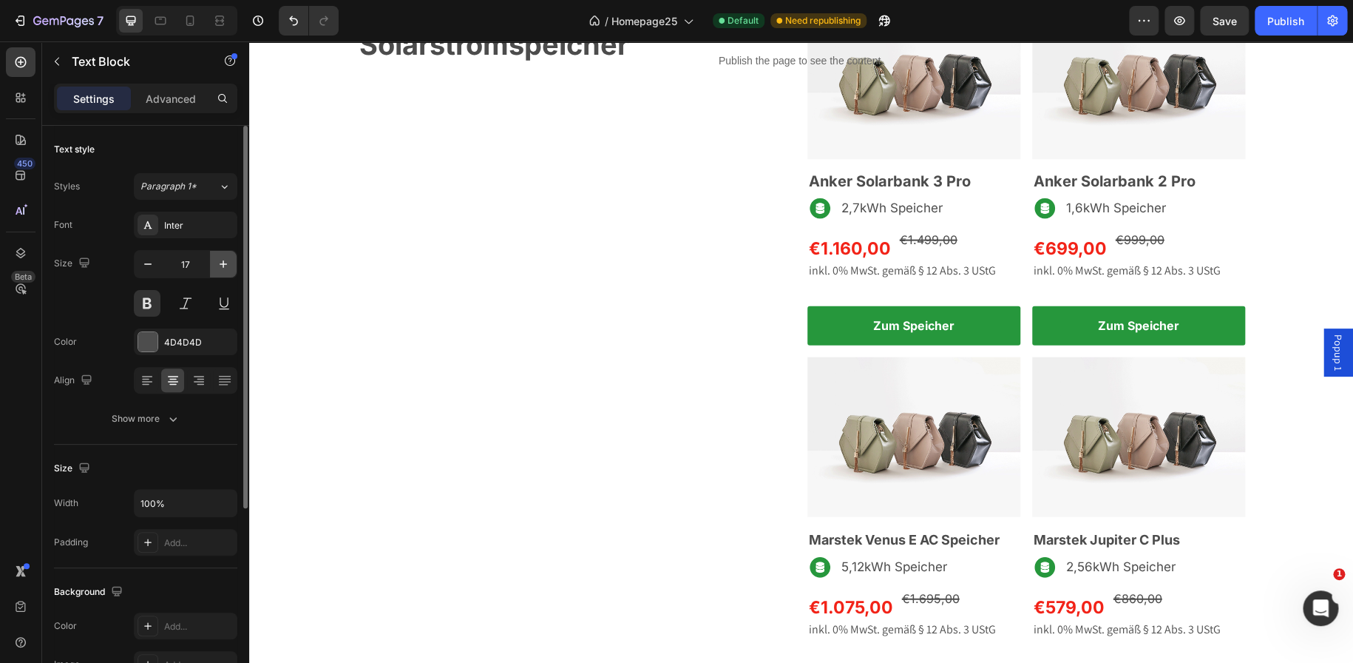
click at [214, 271] on button "button" at bounding box center [223, 264] width 27 height 27
type input "18"
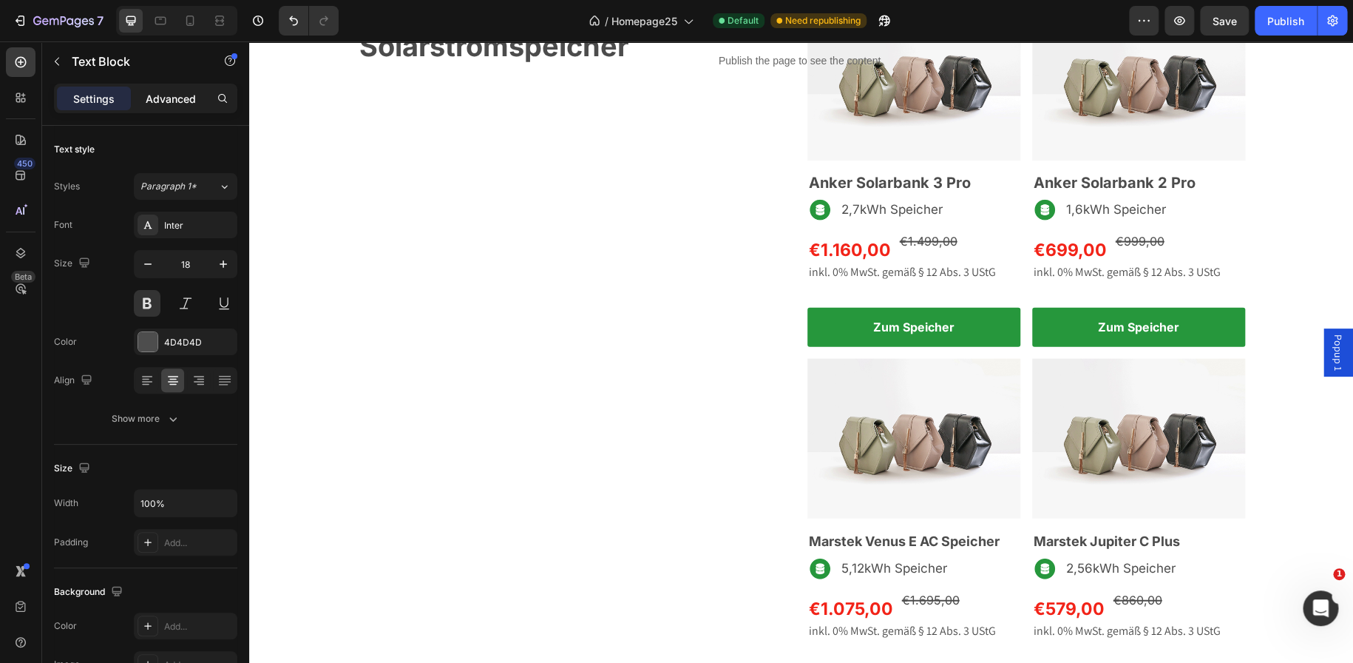
click at [160, 109] on div "Advanced" at bounding box center [171, 99] width 74 height 24
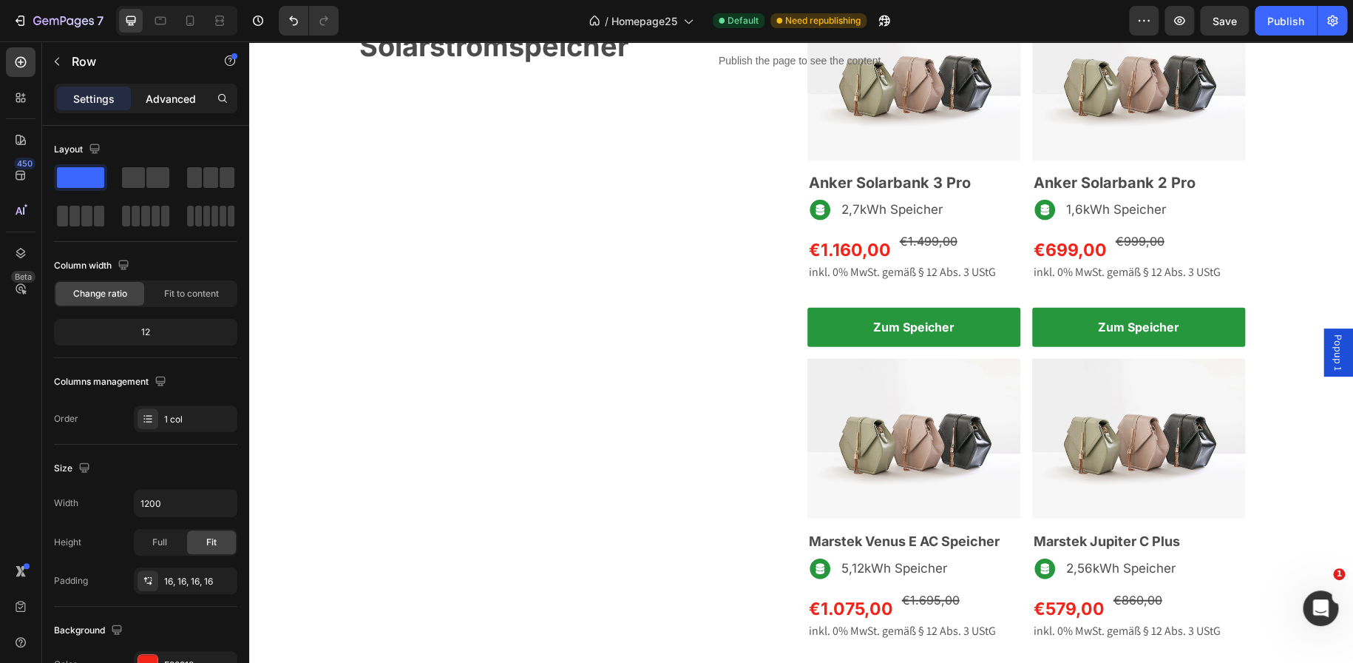
click at [169, 97] on p "Advanced" at bounding box center [171, 99] width 50 height 16
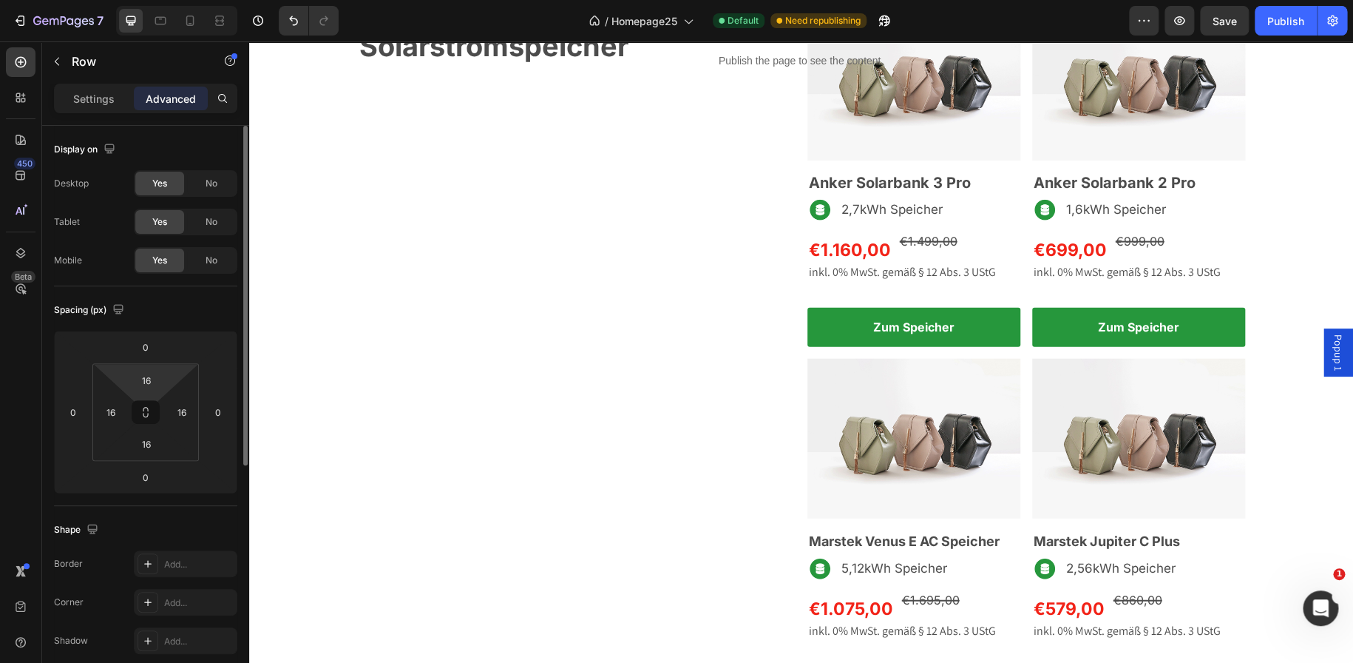
click at [147, 368] on div "16" at bounding box center [146, 380] width 37 height 24
click at [148, 376] on input "16" at bounding box center [147, 380] width 30 height 22
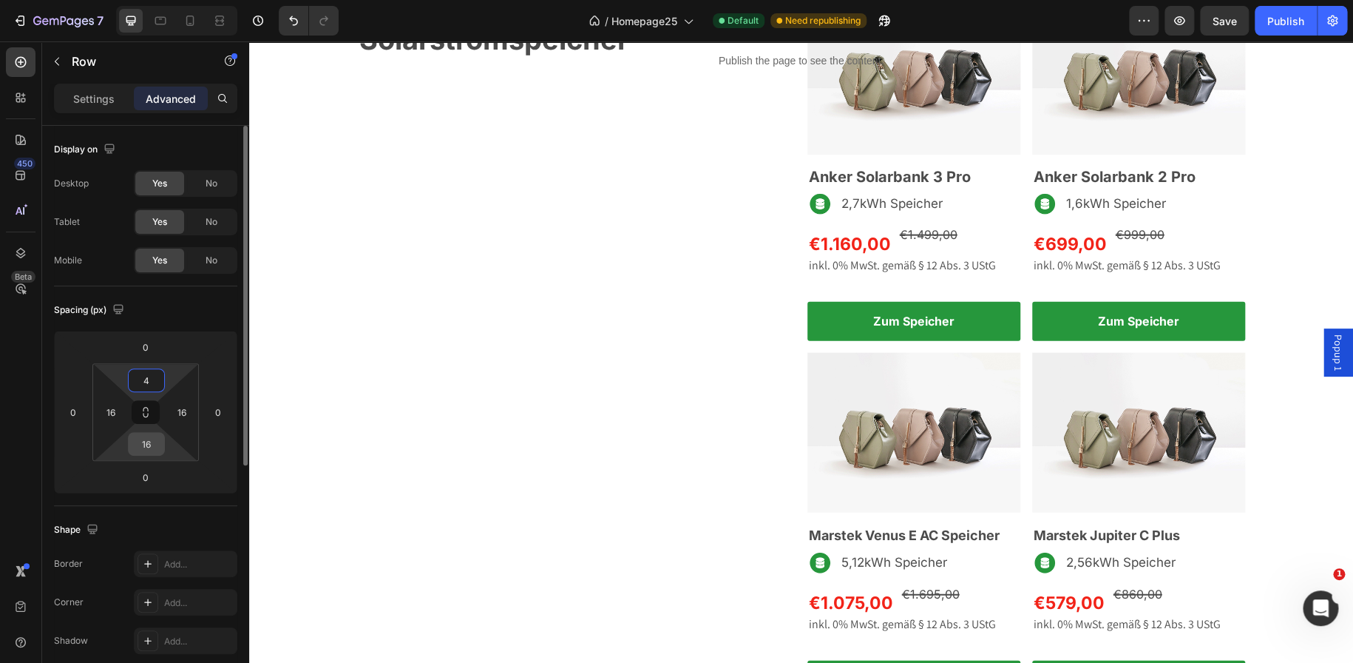
type input "4"
click at [148, 442] on input "16" at bounding box center [147, 444] width 30 height 22
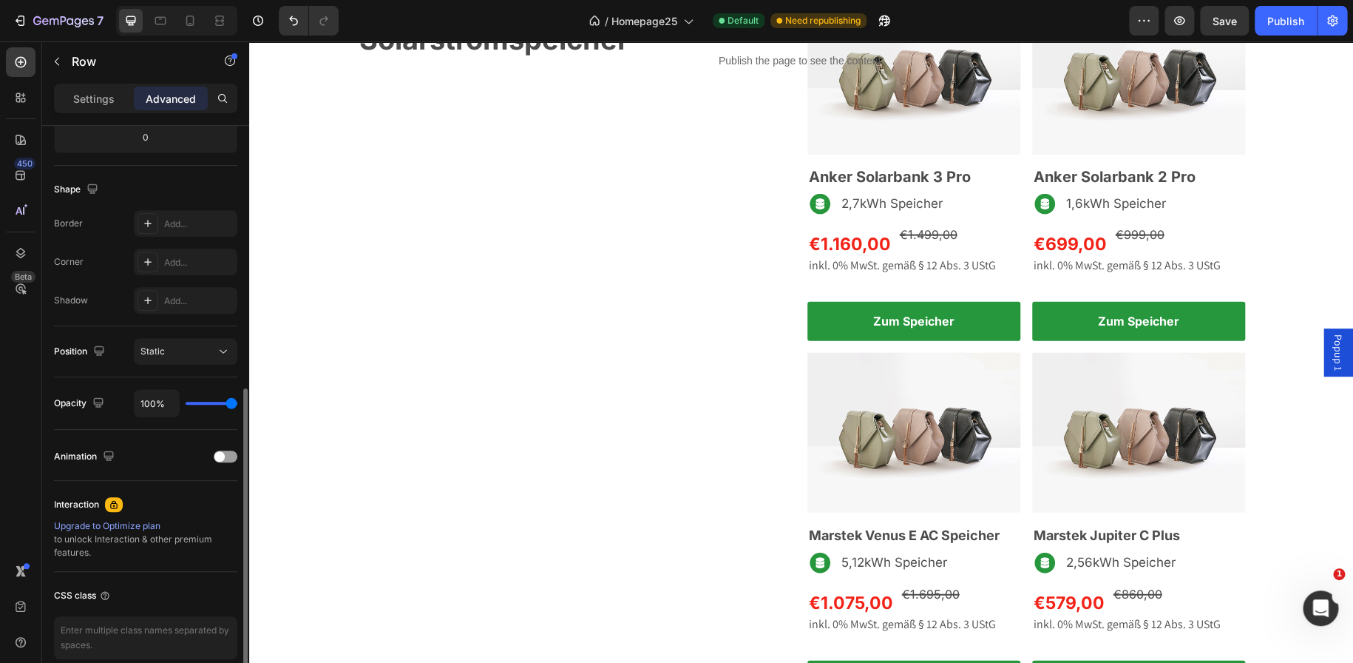
scroll to position [380, 0]
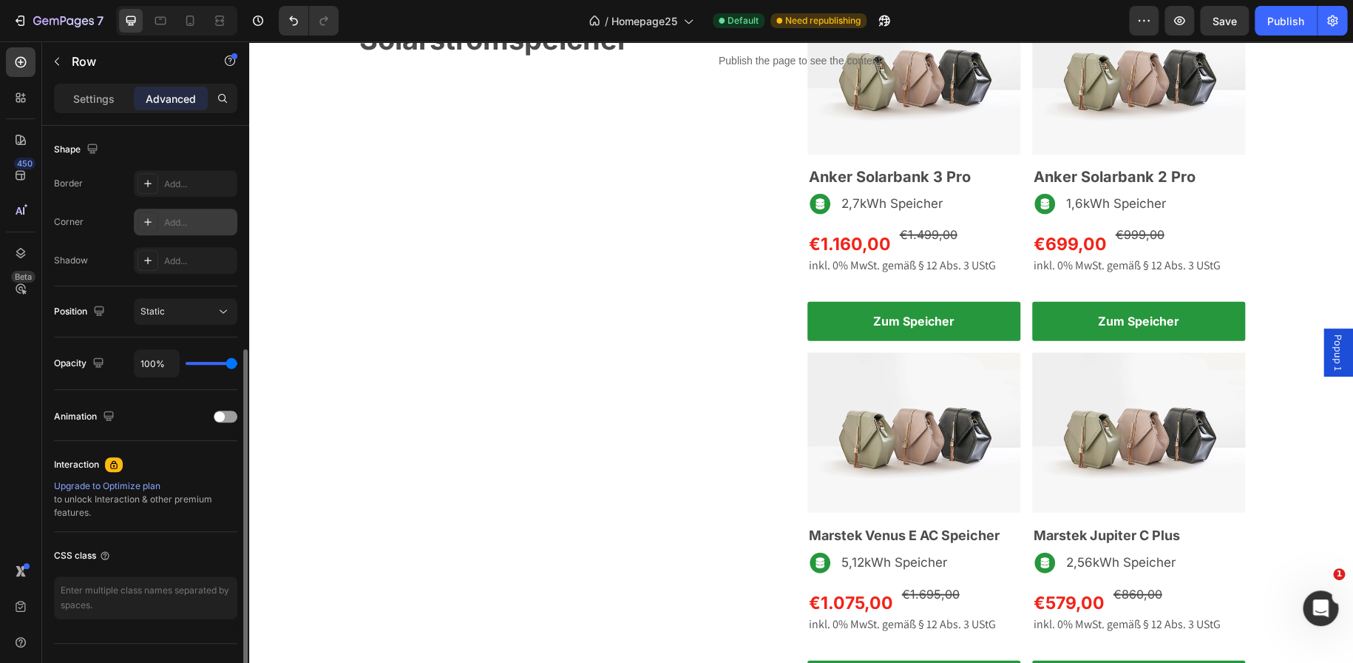
type input "4"
click at [154, 226] on div at bounding box center [148, 222] width 21 height 21
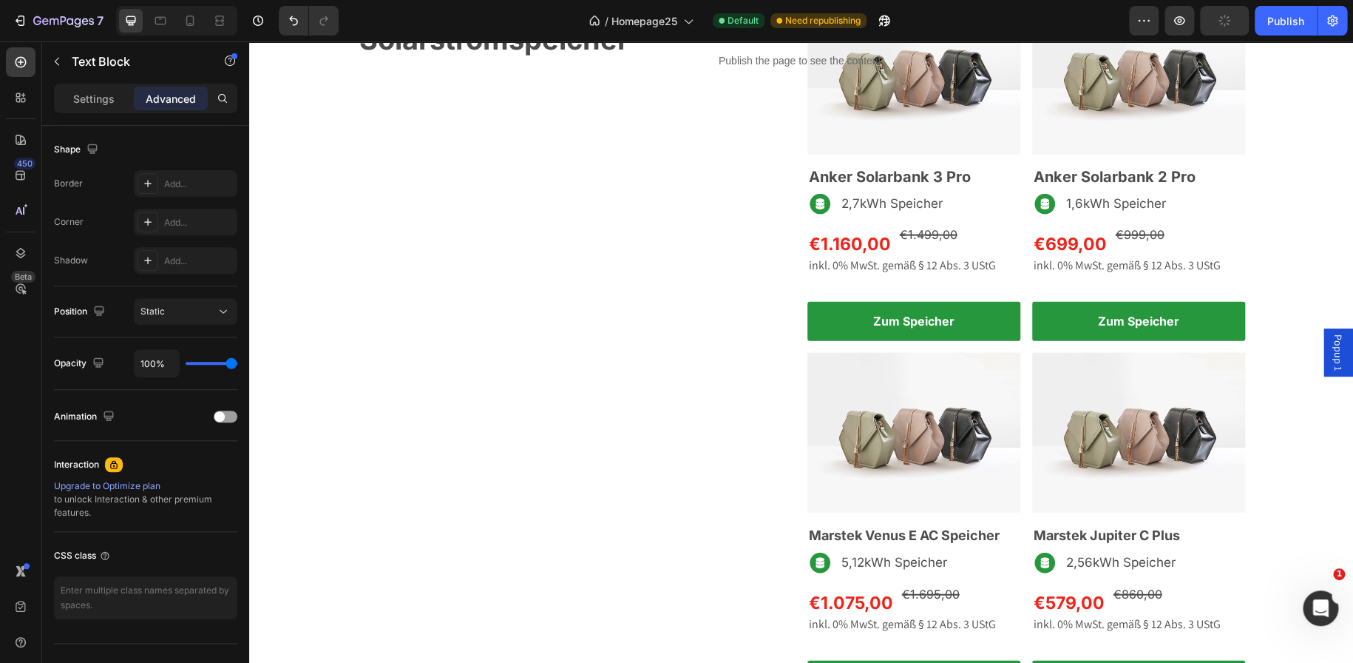
scroll to position [0, 0]
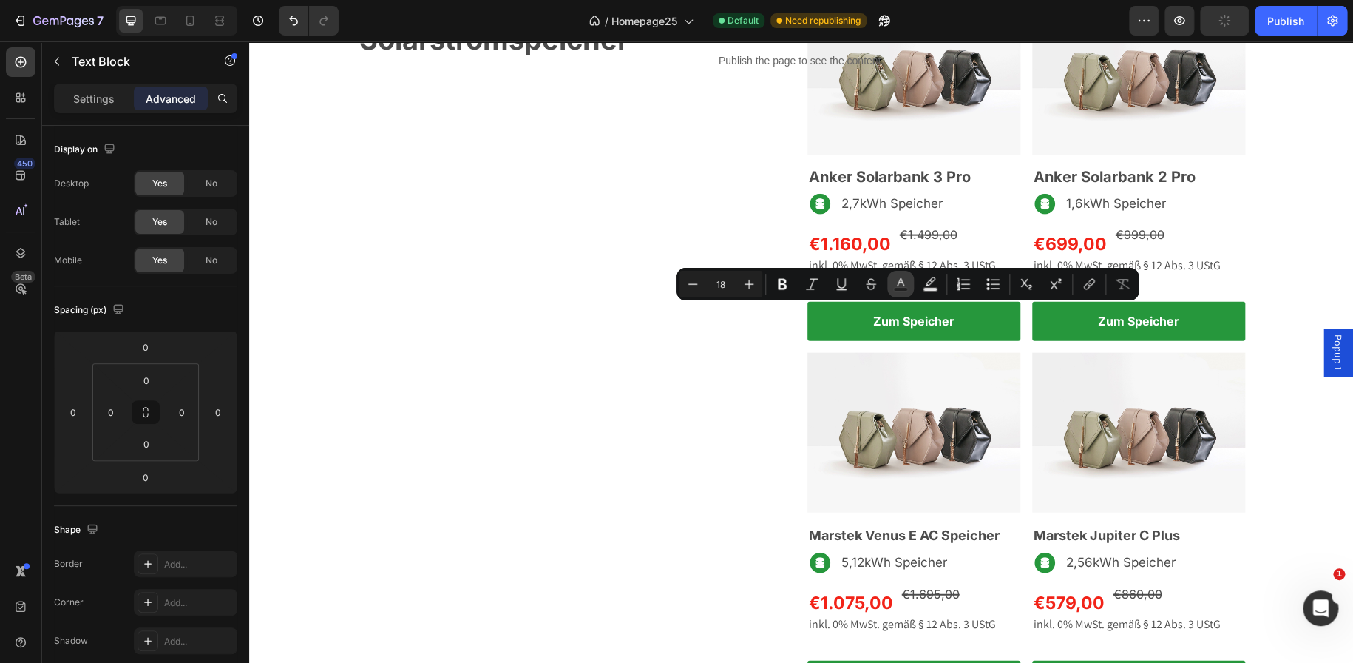
click at [906, 280] on icon "Editor contextual toolbar" at bounding box center [900, 284] width 15 height 15
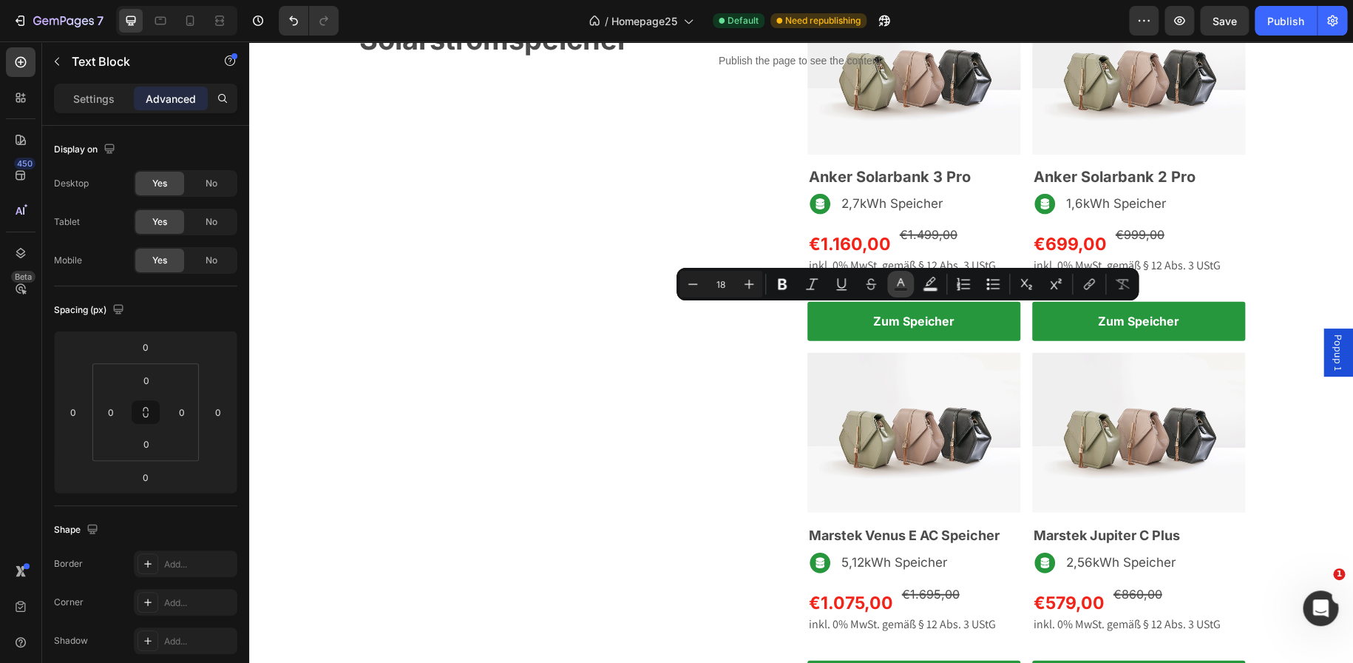
click at [904, 285] on icon "Editor contextual toolbar" at bounding box center [900, 284] width 15 height 15
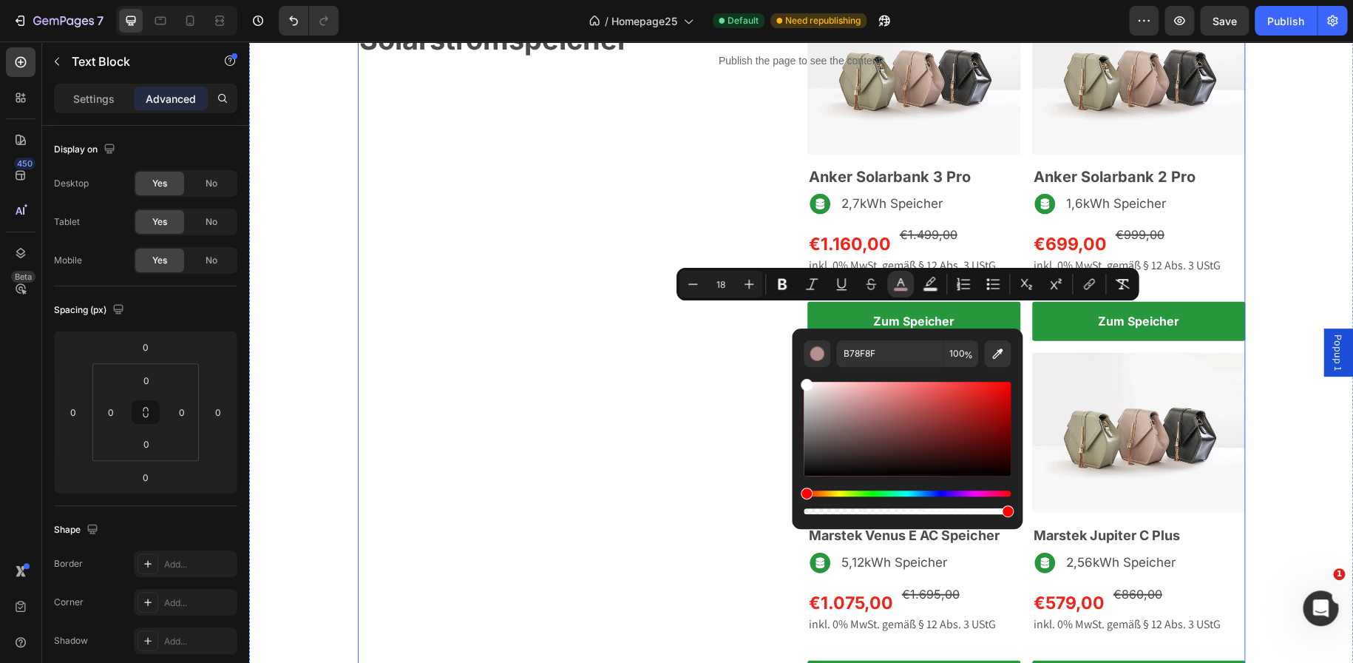
type input "FFFFFF"
drag, startPoint x: 1099, startPoint y: 449, endPoint x: 791, endPoint y: 375, distance: 317.1
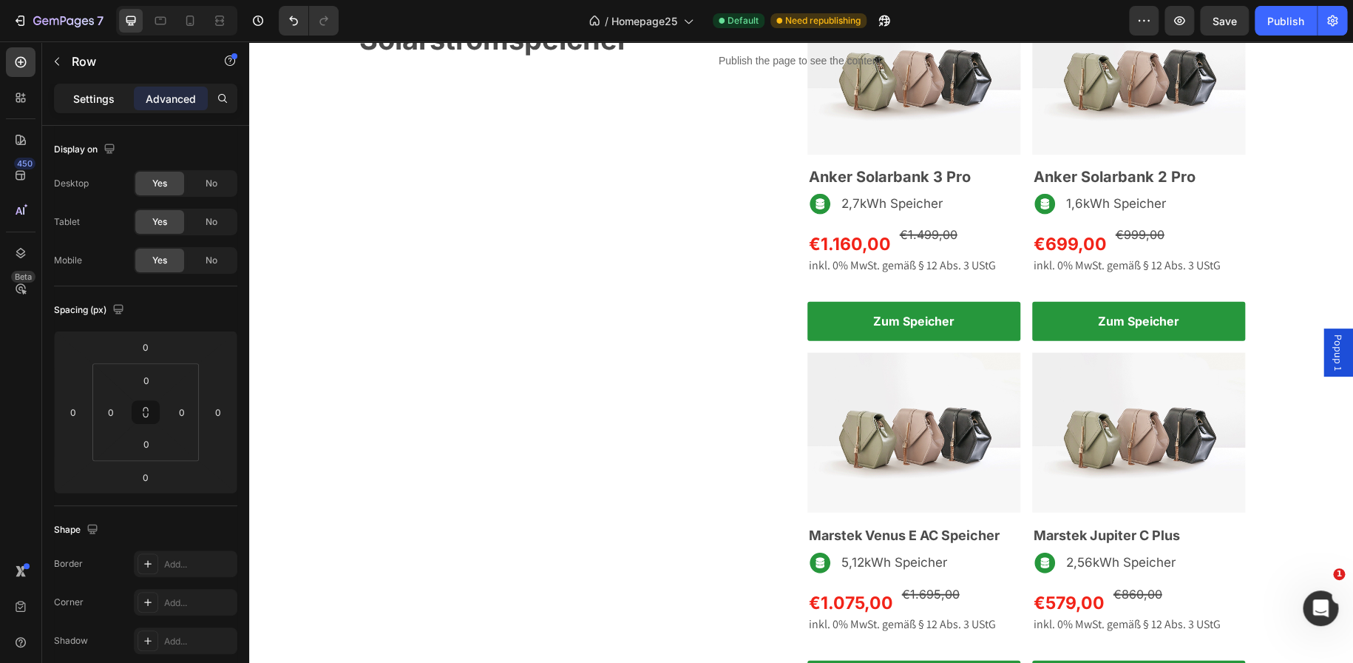
click at [101, 105] on p "Settings" at bounding box center [93, 99] width 41 height 16
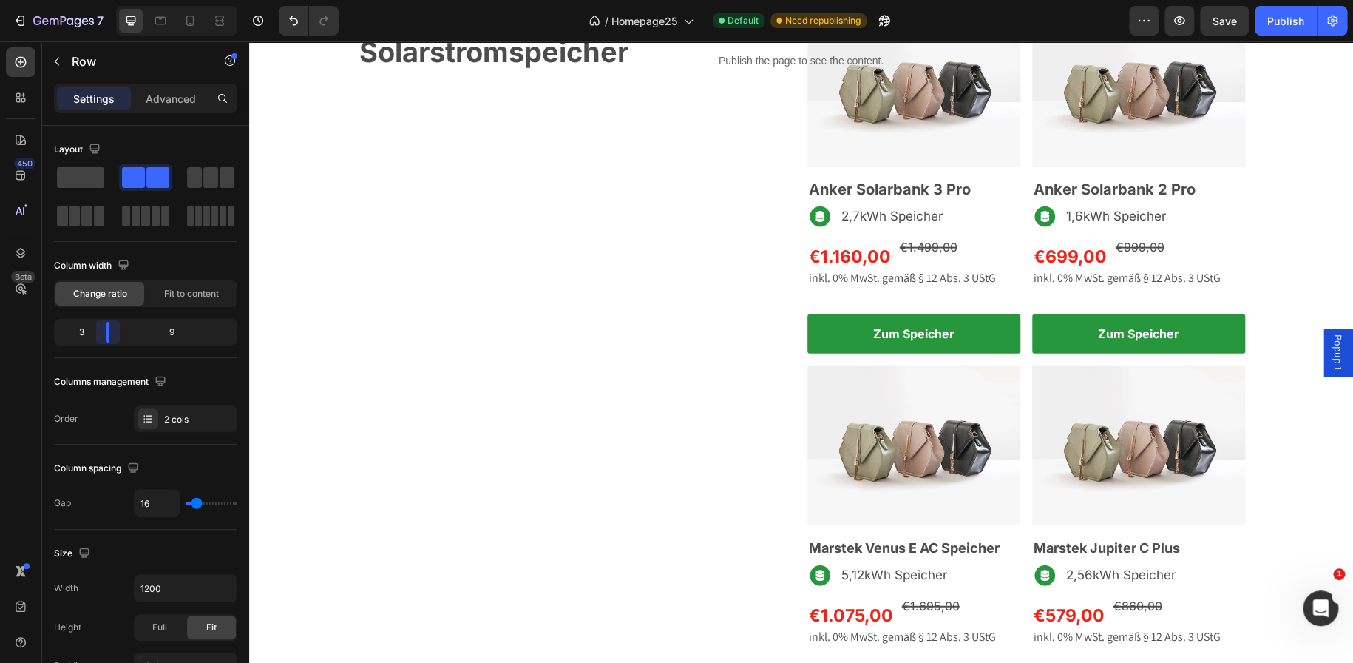
drag, startPoint x: 141, startPoint y: 332, endPoint x: 534, endPoint y: 285, distance: 395.4
click at [102, 0] on body "7 Version history / Homepage25 Default Need republishing Preview Save Publish 4…" at bounding box center [676, 0] width 1353 height 0
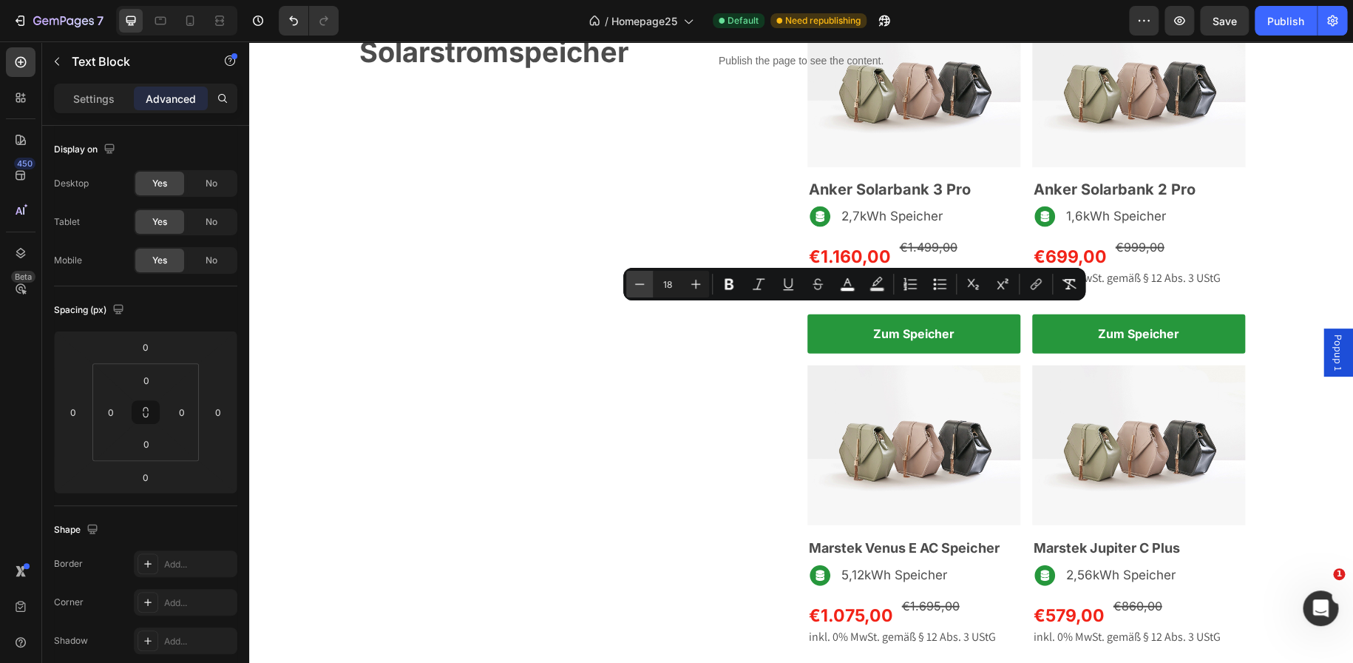
click at [651, 286] on button "Minus" at bounding box center [639, 284] width 27 height 27
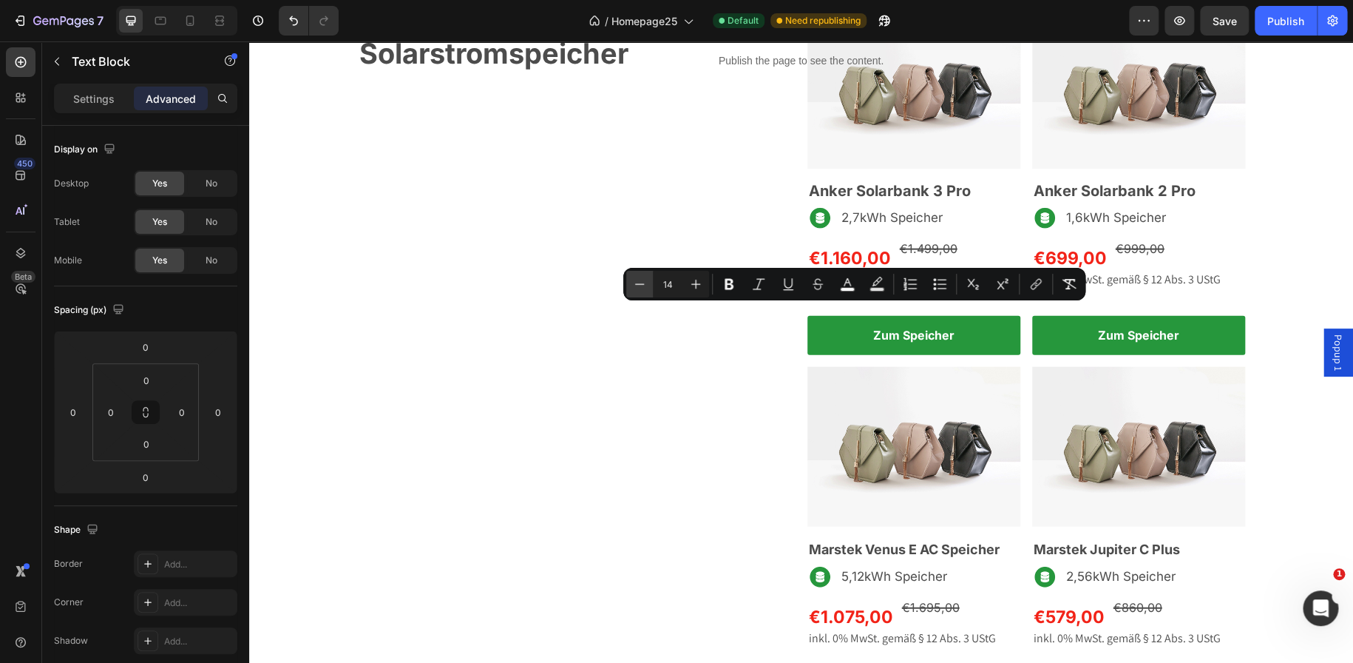
click at [651, 286] on button "Minus" at bounding box center [639, 284] width 27 height 27
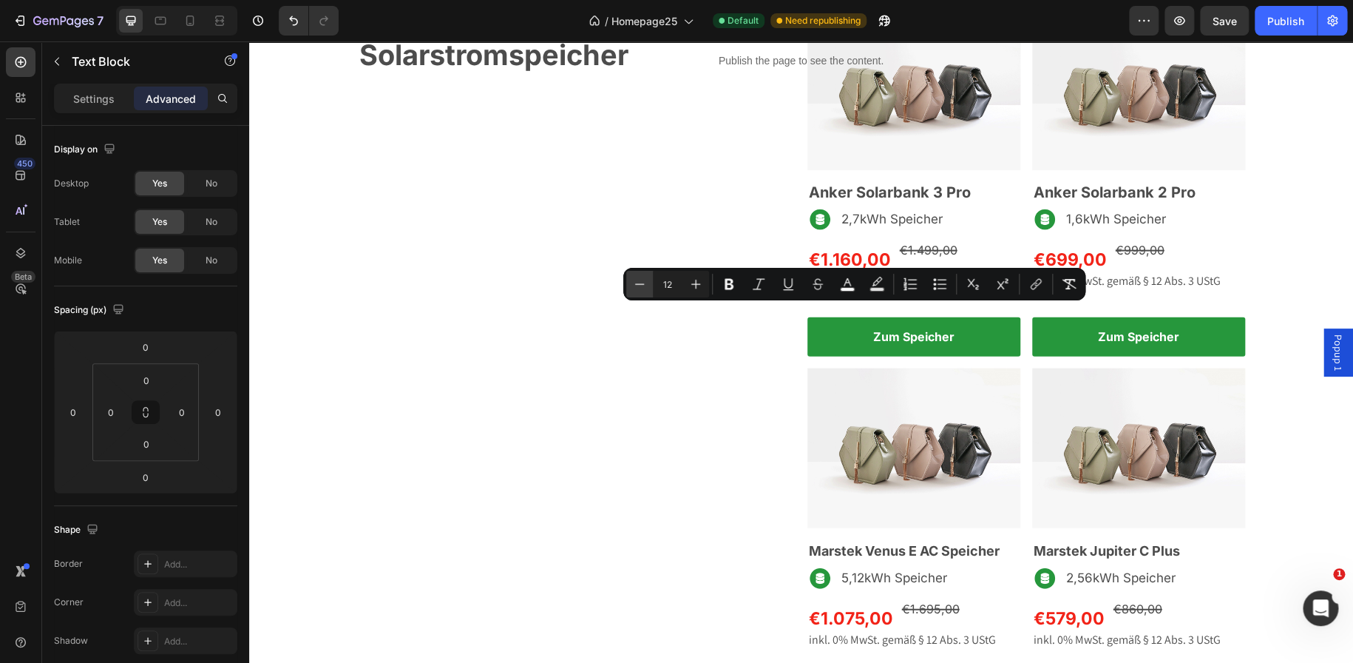
click at [651, 286] on button "Minus" at bounding box center [639, 284] width 27 height 27
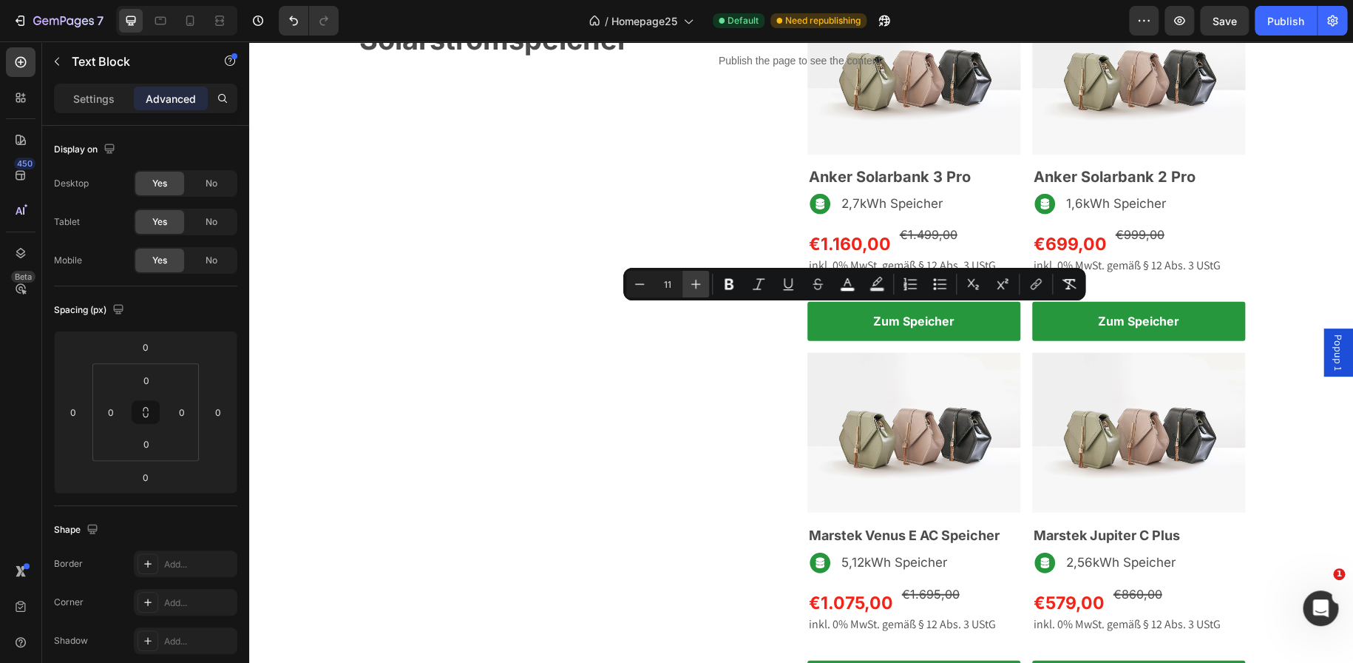
click at [699, 284] on icon "Editor contextual toolbar" at bounding box center [696, 285] width 10 height 10
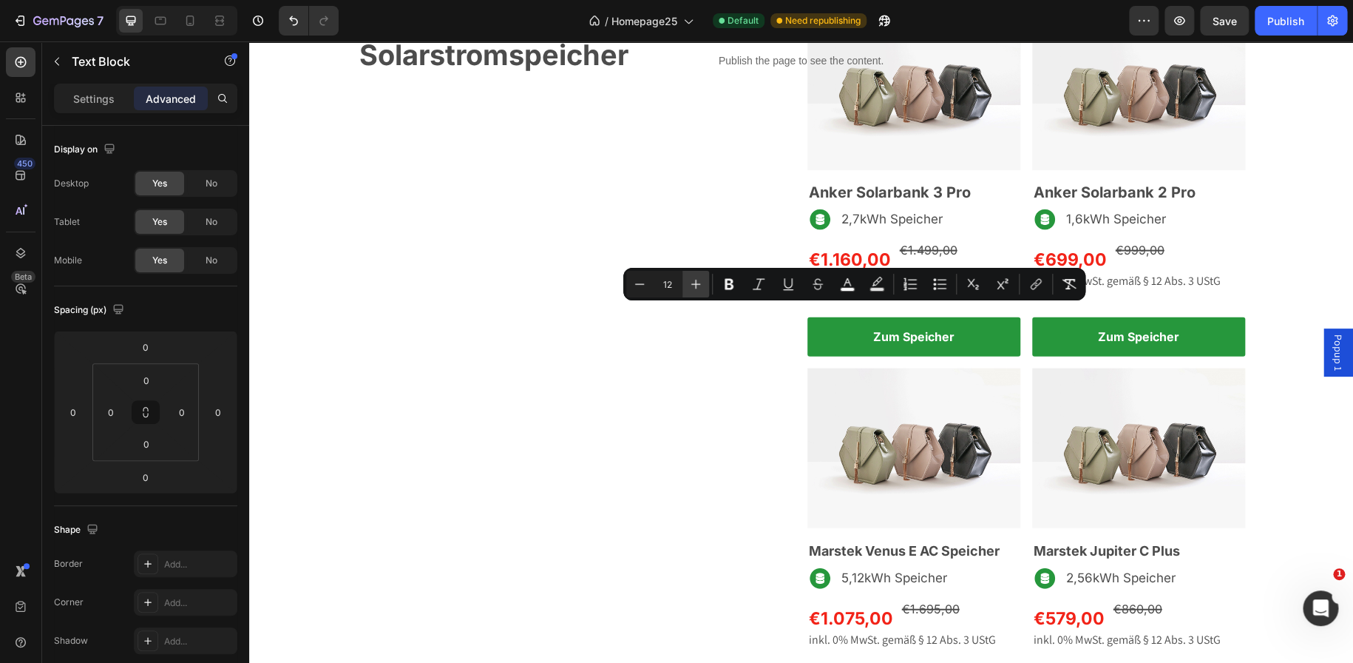
click at [699, 284] on icon "Editor contextual toolbar" at bounding box center [696, 285] width 10 height 10
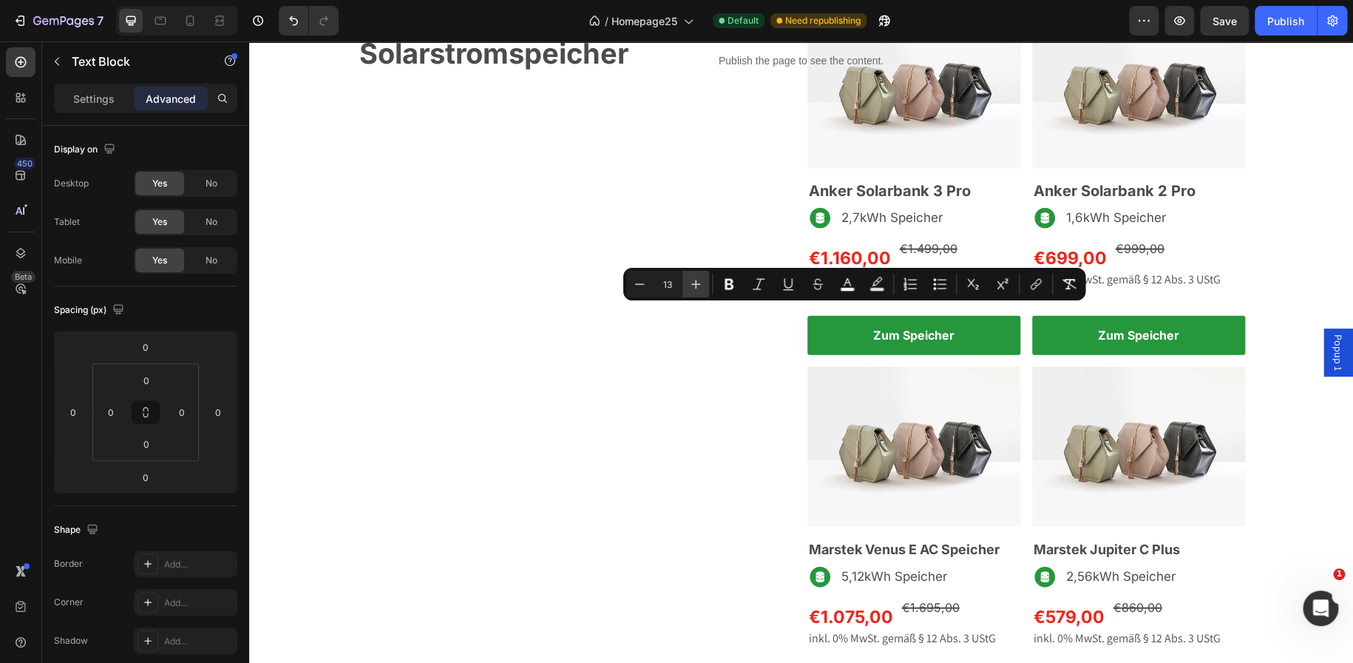
click at [699, 284] on icon "Editor contextual toolbar" at bounding box center [696, 285] width 10 height 10
type input "14"
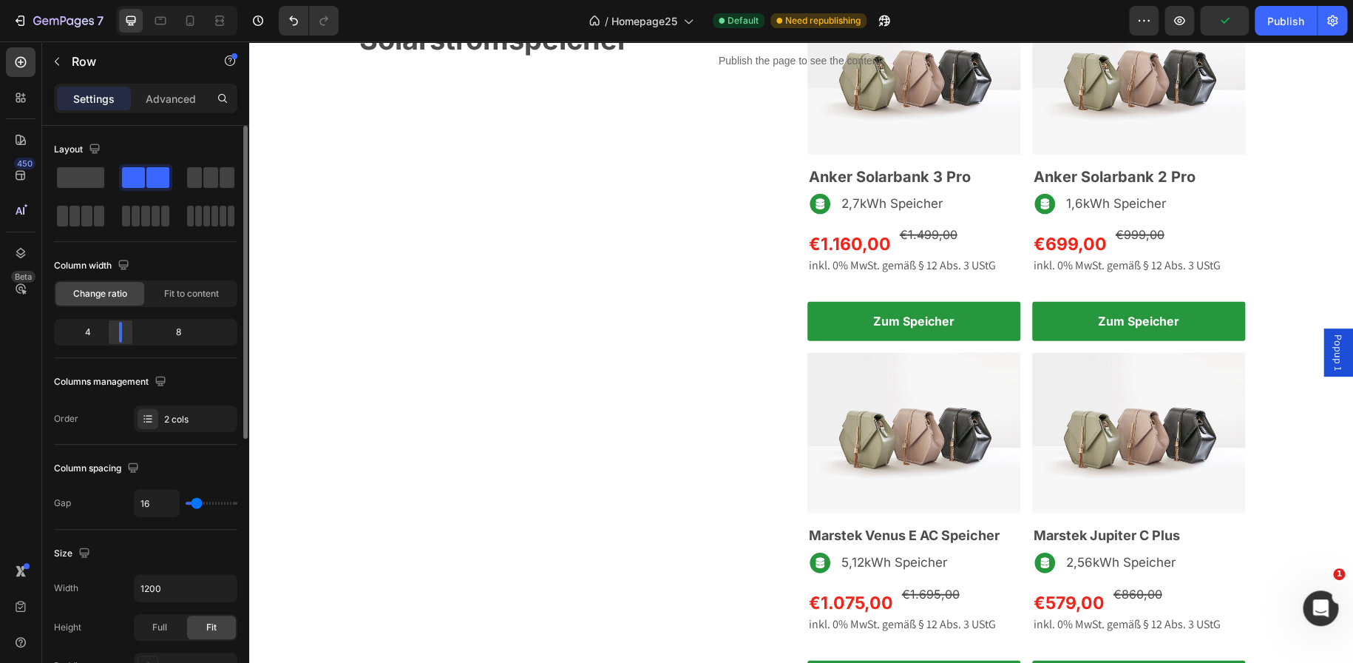
drag, startPoint x: 106, startPoint y: 331, endPoint x: 115, endPoint y: 332, distance: 8.9
click at [115, 0] on body "7 Version history / Homepage25 Default Need republishing Preview Publish 450 Be…" at bounding box center [676, 0] width 1353 height 0
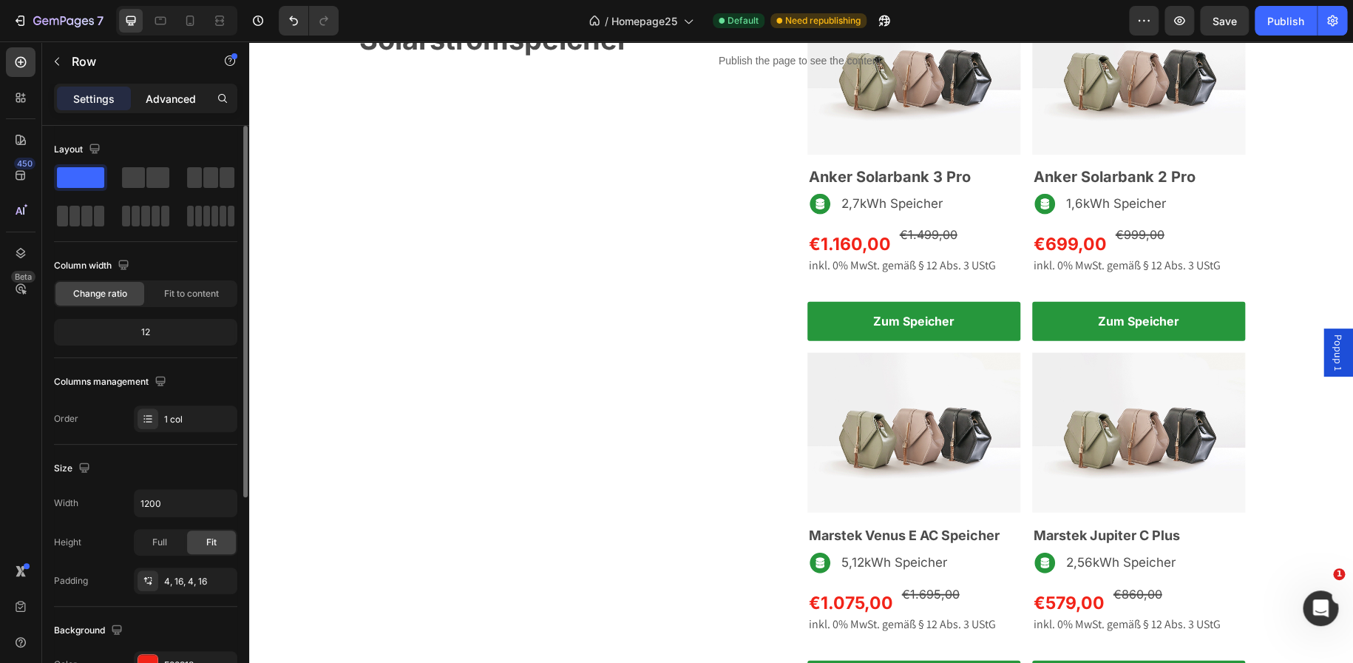
click at [177, 98] on p "Advanced" at bounding box center [171, 99] width 50 height 16
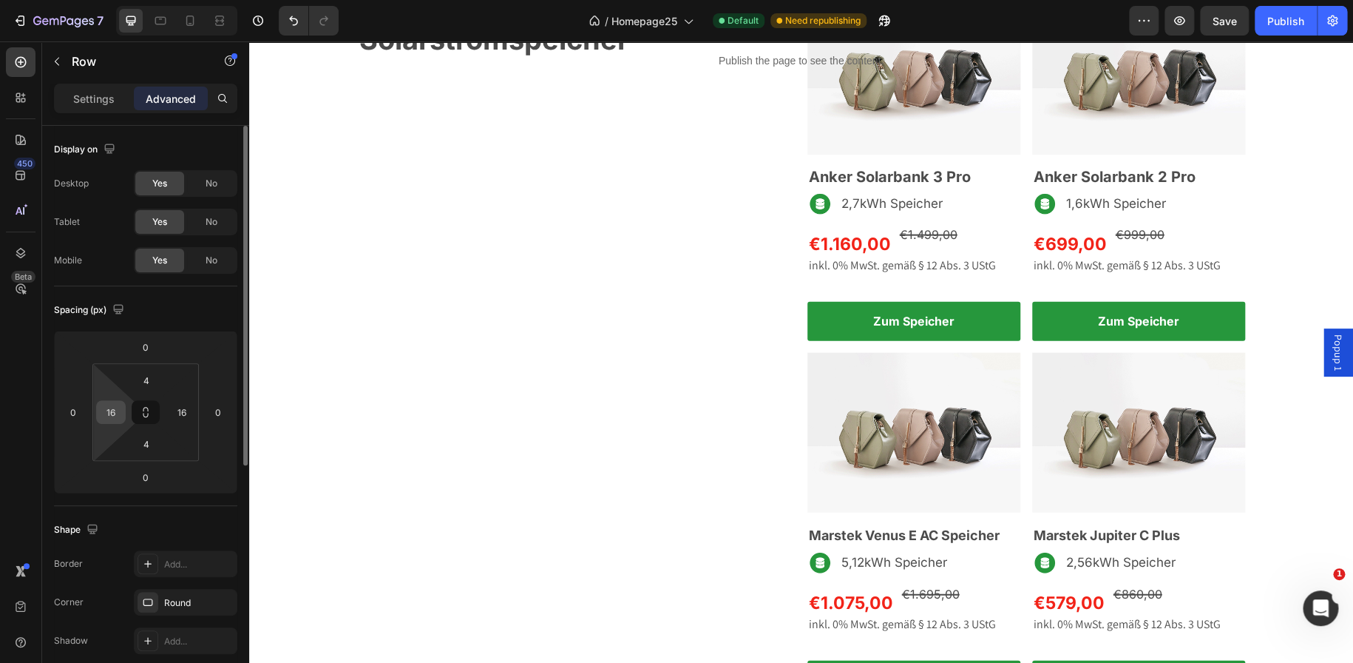
click at [121, 413] on input "16" at bounding box center [111, 412] width 22 height 22
type input "10"
click at [185, 413] on input "16" at bounding box center [182, 412] width 22 height 22
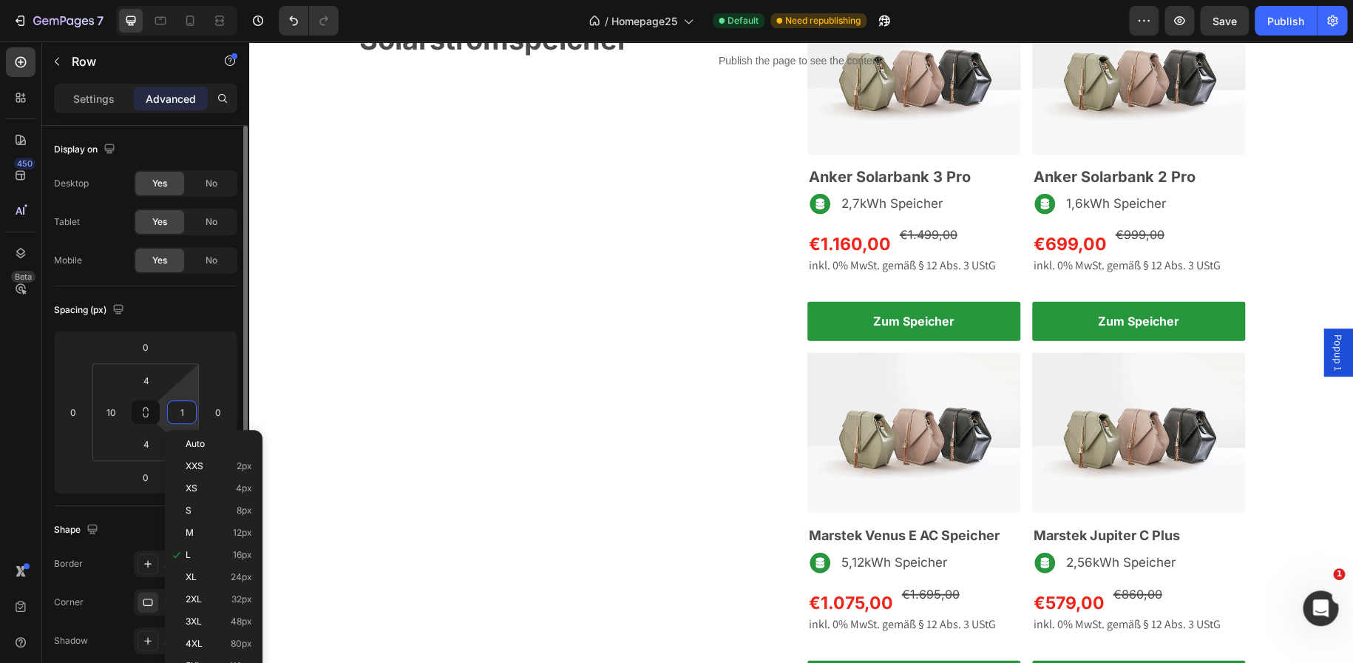
type input "10"
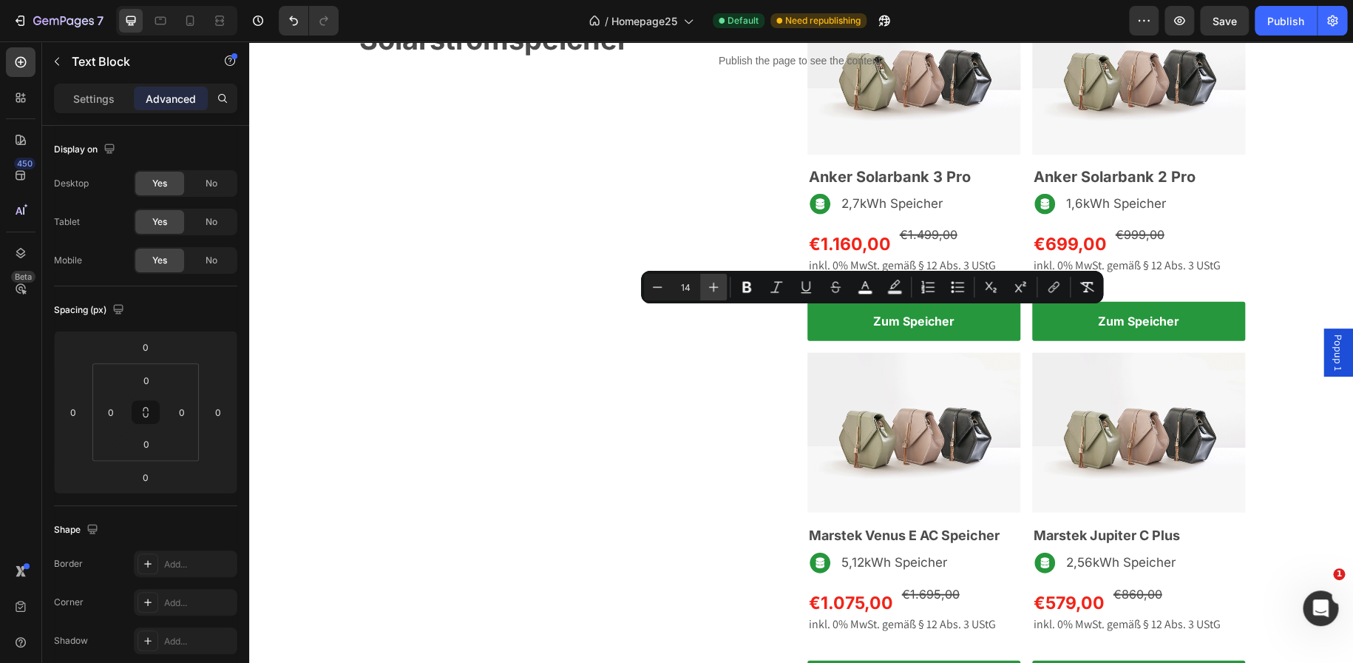
click at [722, 282] on button "Plus" at bounding box center [713, 287] width 27 height 27
type input "16"
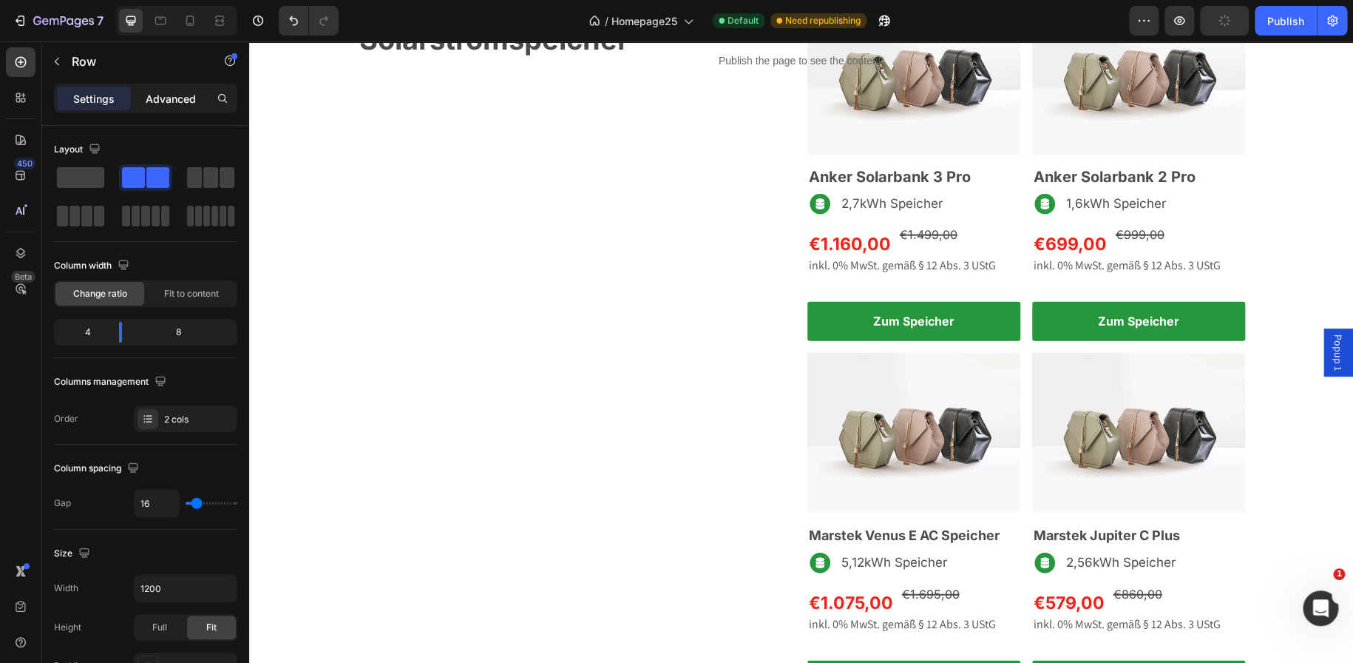
click at [160, 100] on p "Advanced" at bounding box center [171, 99] width 50 height 16
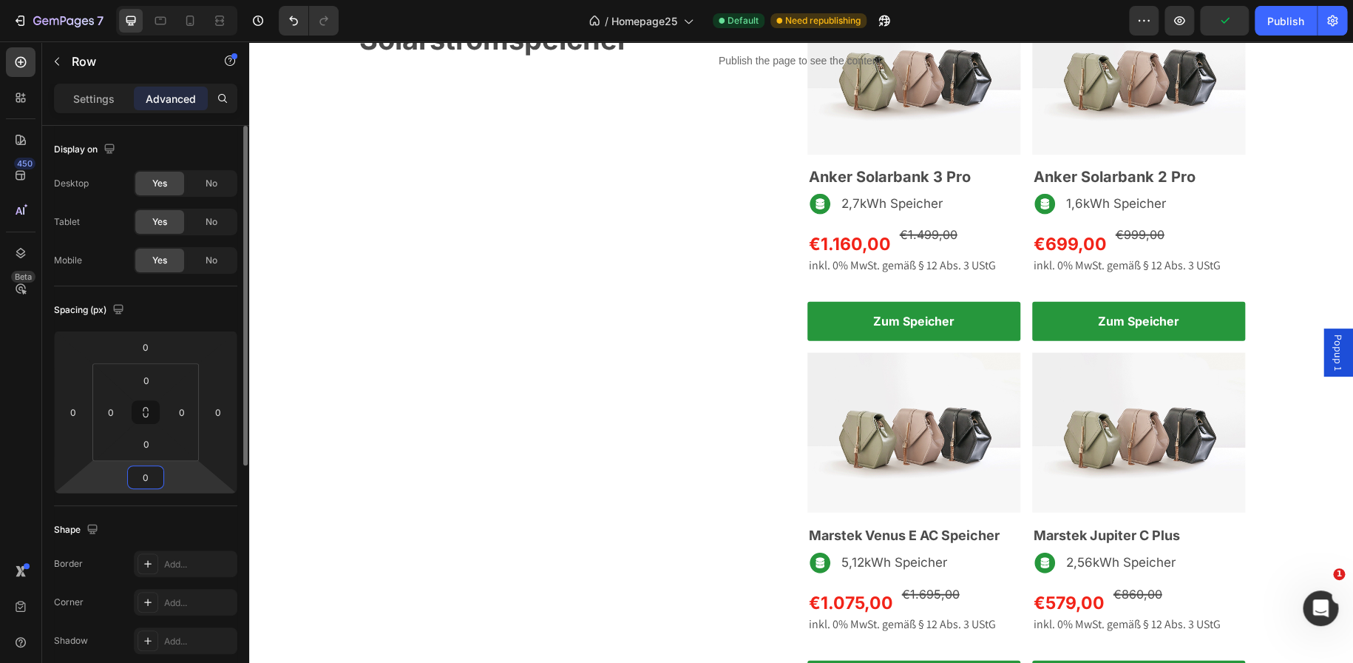
click at [146, 476] on input "0" at bounding box center [146, 477] width 30 height 22
type input "-2"
click at [739, 481] on div "Nachrüsten wie ein Profi Text block Solarstromspeicher Heading Row" at bounding box center [577, 355] width 438 height 720
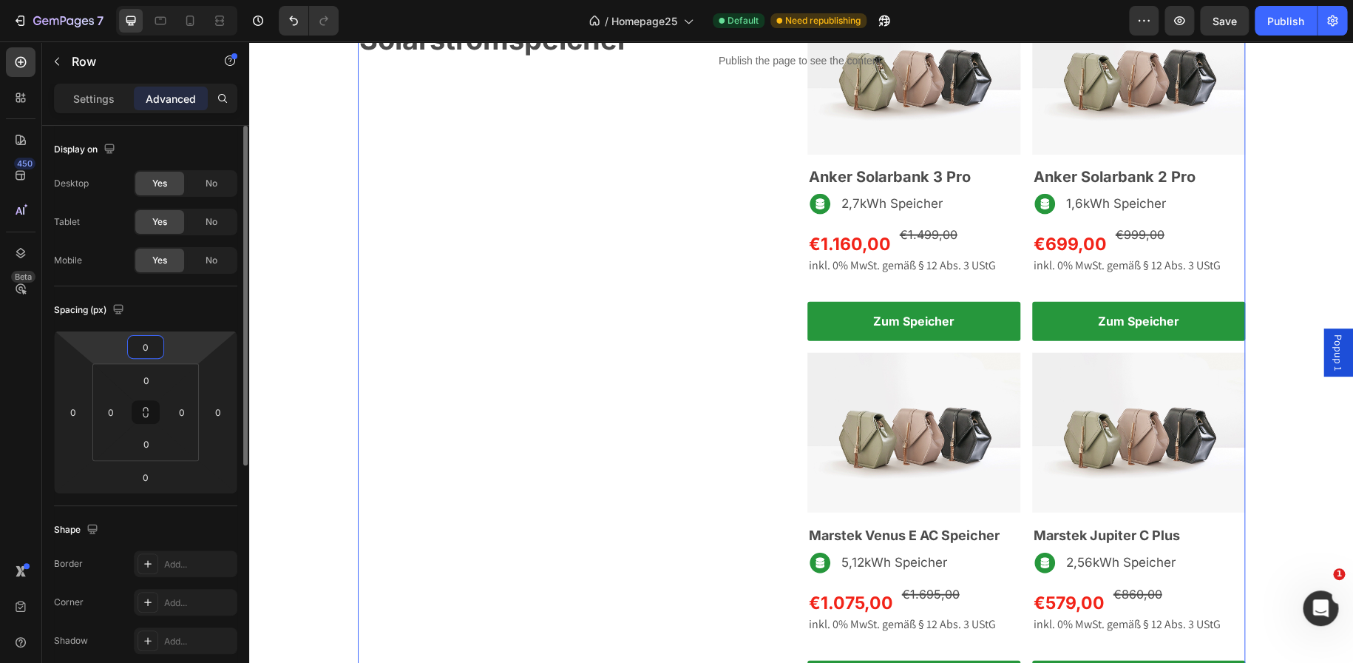
click at [152, 350] on input "0" at bounding box center [146, 347] width 30 height 22
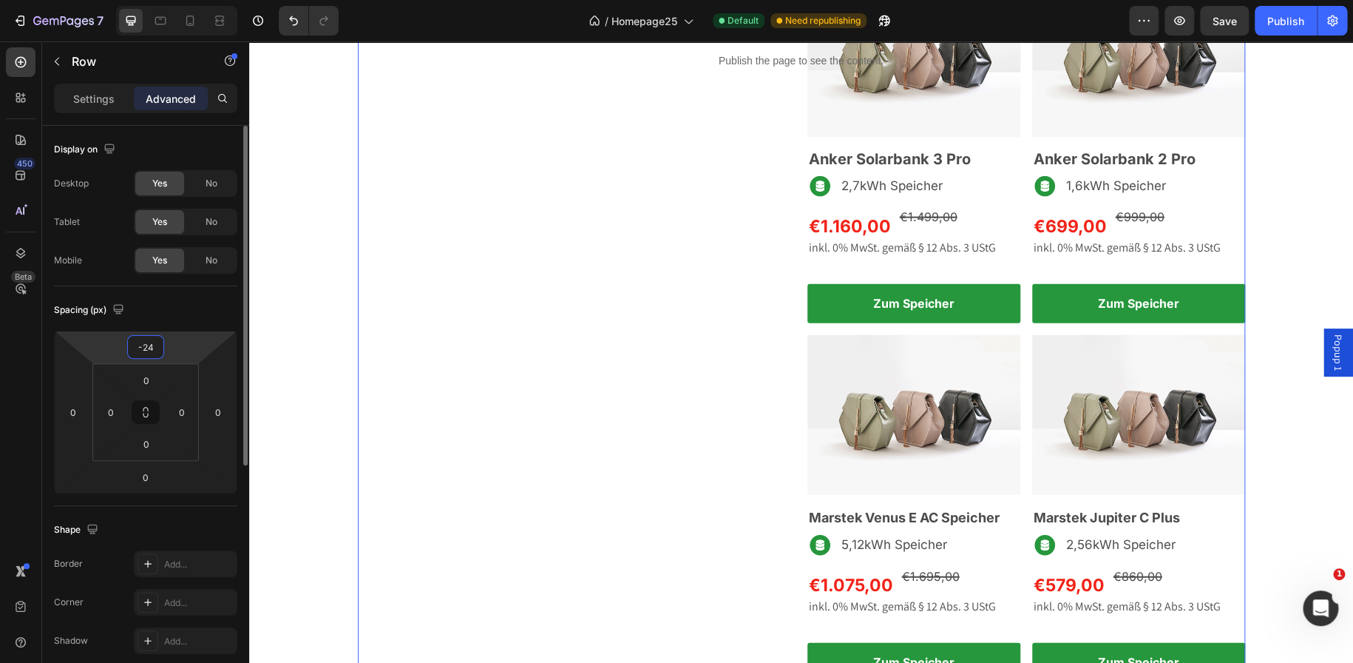
type input "-2"
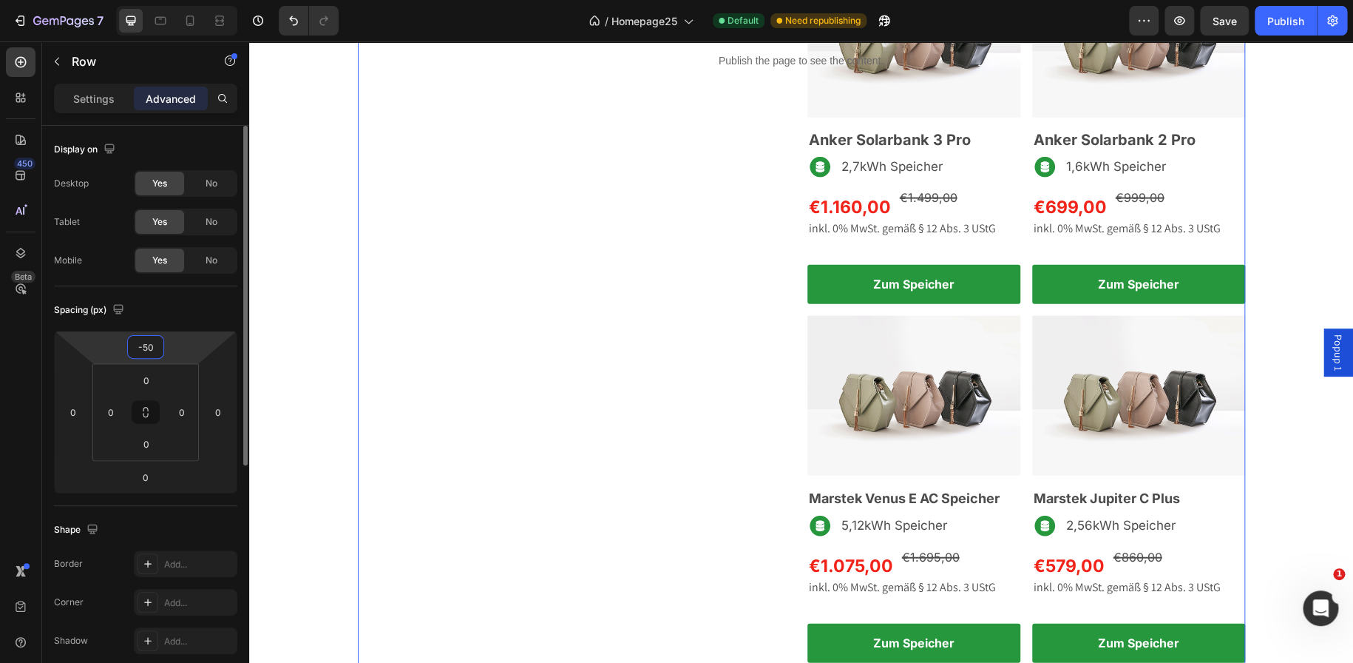
type input "-5"
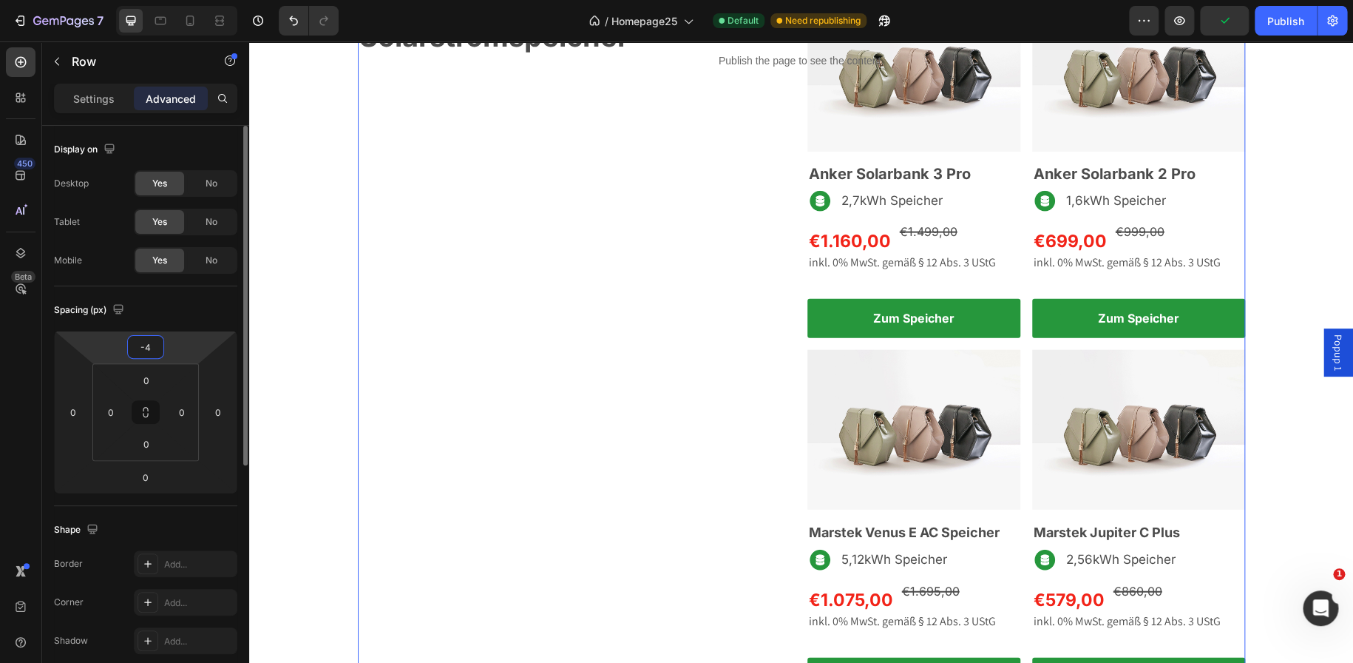
type input "-40"
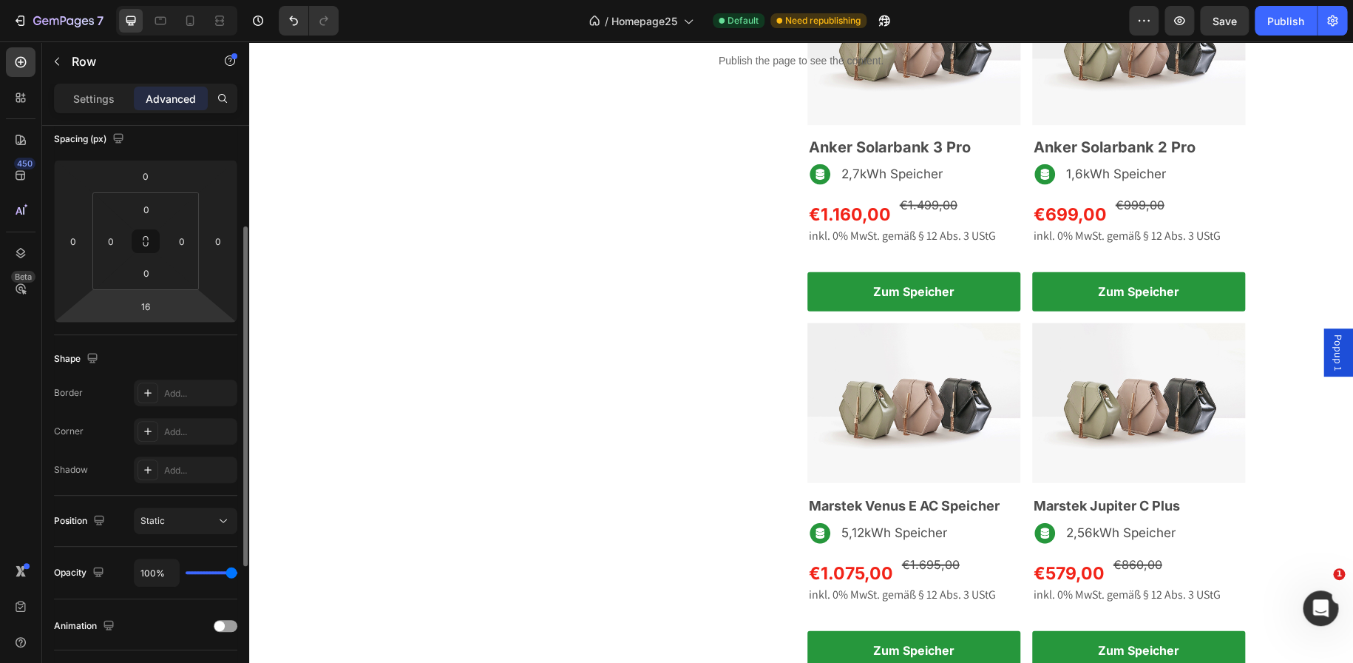
scroll to position [263, 0]
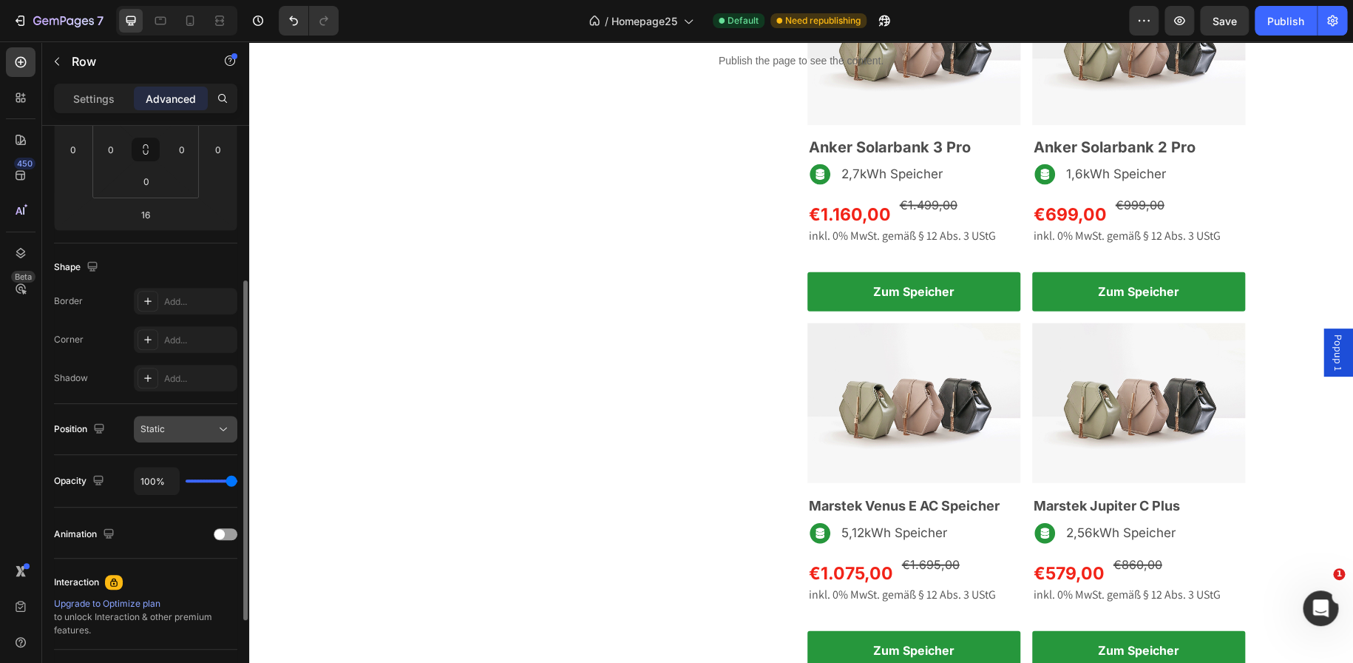
click at [197, 426] on div "Static" at bounding box center [178, 428] width 75 height 13
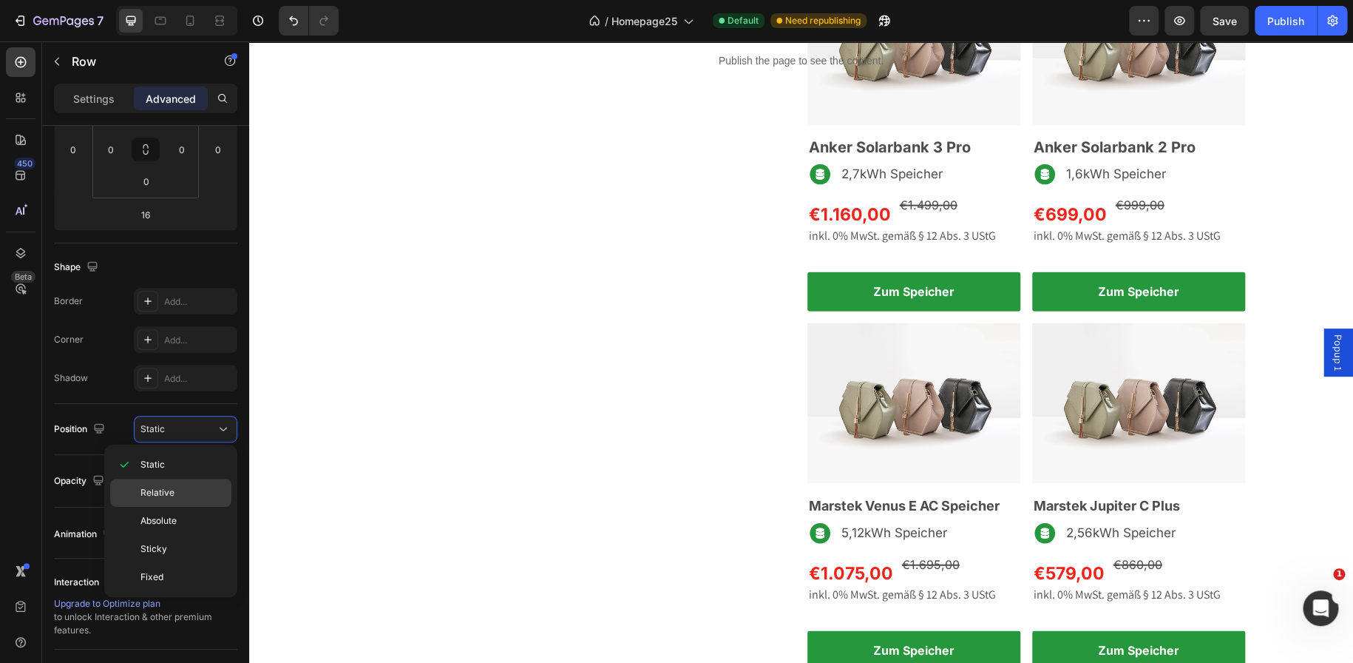
click at [185, 493] on p "Relative" at bounding box center [183, 492] width 84 height 13
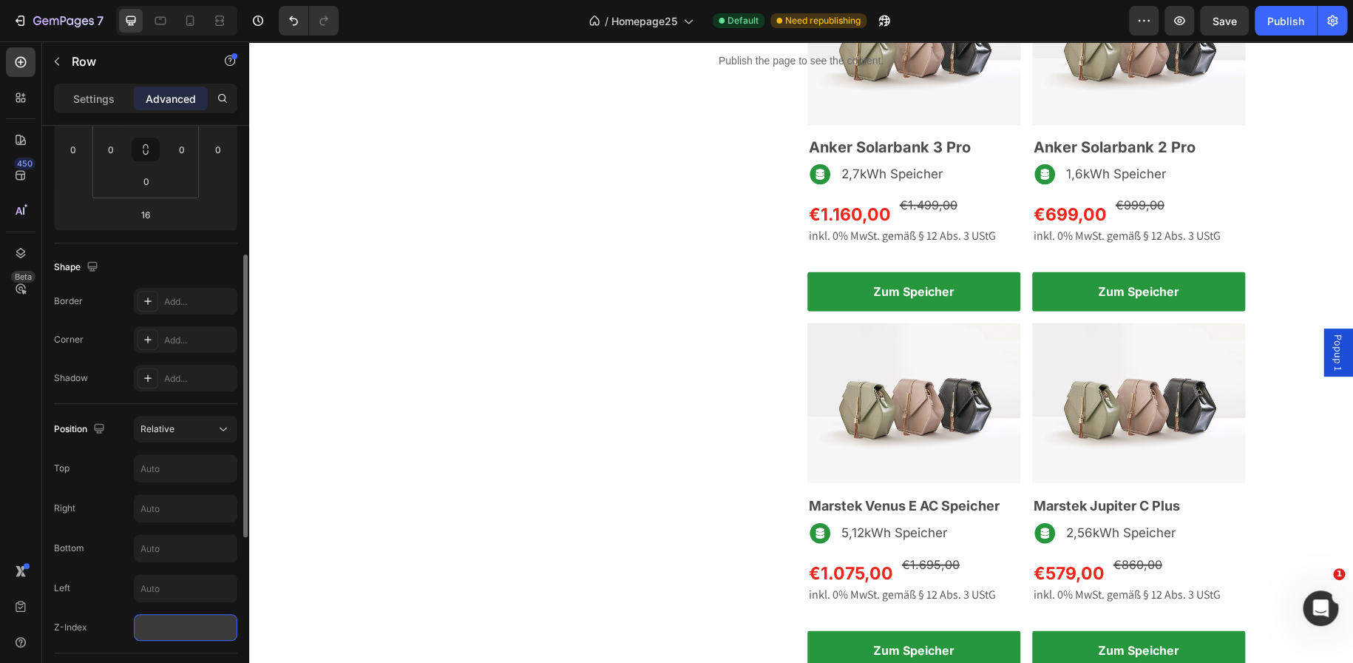
click at [172, 629] on input "number" at bounding box center [186, 627] width 104 height 27
type input "1"
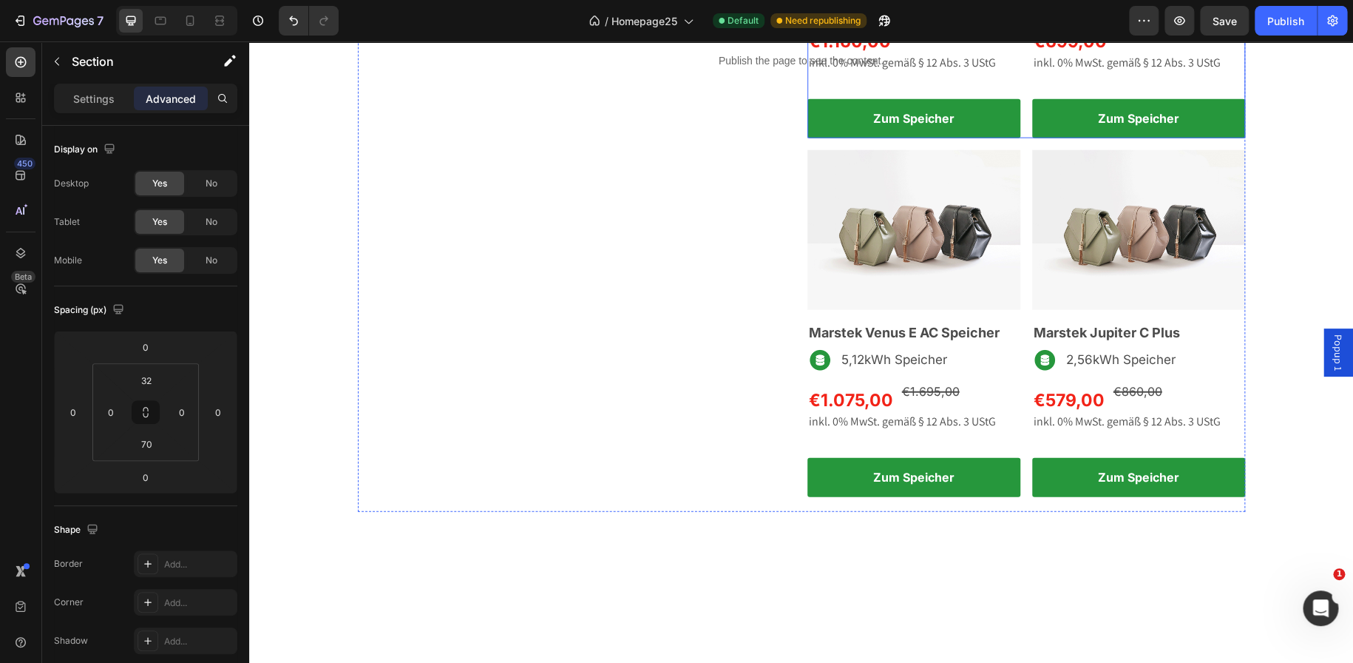
scroll to position [1740, 0]
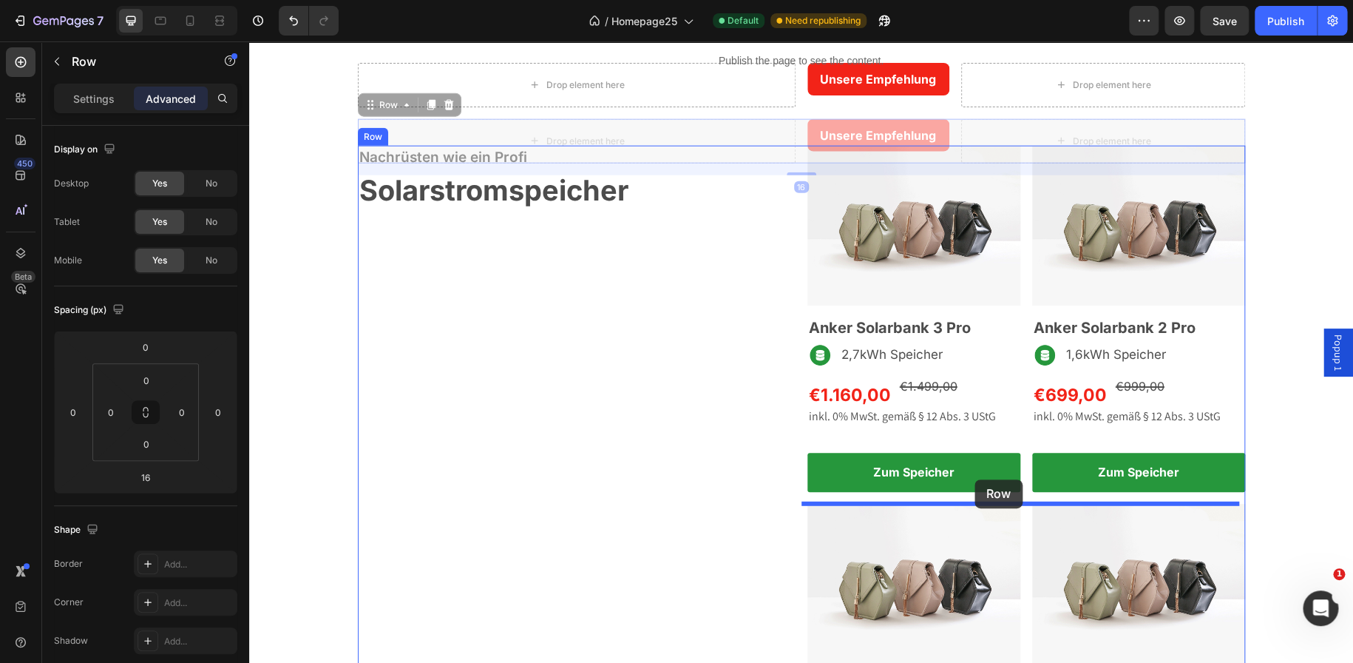
scroll to position [1819, 0]
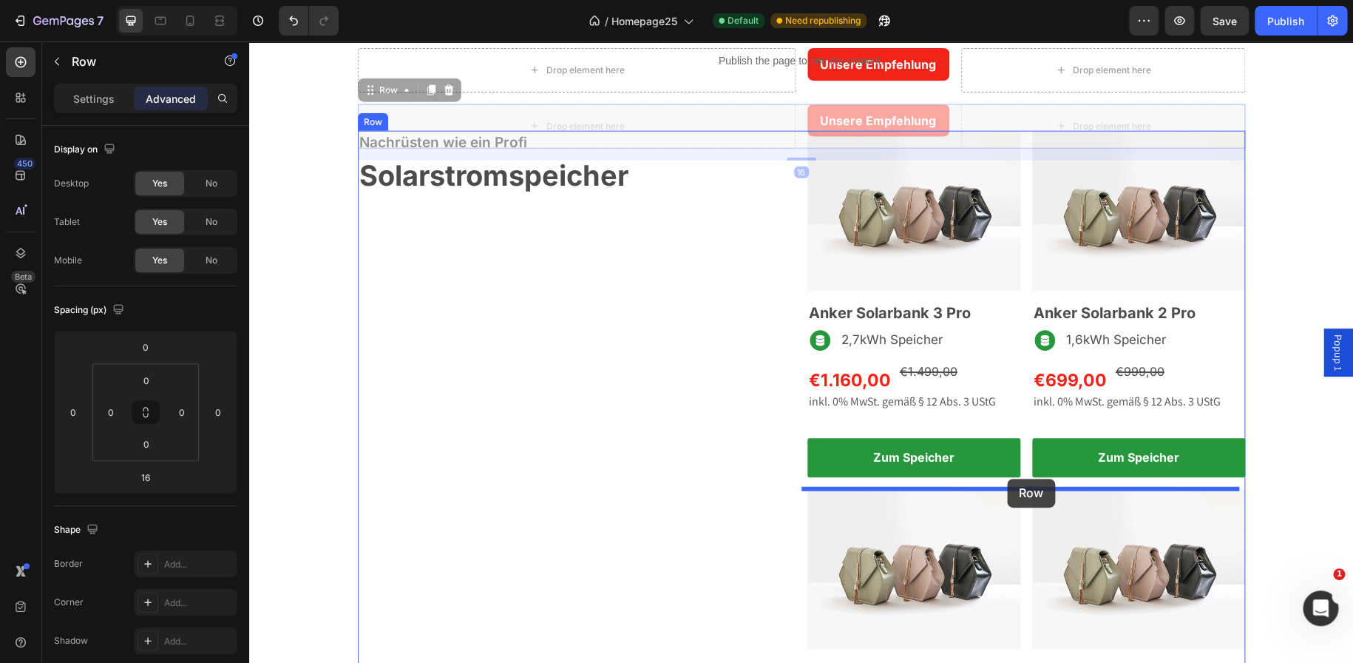
drag, startPoint x: 797, startPoint y: 201, endPoint x: 1007, endPoint y: 478, distance: 347.9
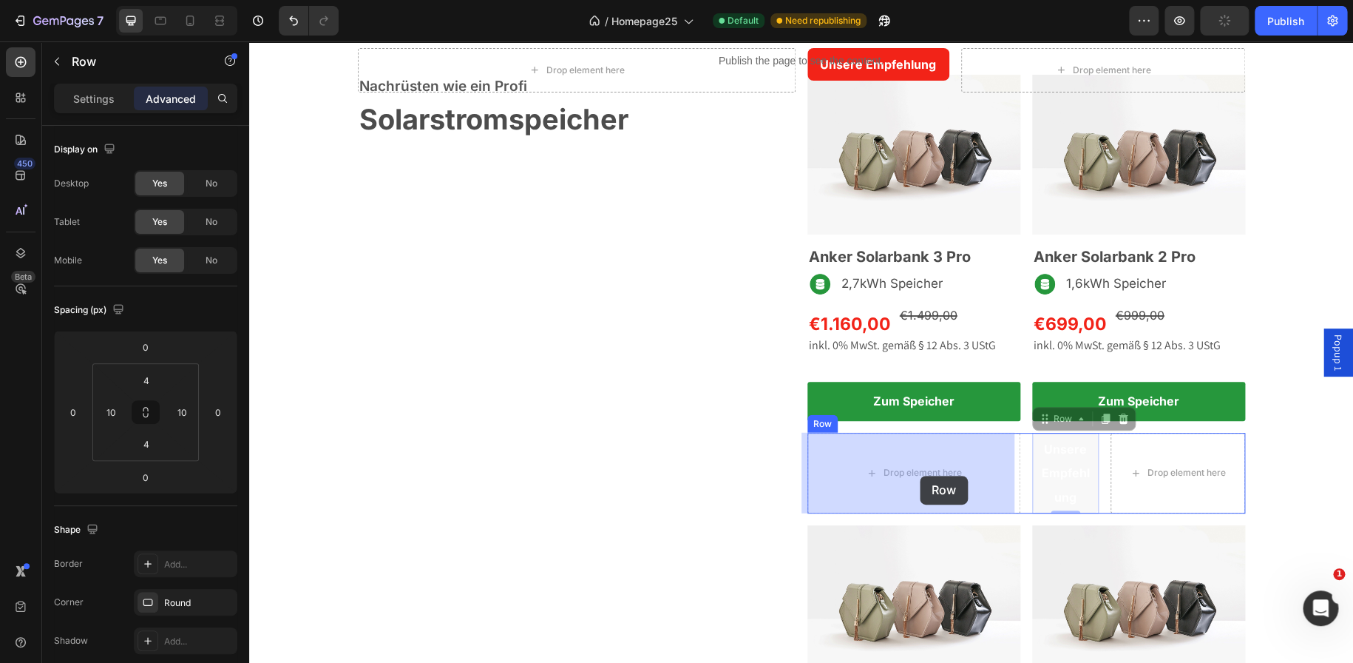
drag, startPoint x: 1092, startPoint y: 463, endPoint x: 921, endPoint y: 476, distance: 171.3
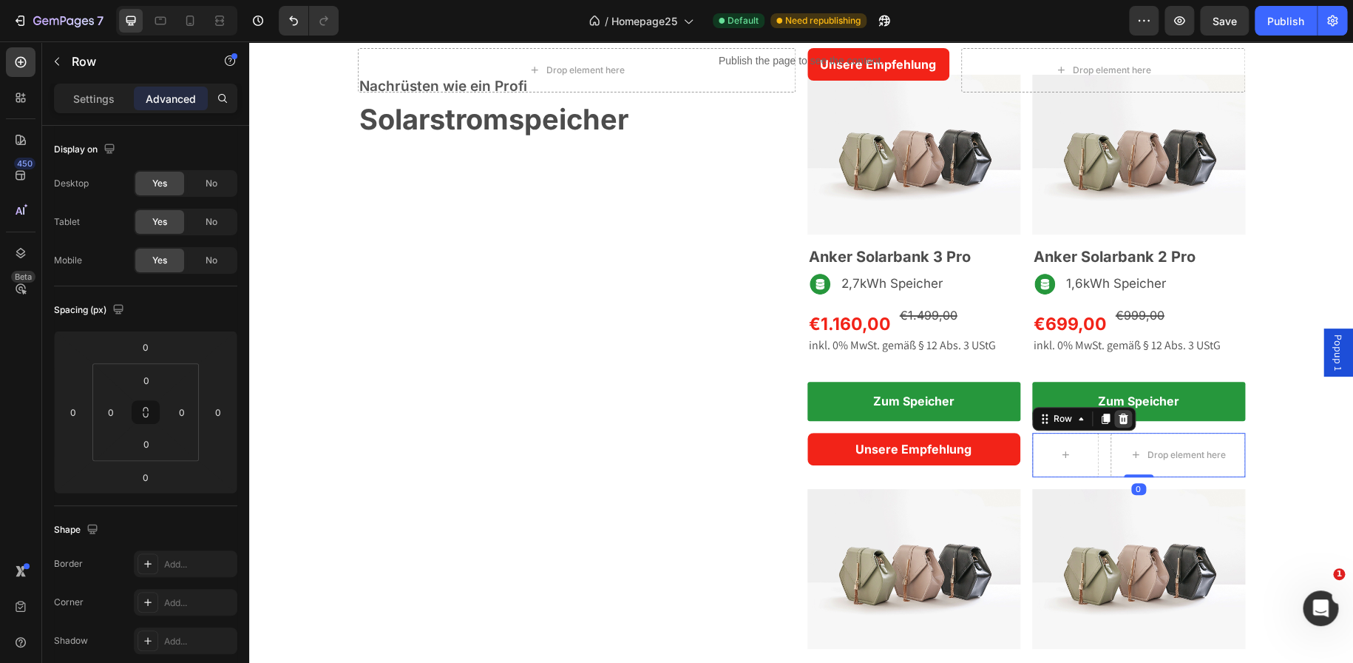
click at [1118, 419] on icon at bounding box center [1123, 418] width 10 height 10
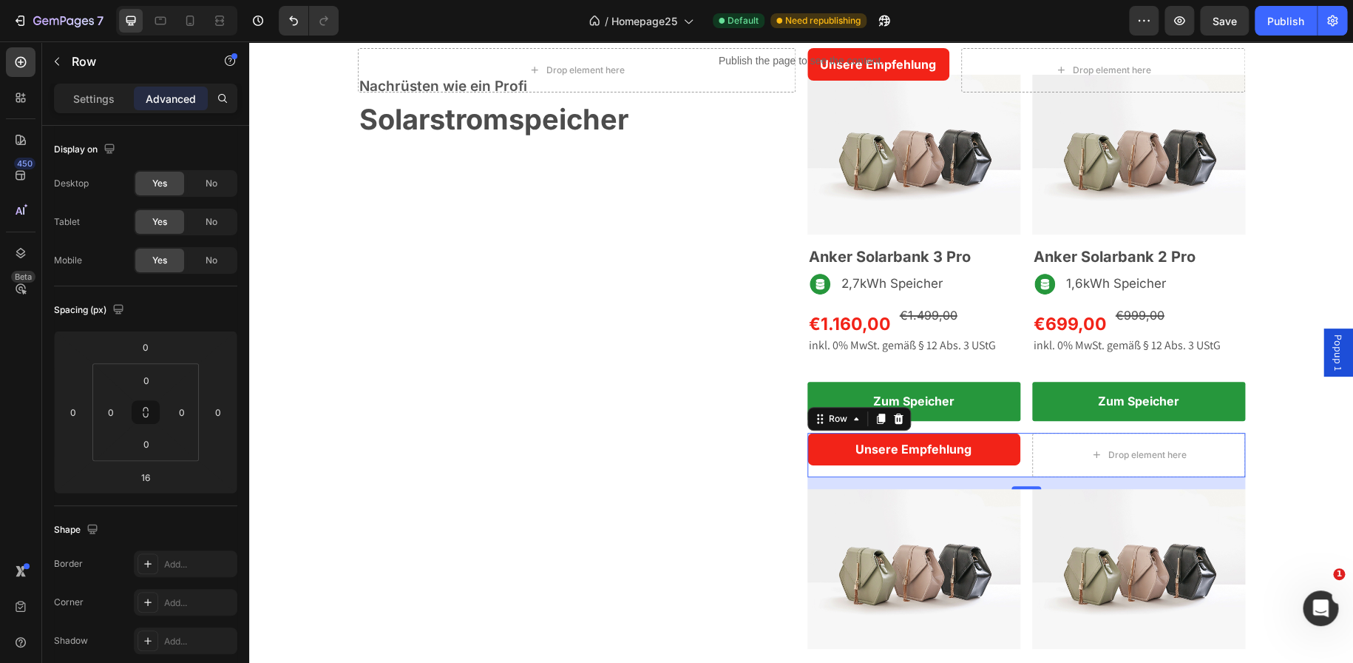
click at [1021, 463] on div "Unsere Empfehlung Text Block Row Drop element here Row 0" at bounding box center [1027, 455] width 438 height 44
click at [80, 104] on p "Settings" at bounding box center [93, 99] width 41 height 16
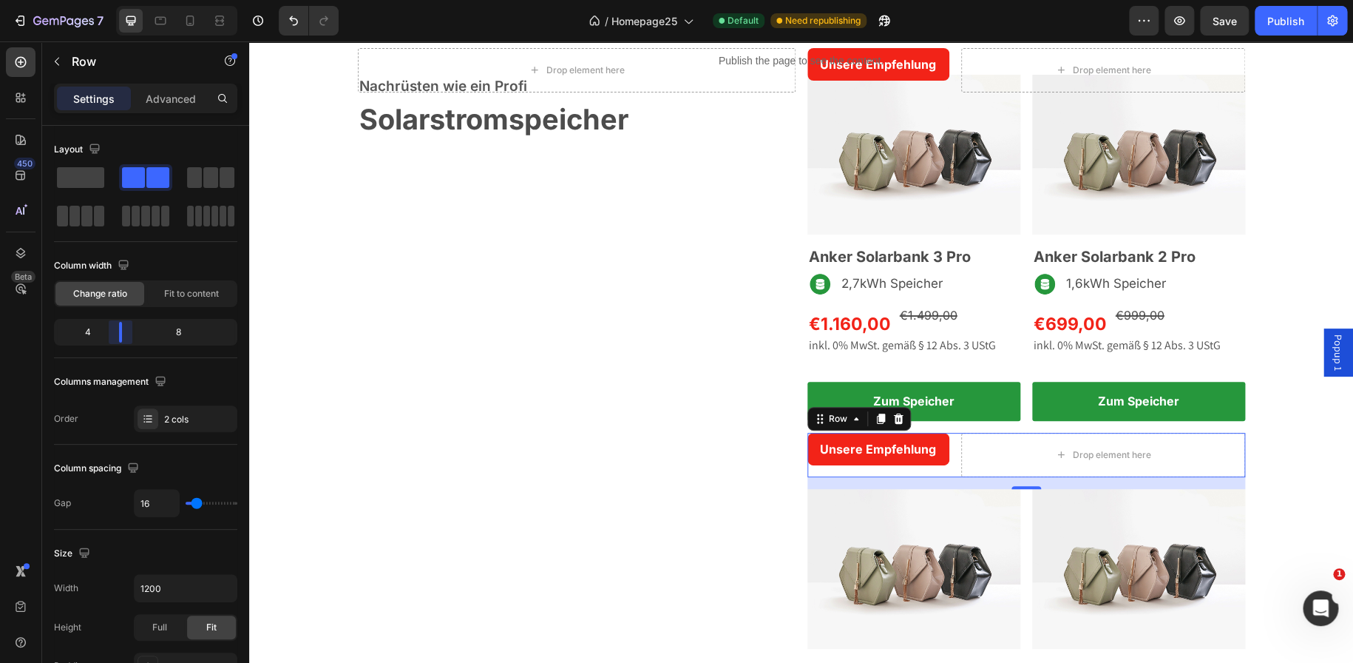
drag, startPoint x: 148, startPoint y: 333, endPoint x: 549, endPoint y: 394, distance: 405.5
click at [123, 0] on body "7 Version history / Homepage25 Default Need republishing Preview Save Publish 4…" at bounding box center [676, 0] width 1353 height 0
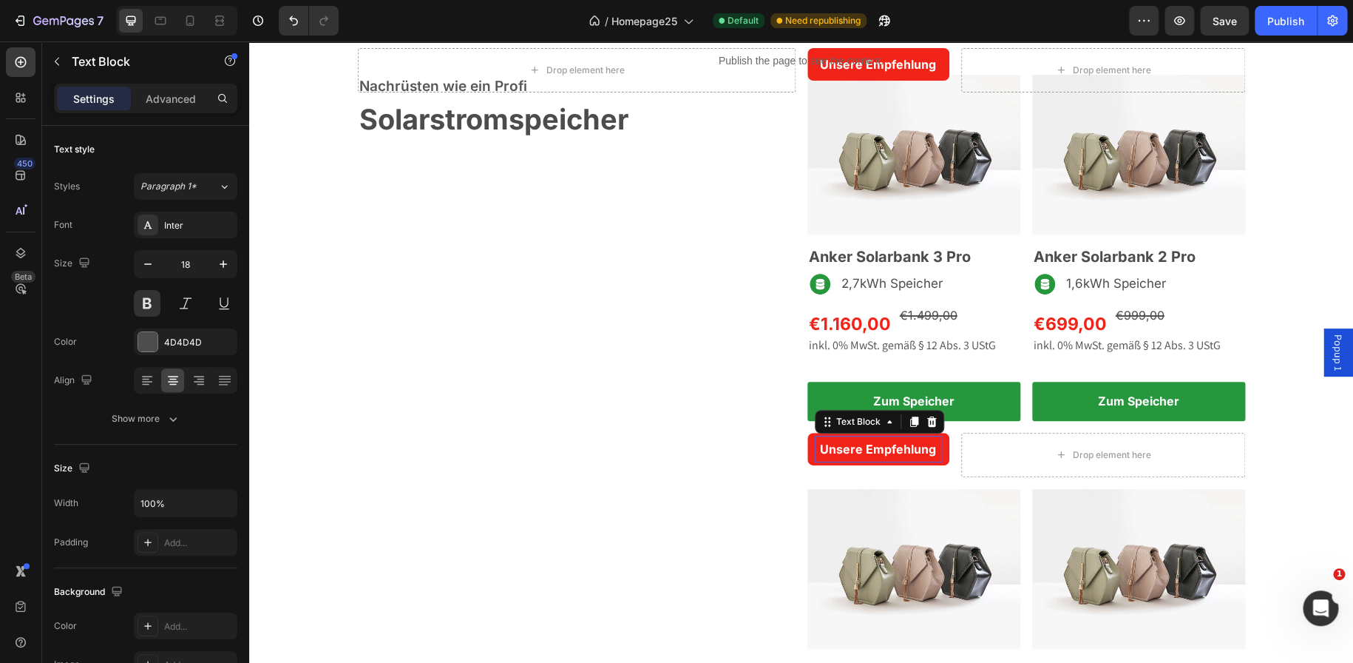
click at [830, 441] on span "Unsere Empfehlung" at bounding box center [878, 448] width 116 height 15
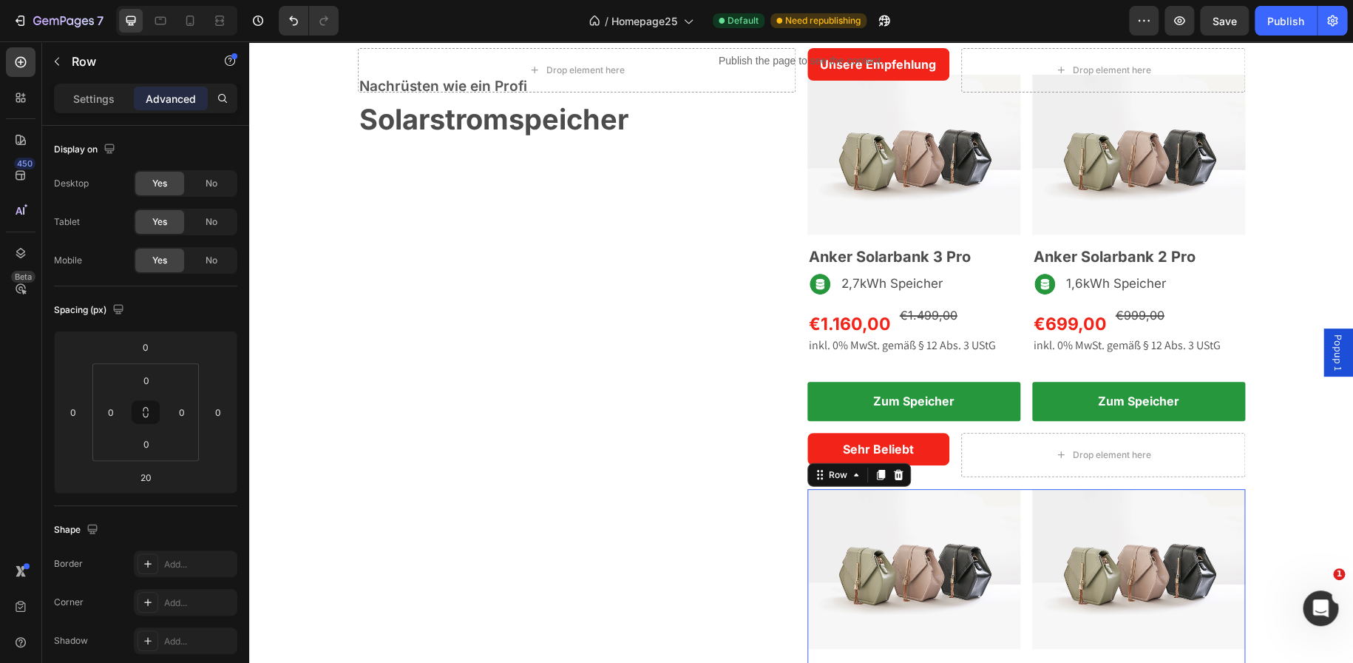
click at [1021, 500] on div "Image Marstek Venus E AC Speicher Heading Image 5,12kWh Speicher Text Block Row…" at bounding box center [1027, 662] width 438 height 347
click at [143, 351] on input "0" at bounding box center [146, 347] width 30 height 22
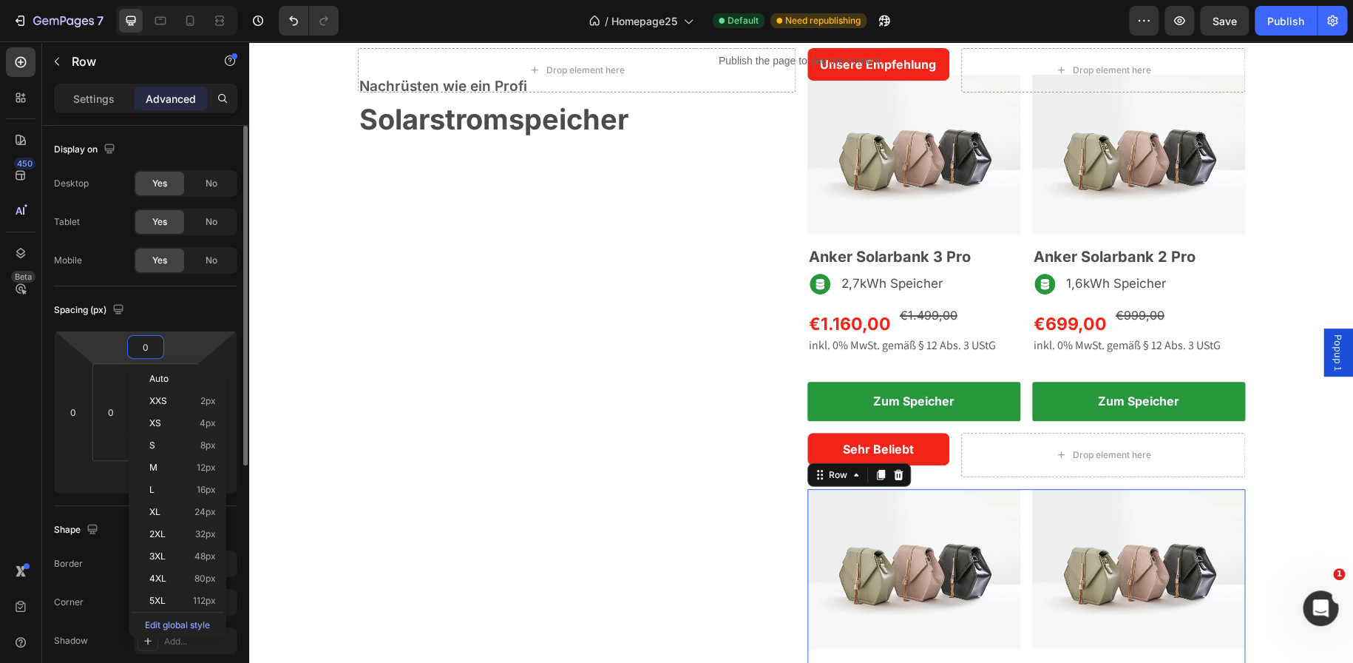
click at [143, 351] on input "0" at bounding box center [146, 347] width 30 height 22
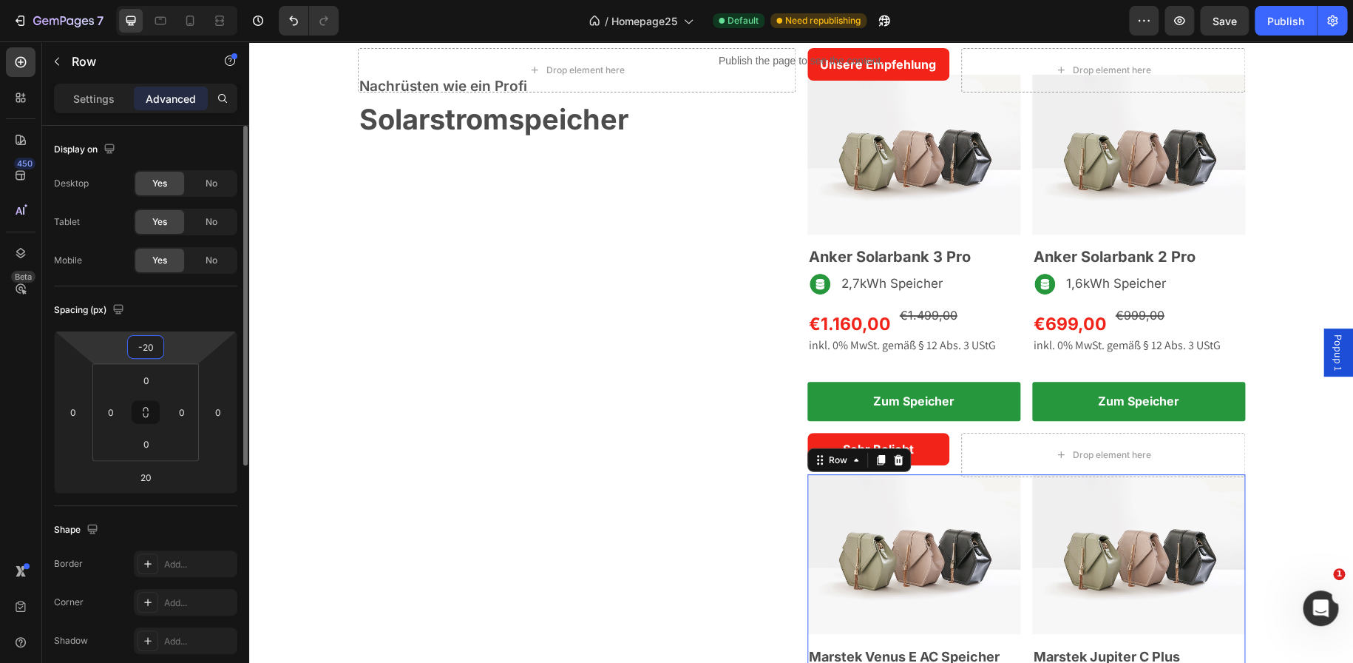
type input "-2"
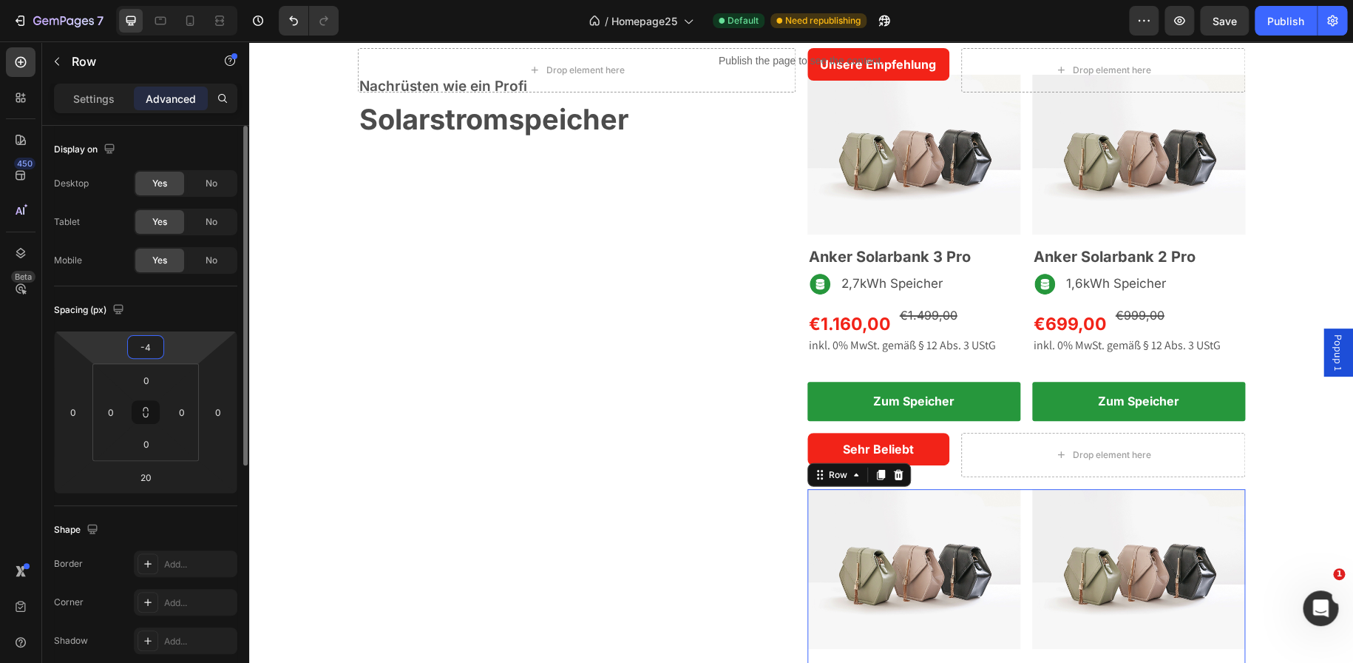
type input "-40"
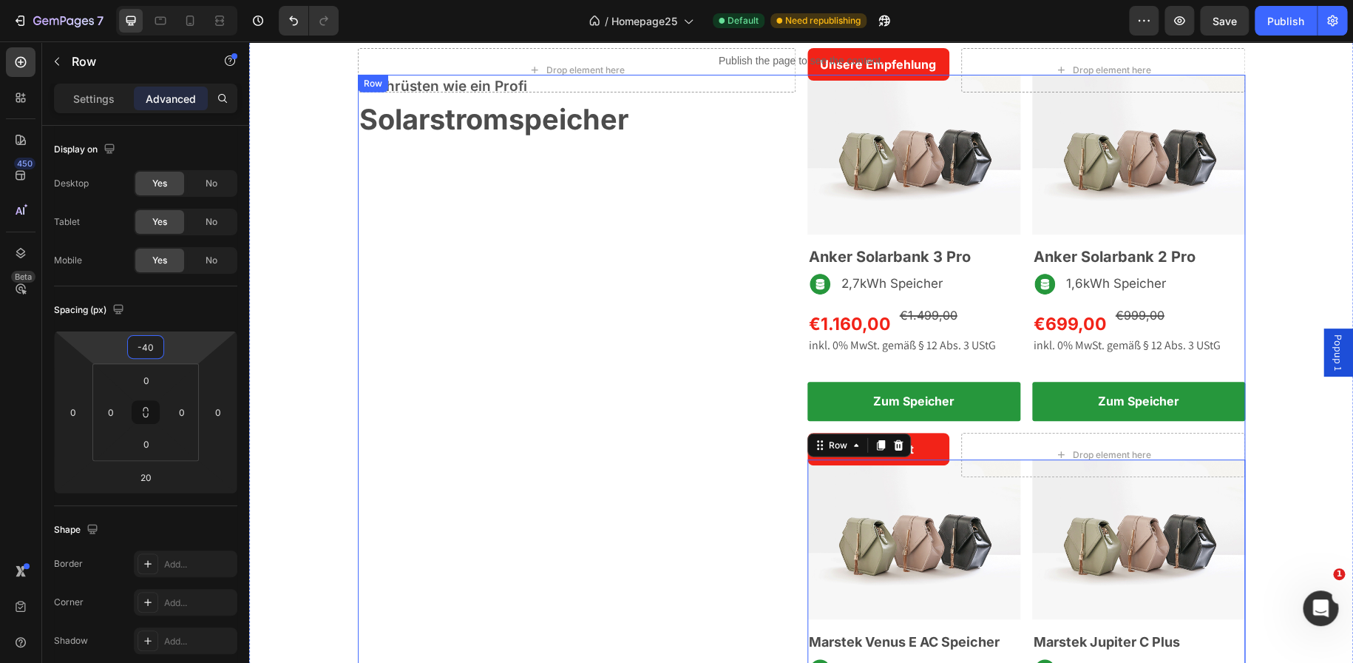
click at [583, 422] on div "Nachrüsten wie ein Profi Text block Solarstromspeicher Heading Row" at bounding box center [577, 448] width 438 height 746
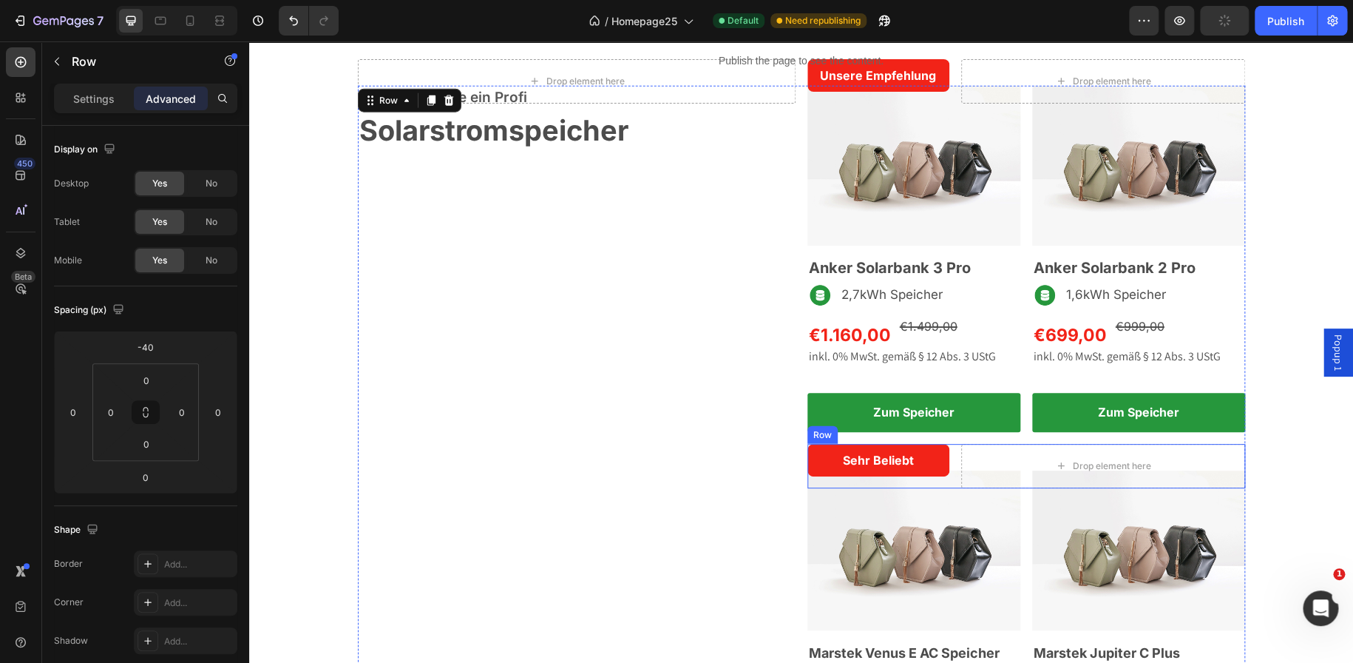
scroll to position [1807, 0]
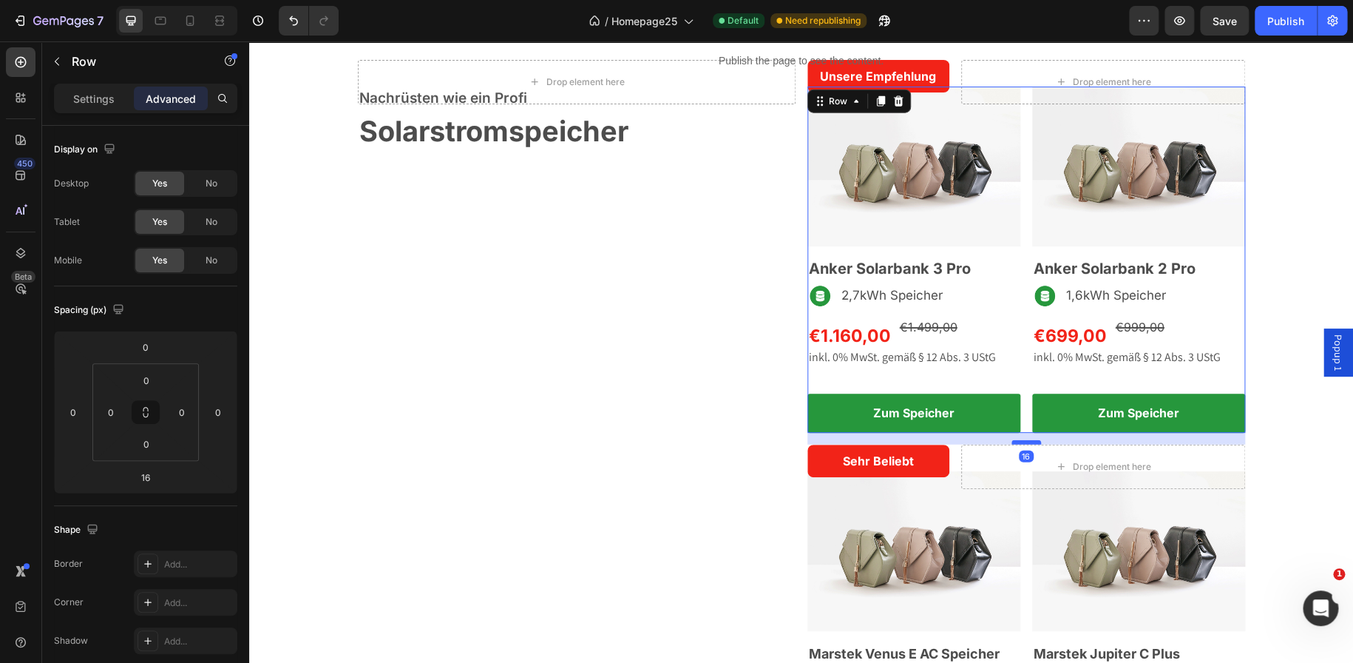
click at [1027, 442] on div at bounding box center [1027, 442] width 30 height 4
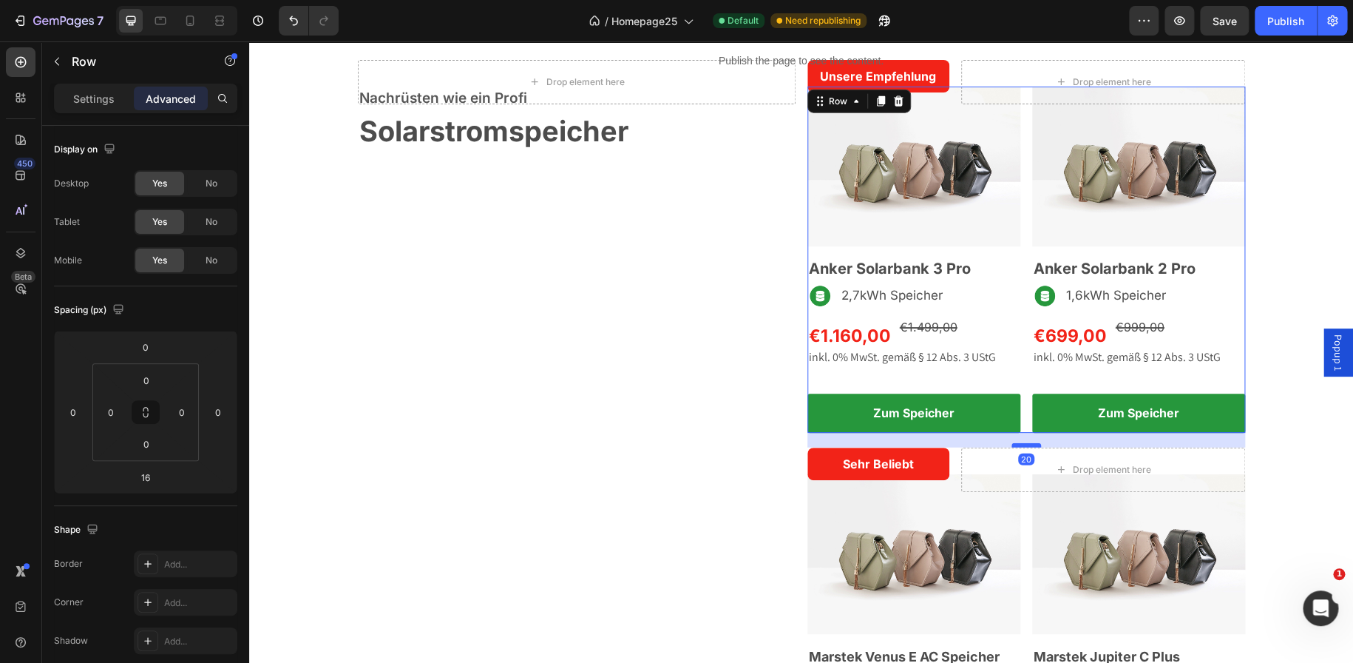
click at [1024, 443] on div at bounding box center [1027, 445] width 30 height 4
click at [1027, 444] on div at bounding box center [1027, 445] width 30 height 4
type input "20"
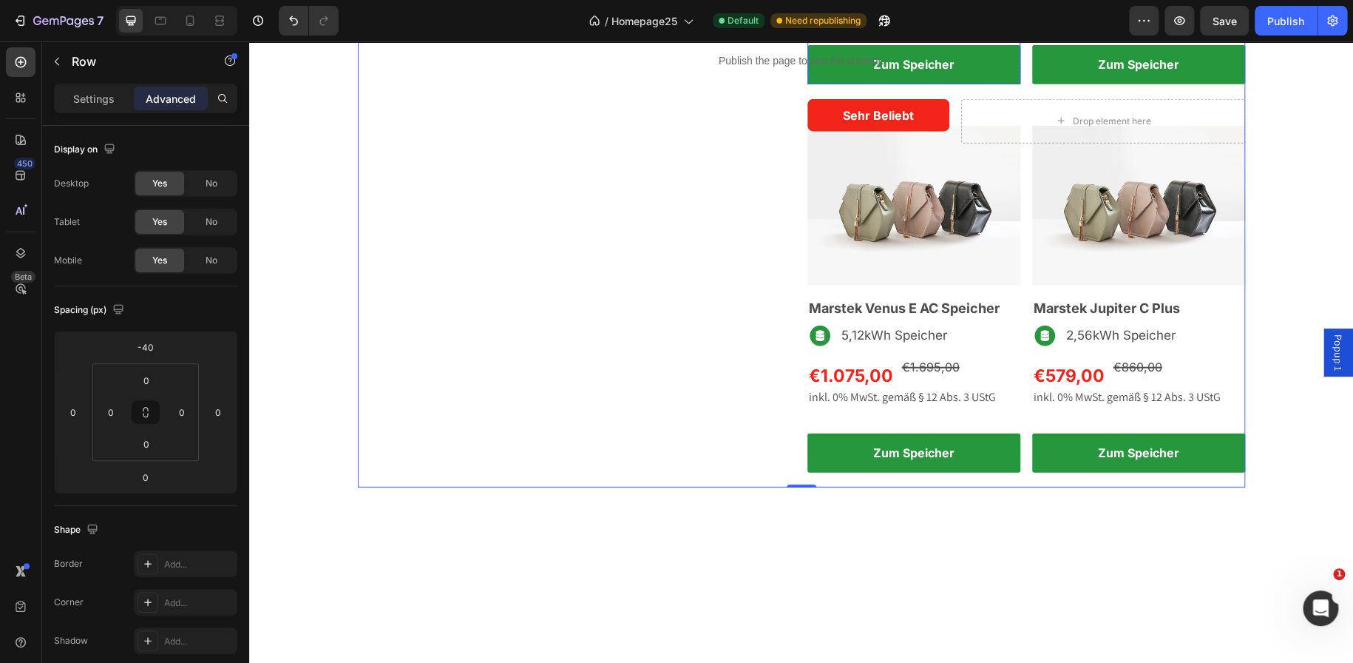
scroll to position [1794, 0]
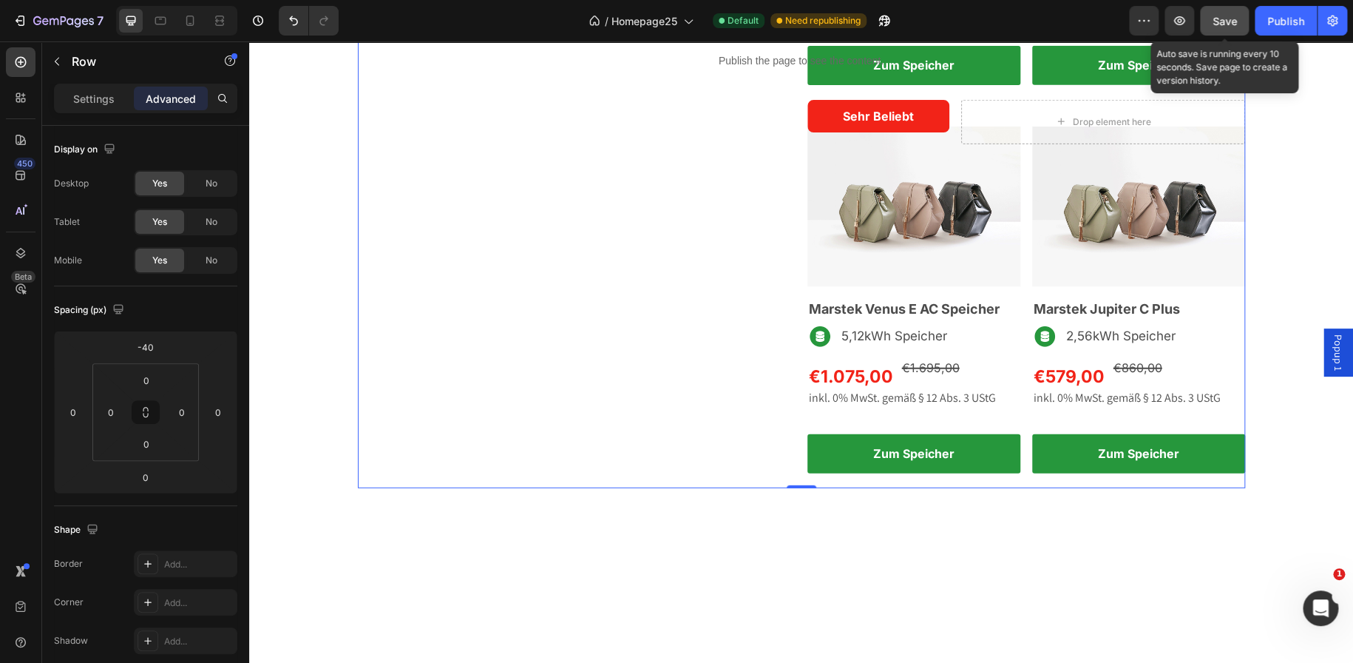
click at [1225, 15] on span "Save" at bounding box center [1225, 21] width 24 height 13
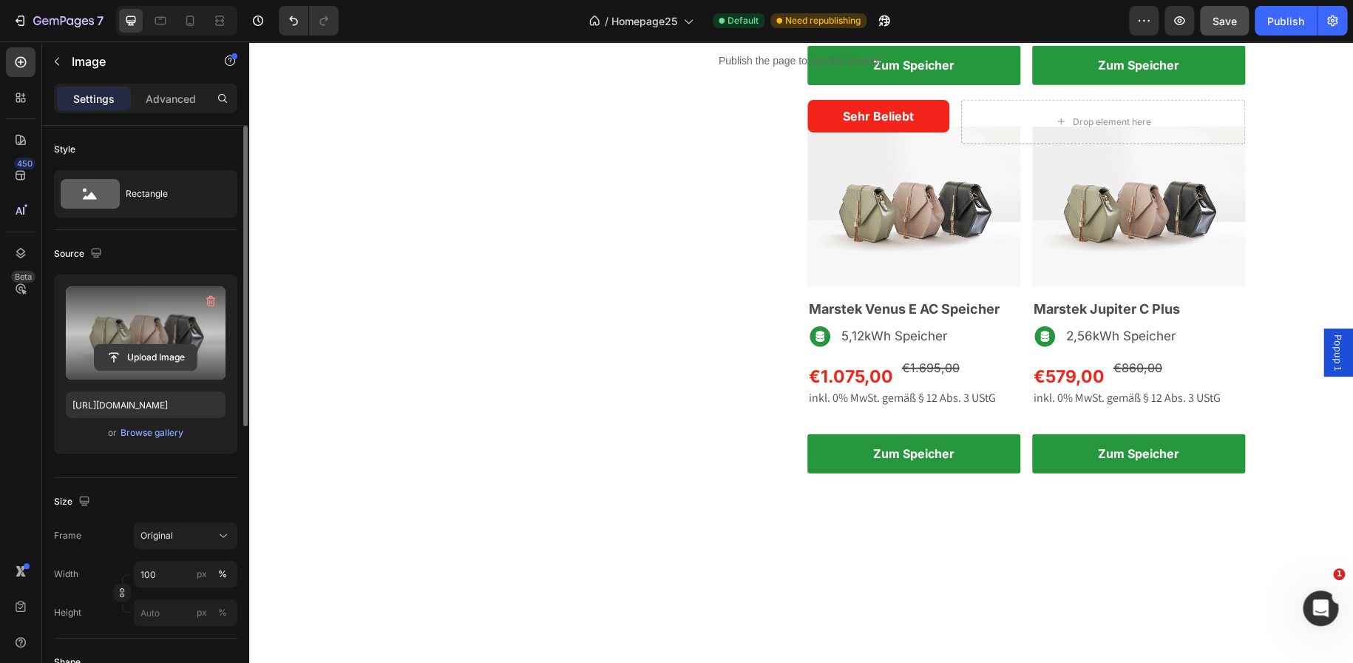
click at [143, 350] on input "file" at bounding box center [146, 357] width 102 height 25
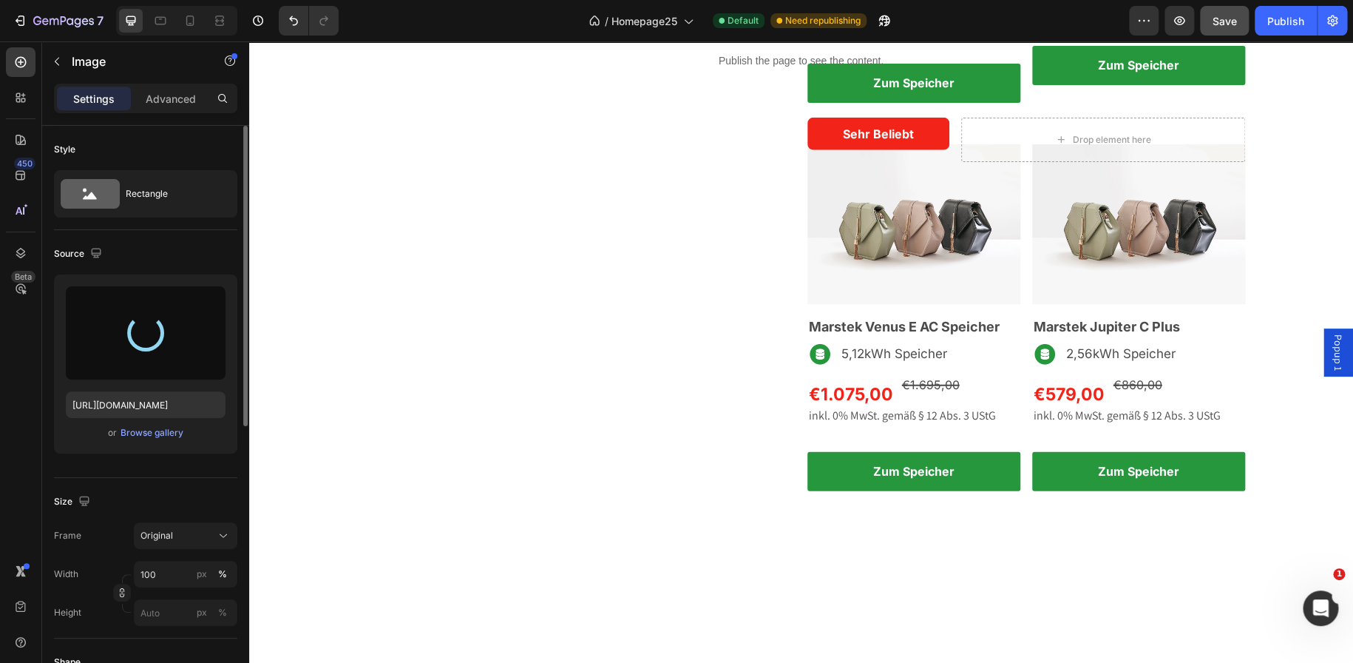
type input "https://cdn.shopify.com/s/files/1/0699/4965/3284/files/gempages_498297731022848…"
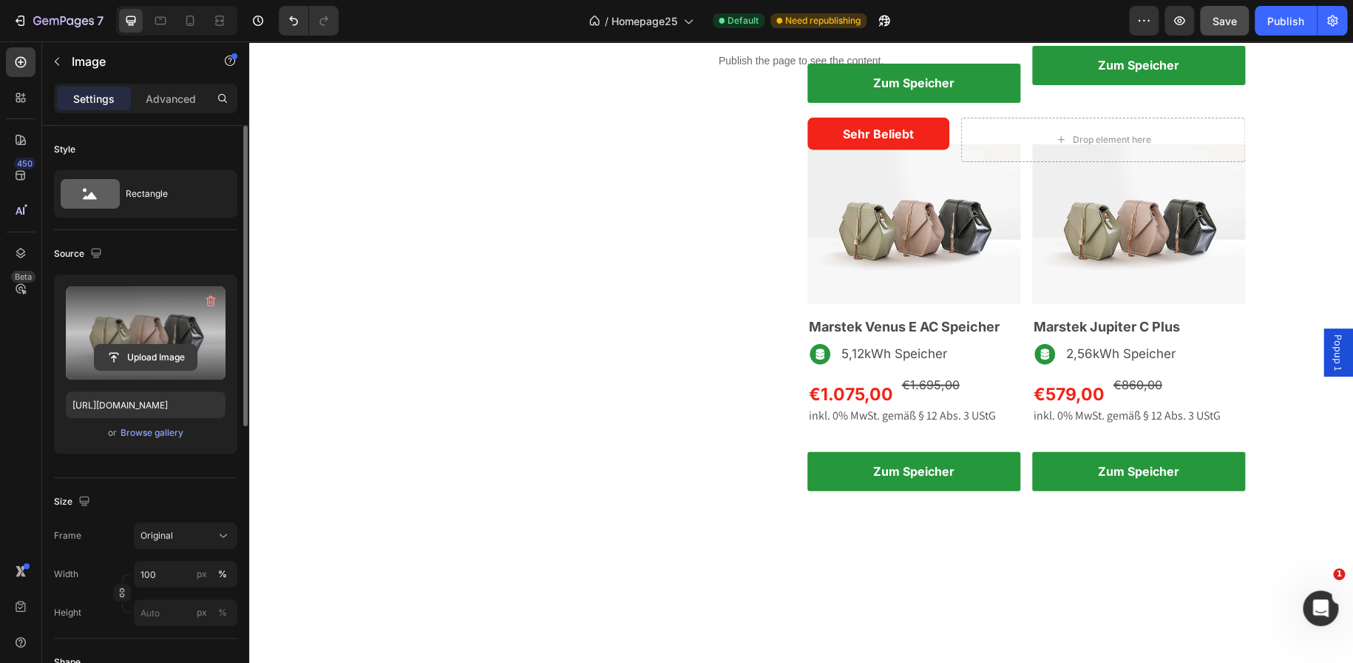
click at [152, 353] on input "file" at bounding box center [146, 357] width 102 height 25
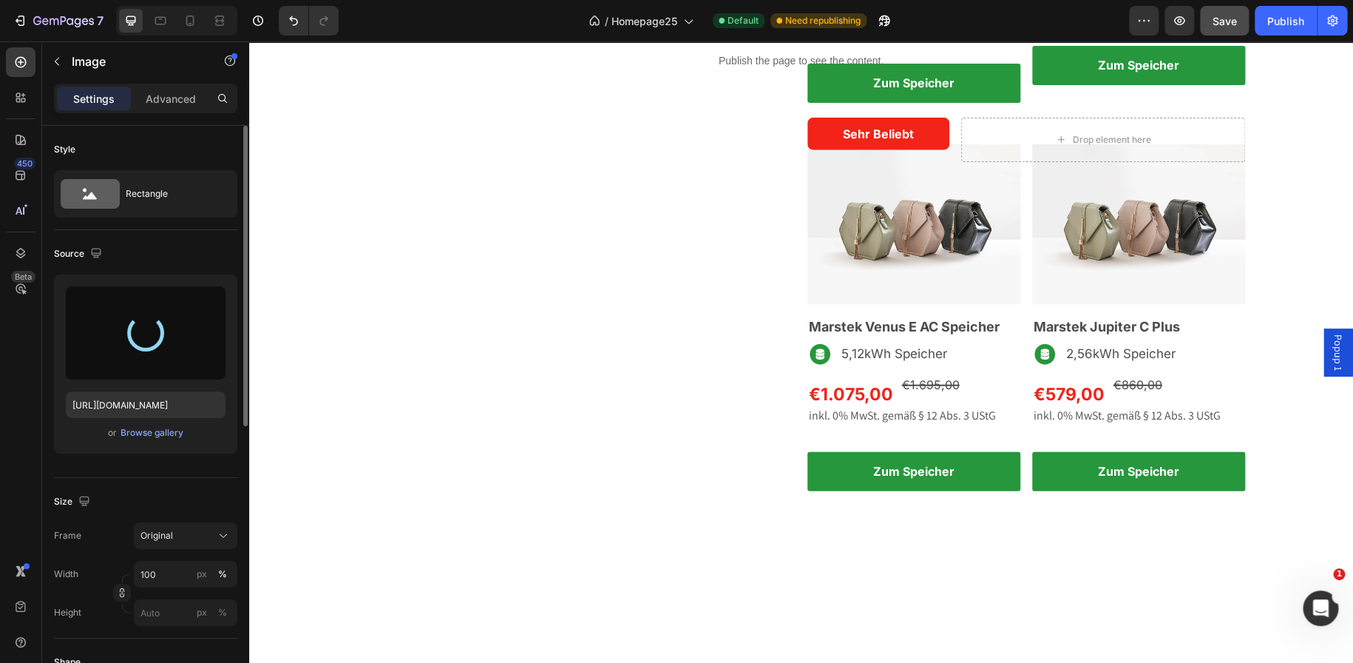
type input "https://cdn.shopify.com/s/files/1/0699/4965/3284/files/gempages_498297731022848…"
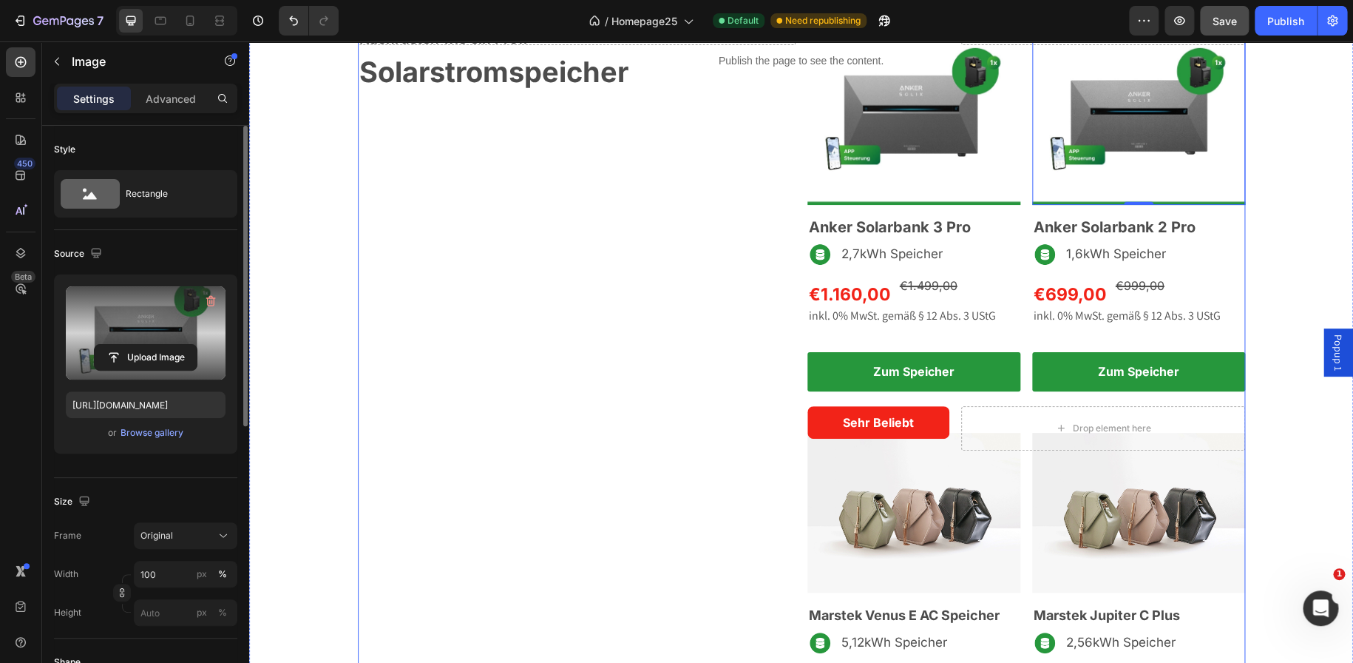
scroll to position [1891, 0]
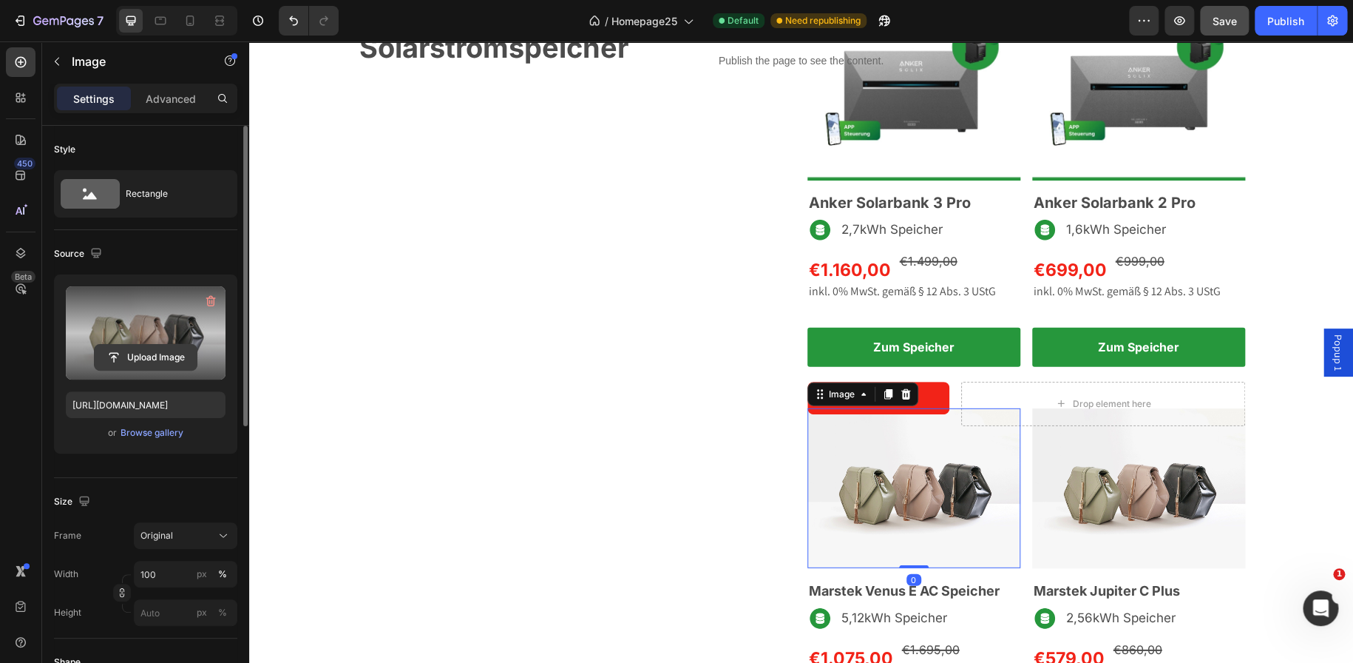
click at [148, 353] on input "file" at bounding box center [146, 357] width 102 height 25
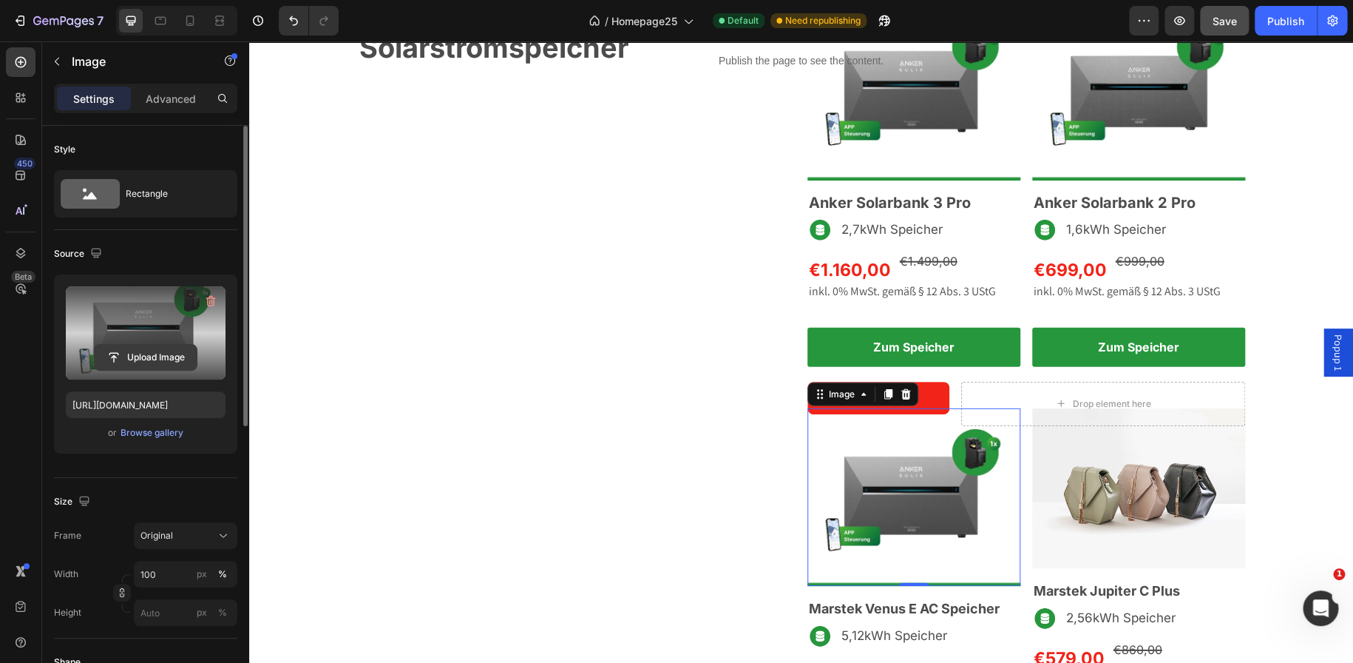
click at [170, 357] on input "file" at bounding box center [146, 357] width 102 height 25
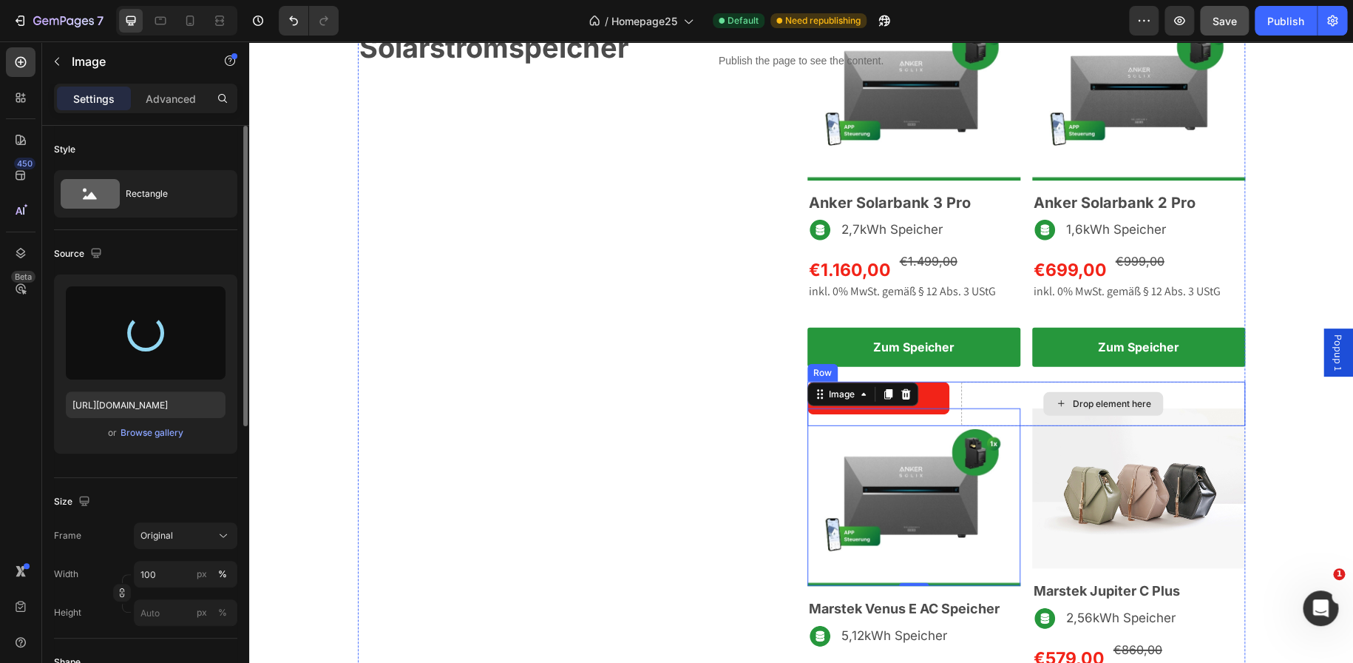
scroll to position [1929, 0]
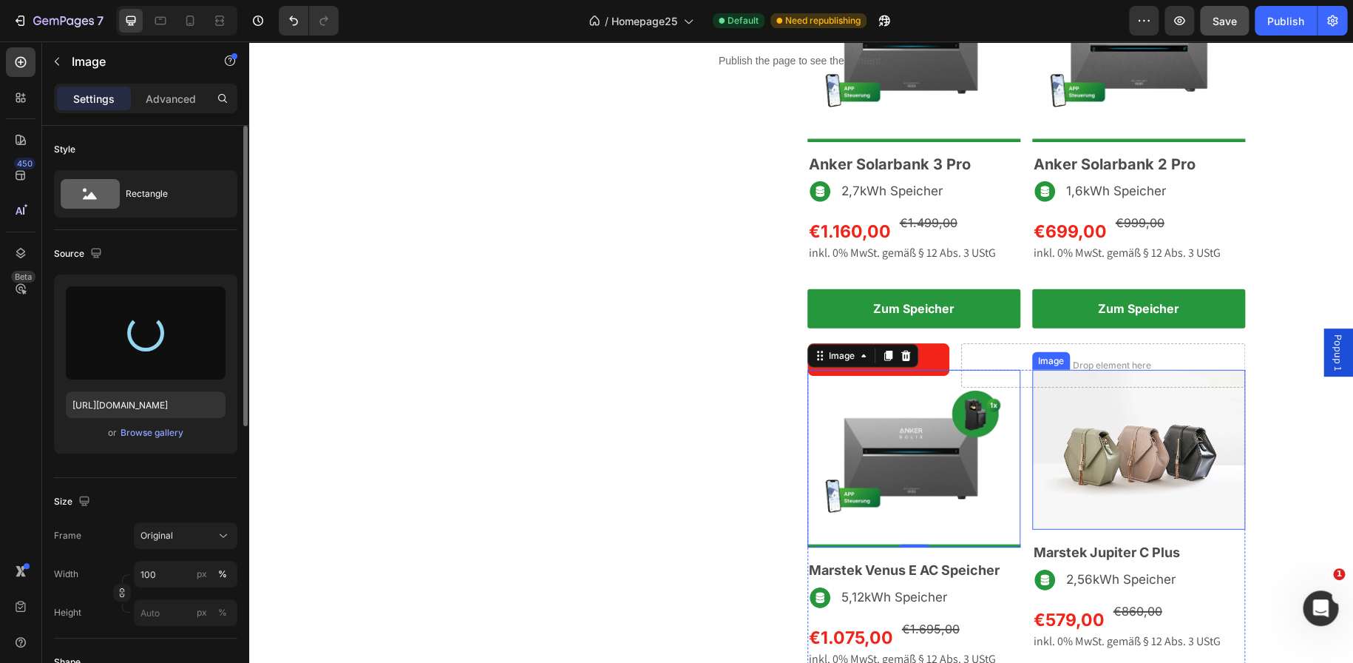
type input "https://cdn.shopify.com/s/files/1/0699/4965/3284/files/gempages_498297731022848…"
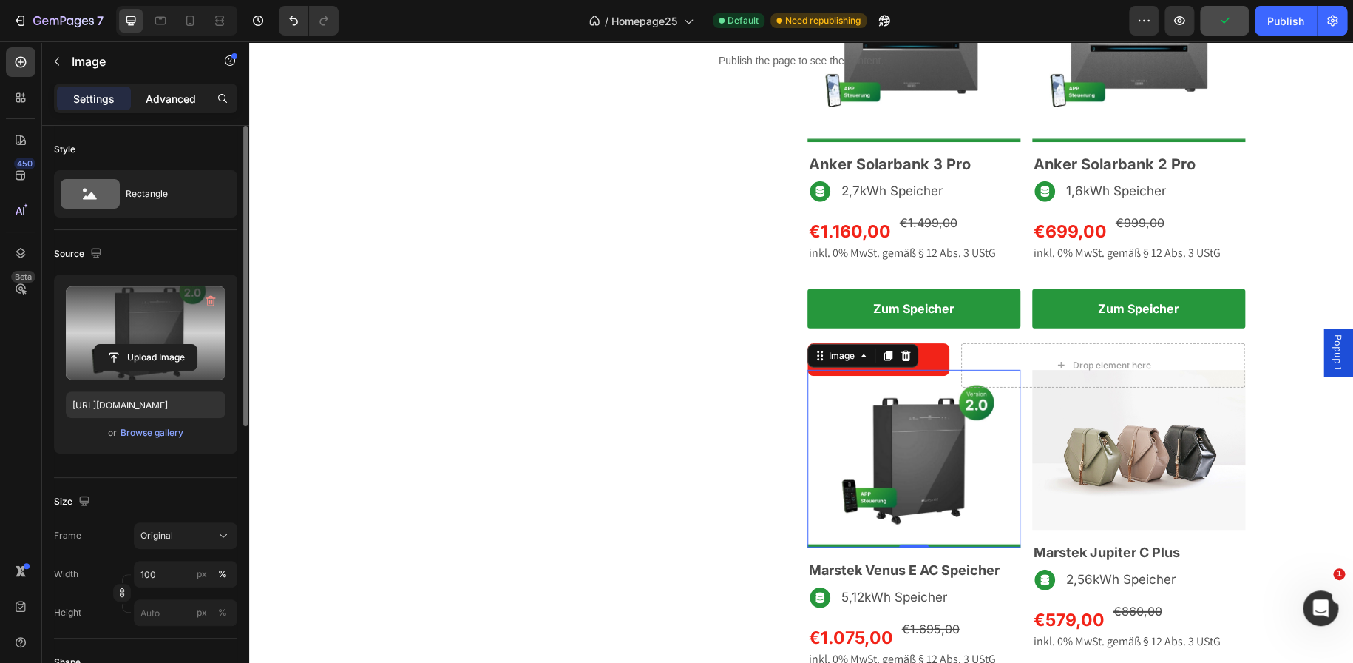
click at [165, 106] on div "Advanced" at bounding box center [171, 99] width 74 height 24
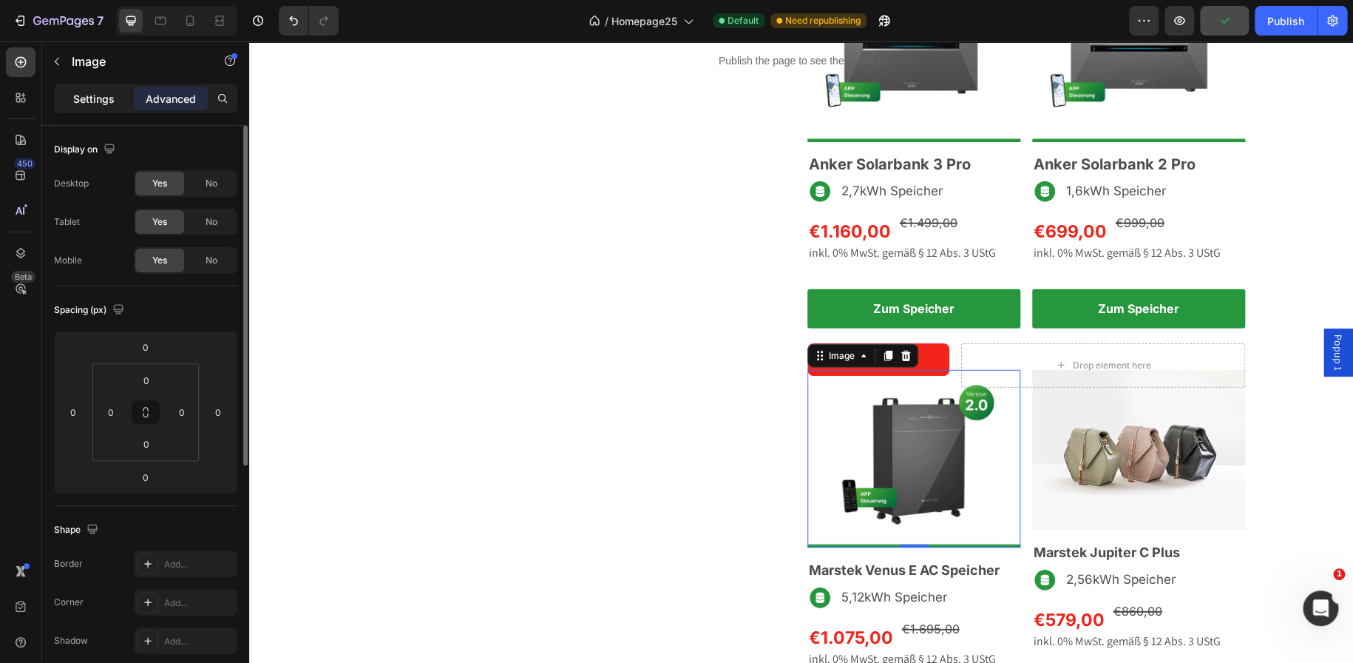
click at [87, 91] on p "Settings" at bounding box center [93, 99] width 41 height 16
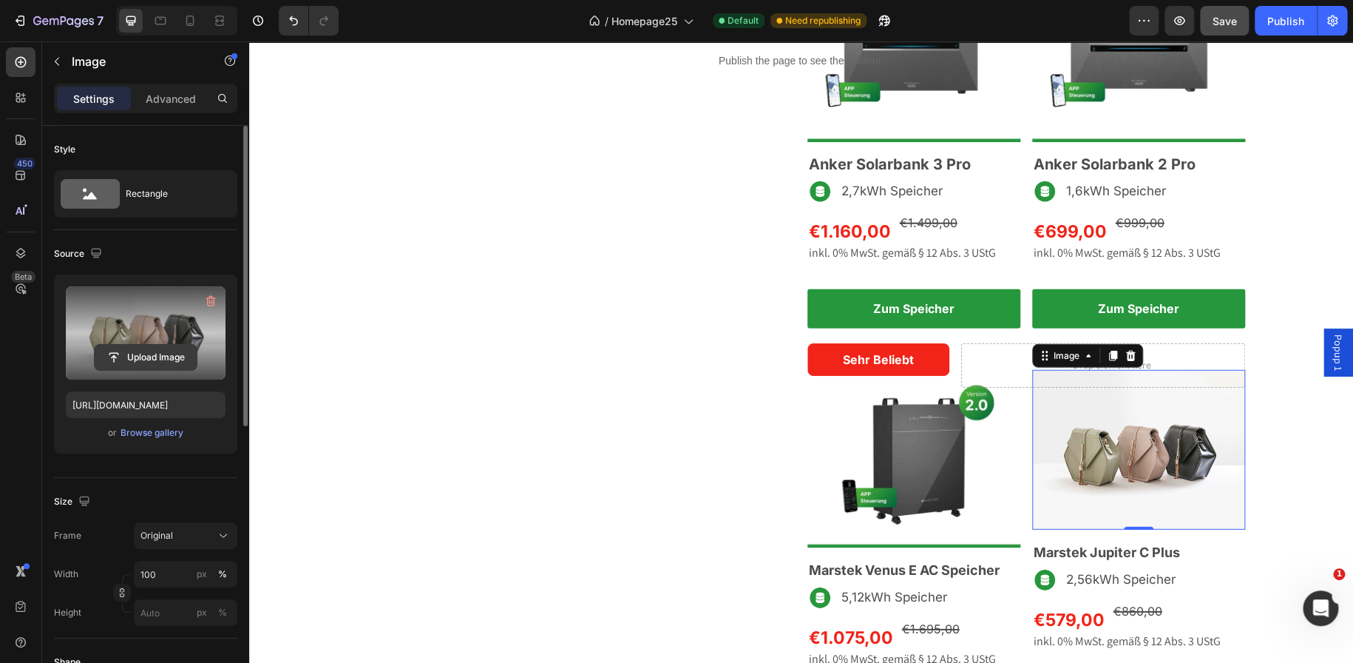
click at [142, 368] on input "file" at bounding box center [146, 357] width 102 height 25
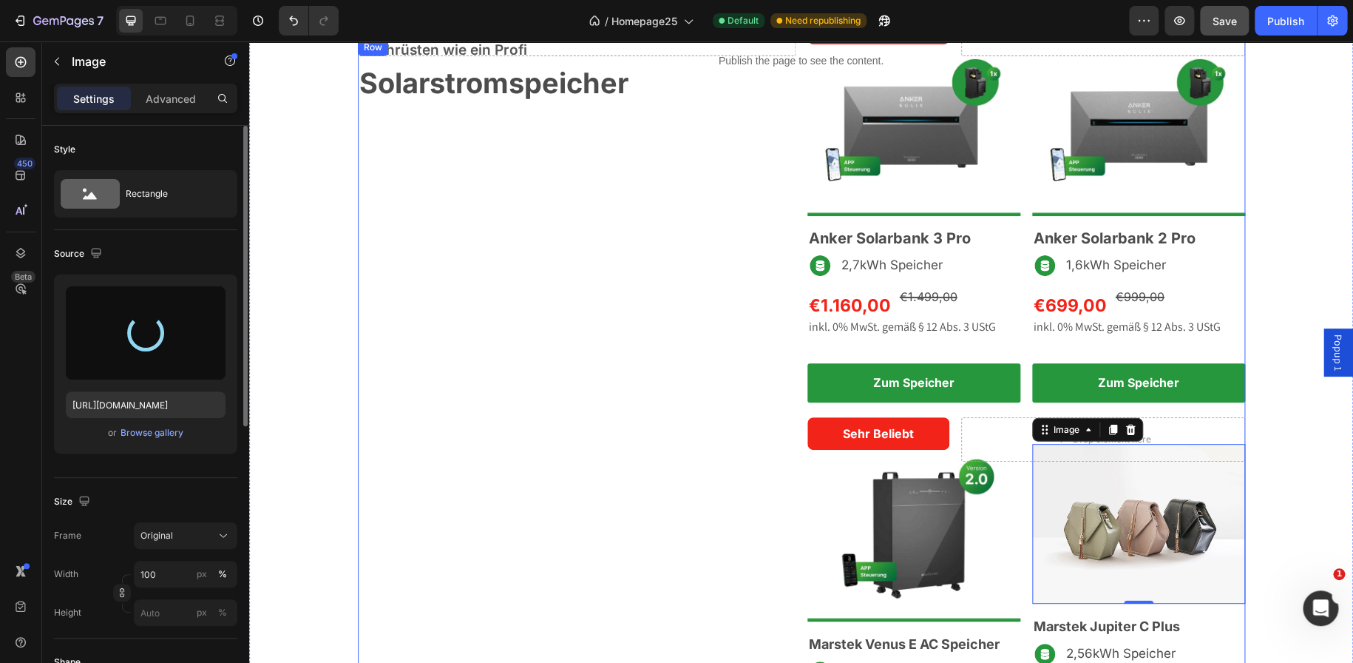
scroll to position [1855, 0]
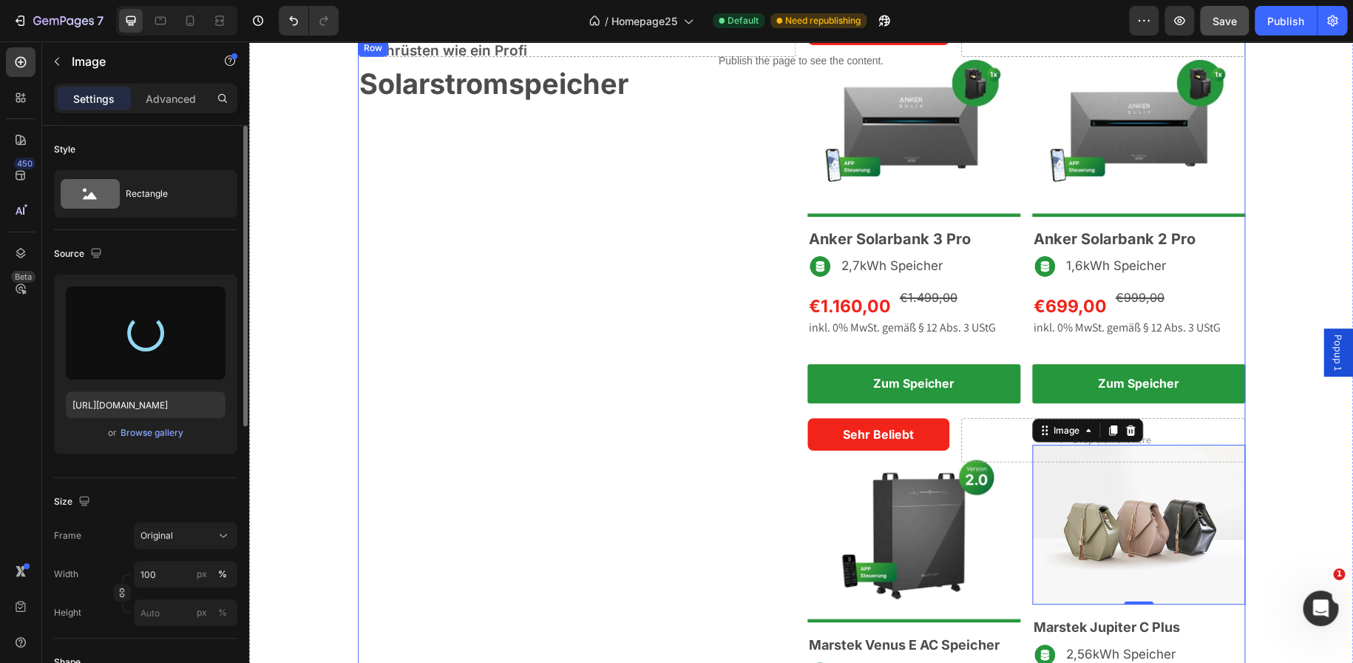
type input "https://cdn.shopify.com/s/files/1/0699/4965/3284/files/gempages_498297731022848…"
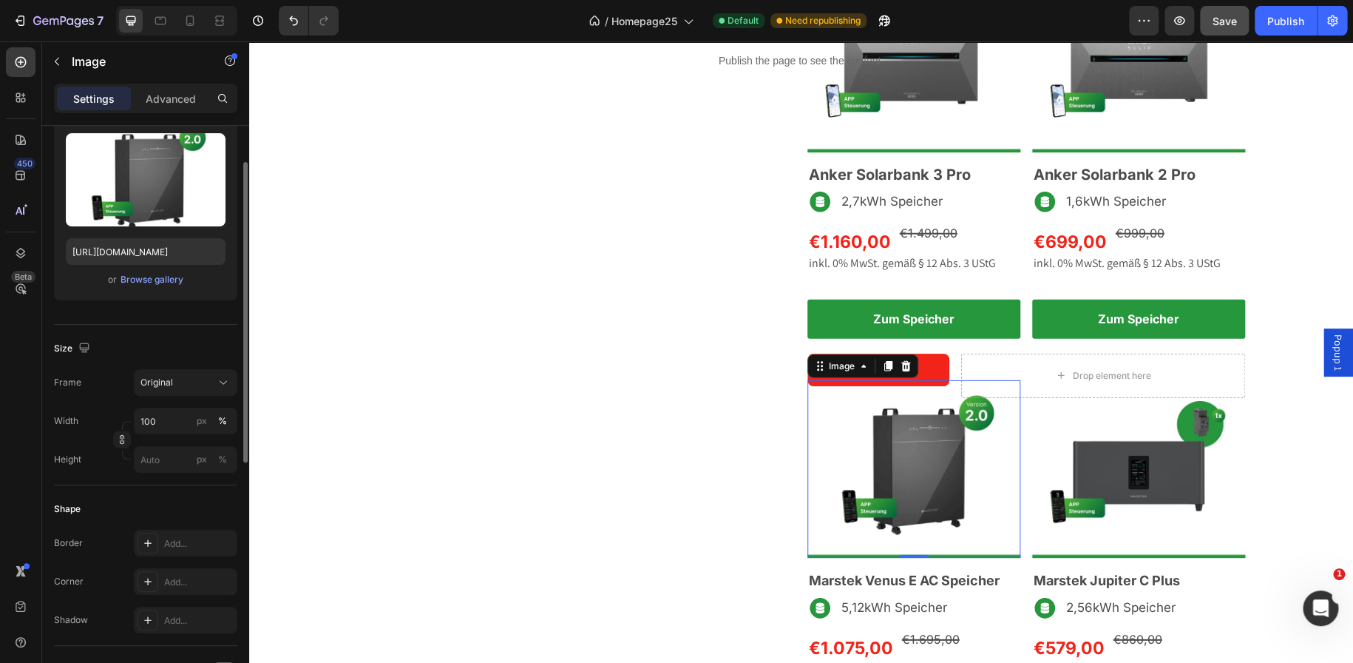
scroll to position [162, 0]
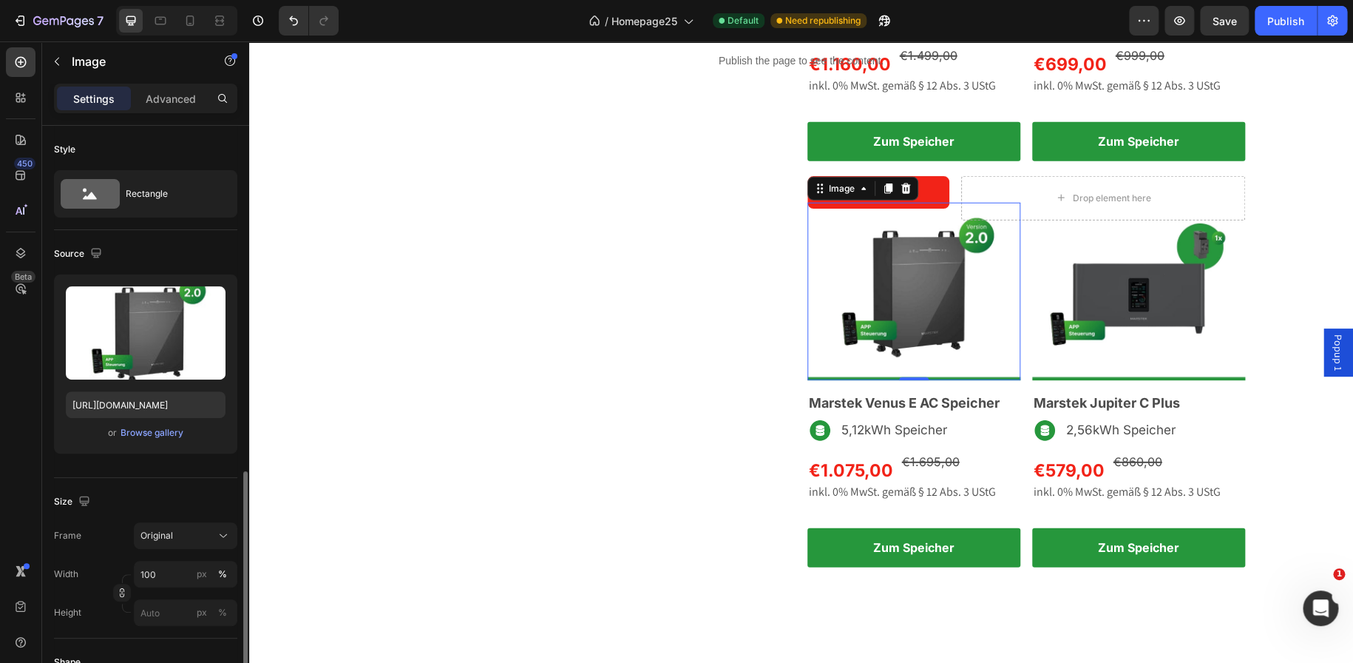
scroll to position [228, 0]
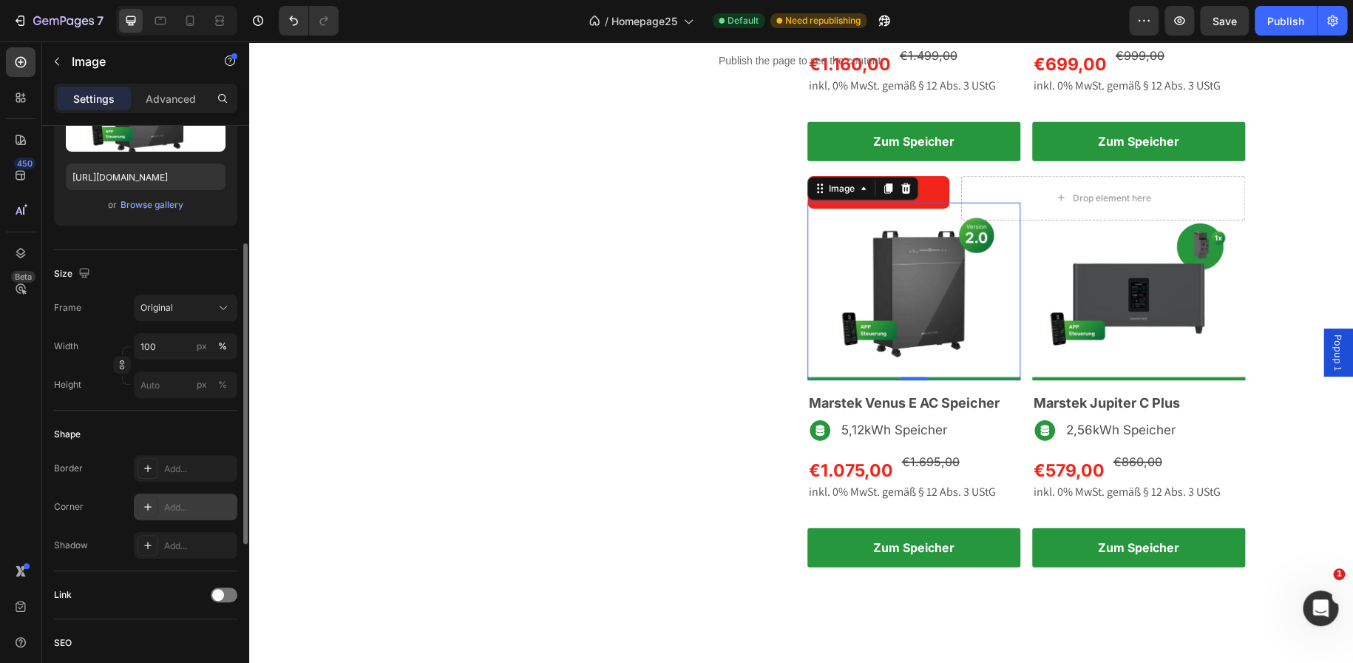
click at [147, 510] on icon at bounding box center [148, 507] width 12 height 12
click at [142, 469] on icon at bounding box center [148, 468] width 12 height 12
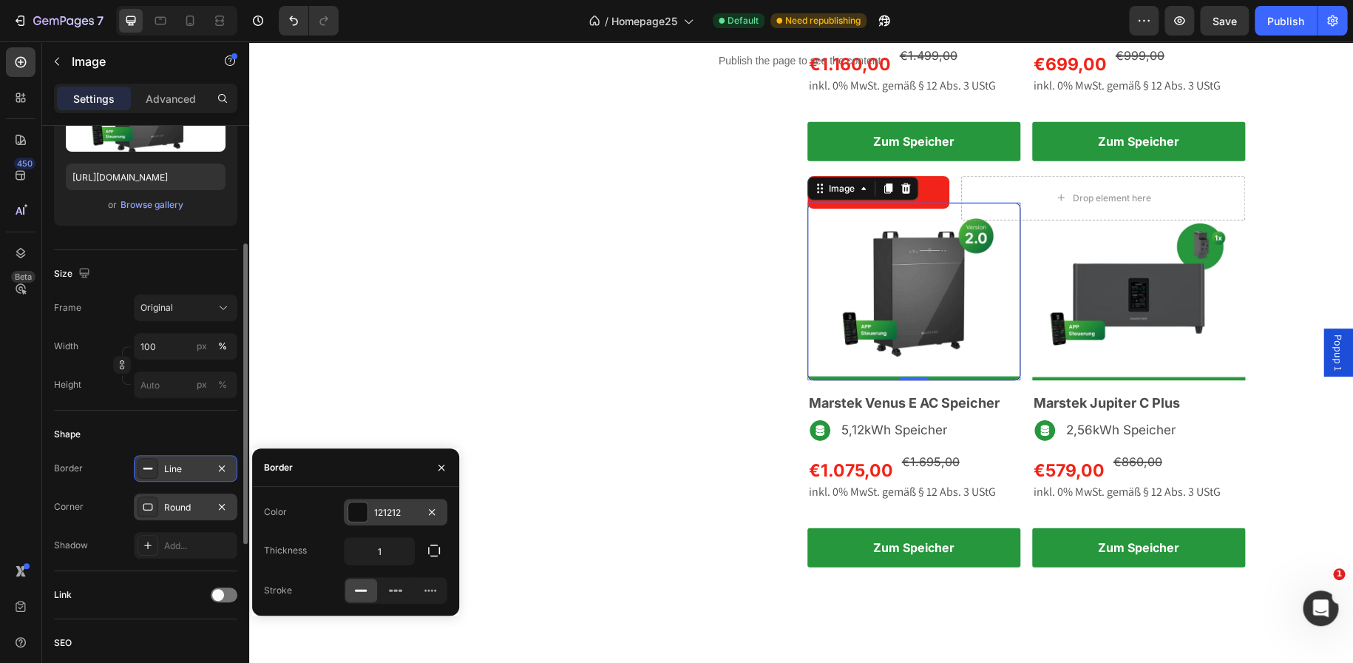
click at [354, 512] on div at bounding box center [357, 511] width 19 height 19
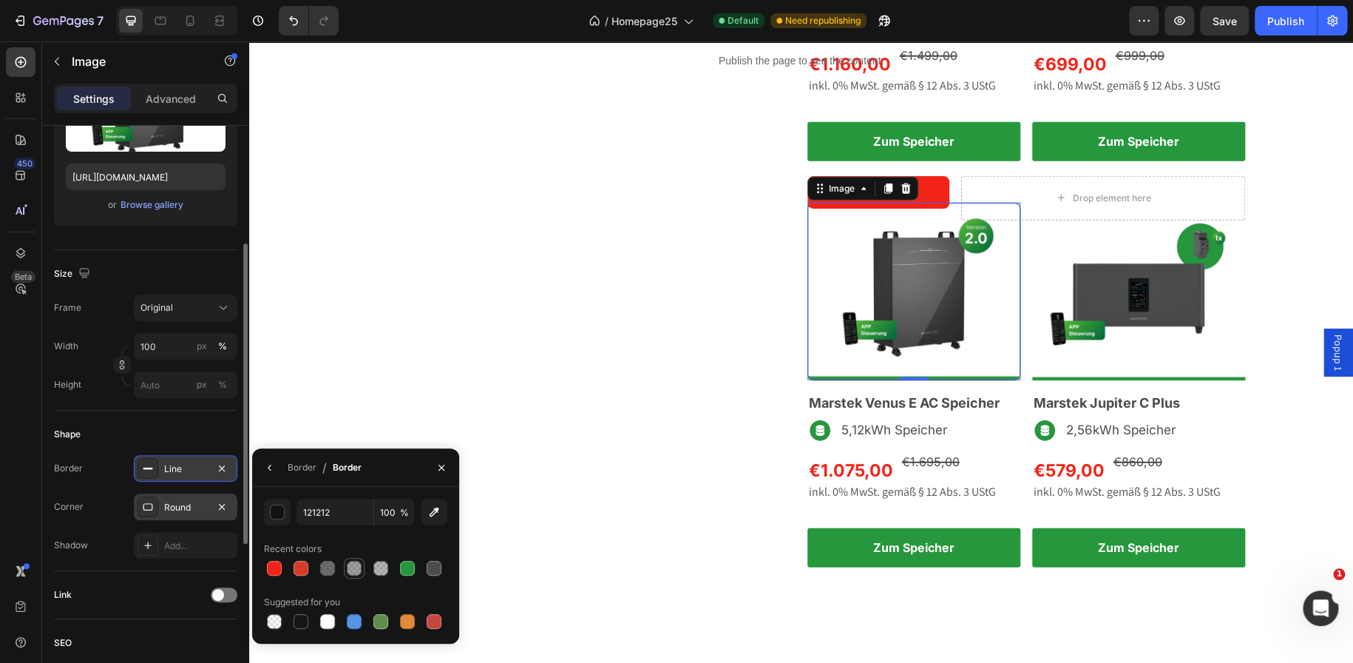
click at [356, 572] on div at bounding box center [354, 568] width 15 height 15
type input "151515"
type input "40"
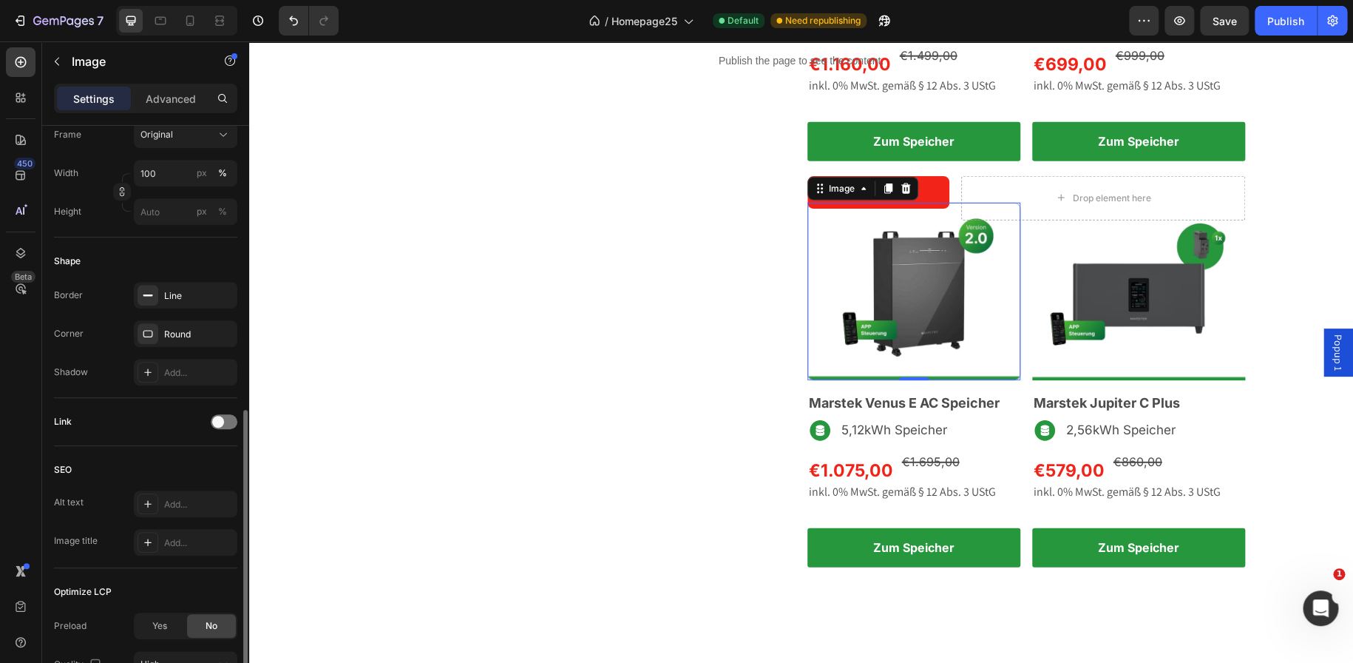
scroll to position [451, 0]
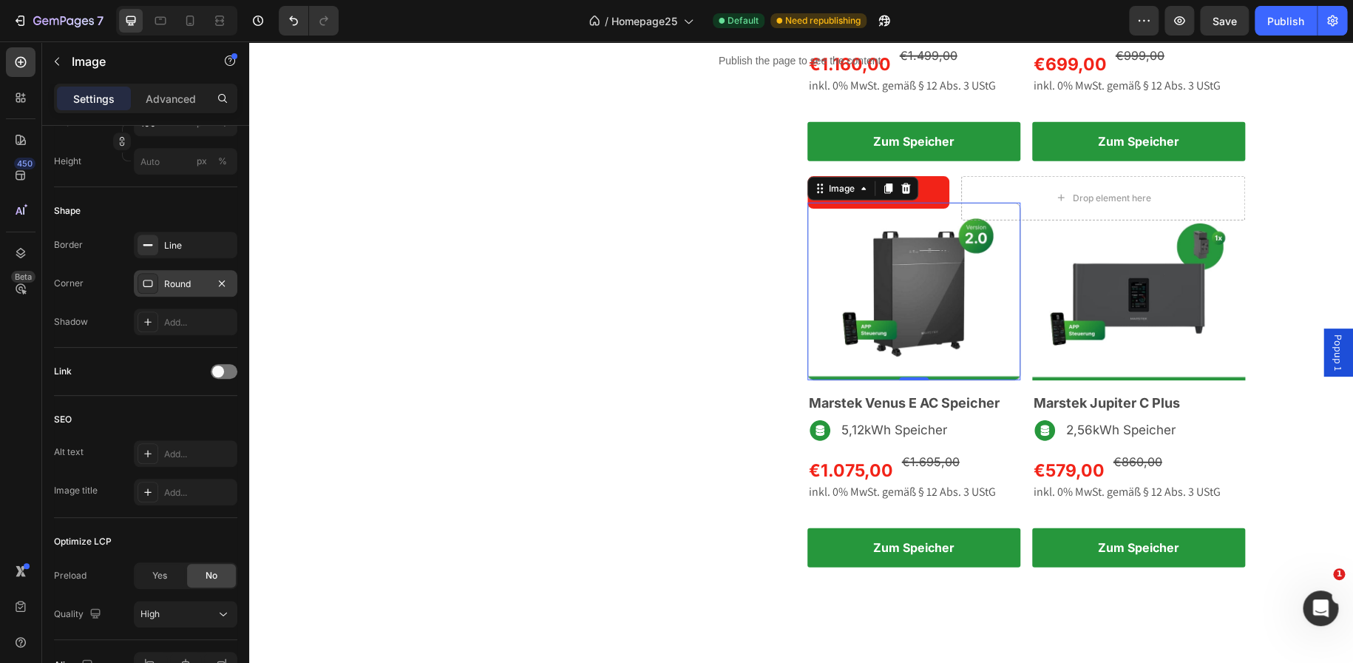
click at [158, 283] on div at bounding box center [148, 283] width 21 height 21
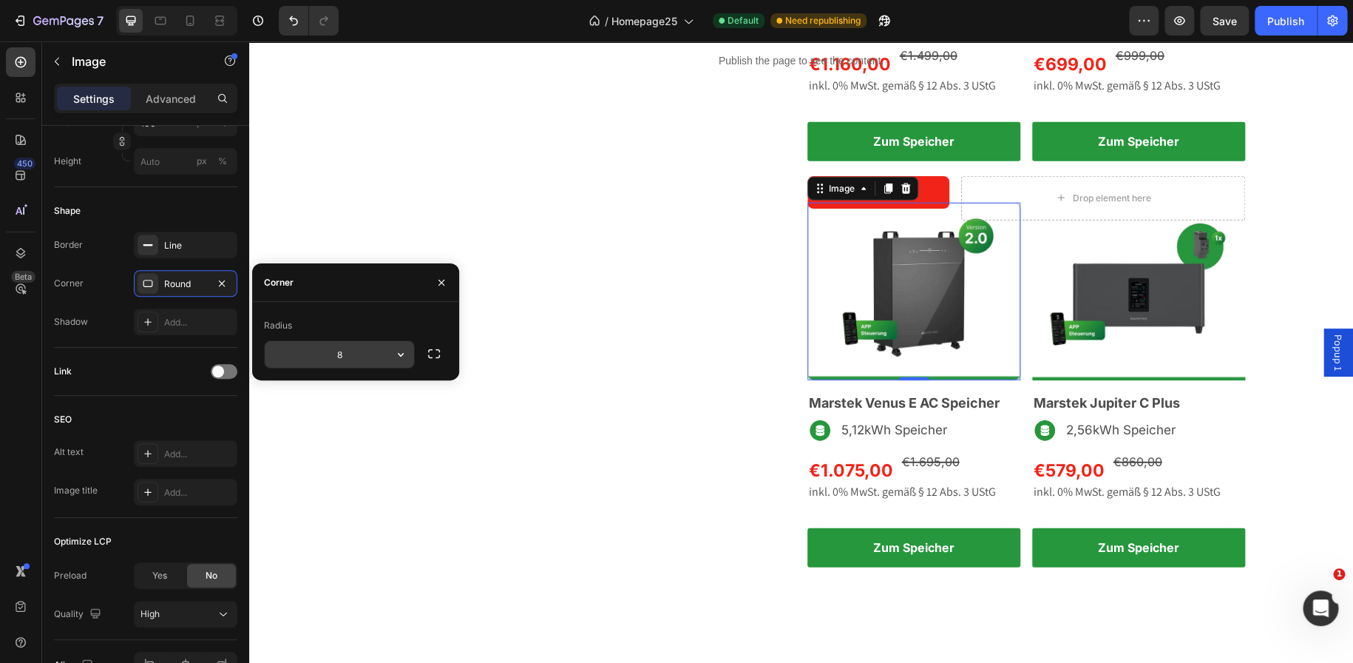
click at [338, 349] on input "8" at bounding box center [339, 354] width 149 height 27
type input "3"
click at [189, 240] on div "Line" at bounding box center [185, 245] width 43 height 13
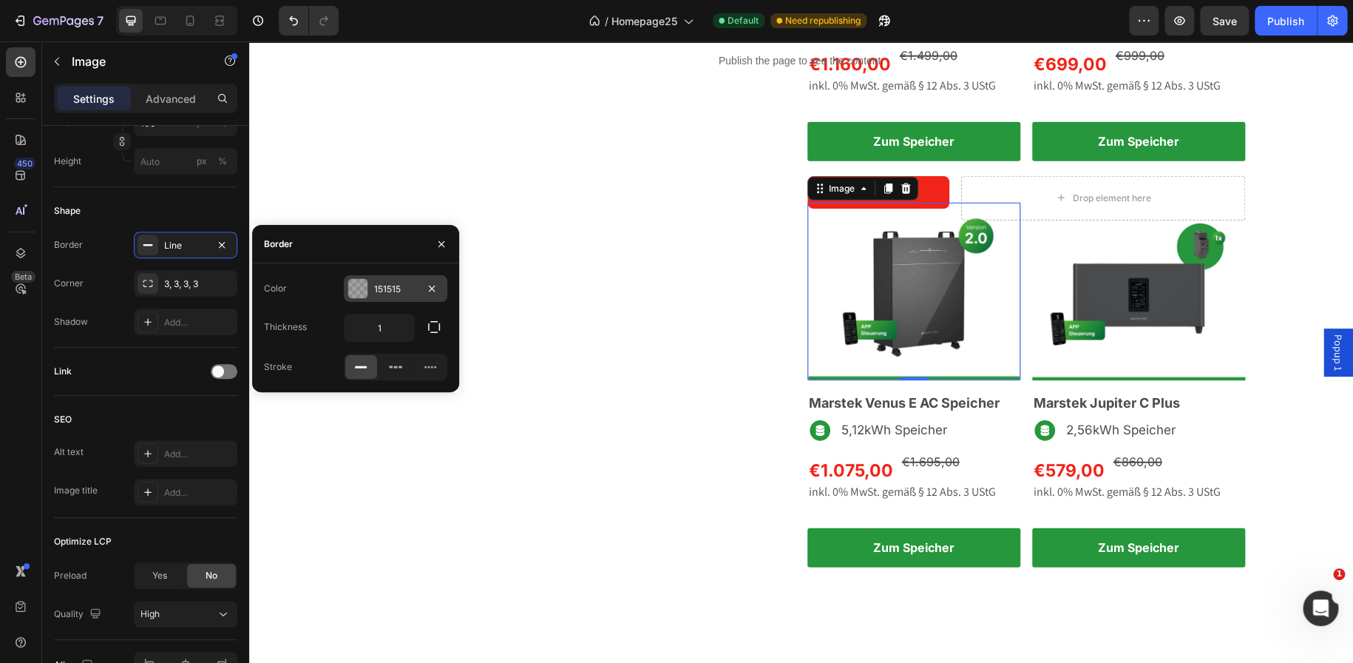
click at [356, 296] on div at bounding box center [357, 288] width 19 height 19
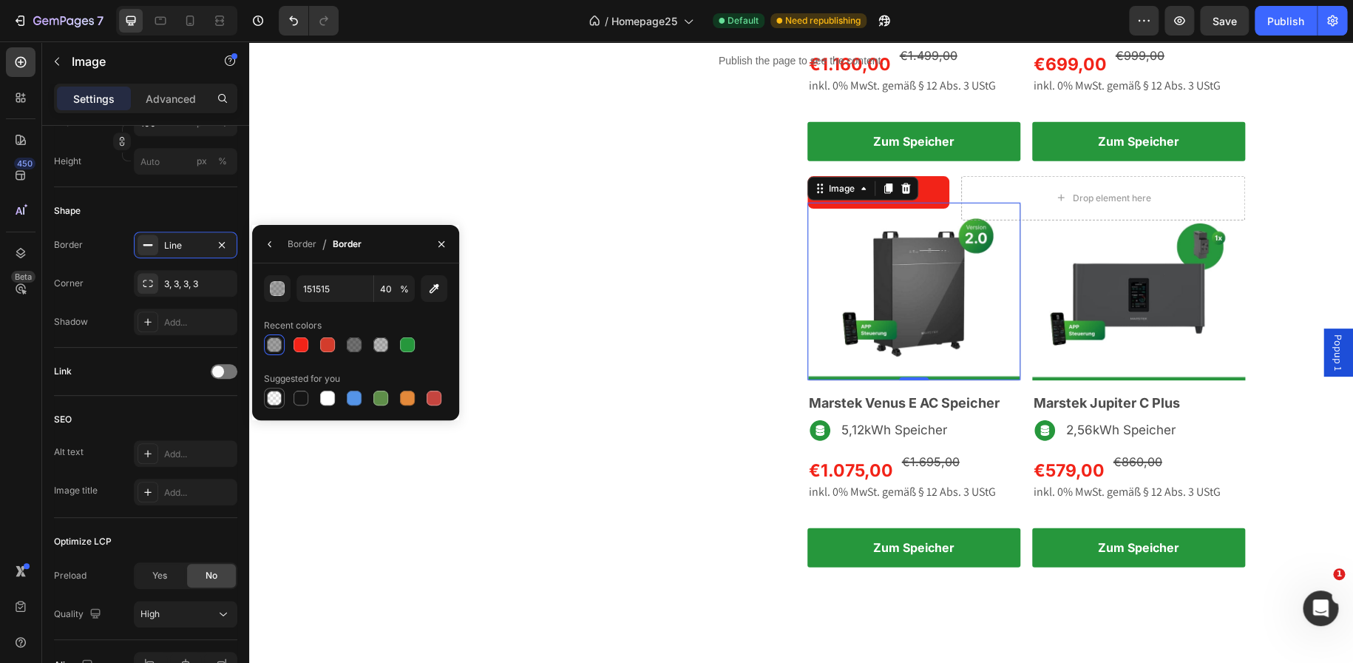
click at [268, 402] on div at bounding box center [274, 397] width 15 height 15
type input "000000"
type input "0"
click at [280, 342] on div at bounding box center [274, 344] width 15 height 15
type input "151515"
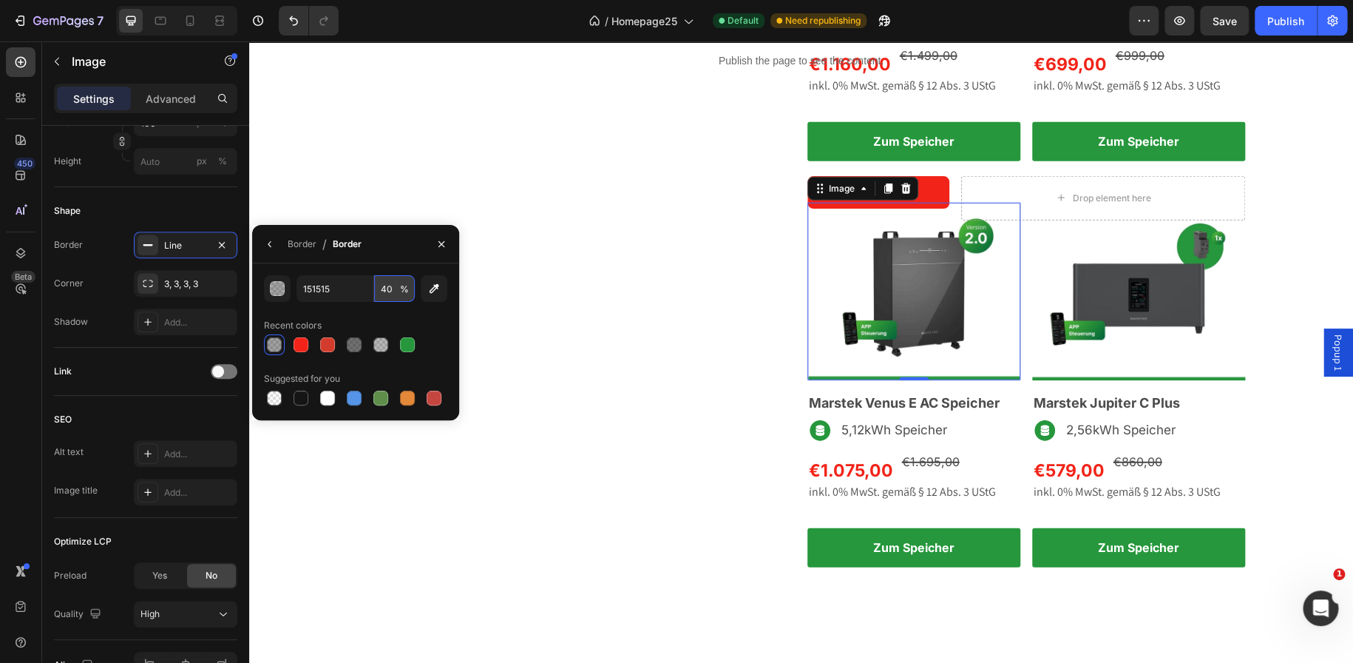
click at [393, 282] on input "40" at bounding box center [394, 288] width 41 height 27
type input "20"
click at [640, 401] on div "Nachrüsten wie ein Profi Text block Solarstromspeicher Heading Row" at bounding box center [577, 278] width 438 height 607
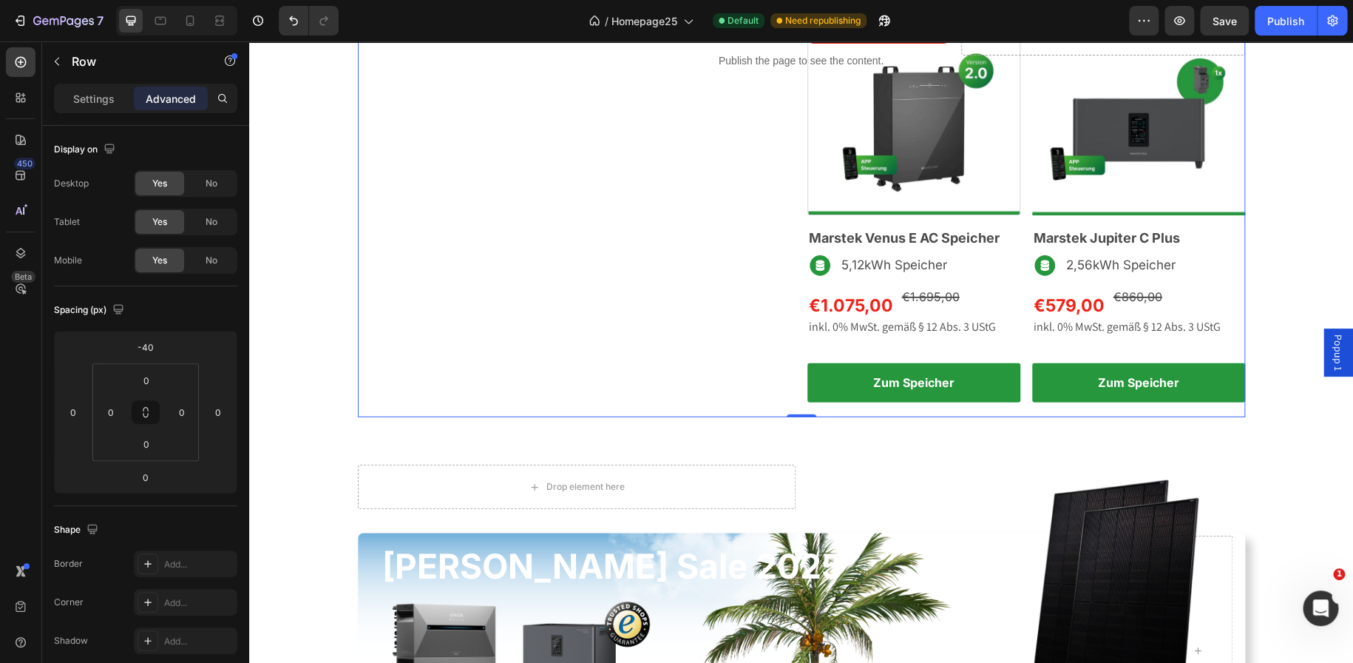
scroll to position [2085, 0]
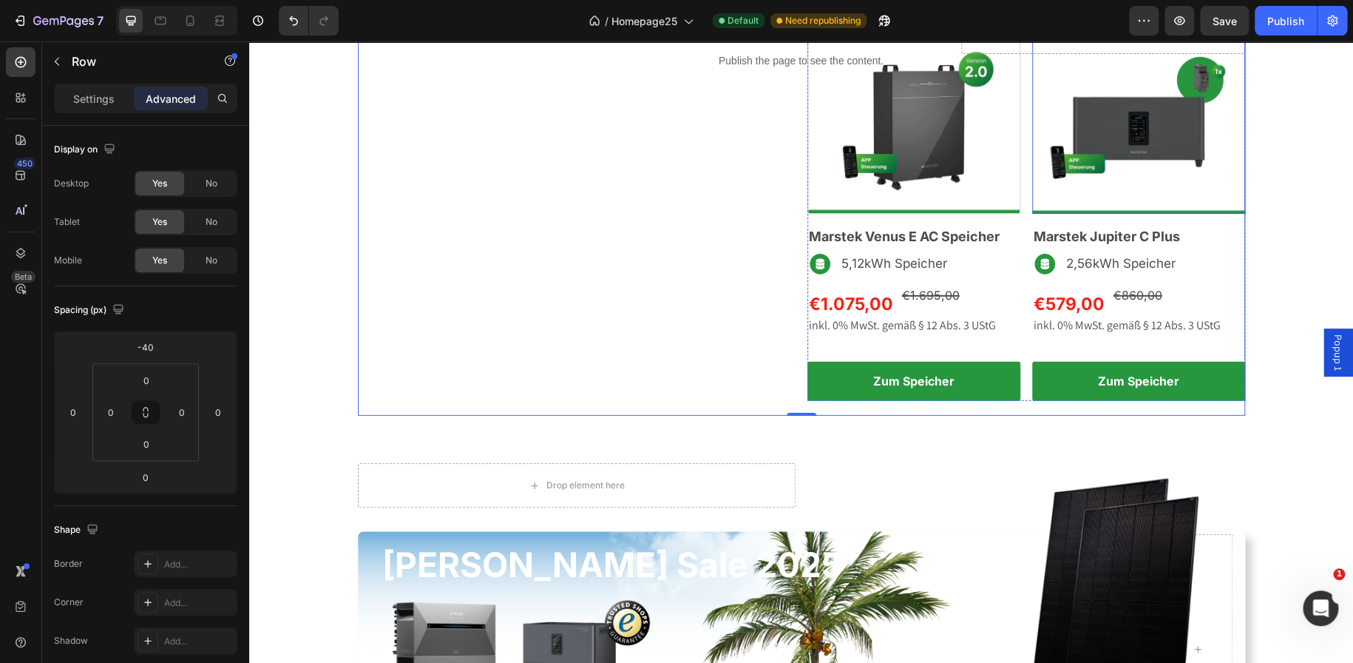
click at [1034, 214] on img at bounding box center [1138, 124] width 213 height 177
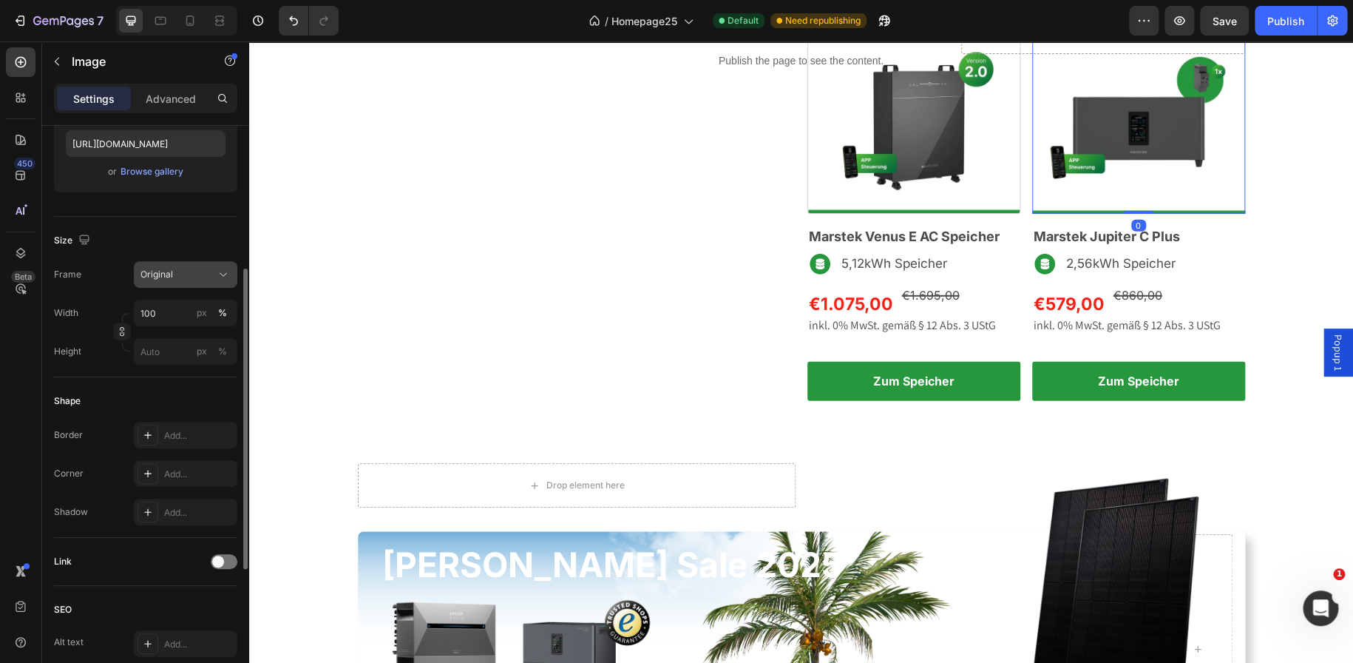
scroll to position [267, 0]
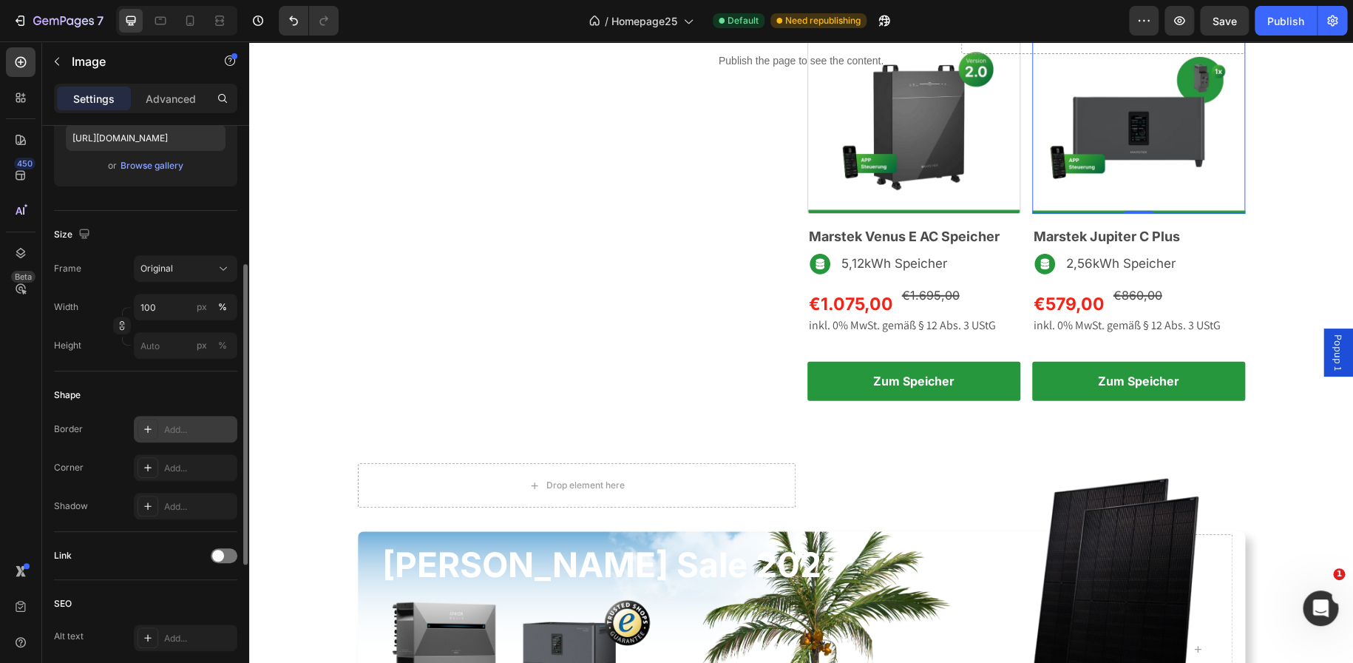
click at [146, 431] on icon at bounding box center [148, 429] width 12 height 12
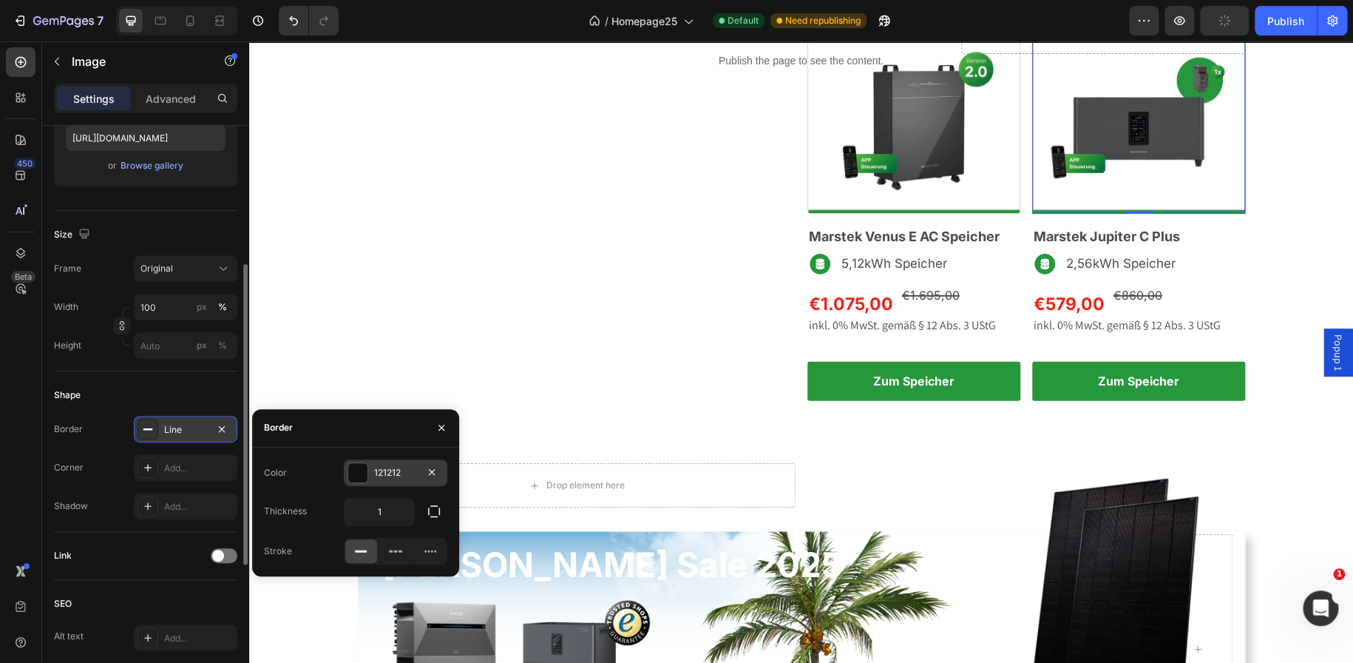
click at [355, 474] on div at bounding box center [357, 472] width 19 height 19
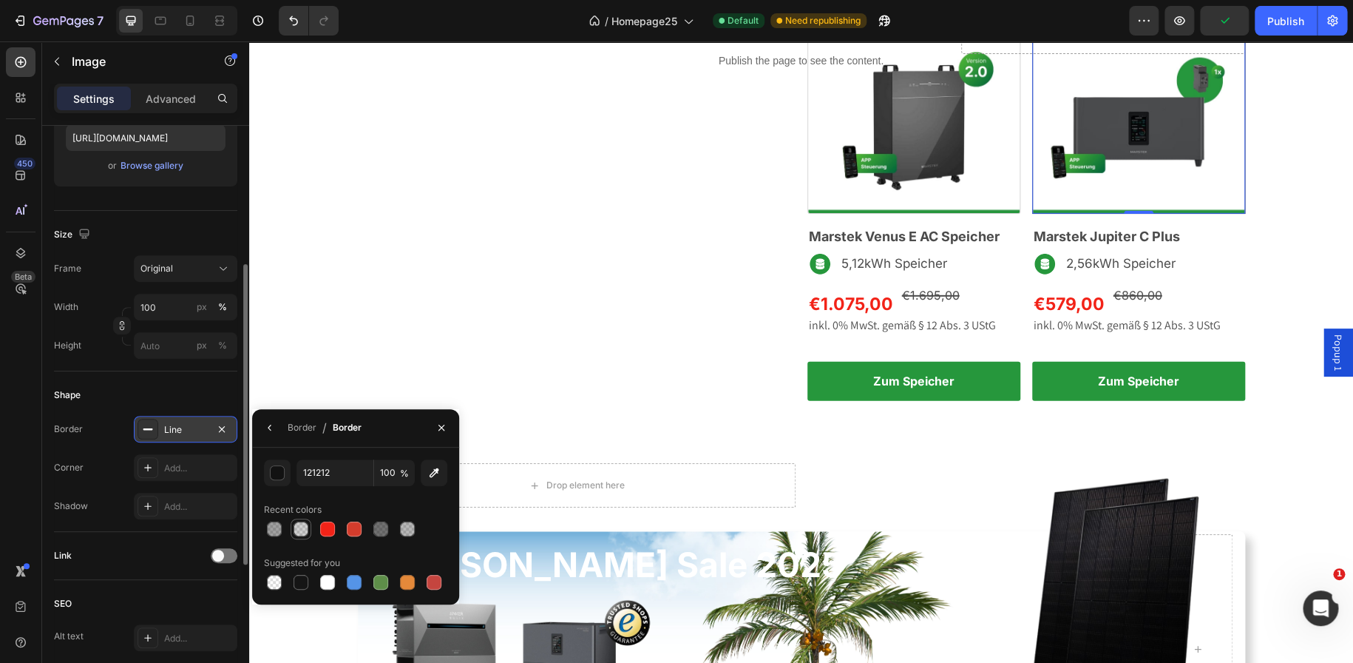
click at [294, 524] on div at bounding box center [301, 528] width 15 height 15
type input "151515"
type input "20"
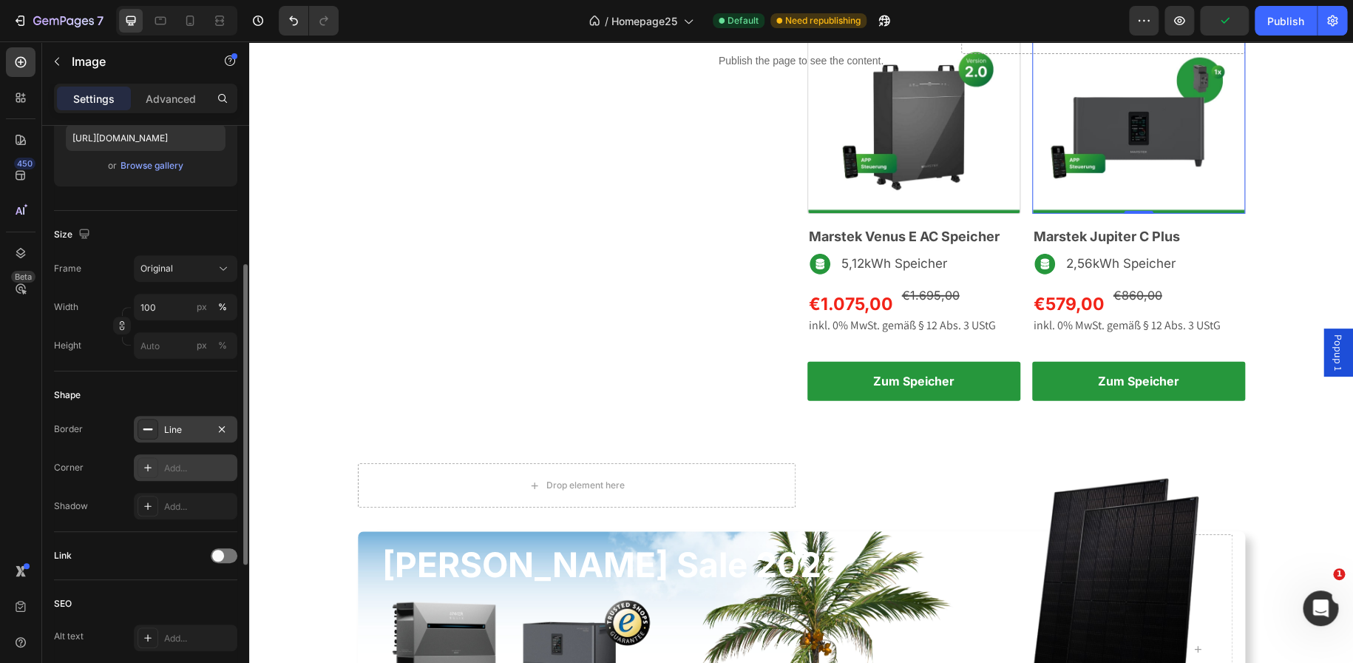
click at [146, 463] on icon at bounding box center [148, 467] width 12 height 12
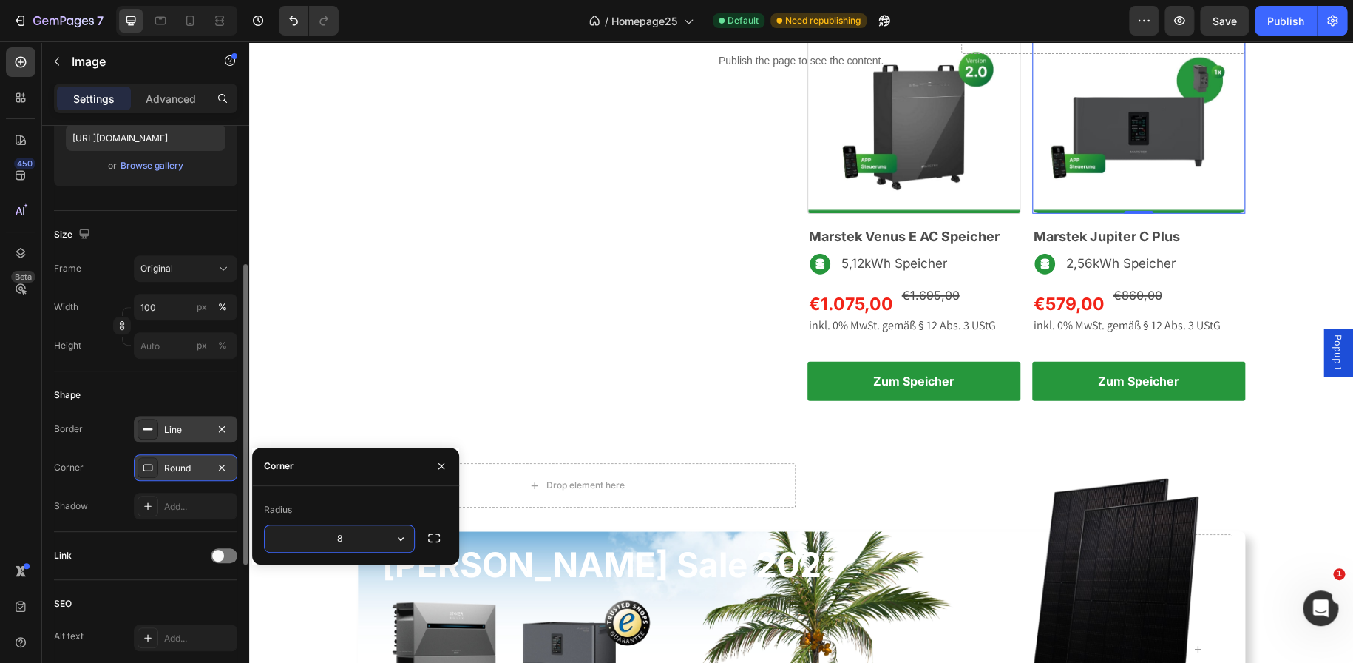
type input "3"
click at [808, 277] on img at bounding box center [820, 263] width 25 height 25
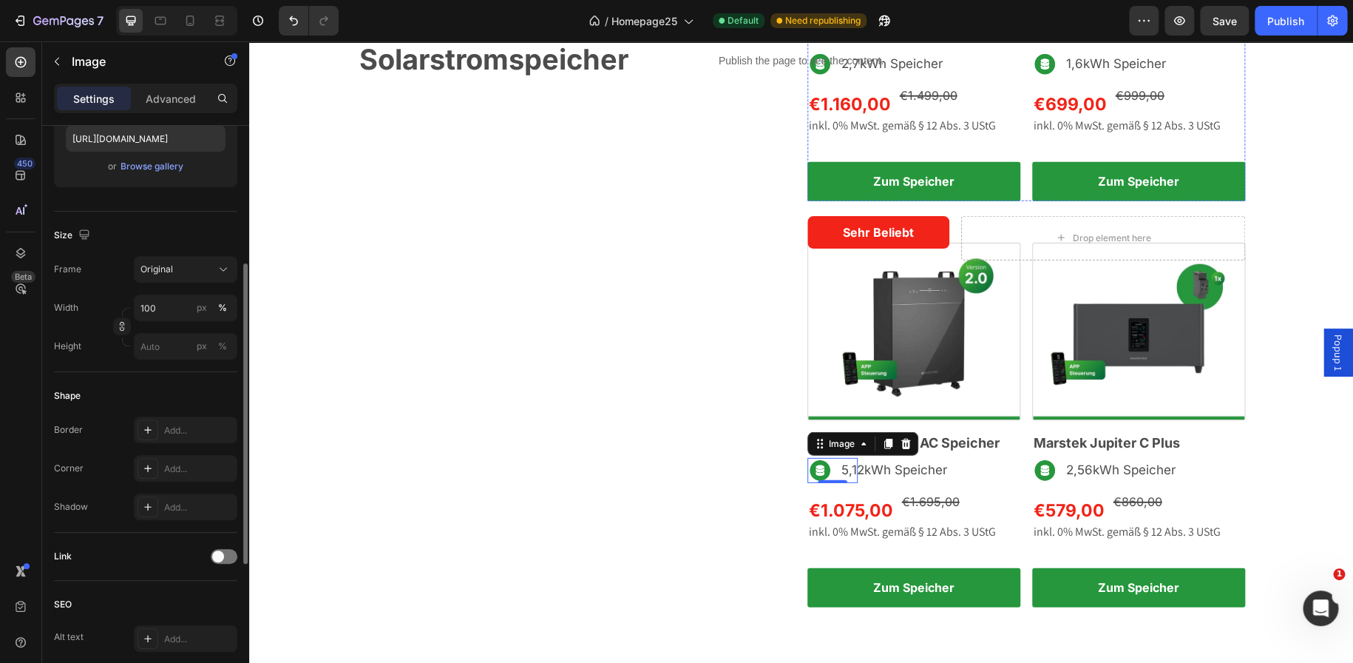
scroll to position [266, 0]
click at [1007, 15] on img at bounding box center [914, 15] width 213 height 0
click at [155, 438] on div at bounding box center [148, 429] width 21 height 21
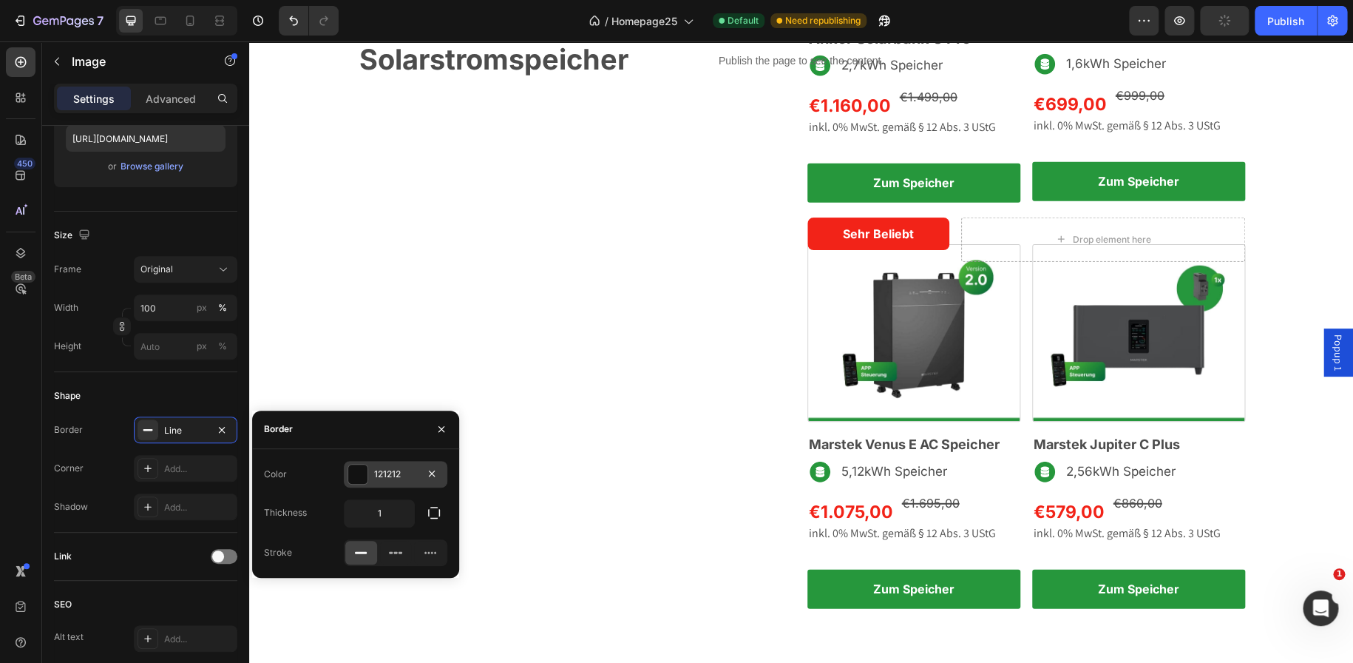
click at [359, 461] on div "121212" at bounding box center [396, 474] width 104 height 27
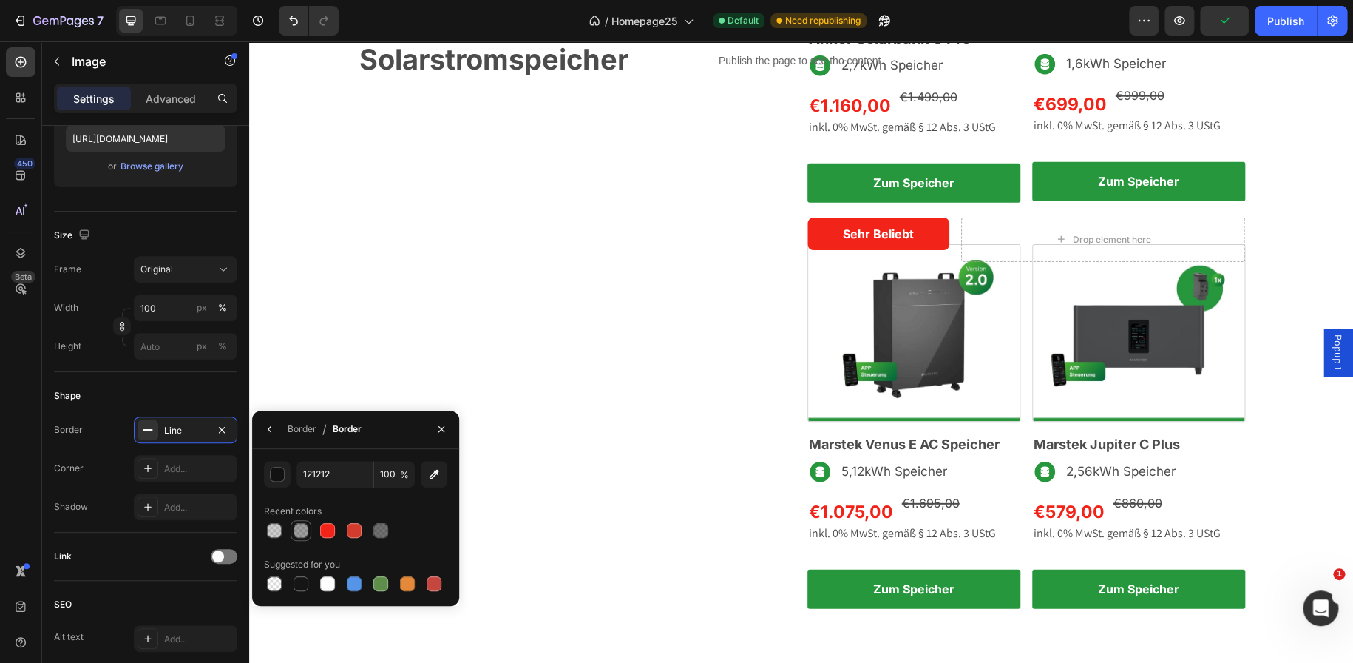
click at [298, 530] on div at bounding box center [301, 530] width 15 height 15
type input "151515"
click at [281, 527] on div at bounding box center [274, 530] width 15 height 15
type input "20"
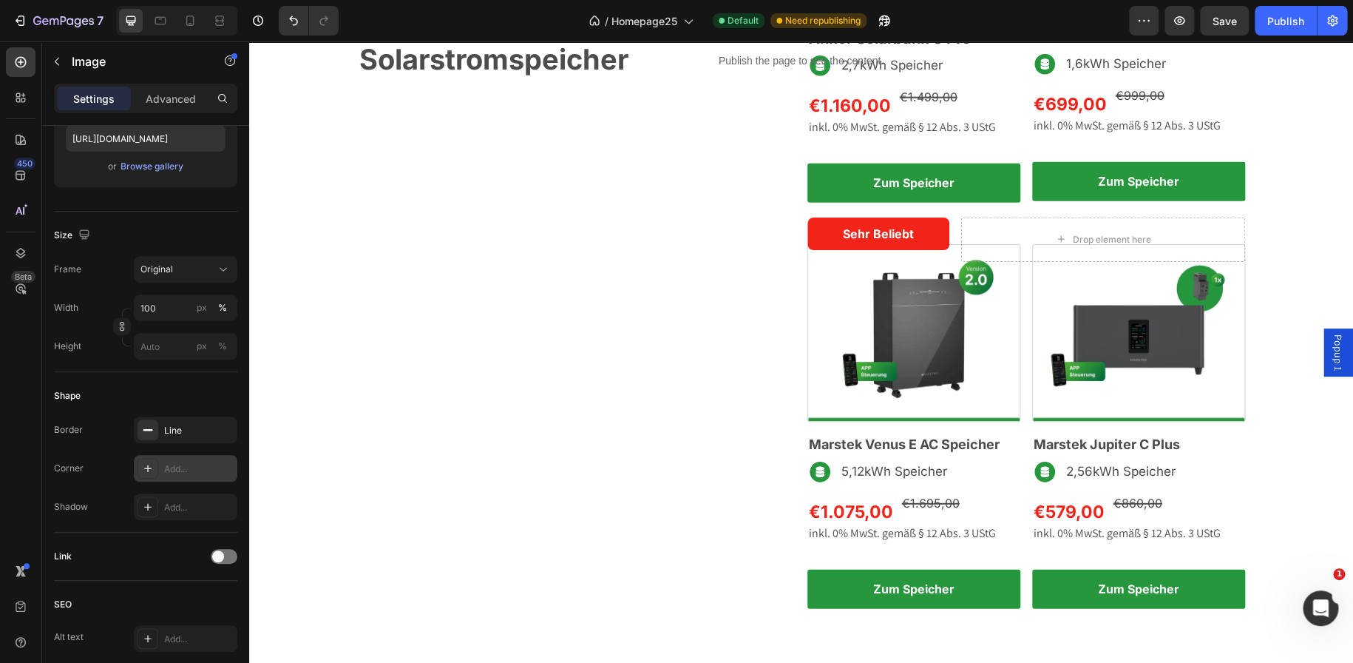
click at [158, 464] on div "Add..." at bounding box center [186, 468] width 104 height 27
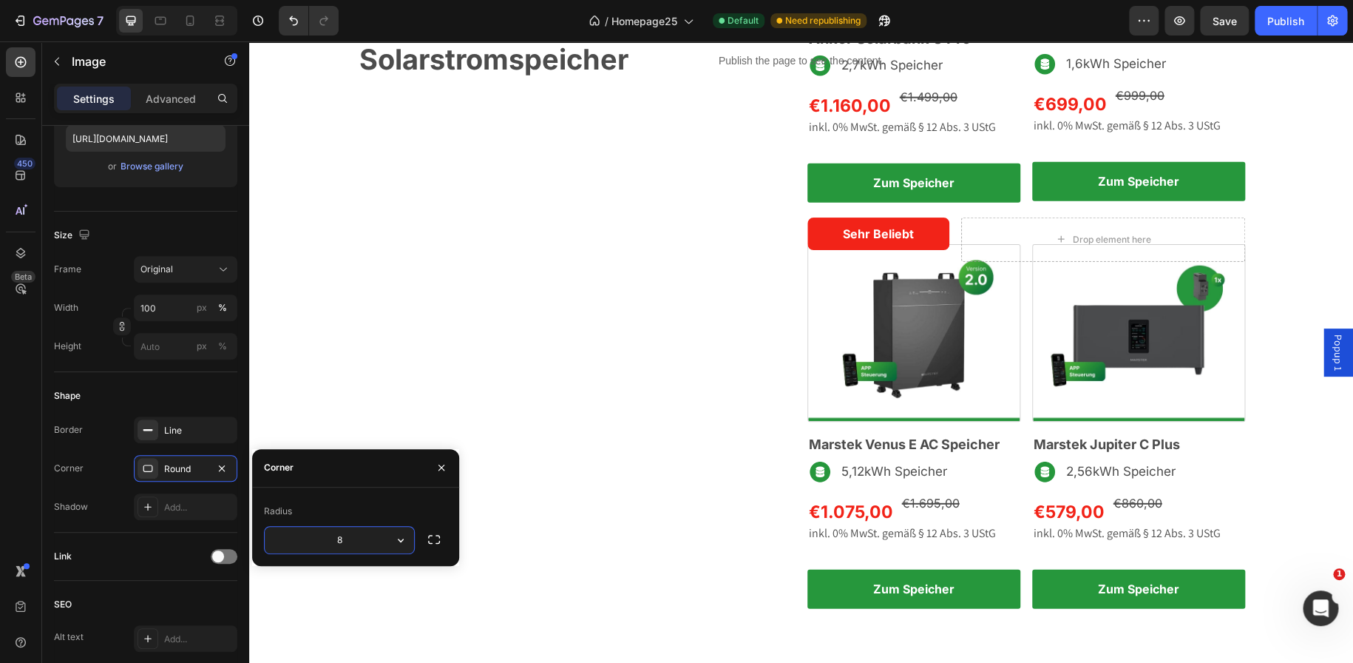
type input "3"
click at [1064, 15] on img at bounding box center [1138, 15] width 213 height 0
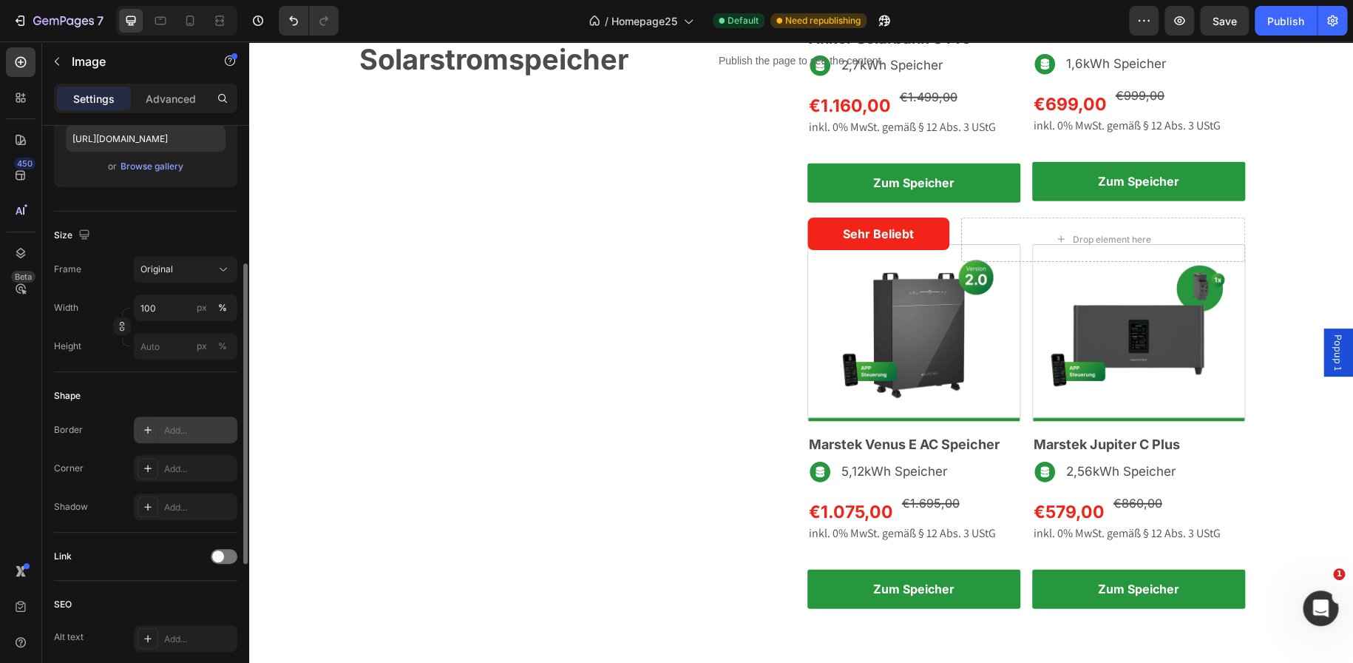
click at [148, 428] on icon at bounding box center [148, 430] width 12 height 12
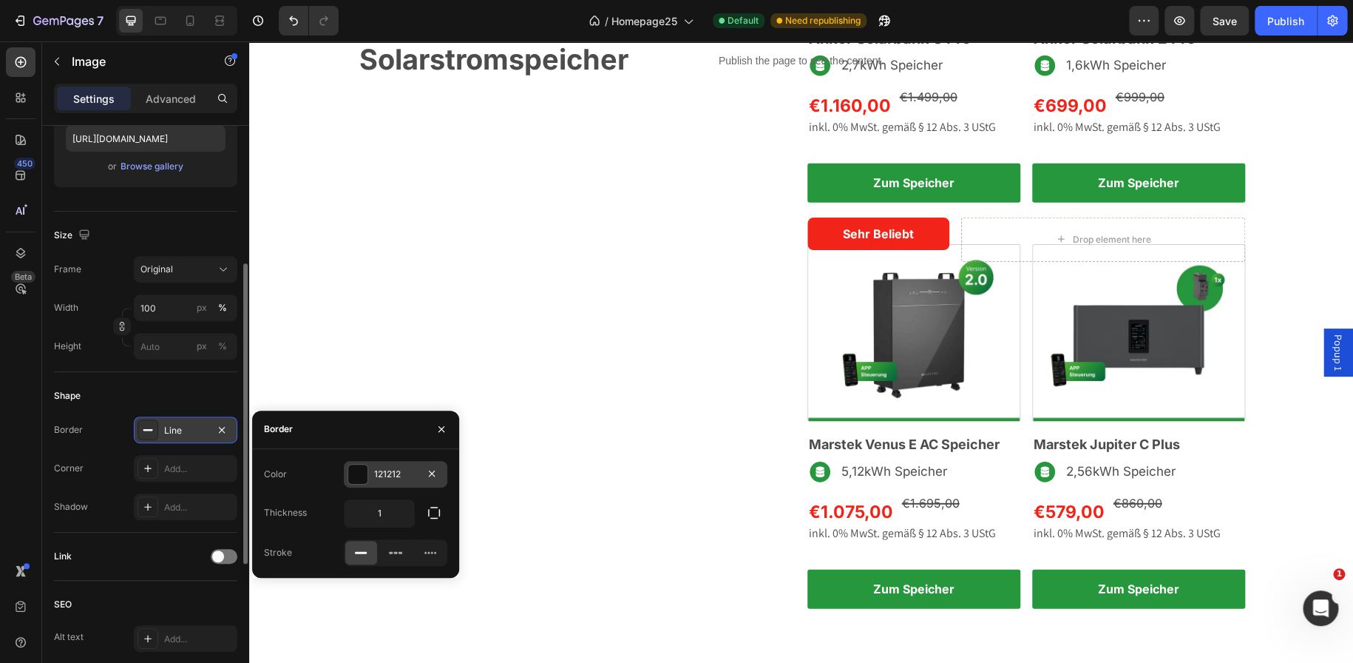
click at [355, 480] on div at bounding box center [357, 473] width 19 height 19
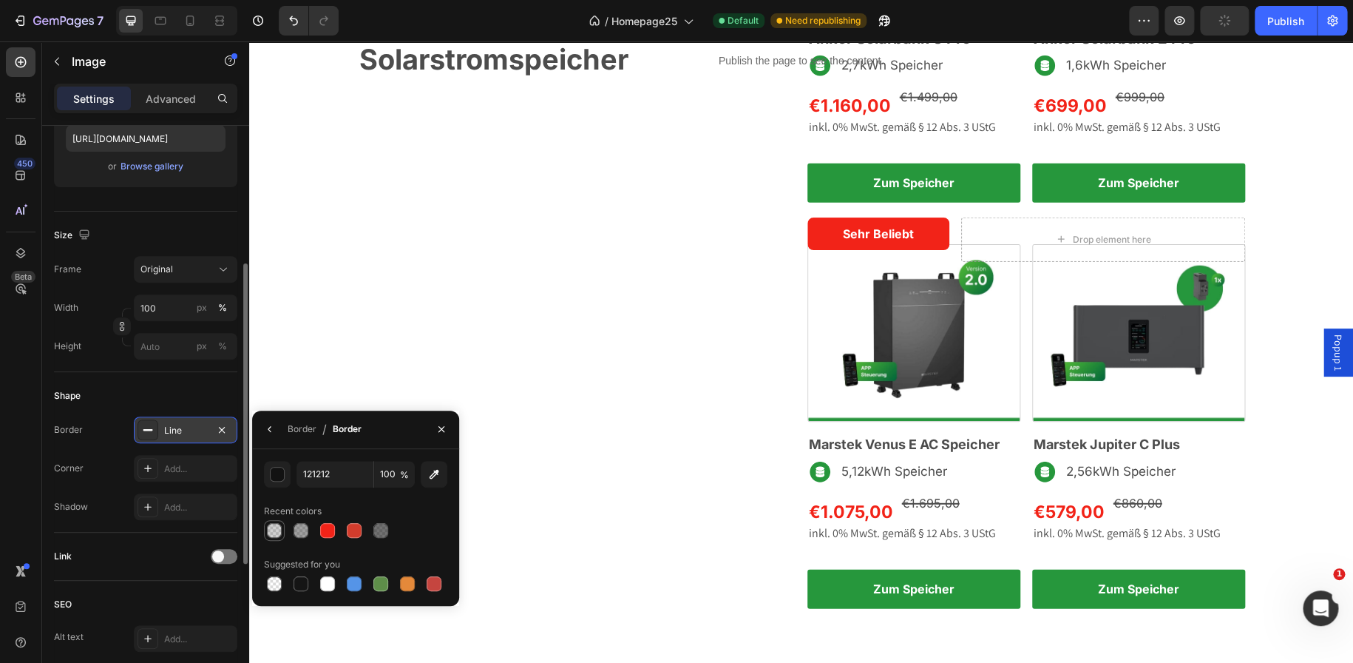
click at [274, 521] on div at bounding box center [274, 530] width 18 height 18
type input "151515"
type input "20"
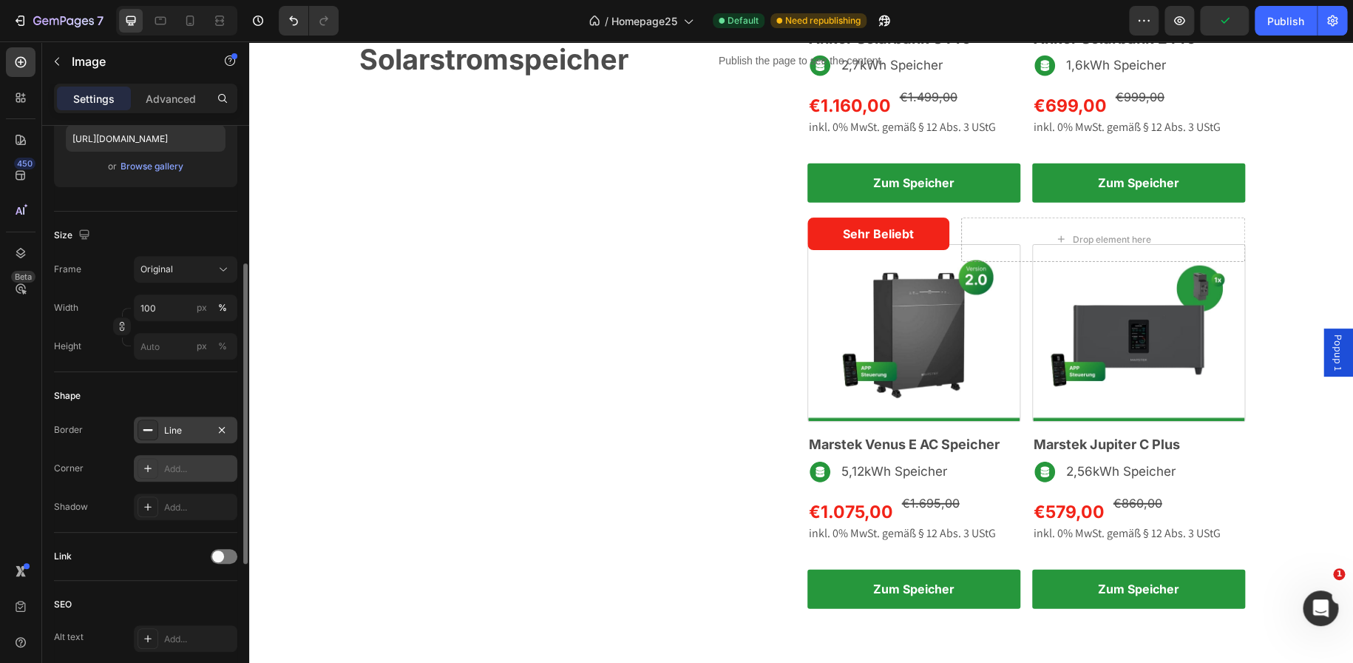
click at [169, 464] on div "Add..." at bounding box center [199, 468] width 70 height 13
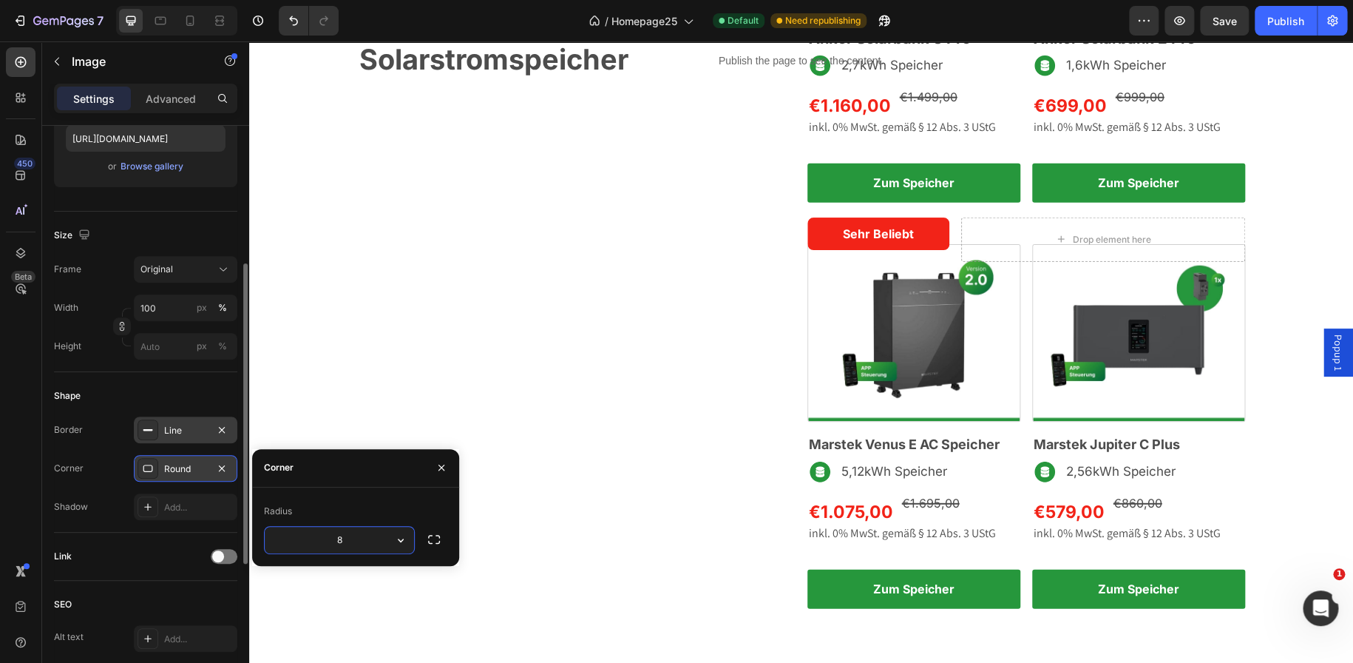
type input "3"
click at [544, 360] on div "Nachrüsten wie ein Profi Text block Solarstromspeicher Heading Row" at bounding box center [577, 319] width 438 height 609
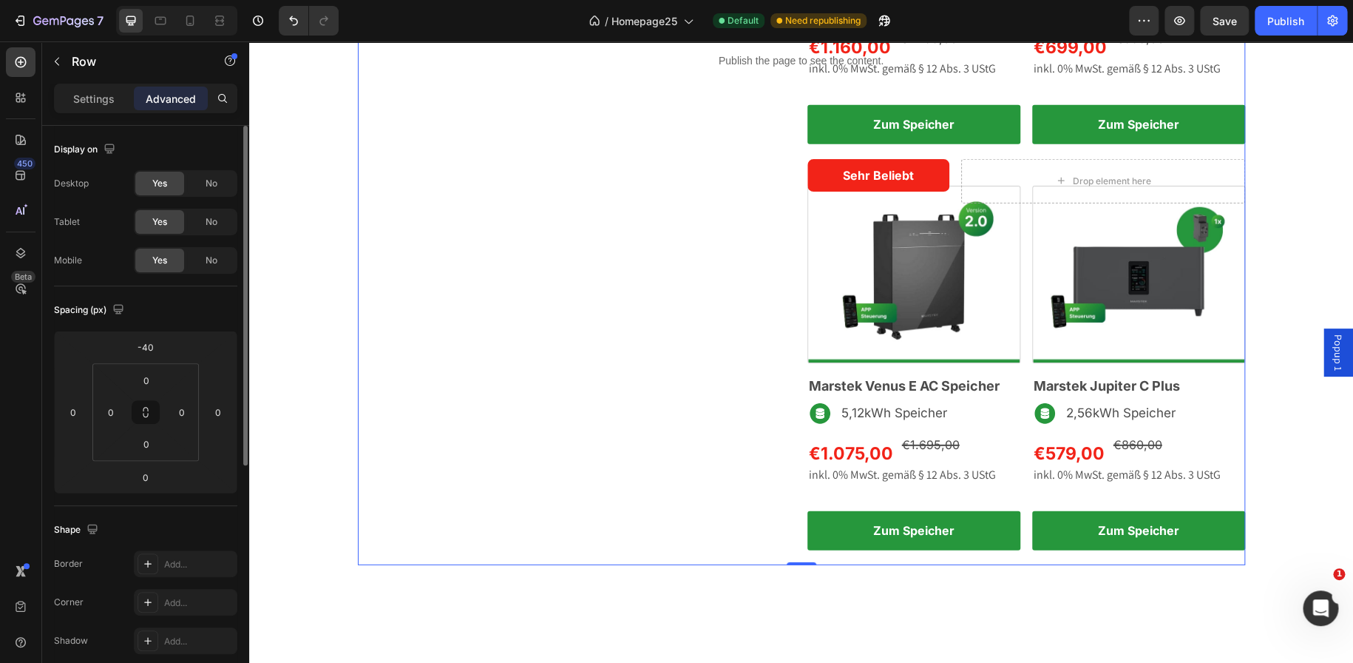
scroll to position [1936, 0]
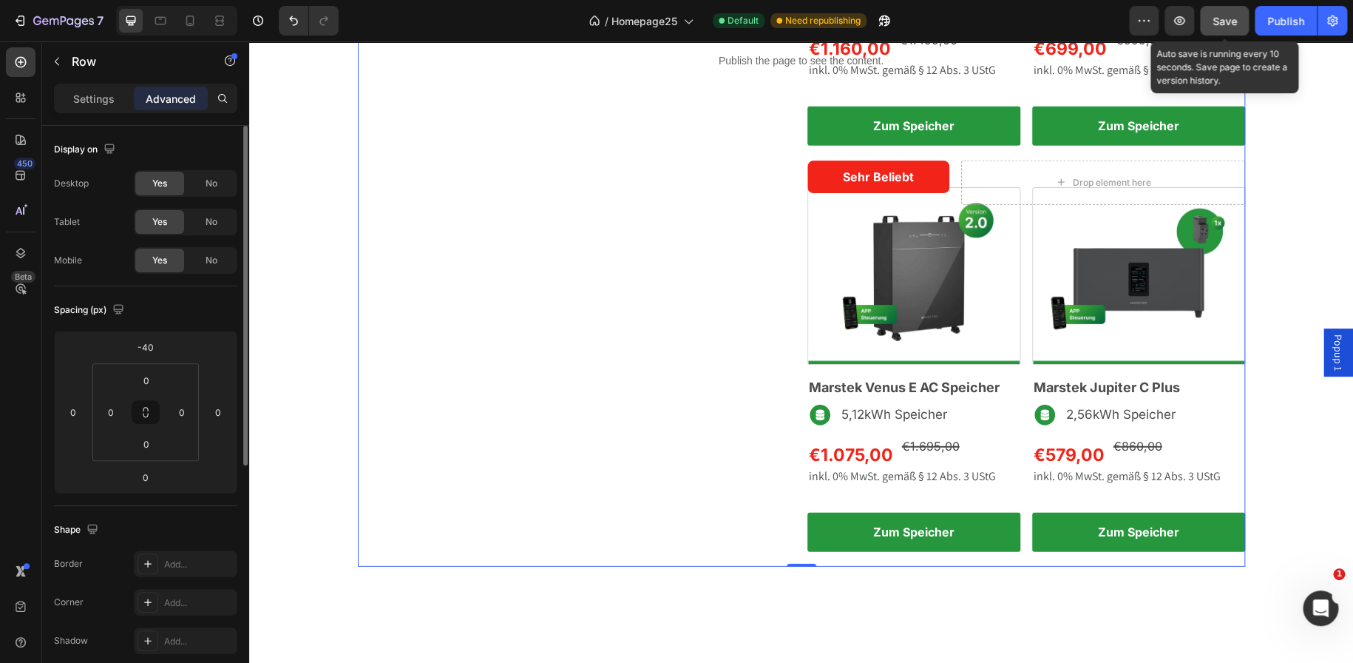
click at [1228, 15] on span "Save" at bounding box center [1225, 21] width 24 height 13
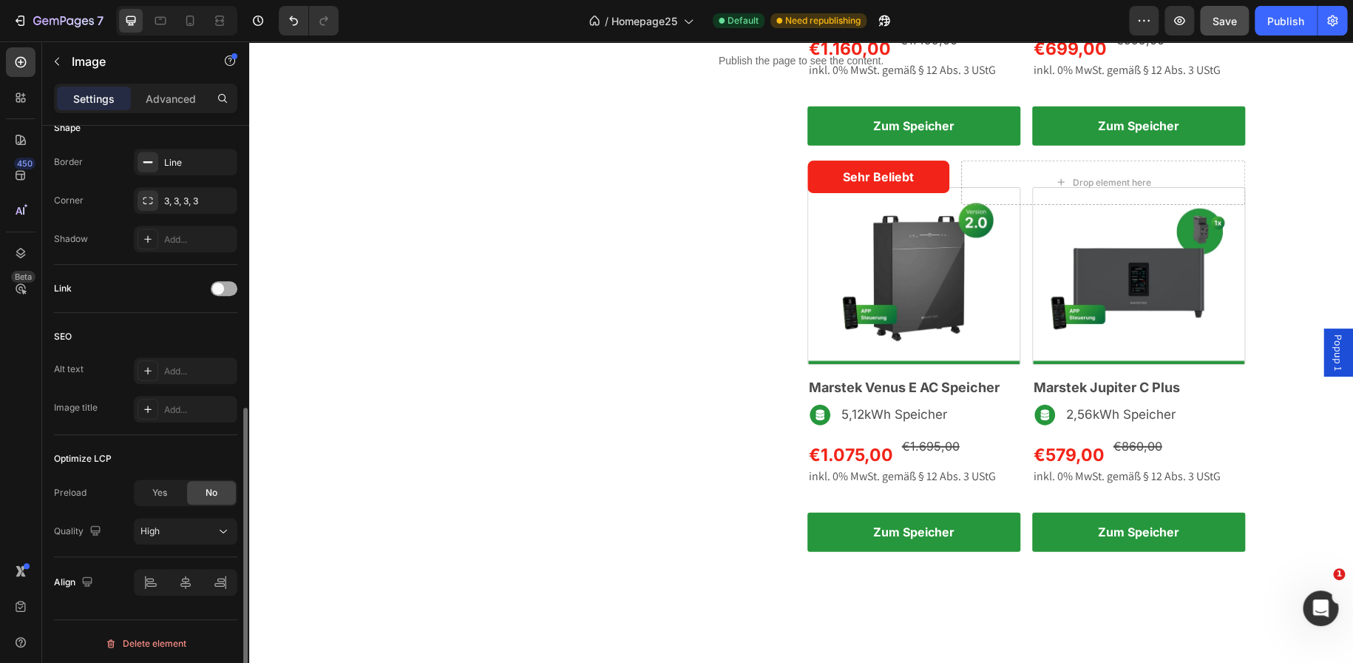
scroll to position [537, 0]
drag, startPoint x: 166, startPoint y: 484, endPoint x: 125, endPoint y: 351, distance: 139.2
click at [166, 484] on span "Yes" at bounding box center [159, 489] width 15 height 13
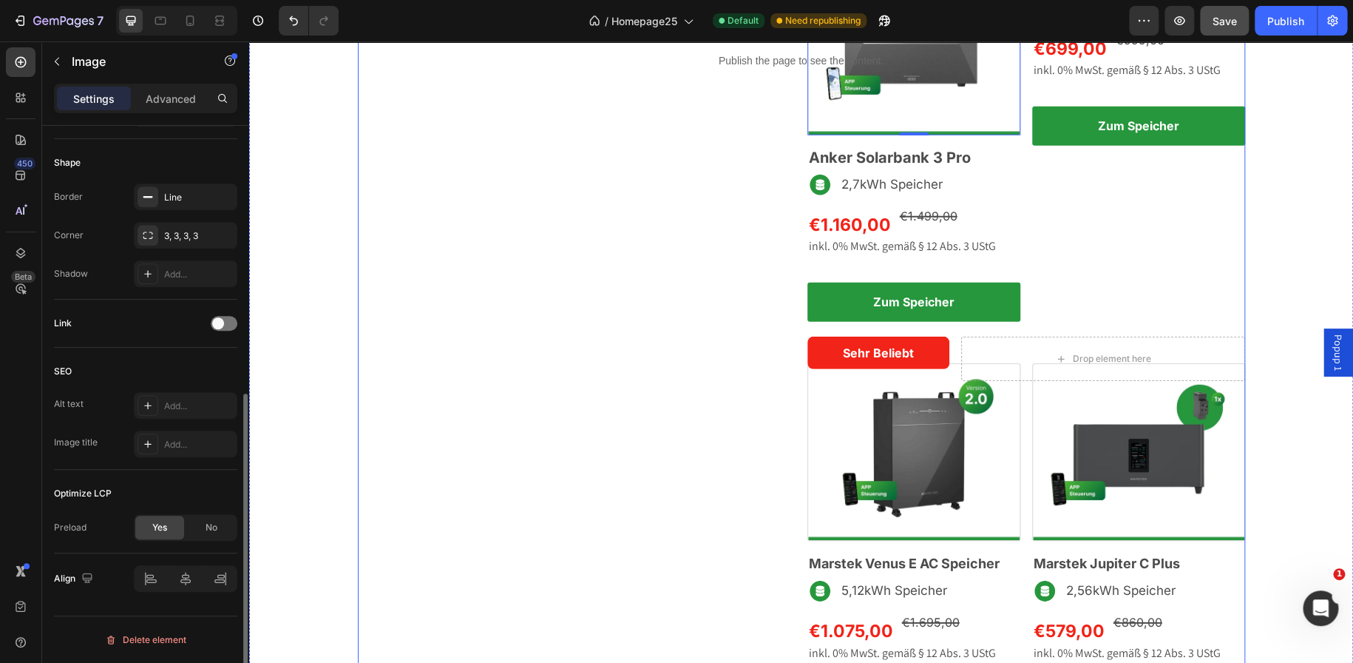
scroll to position [498, 0]
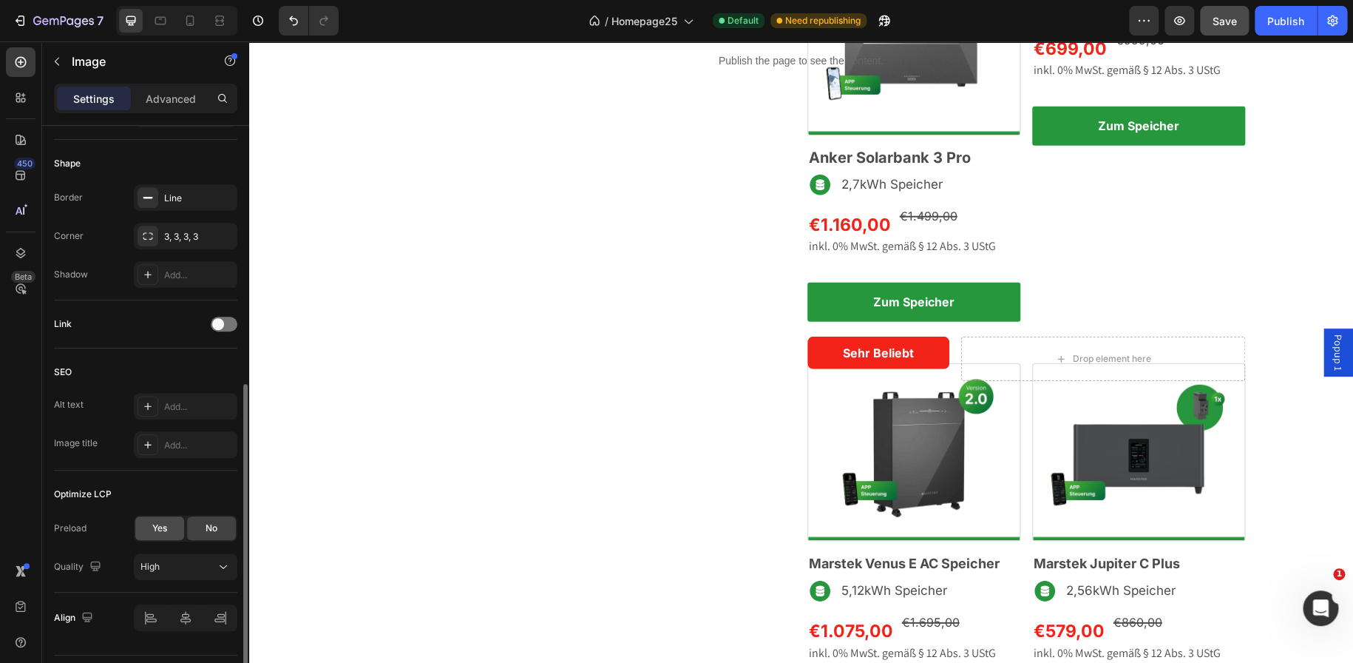
click at [158, 518] on div "Yes" at bounding box center [159, 528] width 49 height 24
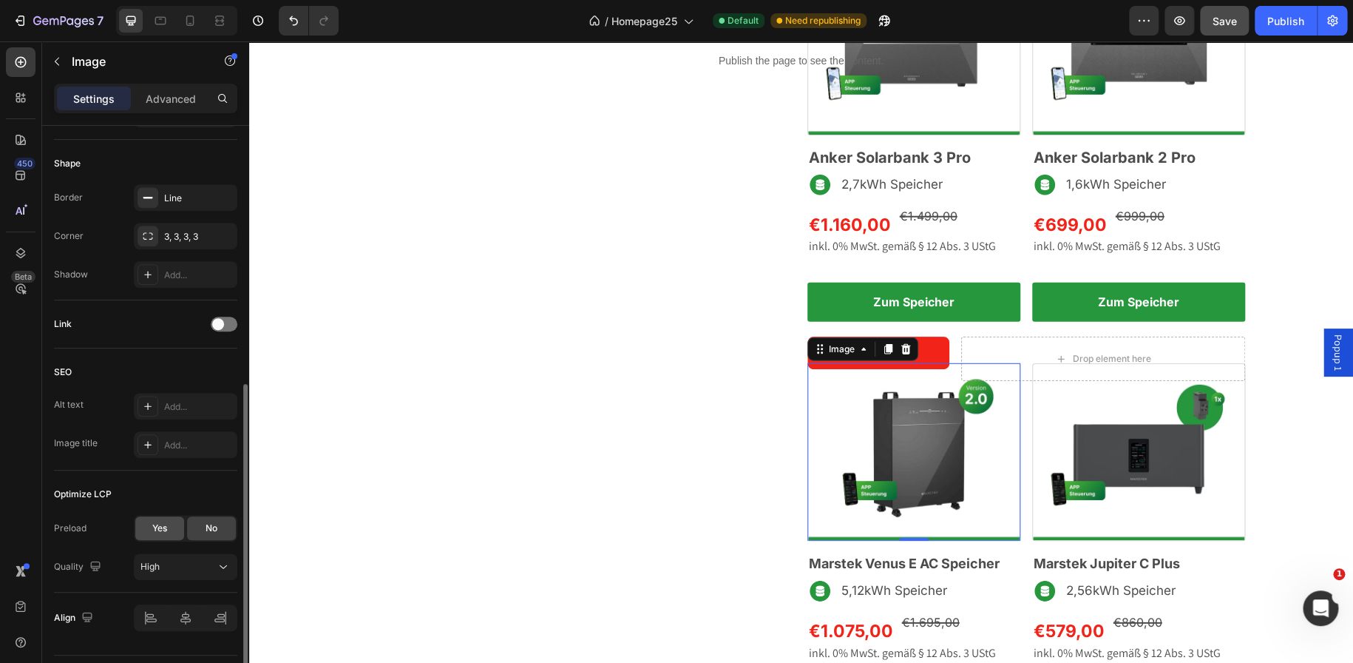
click at [156, 533] on span "Yes" at bounding box center [159, 527] width 15 height 13
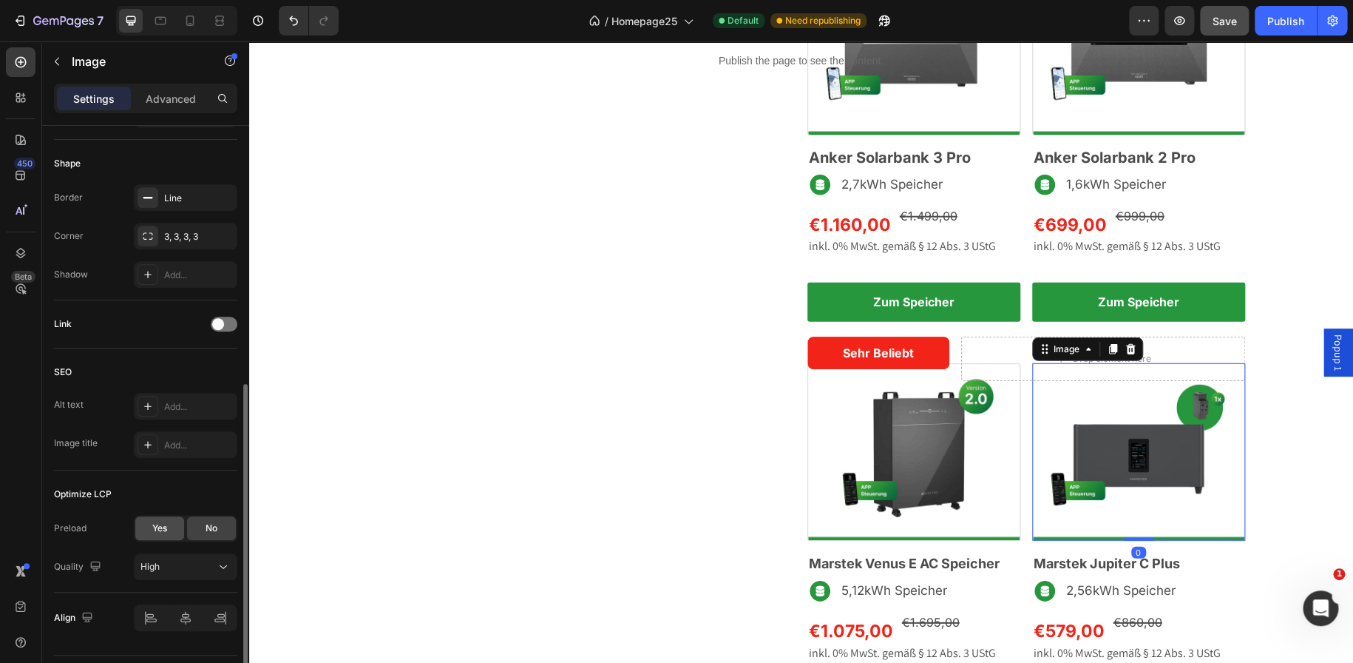
click at [174, 518] on div "Yes" at bounding box center [159, 528] width 49 height 24
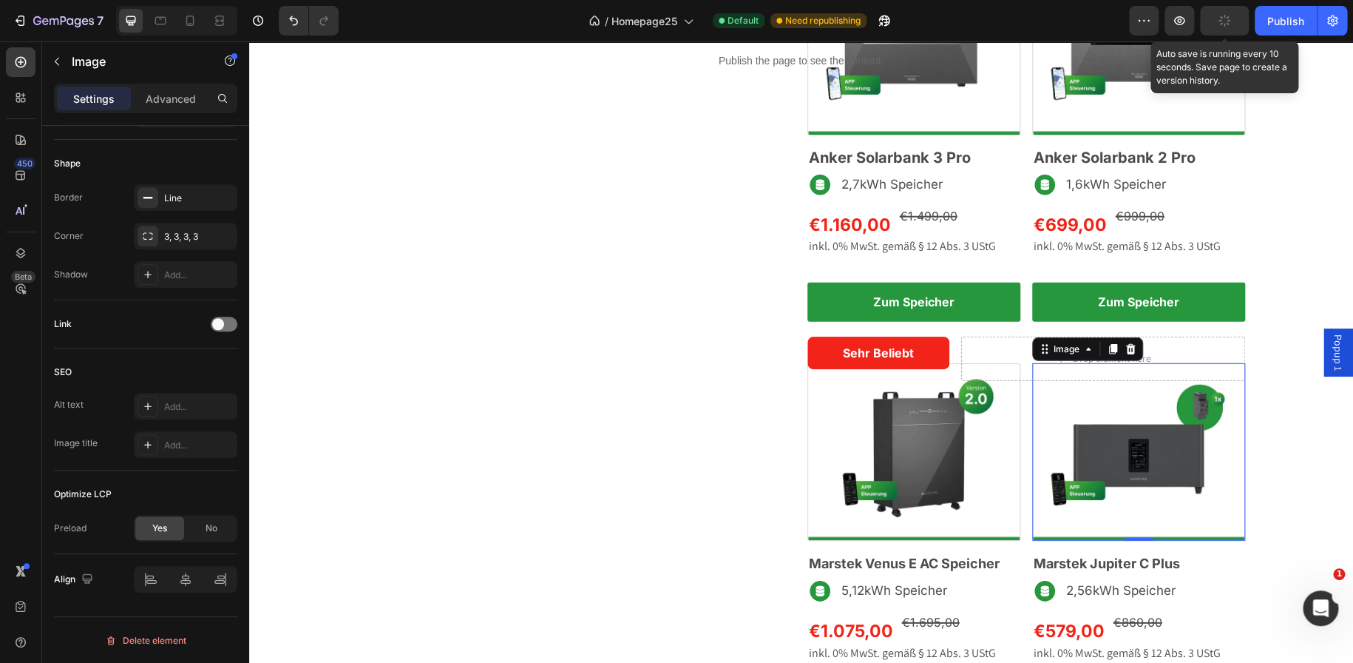
click at [1225, 31] on button "button" at bounding box center [1224, 21] width 49 height 30
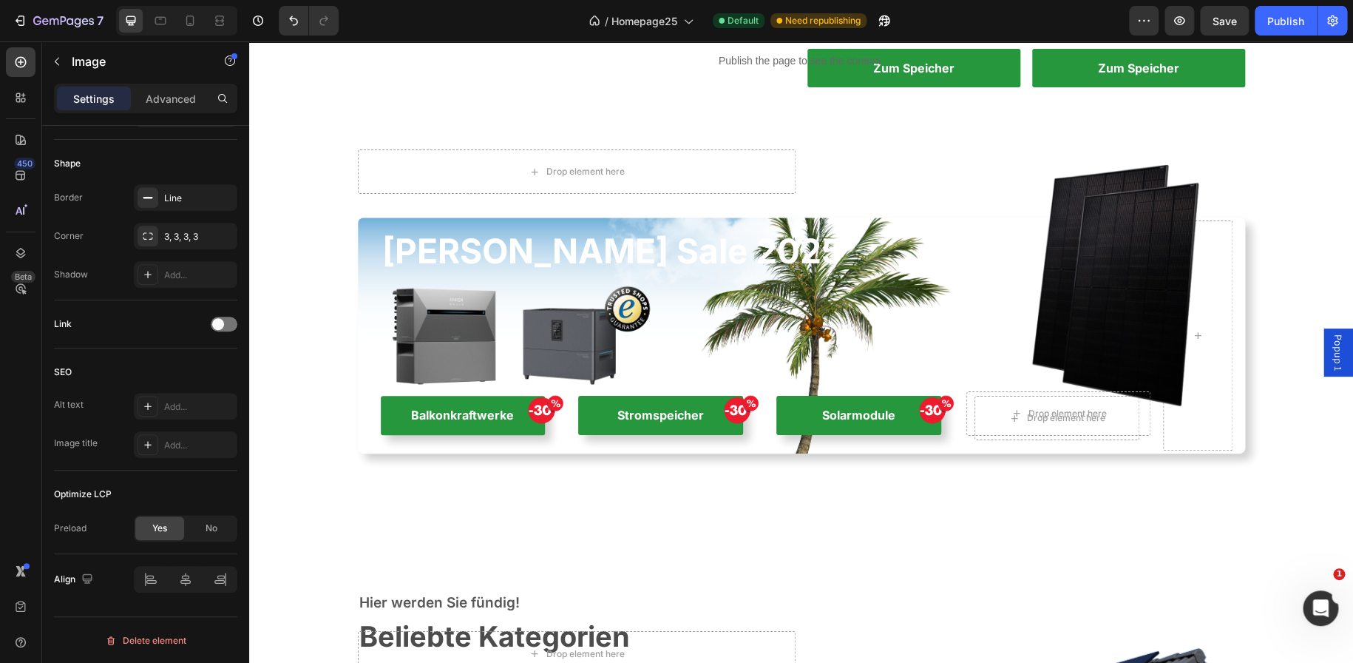
scroll to position [2579, 0]
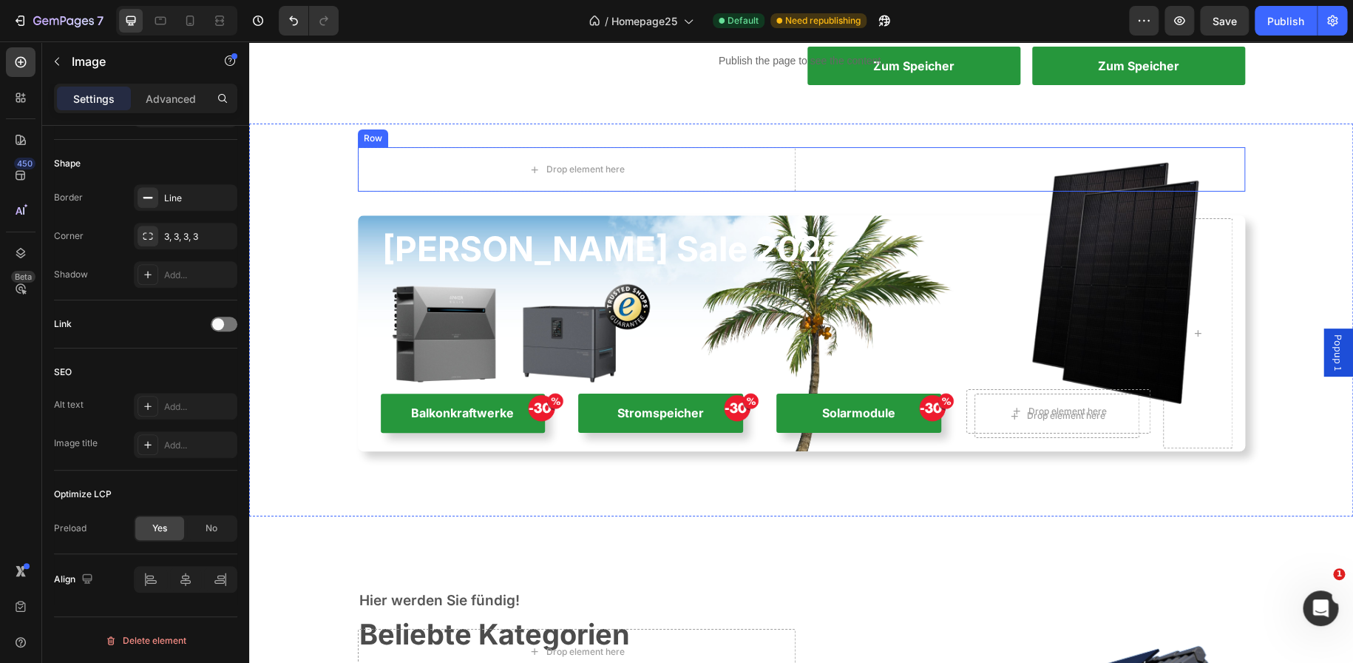
click at [797, 180] on div "Drop element here Image Row" at bounding box center [801, 169] width 887 height 44
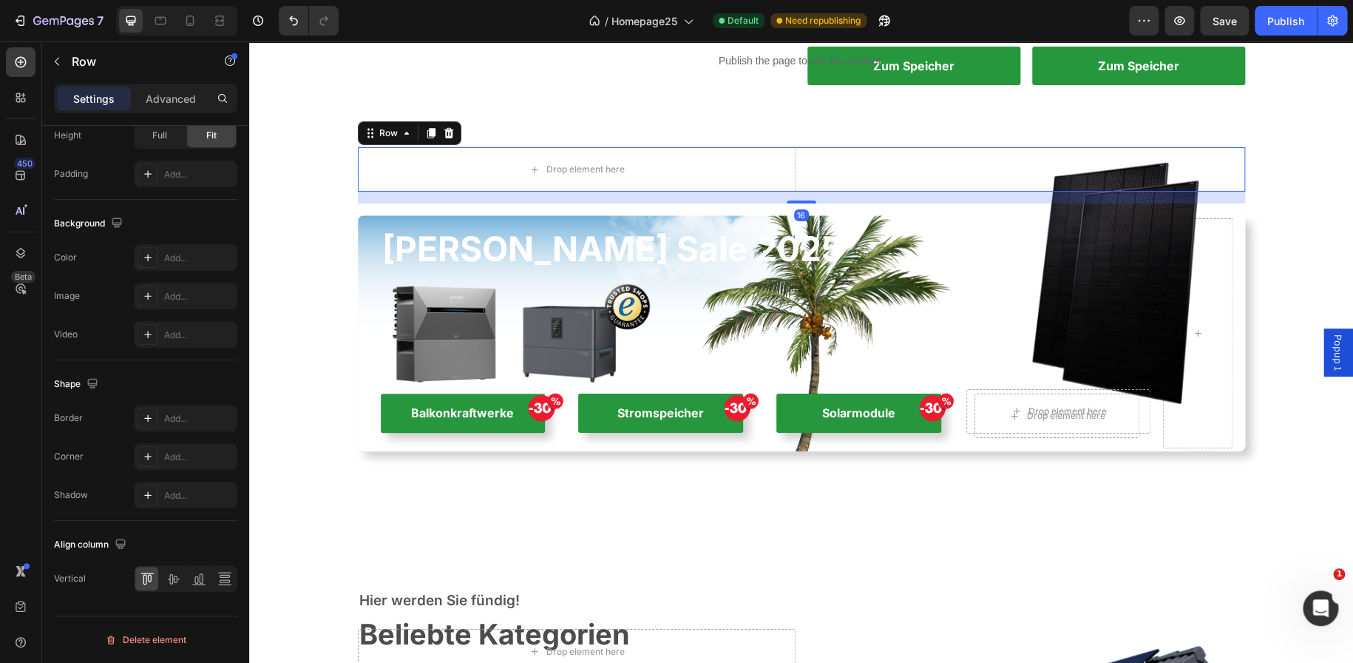
scroll to position [0, 0]
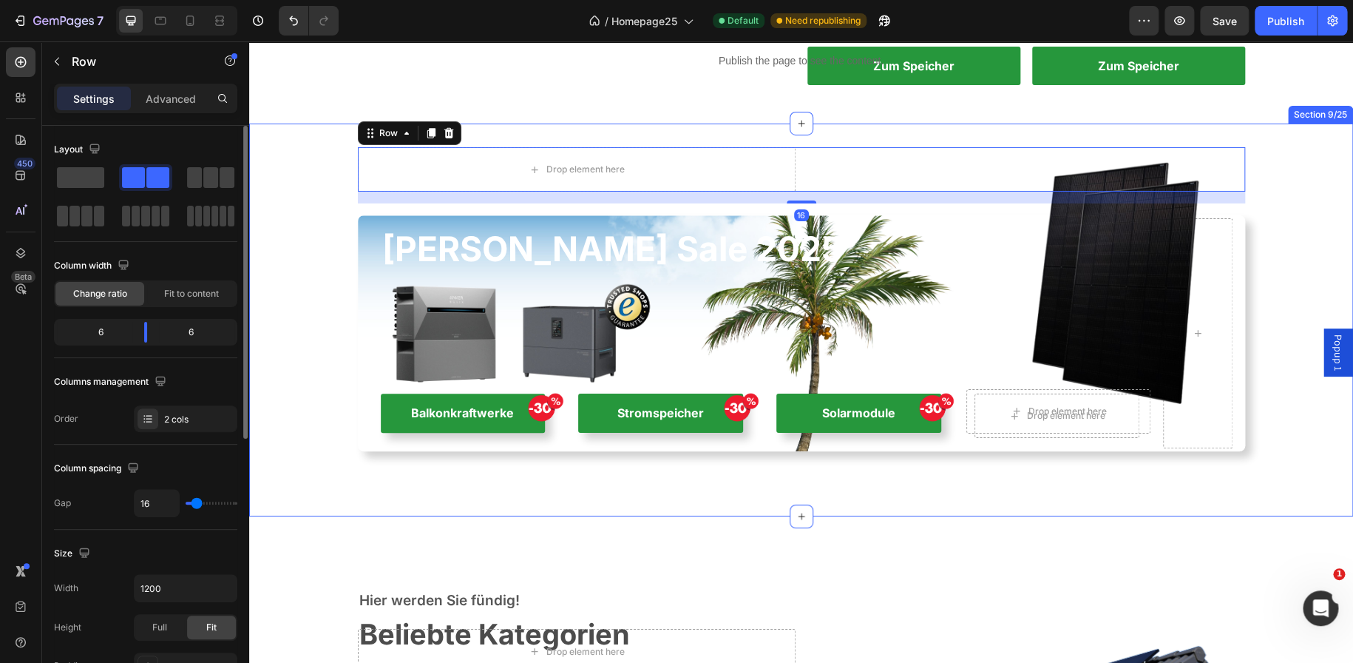
click at [777, 131] on div "Drop element here Image Row 16 Sommer Sale 2025 Heading Image Image Image Drop …" at bounding box center [801, 319] width 1104 height 393
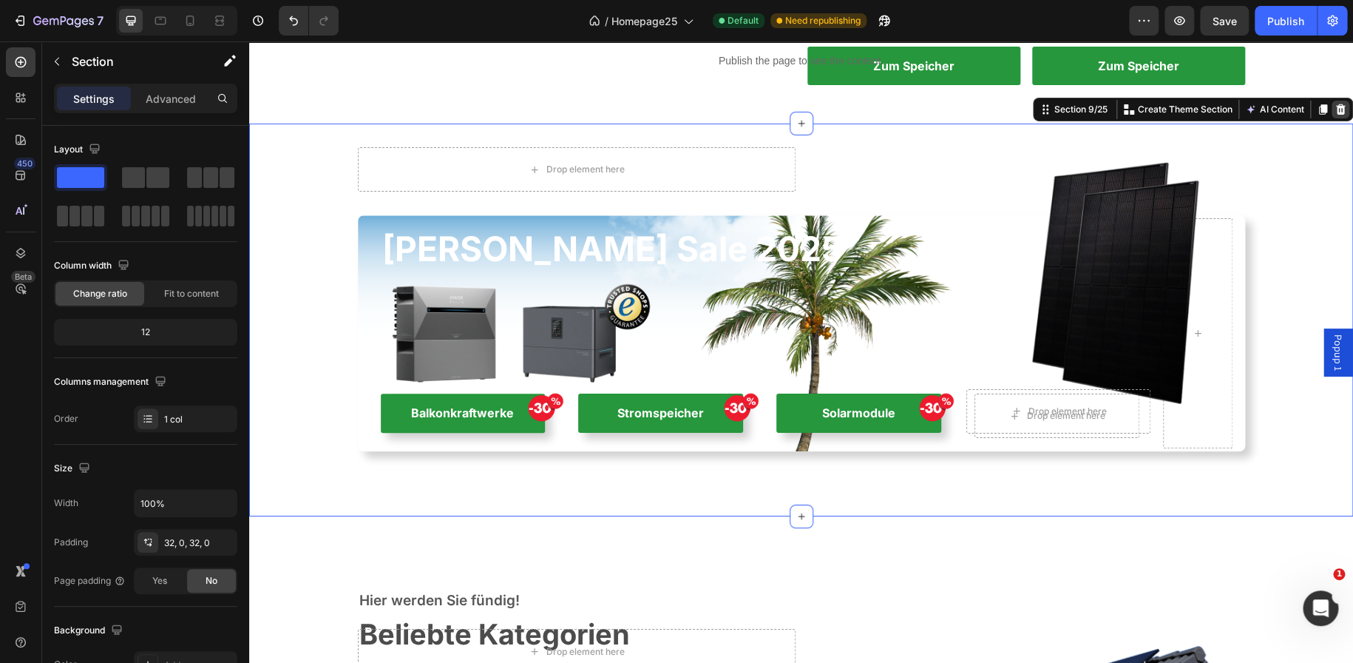
click at [1336, 104] on icon at bounding box center [1341, 109] width 10 height 10
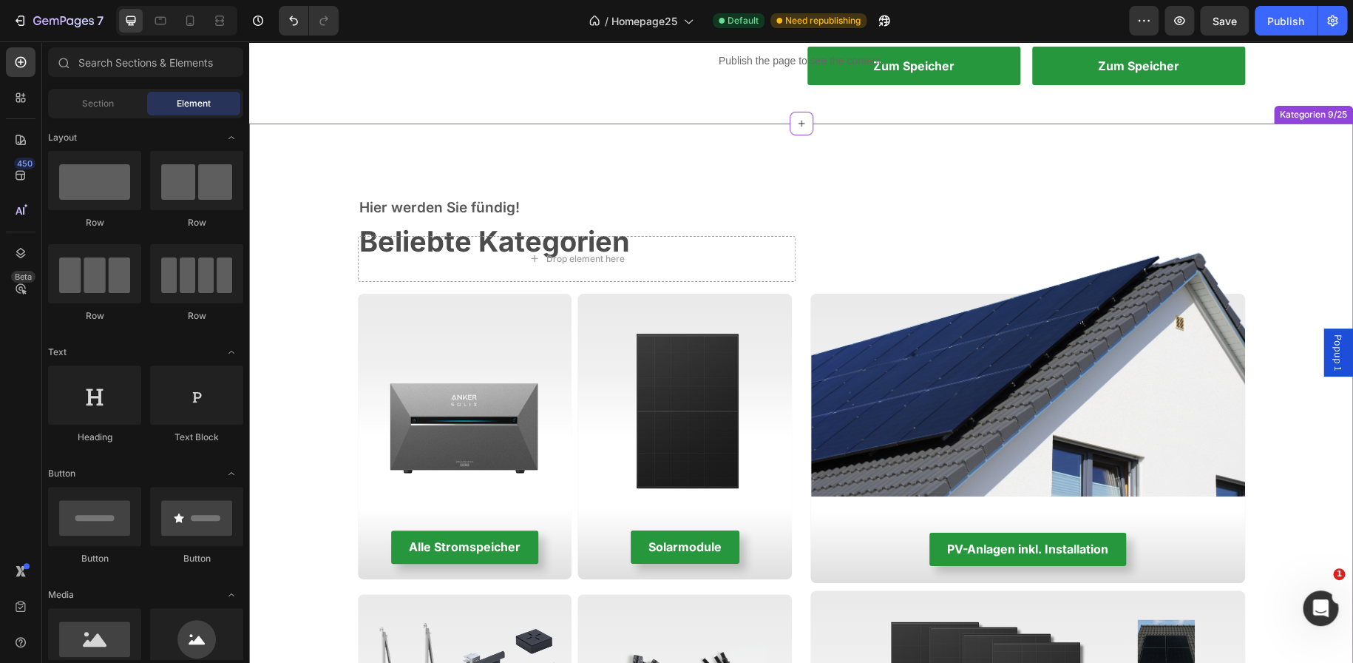
click at [835, 200] on p "Hier werden Sie fündig!" at bounding box center [795, 207] width 873 height 21
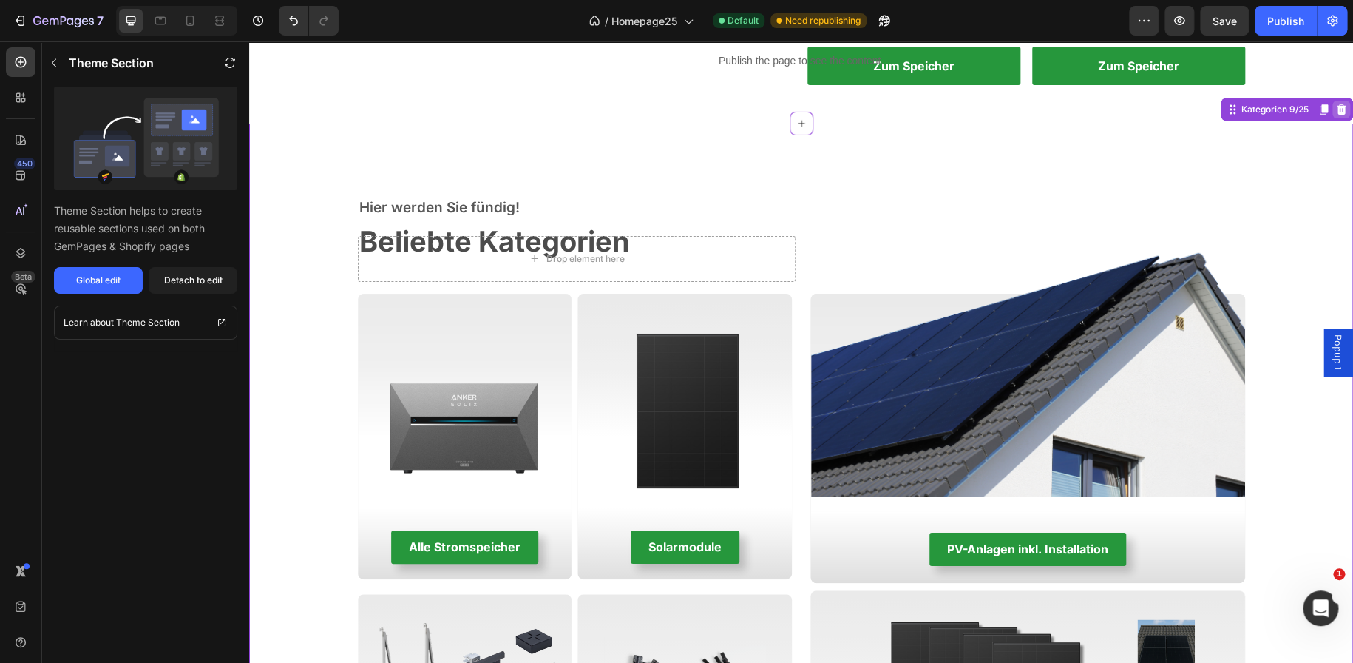
click at [1337, 112] on icon at bounding box center [1342, 109] width 10 height 10
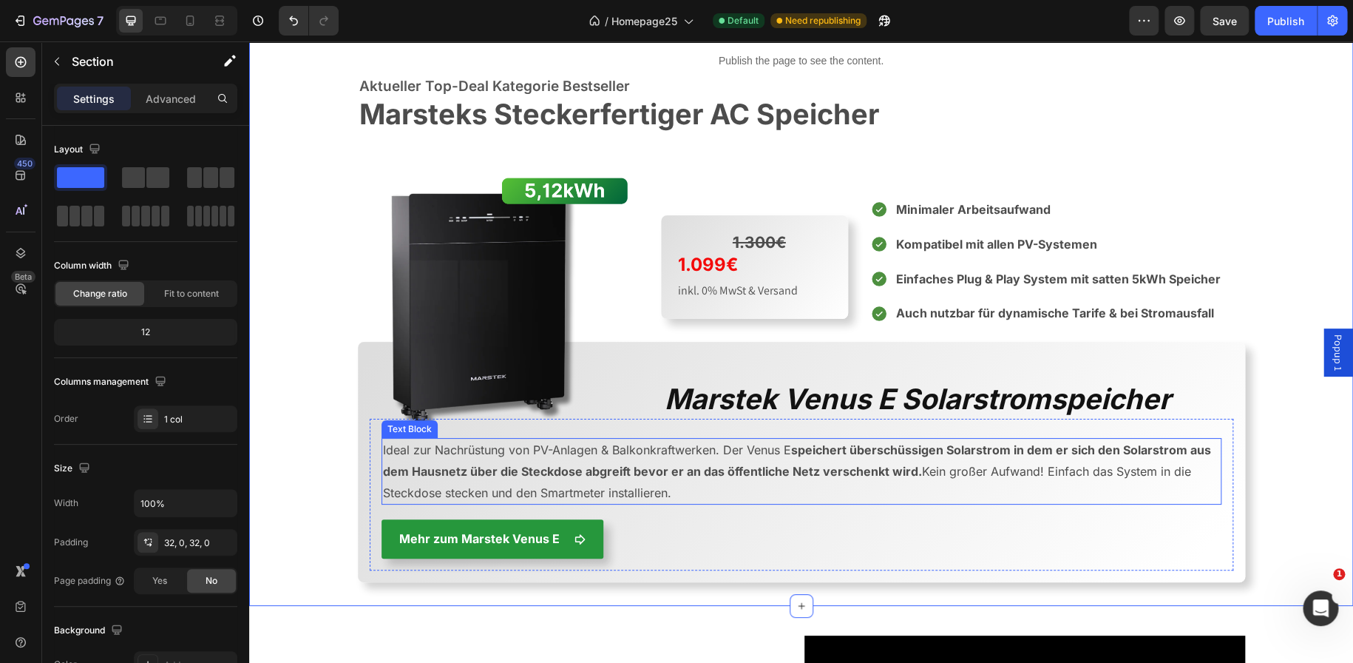
scroll to position [2661, 0]
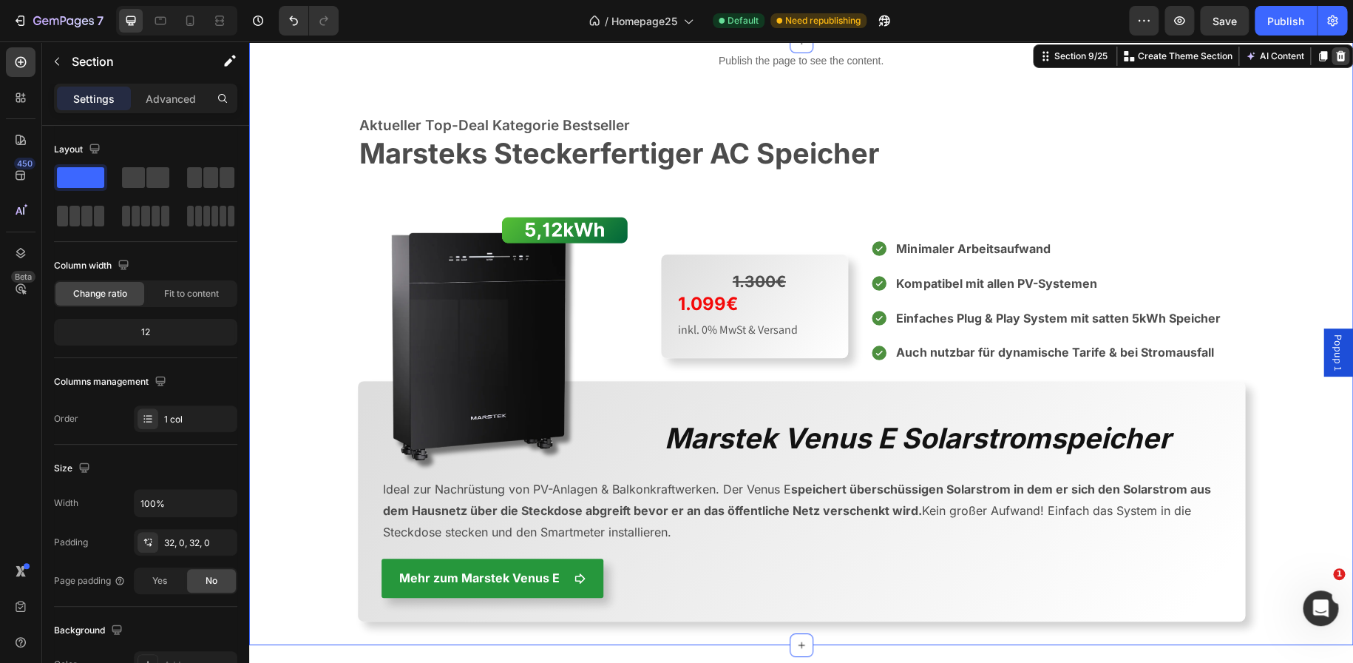
click at [1336, 54] on icon at bounding box center [1341, 56] width 10 height 10
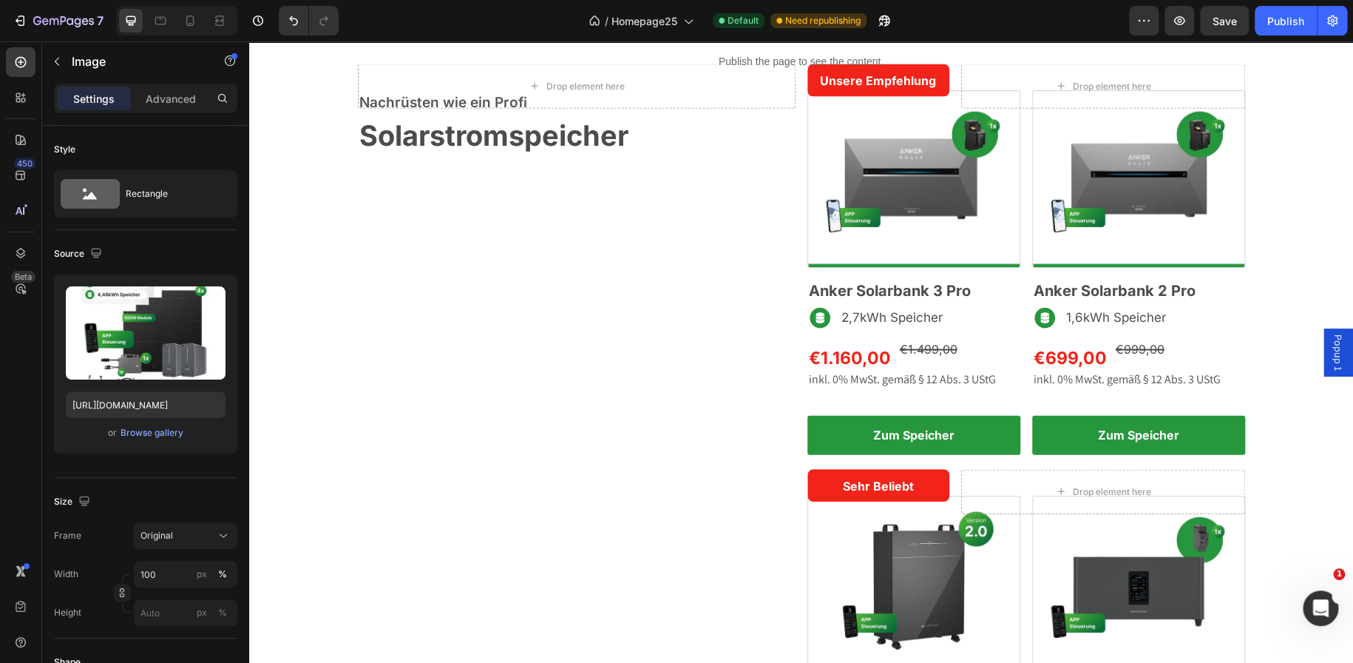
scroll to position [1444, 0]
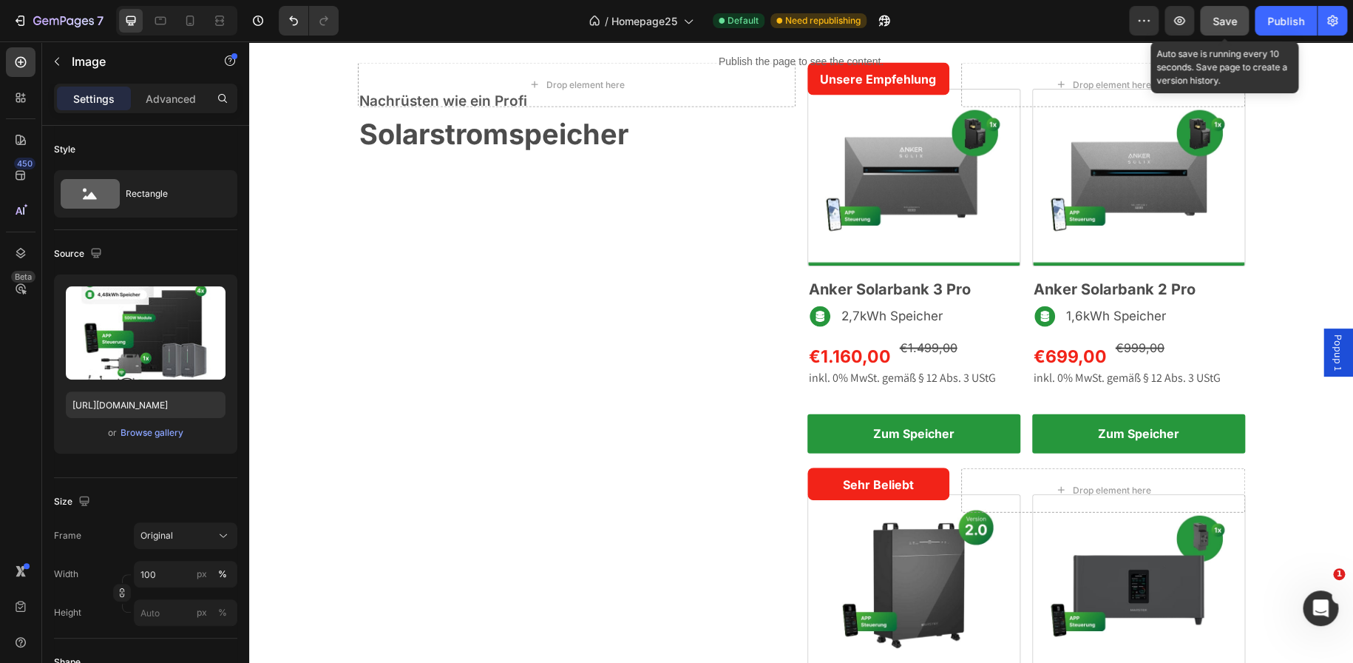
click at [1225, 10] on button "Save" at bounding box center [1224, 21] width 49 height 30
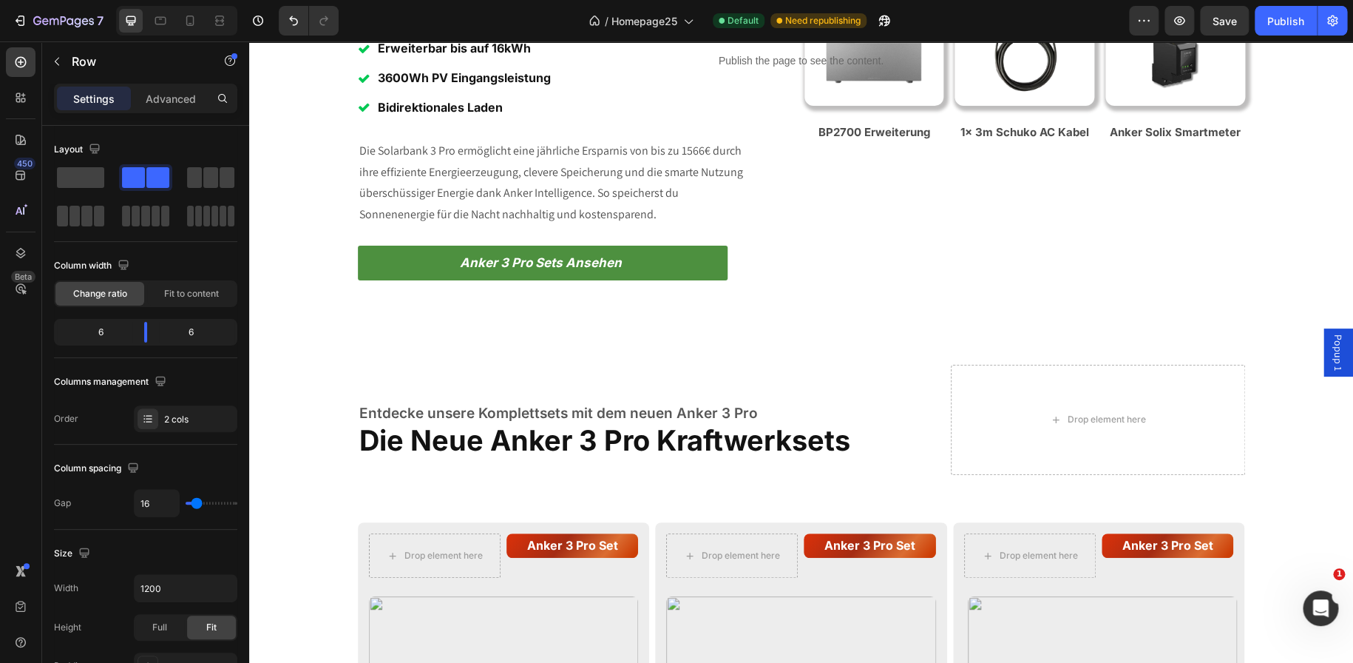
scroll to position [3009, 0]
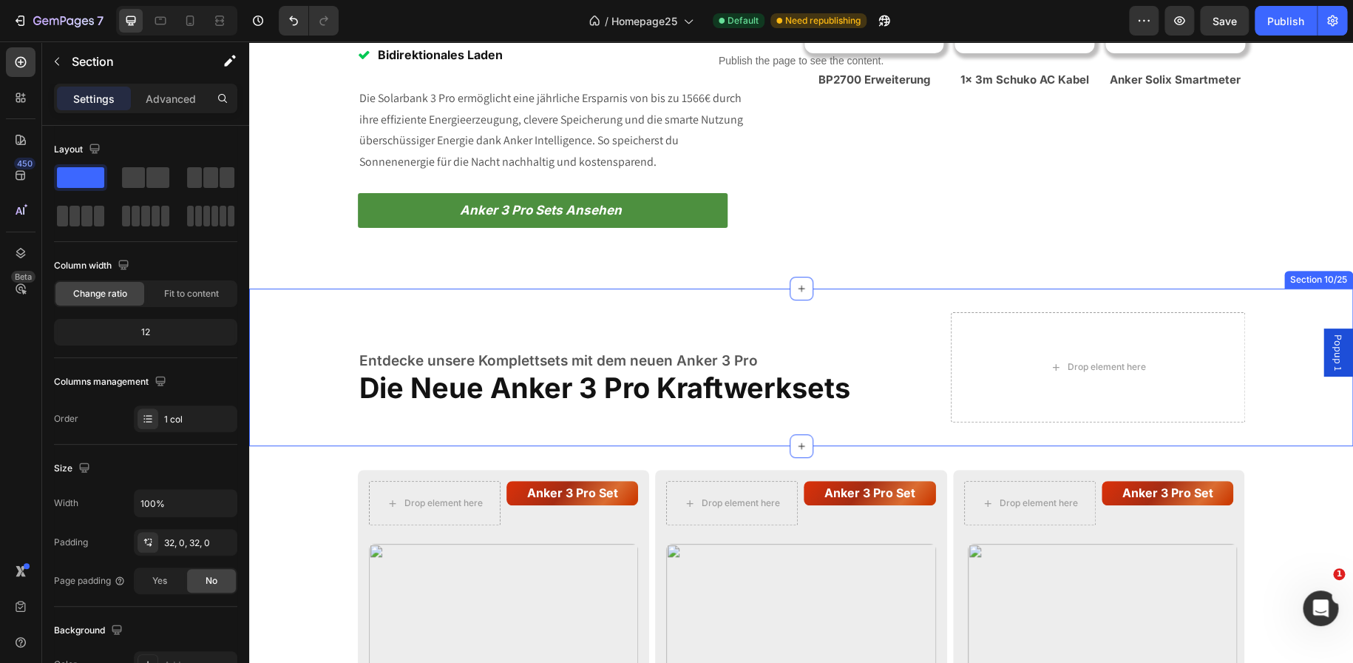
click at [818, 295] on div "Entdecke unsere Komplettsets mit dem neuen Anker 3 Pro Text block Die Neue Anke…" at bounding box center [801, 367] width 1104 height 158
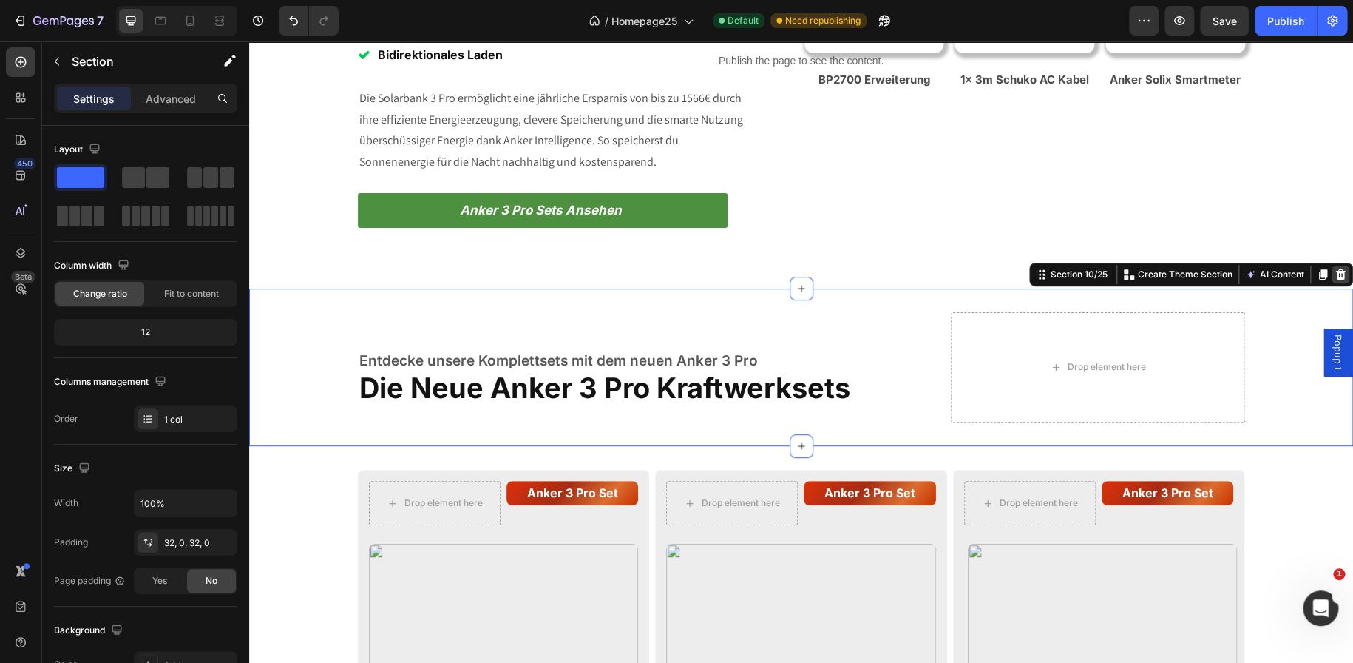
click at [1336, 271] on icon at bounding box center [1341, 273] width 10 height 10
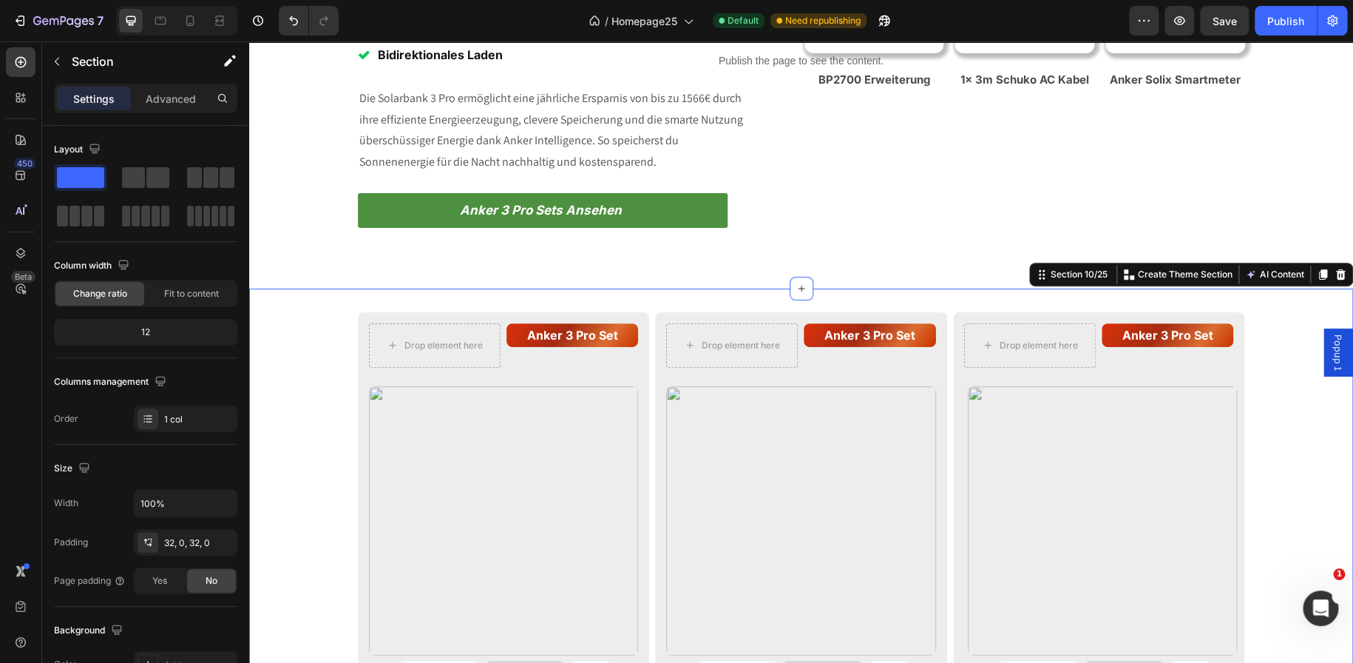
click at [1335, 274] on icon at bounding box center [1341, 274] width 12 height 12
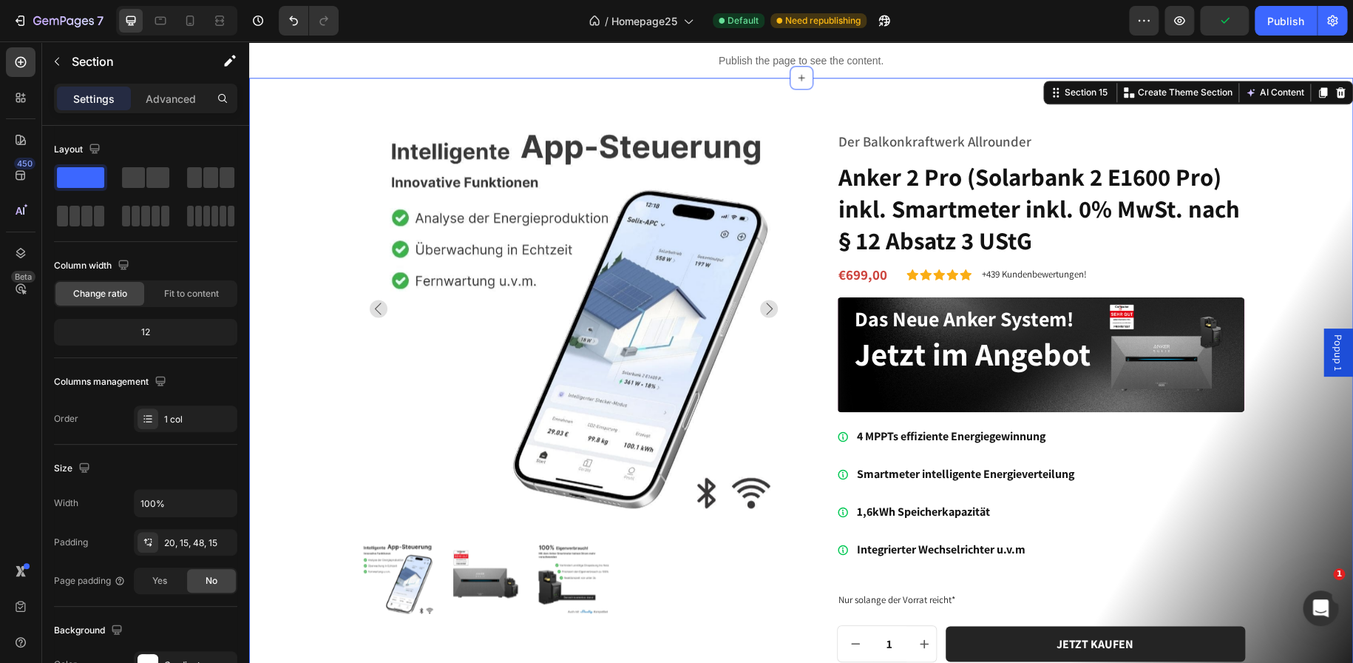
scroll to position [3764, 0]
click at [1335, 87] on icon at bounding box center [1341, 93] width 12 height 12
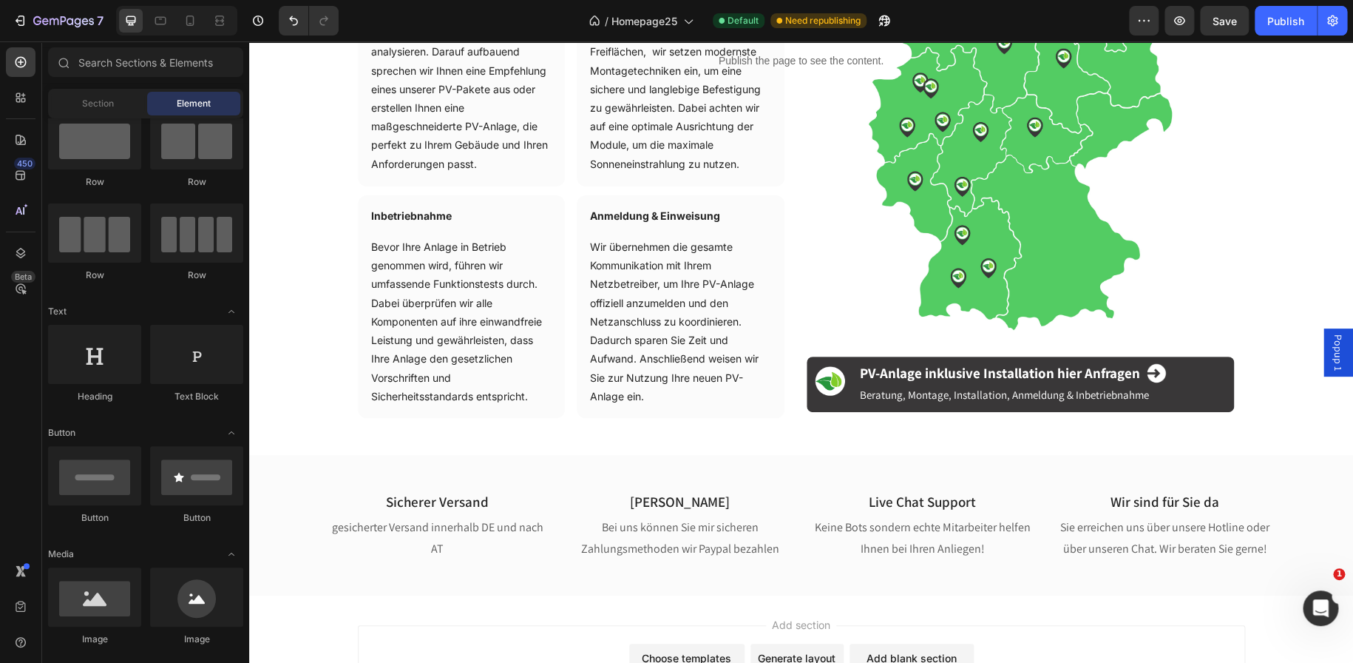
scroll to position [4237, 0]
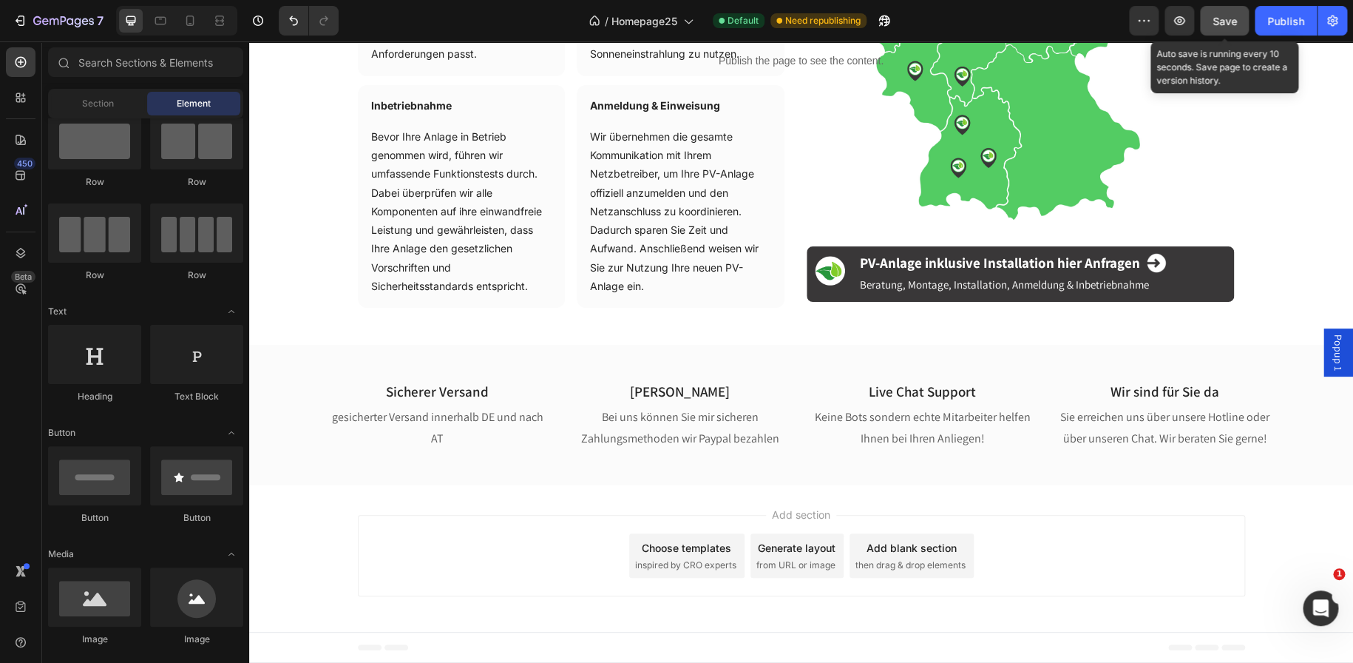
click at [1211, 17] on button "Save" at bounding box center [1224, 21] width 49 height 30
click at [1184, 22] on icon "button" at bounding box center [1179, 20] width 11 height 9
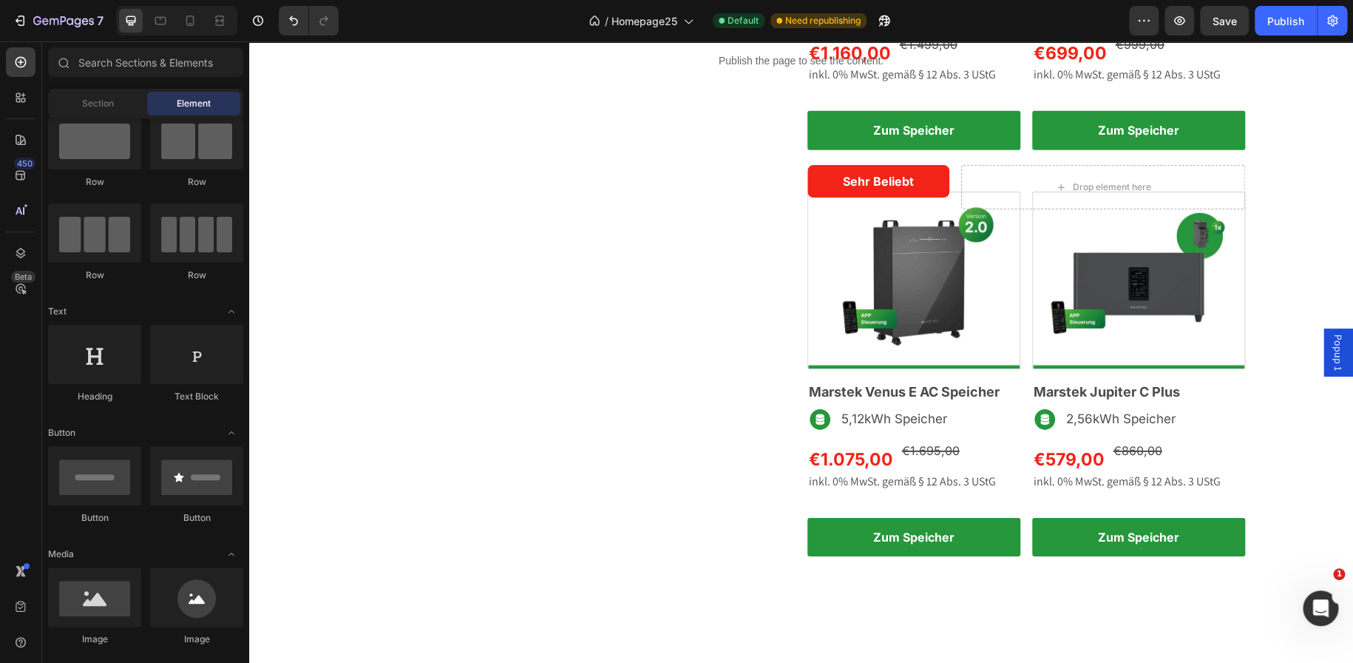
scroll to position [1977, 0]
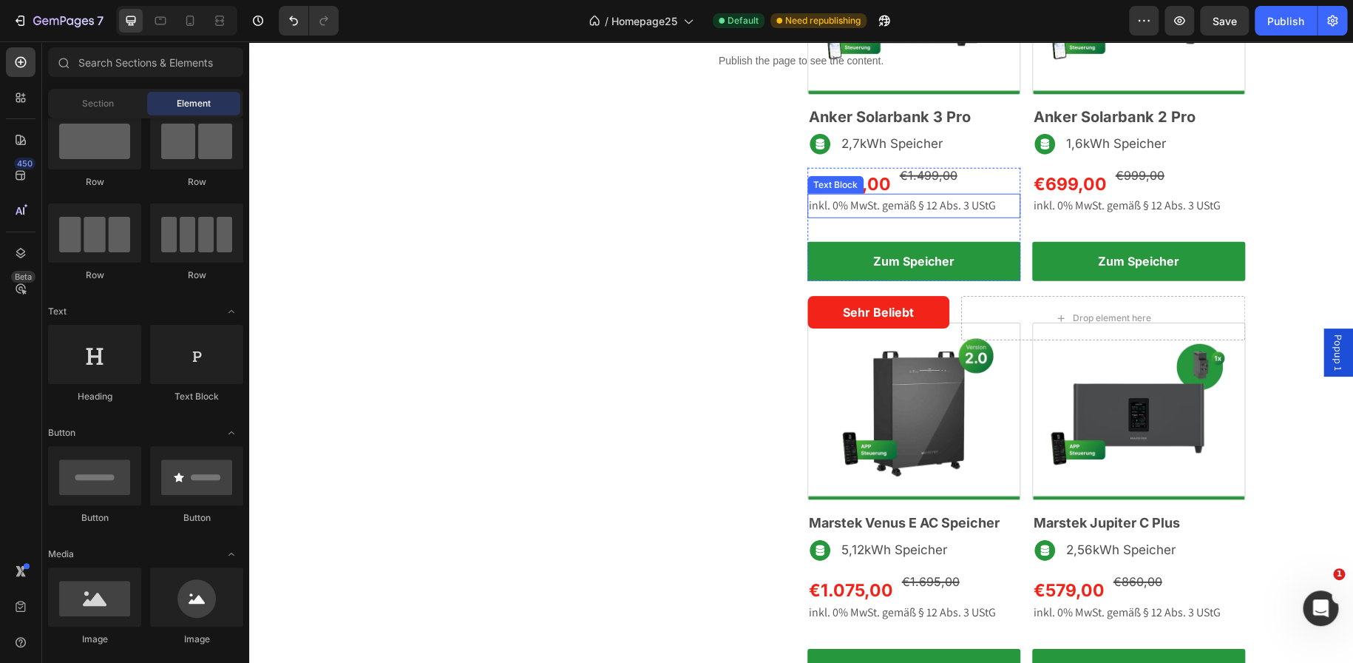
click at [942, 214] on p "inkl. 0% MwSt. gemäß § 12 Abs. 3 UStG" at bounding box center [914, 205] width 210 height 21
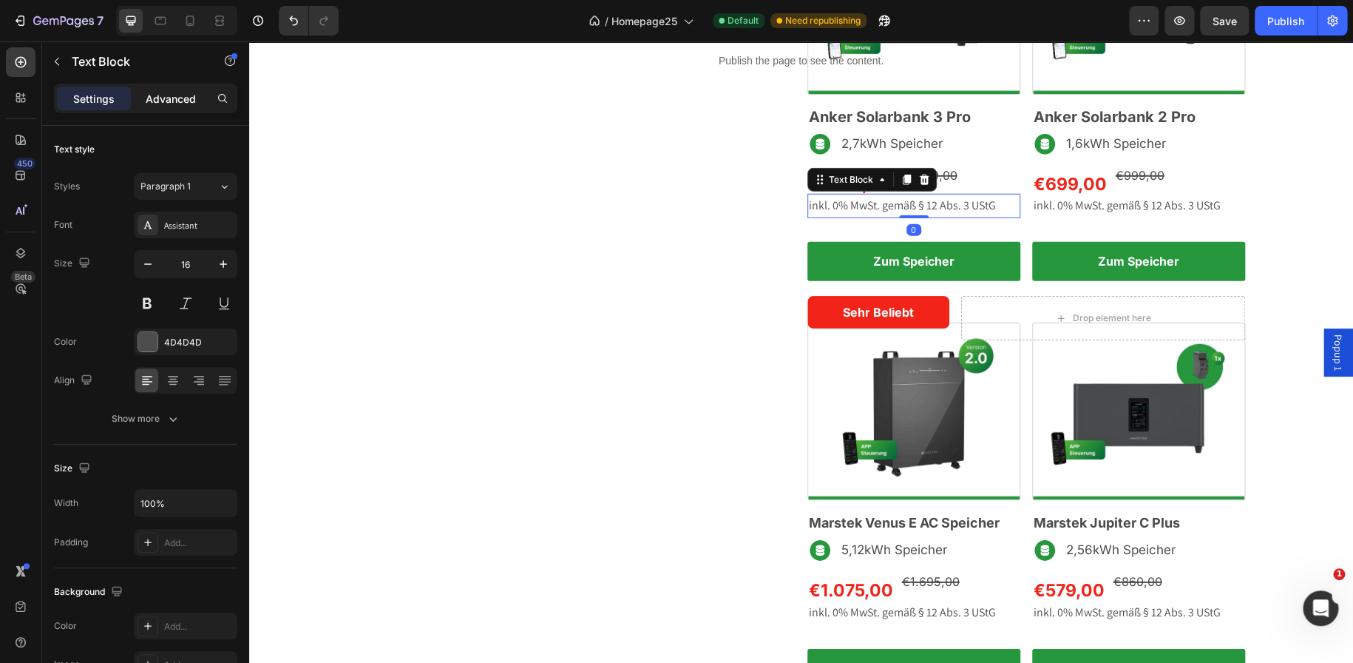
click at [162, 93] on p "Advanced" at bounding box center [171, 99] width 50 height 16
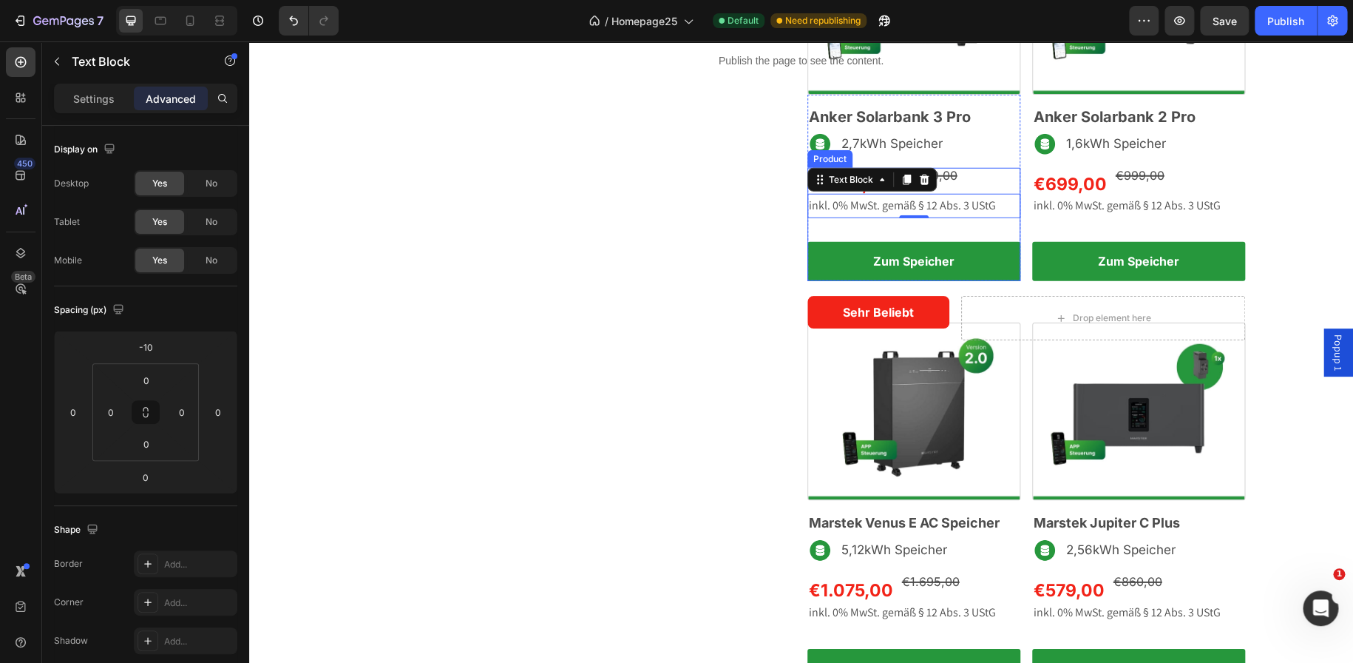
click at [867, 231] on div "€1.160,00 Product Price Product Price €1.499,00 Product Price Product Price Row…" at bounding box center [914, 224] width 213 height 113
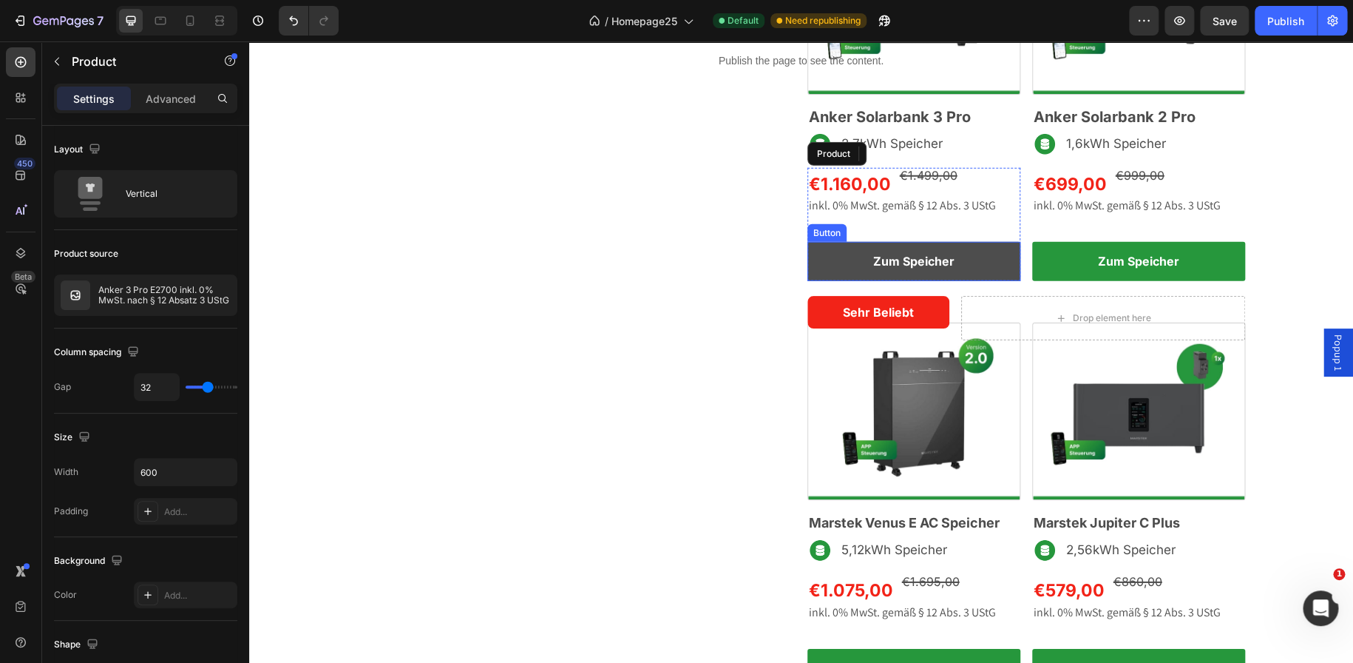
click at [904, 246] on link "Zum Speicher" at bounding box center [914, 261] width 213 height 39
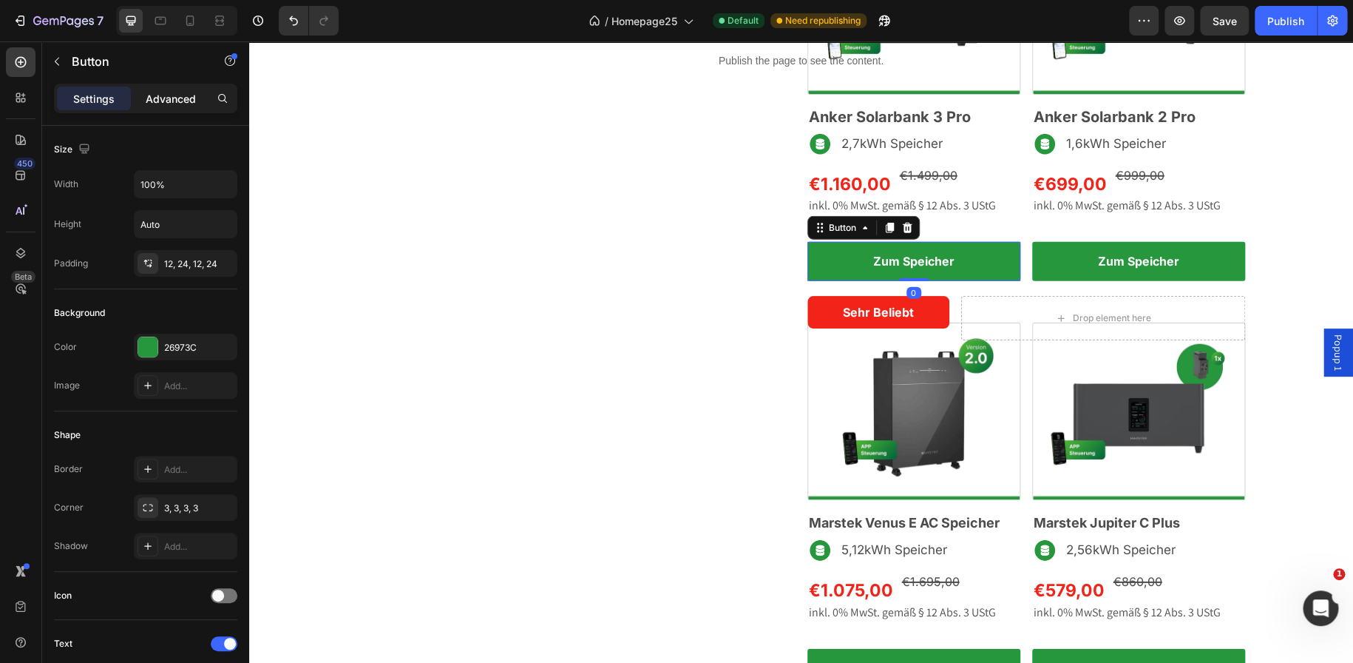
click at [170, 95] on p "Advanced" at bounding box center [171, 99] width 50 height 16
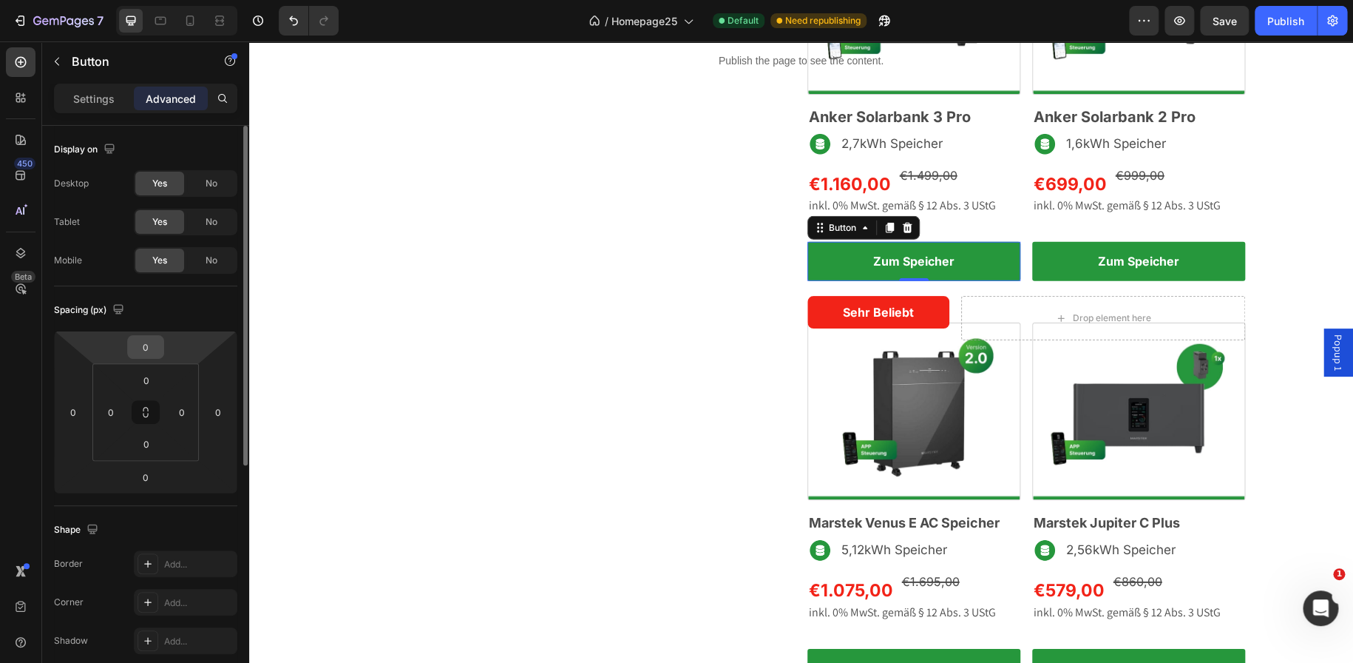
click at [141, 343] on input "0" at bounding box center [146, 347] width 30 height 22
type input "-10"
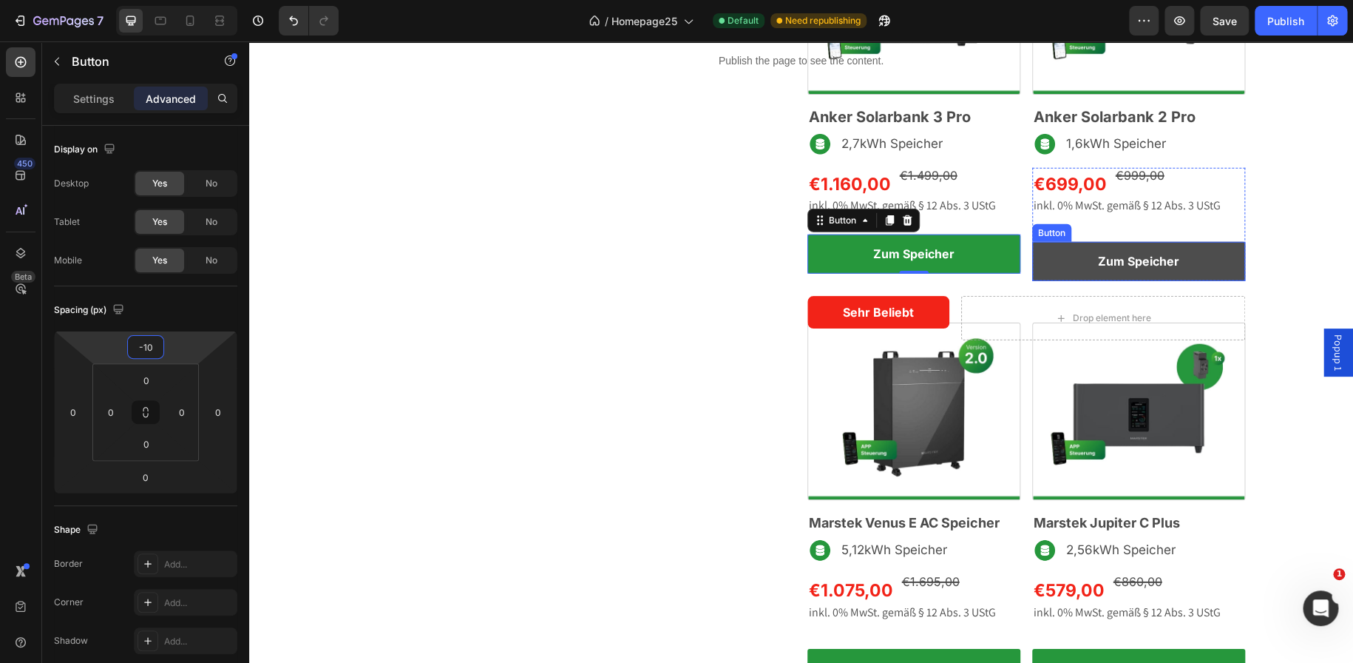
click at [1033, 252] on link "Zum Speicher" at bounding box center [1138, 261] width 213 height 39
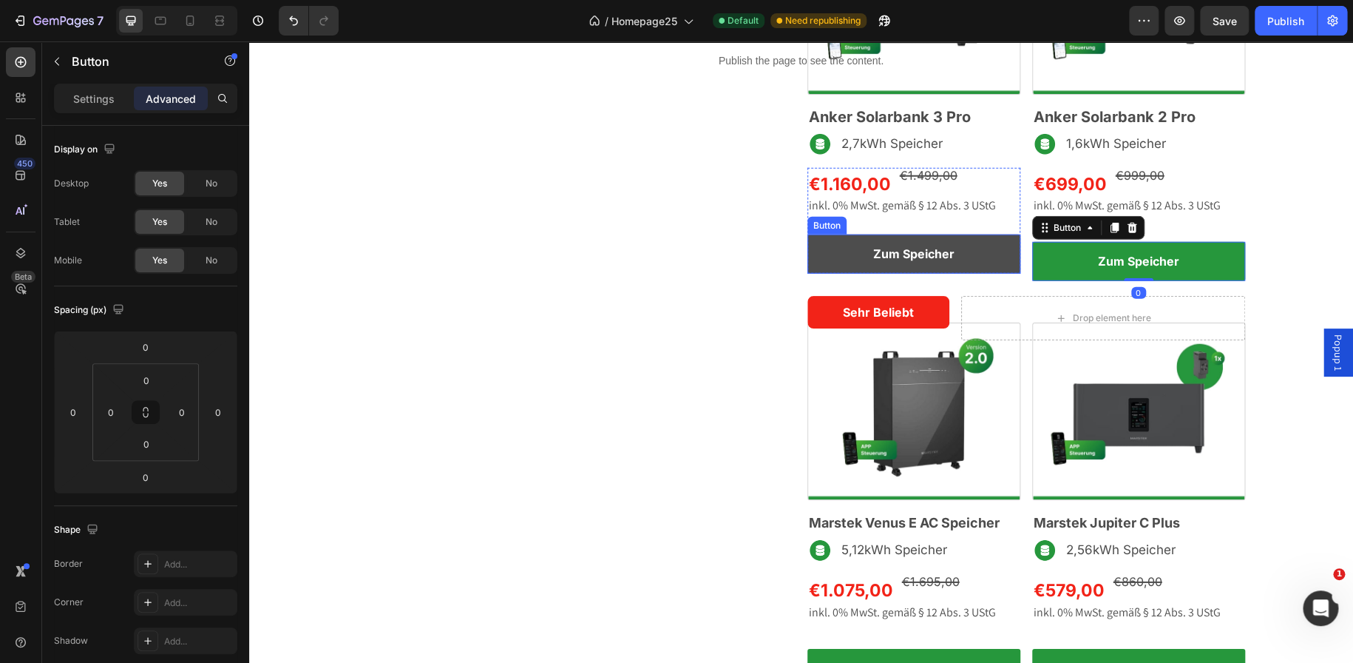
click at [832, 247] on link "Zum Speicher" at bounding box center [914, 253] width 213 height 39
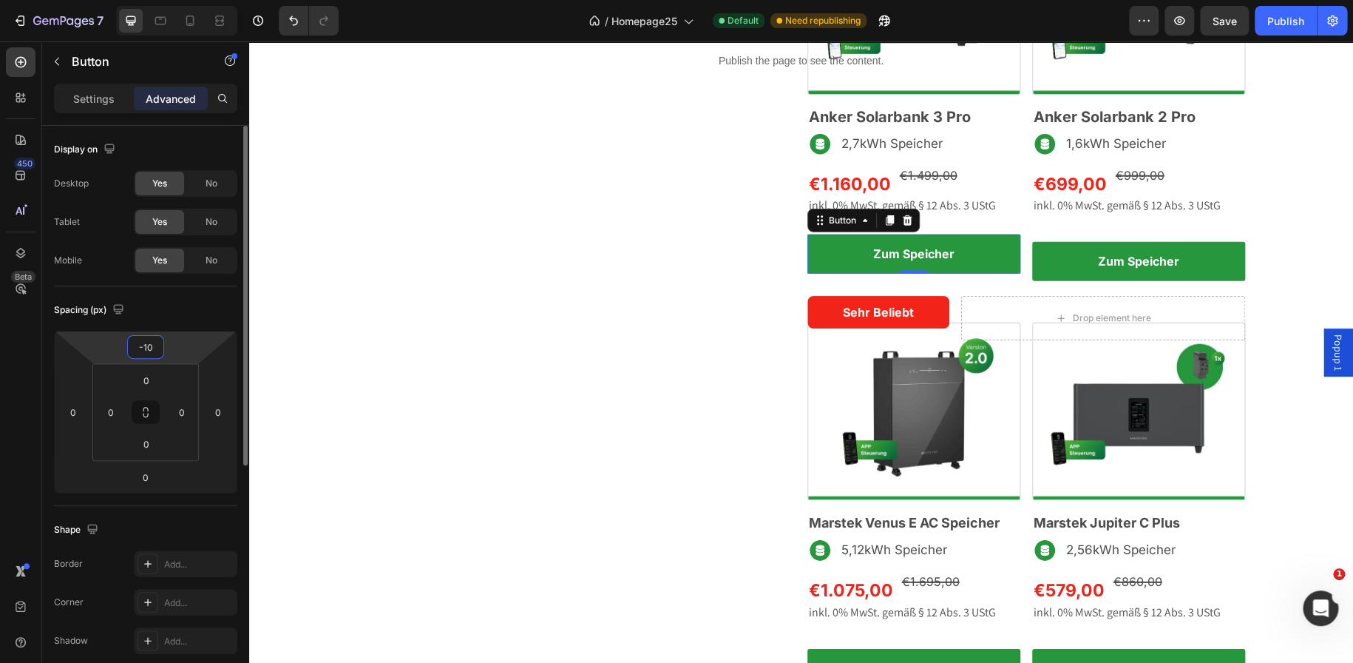
click at [152, 346] on input "-10" at bounding box center [146, 347] width 30 height 22
type input "-1"
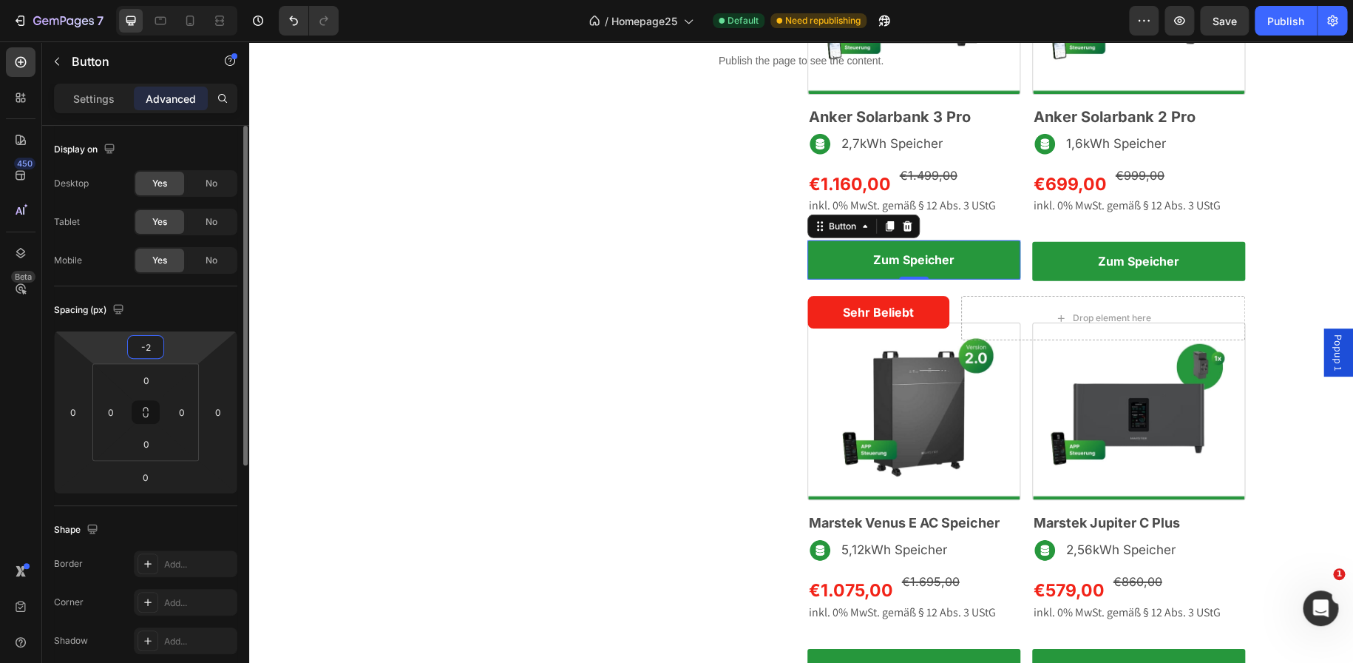
type input "-20"
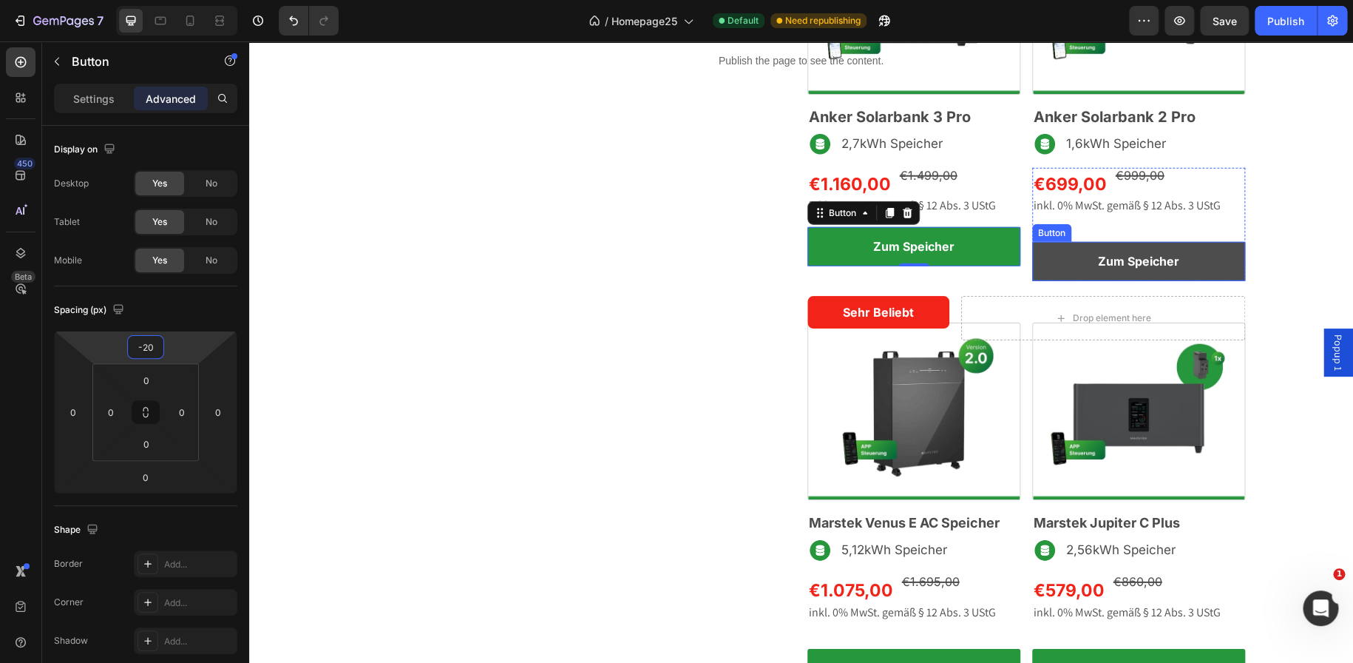
click at [1032, 262] on link "Zum Speicher" at bounding box center [1138, 261] width 213 height 39
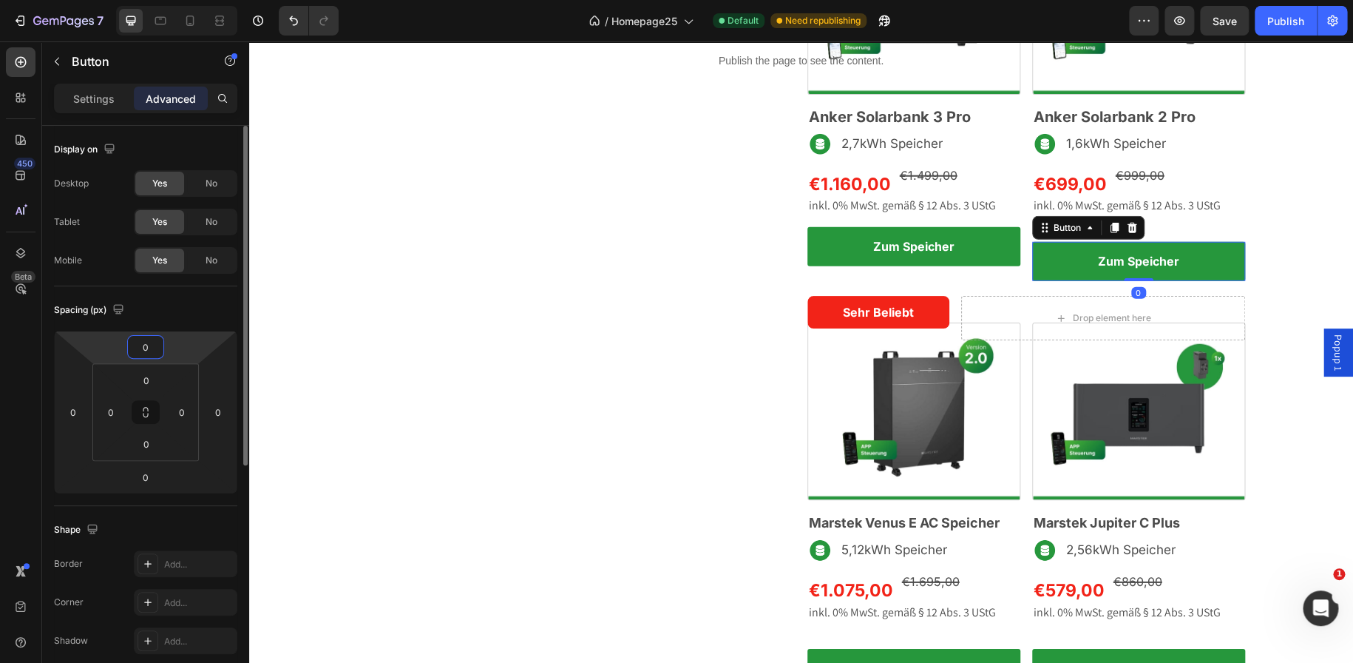
click at [147, 347] on input "0" at bounding box center [146, 347] width 30 height 22
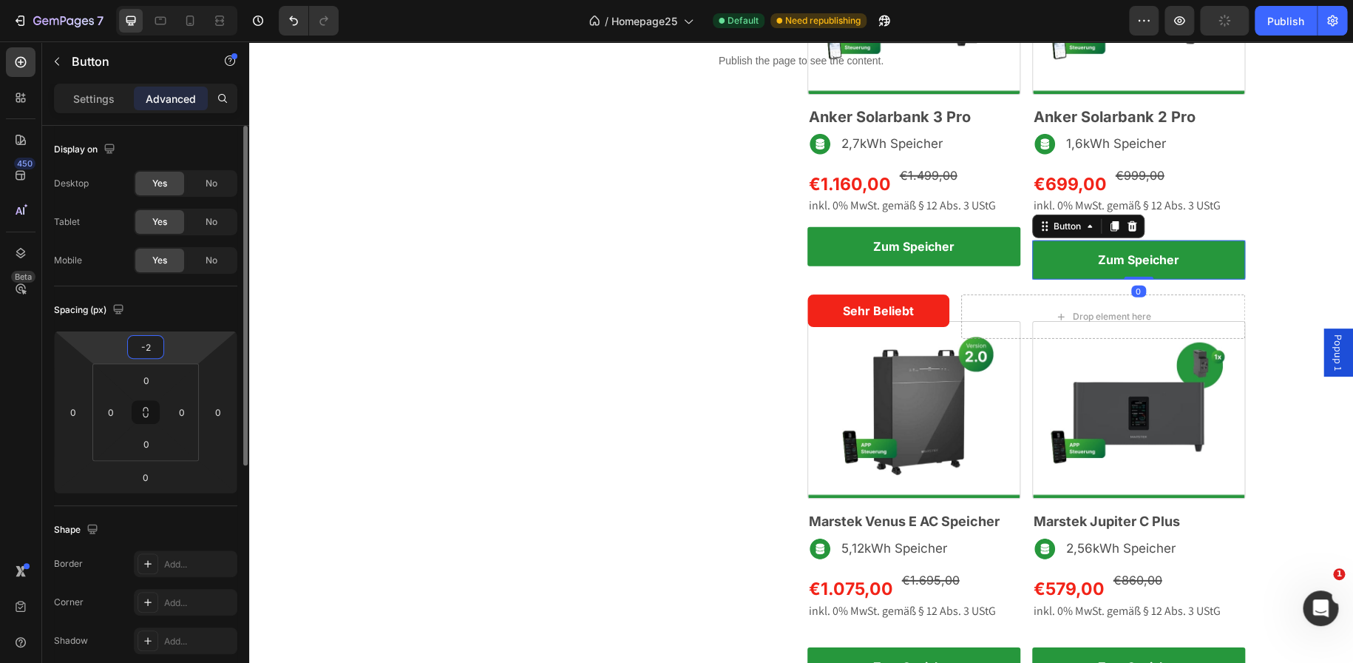
type input "-20"
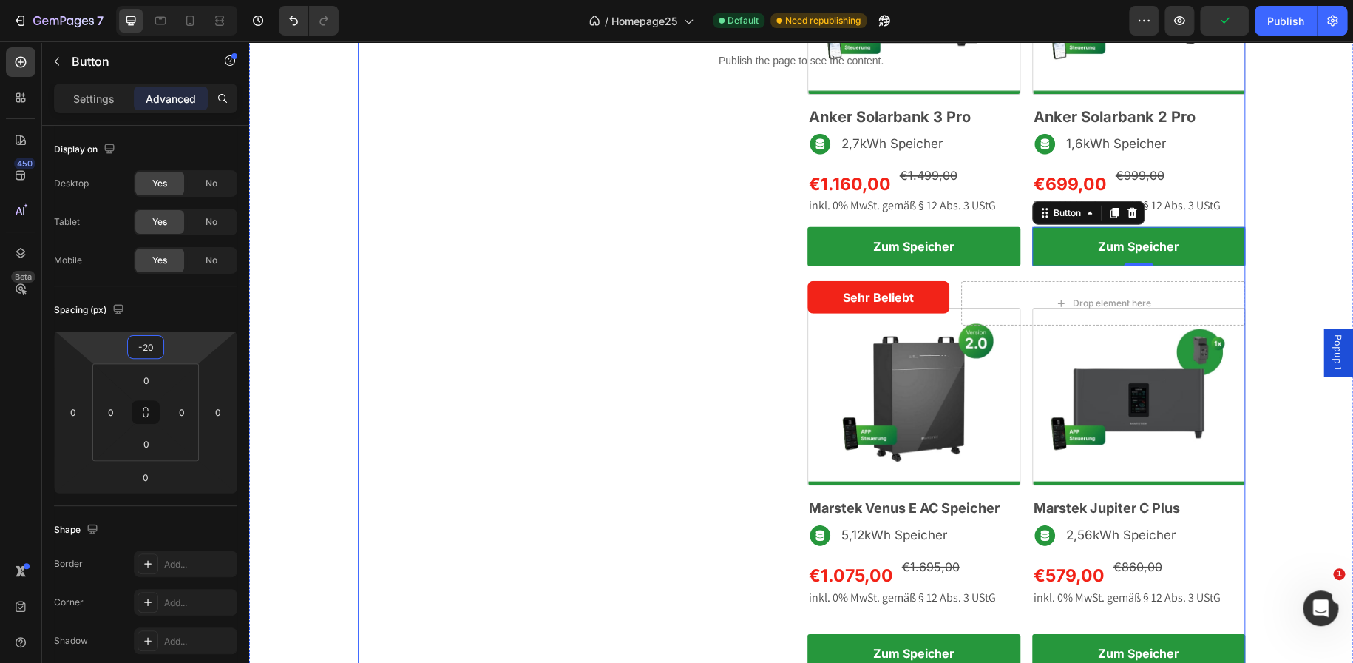
scroll to position [2011, 0]
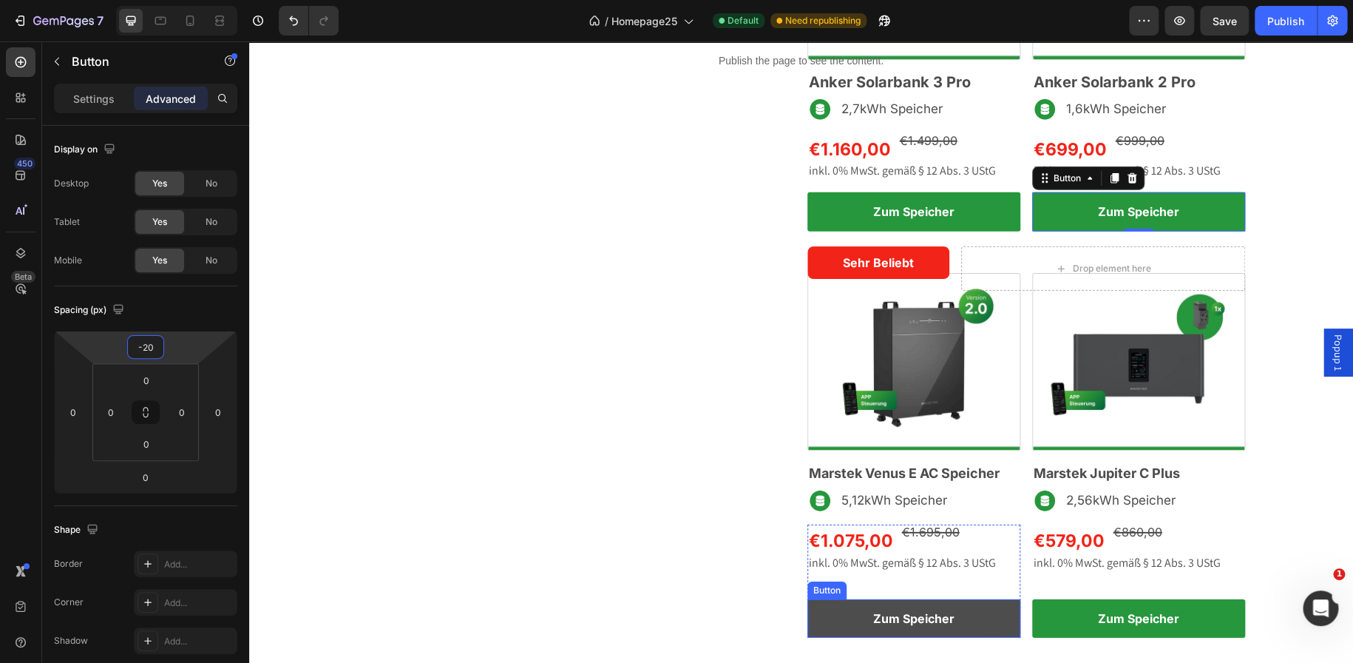
click at [918, 601] on link "Zum Speicher" at bounding box center [914, 618] width 213 height 39
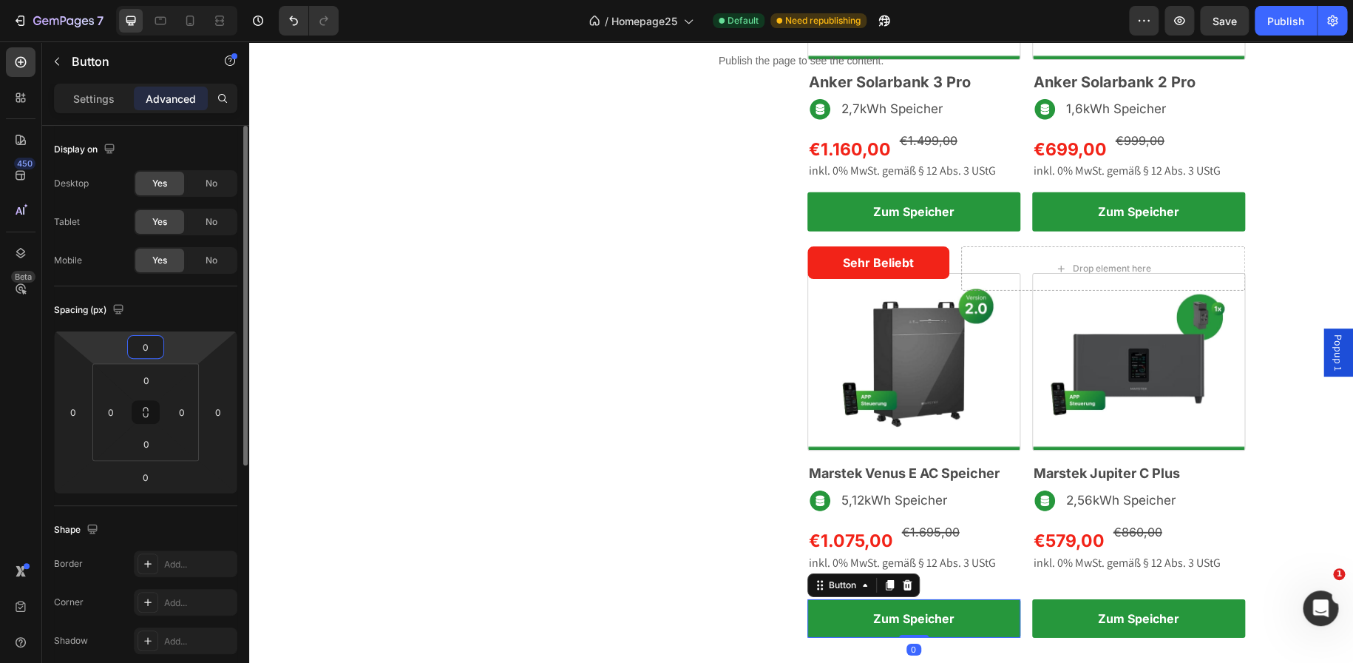
click at [152, 356] on input "0" at bounding box center [146, 347] width 30 height 22
type input "-20"
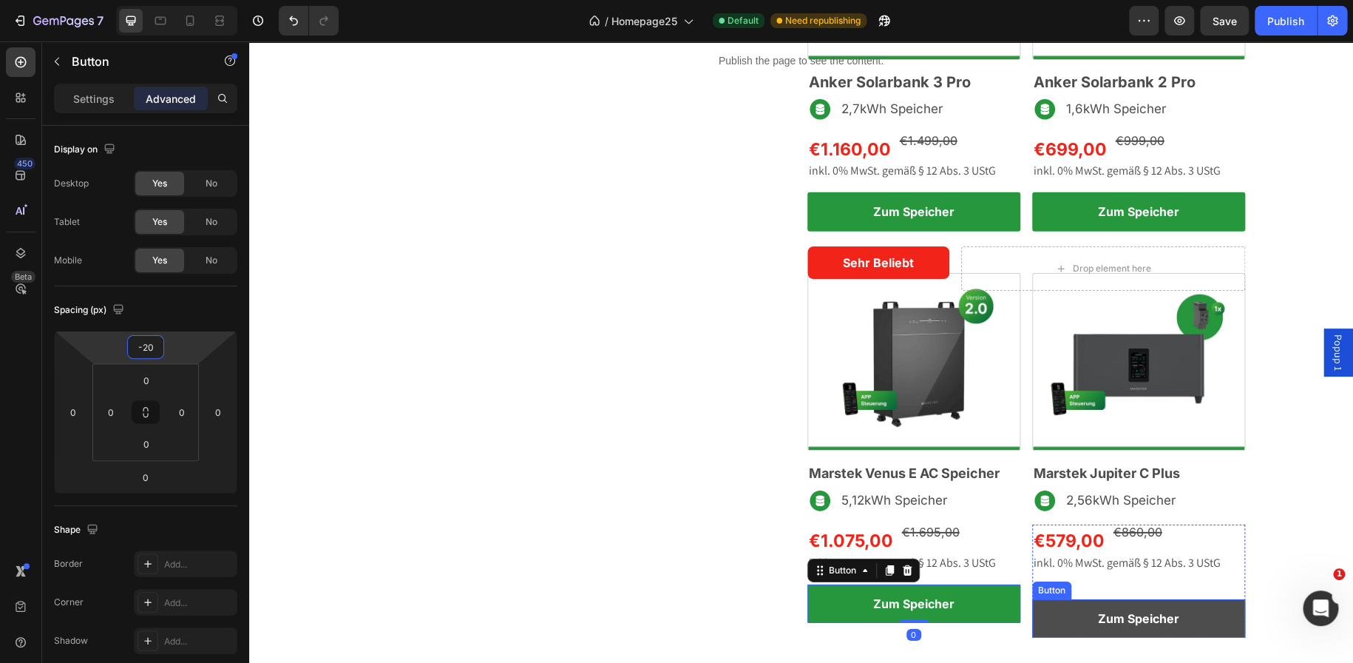
click at [1036, 629] on link "Zum Speicher" at bounding box center [1138, 618] width 213 height 39
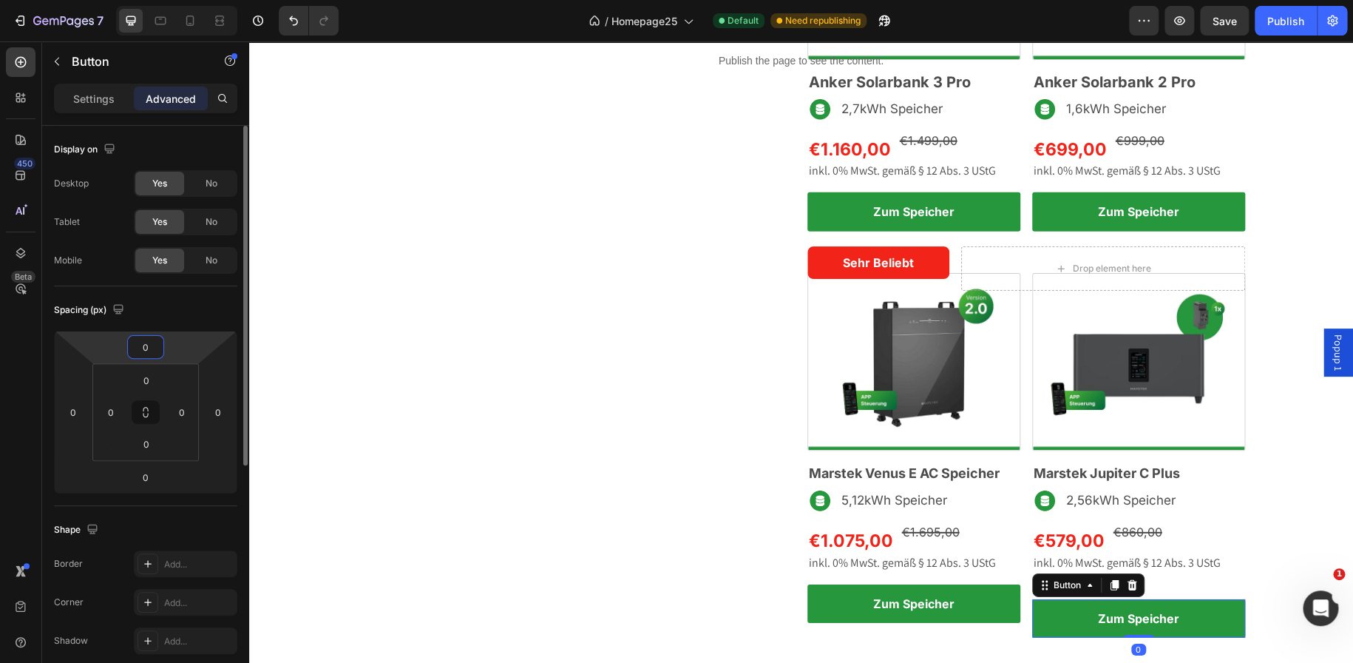
click at [146, 339] on input "0" at bounding box center [146, 347] width 30 height 22
type input "-20"
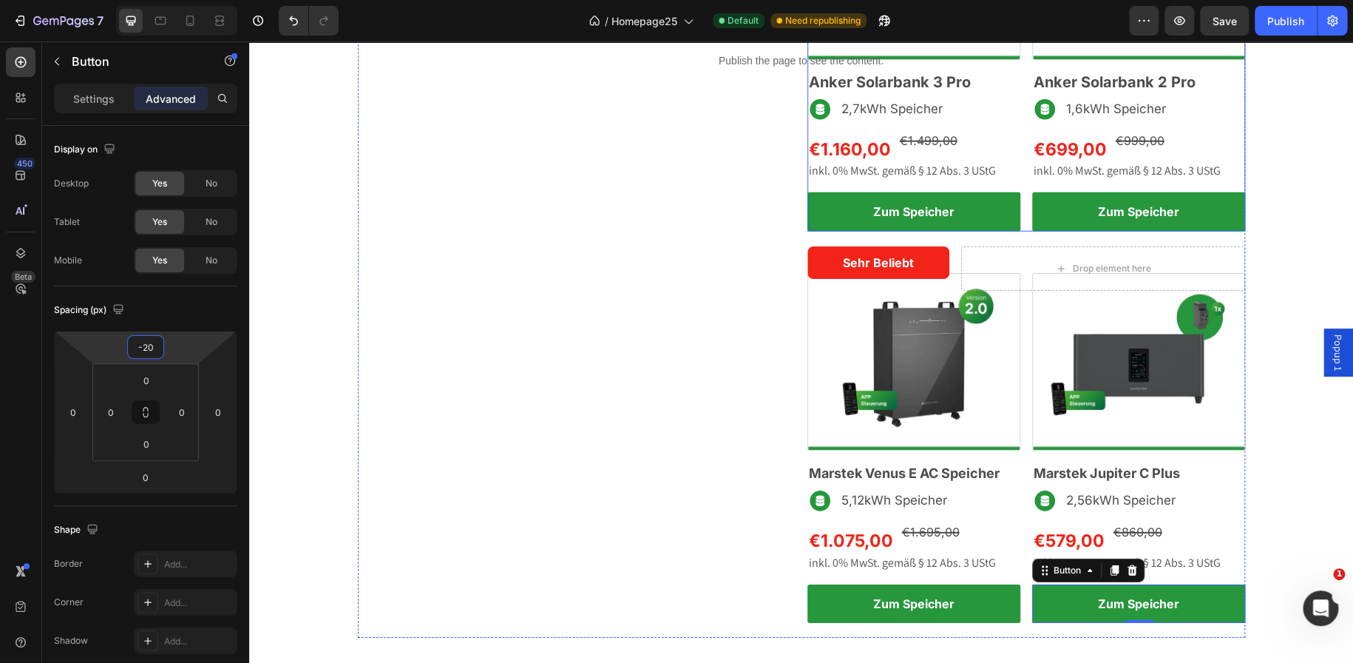
click at [1021, 217] on div "Image Anker Solarbank 3 Pro Heading Image 2,7kWh Speicher Text Block Row €1.160…" at bounding box center [1027, 56] width 438 height 349
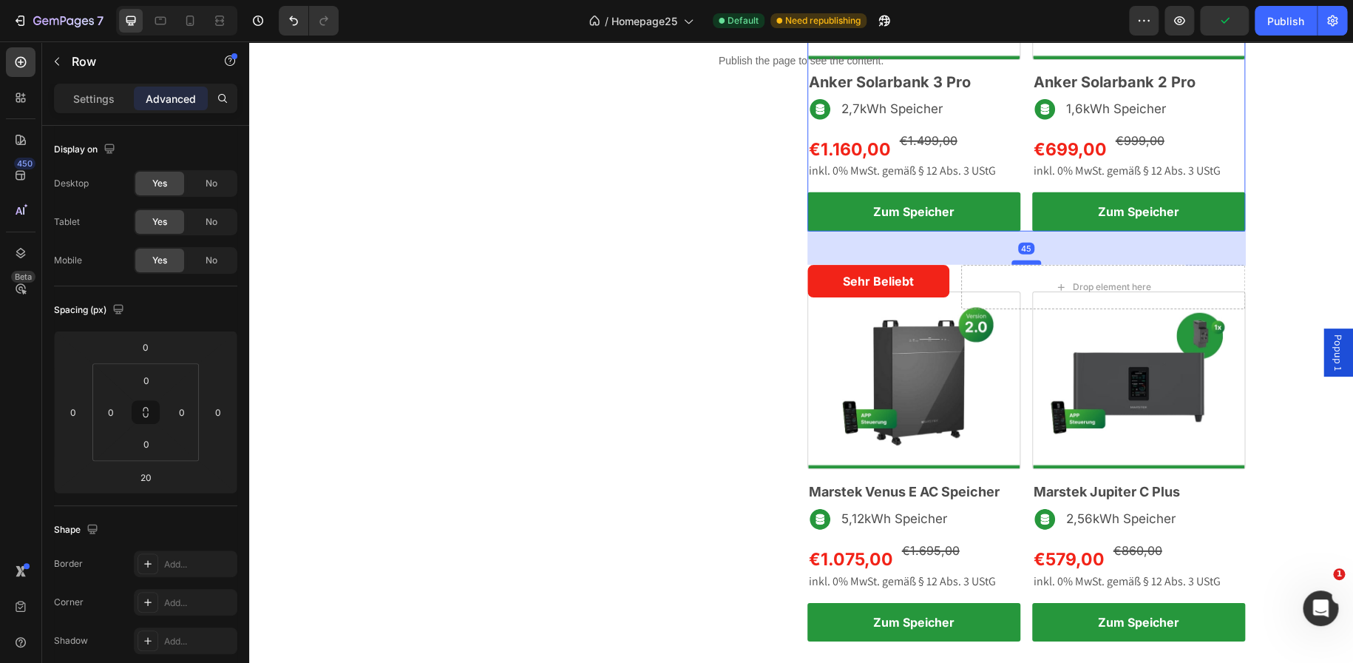
drag, startPoint x: 1021, startPoint y: 243, endPoint x: 1021, endPoint y: 262, distance: 18.5
click at [1021, 262] on div at bounding box center [1027, 262] width 30 height 4
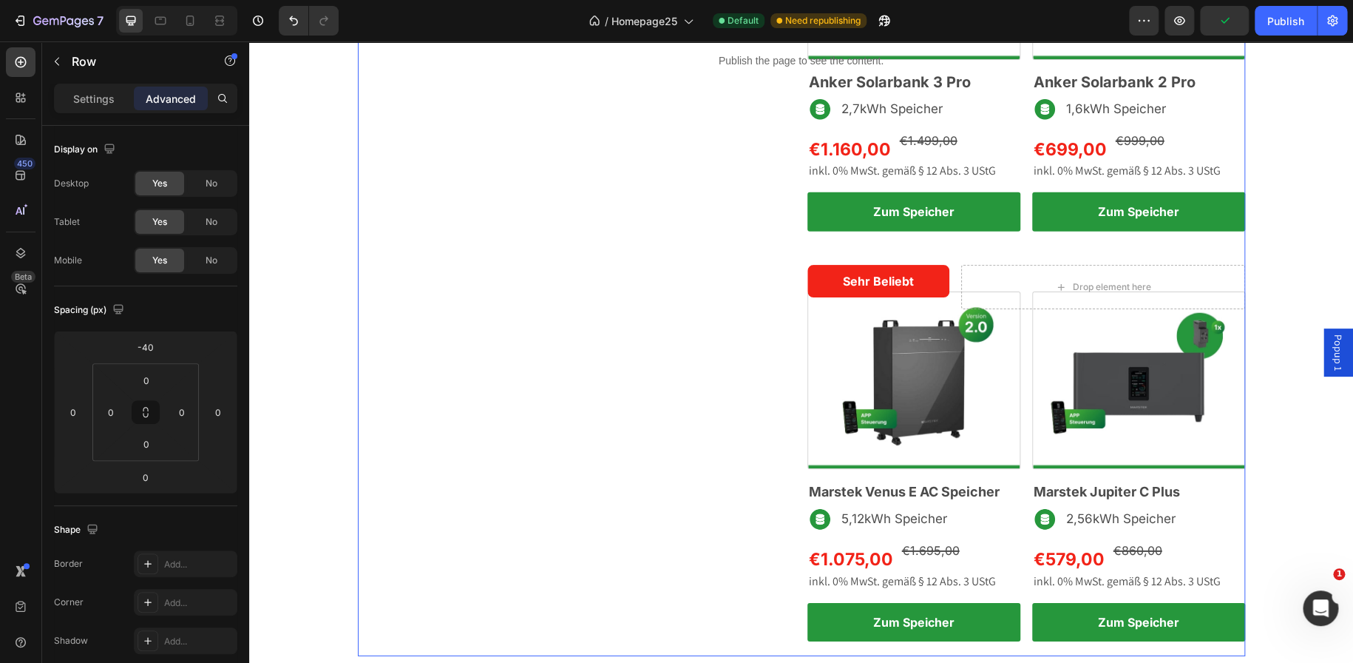
click at [650, 344] on div "Nachrüsten wie ein Profi Text block Solarstromspeicher Heading Row" at bounding box center [577, 269] width 438 height 774
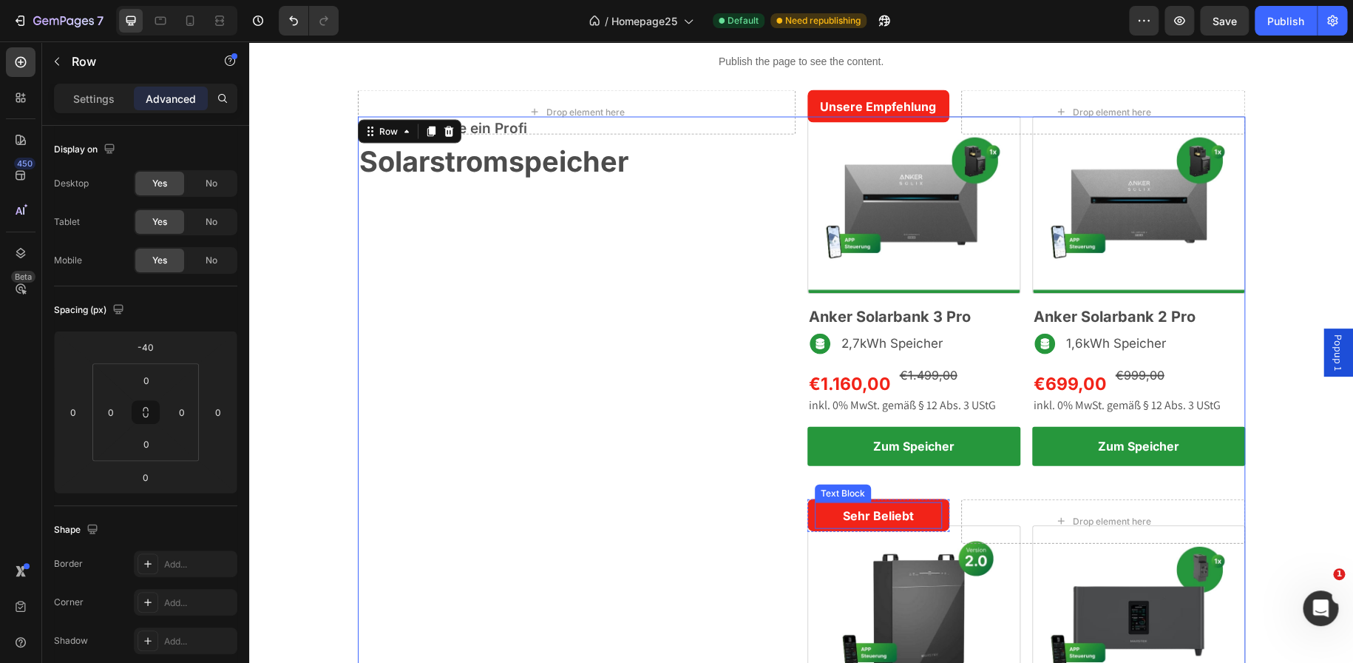
scroll to position [1412, 0]
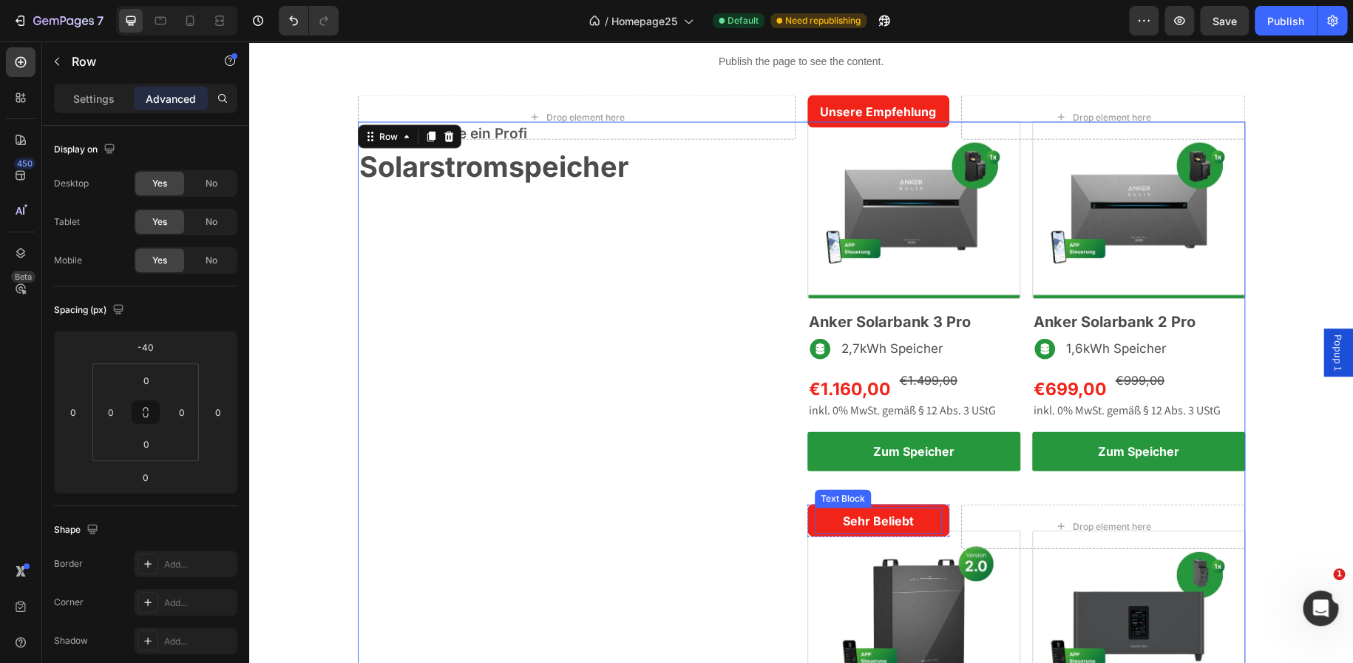
click at [1228, 17] on span "Save" at bounding box center [1225, 21] width 24 height 13
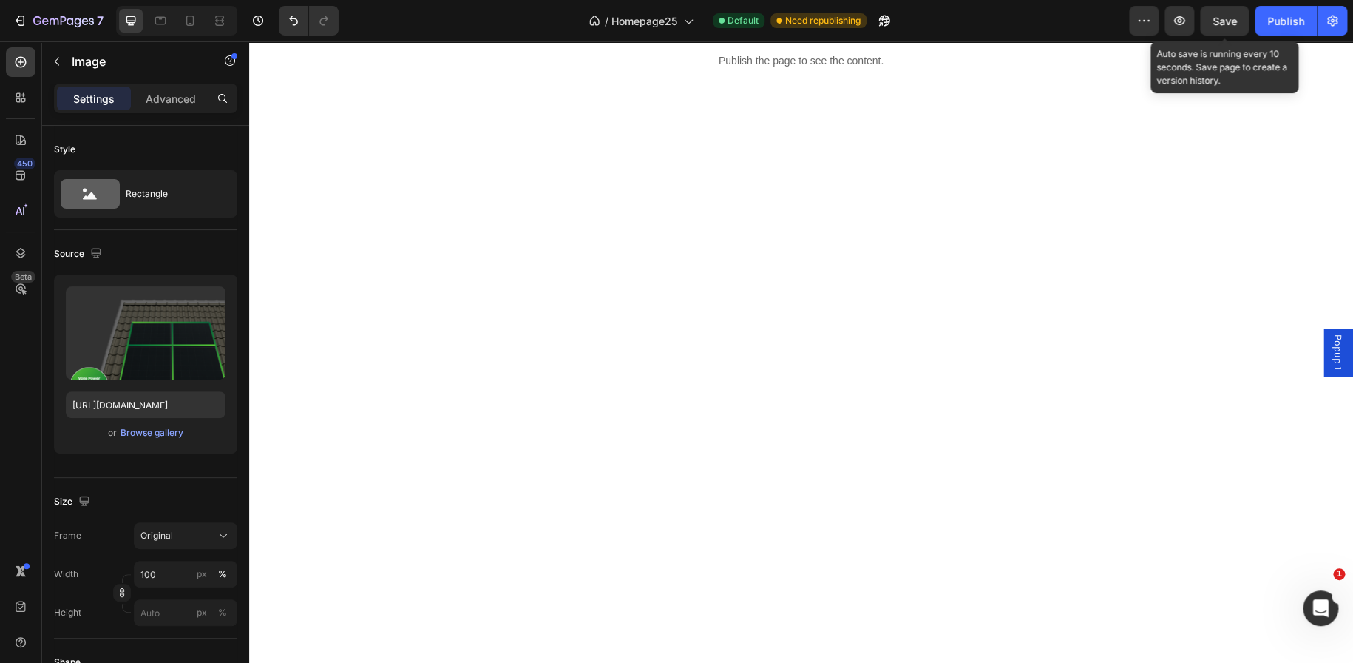
scroll to position [0, 0]
